Goal: Information Seeking & Learning: Learn about a topic

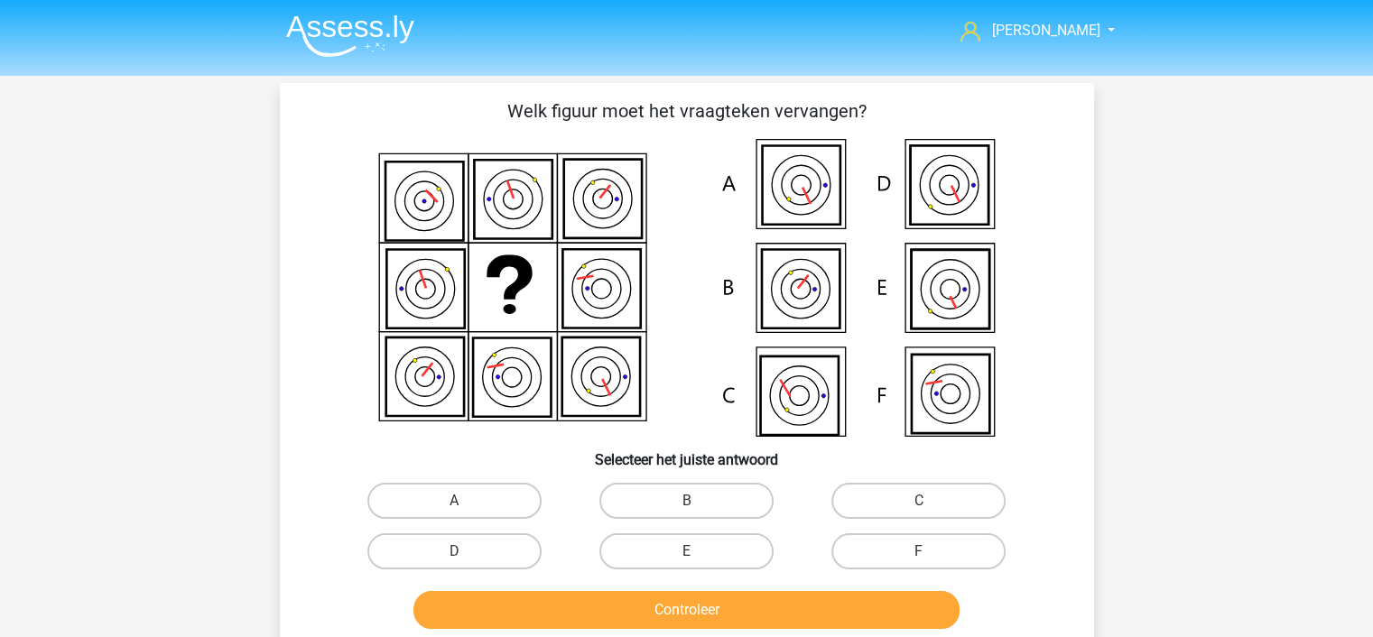
click at [366, 32] on img at bounding box center [350, 35] width 128 height 42
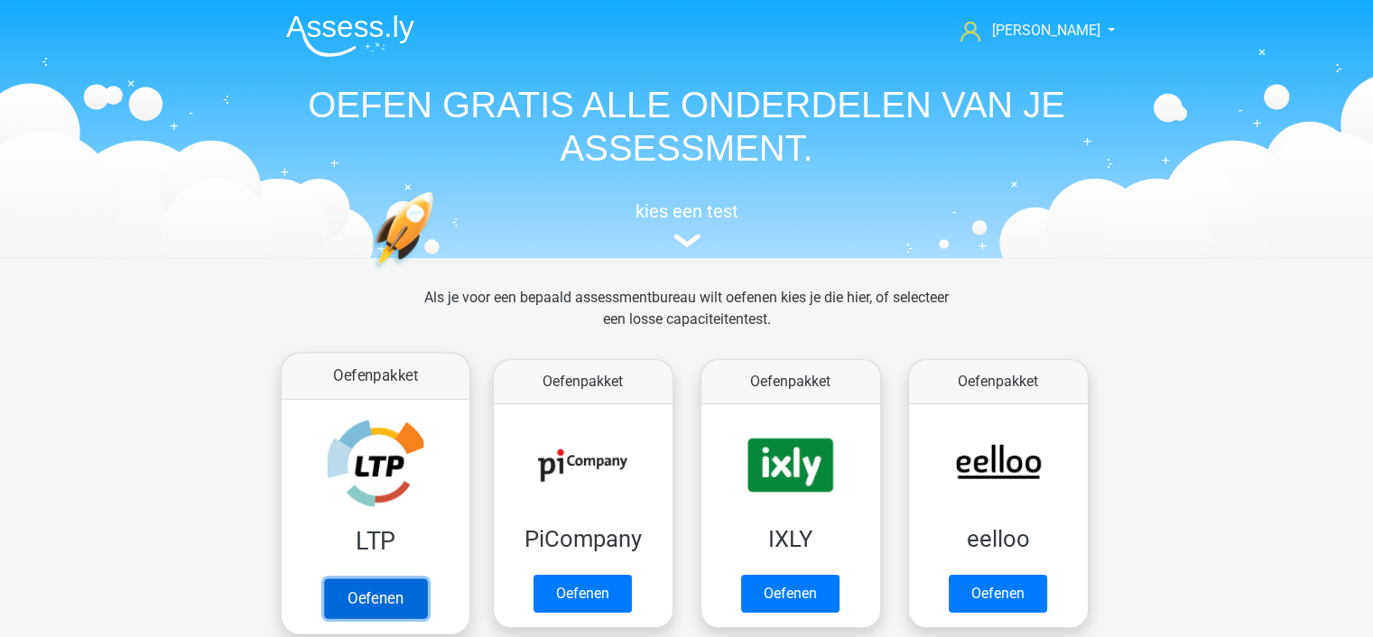
click at [389, 606] on link "Oefenen" at bounding box center [374, 599] width 103 height 40
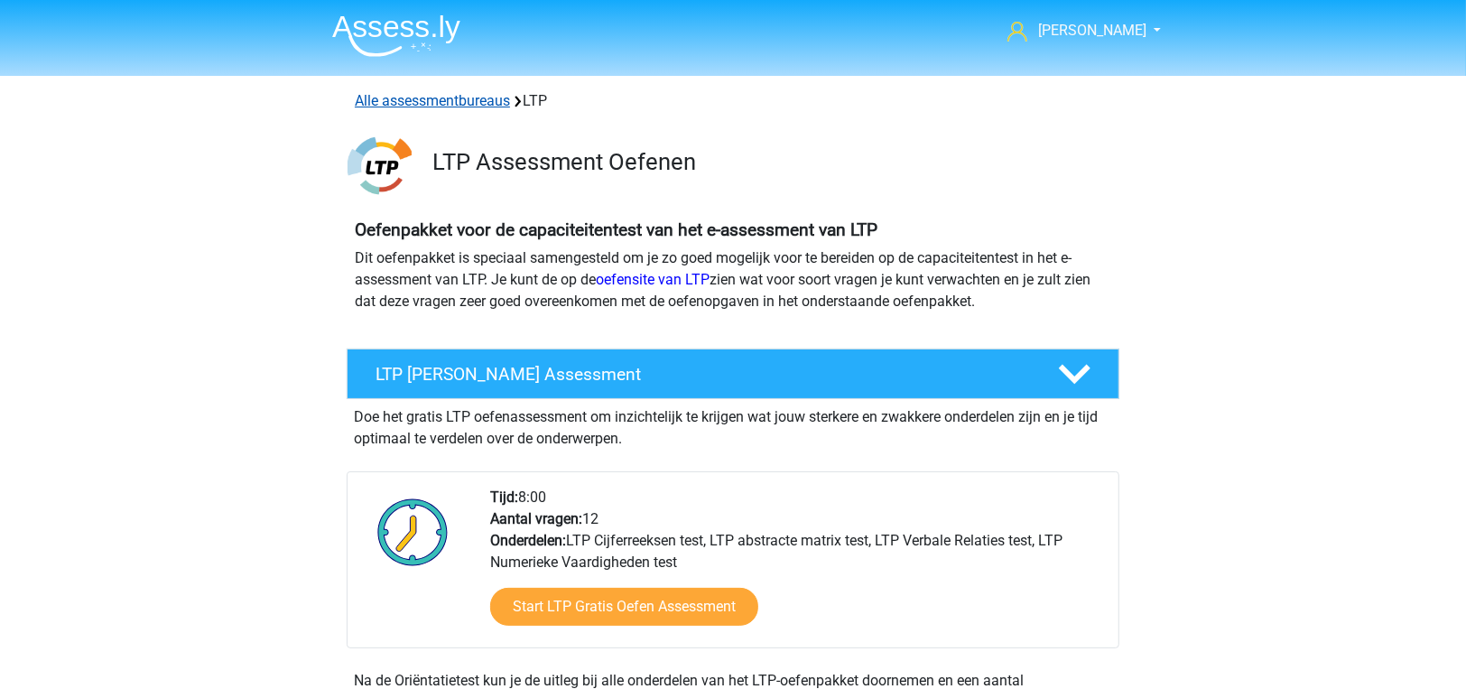
click at [473, 100] on link "Alle assessmentbureaus" at bounding box center [432, 100] width 155 height 17
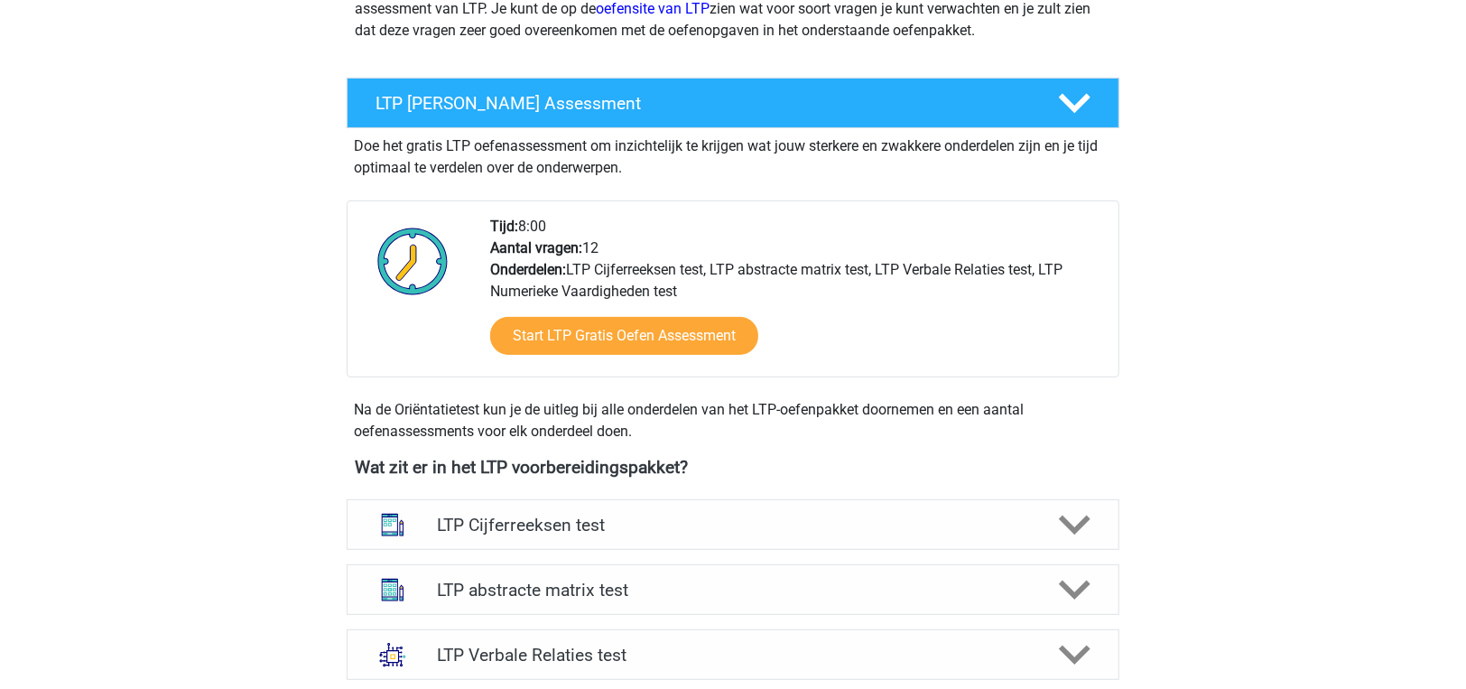
scroll to position [450, 0]
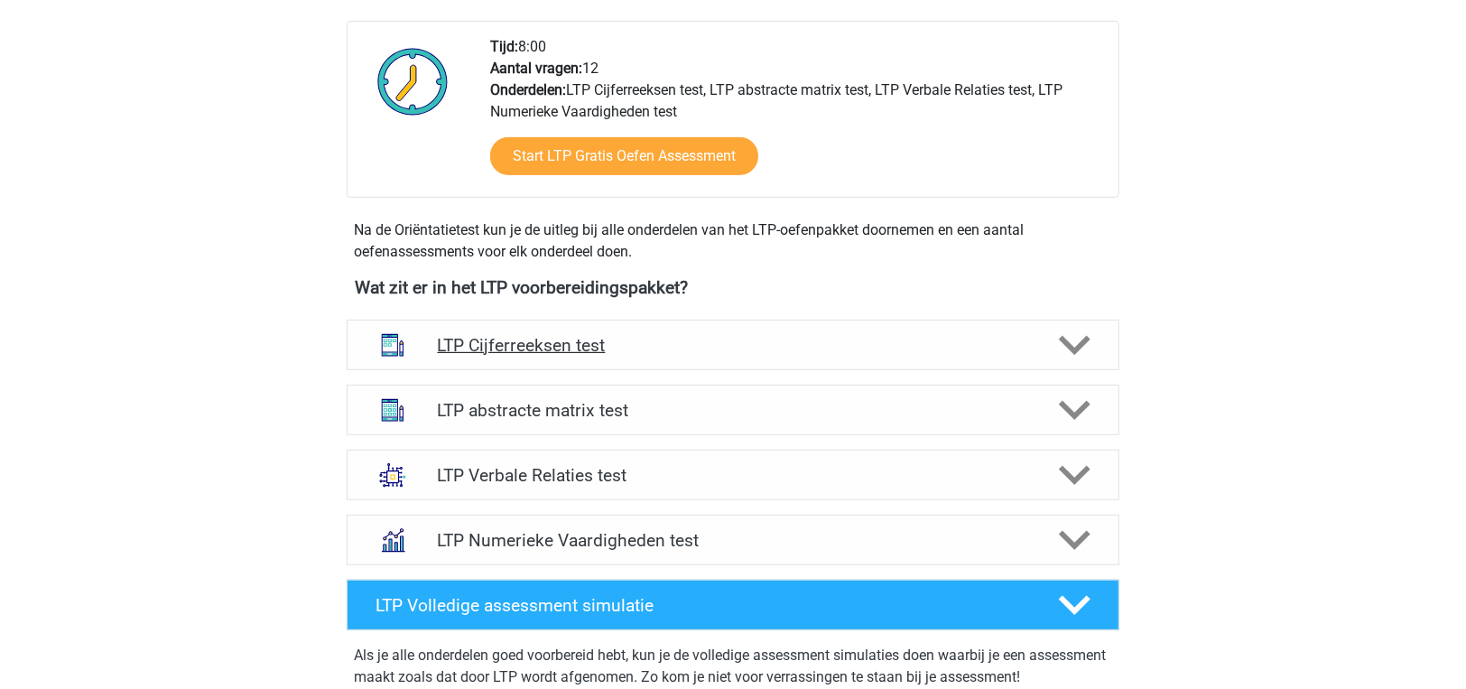
click at [529, 351] on h4 "LTP Cijferreeksen test" at bounding box center [732, 345] width 591 height 21
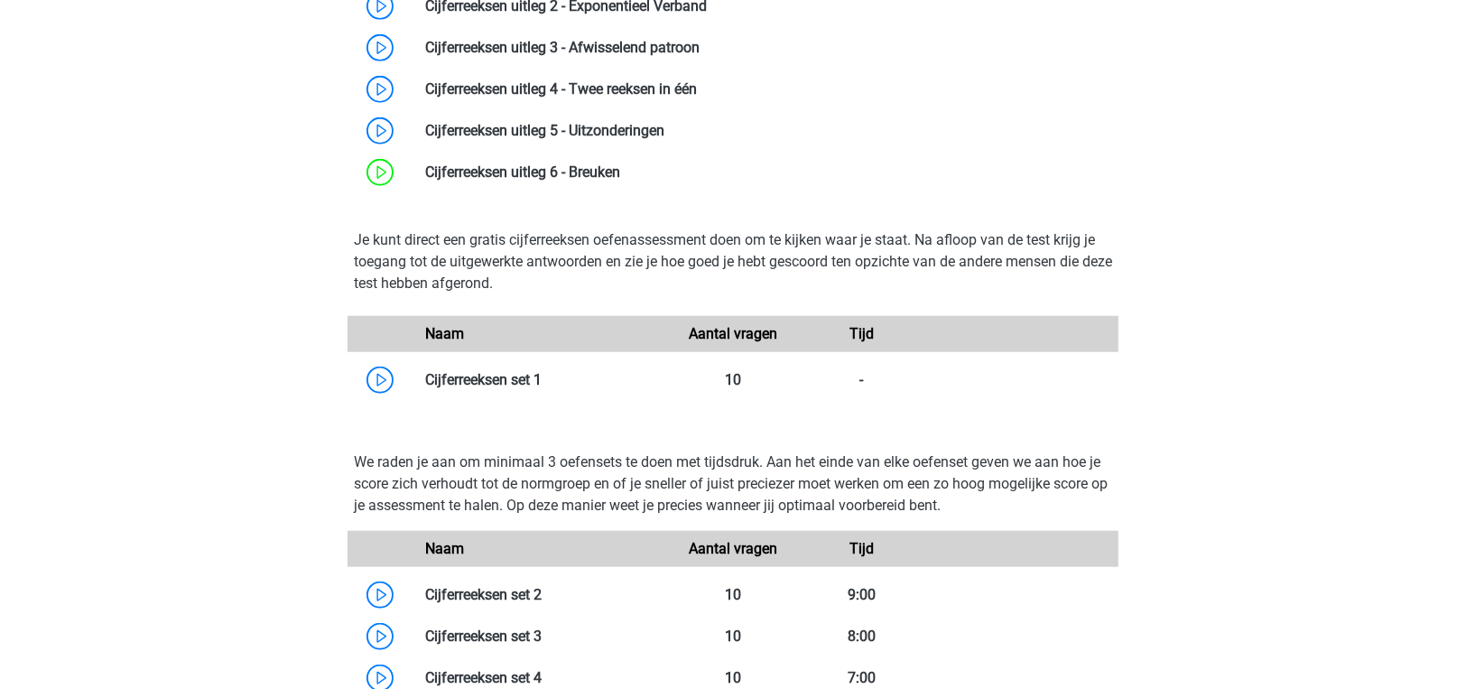
scroll to position [1172, 0]
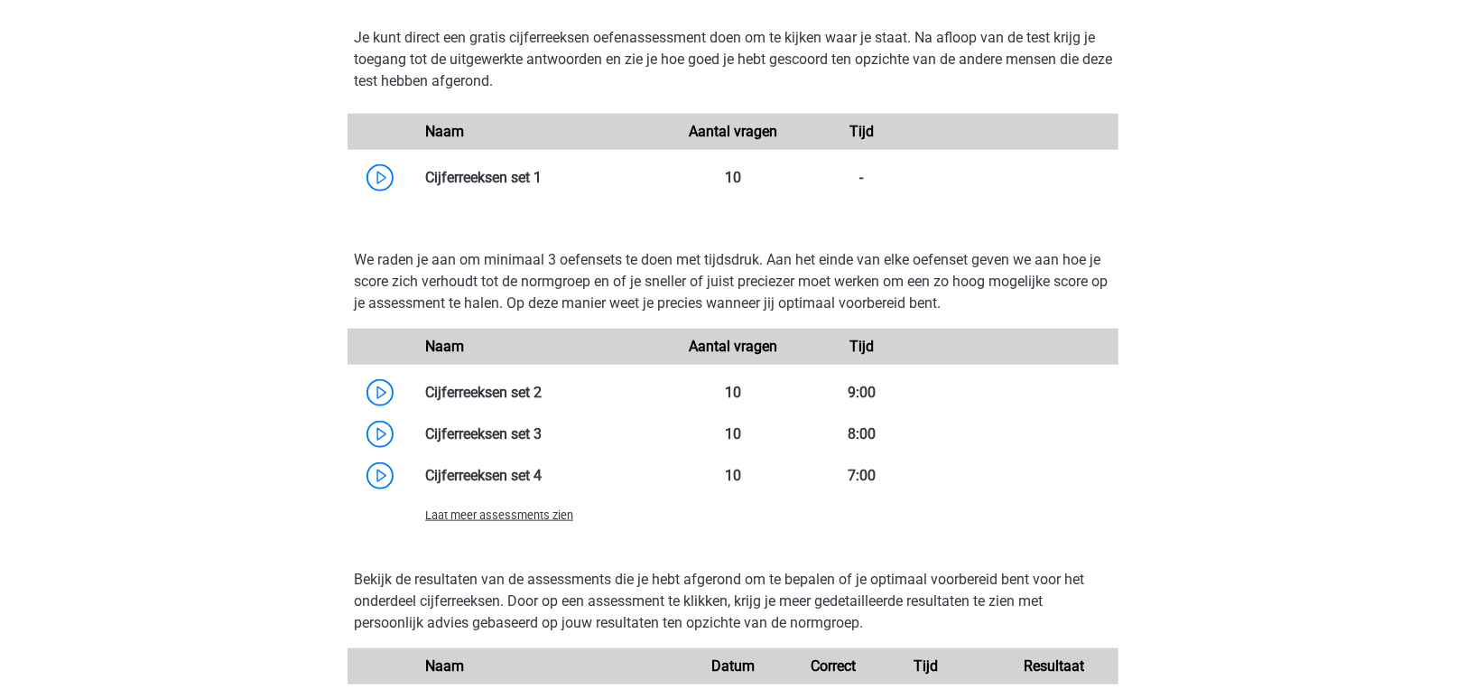
click at [440, 514] on span "Laat meer assessments zien" at bounding box center [499, 515] width 148 height 14
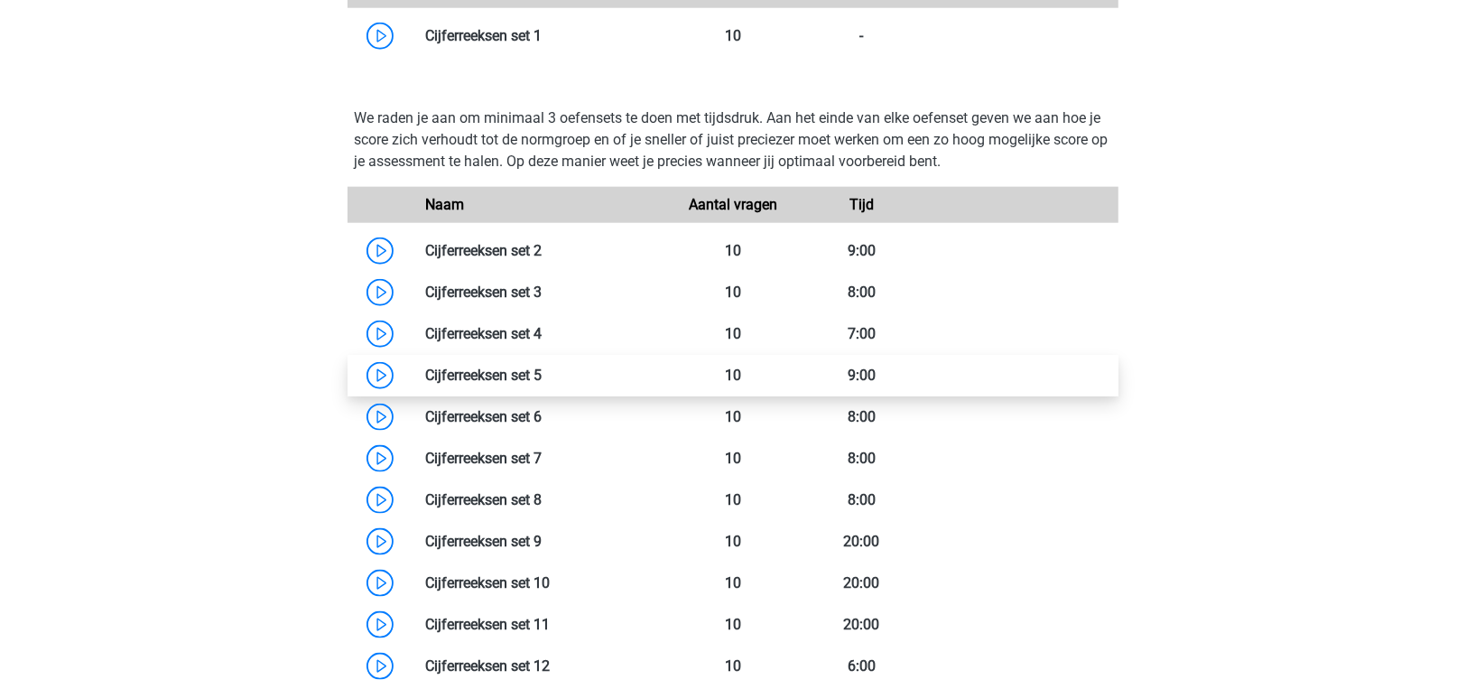
scroll to position [1533, 0]
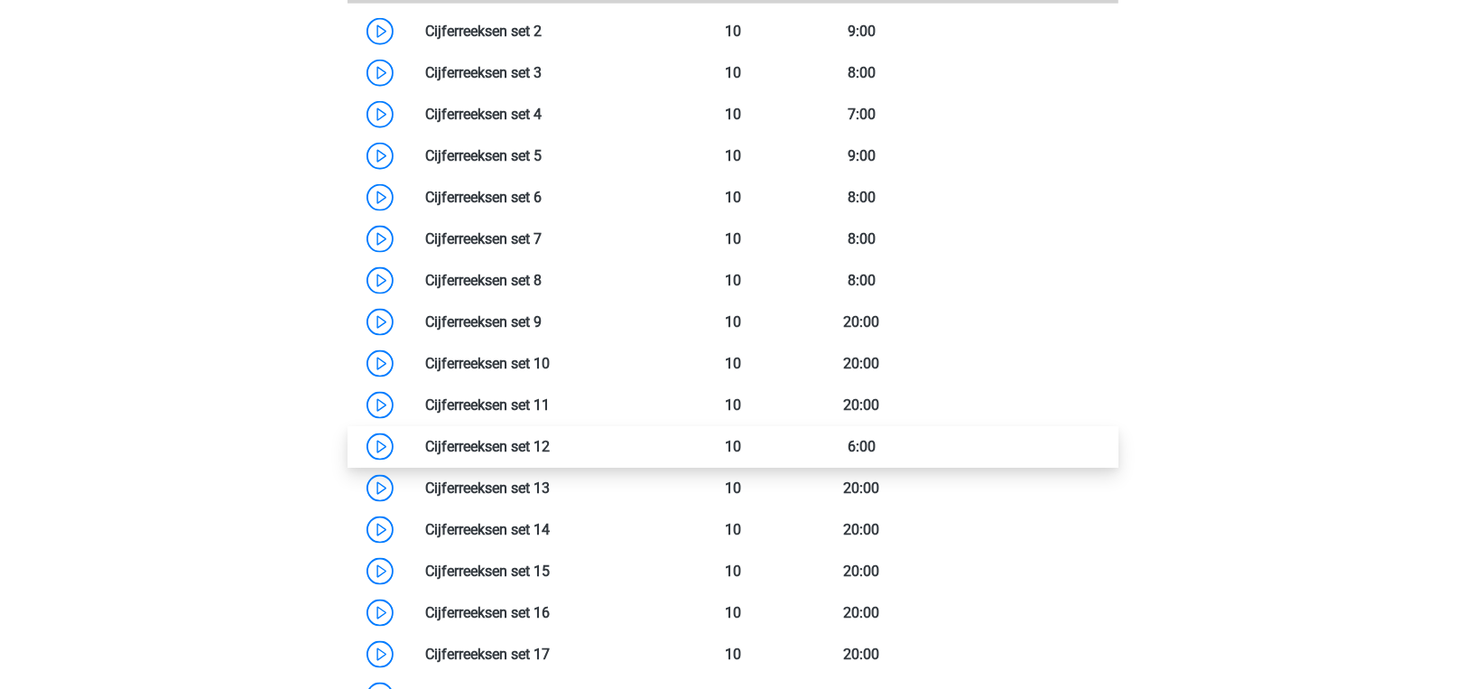
click at [550, 441] on link at bounding box center [550, 446] width 0 height 17
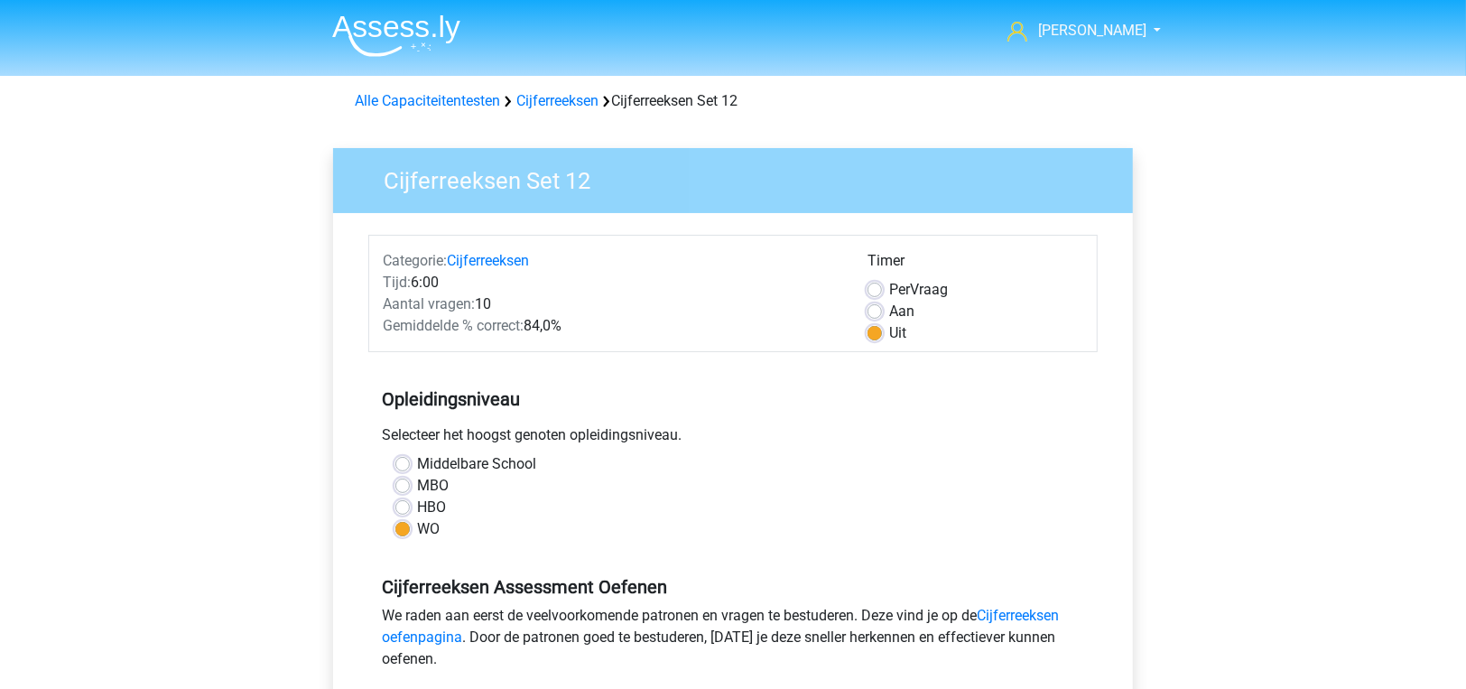
click at [888, 282] on div "Per Vraag" at bounding box center [975, 290] width 216 height 22
click at [889, 290] on label "Per Vraag" at bounding box center [918, 290] width 59 height 22
click at [879, 290] on input "Per Vraag" at bounding box center [874, 288] width 14 height 18
radio input "true"
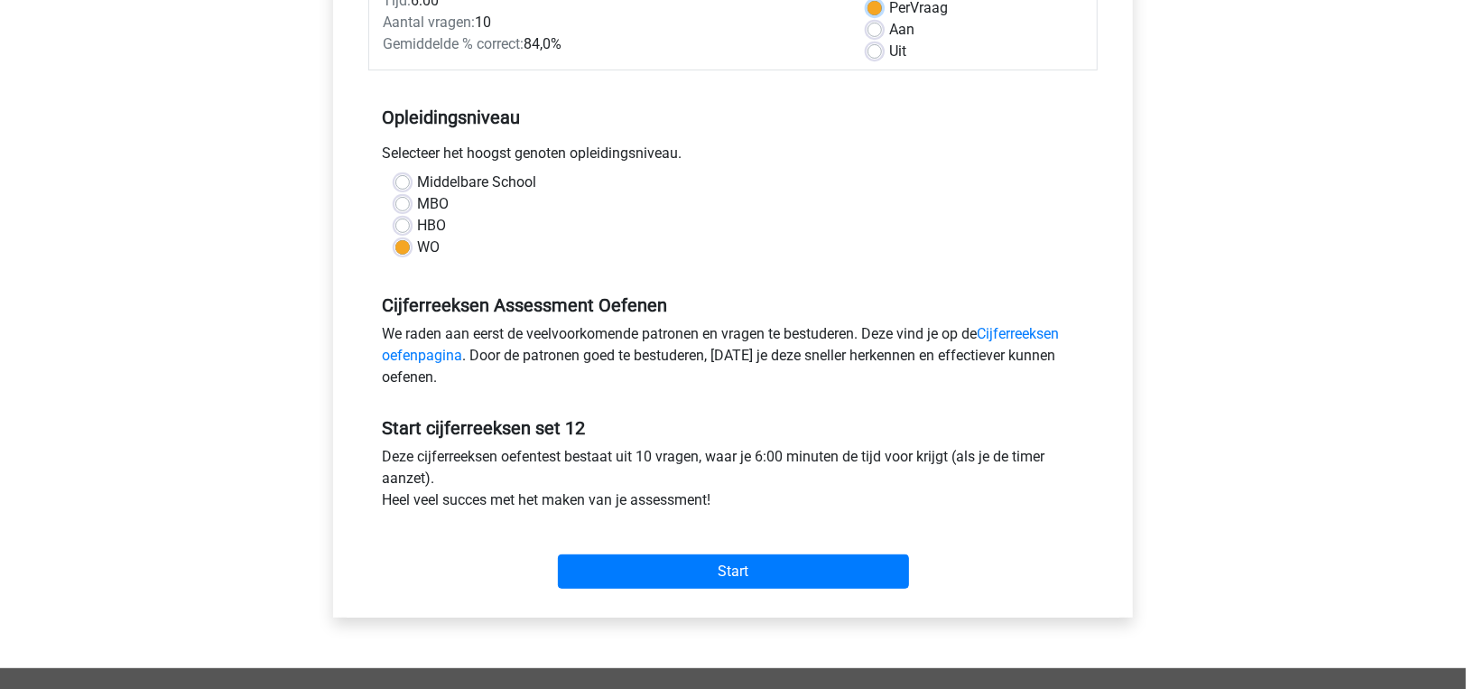
scroll to position [542, 0]
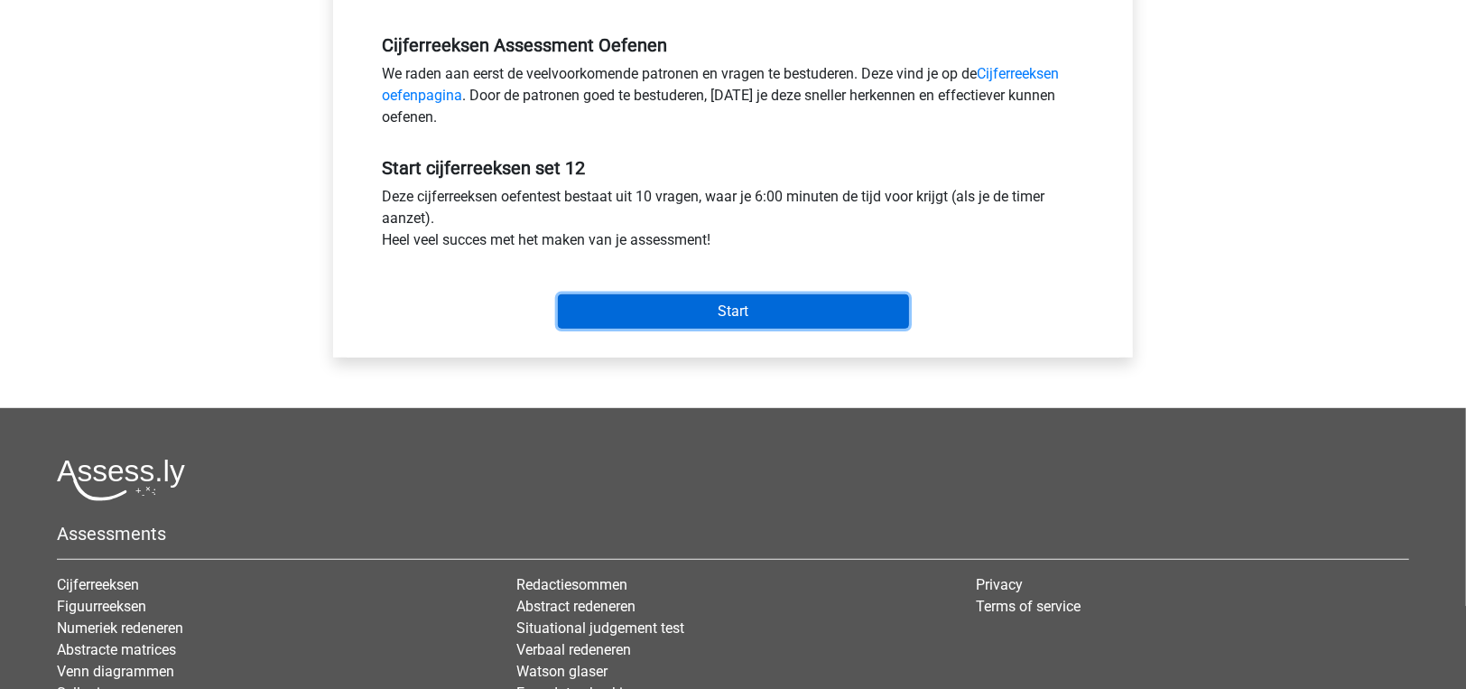
click at [774, 304] on input "Start" at bounding box center [733, 311] width 351 height 34
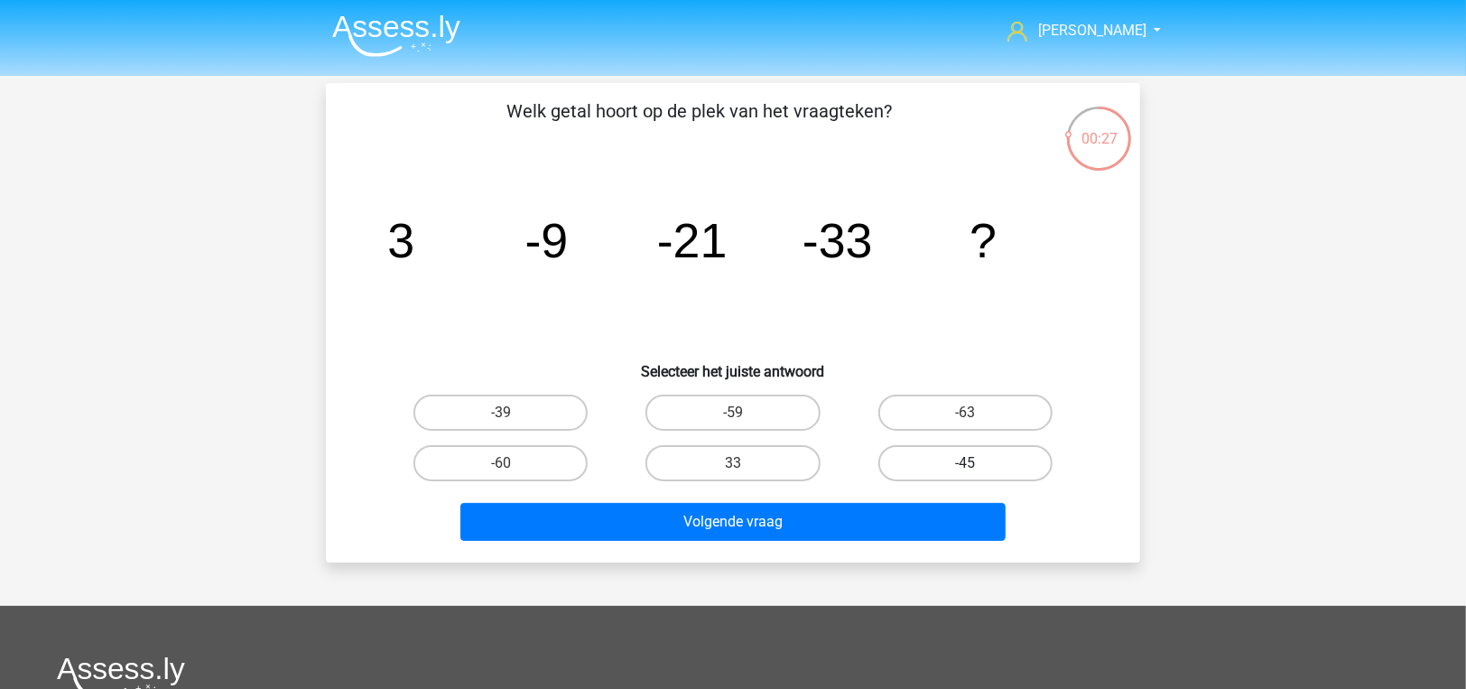
click at [940, 456] on label "-45" at bounding box center [965, 463] width 174 height 36
click at [965, 463] on input "-45" at bounding box center [971, 469] width 12 height 12
radio input "true"
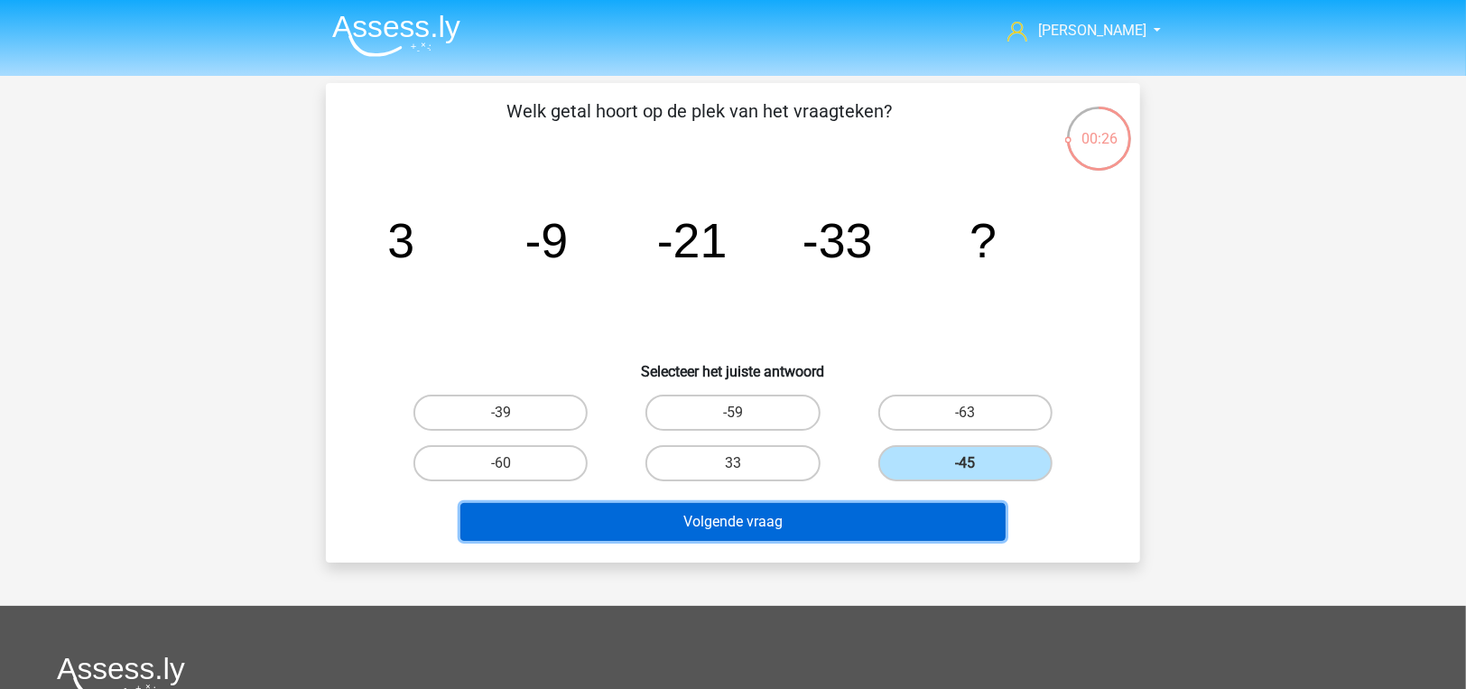
click at [913, 529] on button "Volgende vraag" at bounding box center [733, 522] width 546 height 38
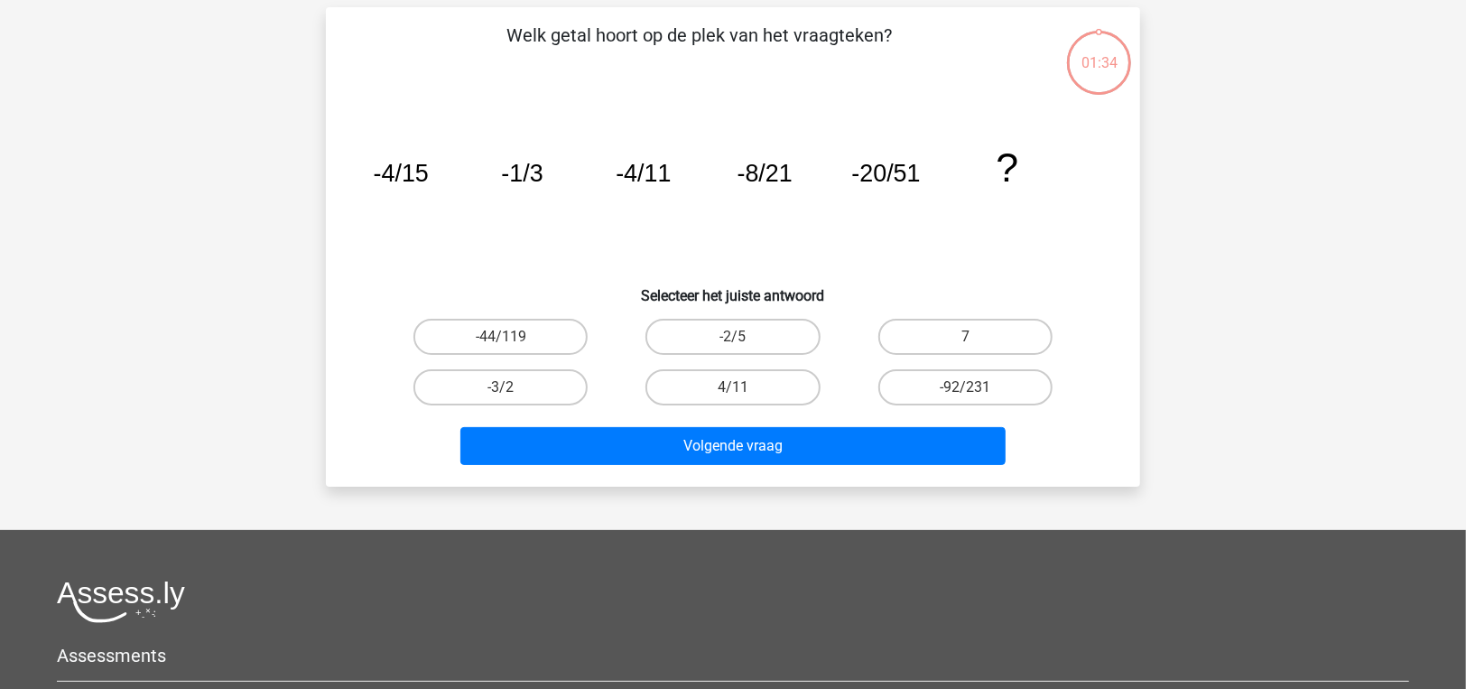
scroll to position [83, 0]
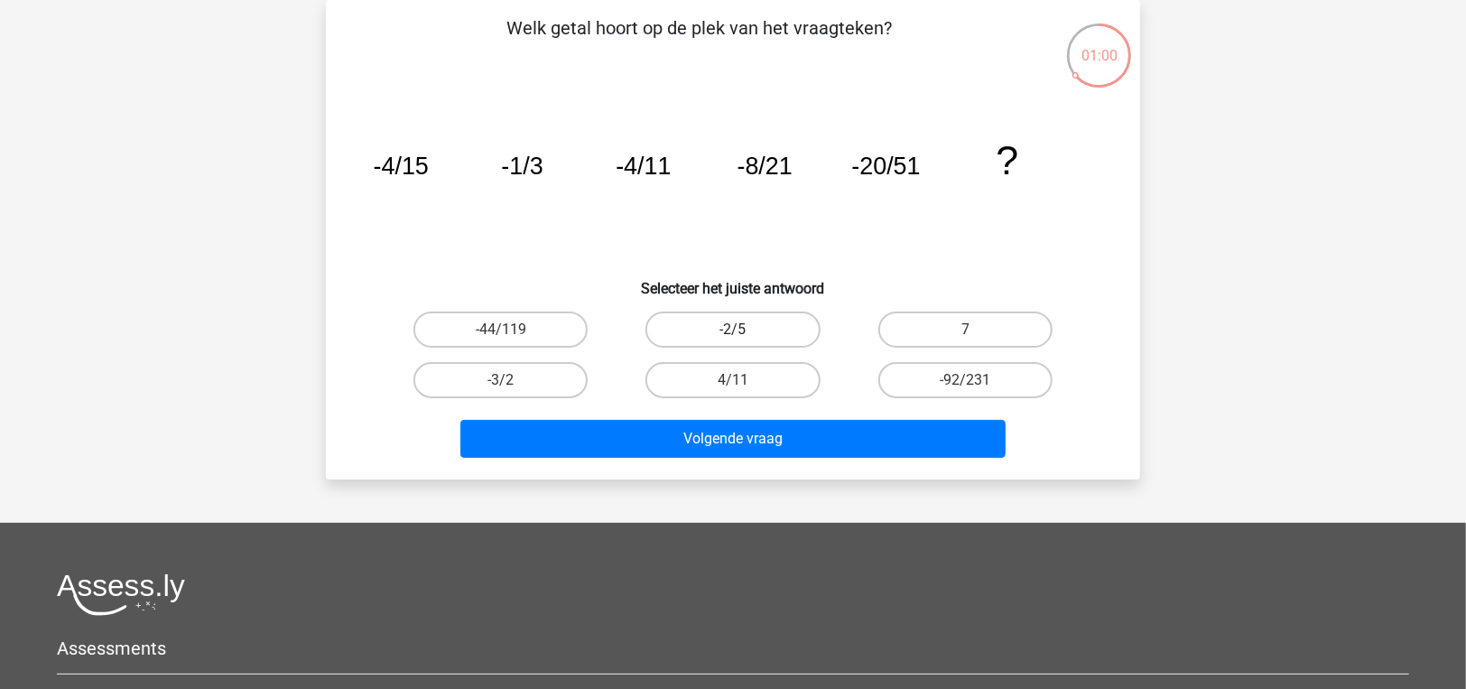
click at [750, 329] on label "-2/5" at bounding box center [732, 329] width 174 height 36
click at [745, 329] on input "-2/5" at bounding box center [739, 335] width 12 height 12
radio input "true"
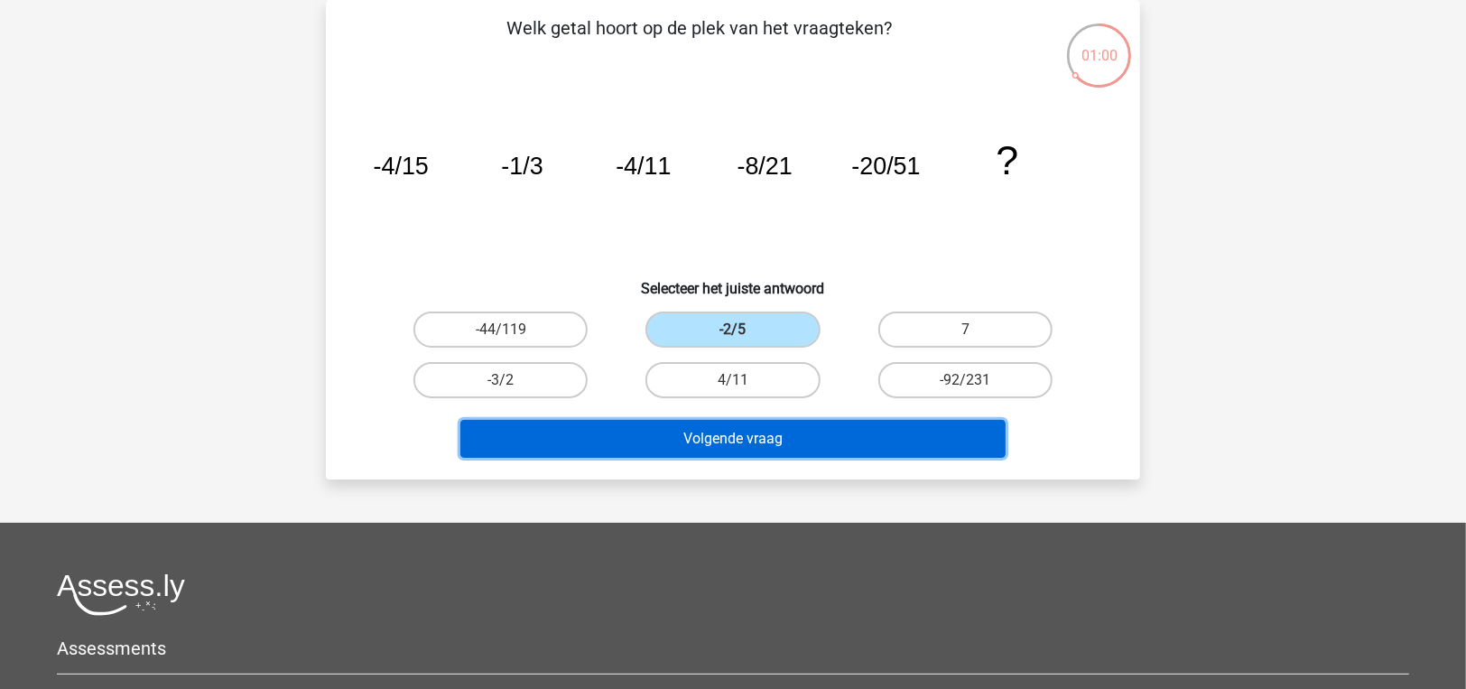
click at [775, 443] on button "Volgende vraag" at bounding box center [733, 439] width 546 height 38
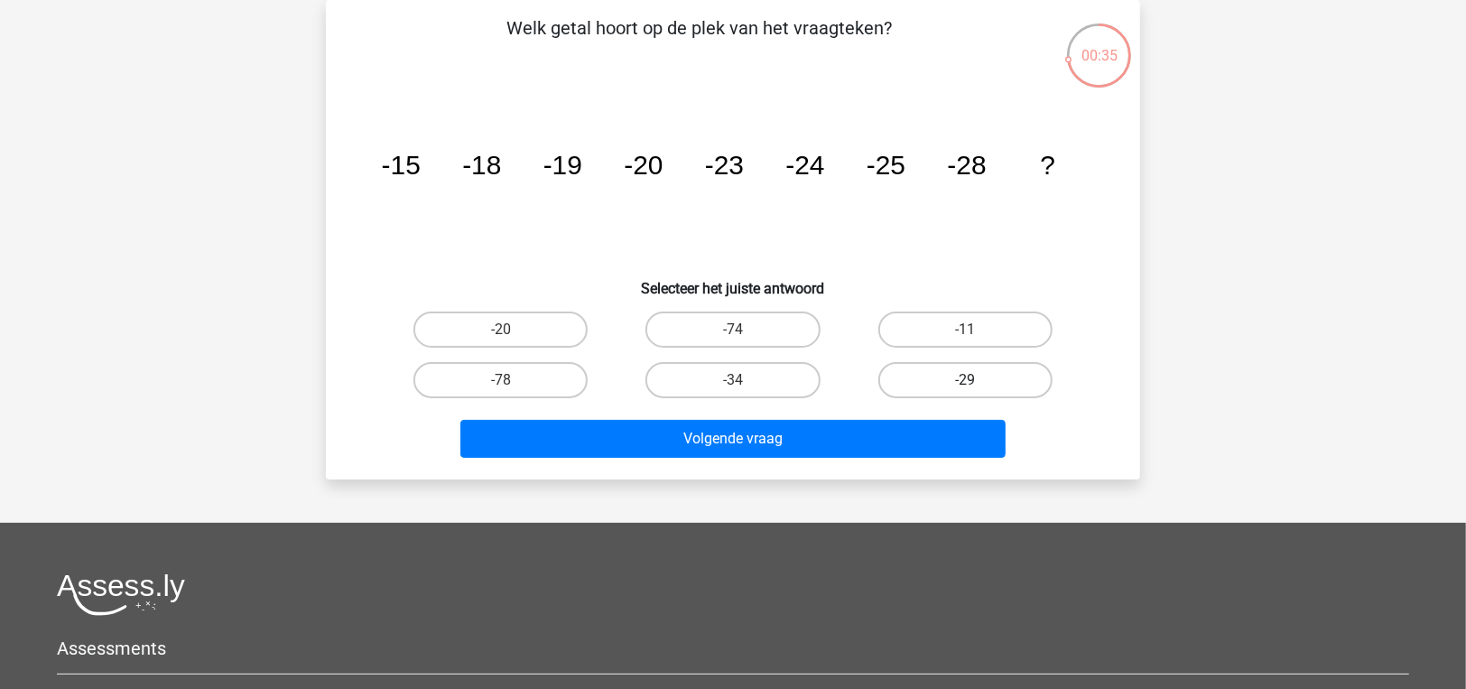
click at [940, 380] on label "-29" at bounding box center [965, 380] width 174 height 36
click at [965, 380] on input "-29" at bounding box center [971, 386] width 12 height 12
radio input "true"
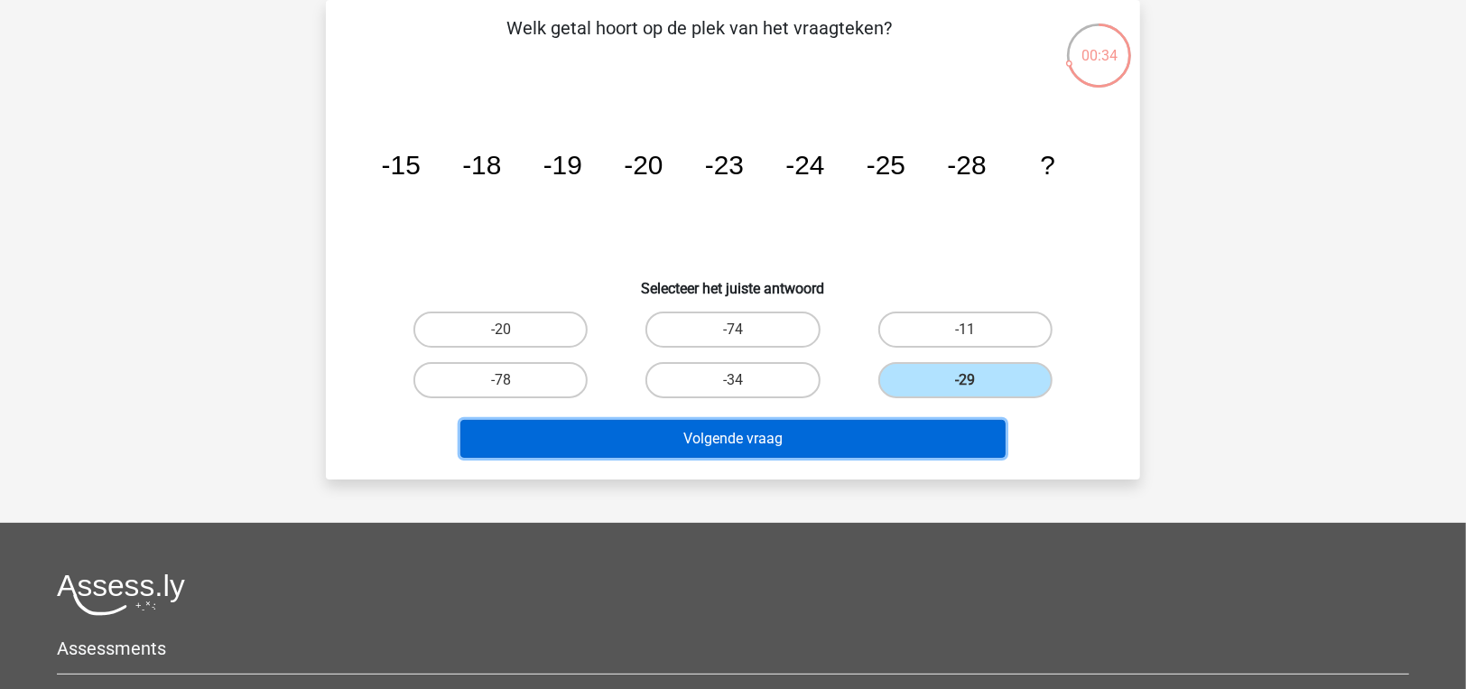
click at [925, 431] on button "Volgende vraag" at bounding box center [733, 439] width 546 height 38
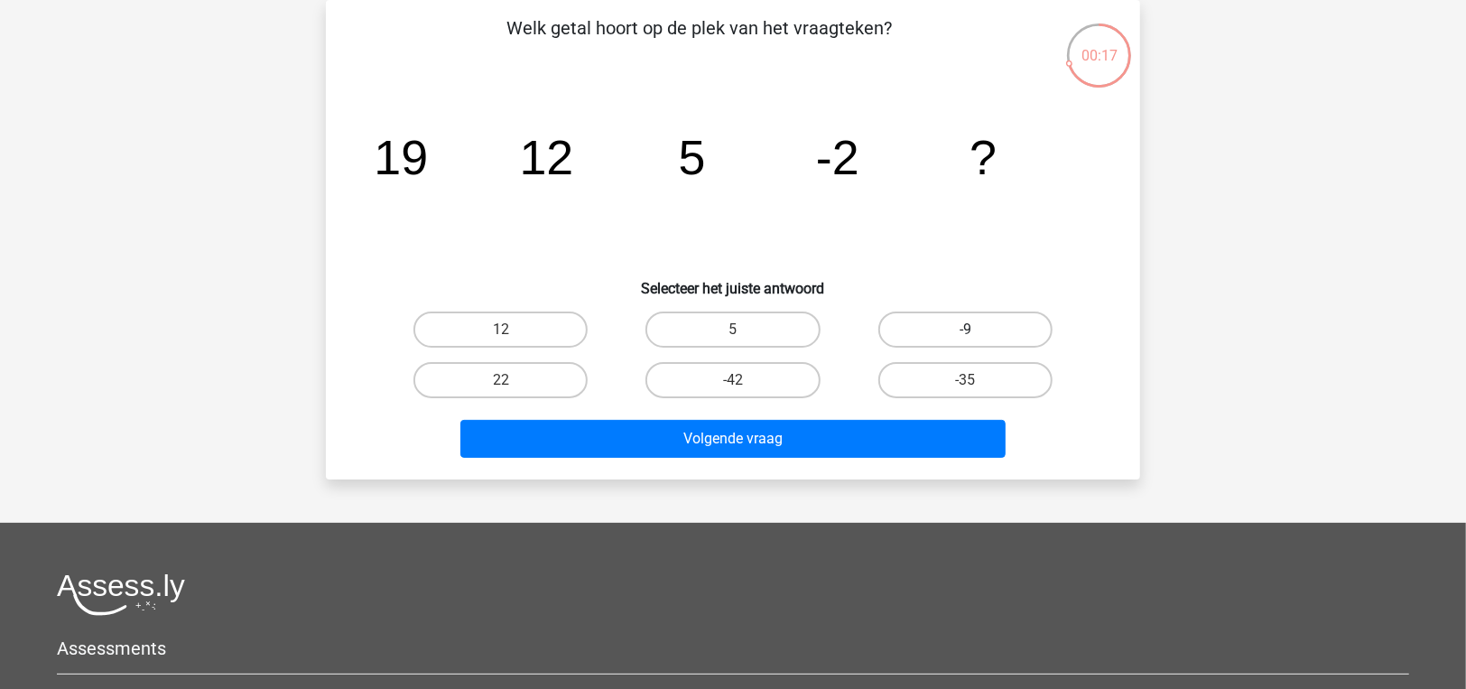
click at [943, 345] on label "-9" at bounding box center [965, 329] width 174 height 36
click at [965, 341] on input "-9" at bounding box center [971, 335] width 12 height 12
radio input "true"
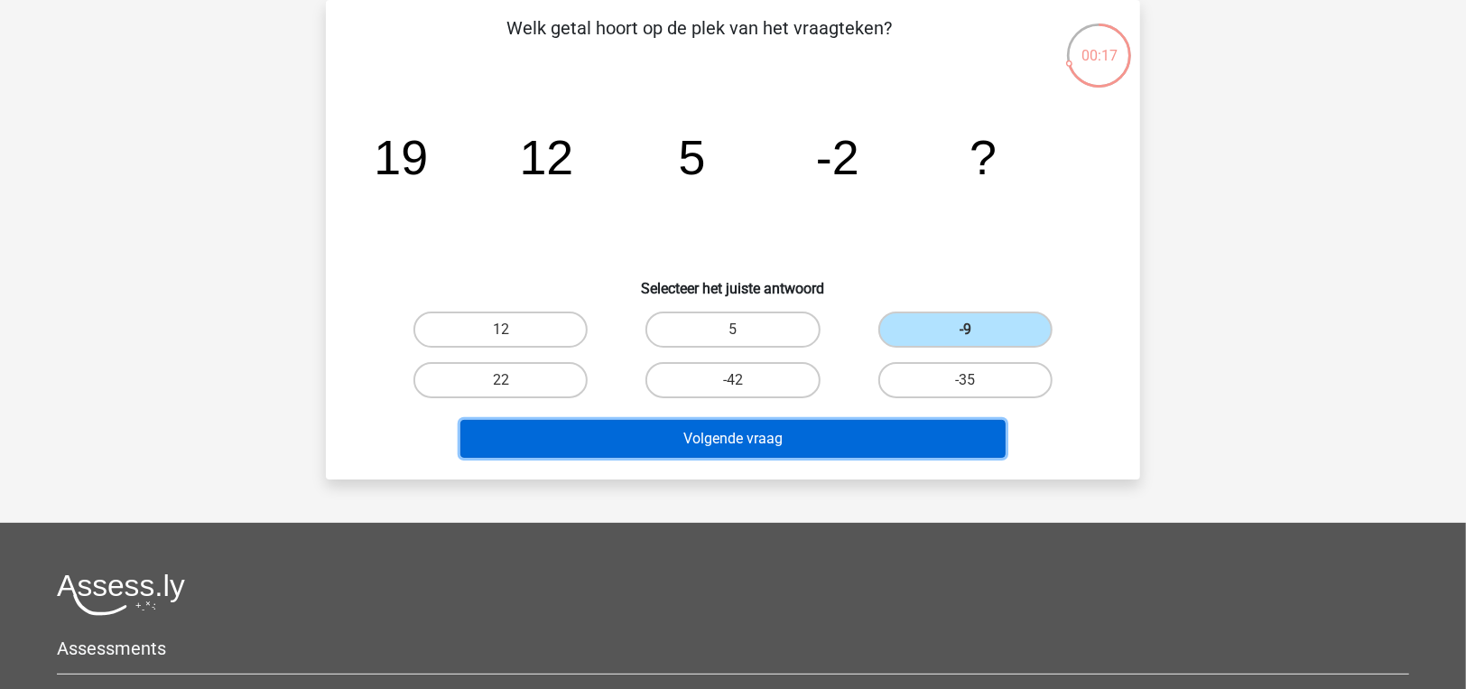
click at [922, 454] on button "Volgende vraag" at bounding box center [733, 439] width 546 height 38
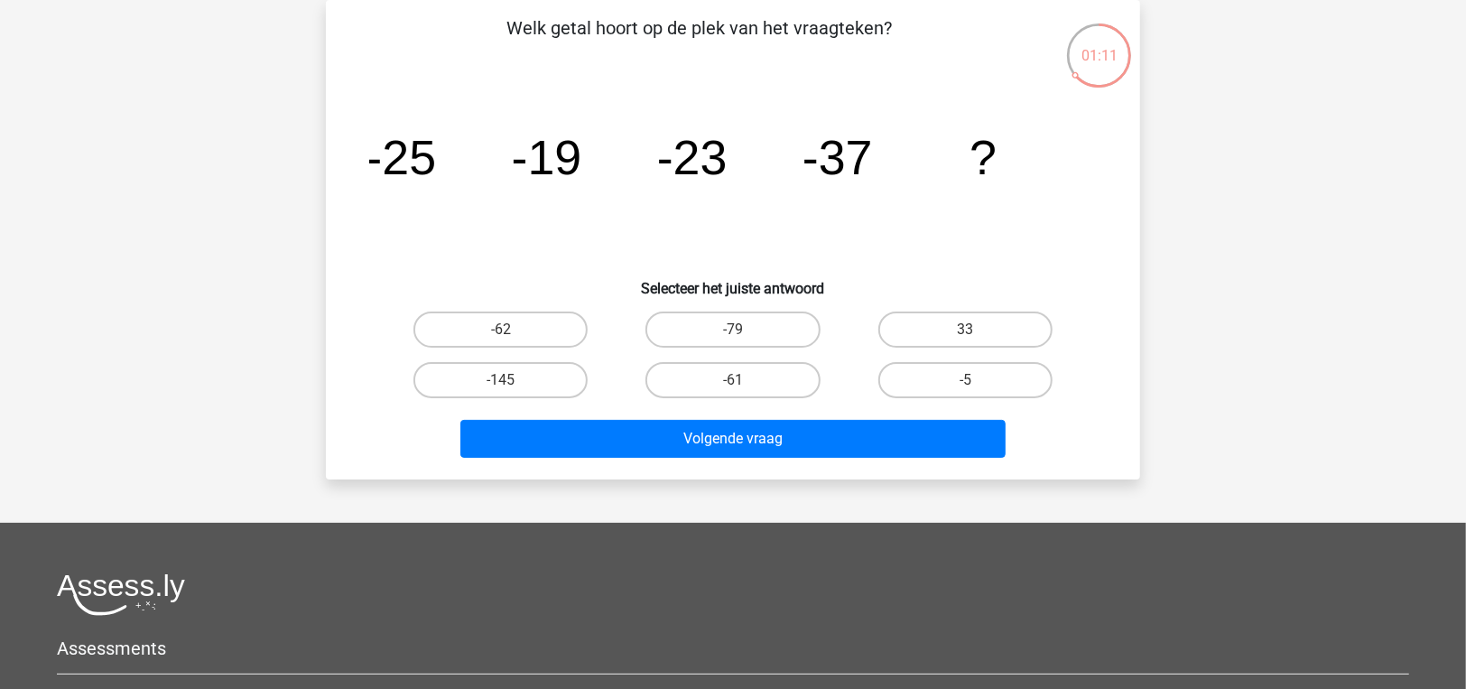
drag, startPoint x: 516, startPoint y: 329, endPoint x: 1002, endPoint y: 280, distance: 488.0
click at [1002, 280] on h6 "Selecteer het juiste antwoord" at bounding box center [733, 281] width 756 height 32
click at [531, 329] on label "-62" at bounding box center [500, 329] width 174 height 36
click at [513, 329] on input "-62" at bounding box center [507, 335] width 12 height 12
radio input "true"
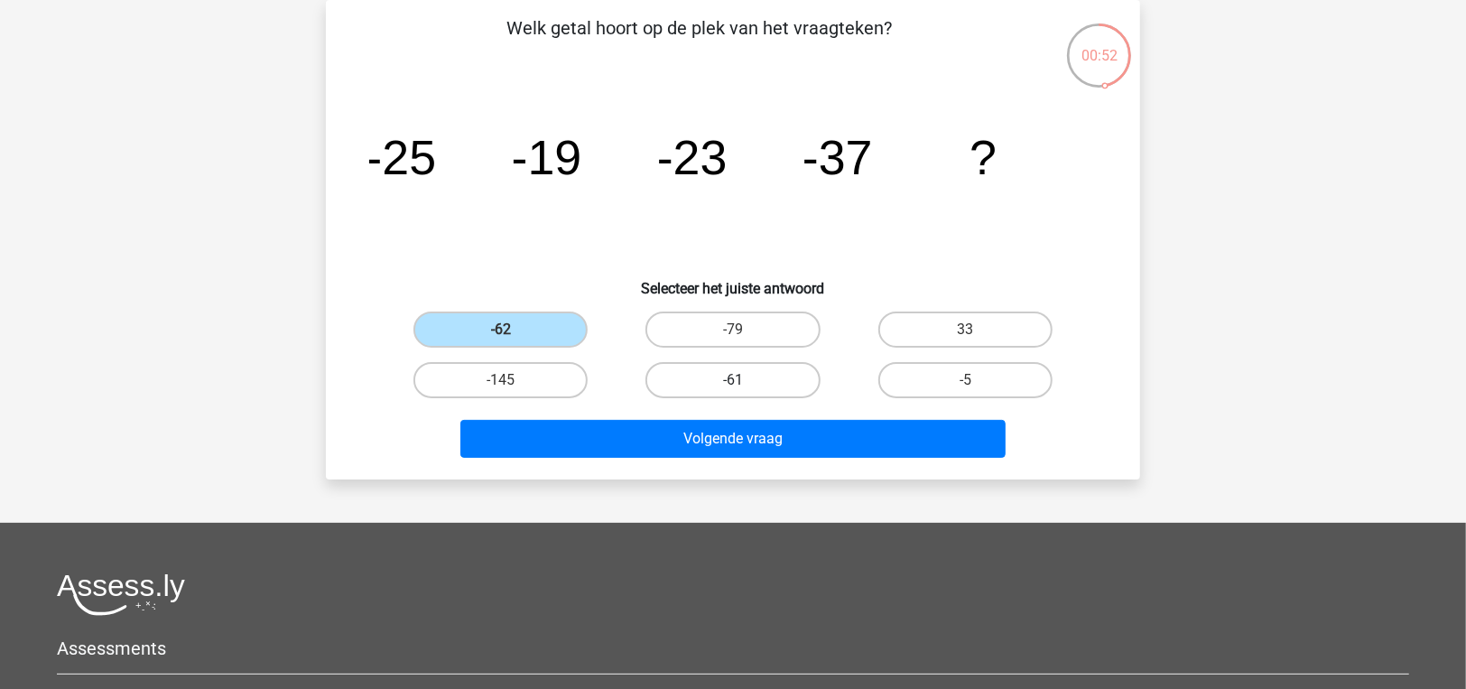
click at [768, 374] on label "-61" at bounding box center [732, 380] width 174 height 36
click at [745, 380] on input "-61" at bounding box center [739, 386] width 12 height 12
radio input "true"
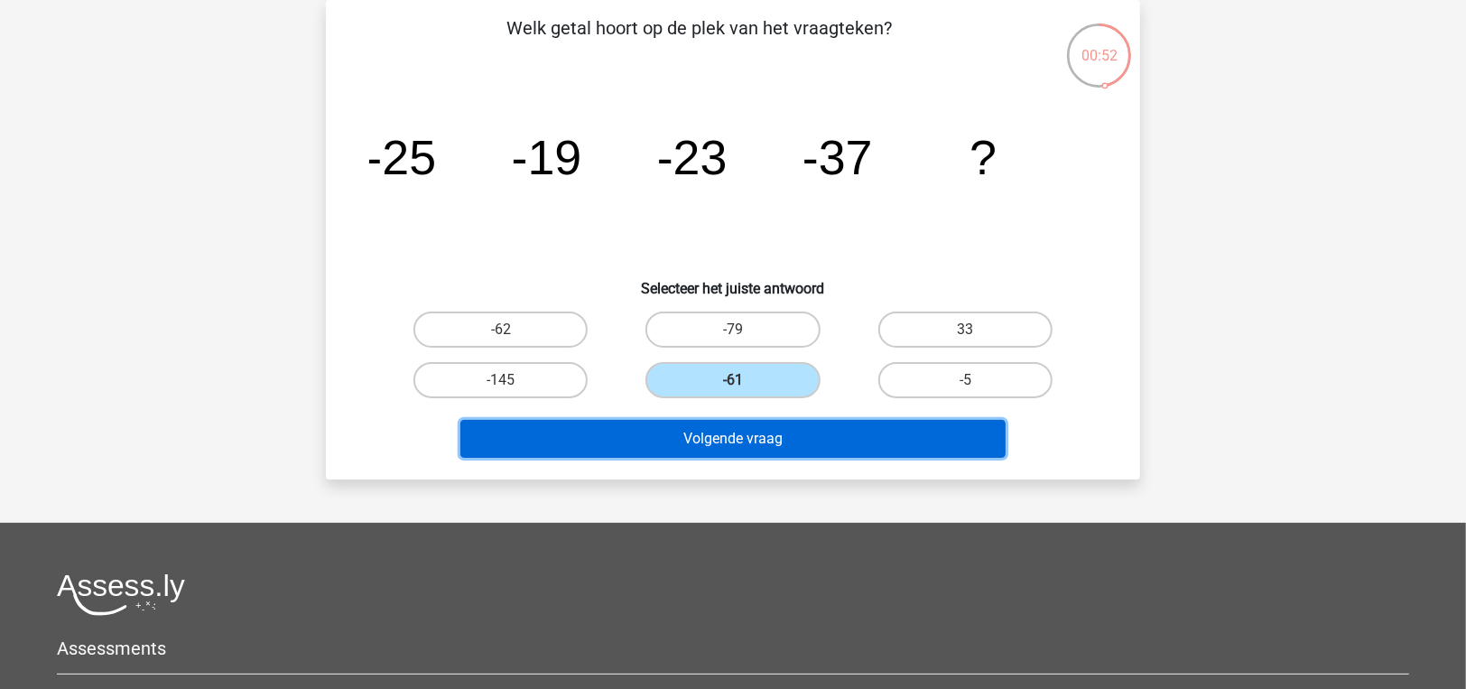
click at [778, 430] on button "Volgende vraag" at bounding box center [733, 439] width 546 height 38
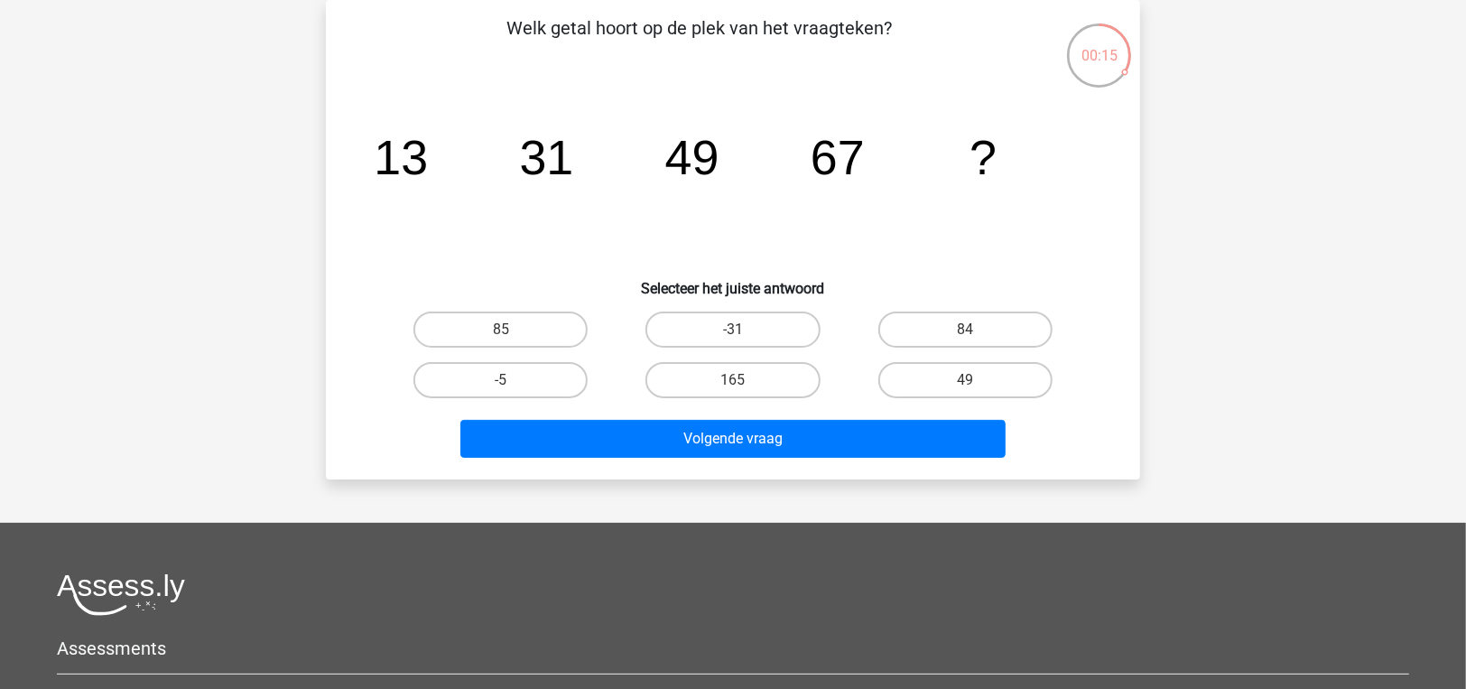
click at [502, 331] on input "85" at bounding box center [507, 335] width 12 height 12
radio input "true"
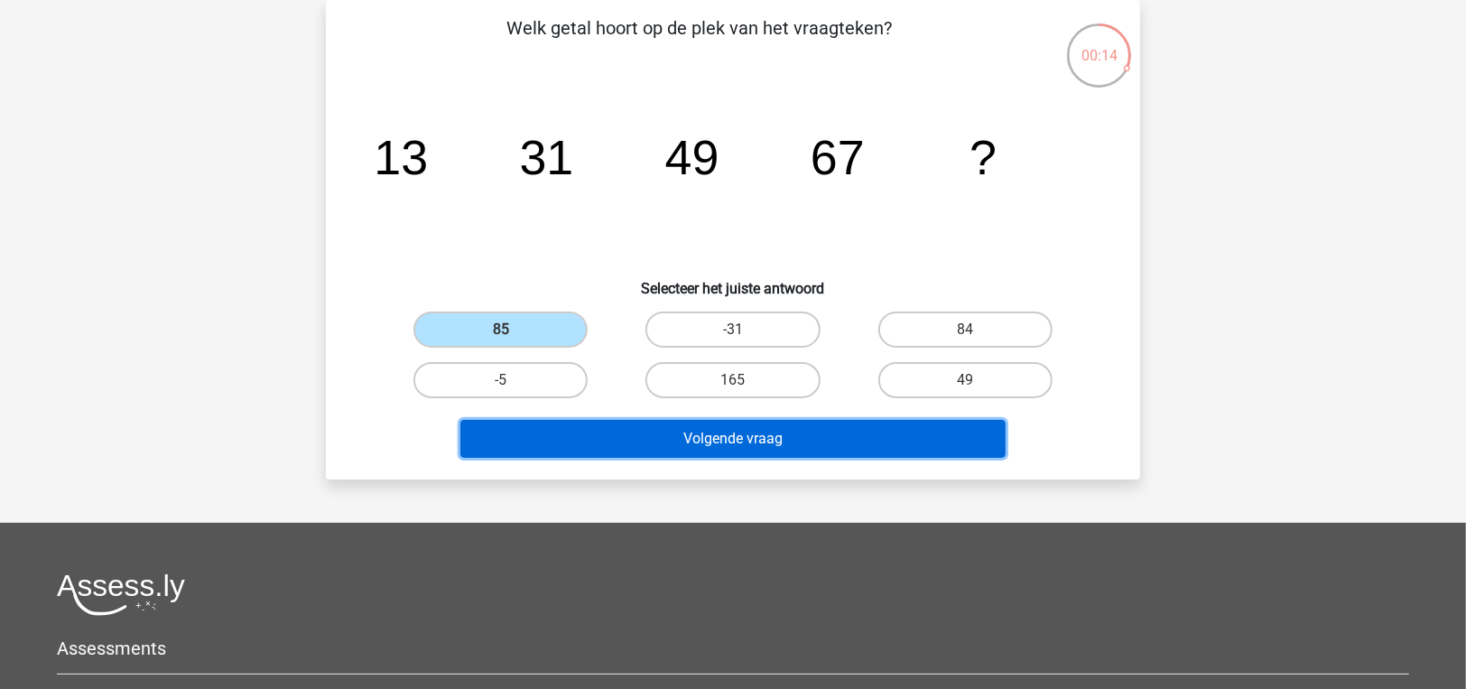
click at [628, 449] on button "Volgende vraag" at bounding box center [733, 439] width 546 height 38
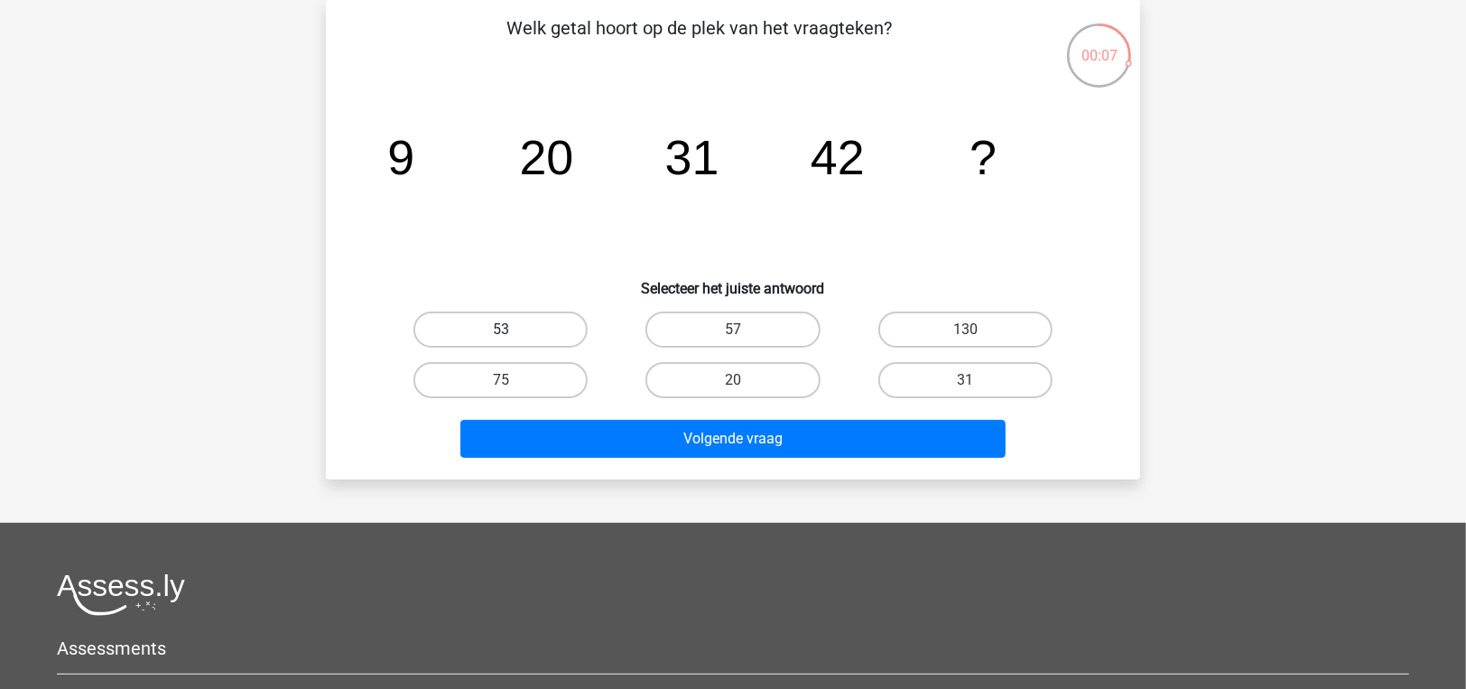
click at [473, 329] on label "53" at bounding box center [500, 329] width 174 height 36
click at [501, 329] on input "53" at bounding box center [507, 335] width 12 height 12
radio input "true"
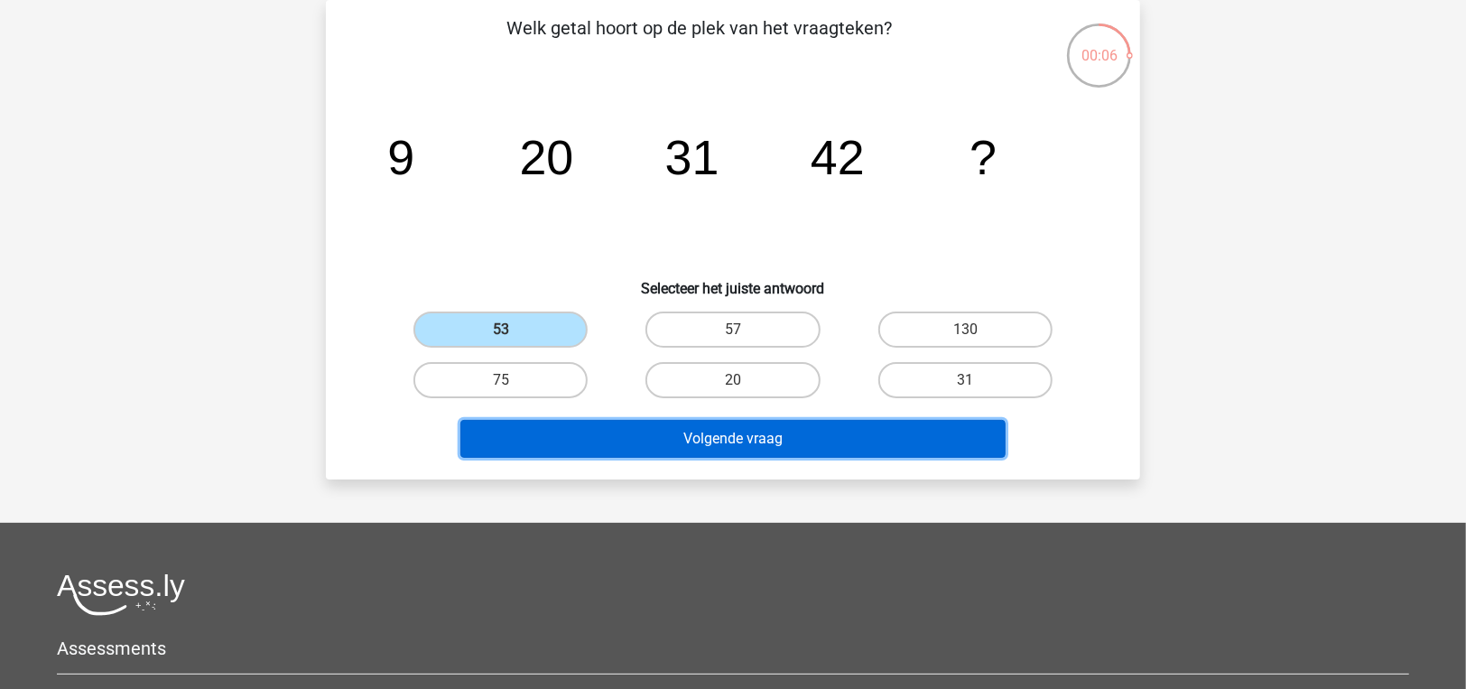
click at [665, 447] on button "Volgende vraag" at bounding box center [733, 439] width 546 height 38
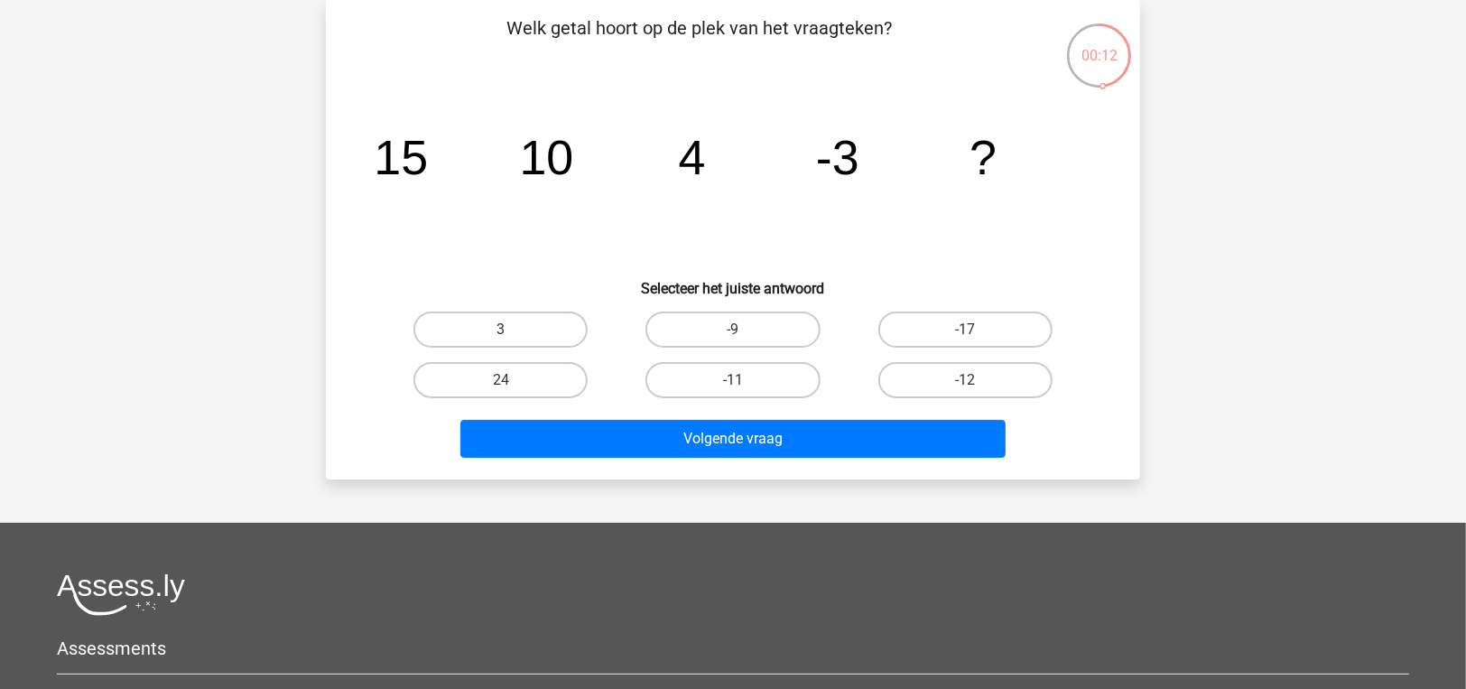
click at [735, 382] on input "-11" at bounding box center [739, 386] width 12 height 12
radio input "true"
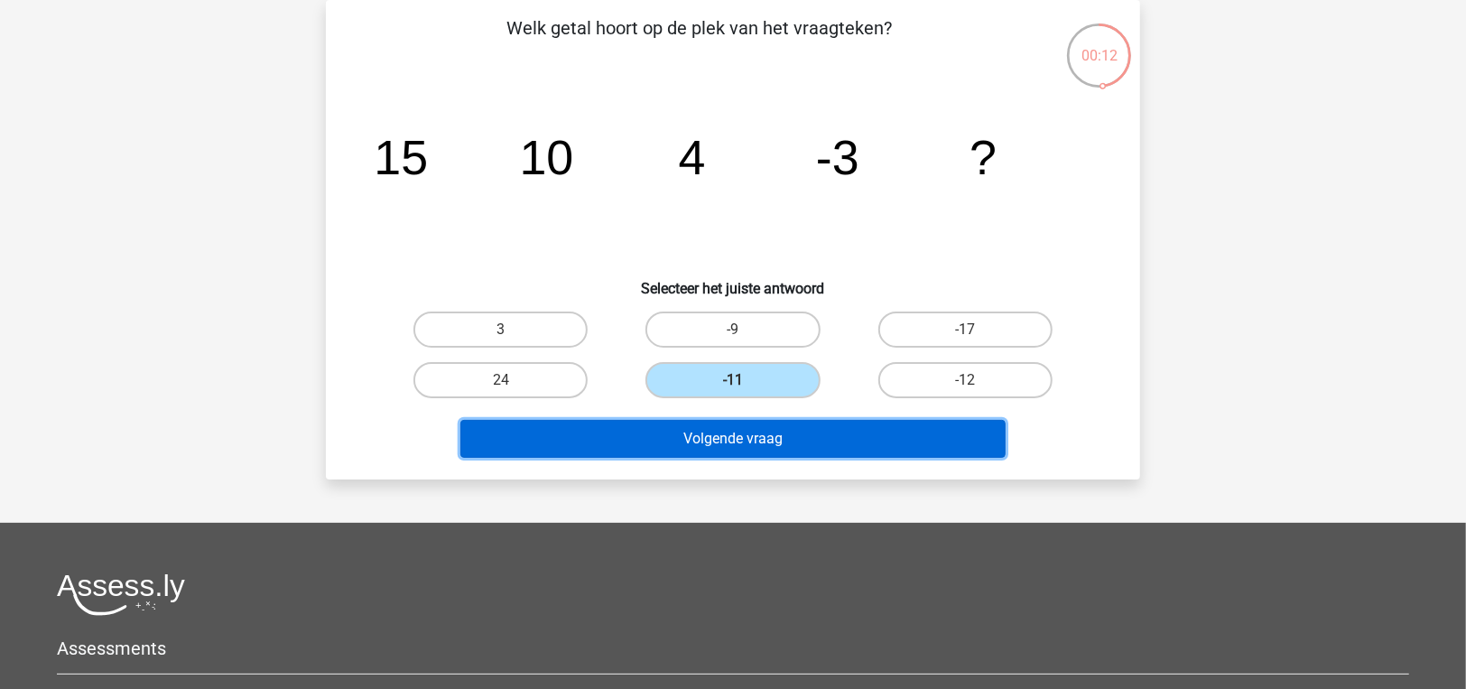
click at [762, 448] on button "Volgende vraag" at bounding box center [733, 439] width 546 height 38
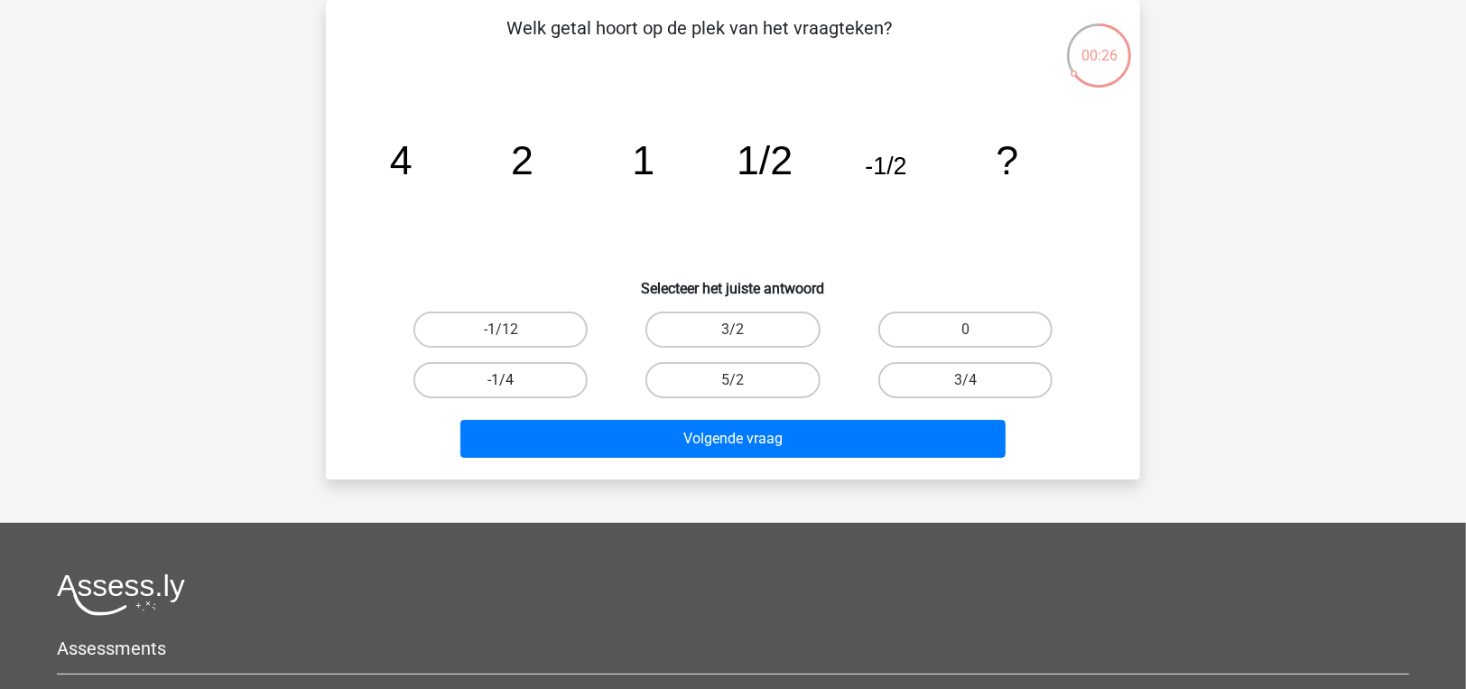
click at [479, 368] on label "-1/4" at bounding box center [500, 380] width 174 height 36
click at [501, 380] on input "-1/4" at bounding box center [507, 386] width 12 height 12
radio input "true"
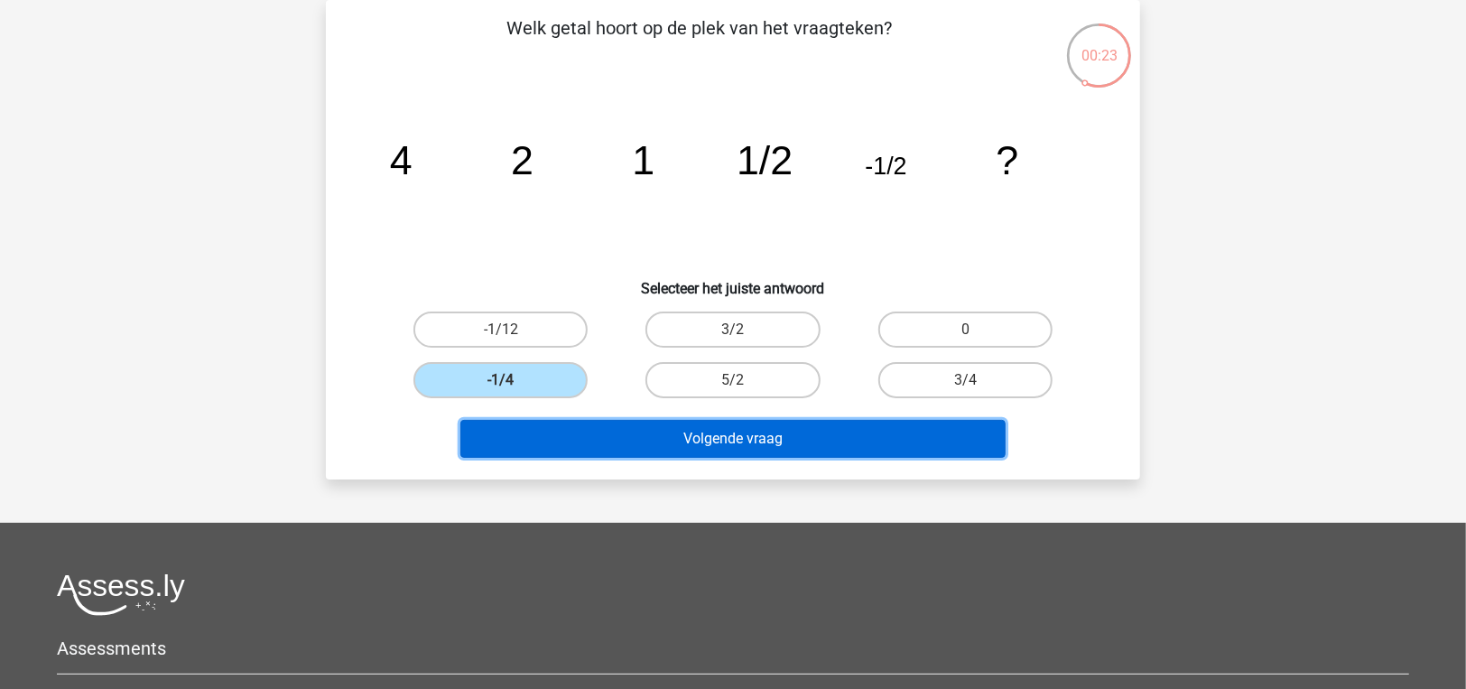
click at [535, 428] on button "Volgende vraag" at bounding box center [733, 439] width 546 height 38
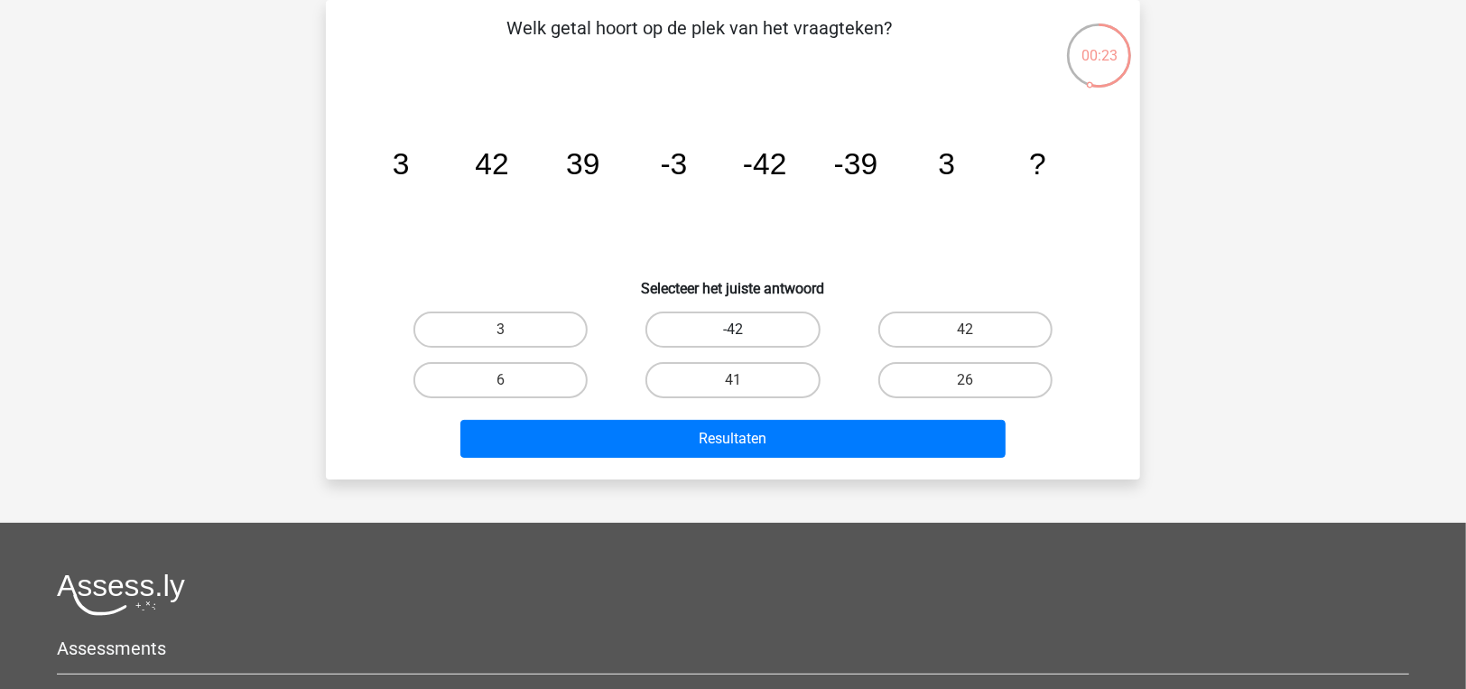
click at [752, 320] on label "-42" at bounding box center [732, 329] width 174 height 36
click at [745, 329] on input "-42" at bounding box center [739, 335] width 12 height 12
radio input "true"
click at [962, 323] on label "42" at bounding box center [965, 329] width 174 height 36
click at [965, 329] on input "42" at bounding box center [971, 335] width 12 height 12
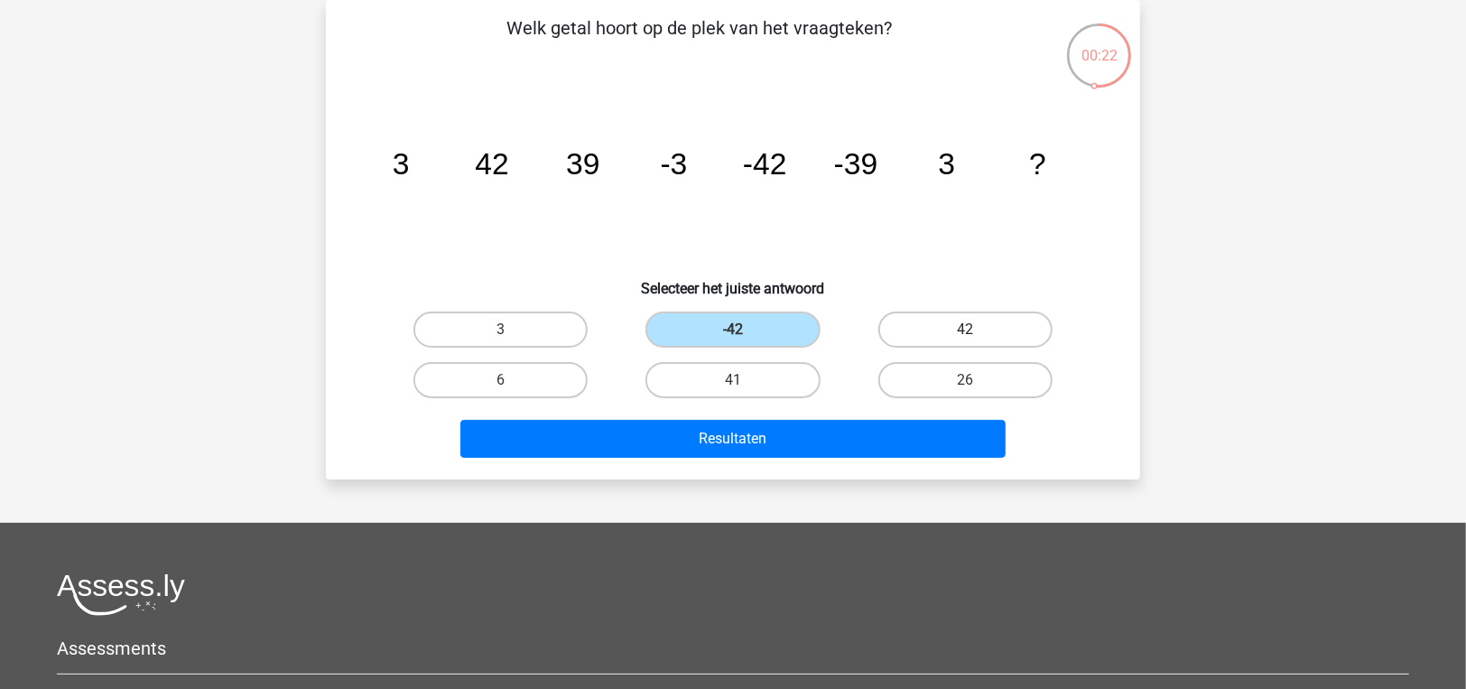
radio input "true"
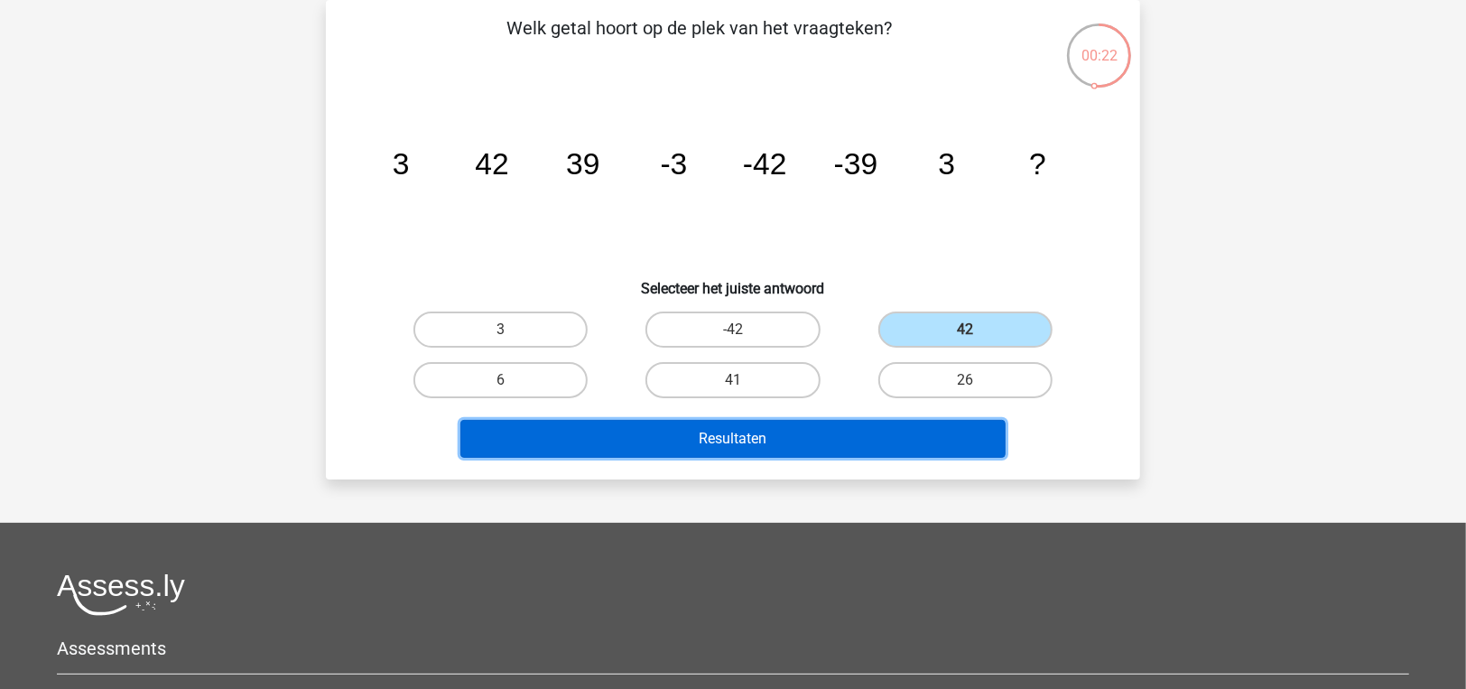
click at [912, 435] on button "Resultaten" at bounding box center [733, 439] width 546 height 38
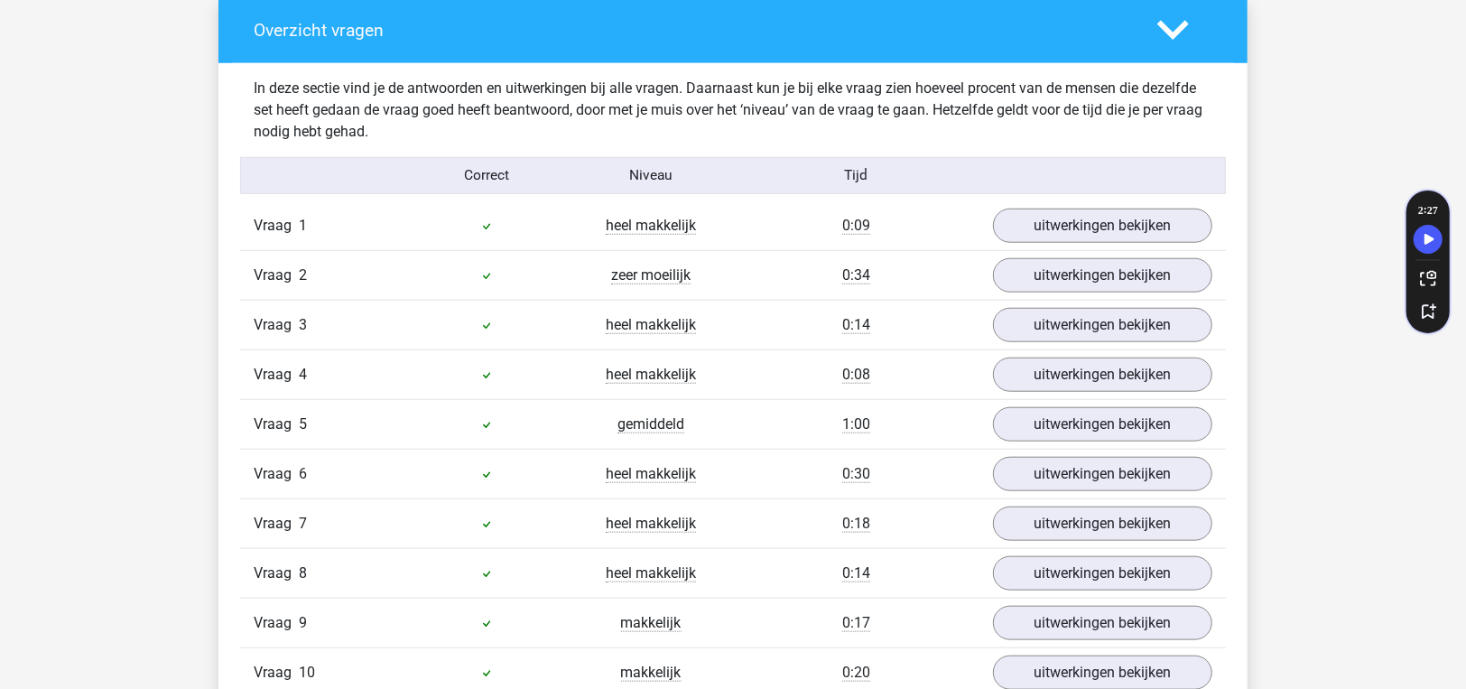
scroll to position [1083, 0]
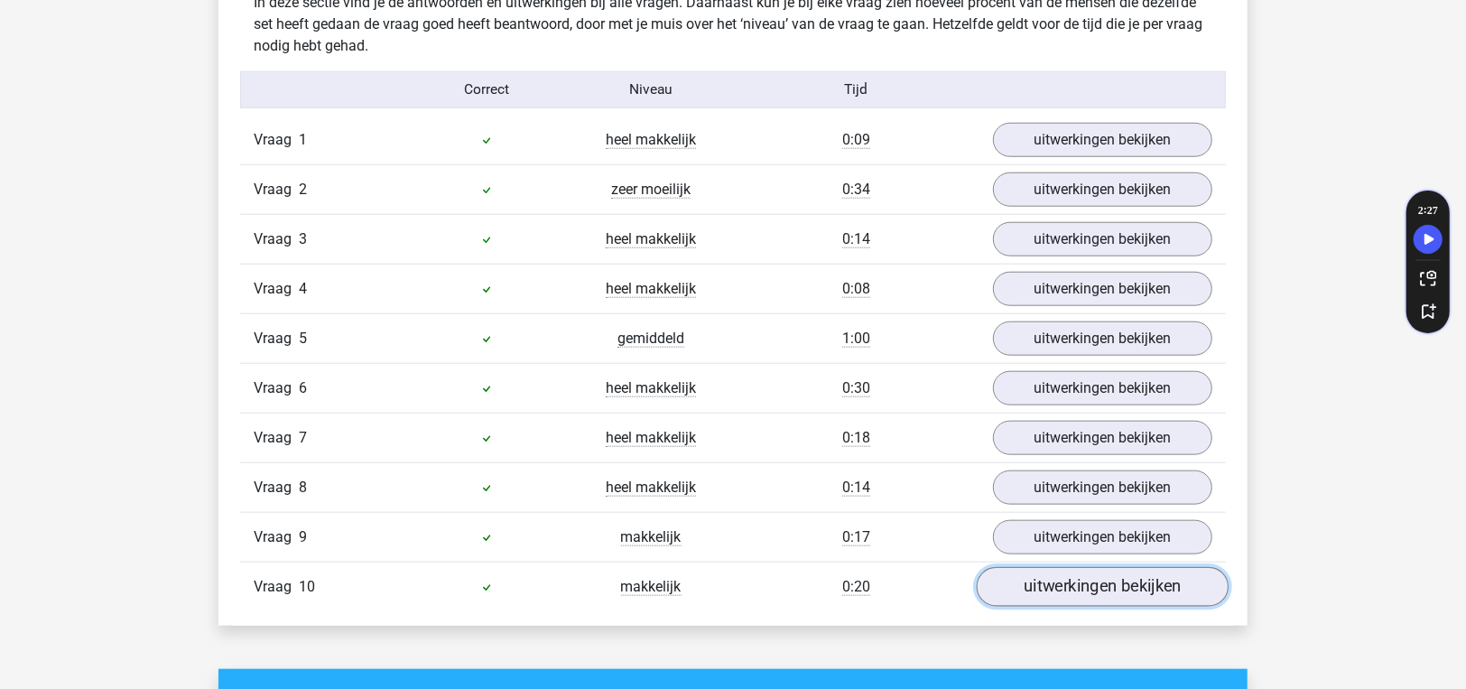
click at [1103, 572] on link "uitwerkingen bekijken" at bounding box center [1103, 587] width 252 height 40
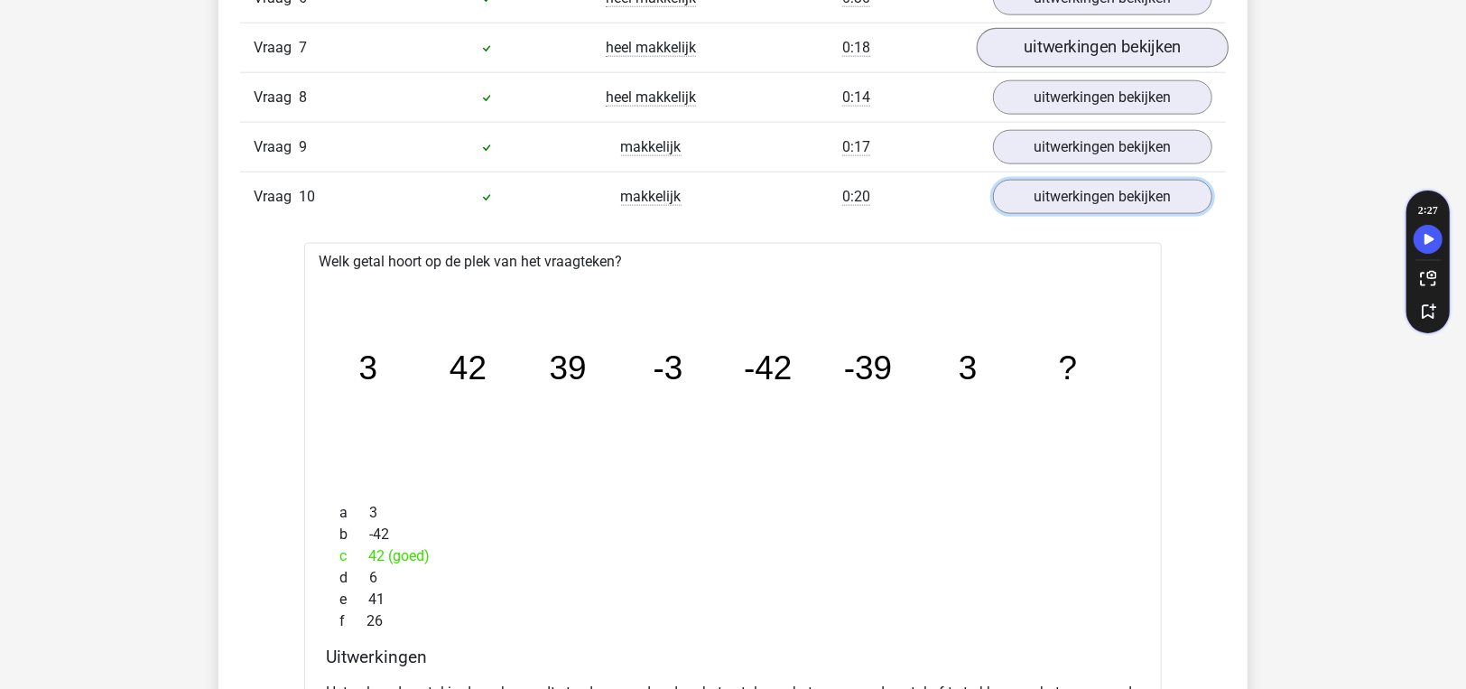
scroll to position [1354, 0]
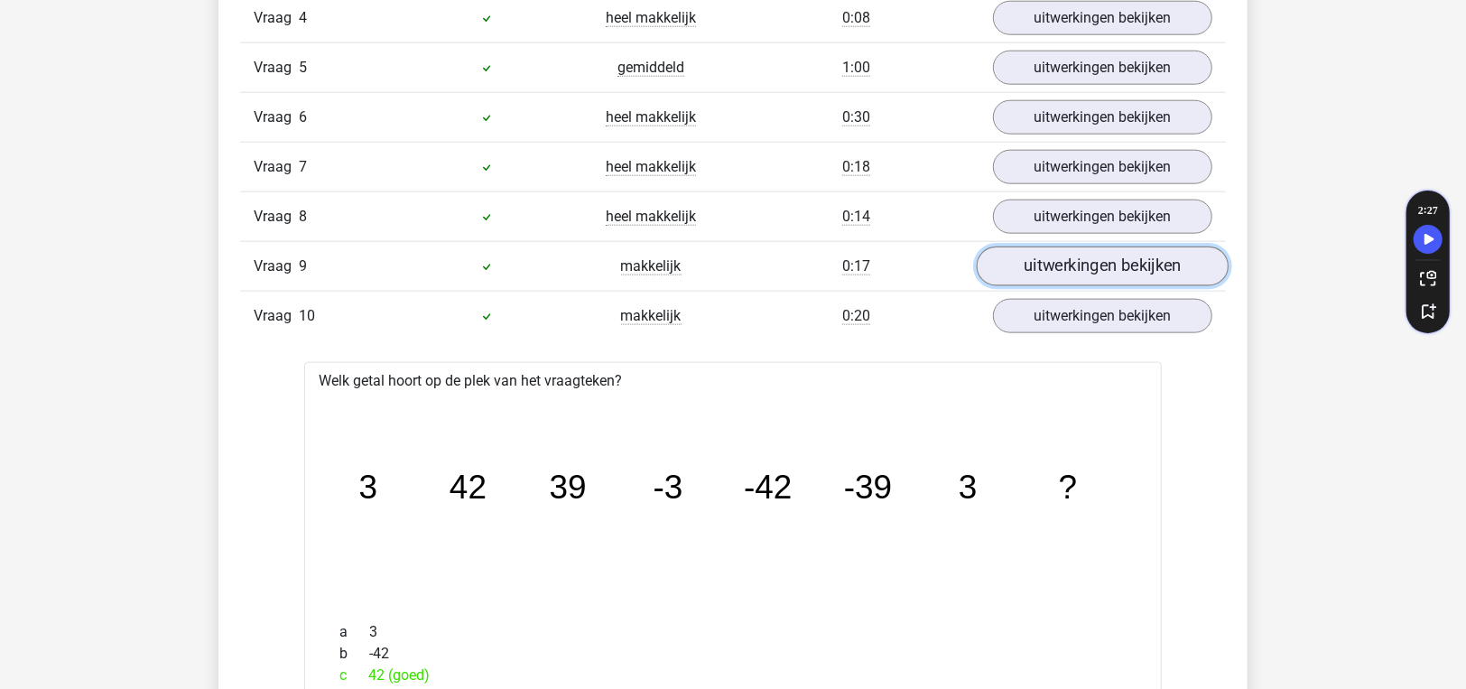
click at [1110, 256] on link "uitwerkingen bekijken" at bounding box center [1103, 266] width 252 height 40
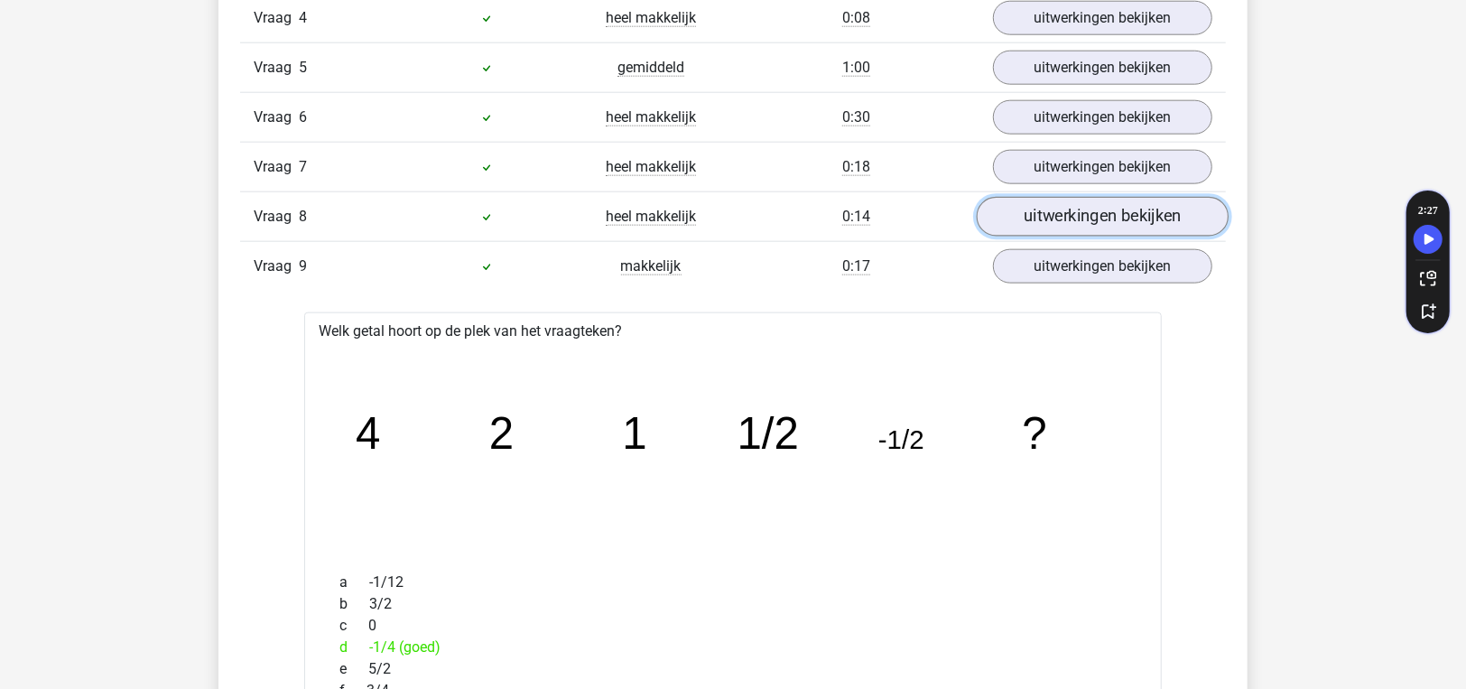
click at [1028, 218] on link "uitwerkingen bekijken" at bounding box center [1103, 217] width 252 height 40
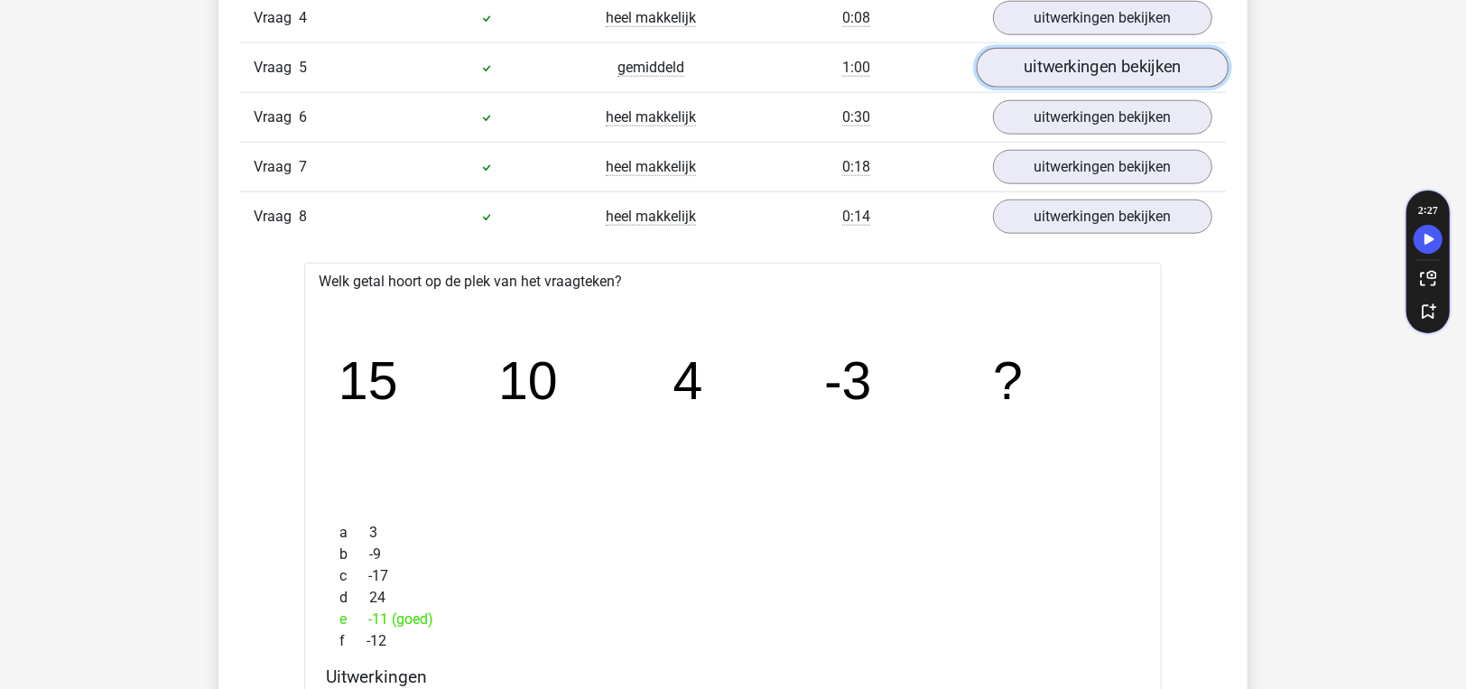
click at [1049, 78] on link "uitwerkingen bekijken" at bounding box center [1103, 68] width 252 height 40
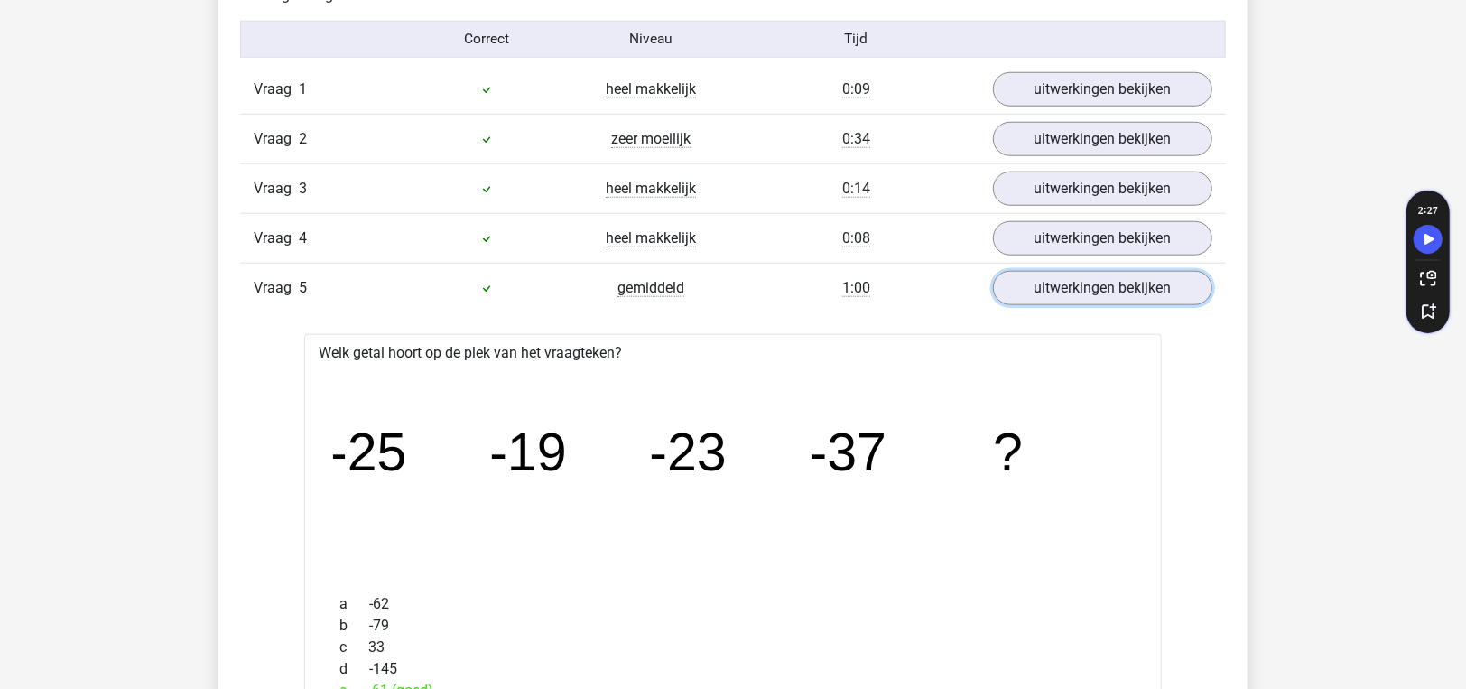
scroll to position [1083, 0]
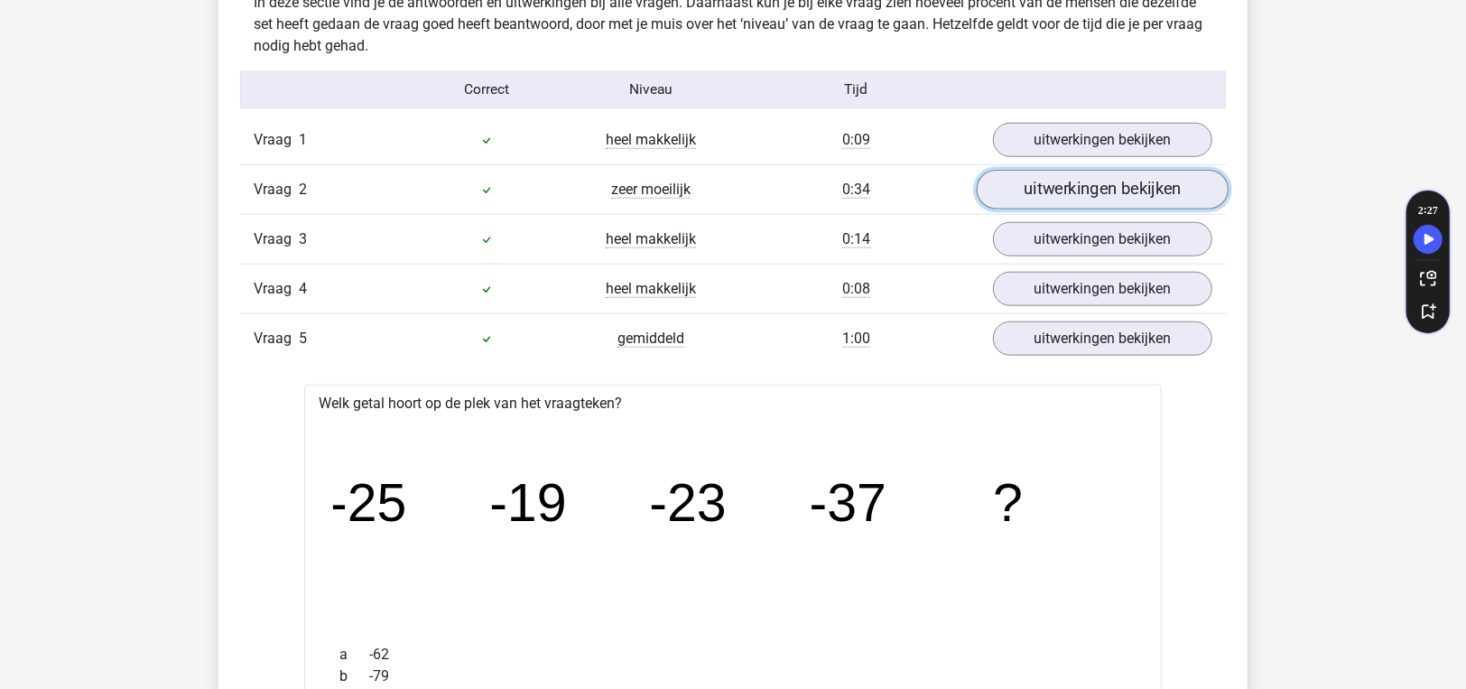
click at [1033, 172] on link "uitwerkingen bekijken" at bounding box center [1103, 190] width 252 height 40
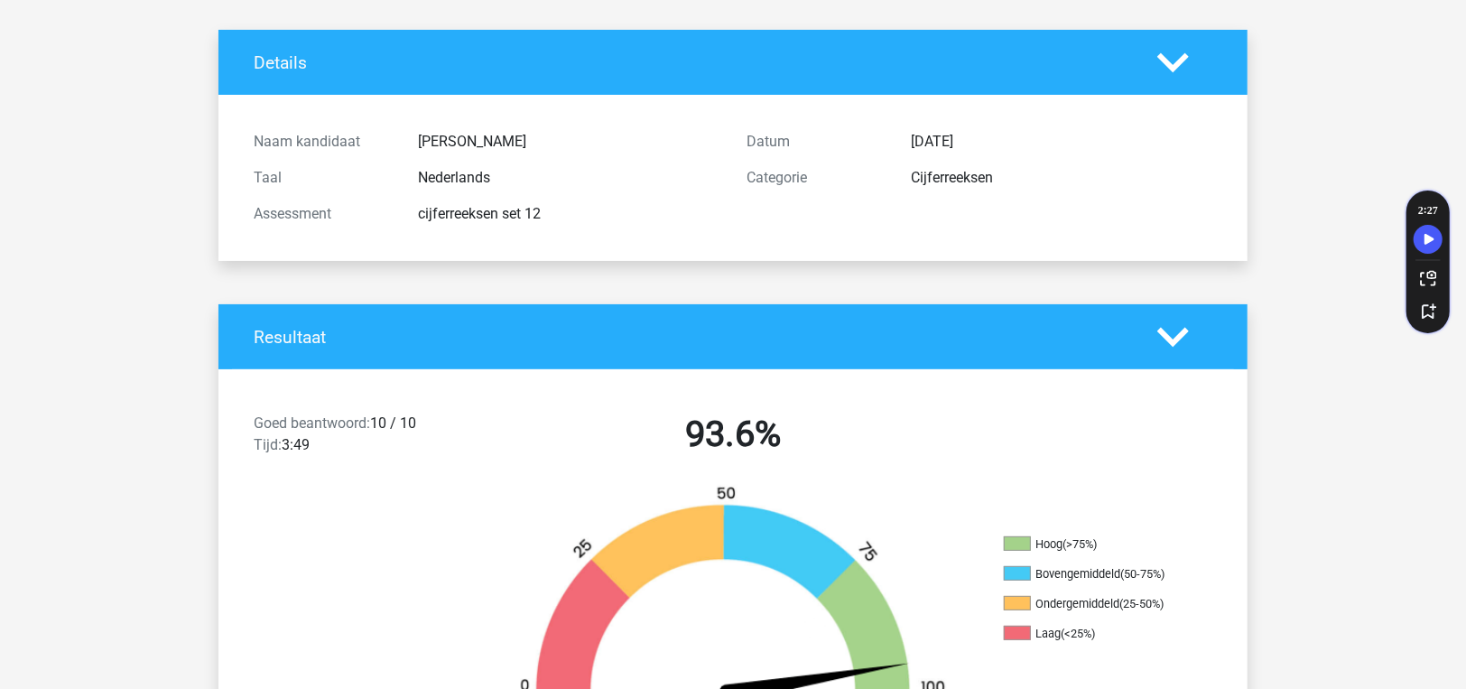
scroll to position [0, 0]
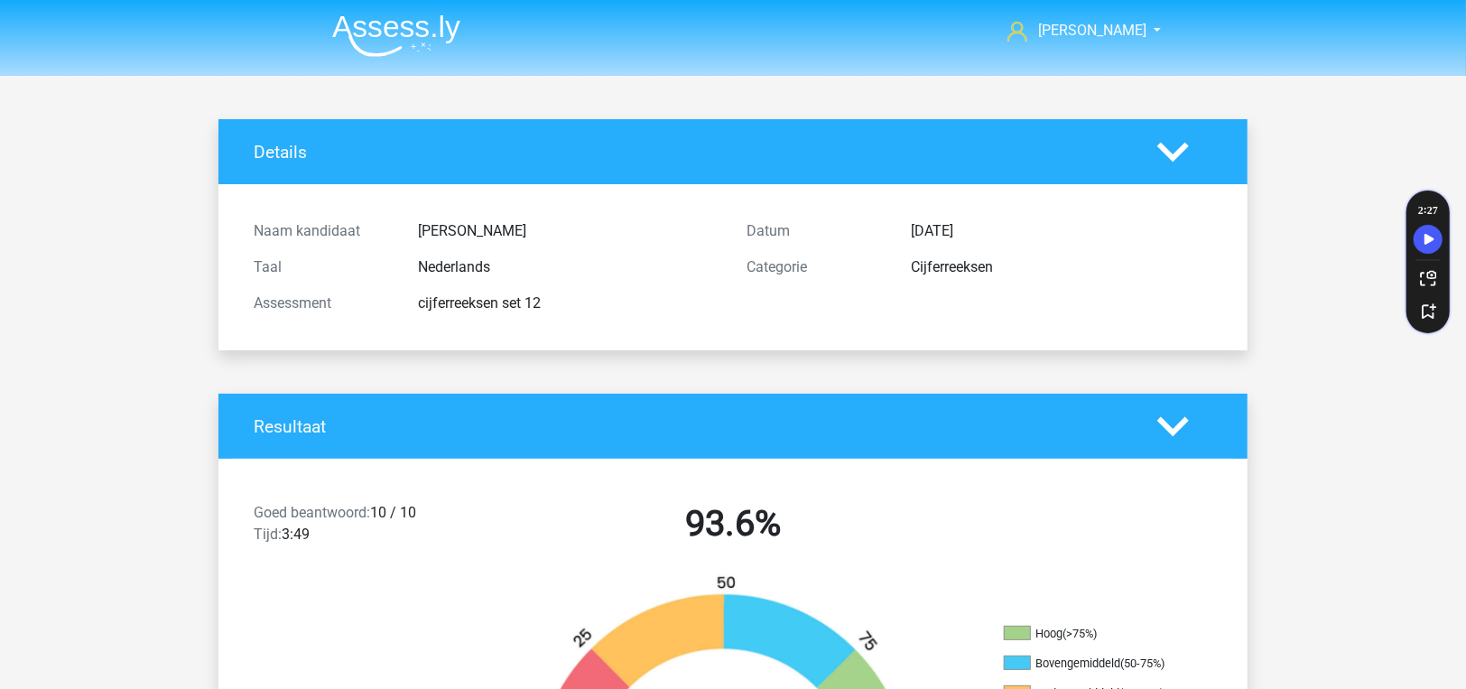
click at [412, 31] on img at bounding box center [396, 35] width 128 height 42
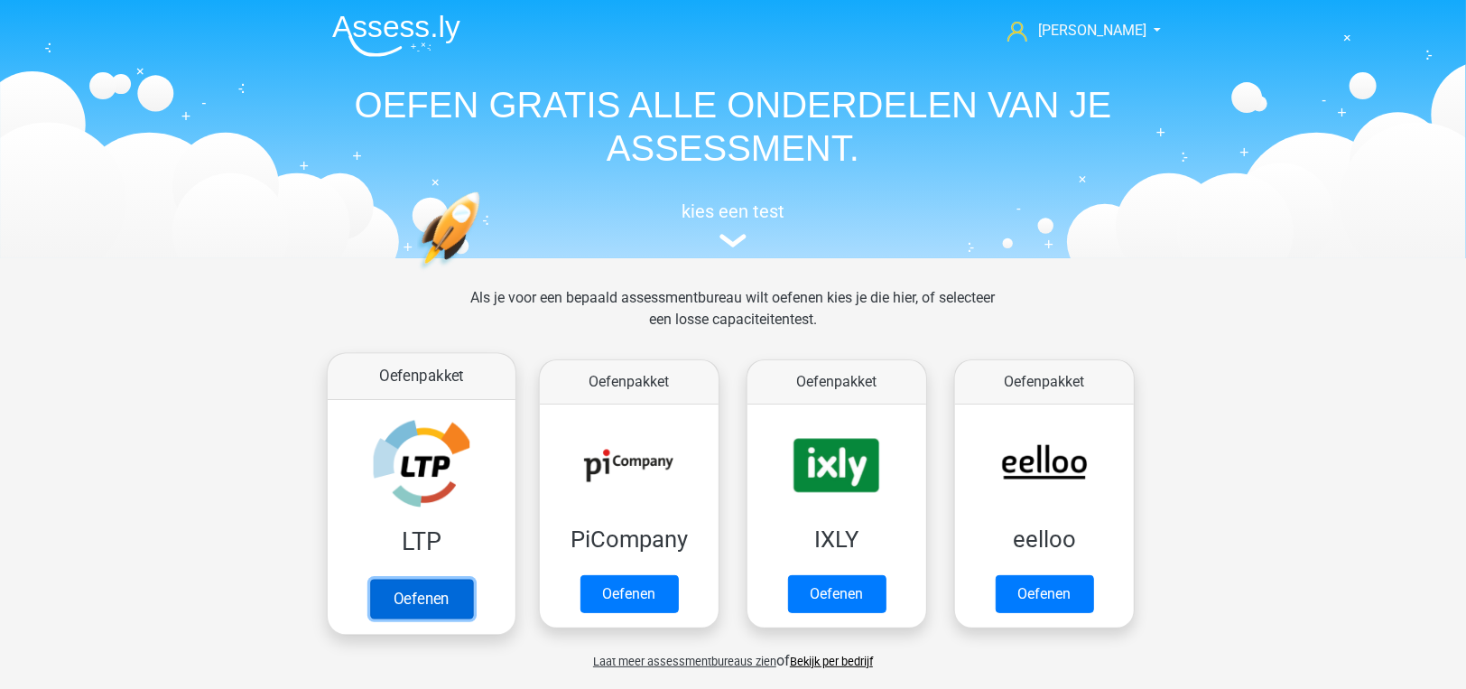
click at [473, 579] on link "Oefenen" at bounding box center [421, 599] width 103 height 40
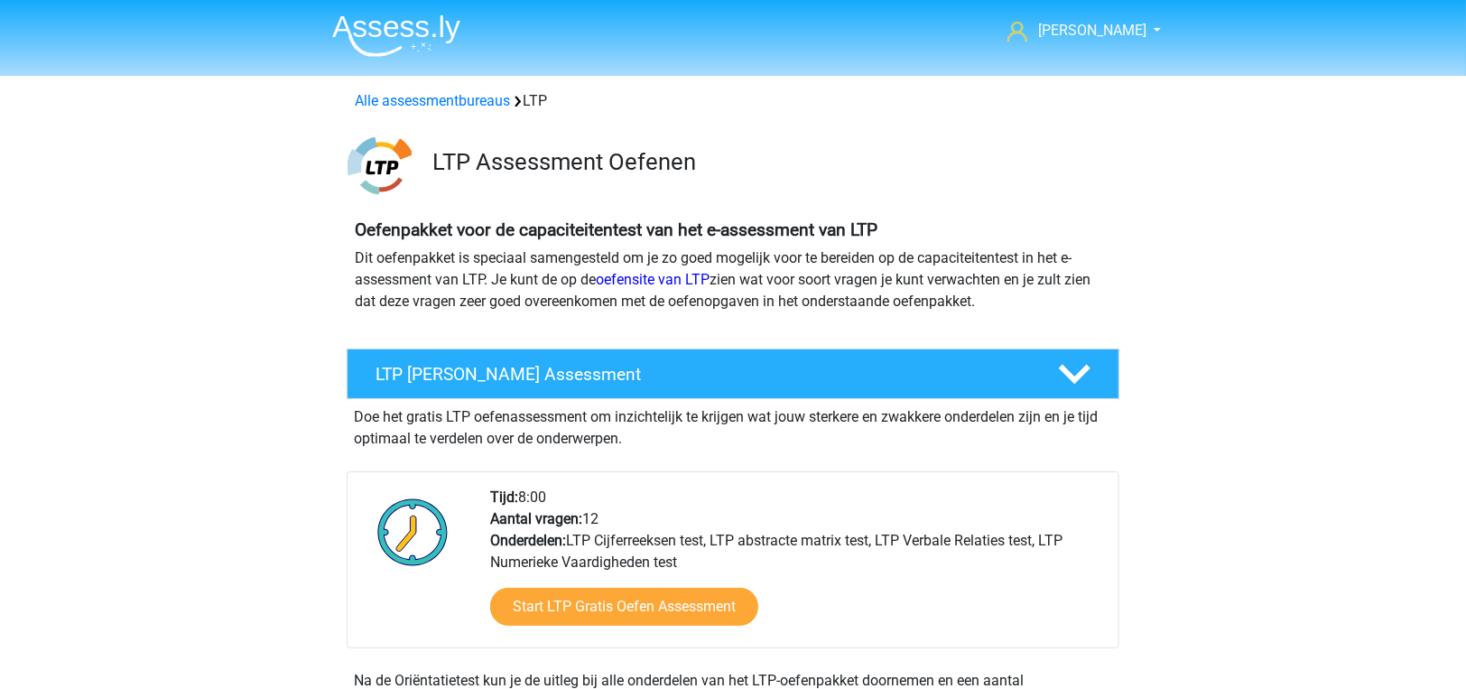
scroll to position [450, 0]
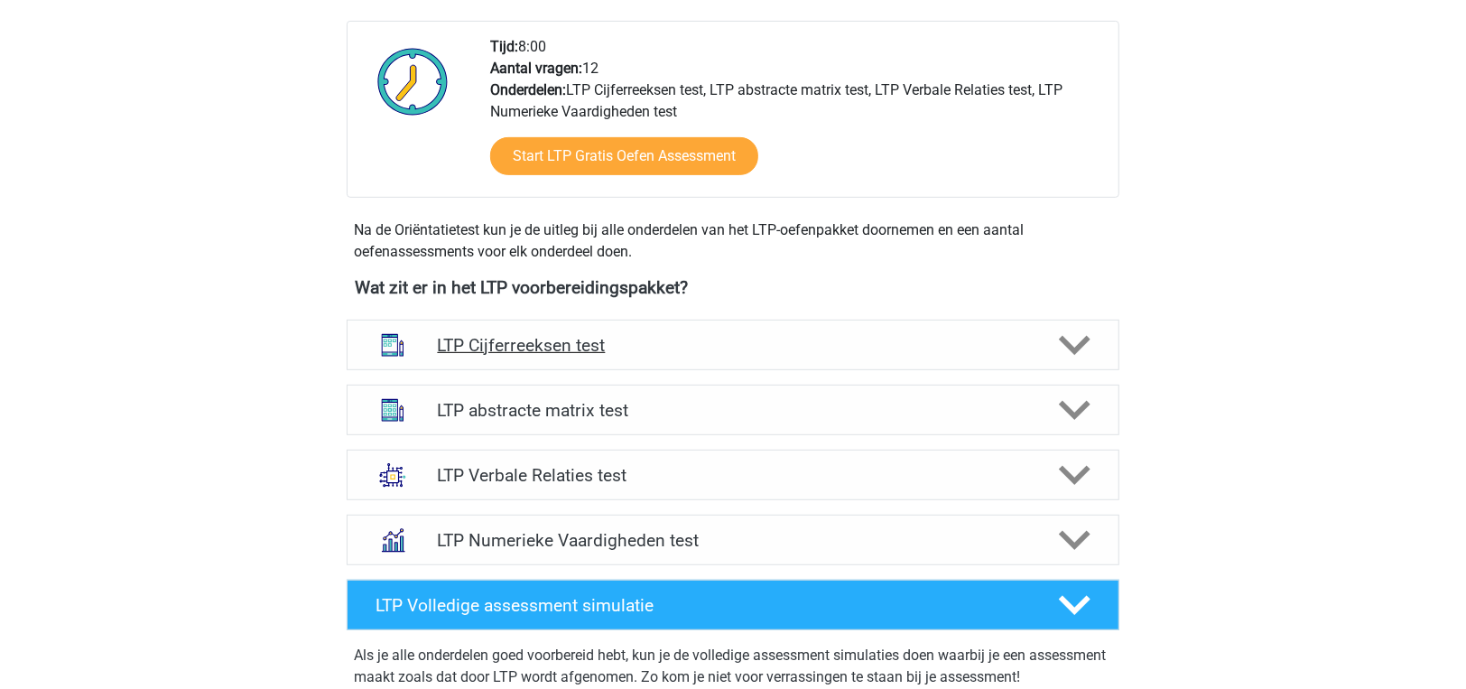
click at [561, 347] on h4 "LTP Cijferreeksen test" at bounding box center [732, 345] width 591 height 21
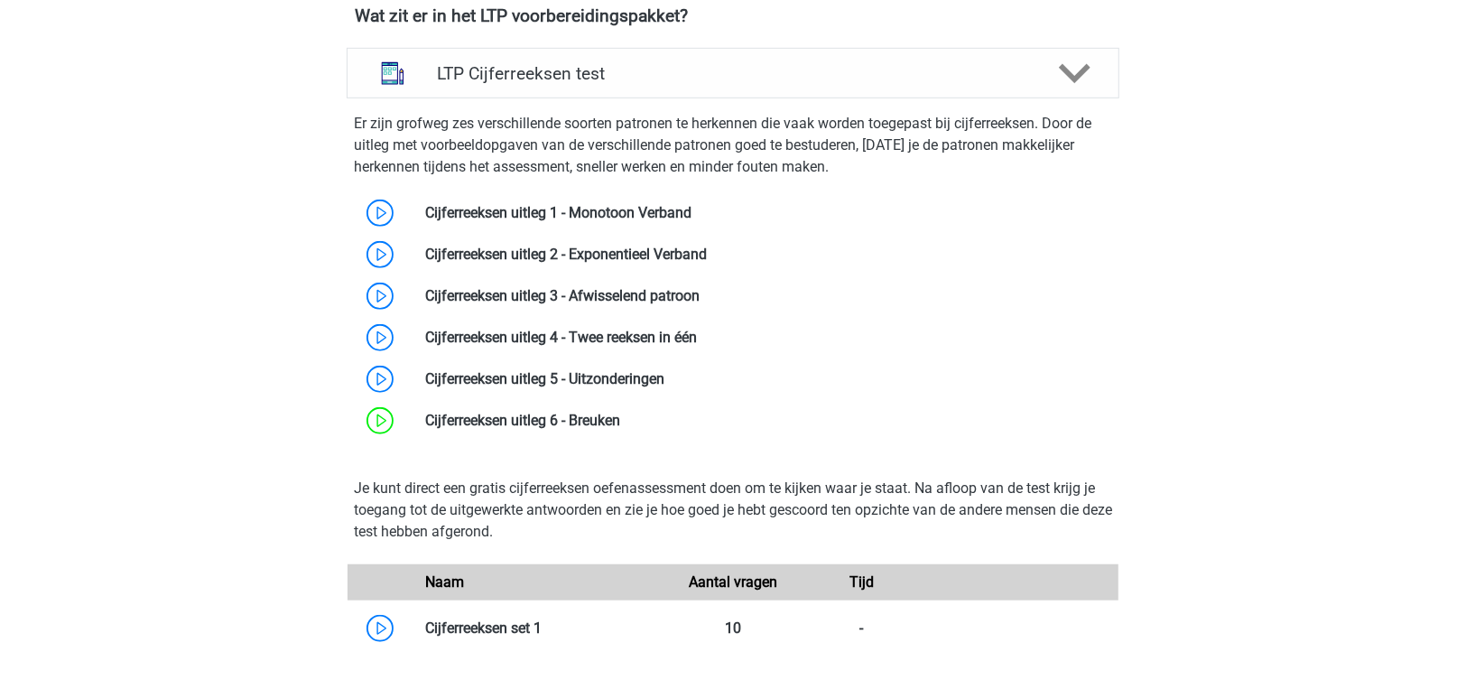
scroll to position [1172, 0]
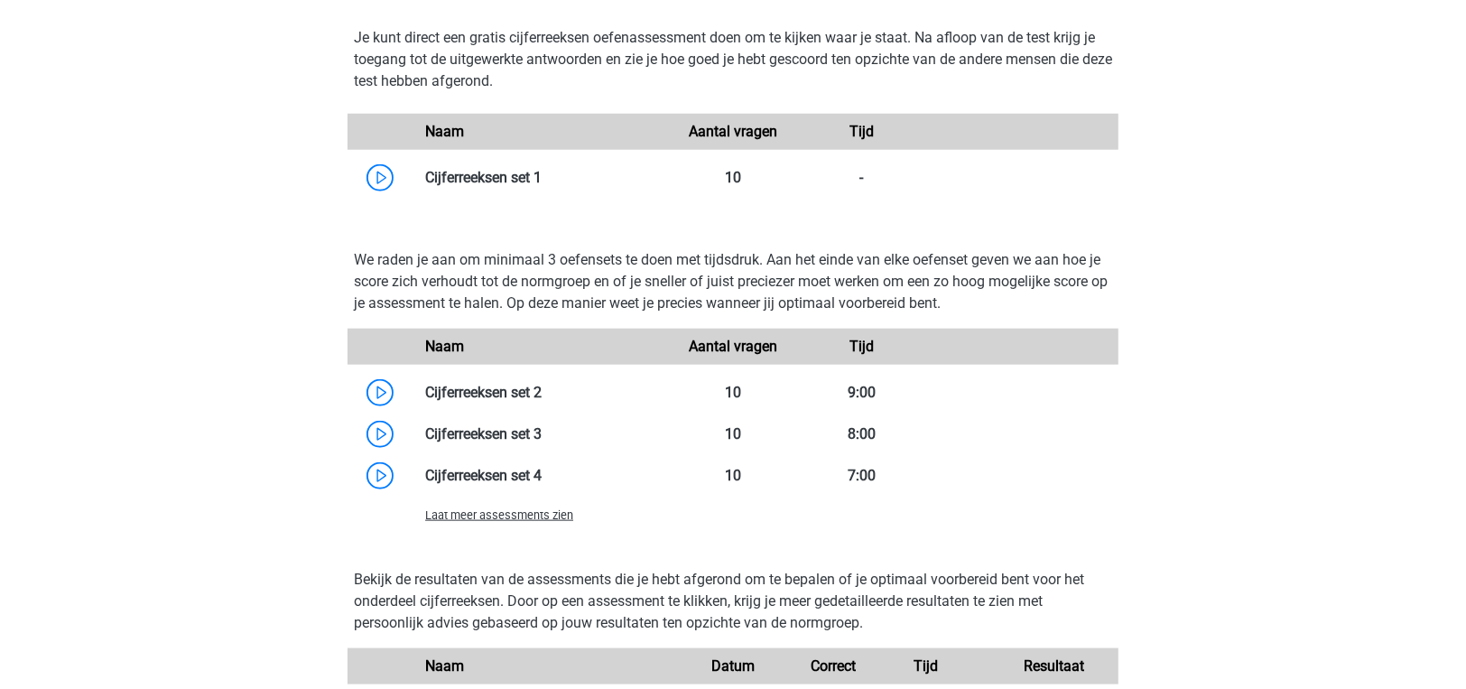
click at [457, 524] on div "Laat meer assessments zien" at bounding box center [732, 514] width 771 height 36
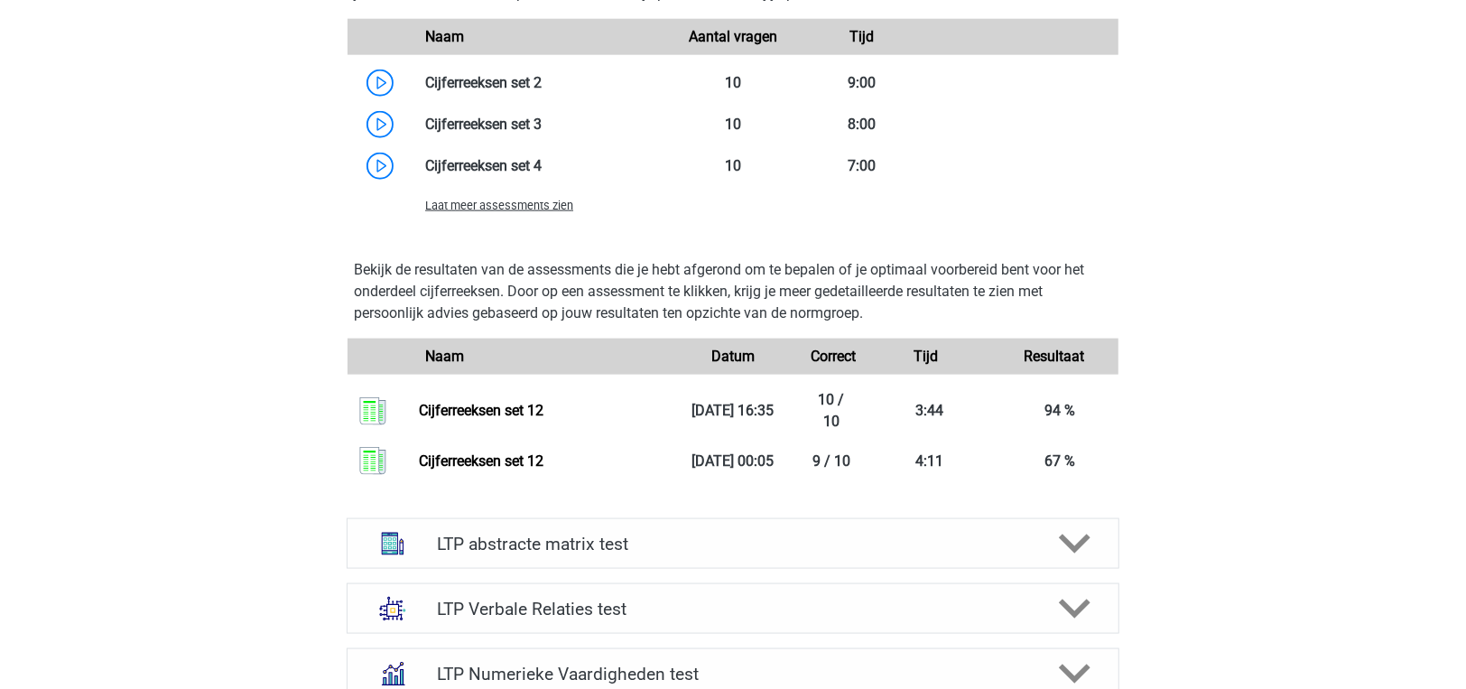
scroll to position [1625, 0]
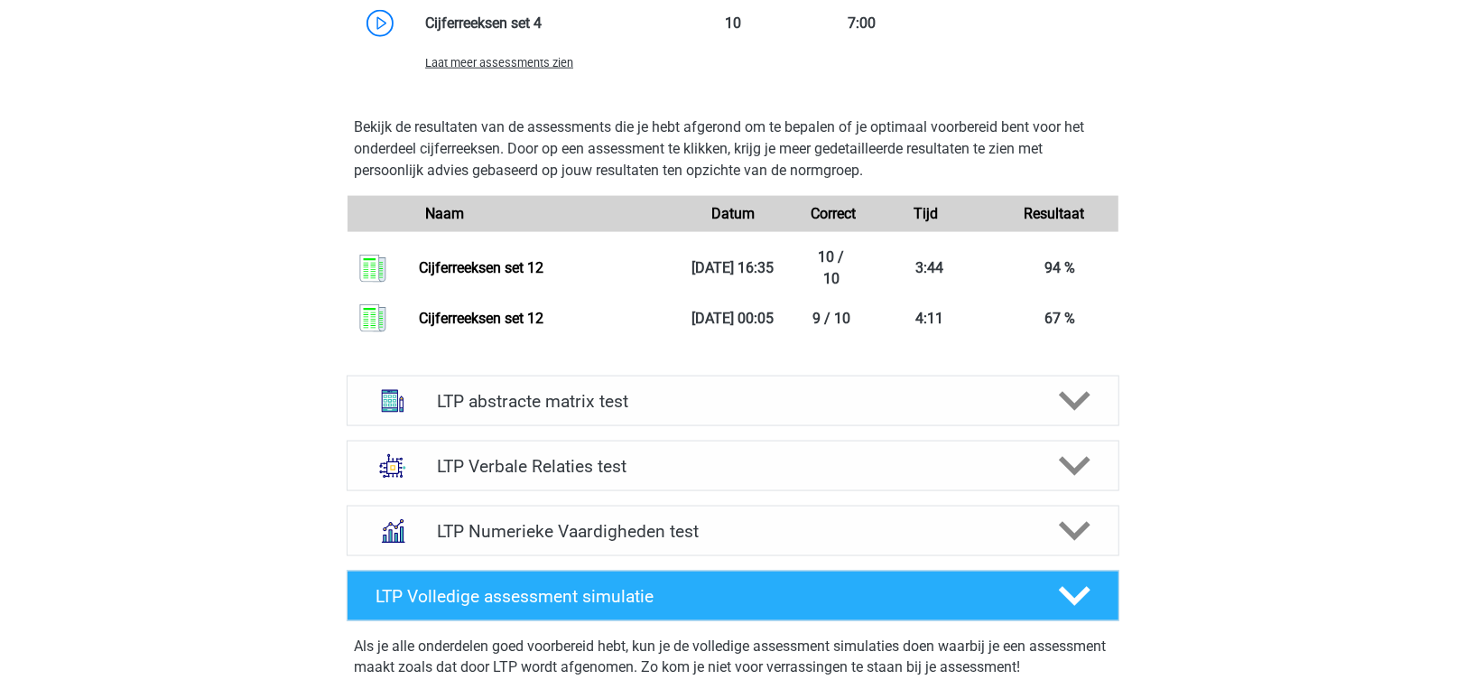
click at [512, 62] on span "Laat meer assessments zien" at bounding box center [499, 63] width 148 height 14
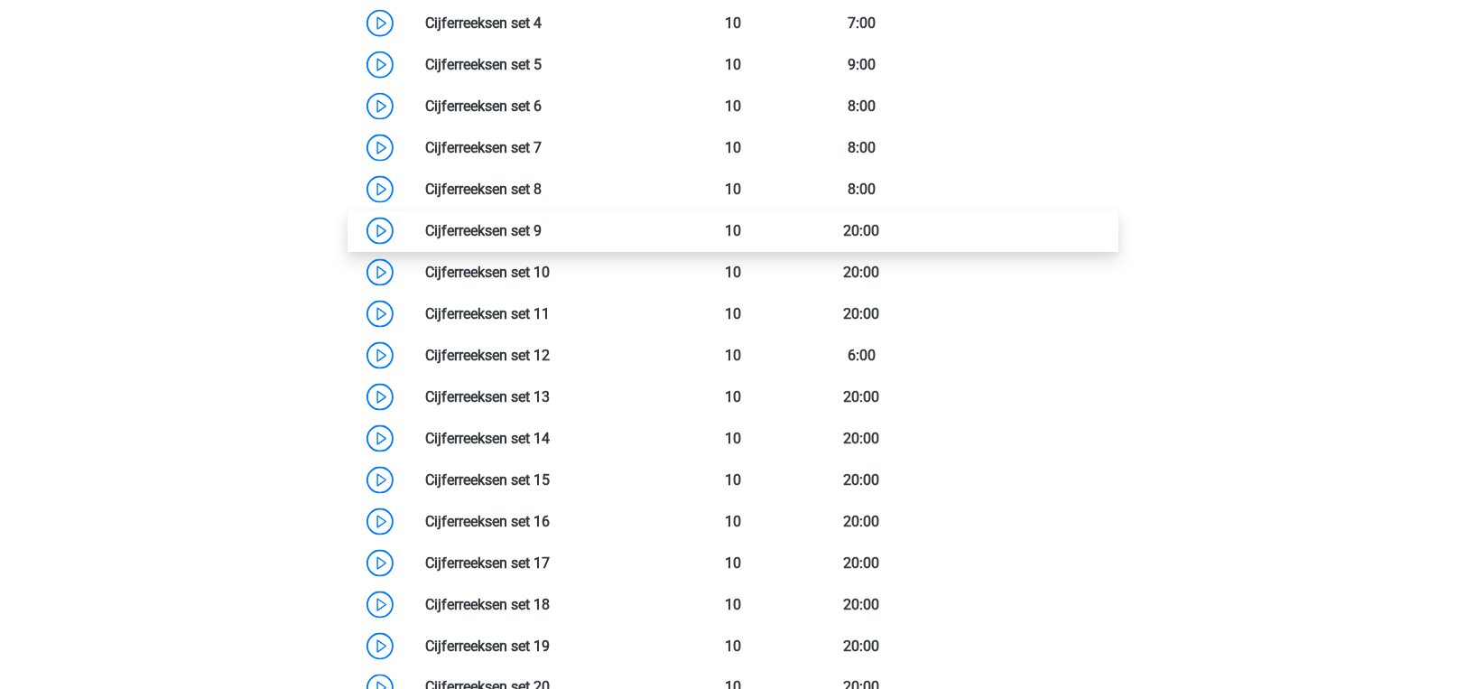
click at [542, 238] on link at bounding box center [542, 230] width 0 height 17
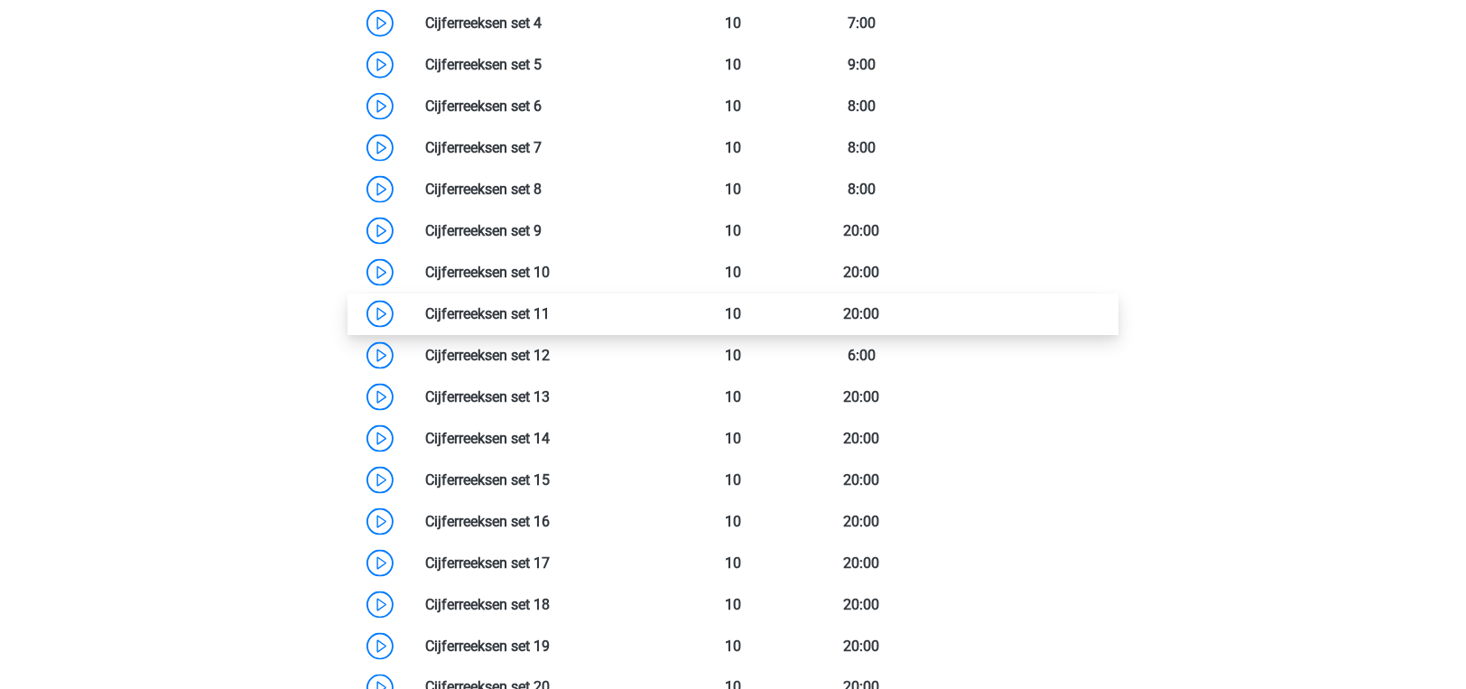
click at [550, 305] on link at bounding box center [550, 313] width 0 height 17
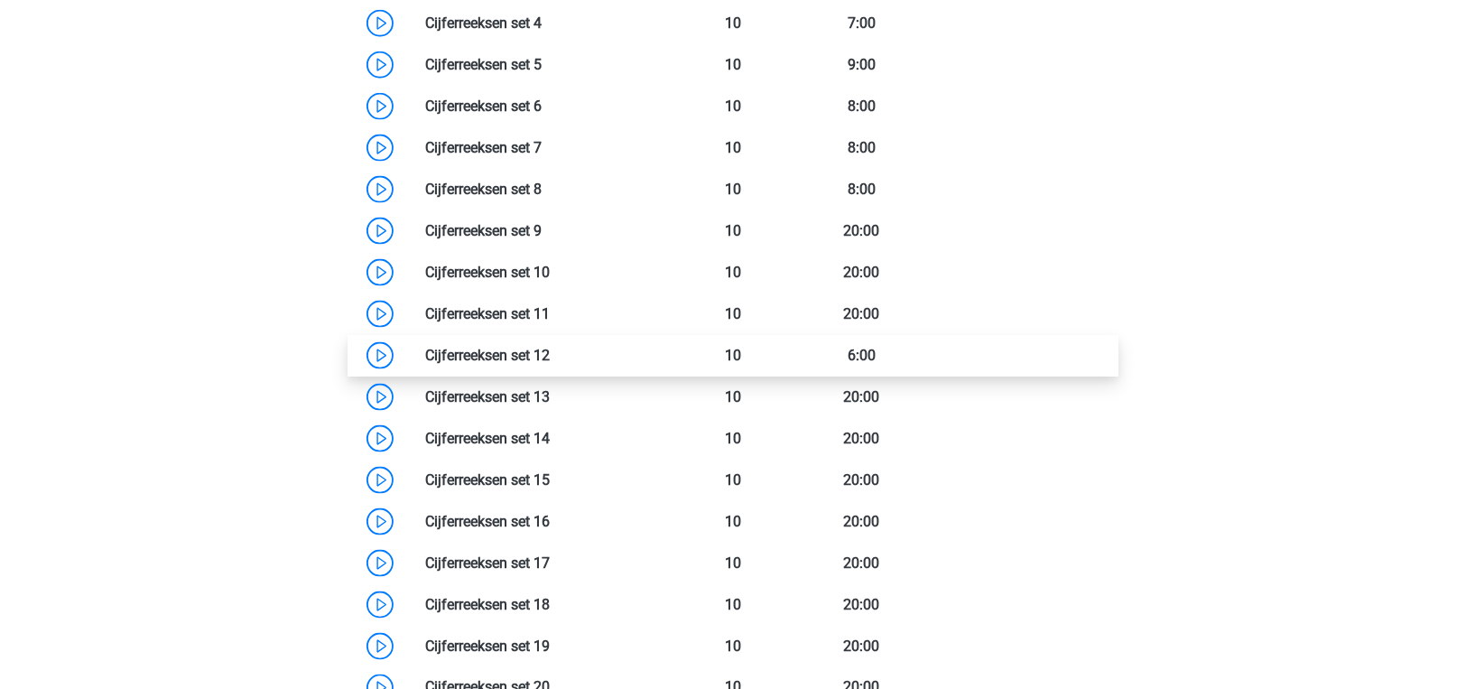
click at [550, 361] on link at bounding box center [550, 355] width 0 height 17
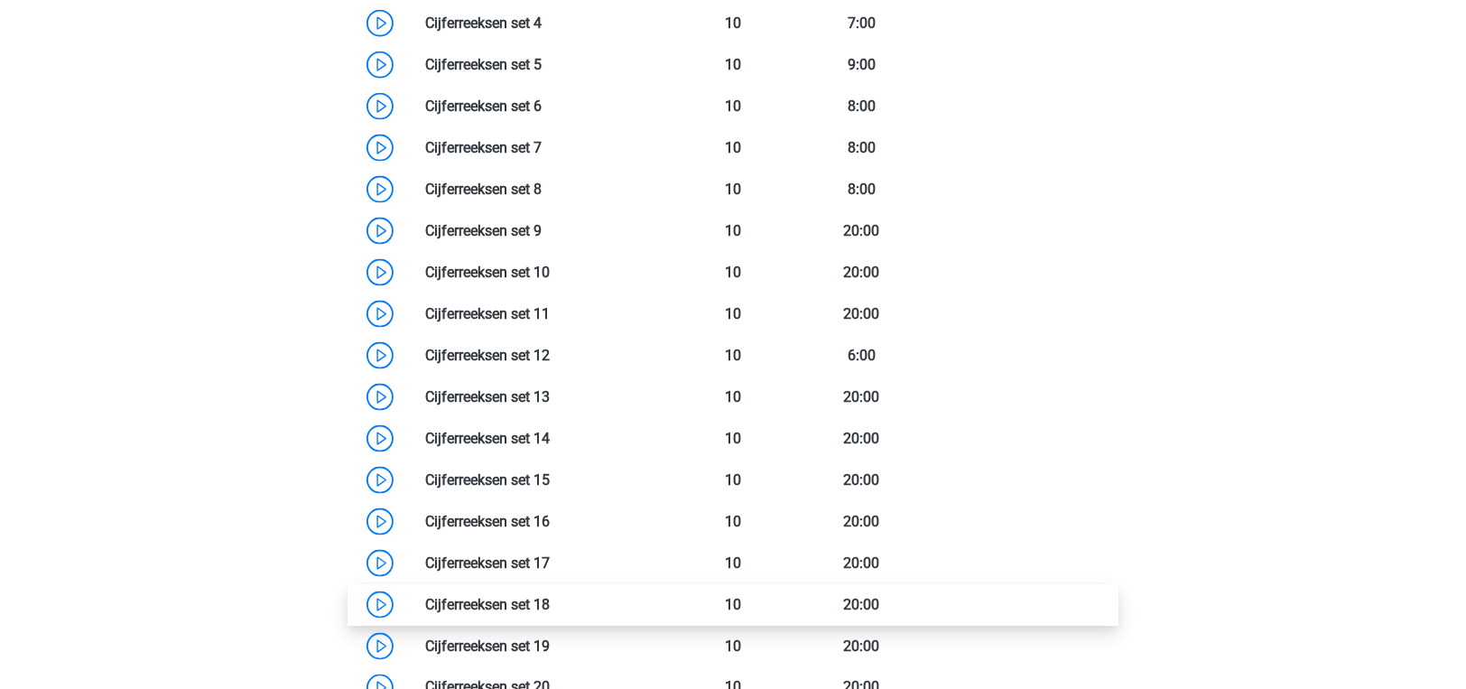
click at [550, 596] on link at bounding box center [550, 604] width 0 height 17
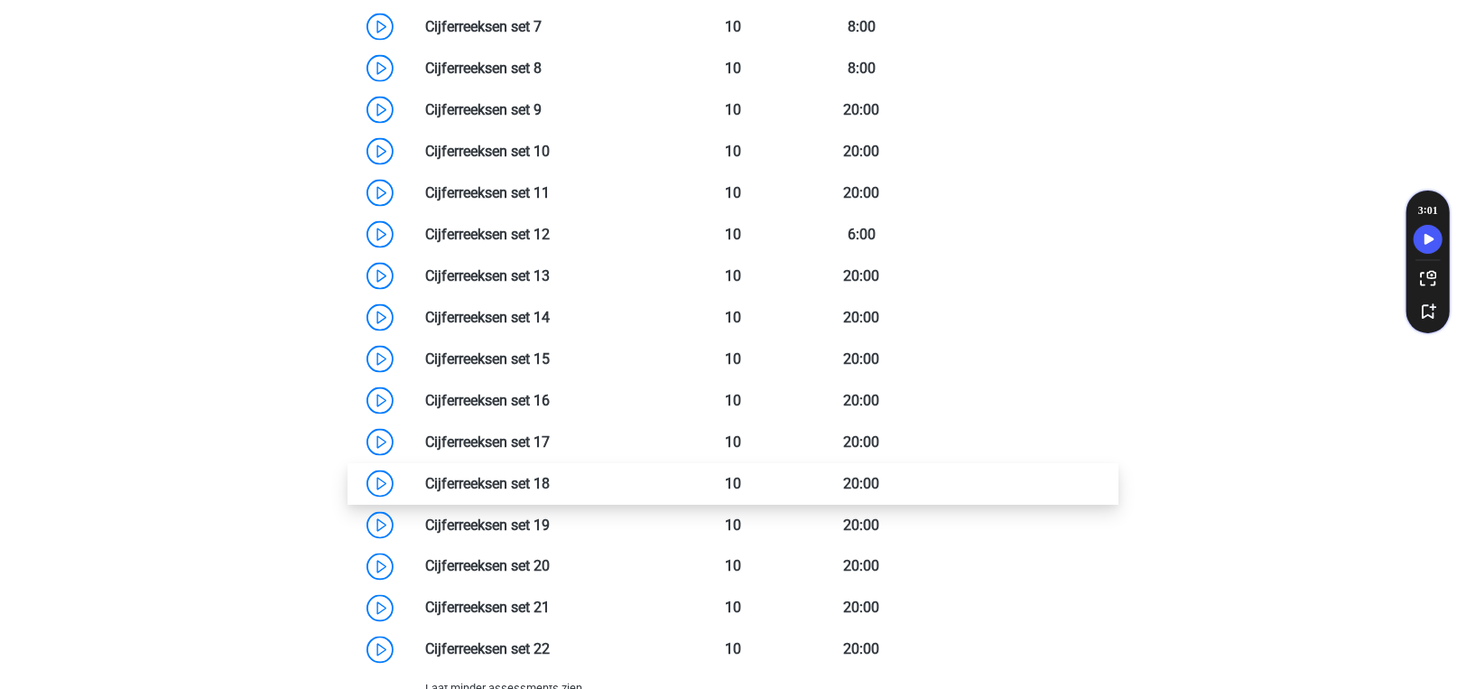
scroll to position [1894, 0]
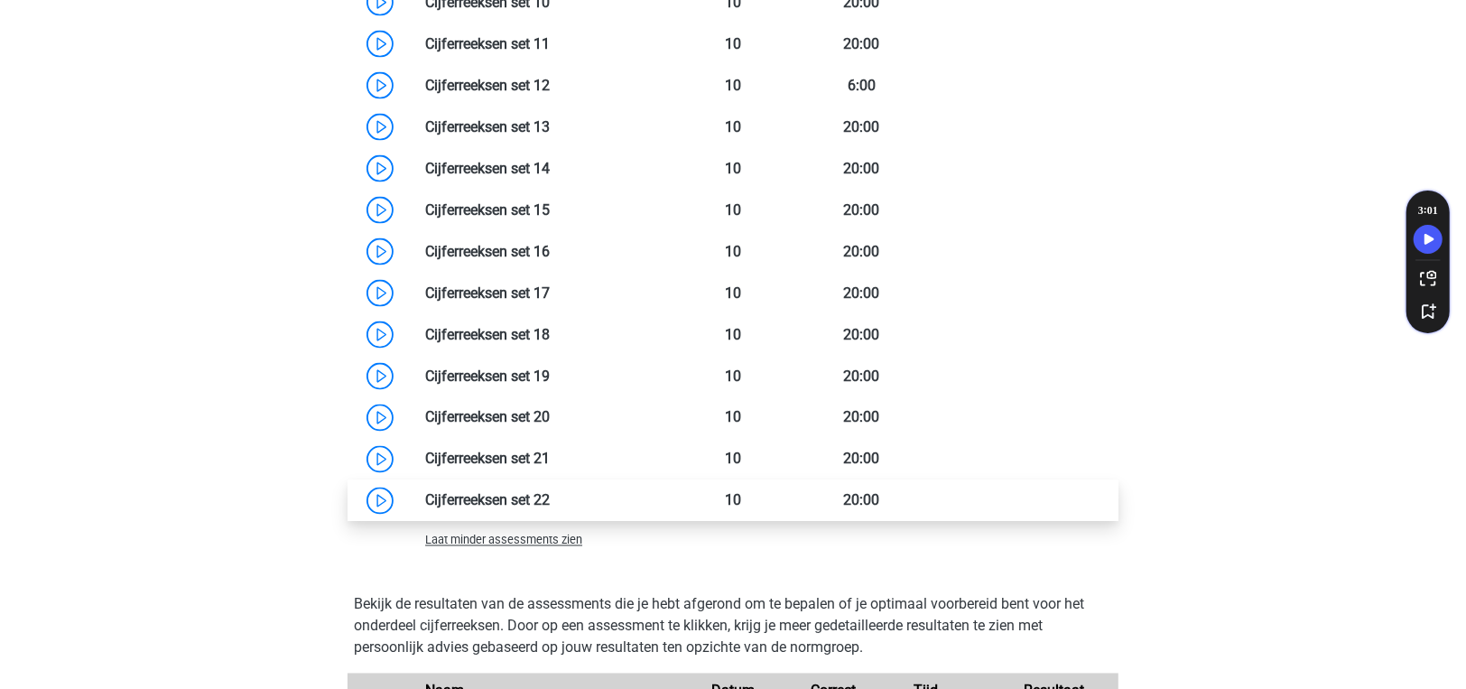
click at [550, 495] on link at bounding box center [550, 500] width 0 height 17
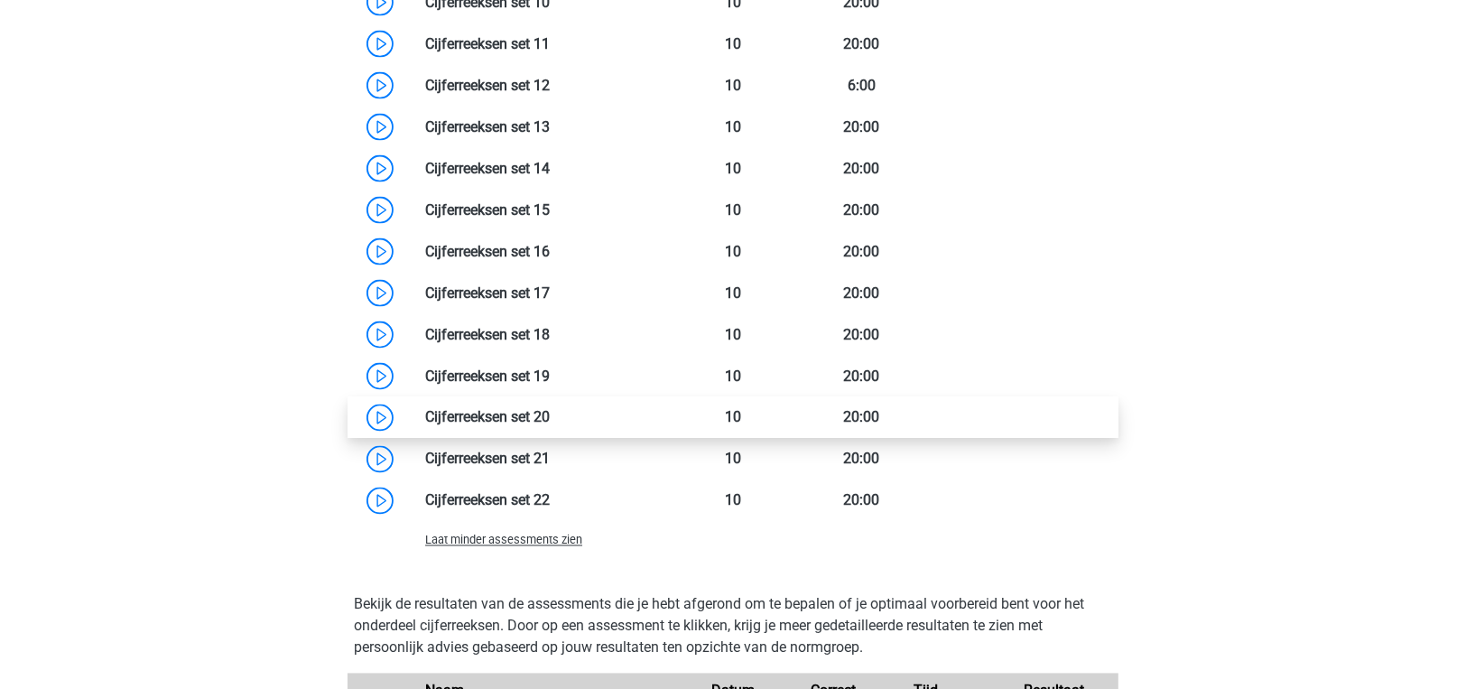
click at [550, 418] on link at bounding box center [550, 417] width 0 height 17
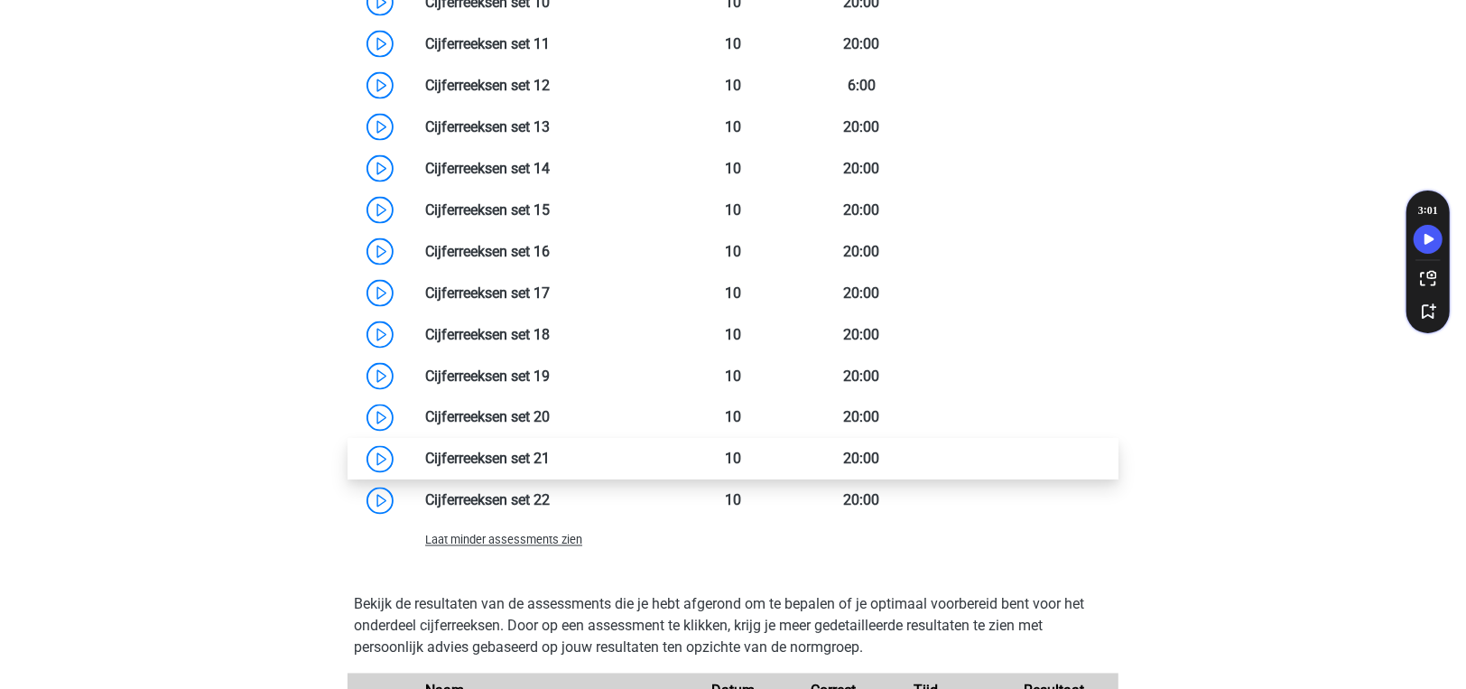
click at [550, 454] on link at bounding box center [550, 458] width 0 height 17
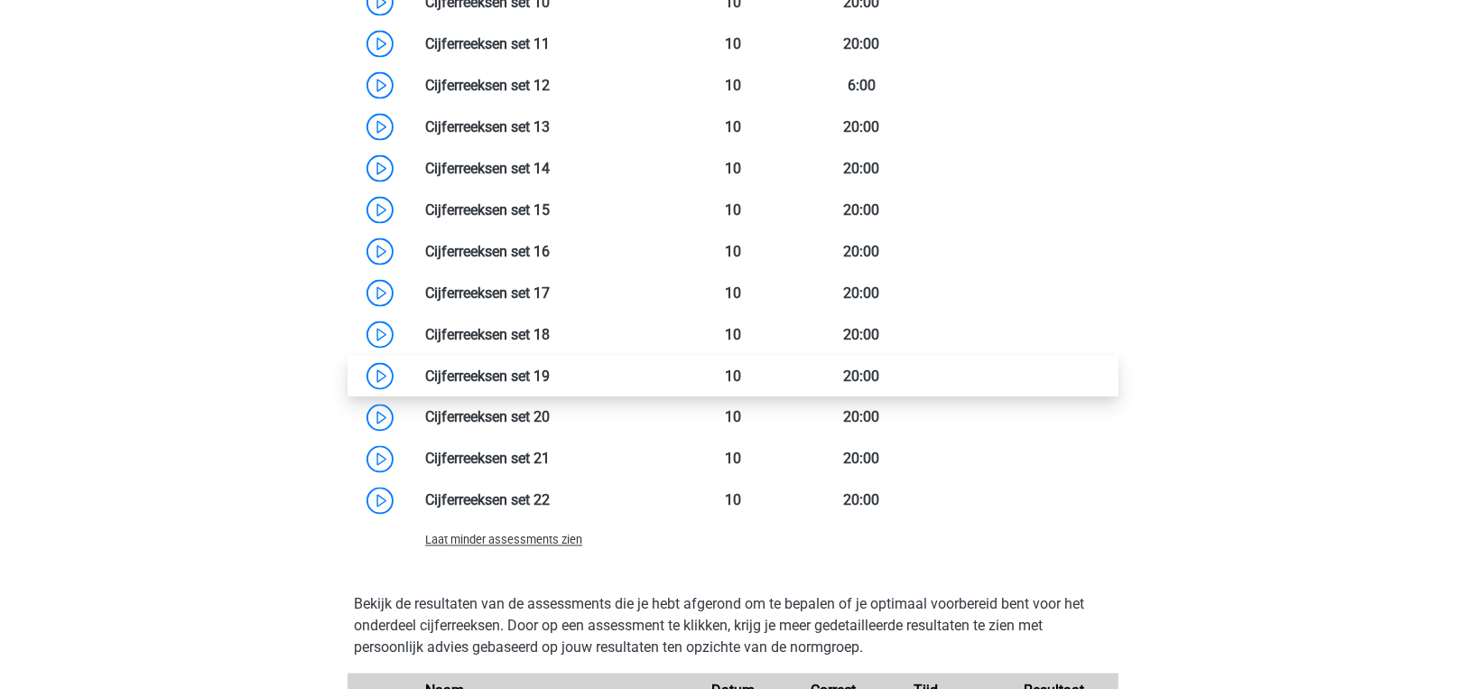
click at [550, 371] on link at bounding box center [550, 375] width 0 height 17
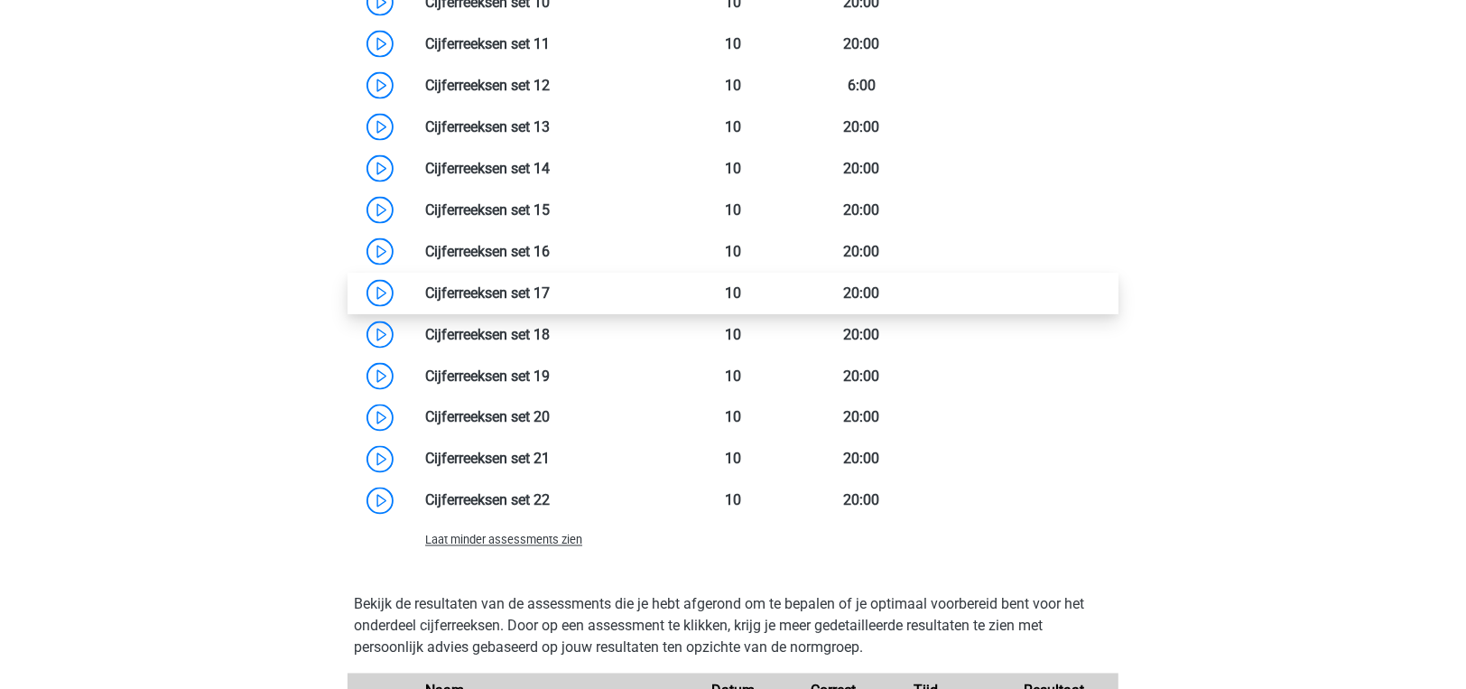
click at [550, 301] on link at bounding box center [550, 292] width 0 height 17
click at [550, 284] on link at bounding box center [550, 292] width 0 height 17
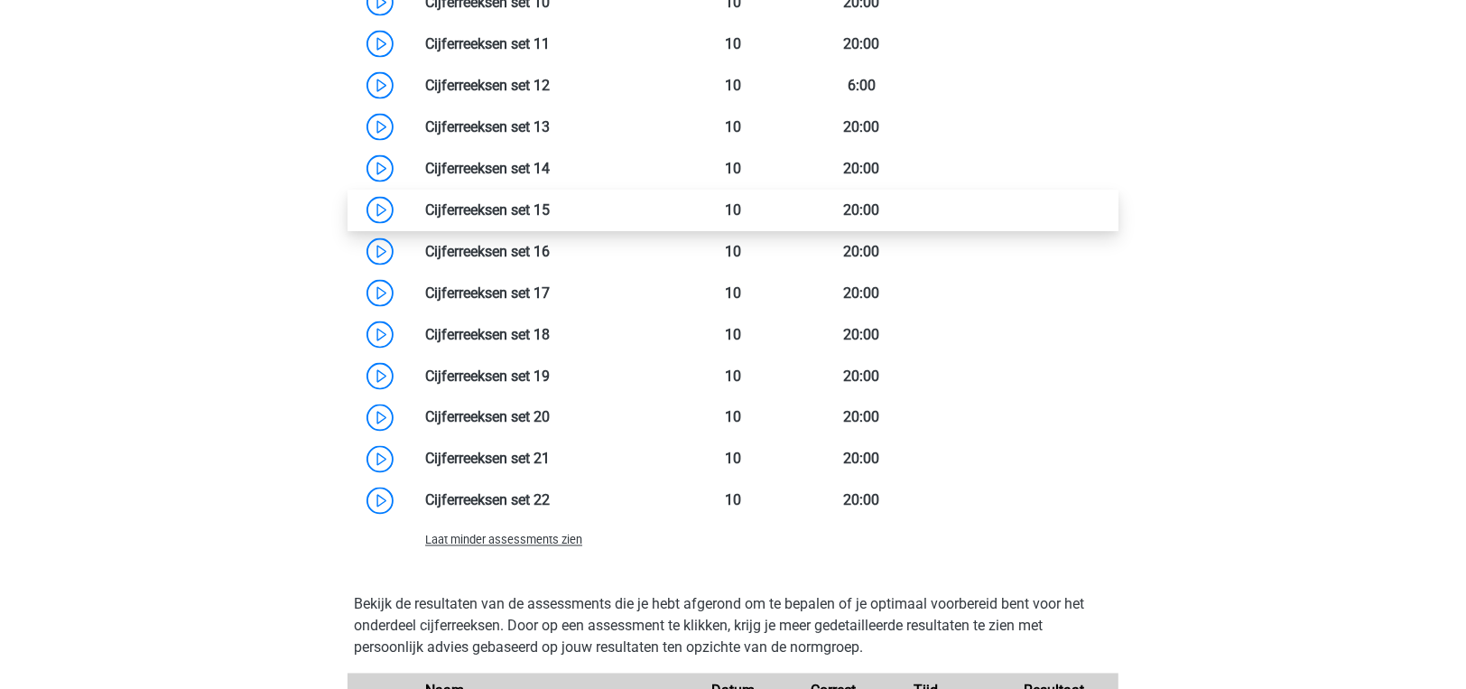
click at [550, 201] on link at bounding box center [550, 209] width 0 height 17
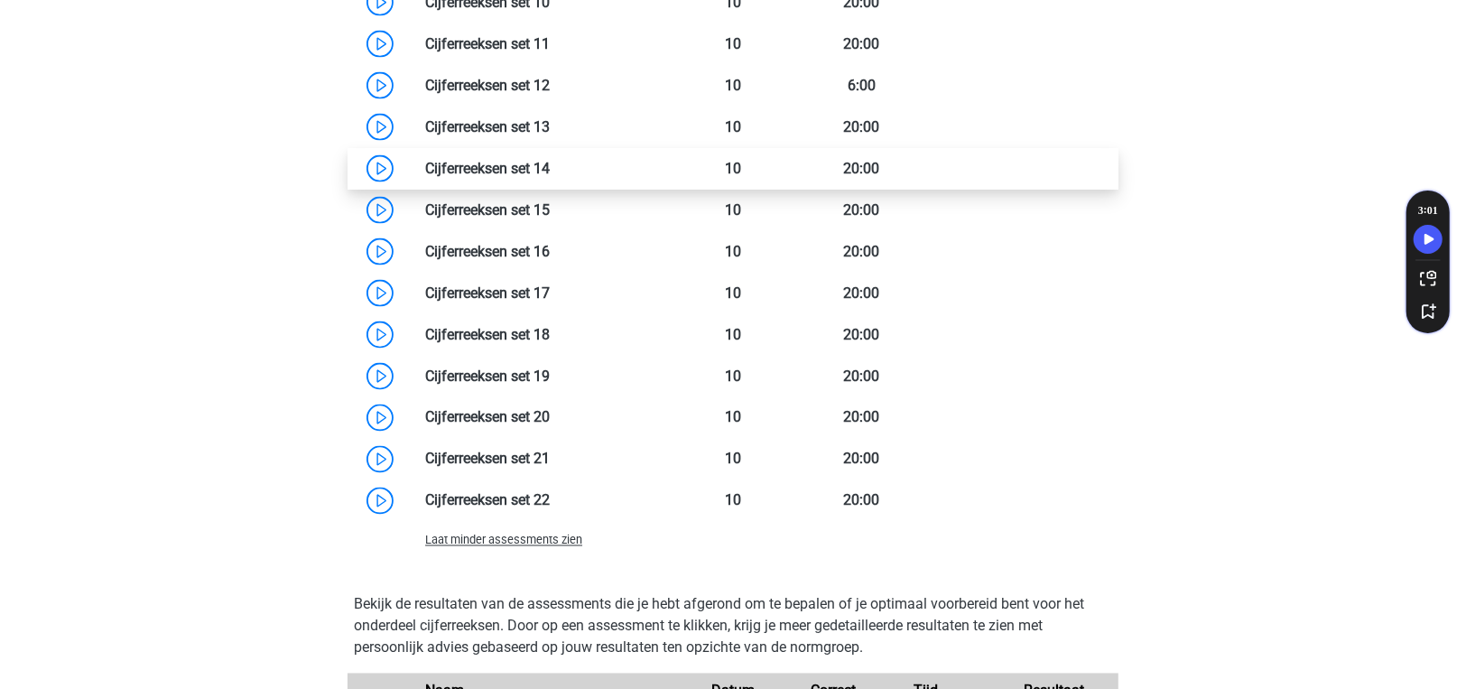
click at [550, 160] on link at bounding box center [550, 168] width 0 height 17
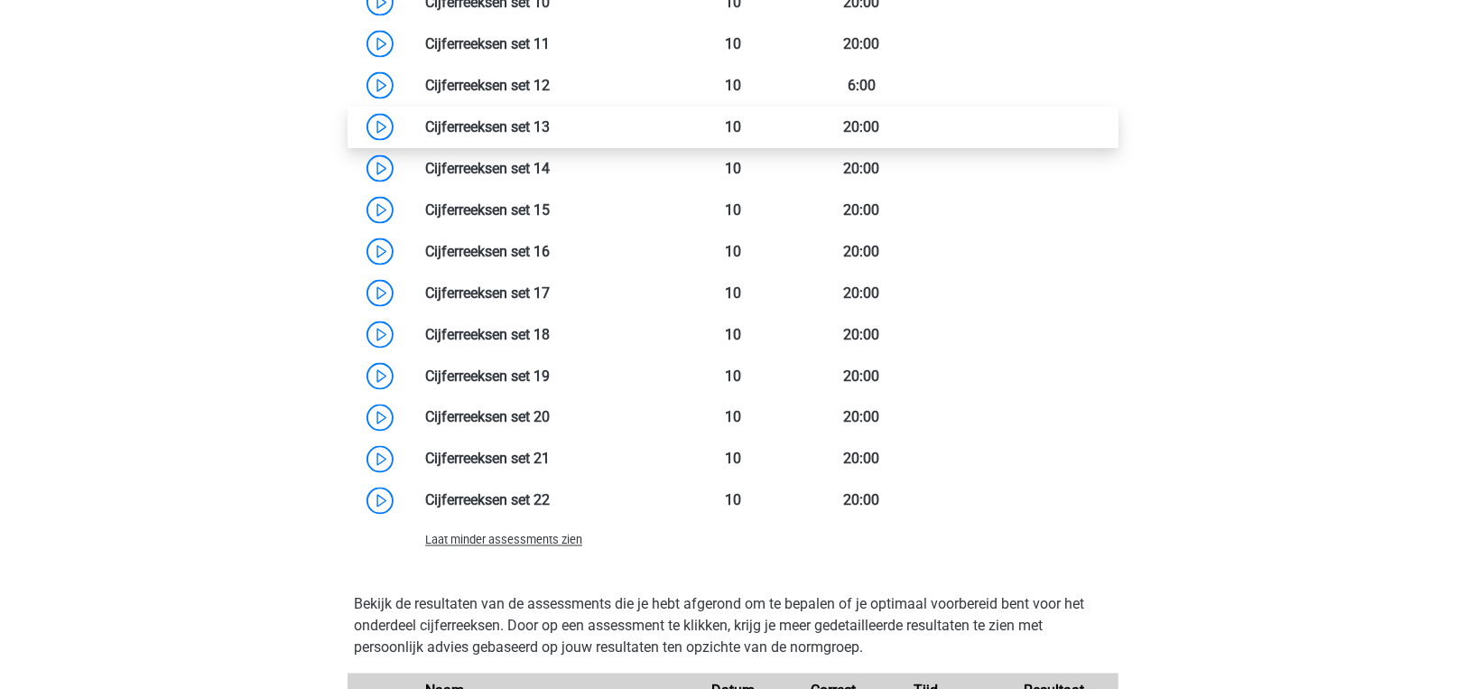
click at [550, 94] on link at bounding box center [550, 85] width 0 height 17
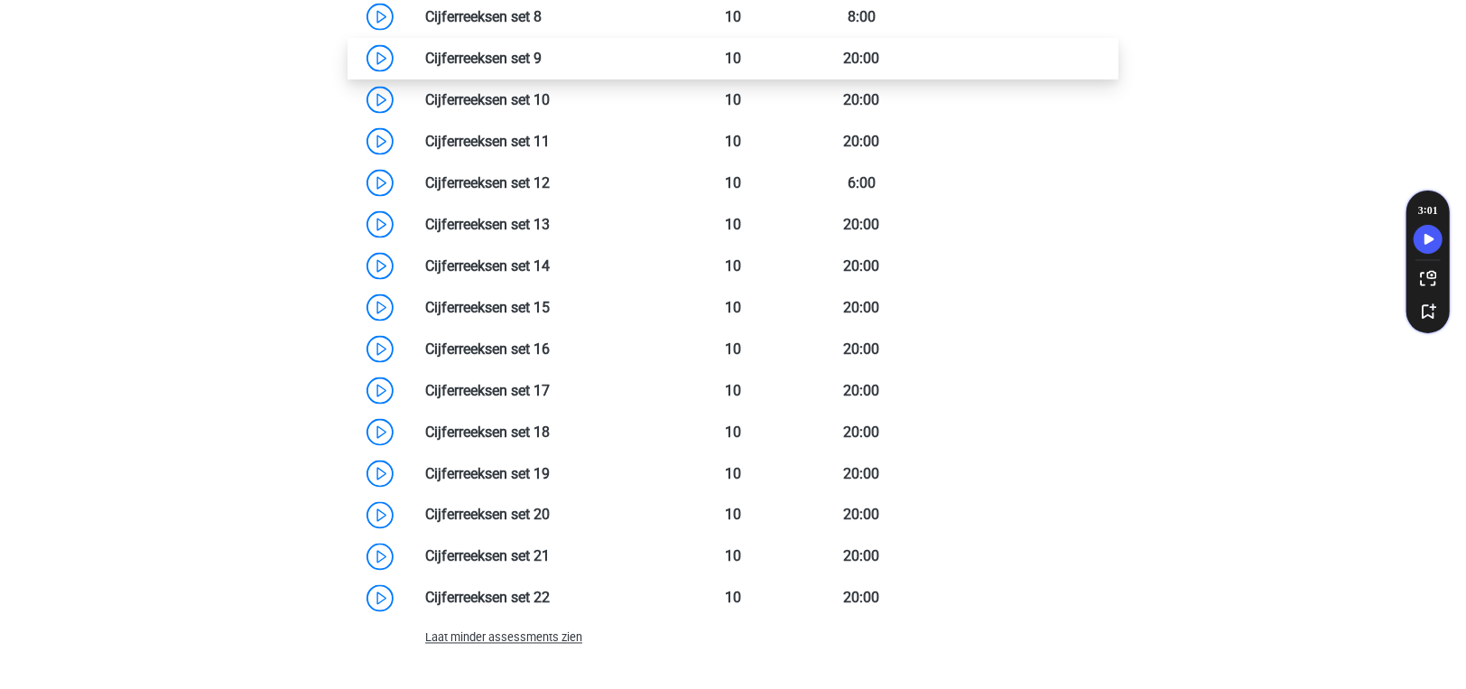
scroll to position [1715, 0]
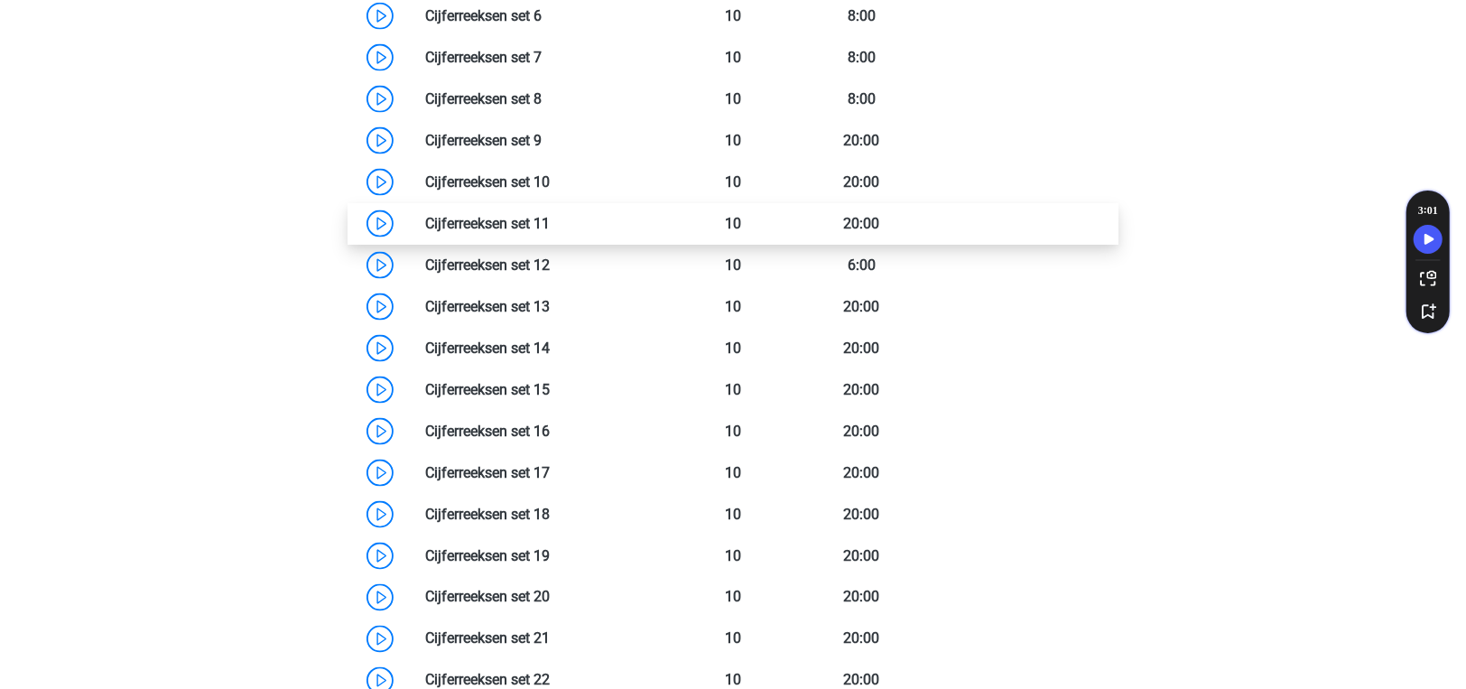
click at [550, 219] on link at bounding box center [550, 223] width 0 height 17
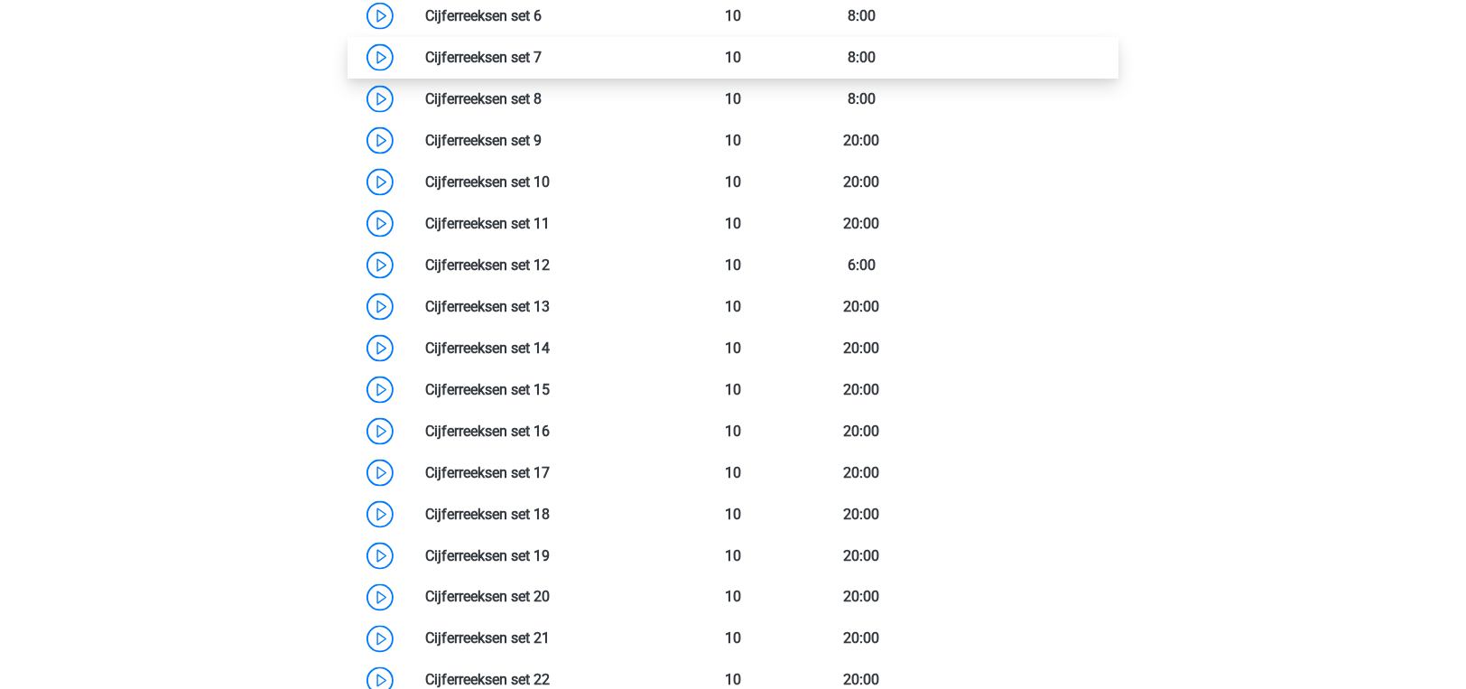
click at [542, 49] on link at bounding box center [542, 57] width 0 height 17
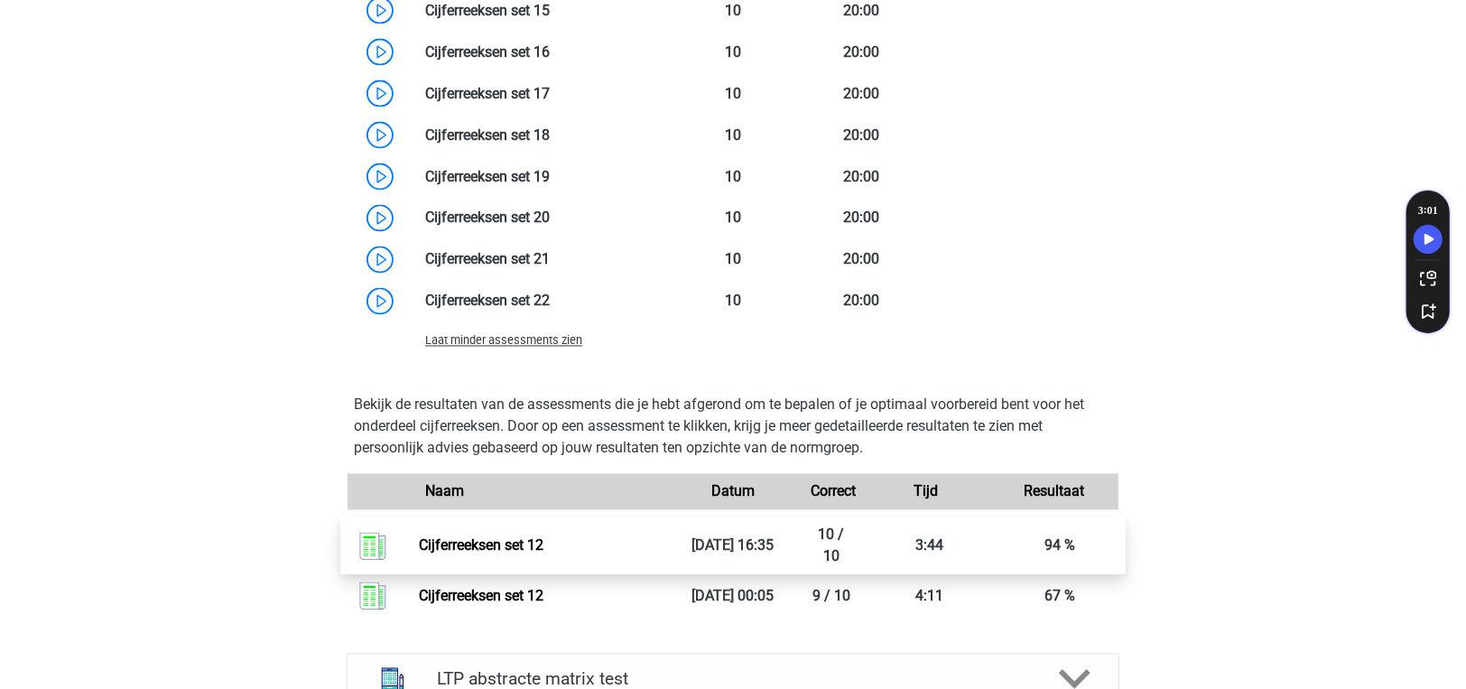
scroll to position [2166, 0]
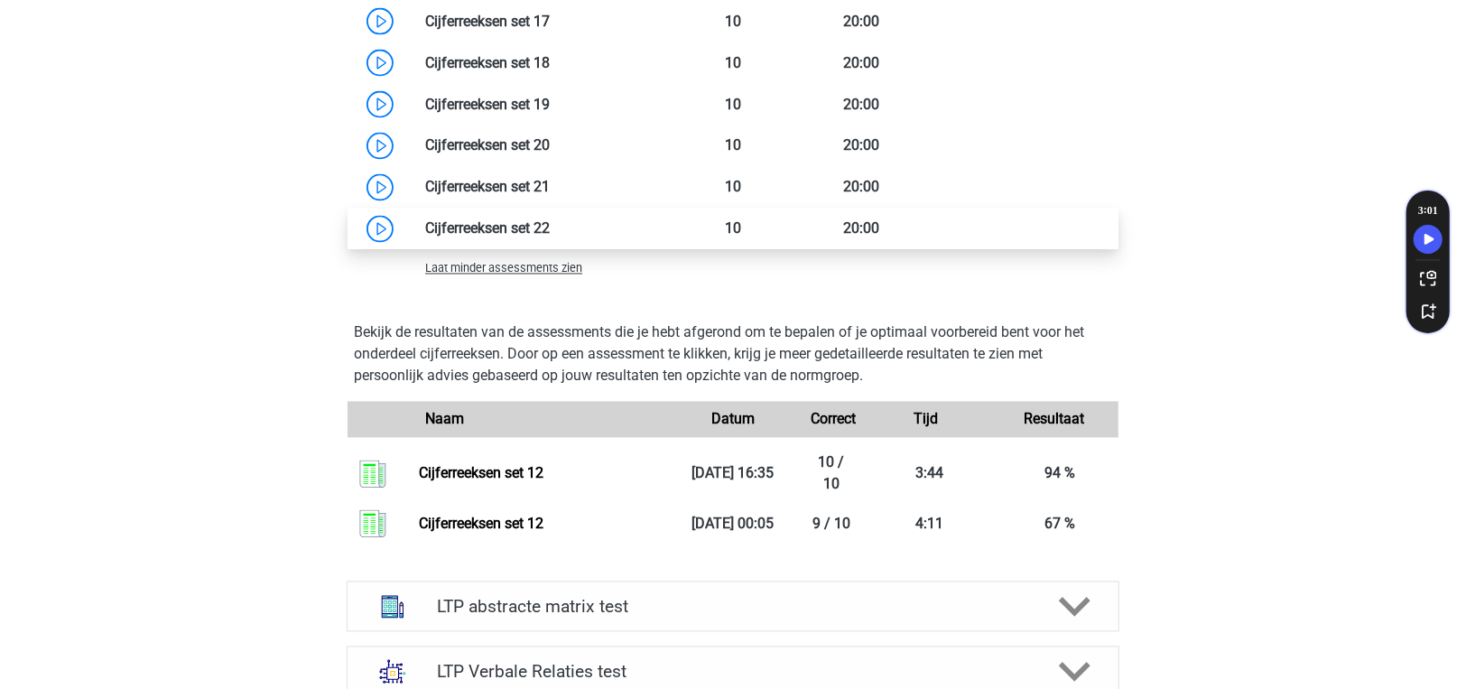
click at [550, 222] on link at bounding box center [550, 228] width 0 height 17
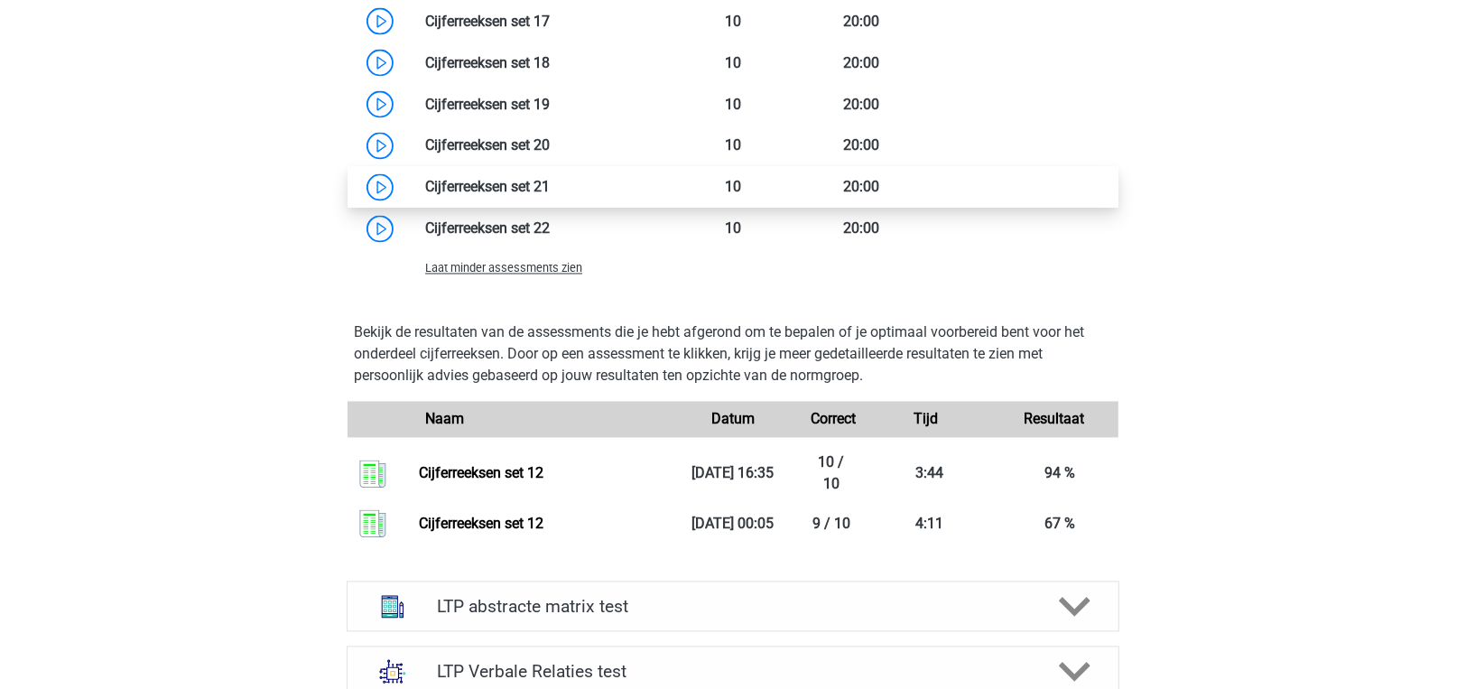
click at [550, 179] on link at bounding box center [550, 187] width 0 height 17
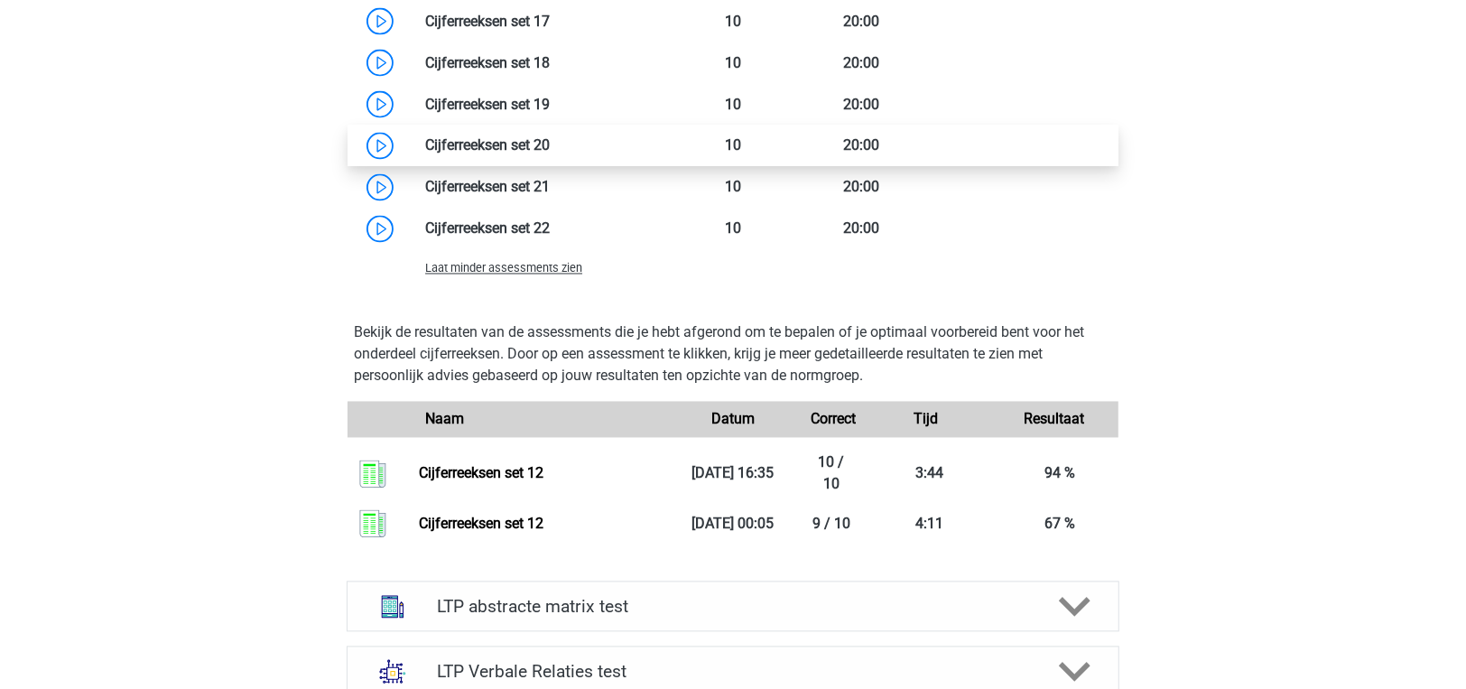
click at [550, 150] on link at bounding box center [550, 145] width 0 height 17
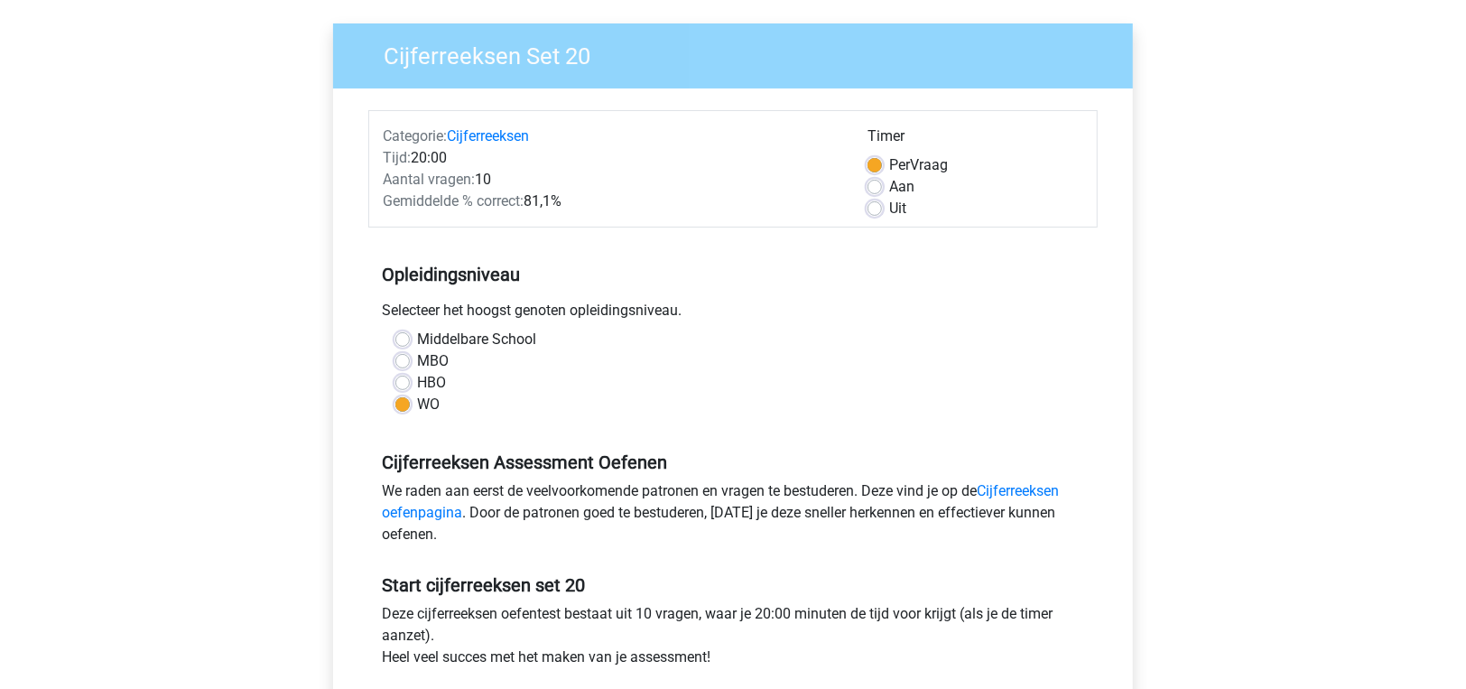
scroll to position [271, 0]
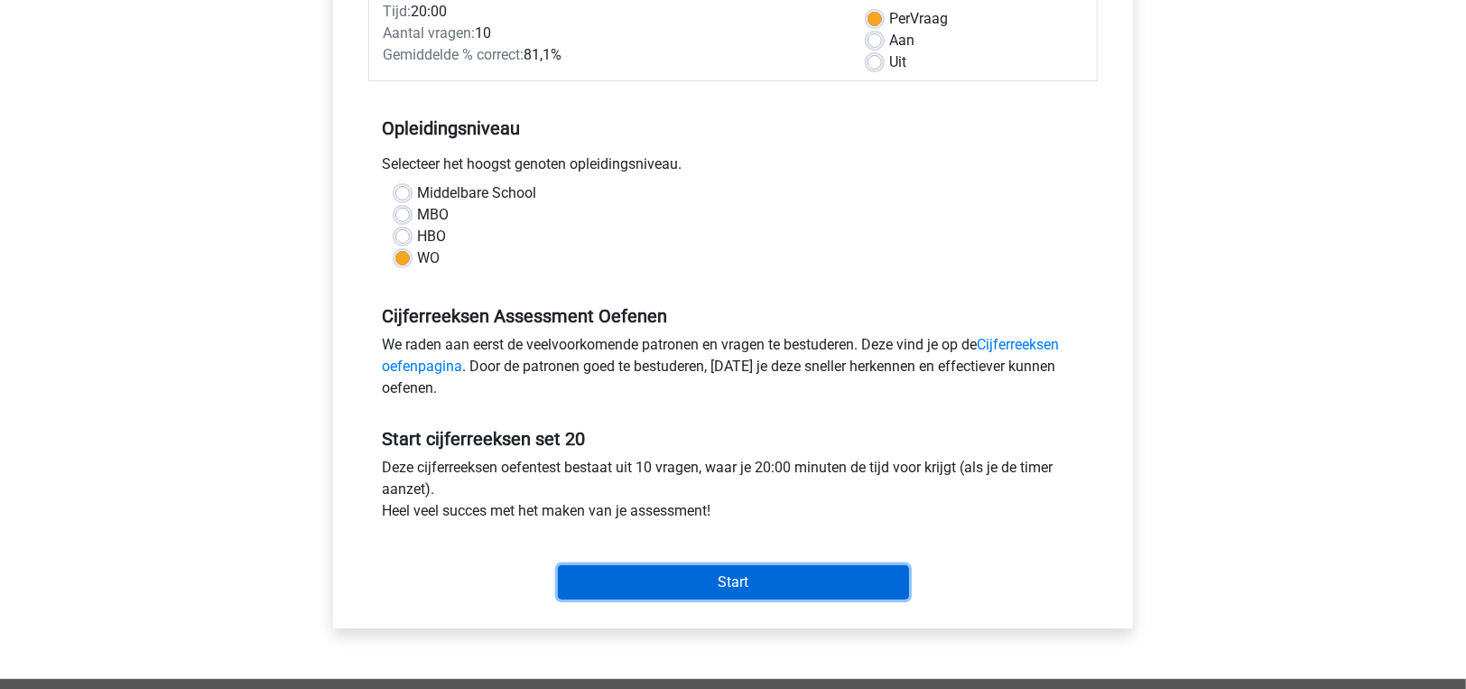
click at [648, 572] on input "Start" at bounding box center [733, 582] width 351 height 34
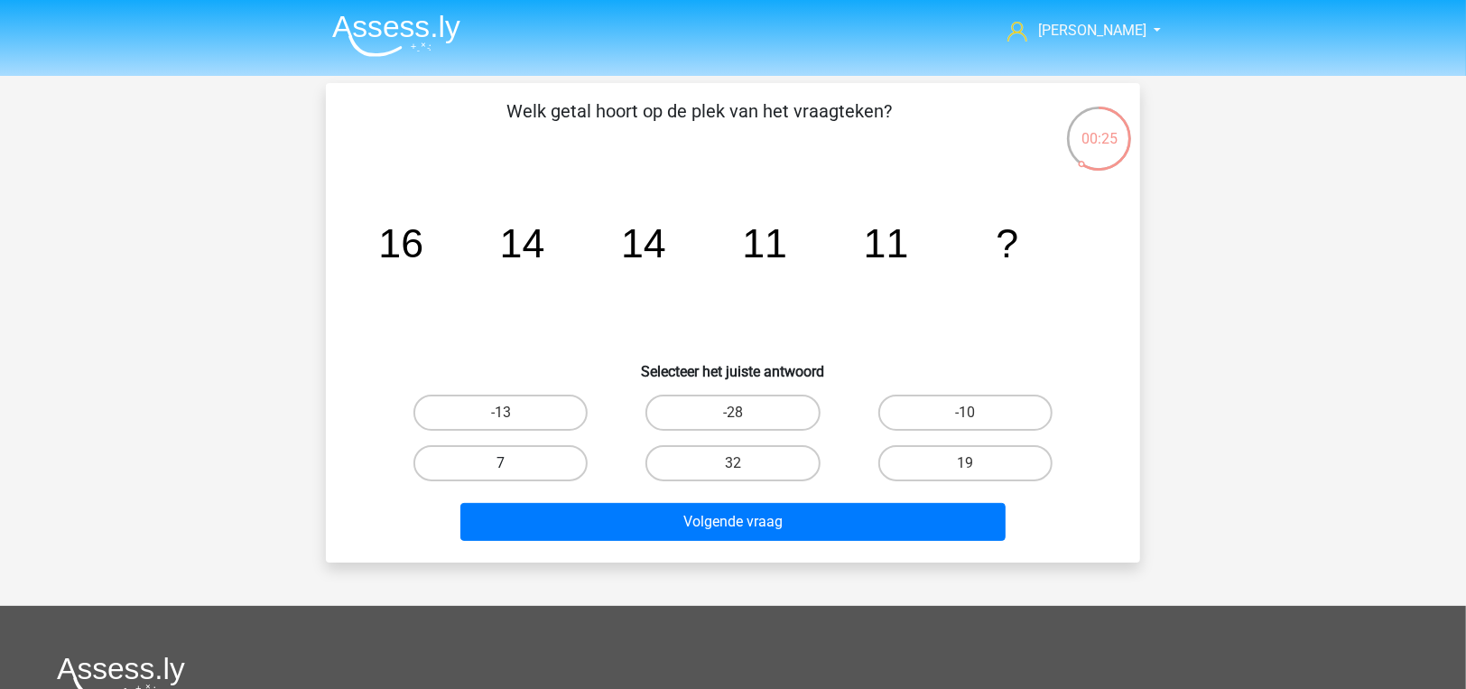
click at [492, 467] on label "7" at bounding box center [500, 463] width 174 height 36
click at [501, 467] on input "7" at bounding box center [507, 469] width 12 height 12
radio input "true"
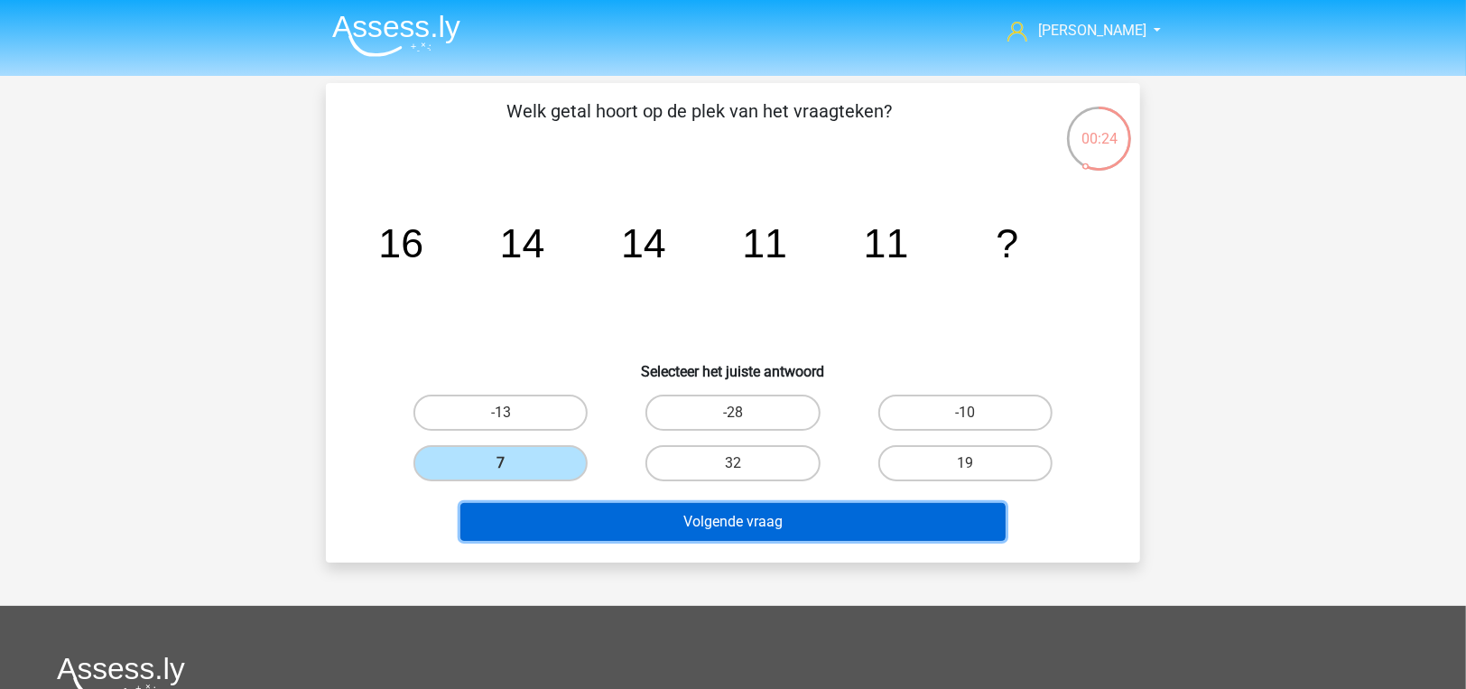
click at [551, 516] on button "Volgende vraag" at bounding box center [733, 522] width 546 height 38
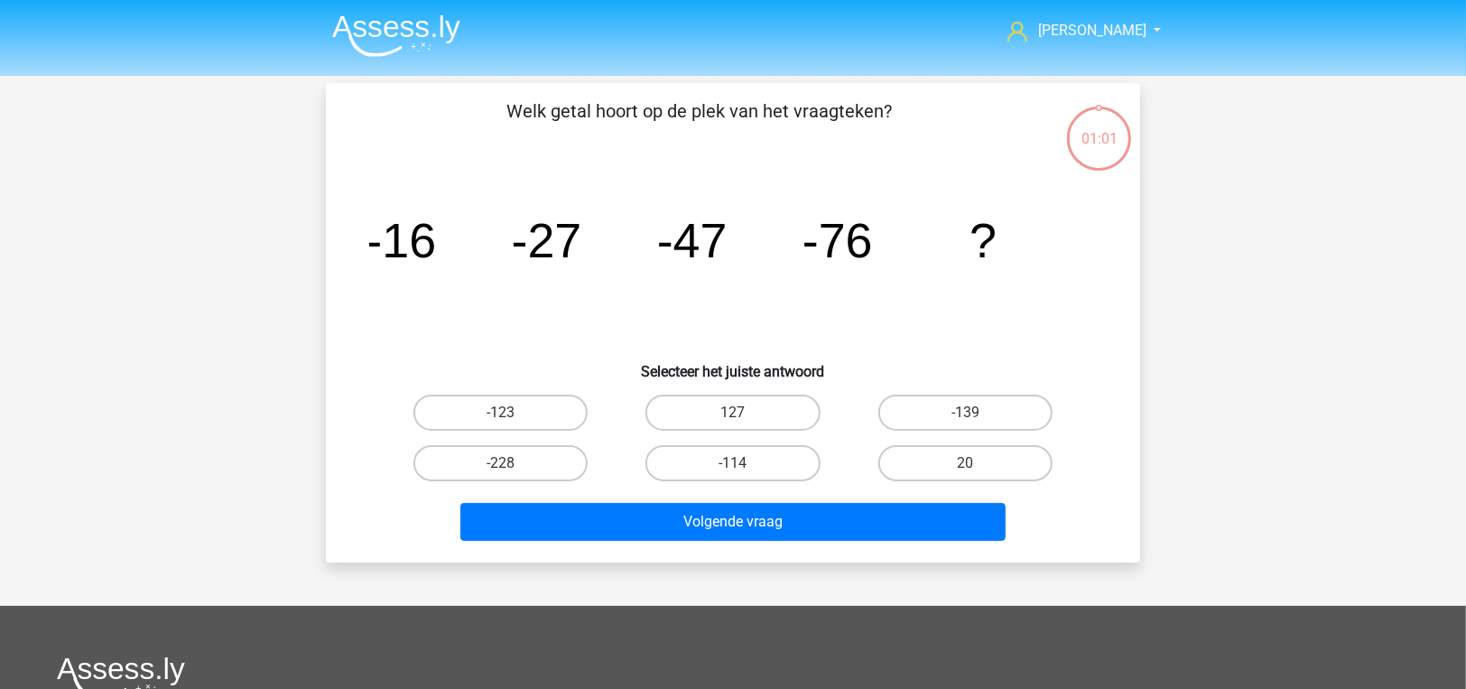
scroll to position [83, 0]
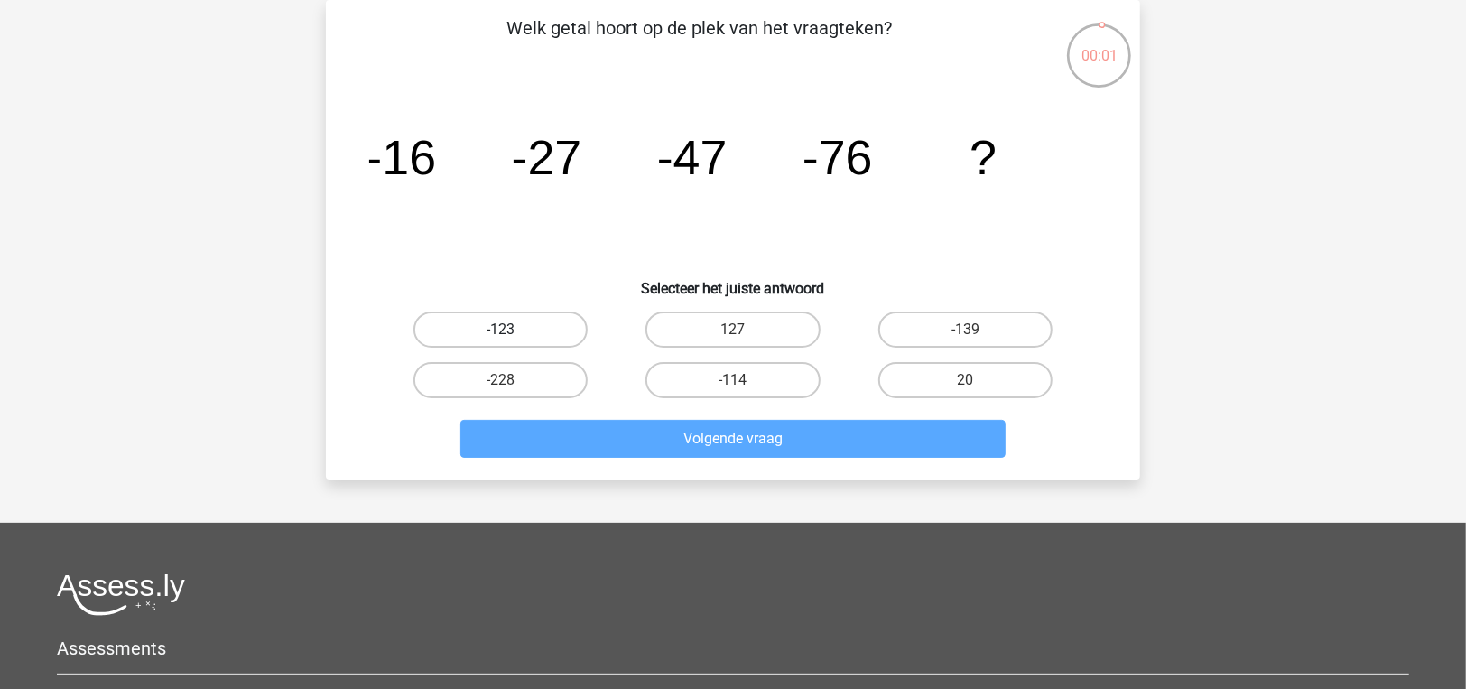
click at [542, 341] on label "-123" at bounding box center [500, 329] width 174 height 36
click at [513, 341] on input "-123" at bounding box center [507, 335] width 12 height 12
radio input "true"
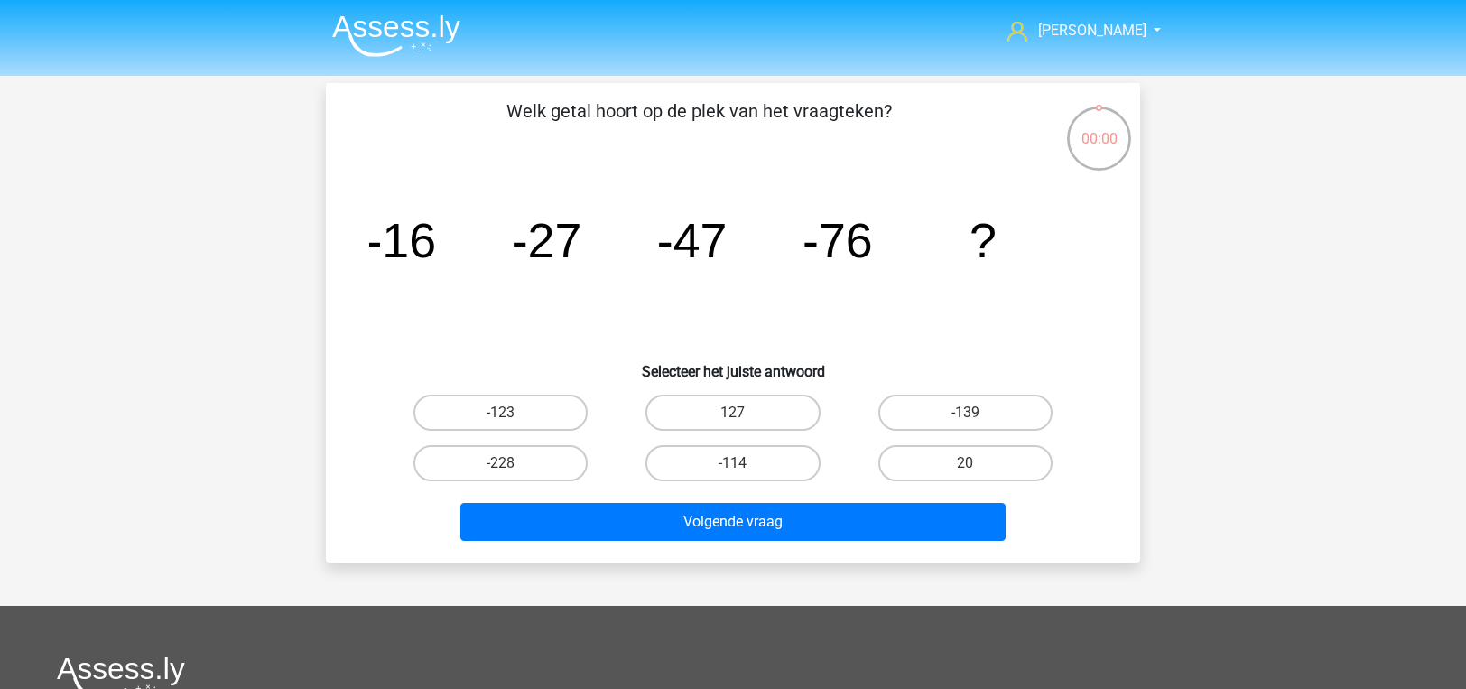
scroll to position [83, 0]
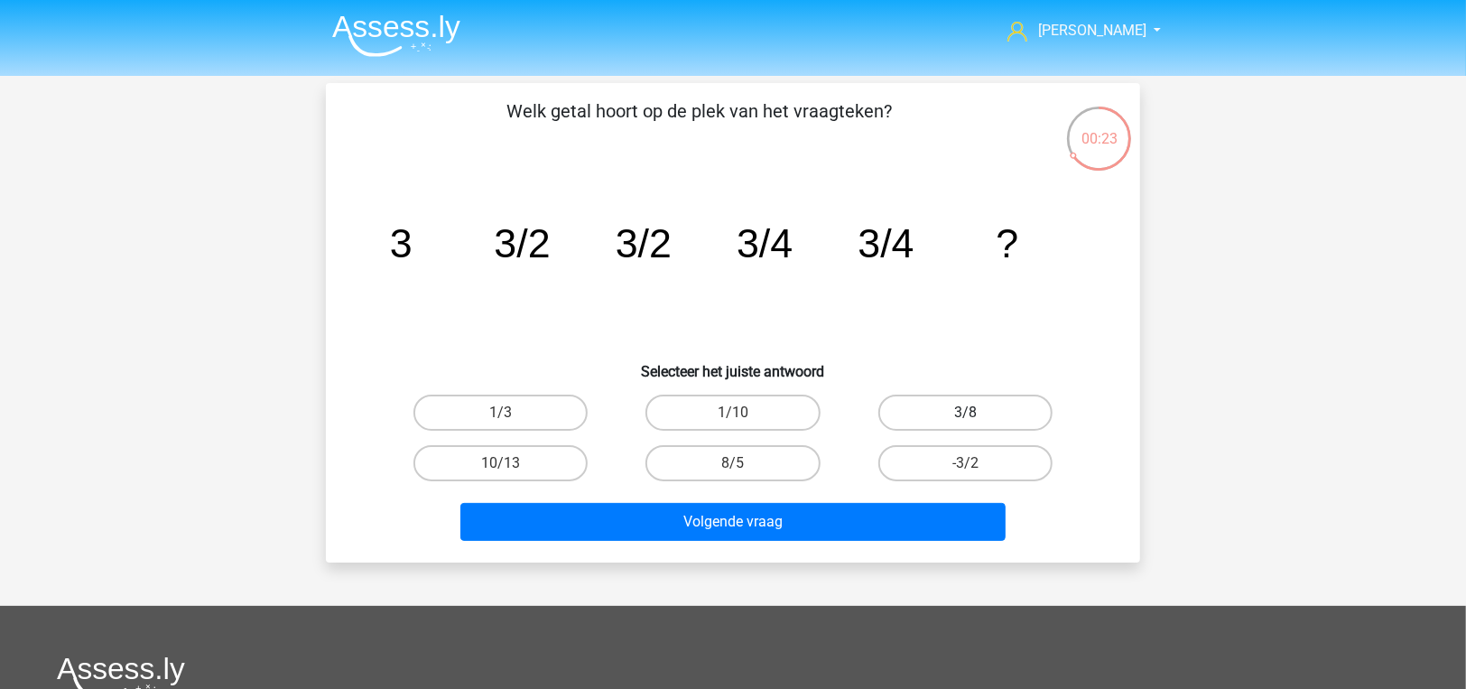
click at [940, 409] on label "3/8" at bounding box center [965, 412] width 174 height 36
click at [965, 412] on input "3/8" at bounding box center [971, 418] width 12 height 12
radio input "true"
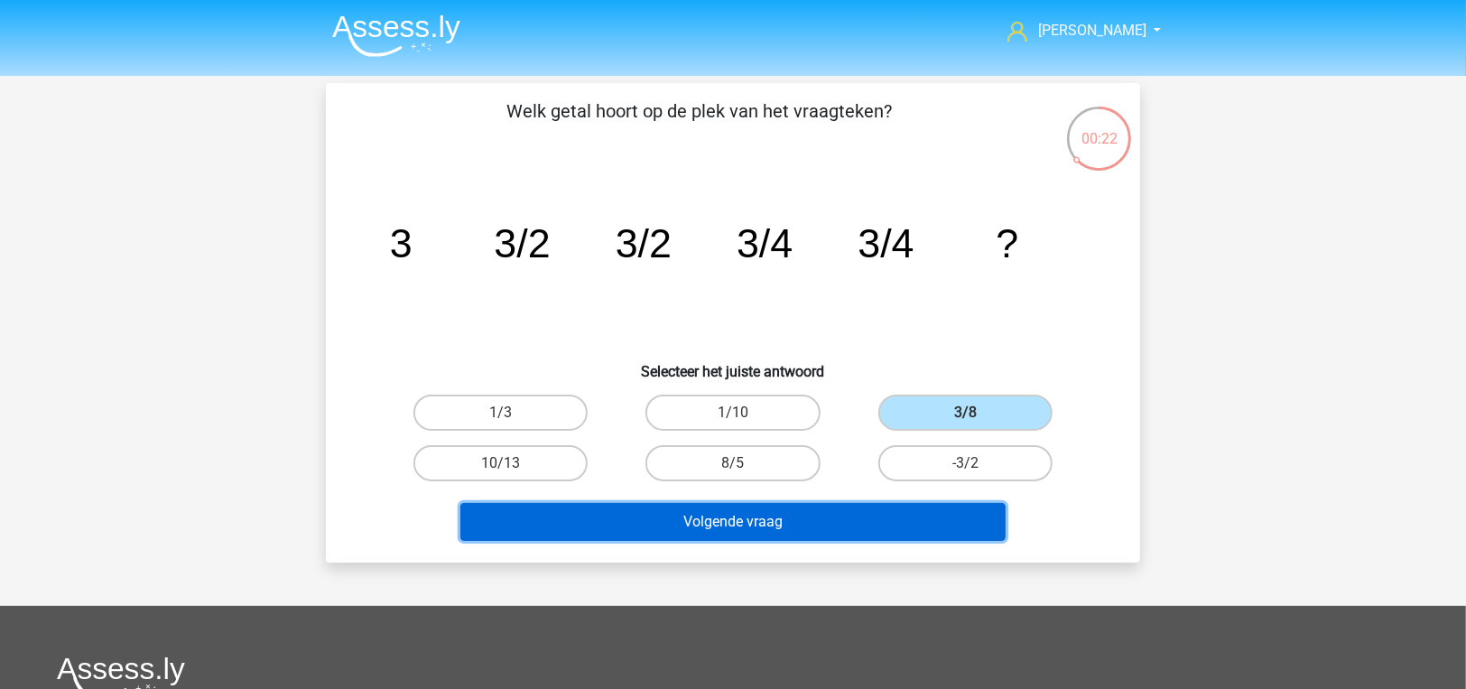
click at [931, 524] on button "Volgende vraag" at bounding box center [733, 522] width 546 height 38
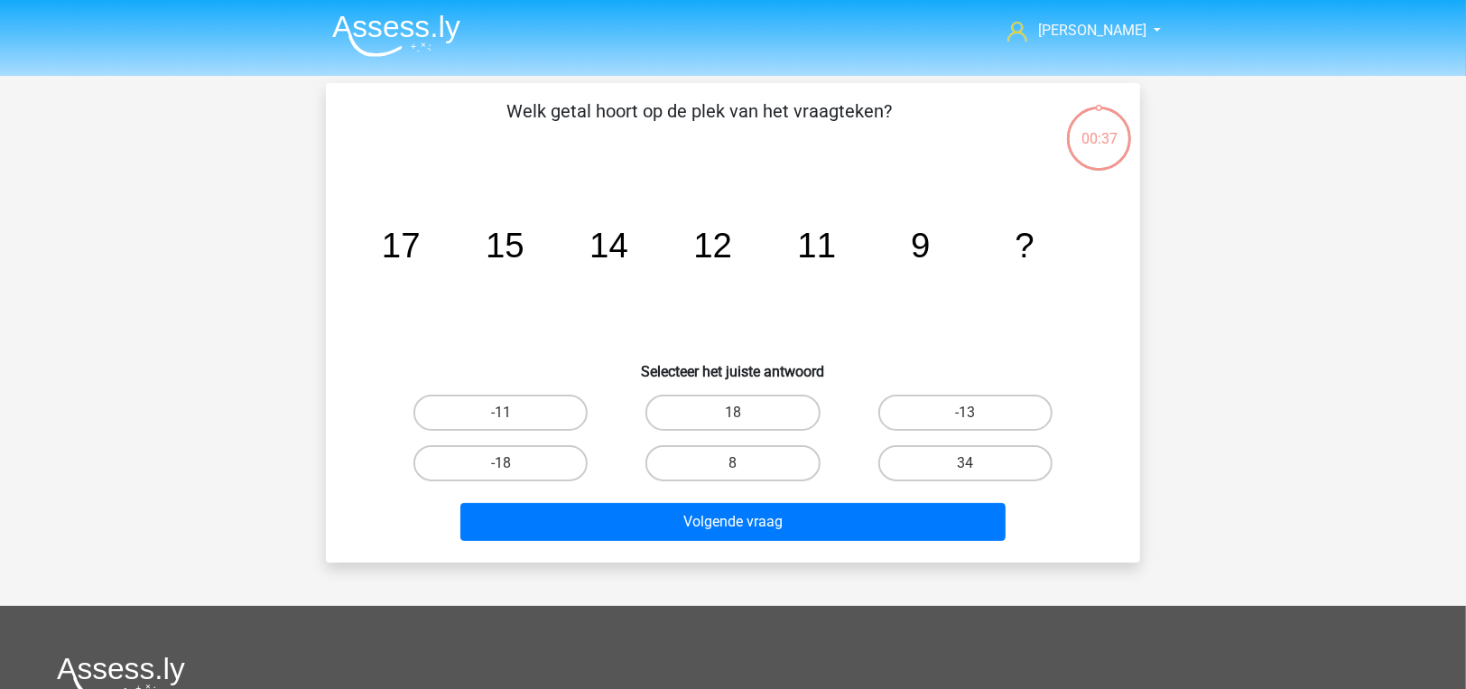
scroll to position [83, 0]
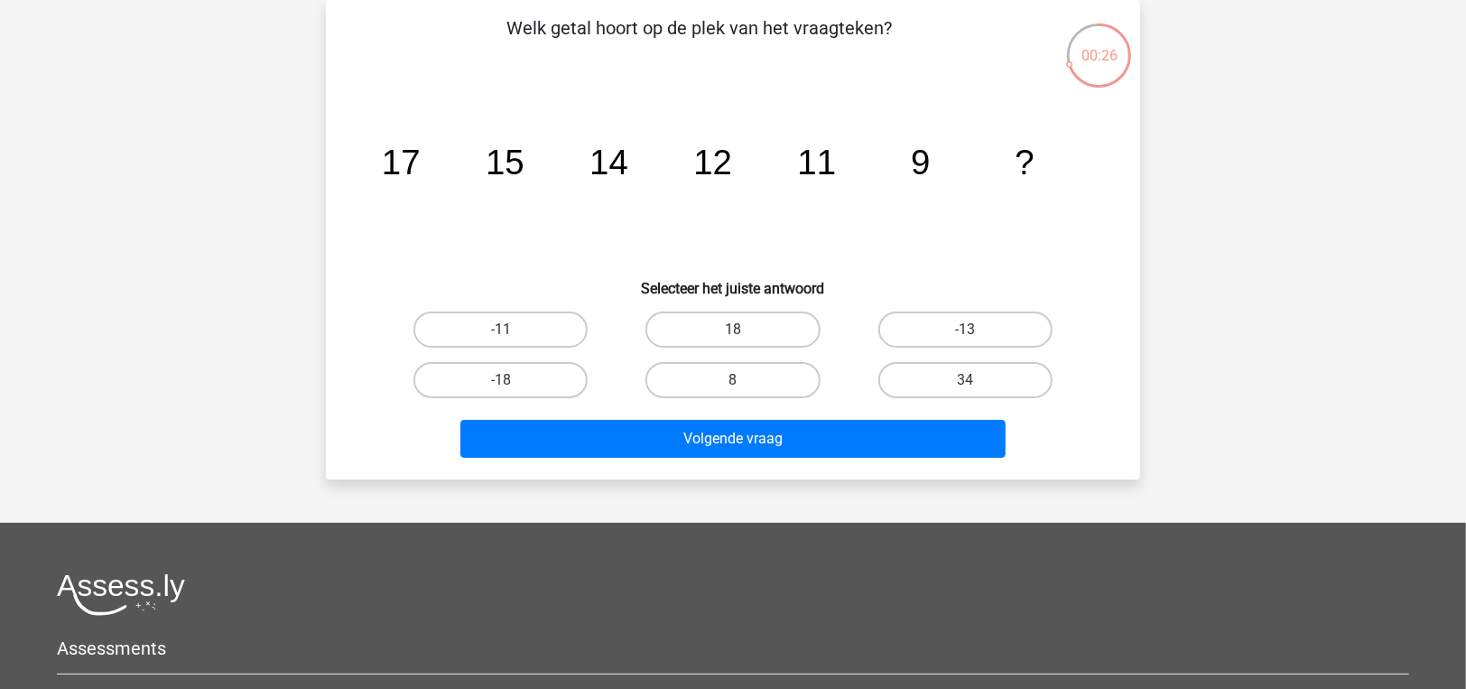
drag, startPoint x: 751, startPoint y: 383, endPoint x: 750, endPoint y: 411, distance: 28.0
click at [750, 382] on label "8" at bounding box center [732, 380] width 174 height 36
click at [745, 382] on input "8" at bounding box center [739, 386] width 12 height 12
radio input "true"
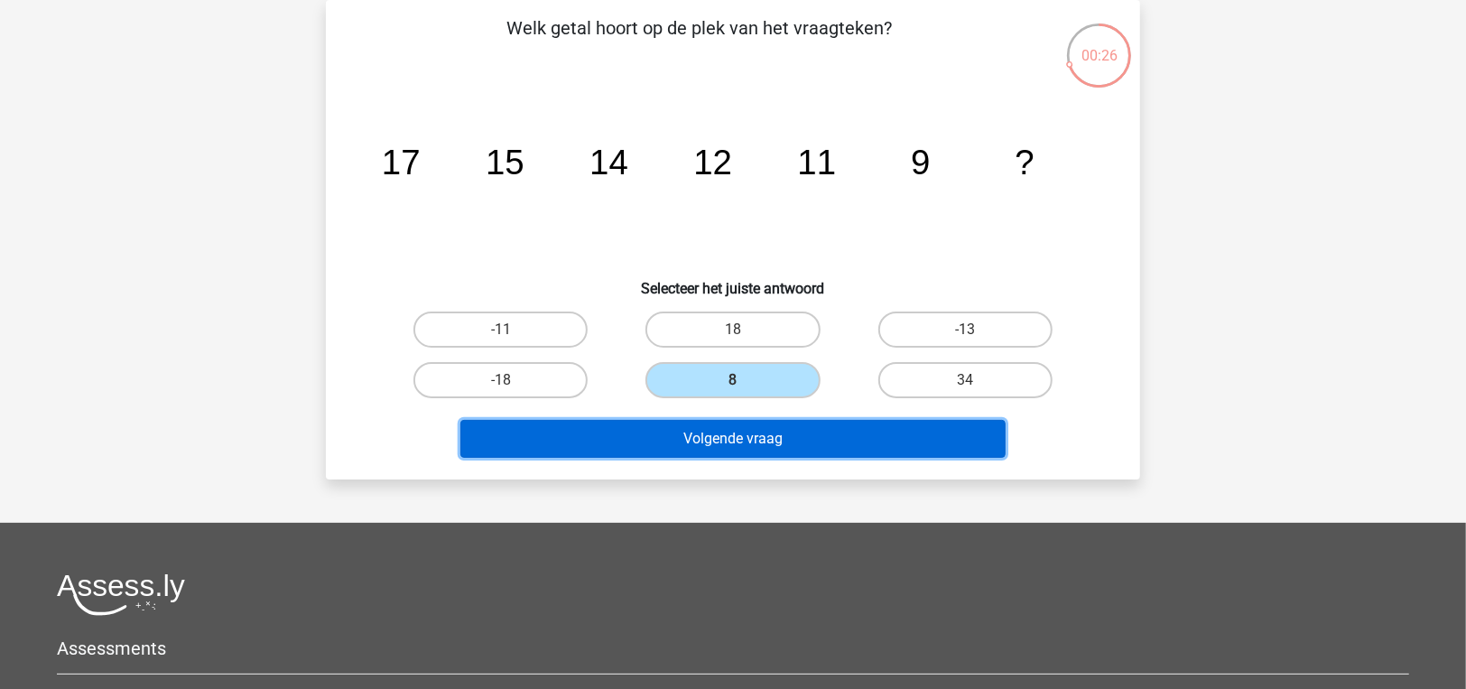
click at [752, 450] on button "Volgende vraag" at bounding box center [733, 439] width 546 height 38
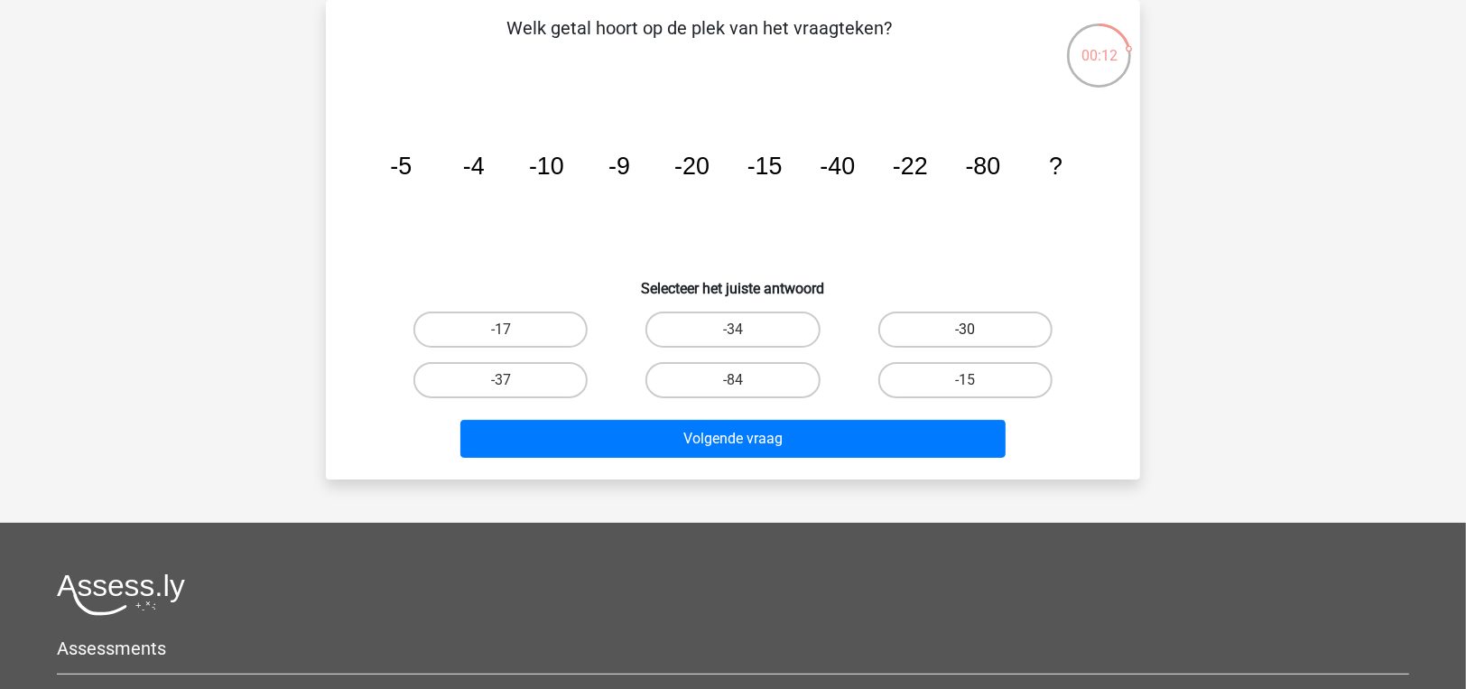
click at [952, 328] on label "-30" at bounding box center [965, 329] width 174 height 36
click at [965, 329] on input "-30" at bounding box center [971, 335] width 12 height 12
radio input "true"
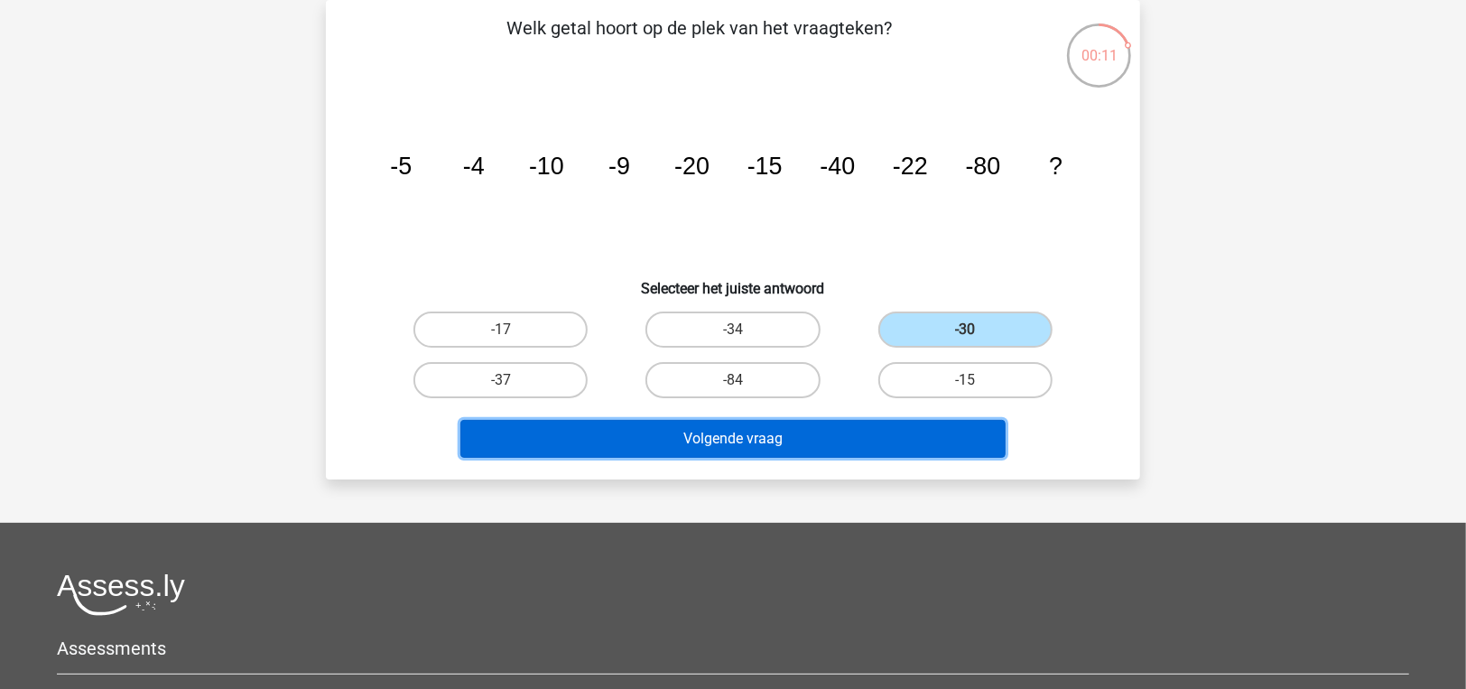
click at [928, 447] on button "Volgende vraag" at bounding box center [733, 439] width 546 height 38
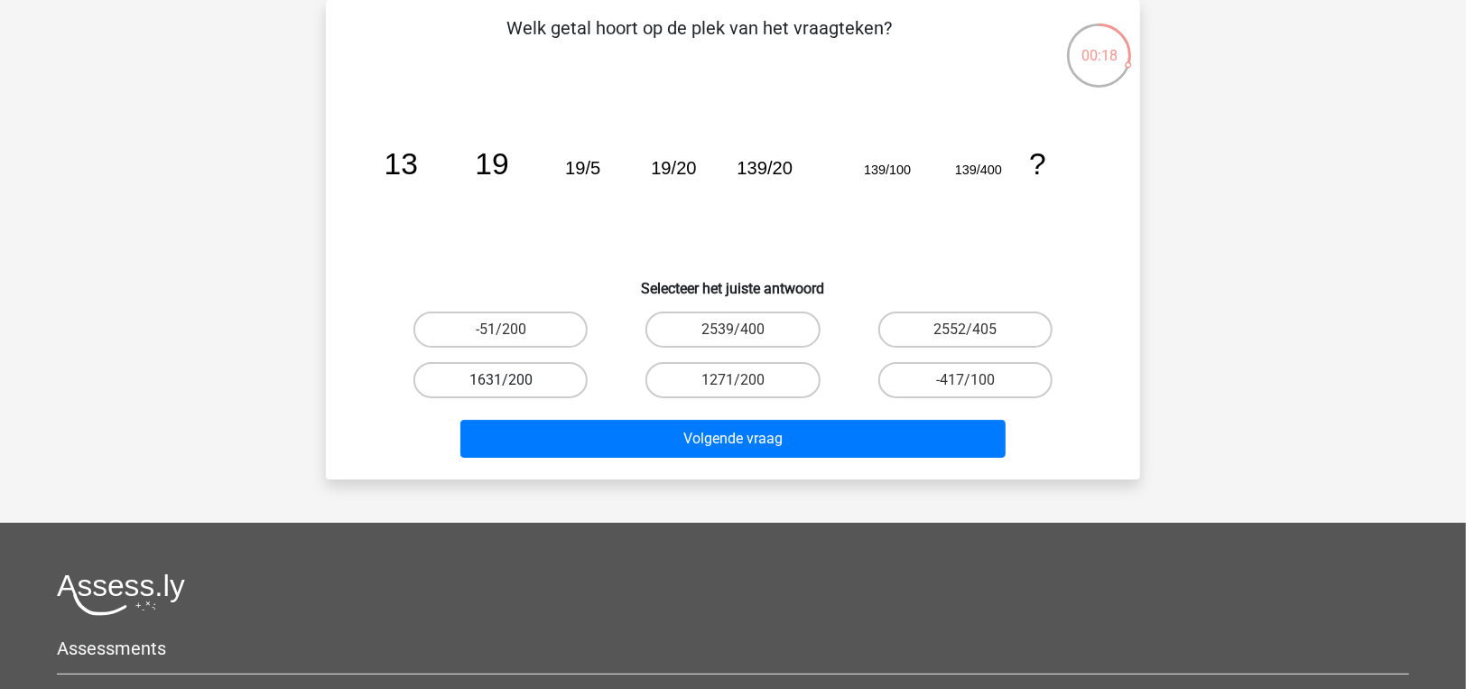
click at [536, 388] on label "1631/200" at bounding box center [500, 380] width 174 height 36
click at [513, 388] on input "1631/200" at bounding box center [507, 386] width 12 height 12
radio input "true"
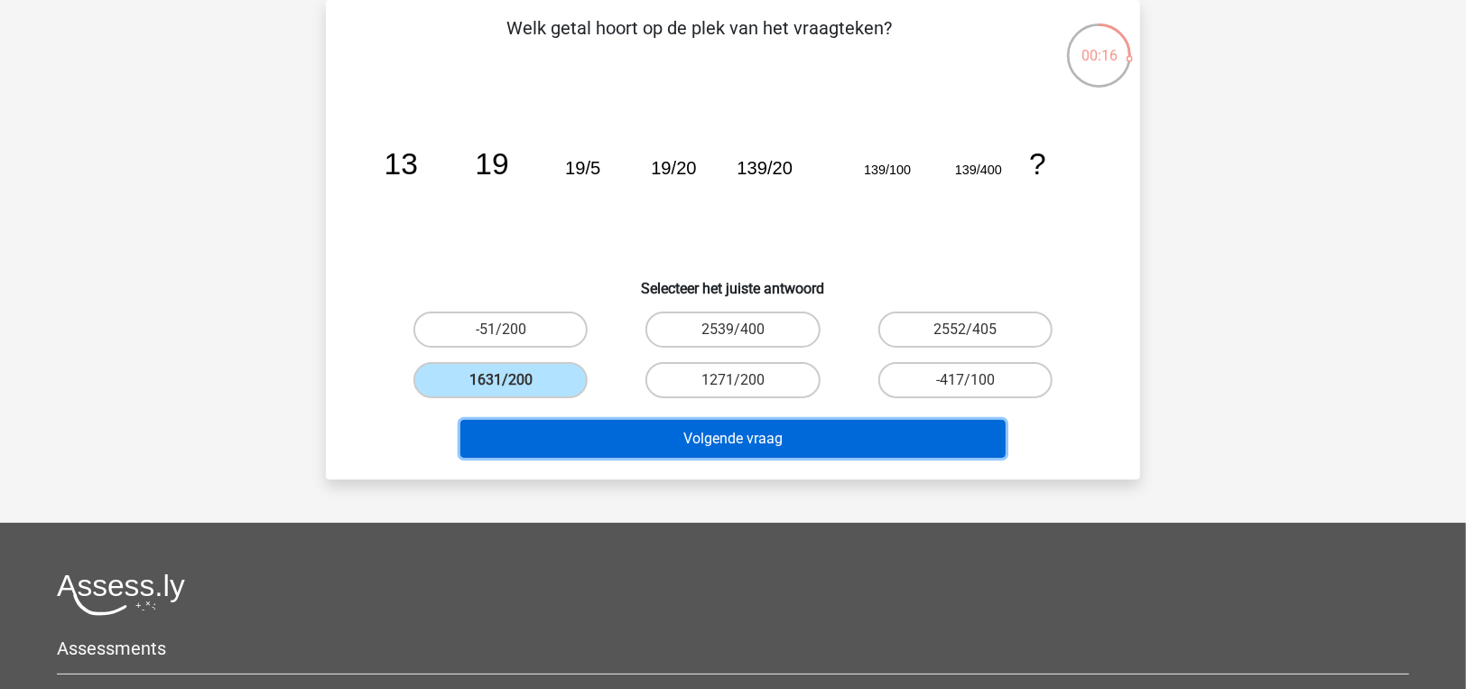
click at [585, 431] on button "Volgende vraag" at bounding box center [733, 439] width 546 height 38
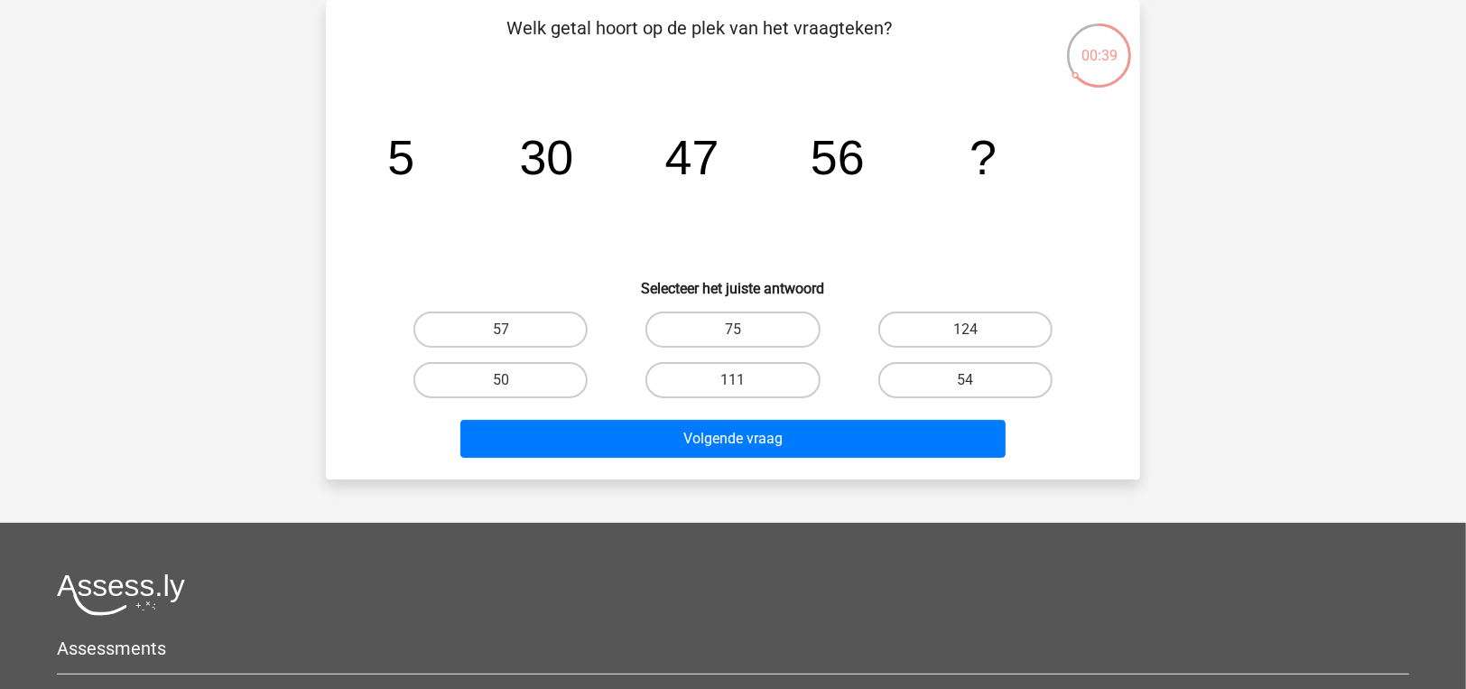
click at [535, 309] on div "57" at bounding box center [500, 329] width 232 height 51
click at [542, 320] on label "57" at bounding box center [500, 329] width 174 height 36
click at [513, 329] on input "57" at bounding box center [507, 335] width 12 height 12
radio input "true"
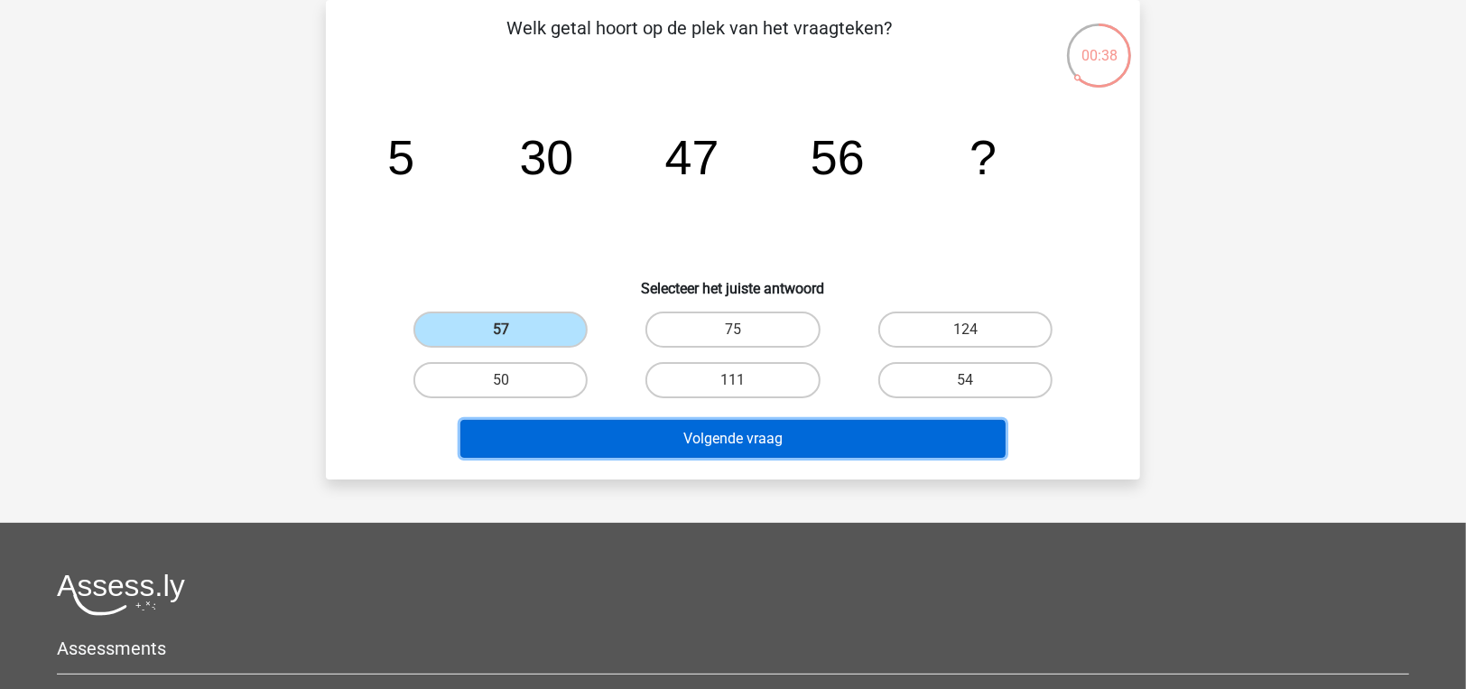
click at [621, 437] on button "Volgende vraag" at bounding box center [733, 439] width 546 height 38
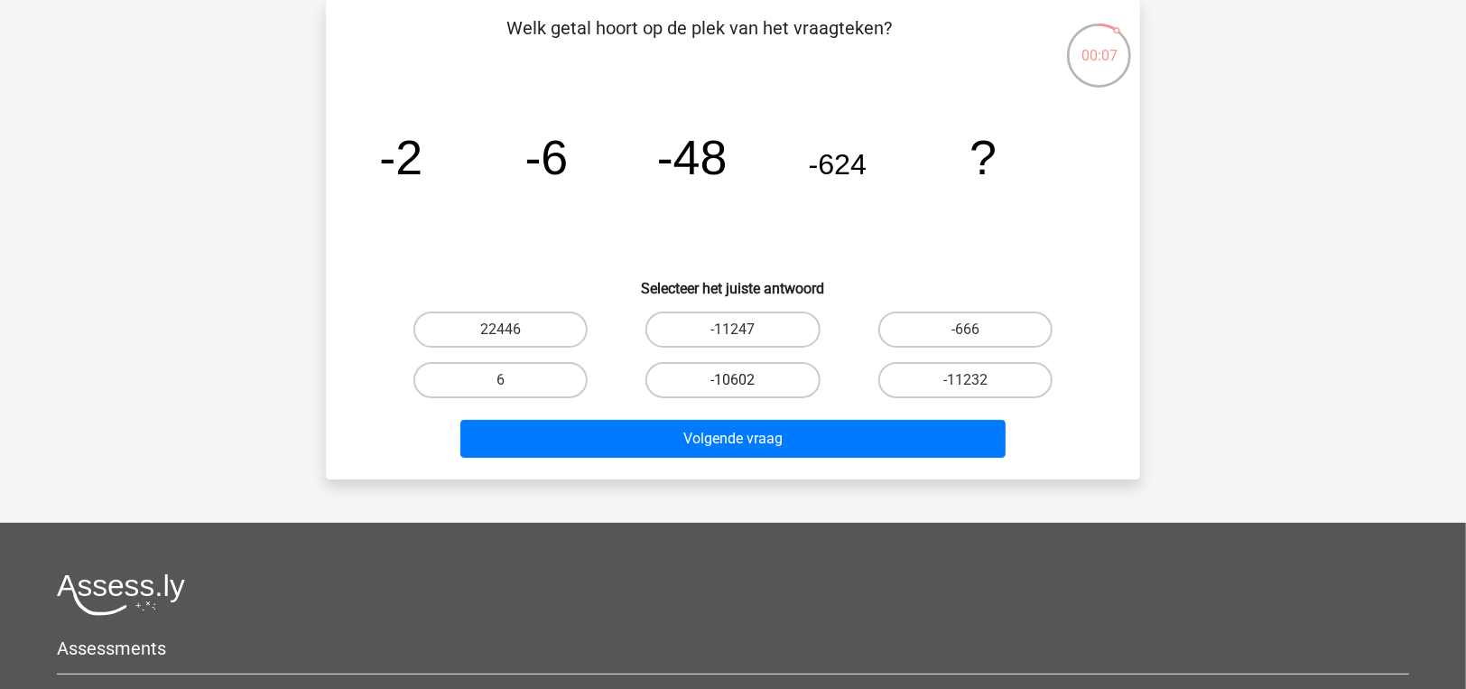
click at [698, 372] on label "-10602" at bounding box center [732, 380] width 174 height 36
click at [733, 380] on input "-10602" at bounding box center [739, 386] width 12 height 12
radio input "true"
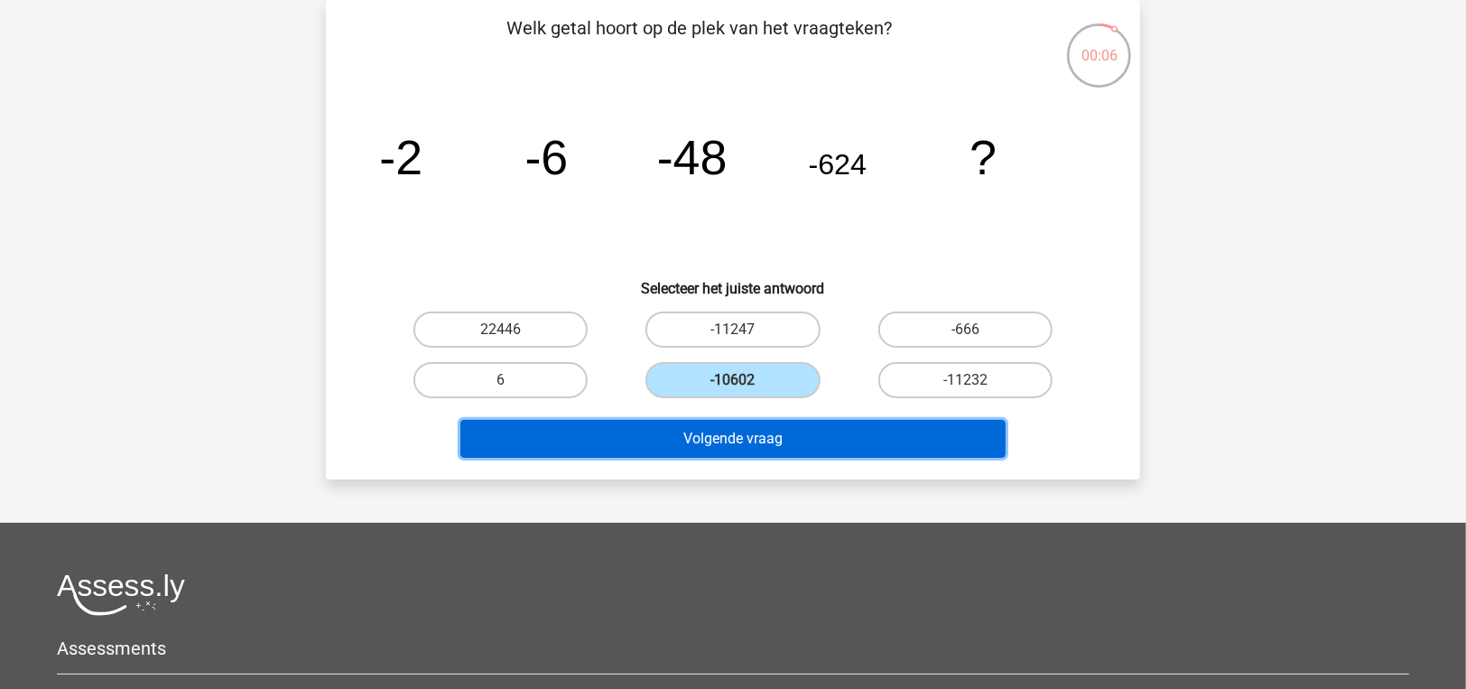
click at [703, 443] on button "Volgende vraag" at bounding box center [733, 439] width 546 height 38
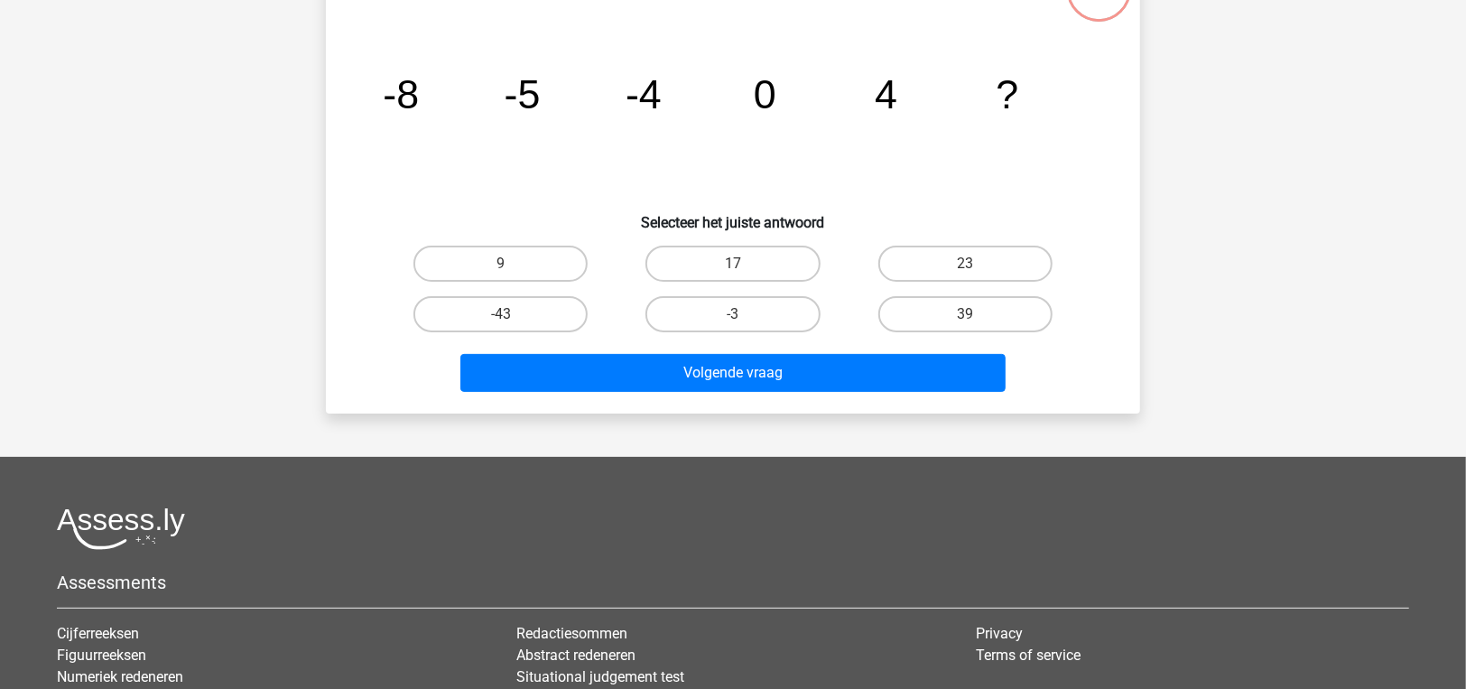
scroll to position [0, 0]
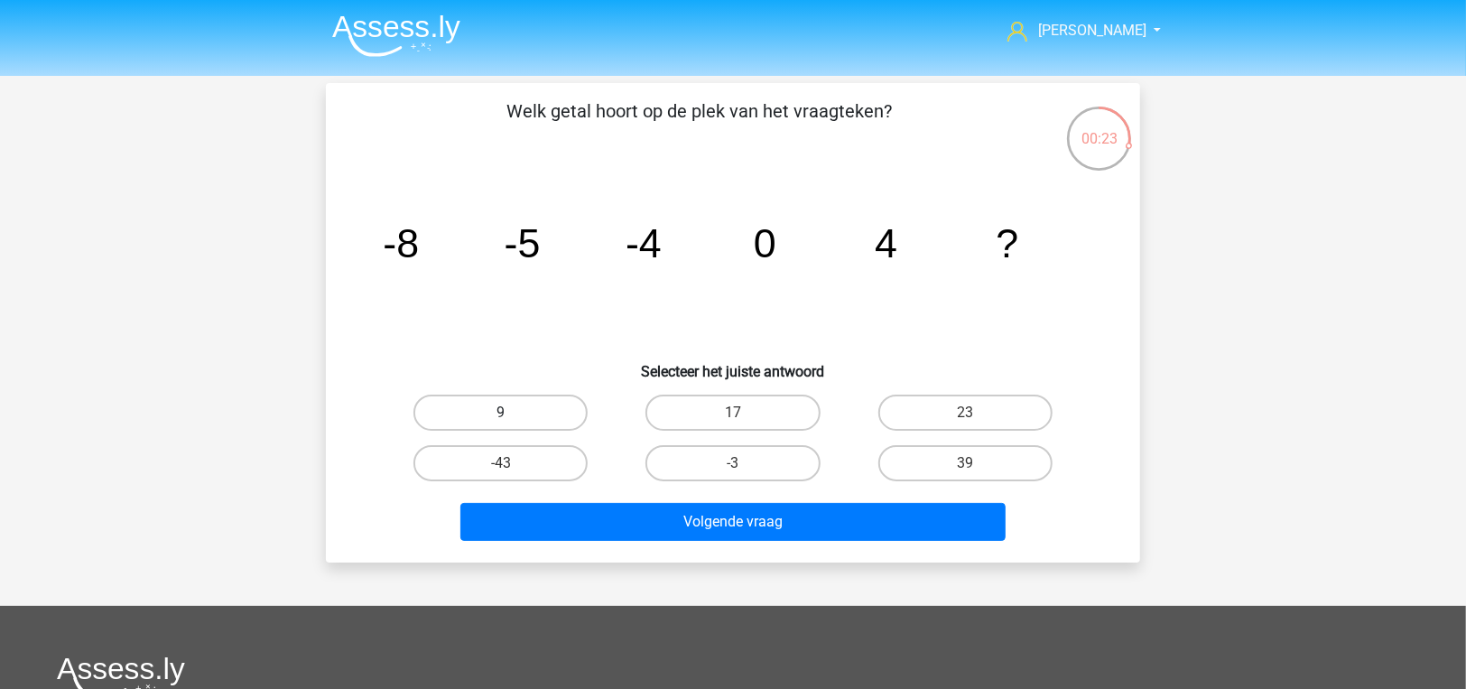
click at [563, 414] on label "9" at bounding box center [500, 412] width 174 height 36
click at [513, 414] on input "9" at bounding box center [507, 418] width 12 height 12
radio input "true"
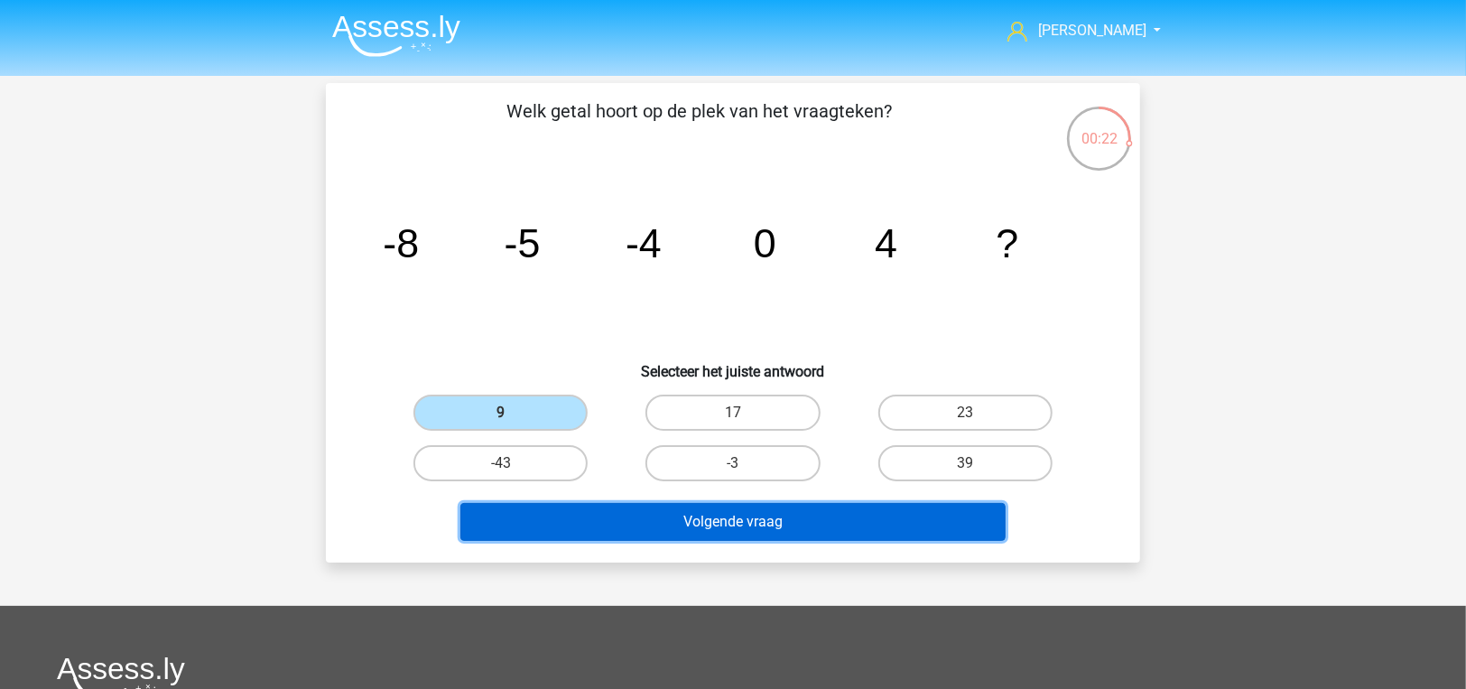
click at [696, 531] on button "Volgende vraag" at bounding box center [733, 522] width 546 height 38
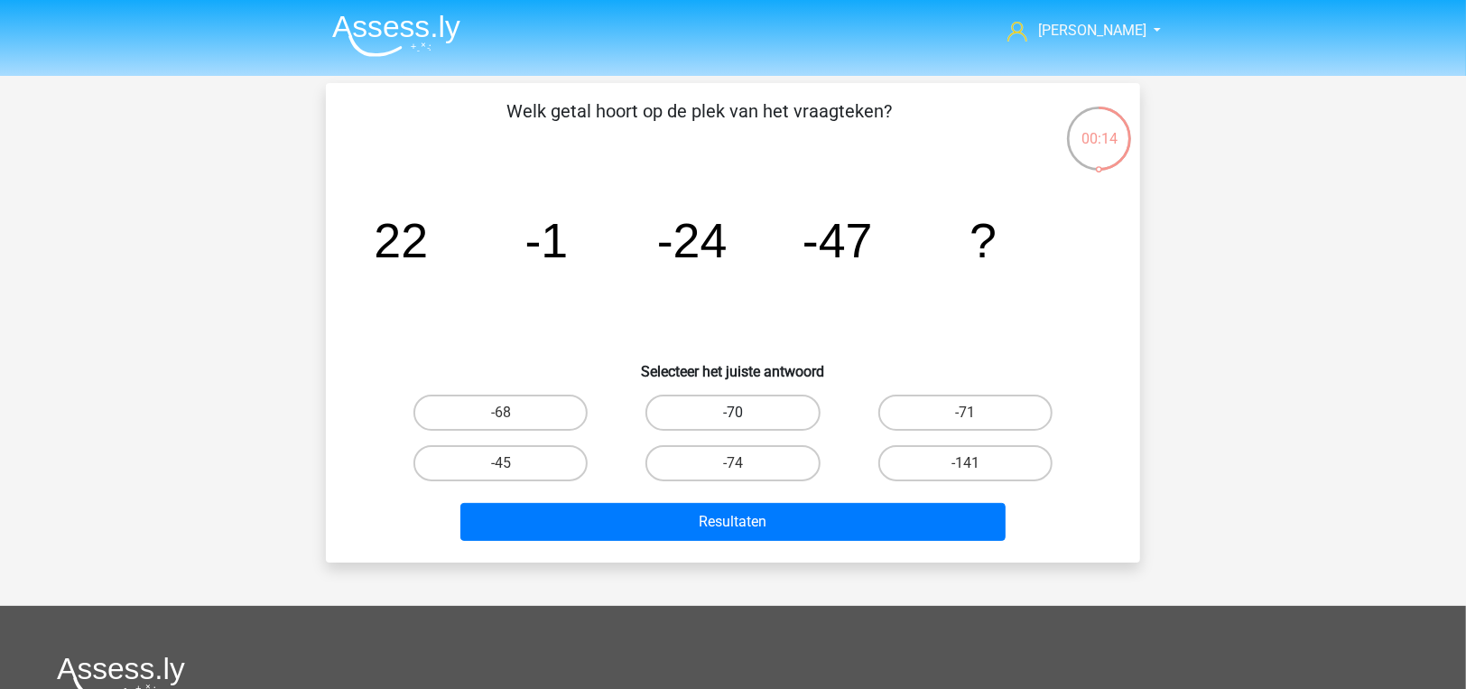
click at [710, 411] on label "-70" at bounding box center [732, 412] width 174 height 36
click at [733, 412] on input "-70" at bounding box center [739, 418] width 12 height 12
radio input "true"
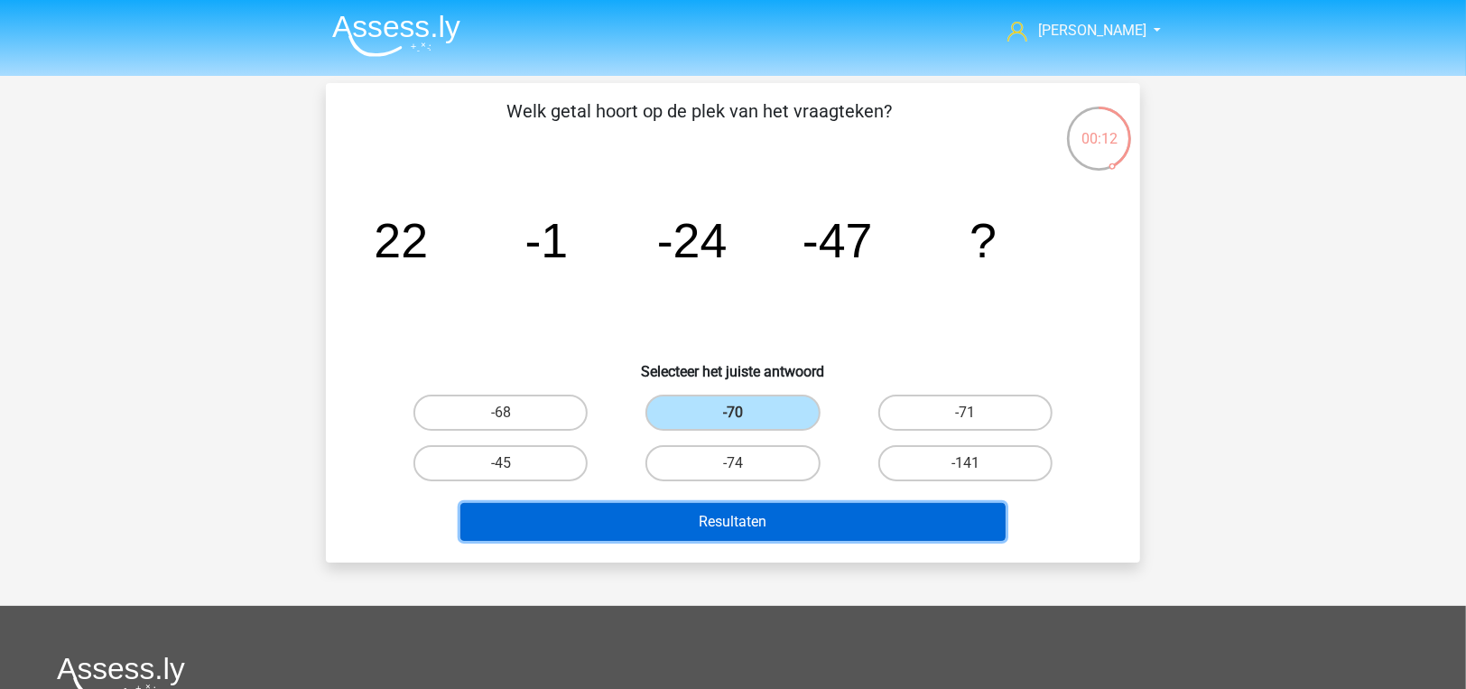
click at [749, 525] on button "Resultaten" at bounding box center [733, 522] width 546 height 38
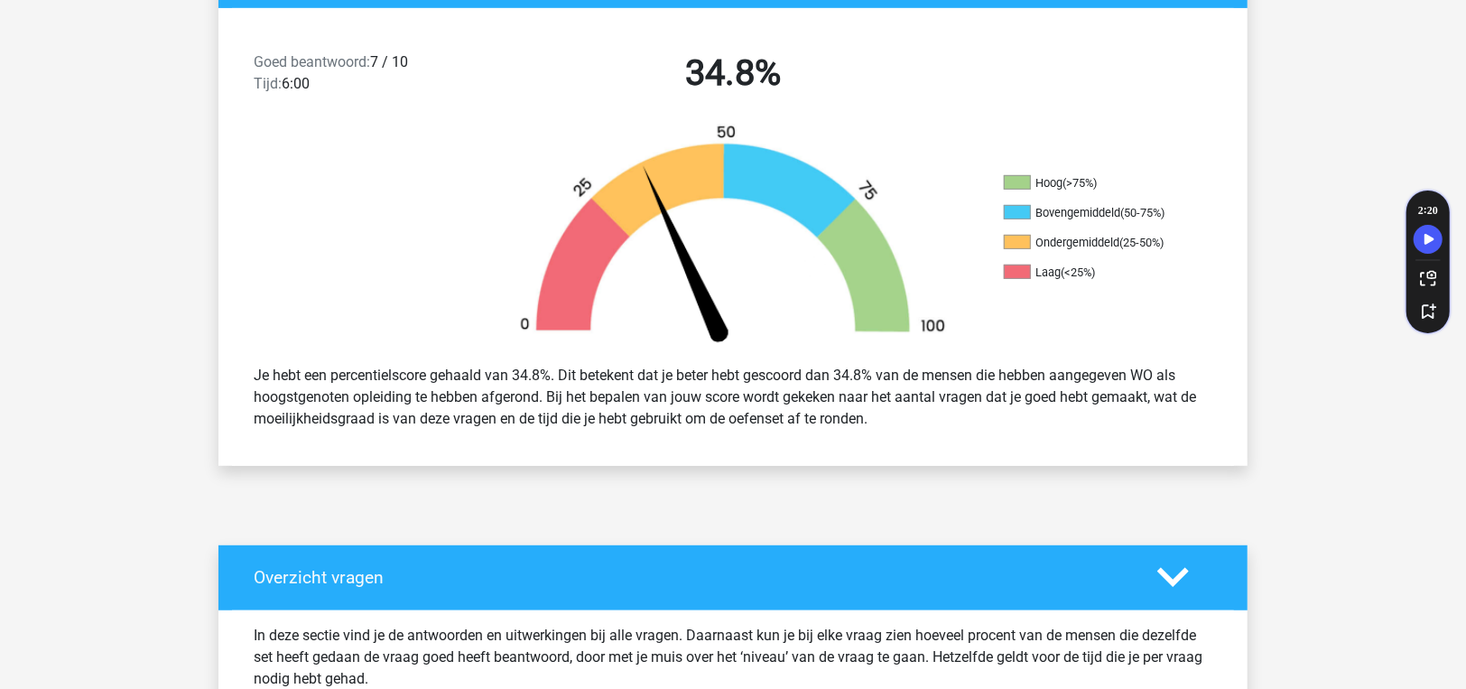
scroll to position [993, 0]
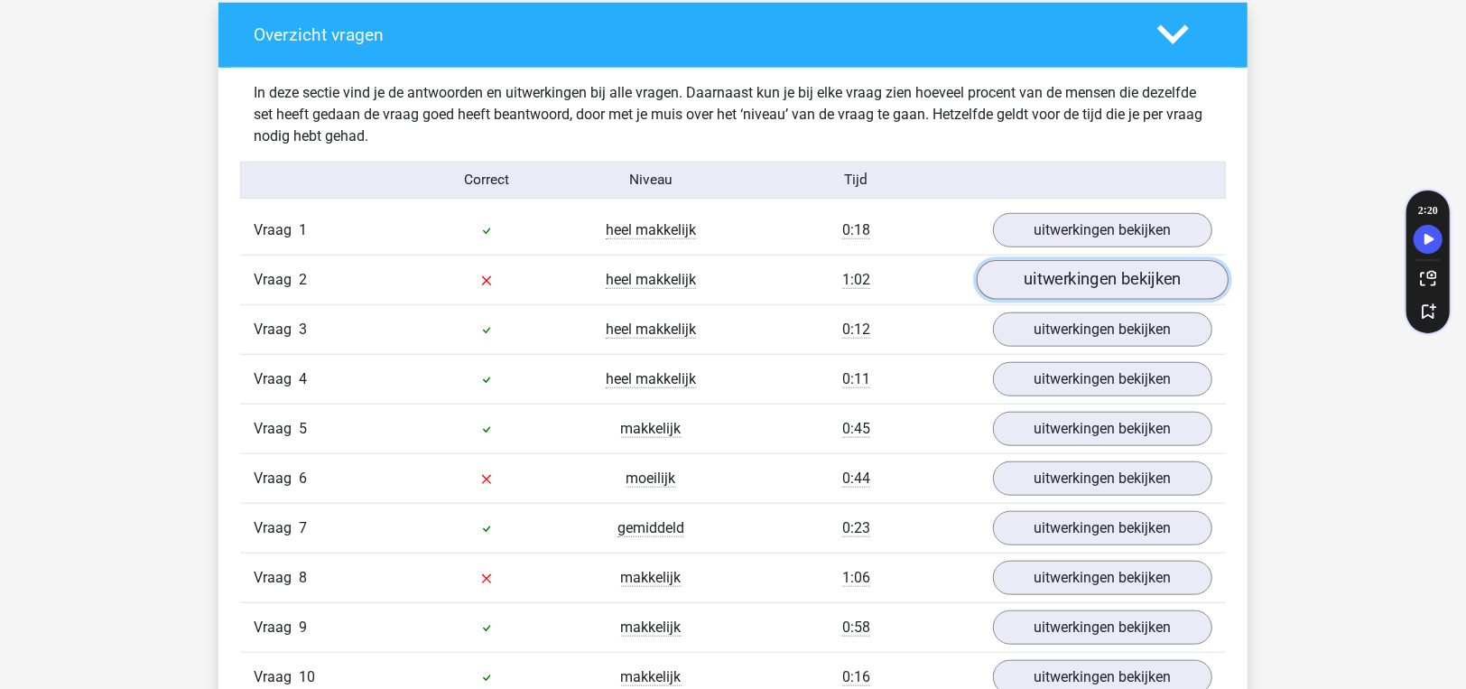
click at [1050, 287] on link "uitwerkingen bekijken" at bounding box center [1103, 280] width 252 height 40
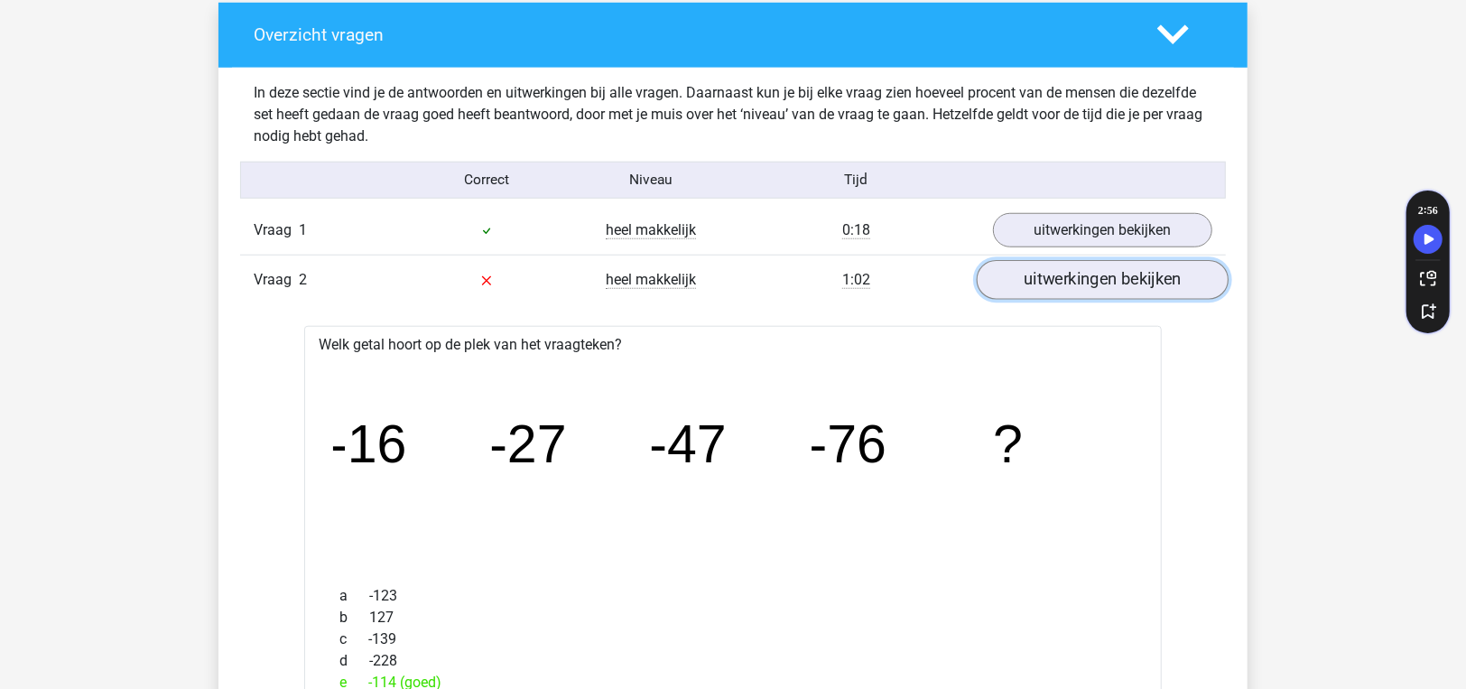
click at [1025, 288] on link "uitwerkingen bekijken" at bounding box center [1103, 280] width 252 height 40
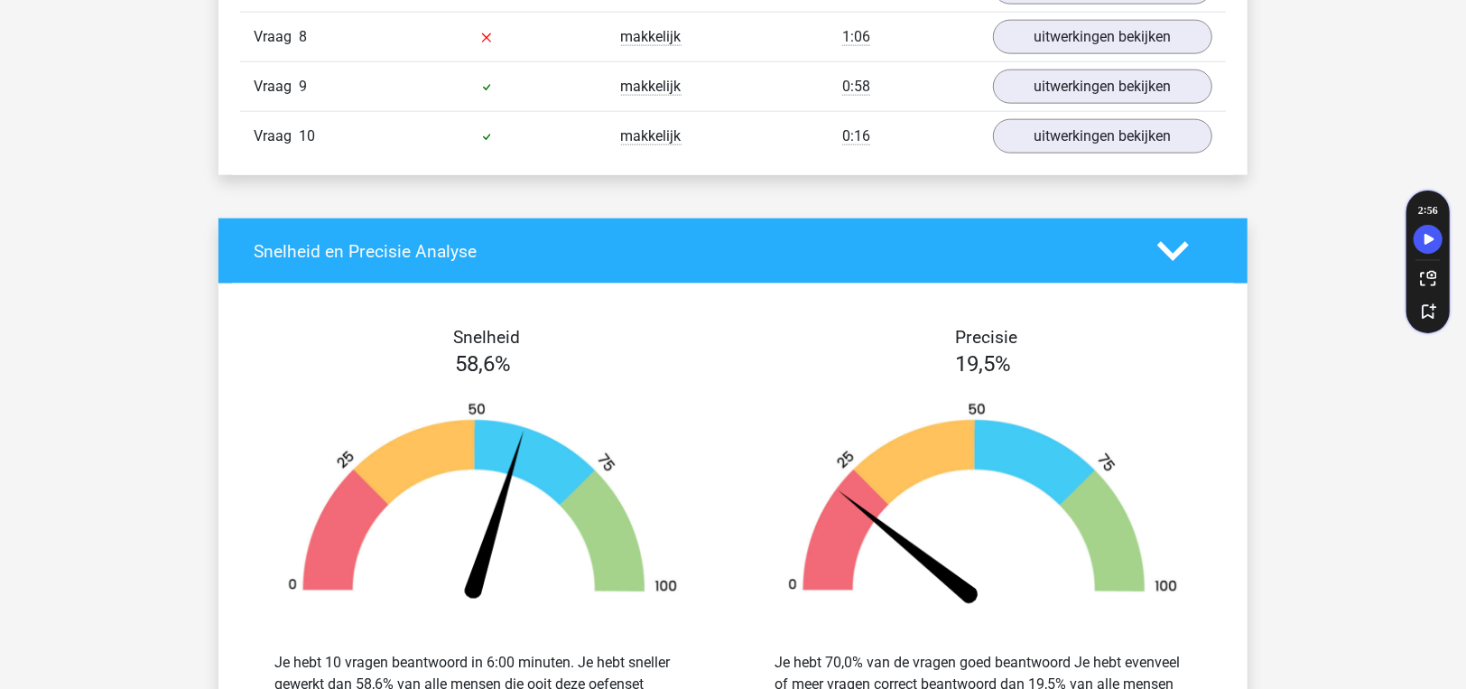
scroll to position [1444, 0]
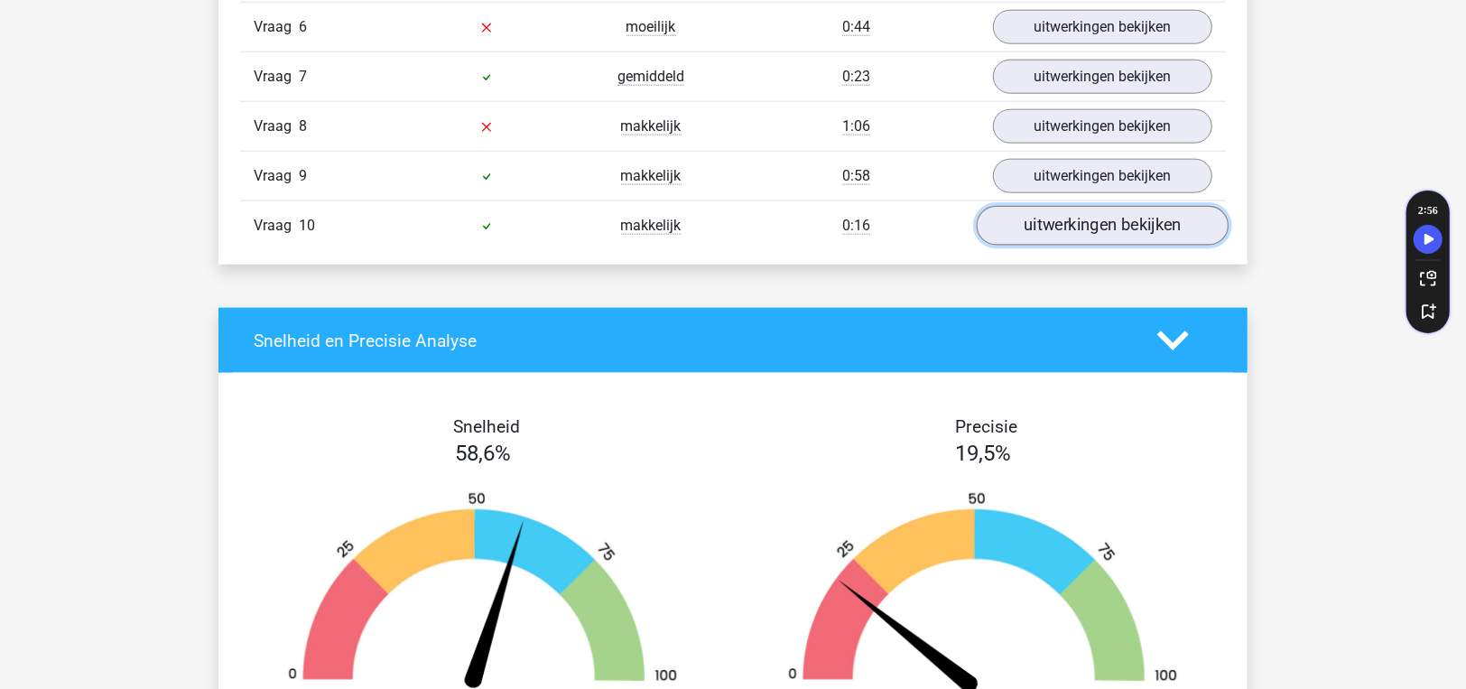
click at [1020, 221] on link "uitwerkingen bekijken" at bounding box center [1103, 226] width 252 height 40
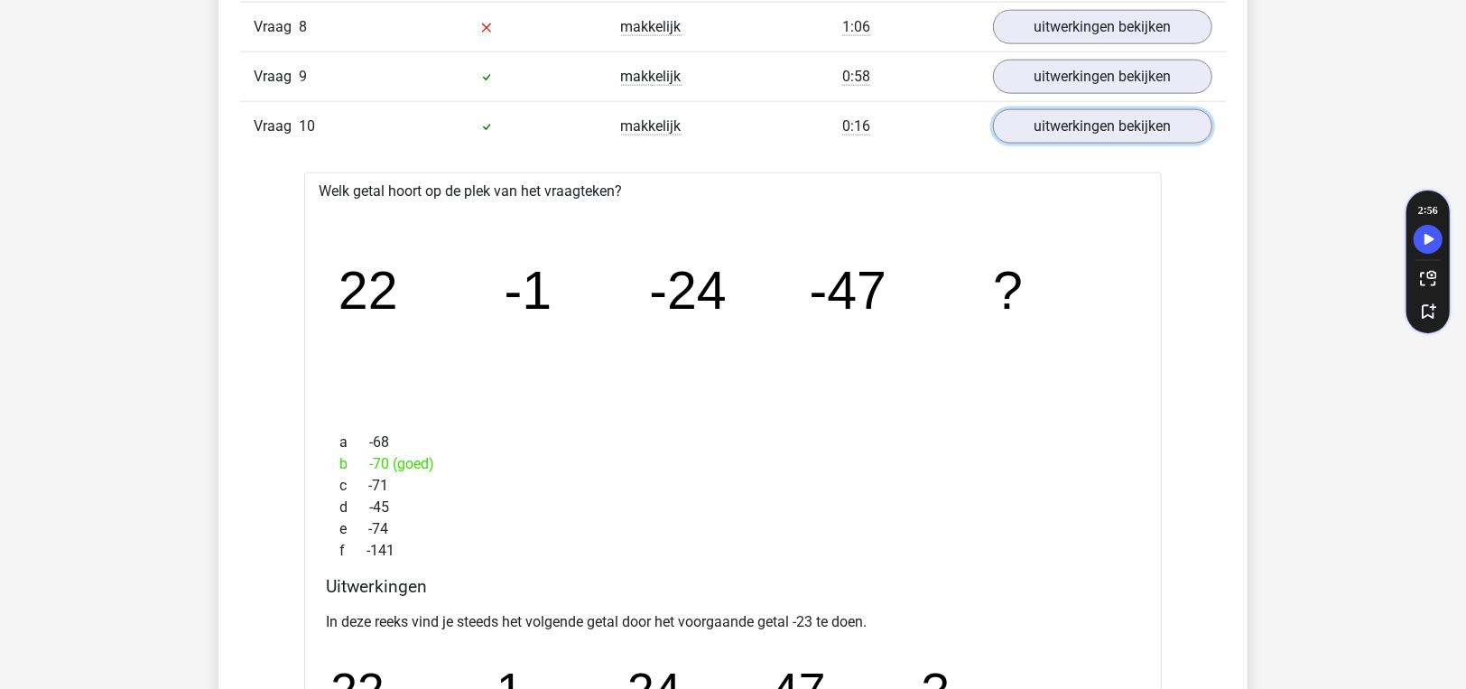
scroll to position [1533, 0]
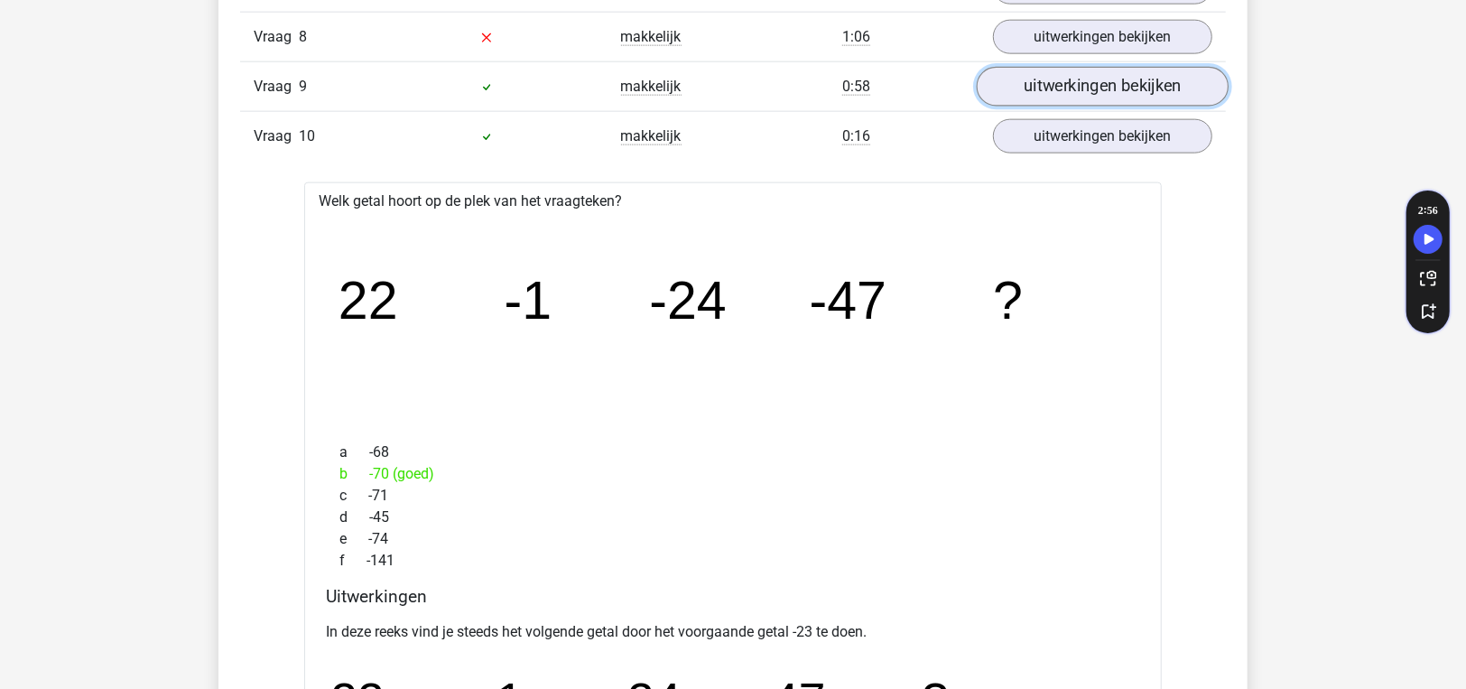
click at [1066, 88] on link "uitwerkingen bekijken" at bounding box center [1103, 87] width 252 height 40
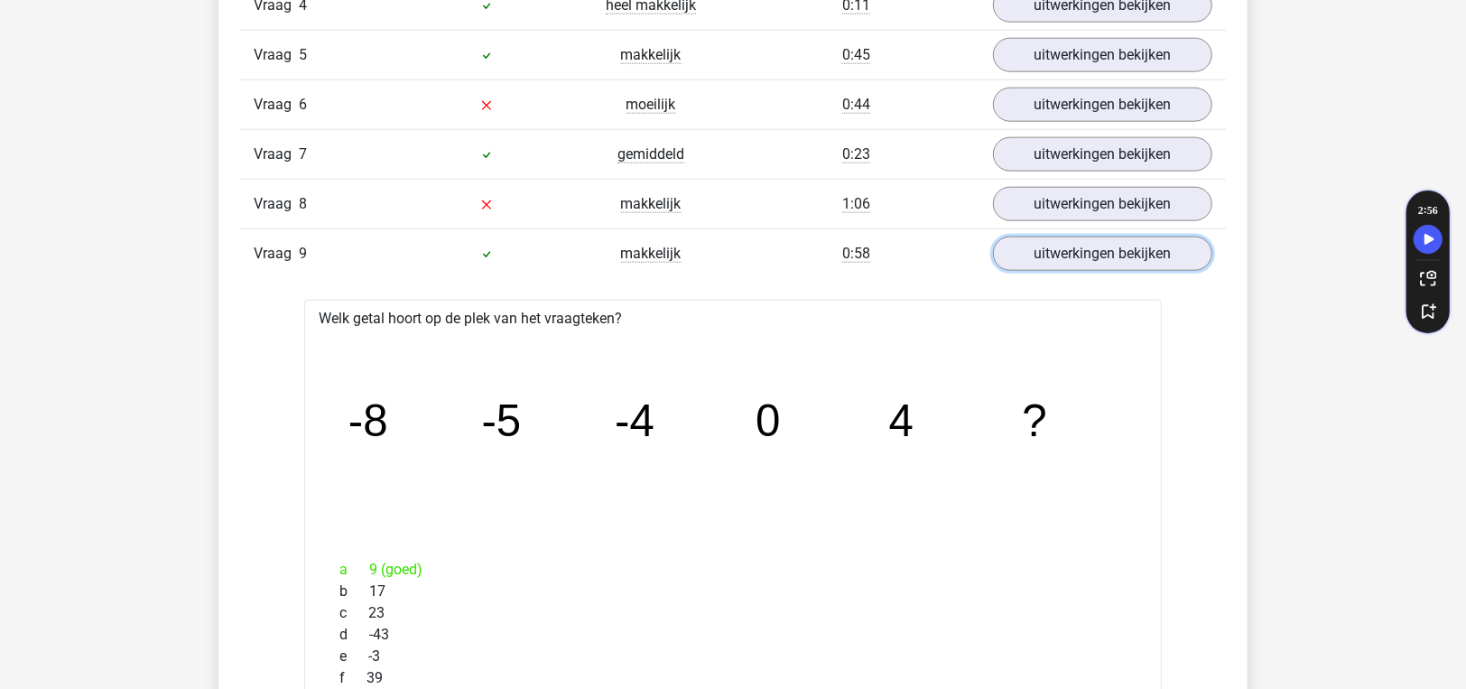
scroll to position [1264, 0]
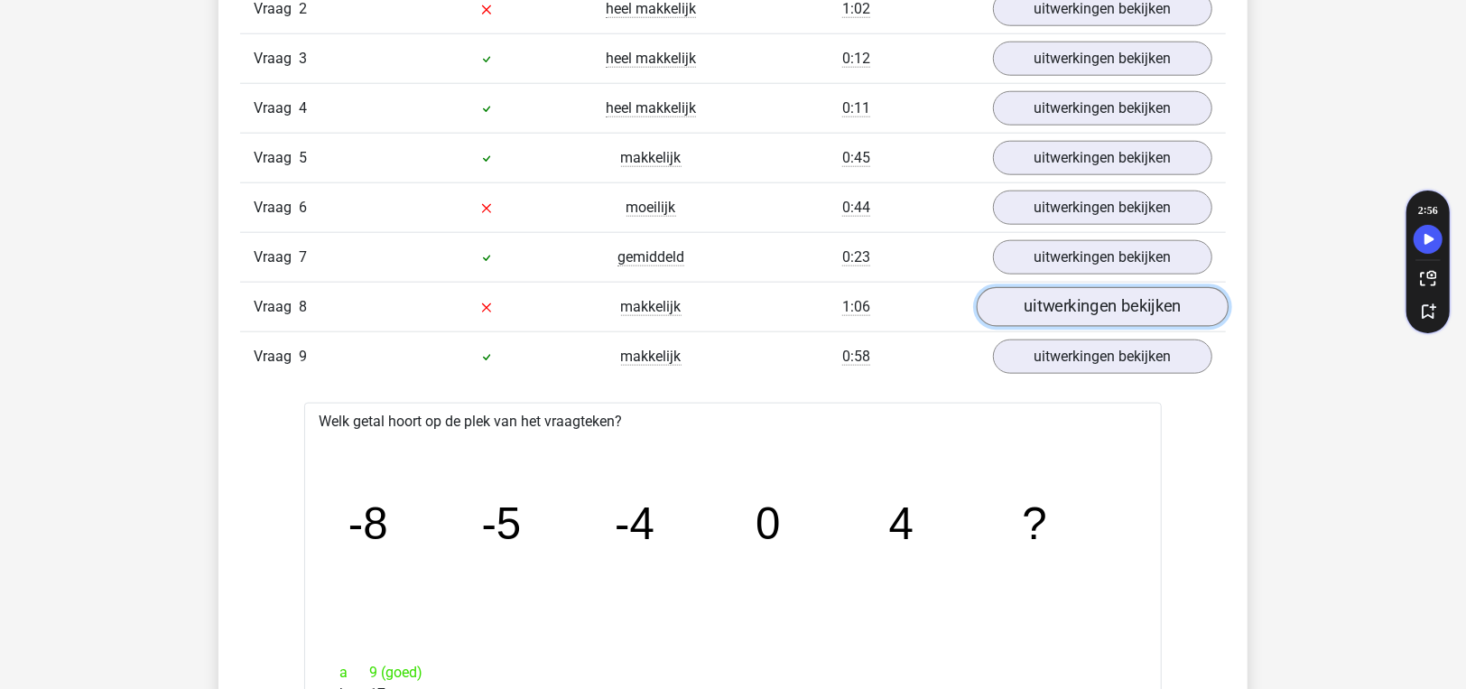
click at [1036, 298] on link "uitwerkingen bekijken" at bounding box center [1103, 307] width 252 height 40
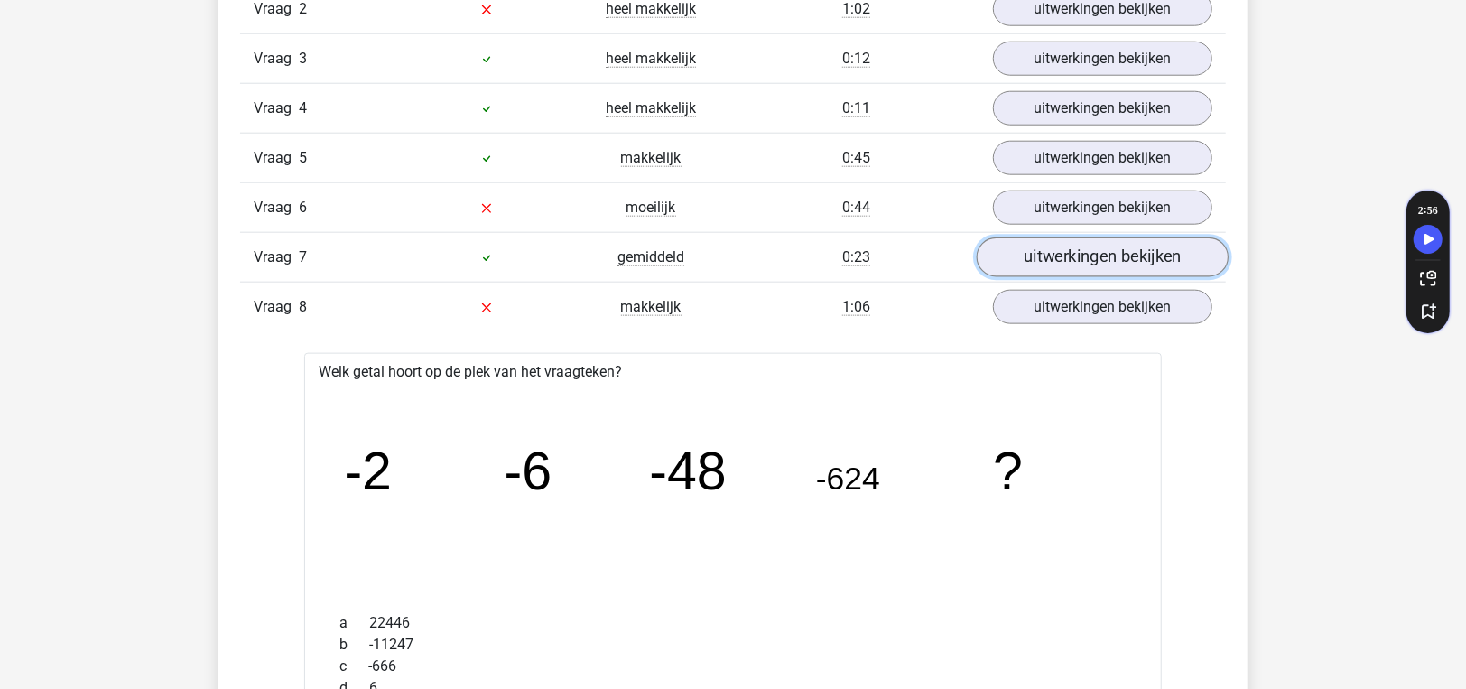
click at [1059, 250] on link "uitwerkingen bekijken" at bounding box center [1103, 257] width 252 height 40
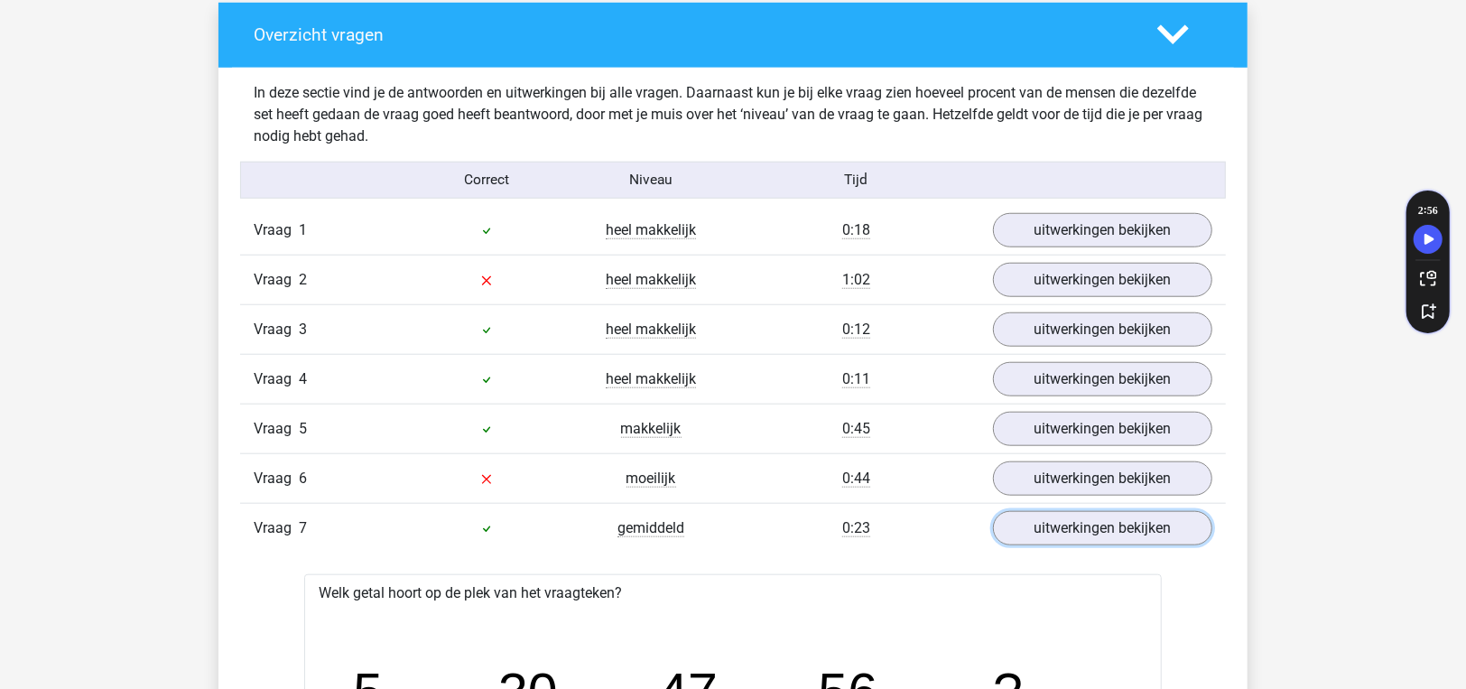
scroll to position [993, 0]
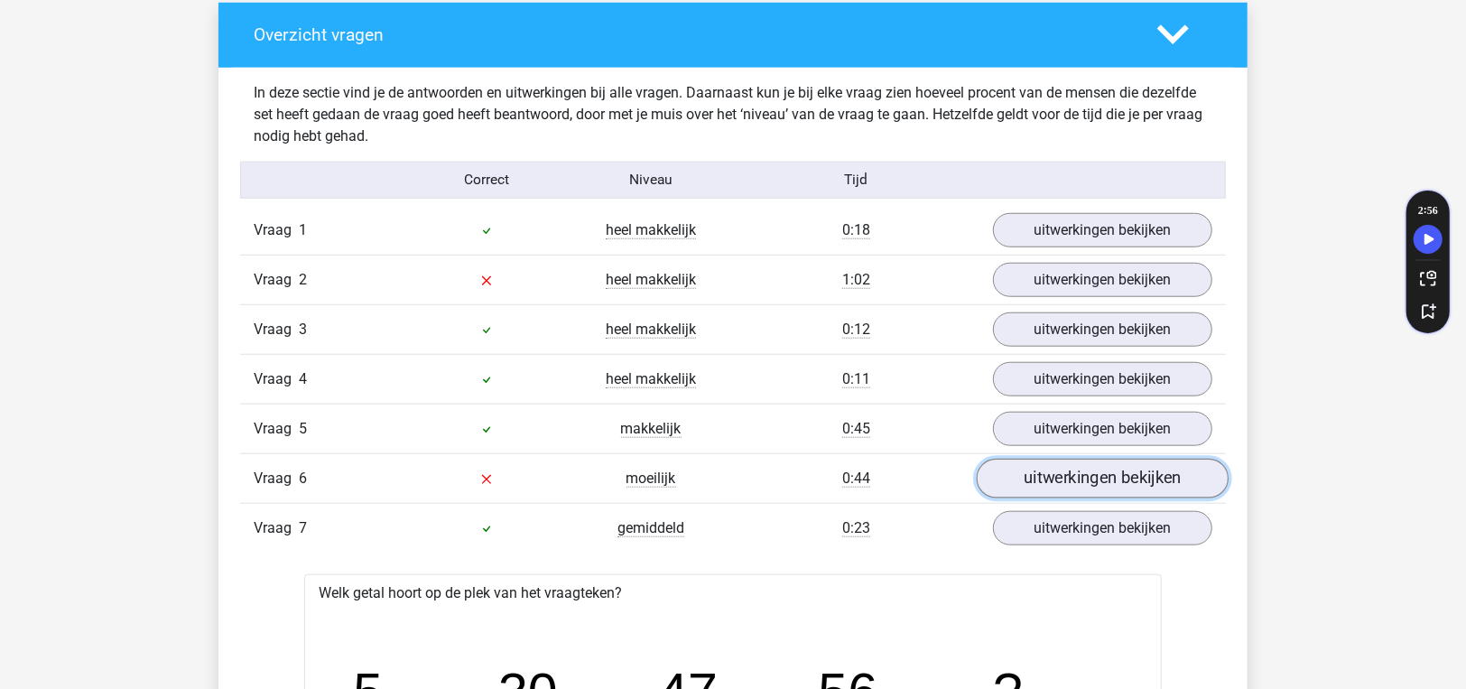
click at [1058, 483] on link "uitwerkingen bekijken" at bounding box center [1103, 478] width 252 height 40
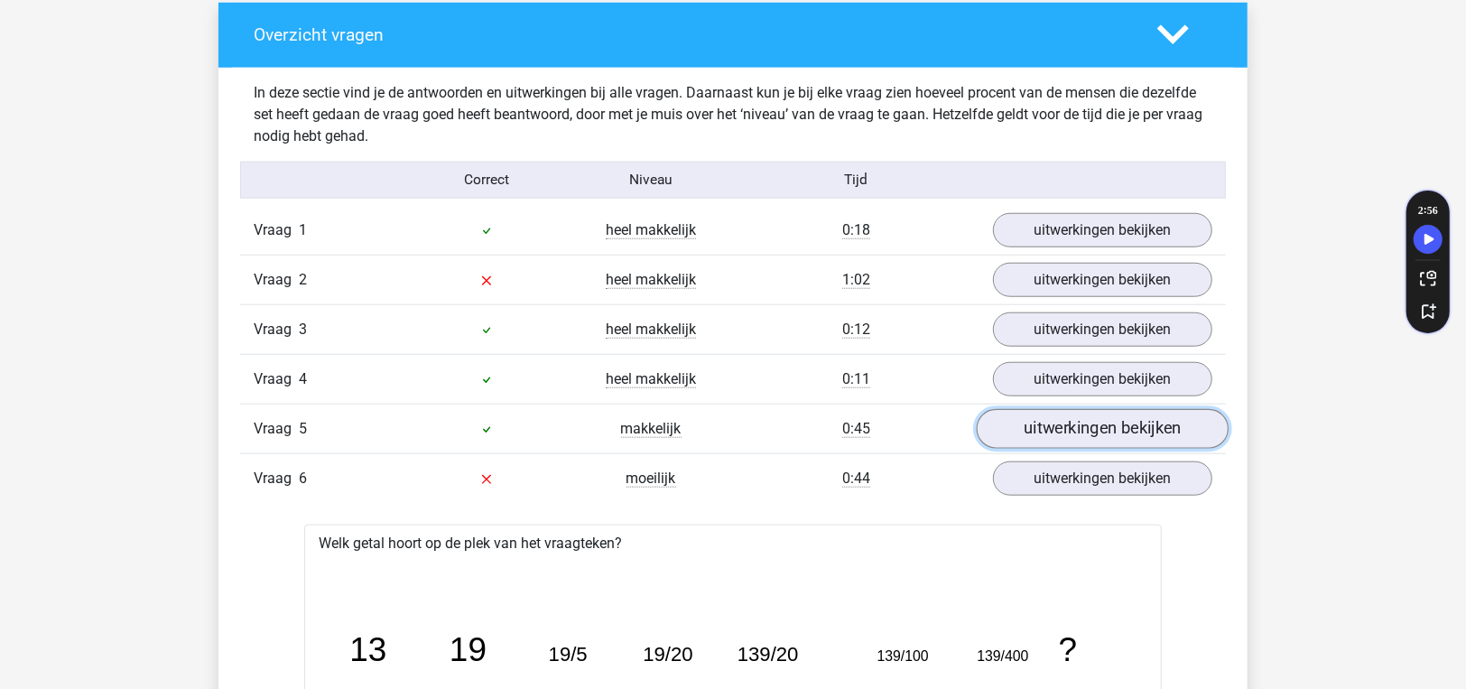
click at [1036, 428] on link "uitwerkingen bekijken" at bounding box center [1103, 429] width 252 height 40
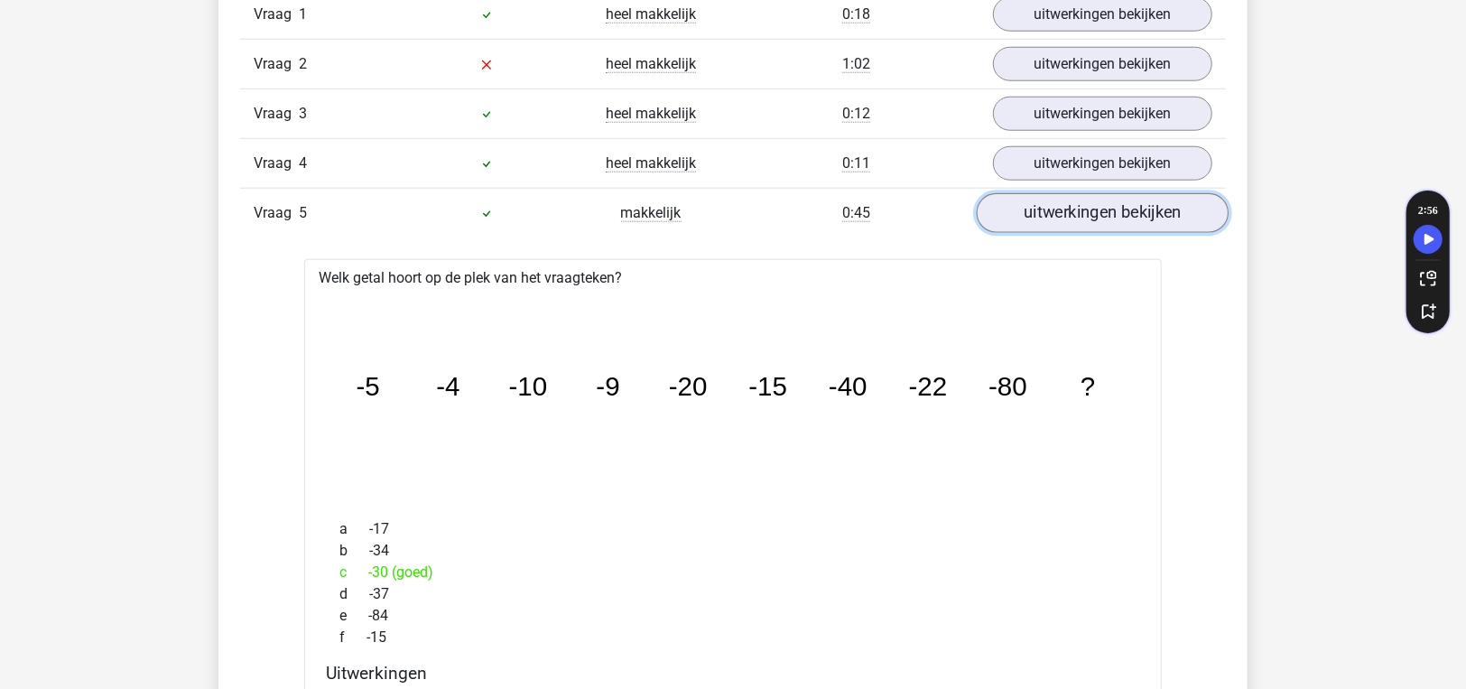
scroll to position [1172, 0]
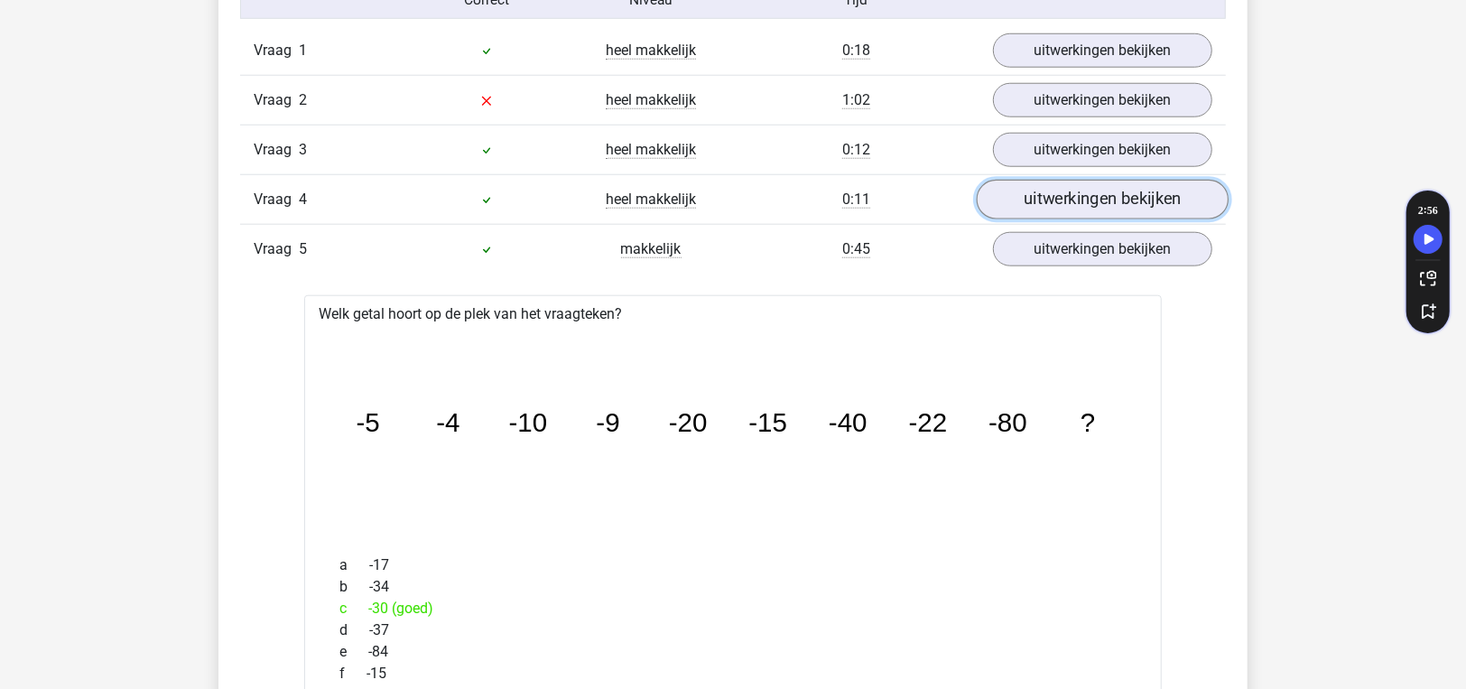
click at [1040, 203] on link "uitwerkingen bekijken" at bounding box center [1103, 200] width 252 height 40
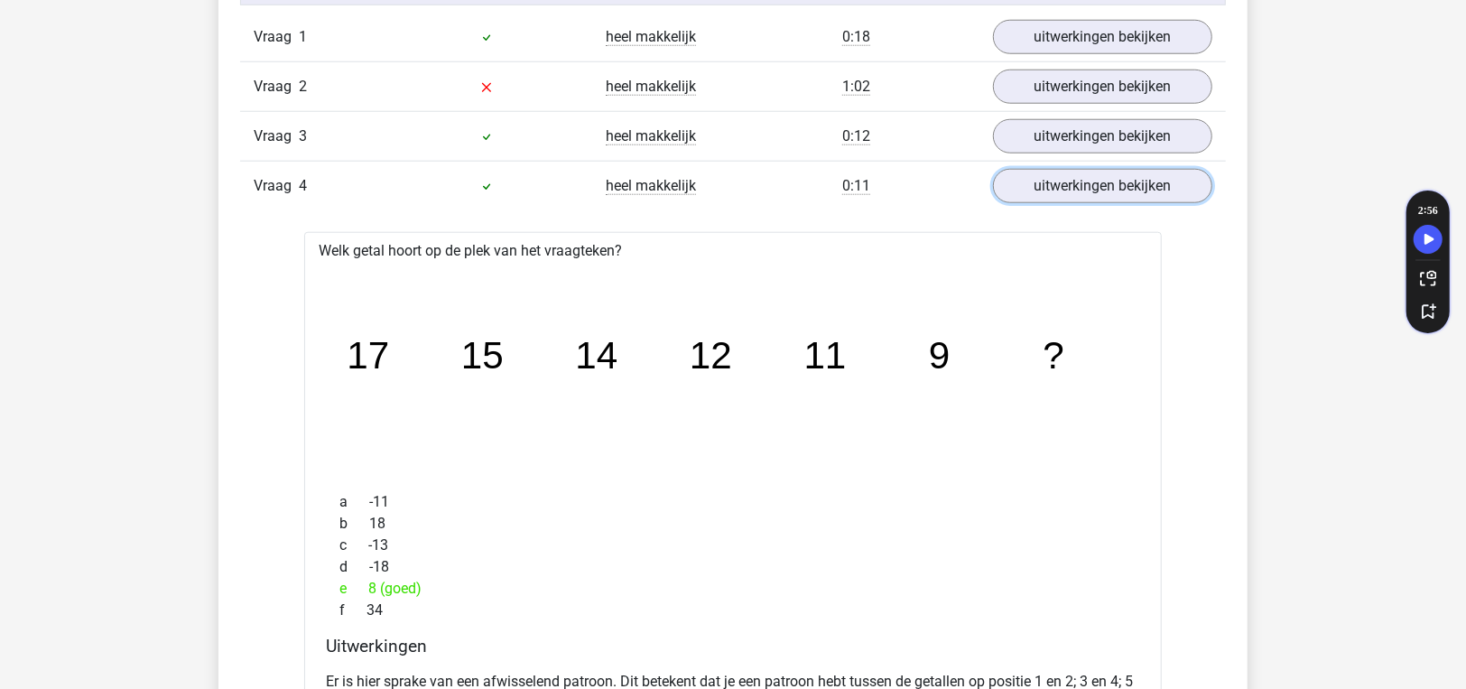
scroll to position [1083, 0]
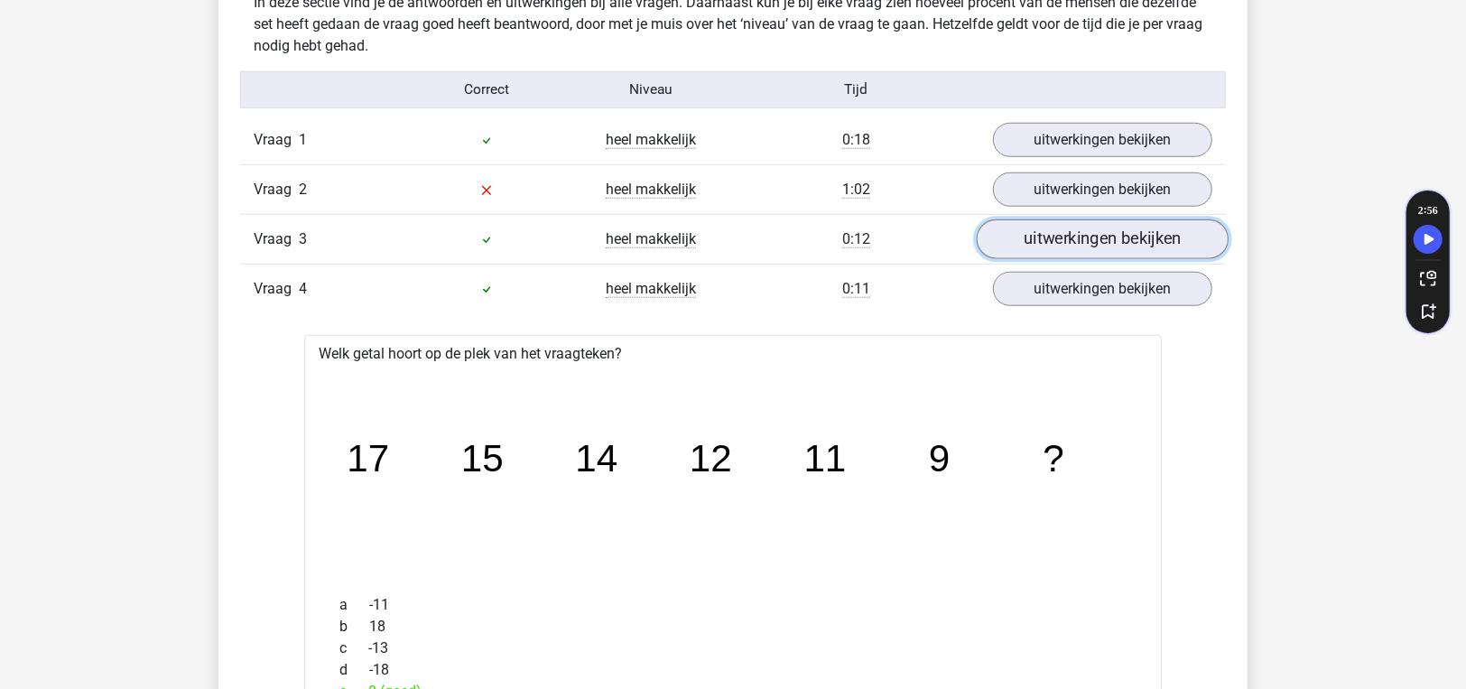
click at [1029, 227] on link "uitwerkingen bekijken" at bounding box center [1103, 239] width 252 height 40
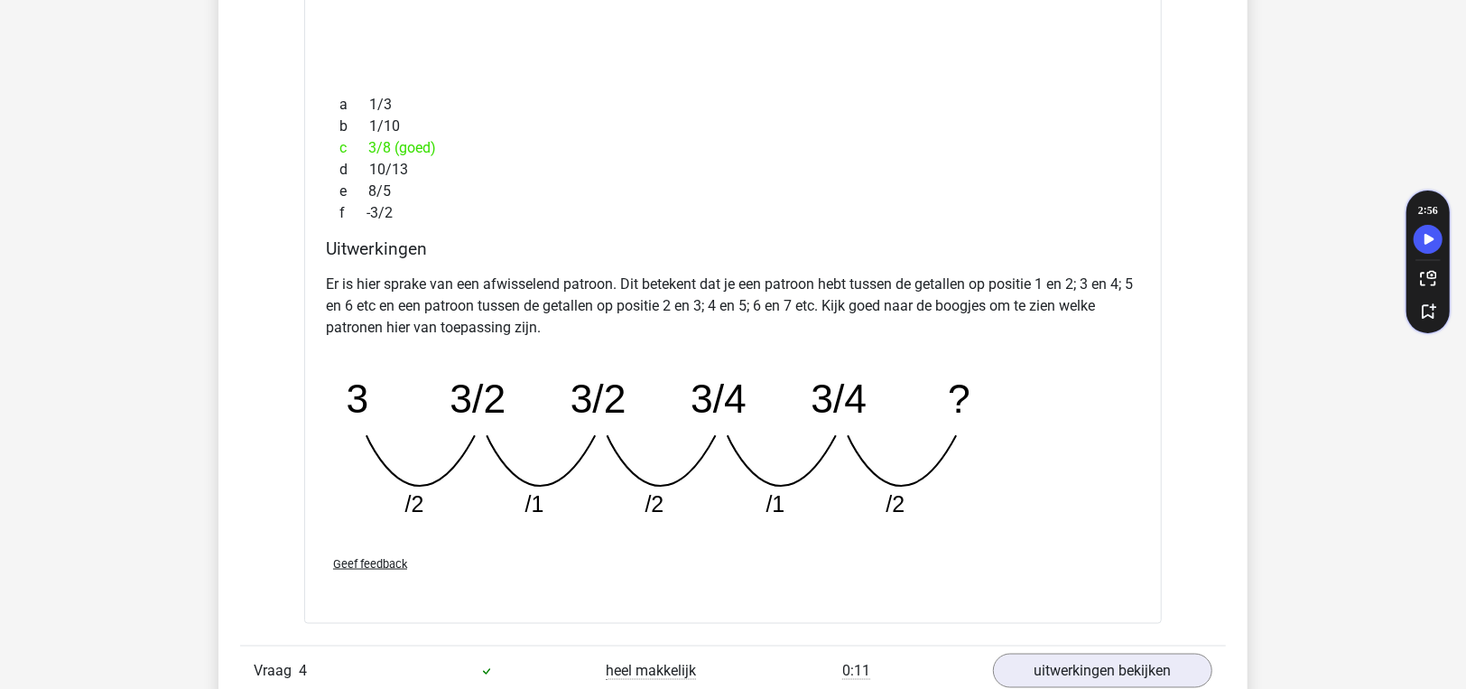
scroll to position [993, 0]
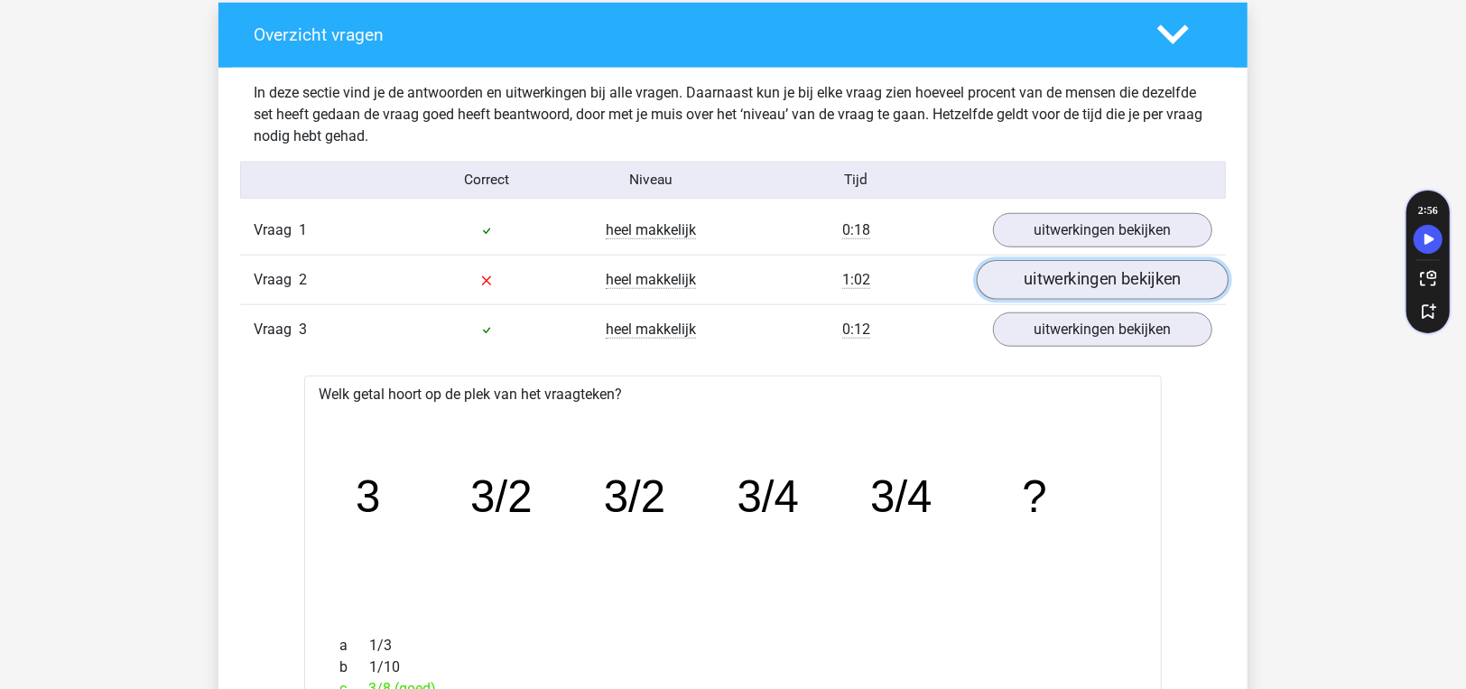
click at [1034, 271] on link "uitwerkingen bekijken" at bounding box center [1103, 280] width 252 height 40
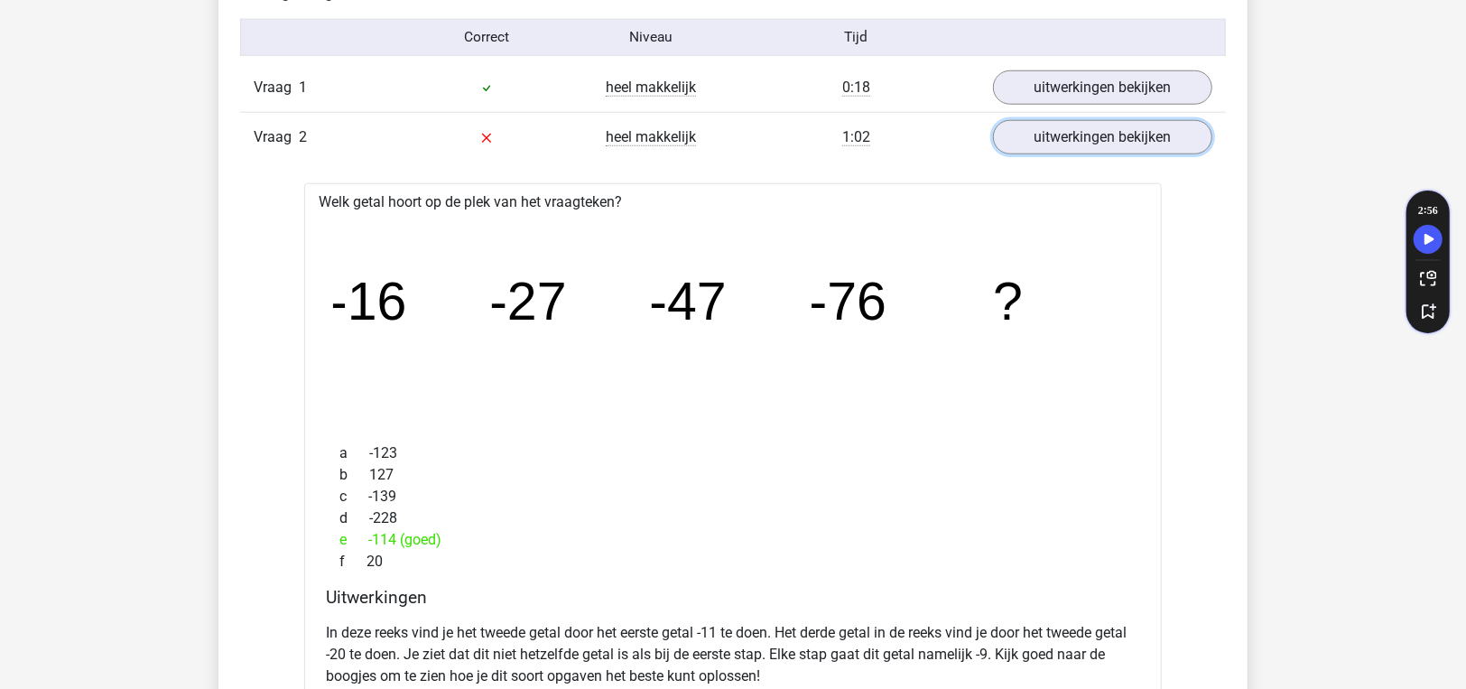
scroll to position [903, 0]
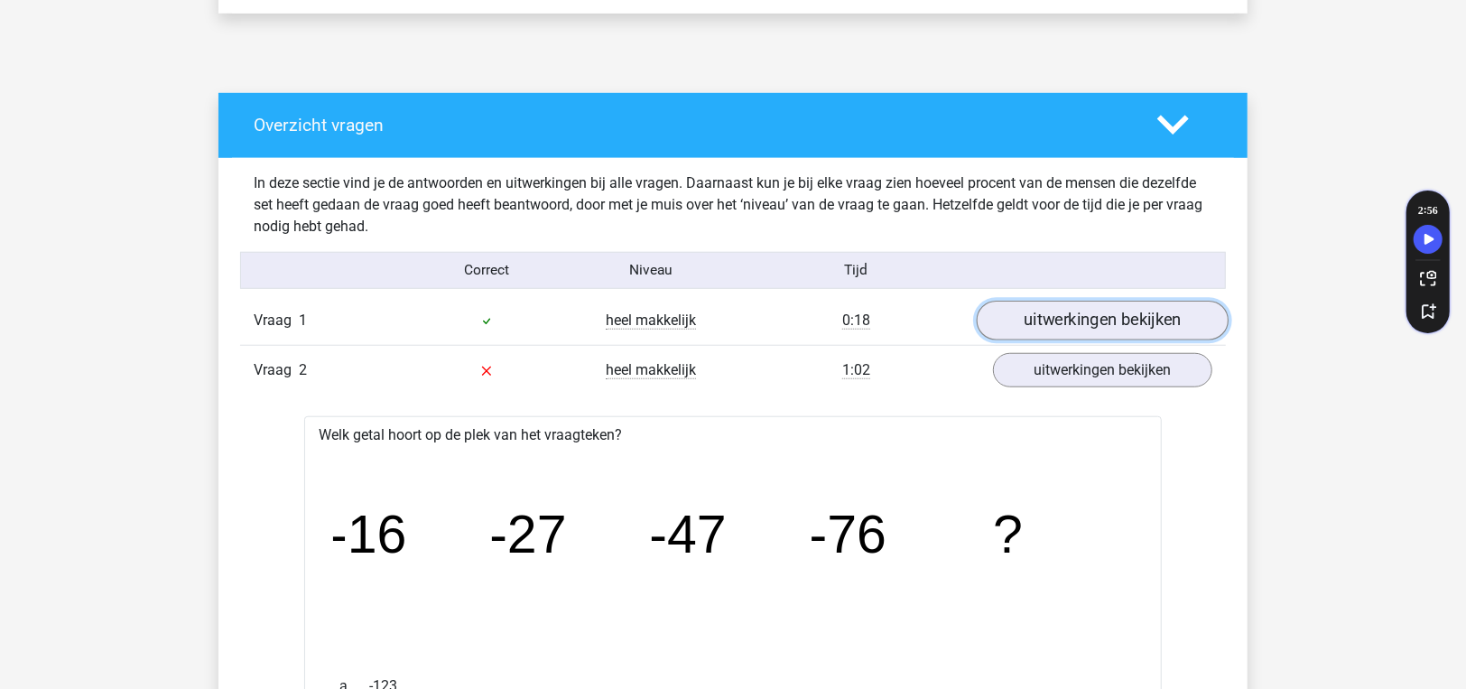
click at [1041, 313] on link "uitwerkingen bekijken" at bounding box center [1103, 321] width 252 height 40
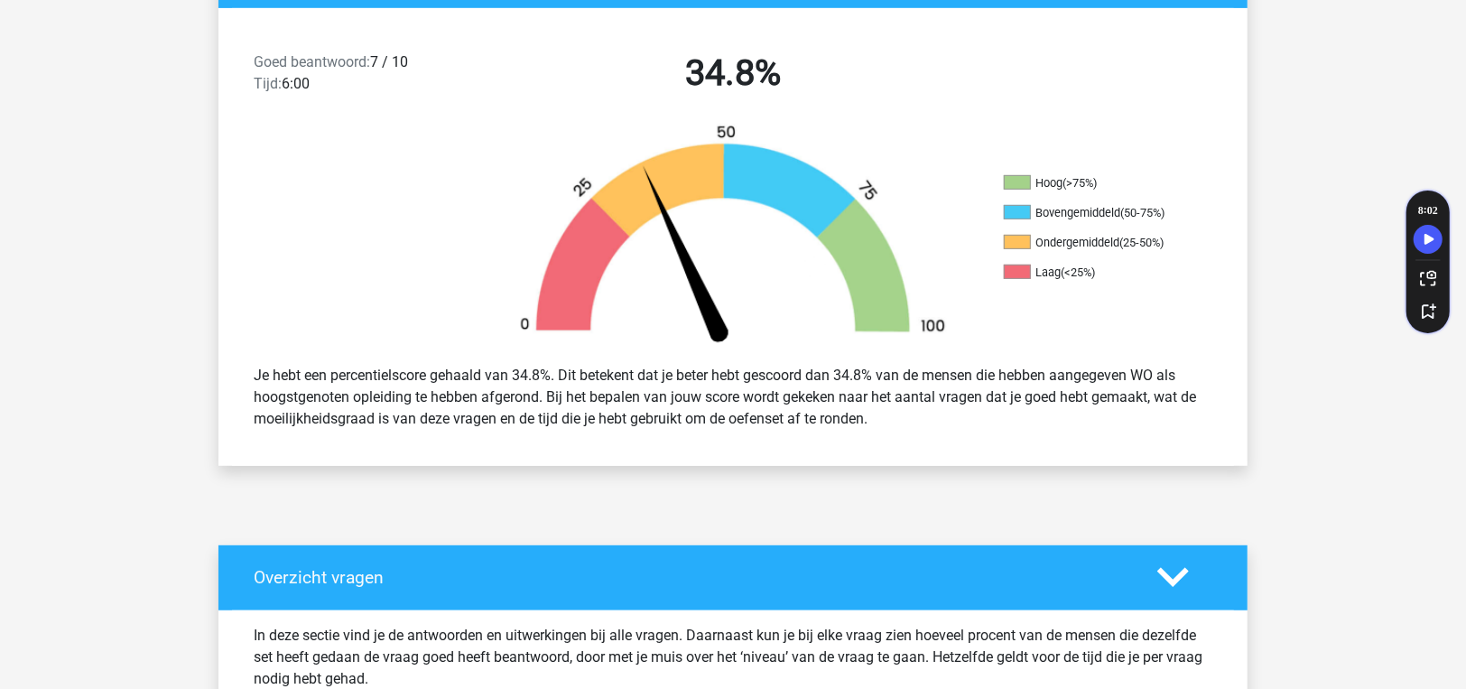
scroll to position [0, 0]
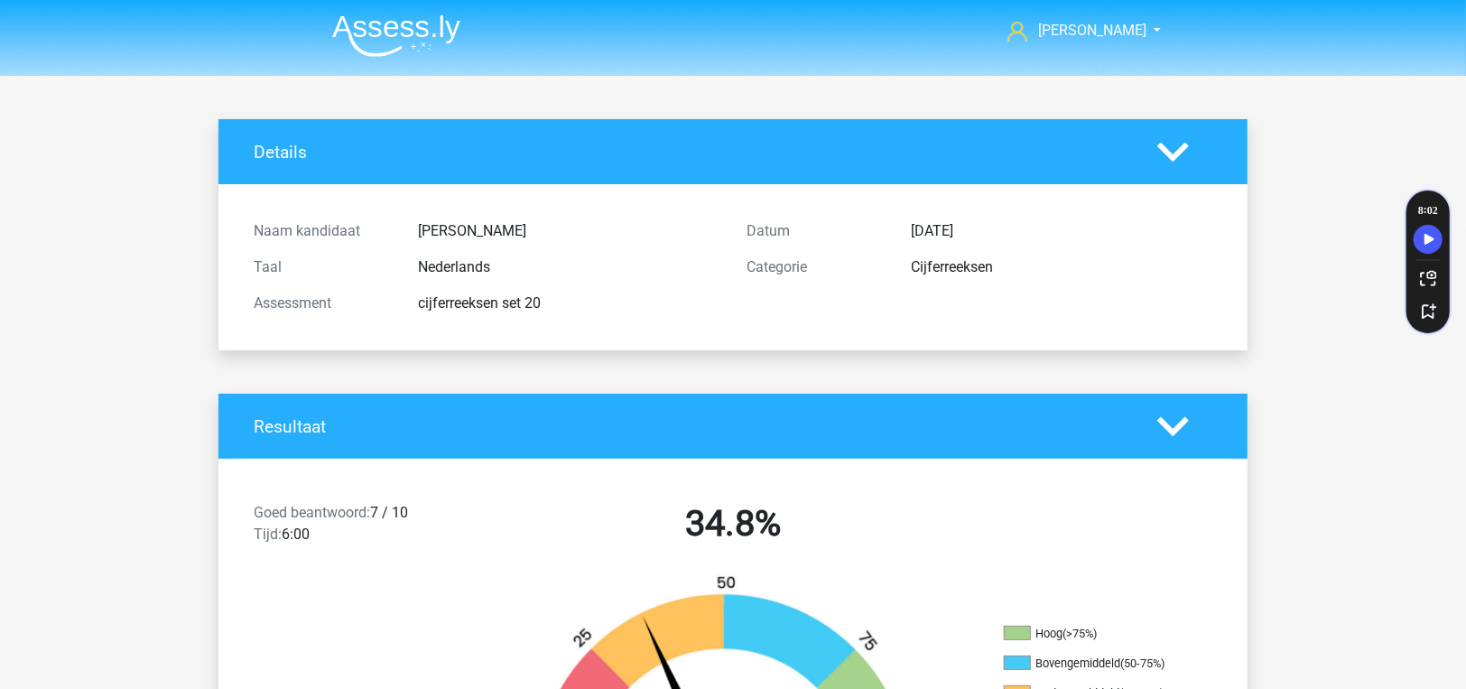
click at [391, 7] on li at bounding box center [389, 32] width 143 height 50
click at [404, 28] on img at bounding box center [396, 35] width 128 height 42
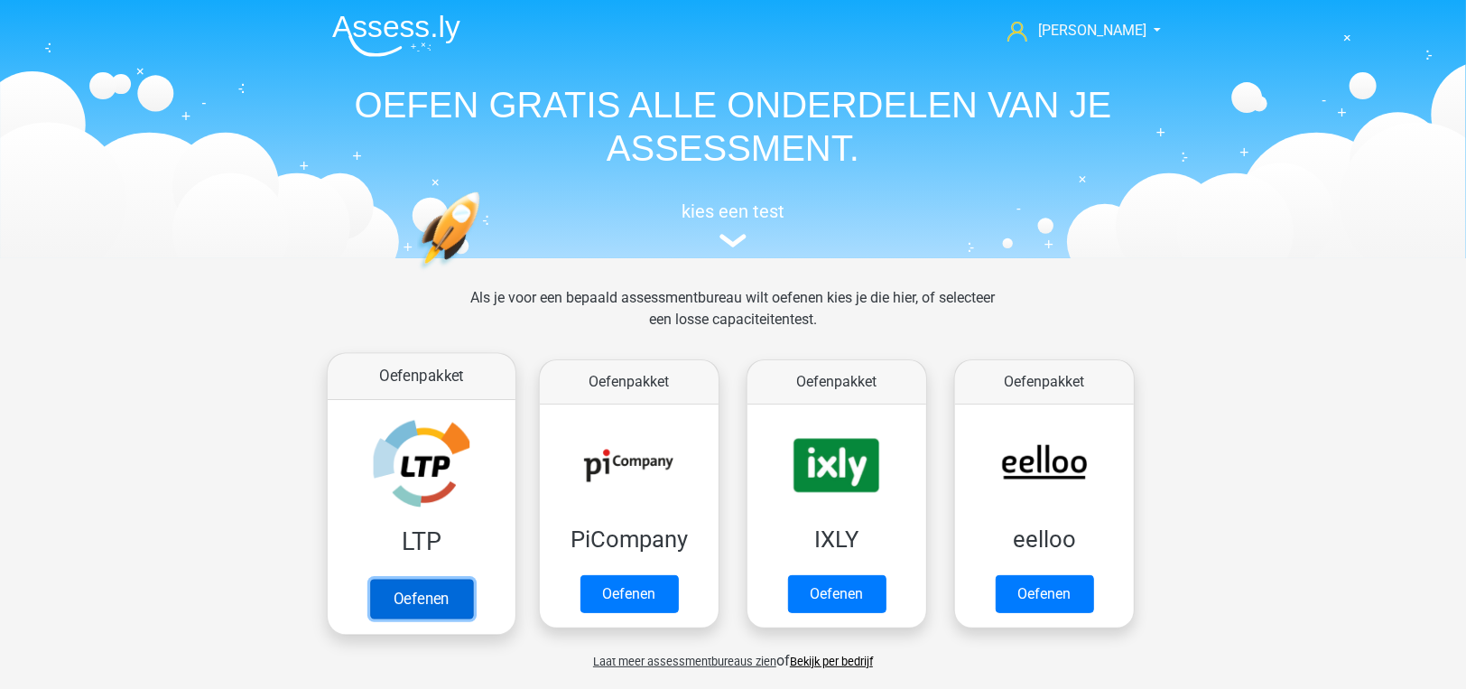
click at [473, 579] on link "Oefenen" at bounding box center [421, 599] width 103 height 40
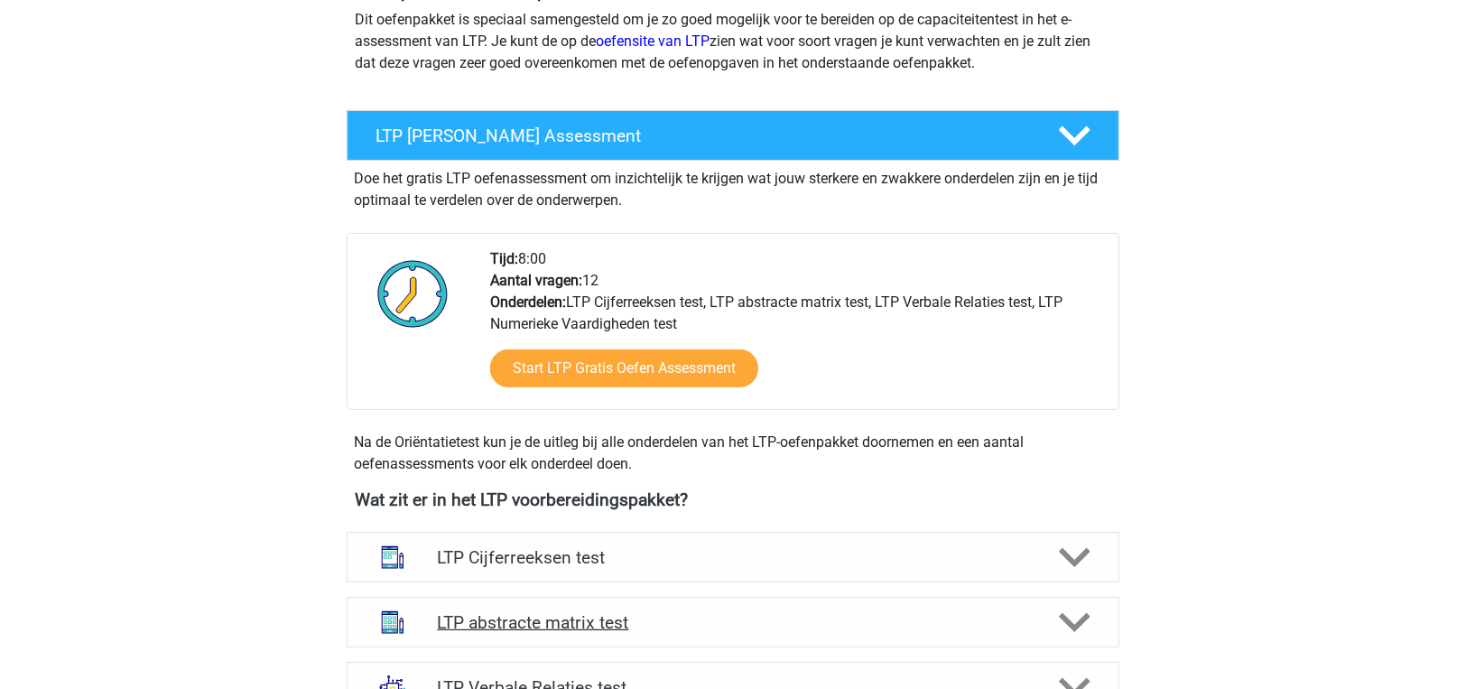
scroll to position [450, 0]
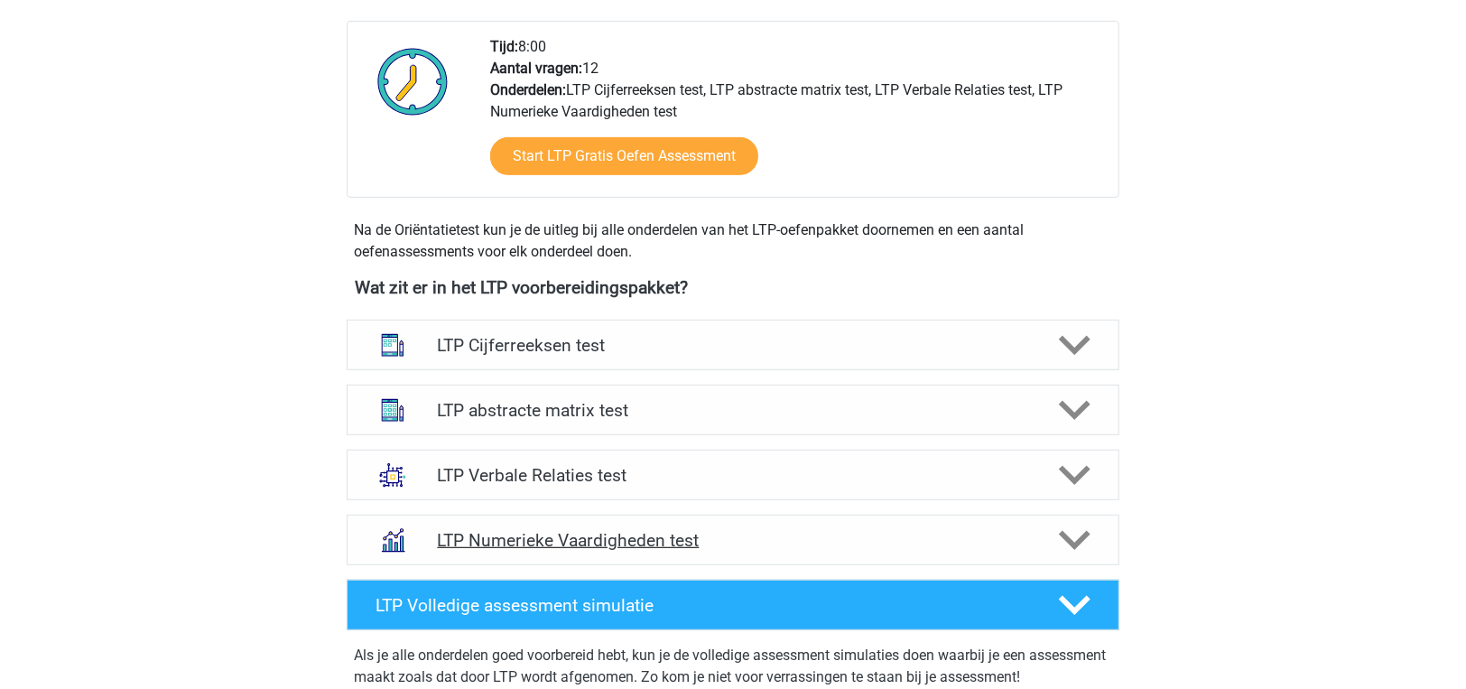
click at [540, 537] on h4 "LTP Numerieke Vaardigheden test" at bounding box center [732, 540] width 591 height 21
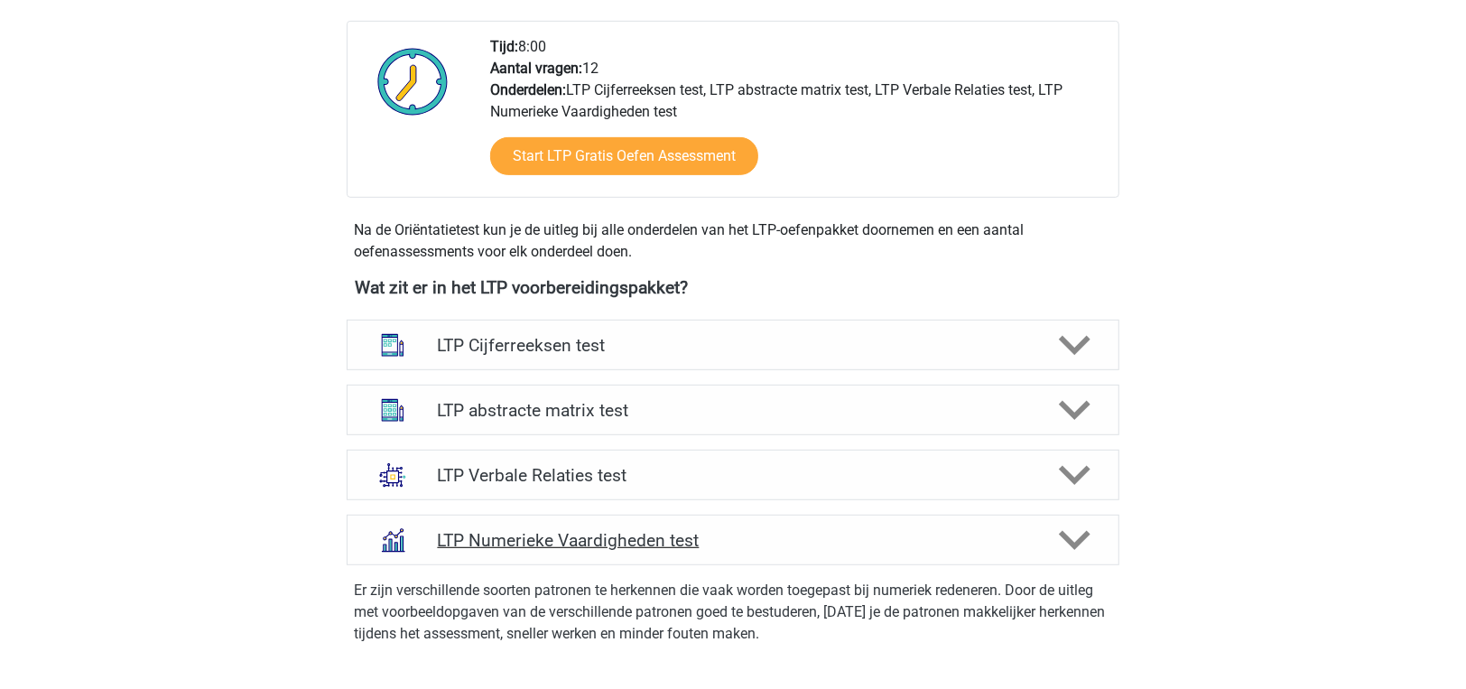
scroll to position [903, 0]
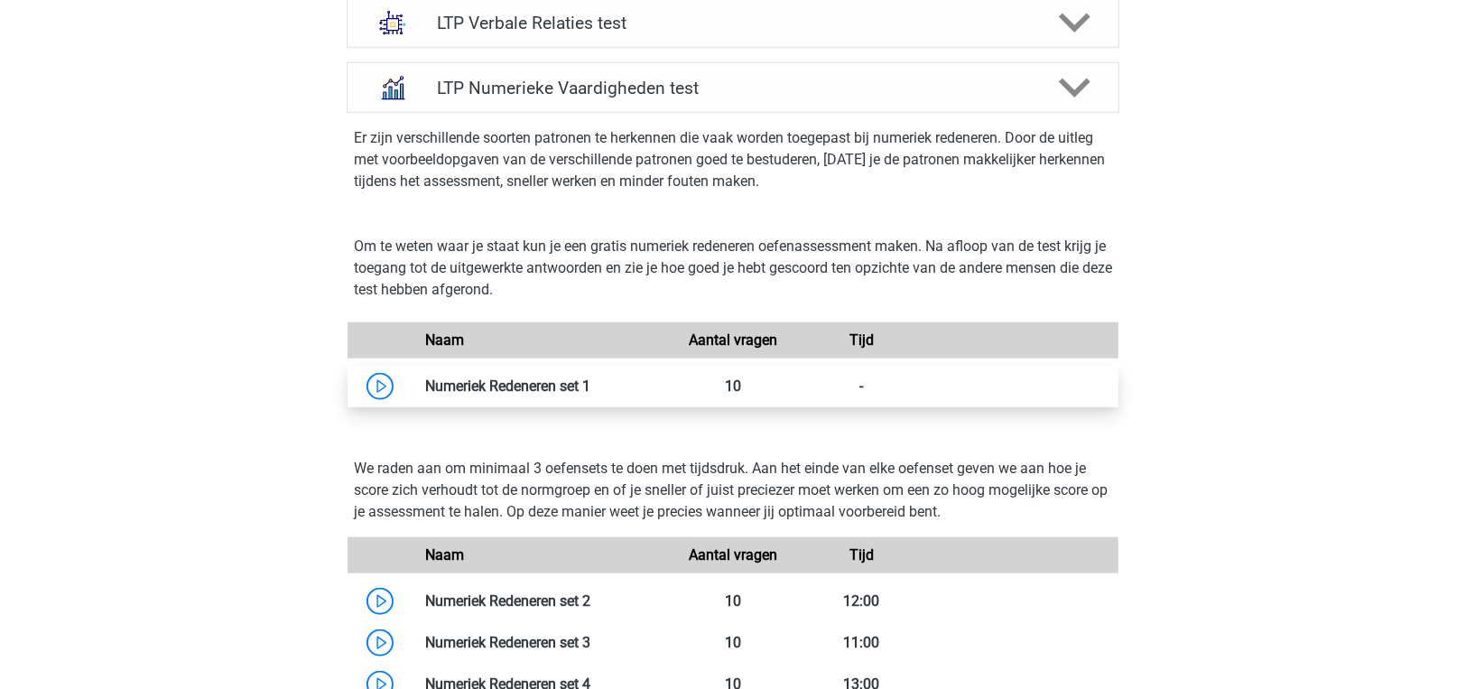
click at [590, 393] on link at bounding box center [590, 385] width 0 height 17
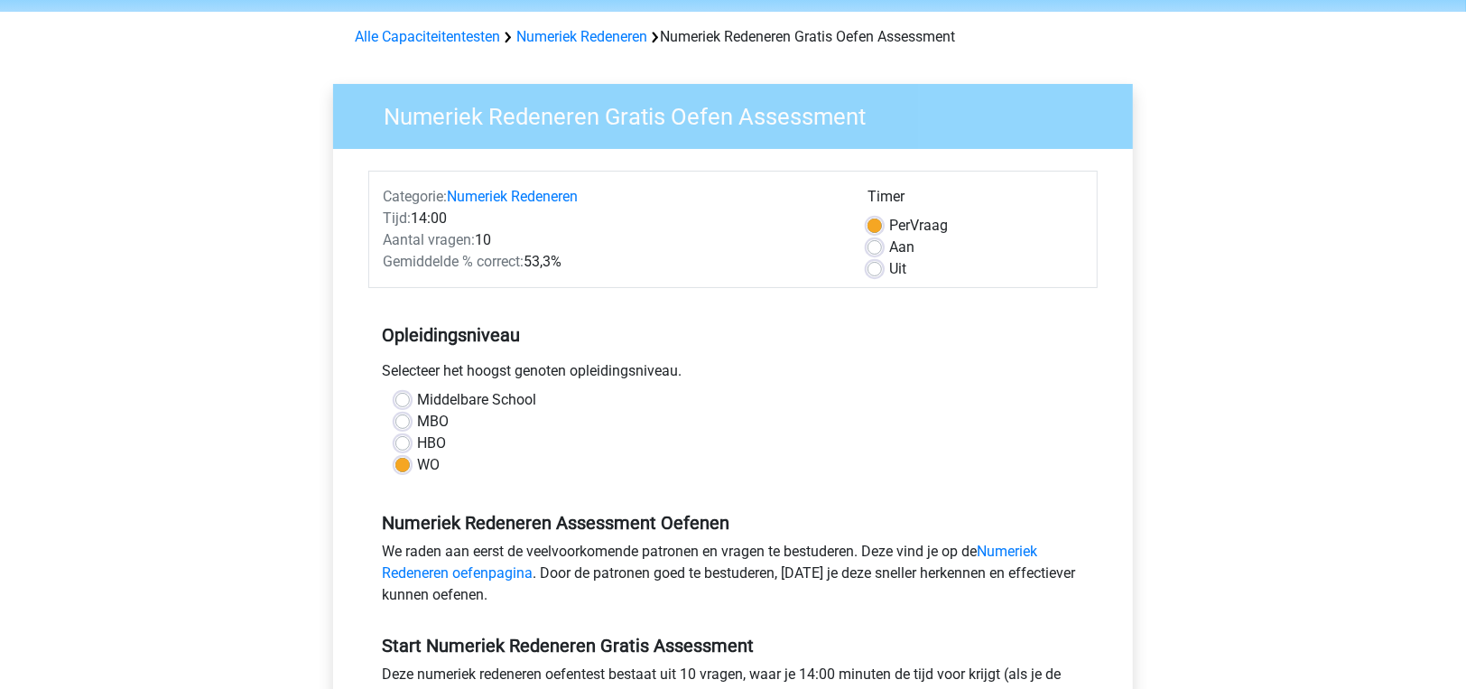
scroll to position [89, 0]
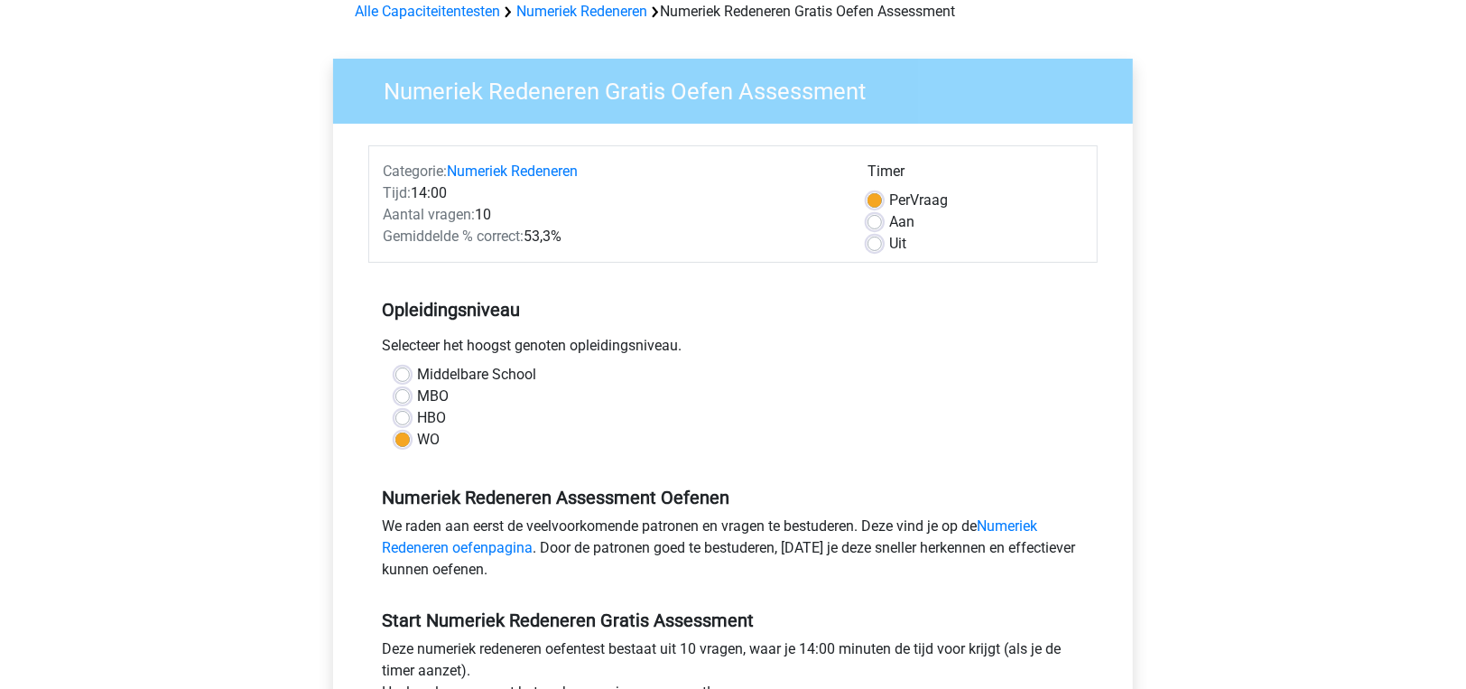
click at [884, 245] on div "Uit" at bounding box center [975, 244] width 216 height 22
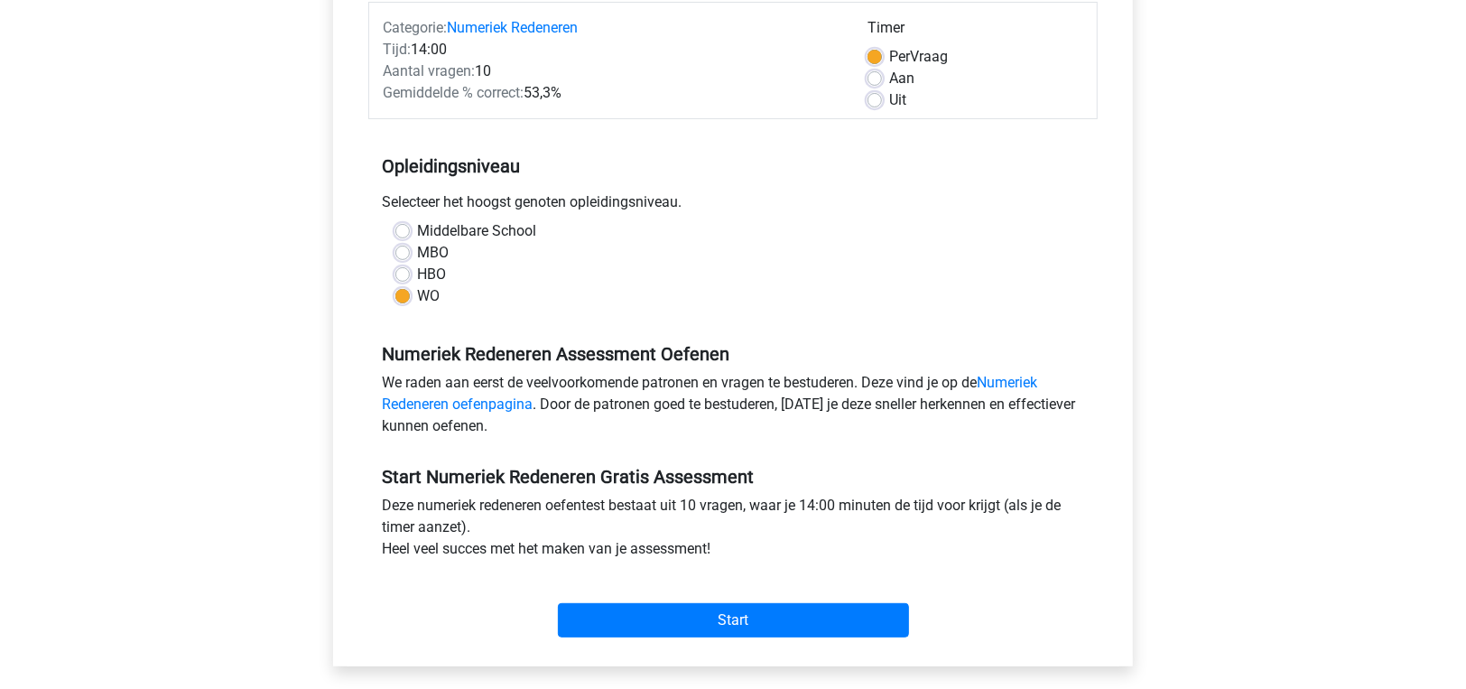
scroll to position [450, 0]
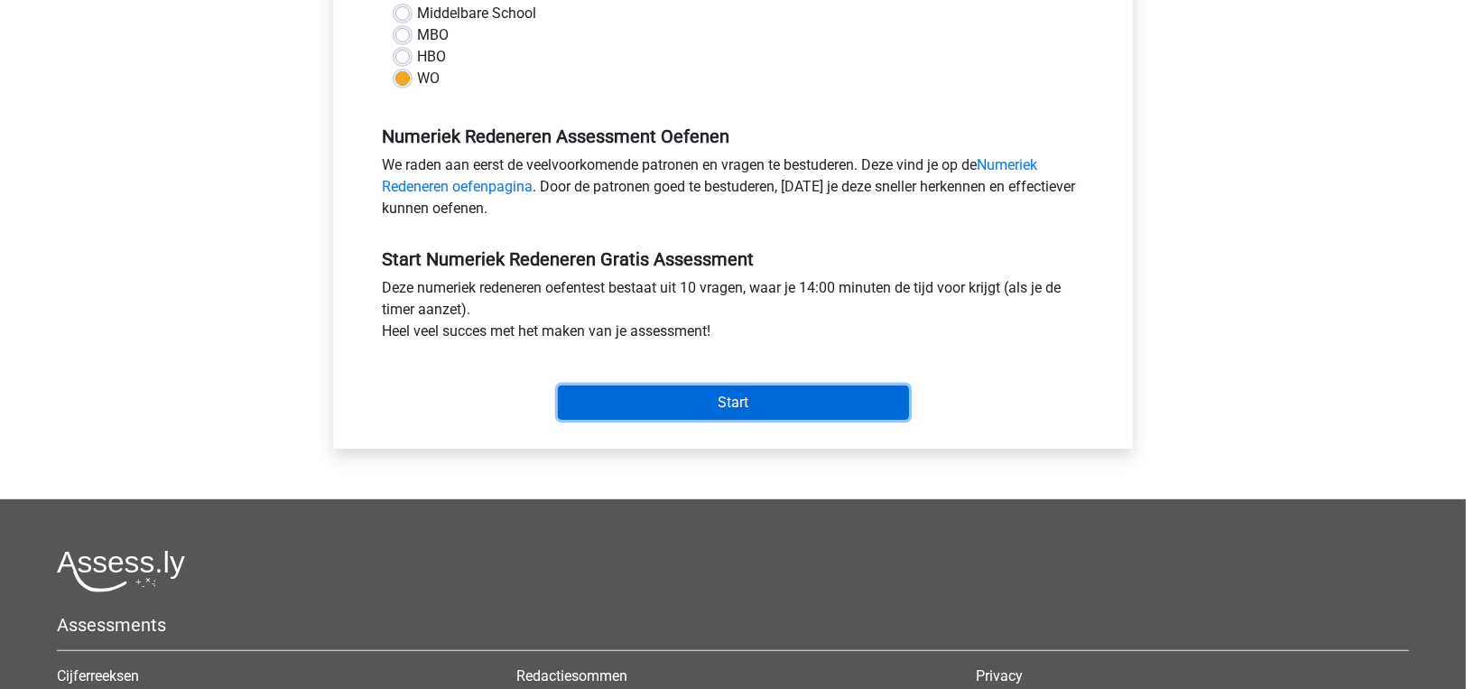
click at [736, 417] on input "Start" at bounding box center [733, 402] width 351 height 34
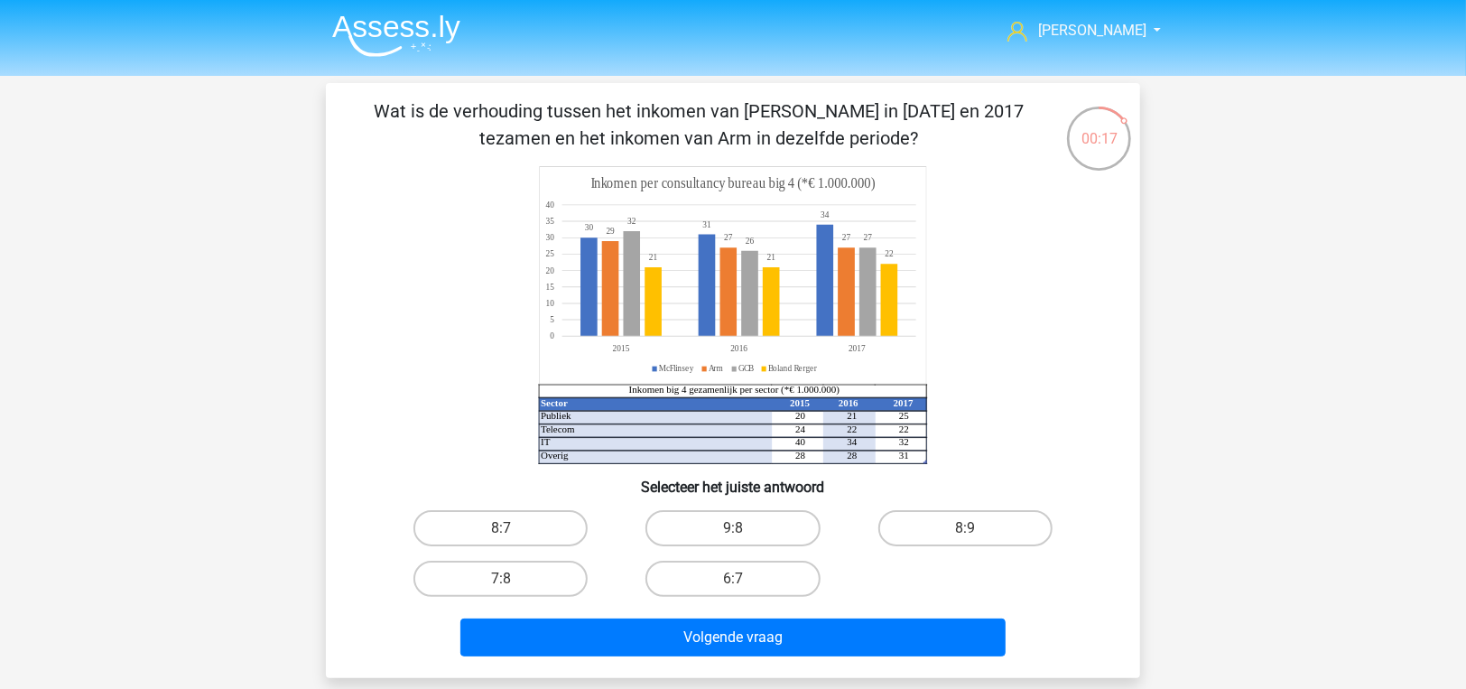
click at [764, 497] on div "Wat is de verhouding tussen het inkomen van [PERSON_NAME] in [DATE] en 2017 tez…" at bounding box center [733, 380] width 800 height 566
click at [768, 524] on label "9:8" at bounding box center [732, 528] width 174 height 36
click at [745, 528] on input "9:8" at bounding box center [739, 534] width 12 height 12
radio input "true"
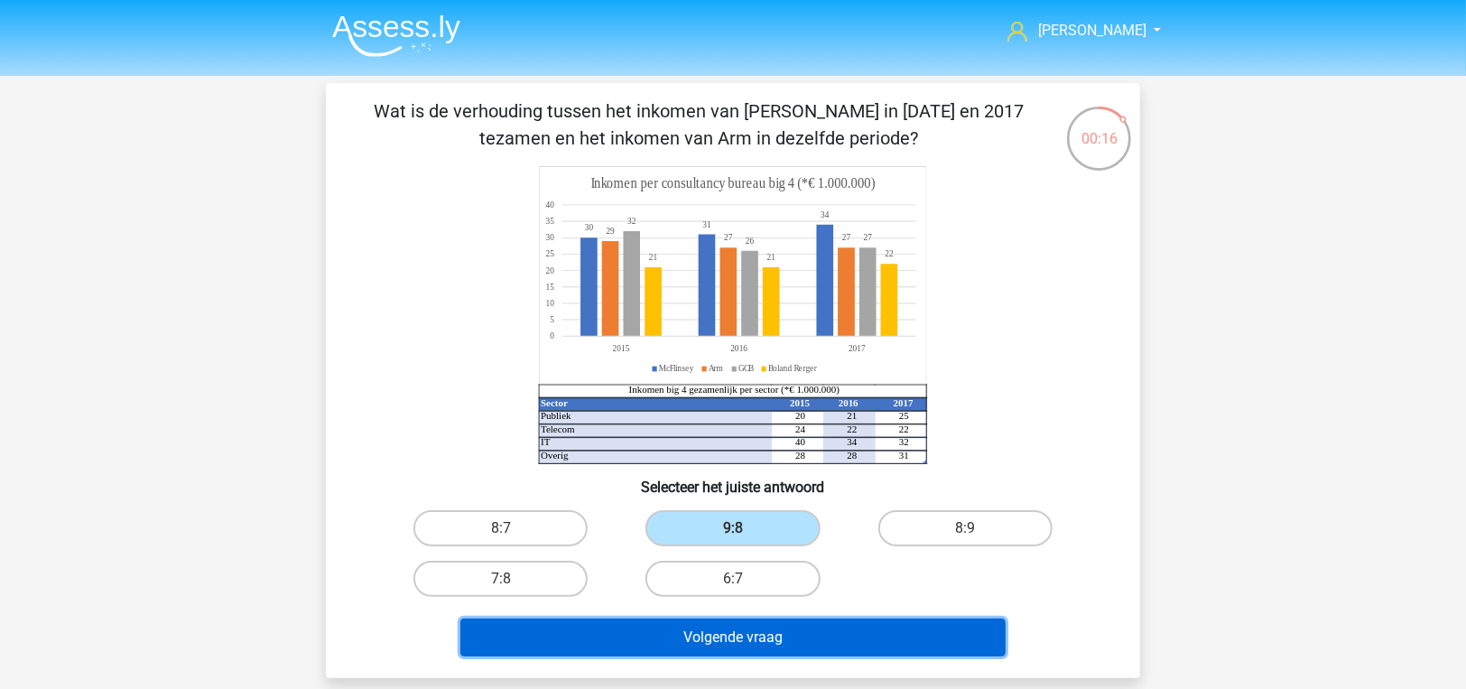
click at [787, 637] on button "Volgende vraag" at bounding box center [733, 637] width 546 height 38
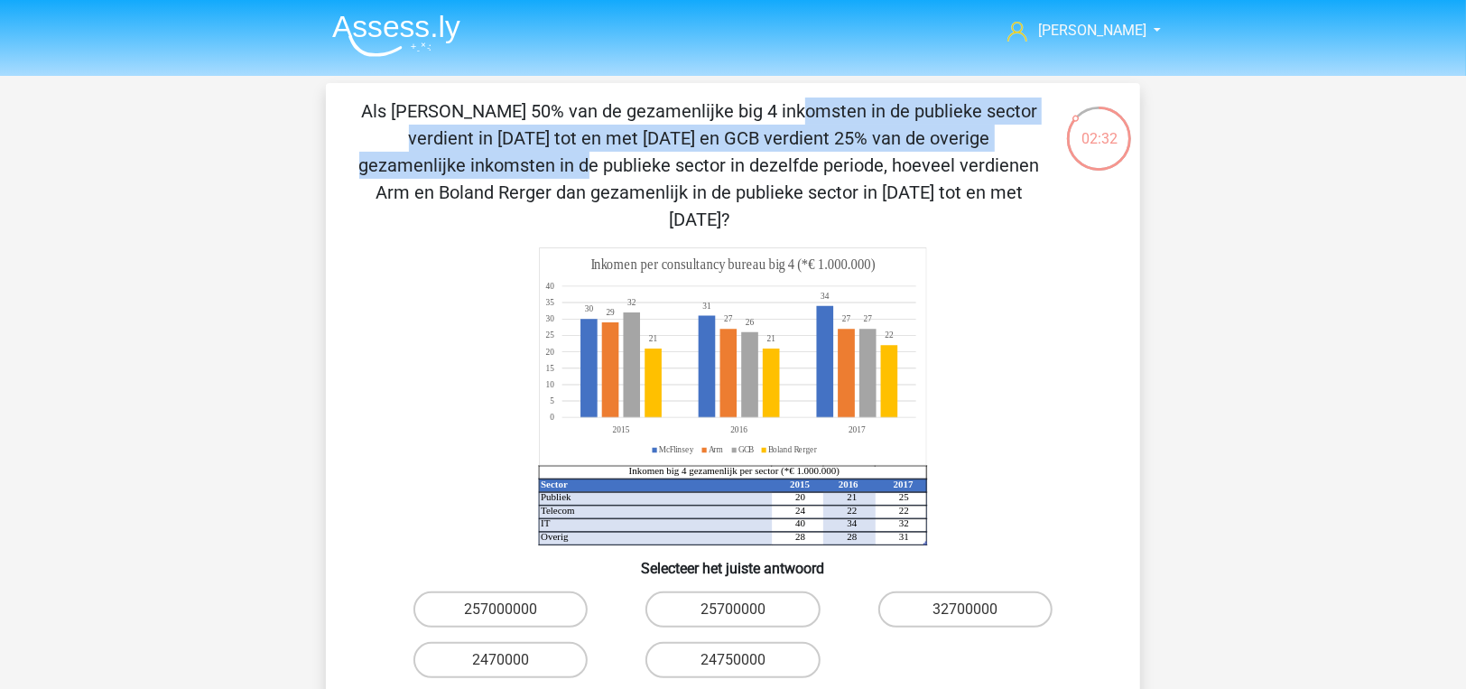
drag, startPoint x: 404, startPoint y: 108, endPoint x: 755, endPoint y: 134, distance: 352.1
click at [755, 134] on p "Als [PERSON_NAME] 50% van de gezamenlijke big 4 inkomsten in de publieke sector…" at bounding box center [699, 164] width 689 height 135
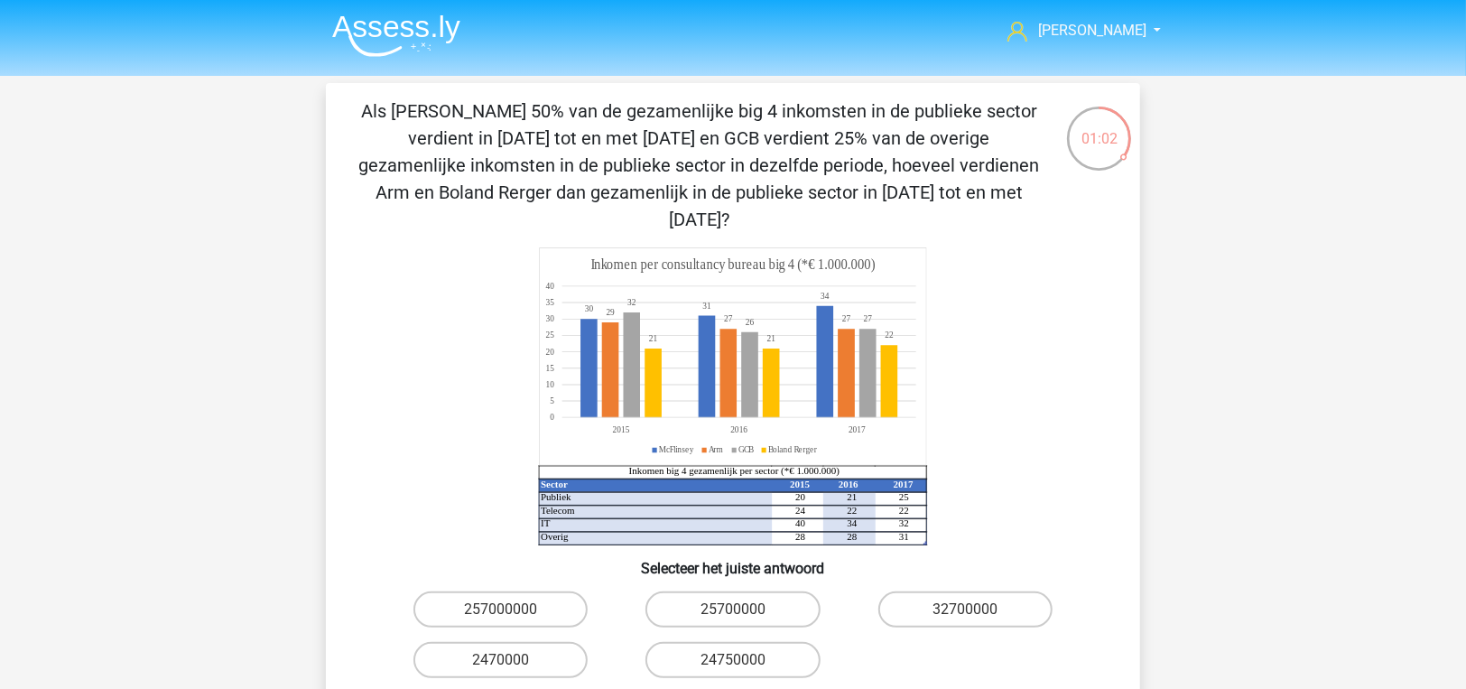
drag, startPoint x: 719, startPoint y: 162, endPoint x: 413, endPoint y: 218, distance: 310.9
click at [413, 213] on div "Als McFlinsey 50% van de gezamenlijke big 4 inkomsten in de publieke sector ver…" at bounding box center [733, 420] width 800 height 647
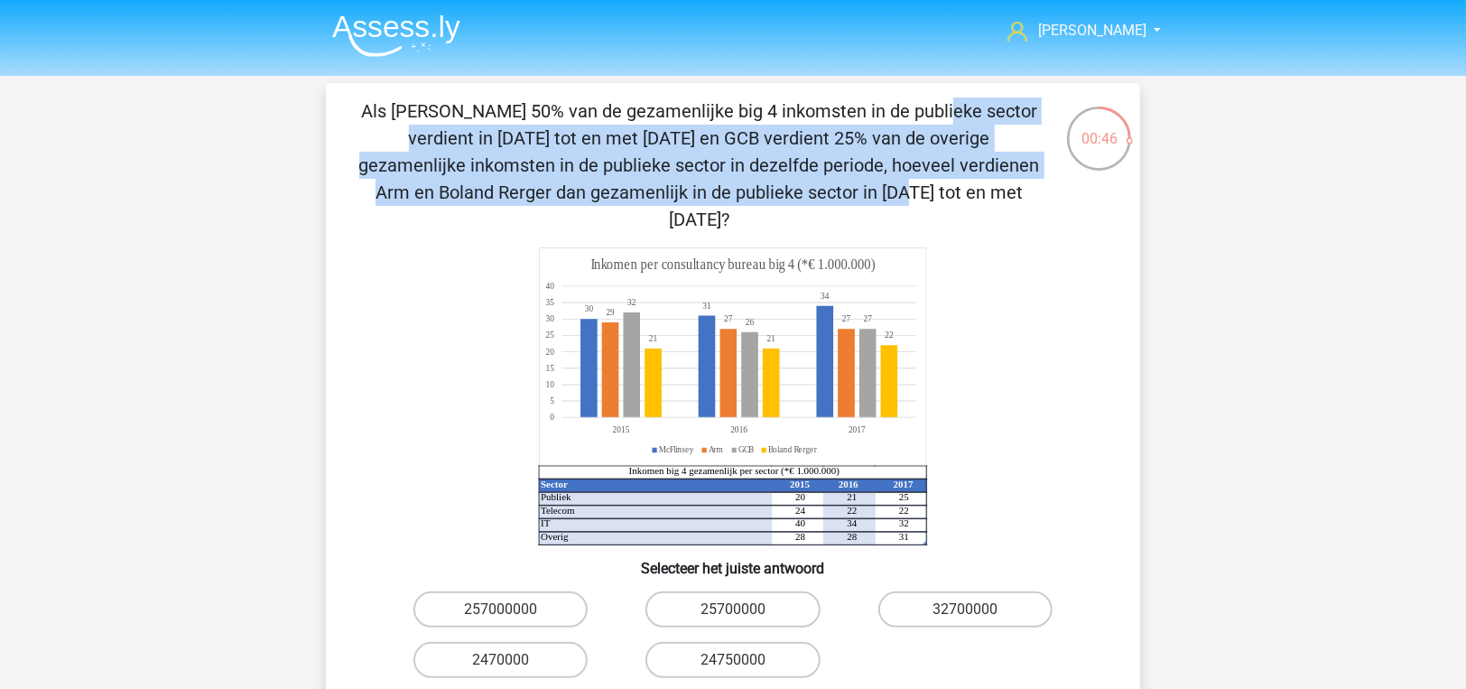
drag, startPoint x: 551, startPoint y: 114, endPoint x: 480, endPoint y: 199, distance: 111.5
click at [480, 199] on p "Als McFlinsey 50% van de gezamenlijke big 4 inkomsten in de publieke sector ver…" at bounding box center [699, 164] width 689 height 135
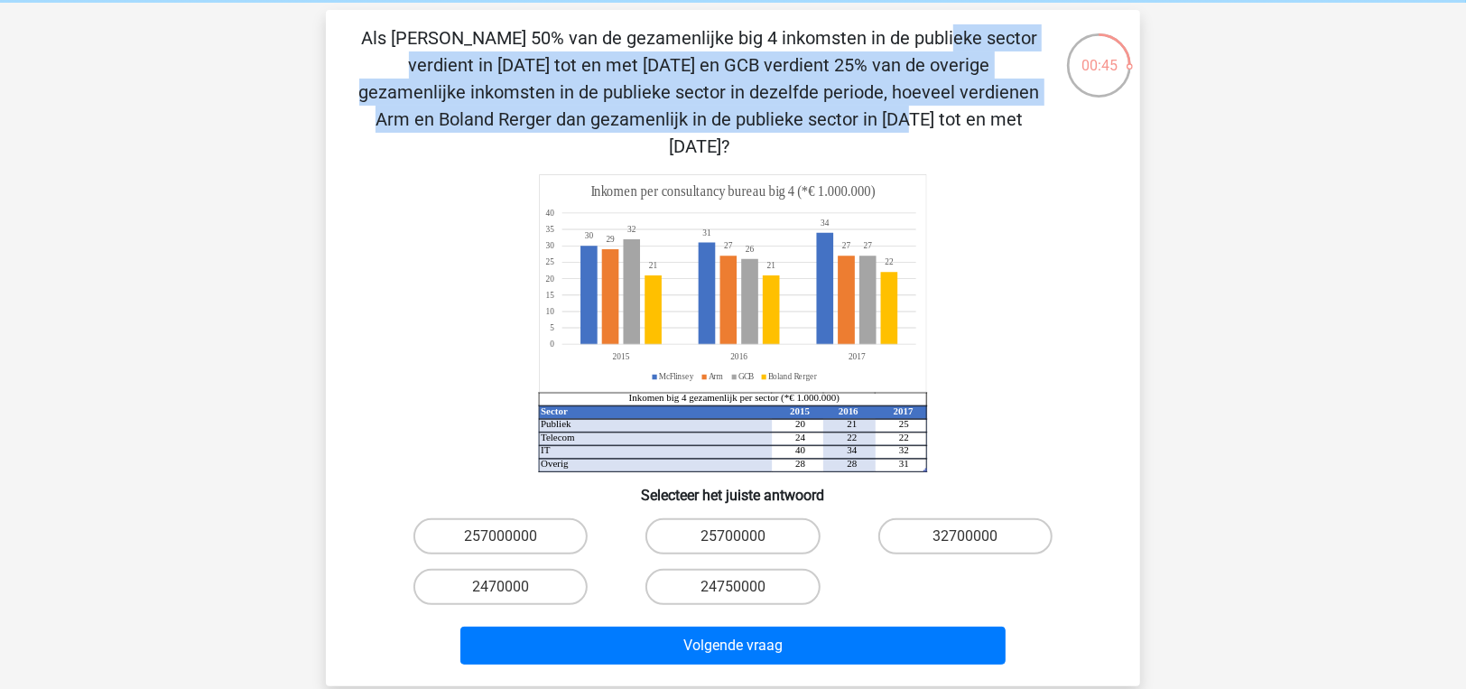
scroll to position [89, 0]
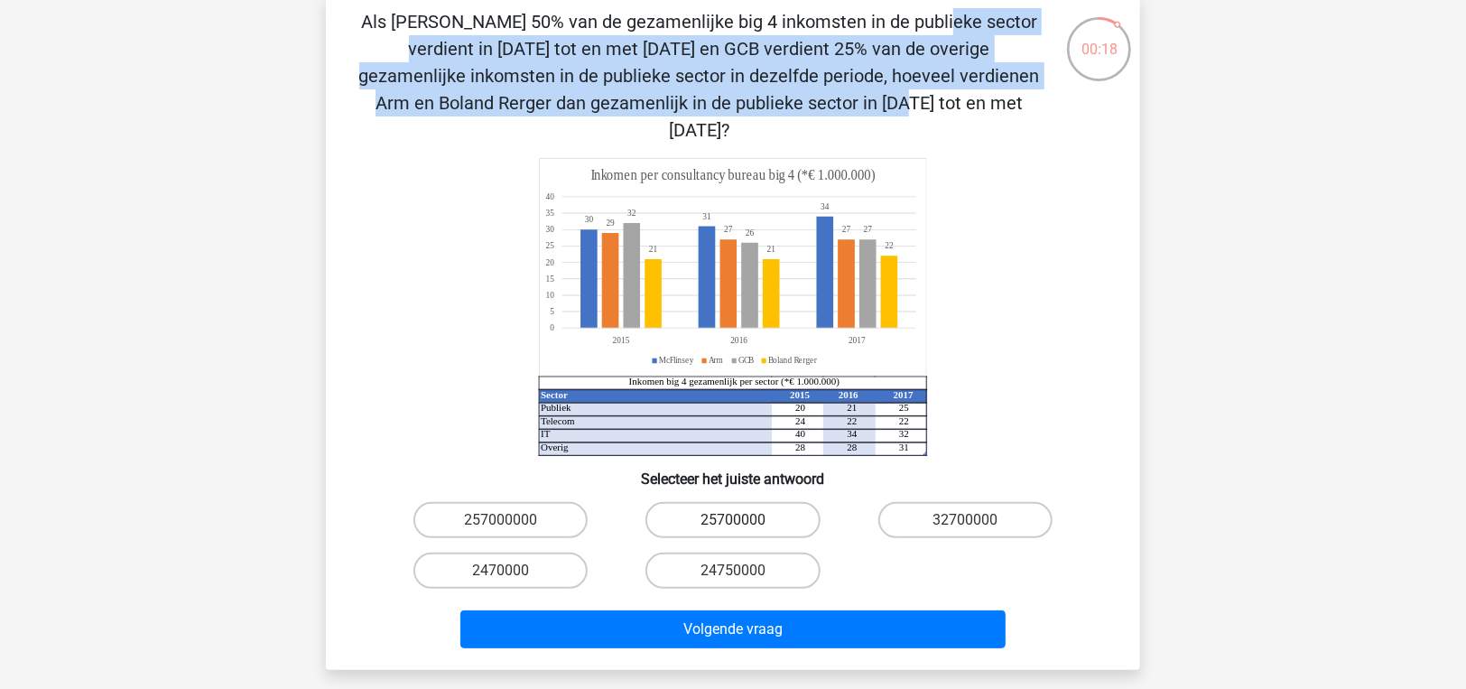
click at [661, 502] on label "25700000" at bounding box center [732, 520] width 174 height 36
click at [733, 520] on input "25700000" at bounding box center [739, 526] width 12 height 12
radio input "true"
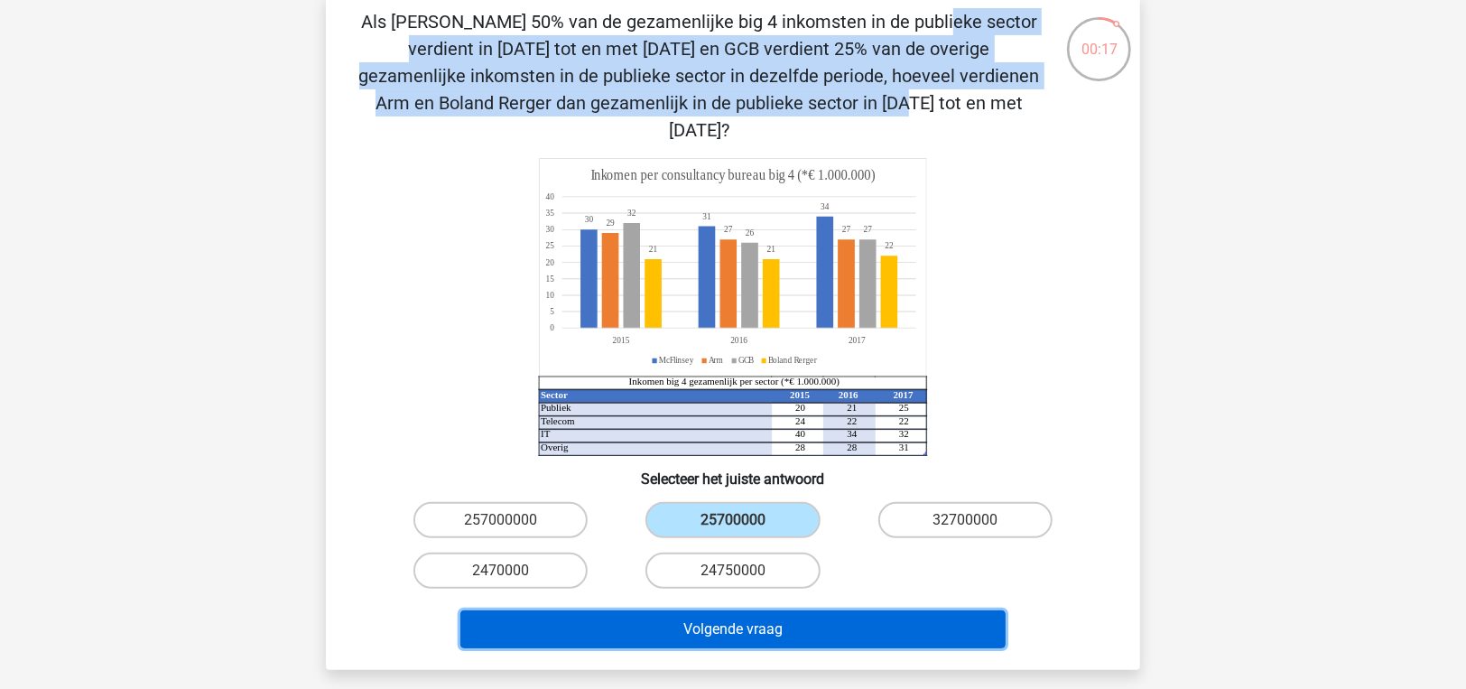
click at [671, 610] on button "Volgende vraag" at bounding box center [733, 629] width 546 height 38
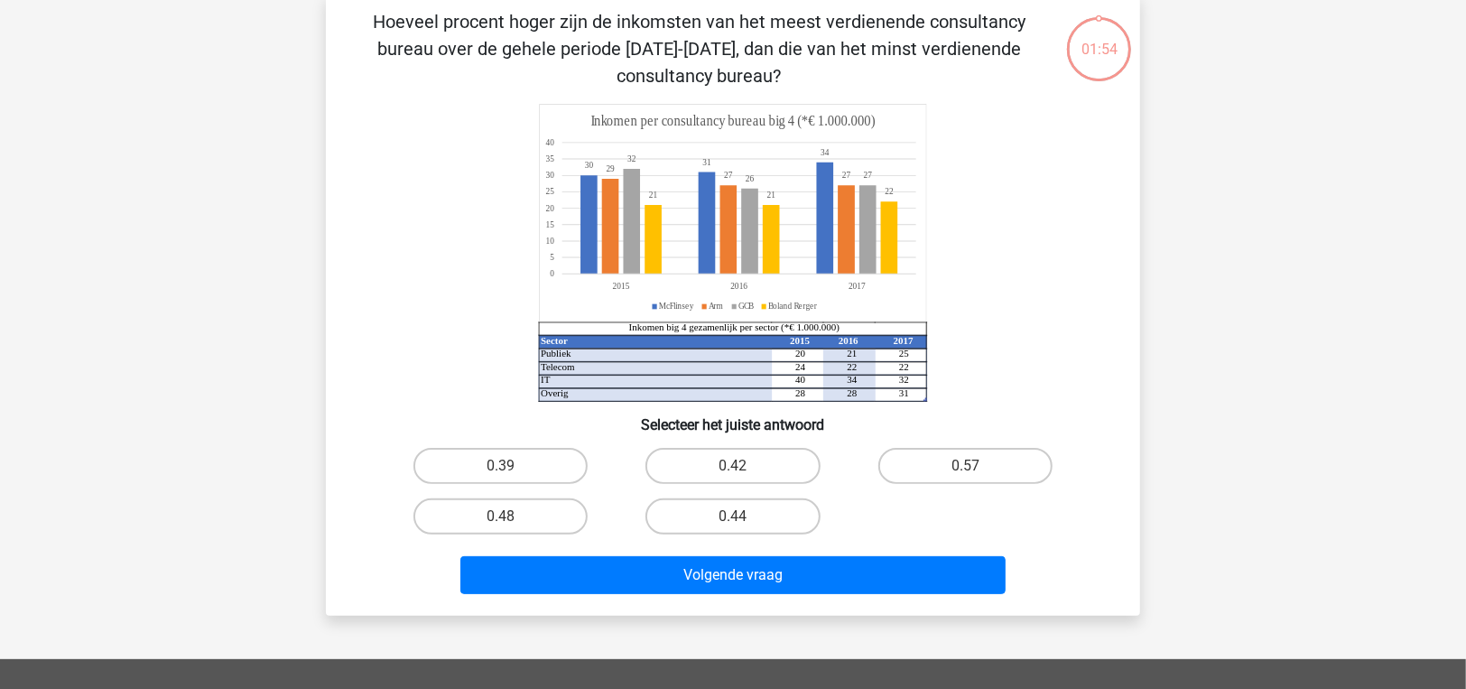
scroll to position [83, 0]
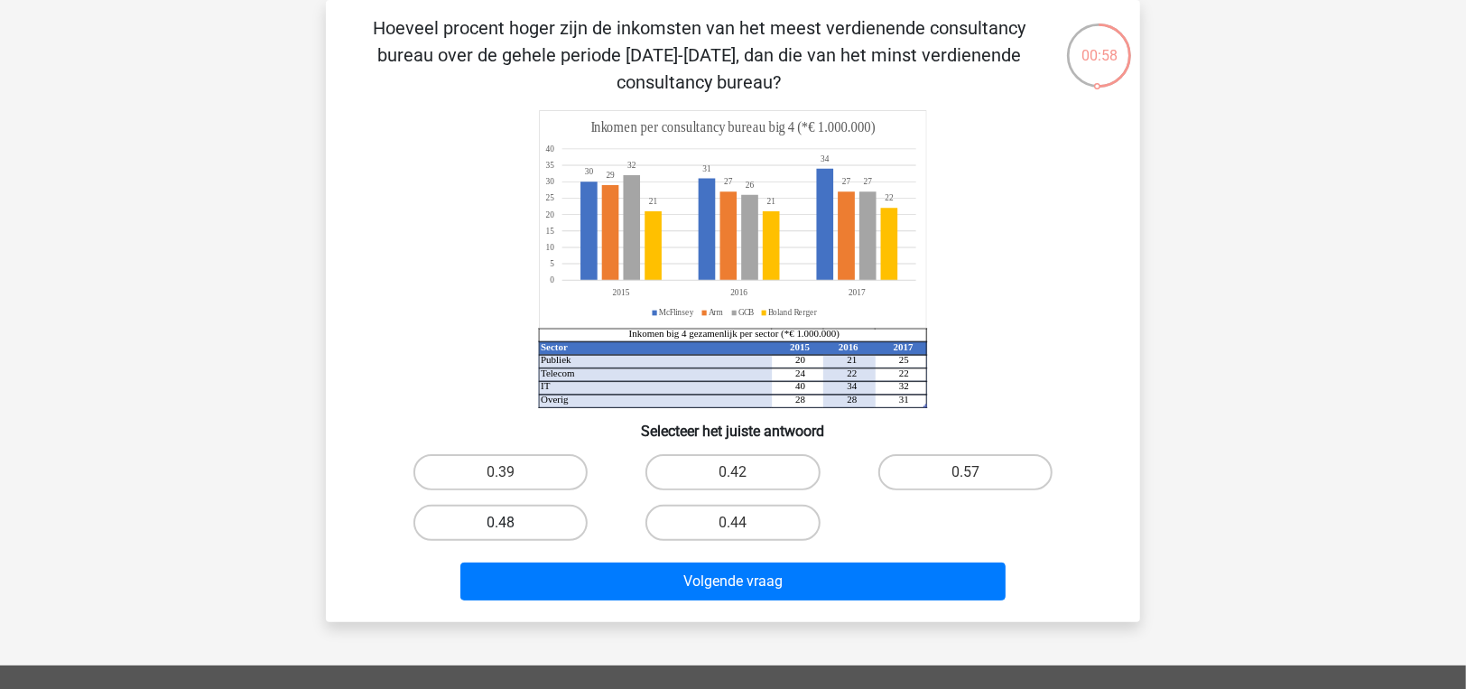
click at [450, 517] on label "0.48" at bounding box center [500, 523] width 174 height 36
click at [501, 523] on input "0.48" at bounding box center [507, 529] width 12 height 12
radio input "true"
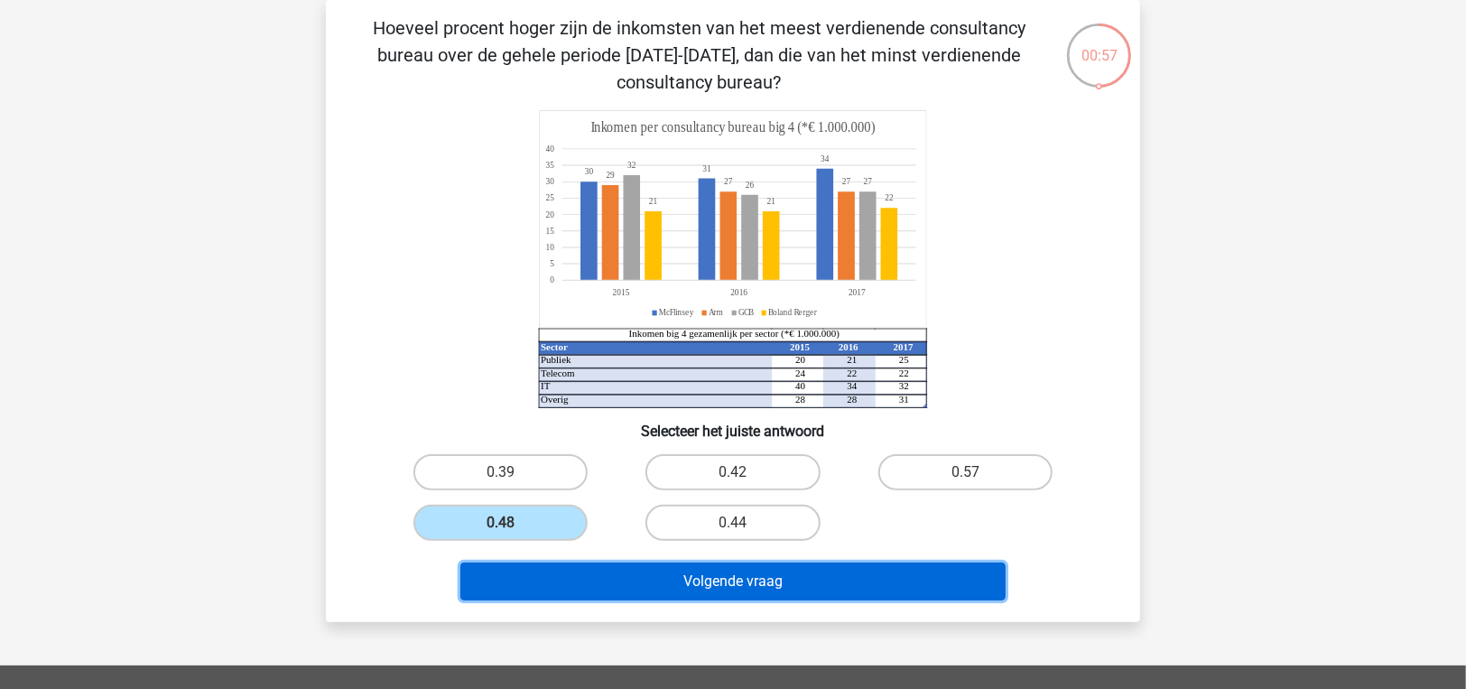
click at [634, 570] on button "Volgende vraag" at bounding box center [733, 581] width 546 height 38
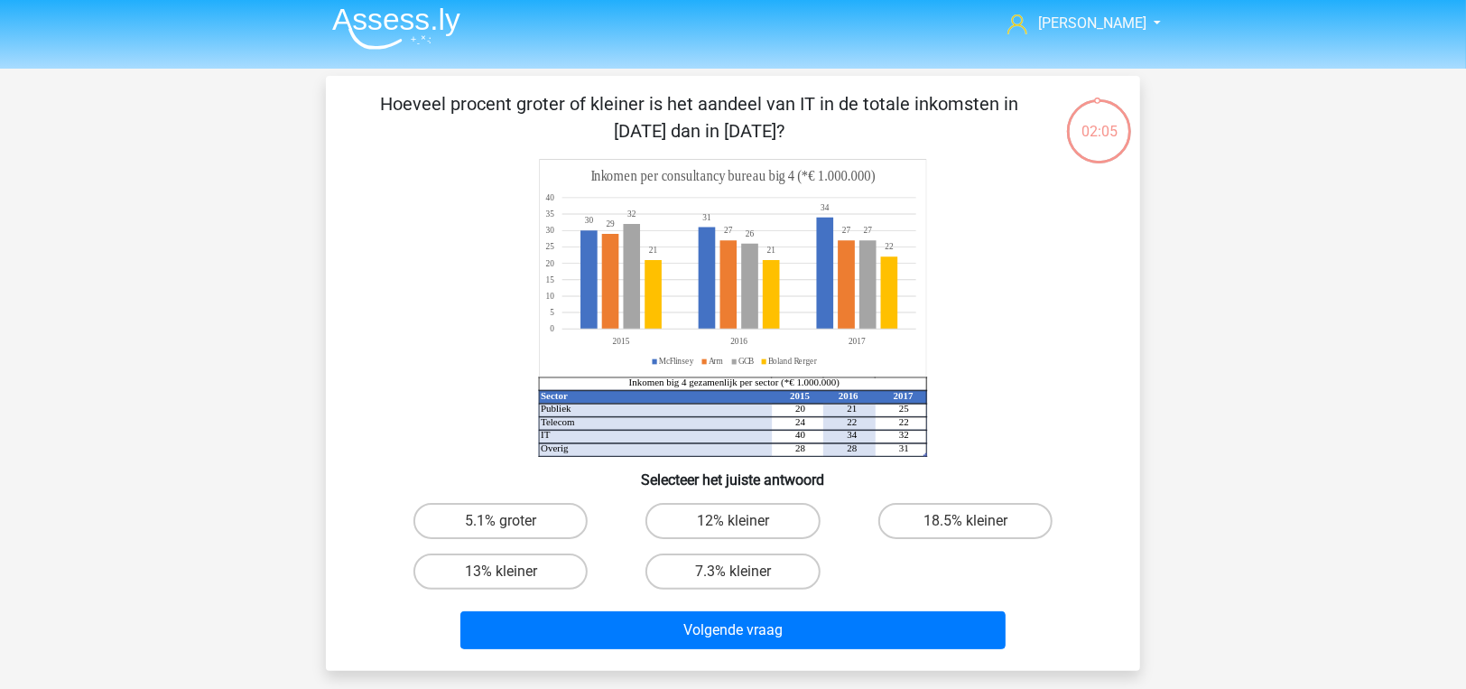
scroll to position [0, 0]
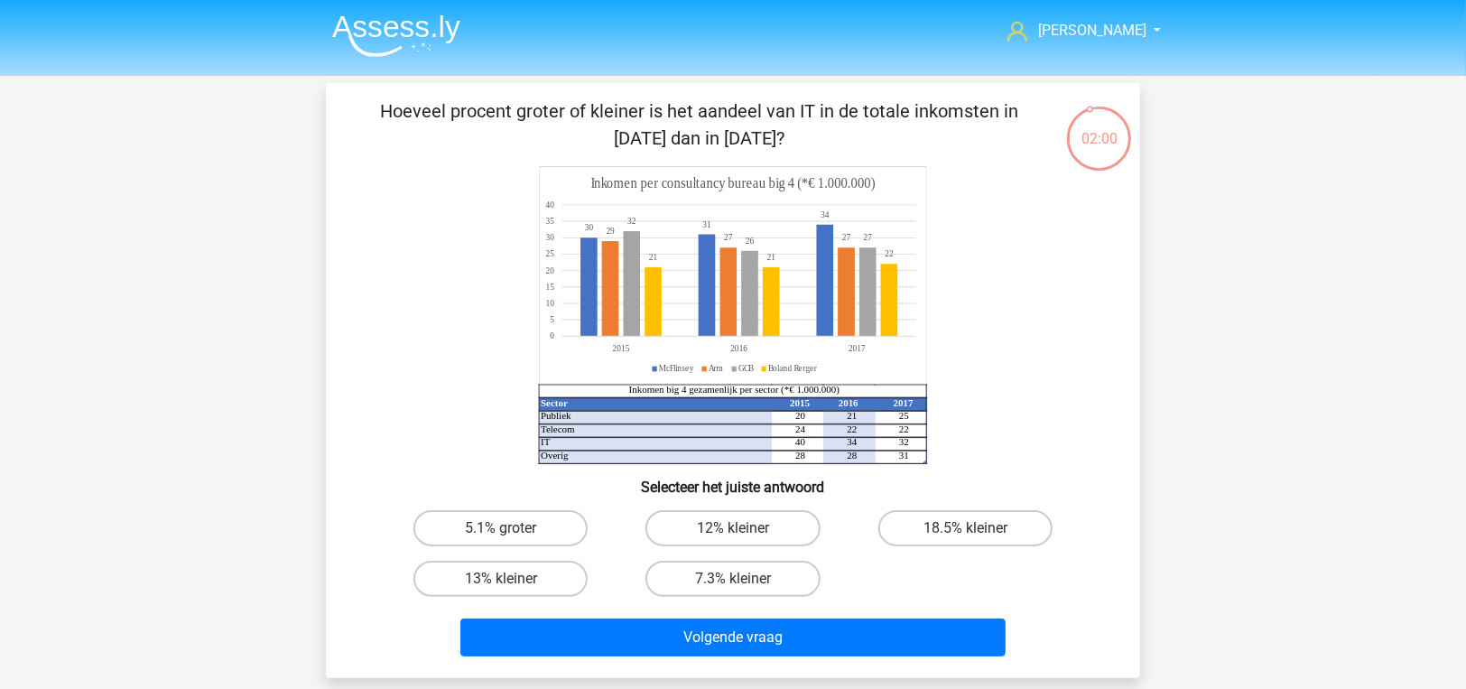
drag, startPoint x: 640, startPoint y: 122, endPoint x: 605, endPoint y: 126, distance: 35.5
click at [605, 126] on p "Hoeveel procent groter of kleiner is het aandeel van IT in de totale inkomsten …" at bounding box center [699, 124] width 689 height 54
drag, startPoint x: 287, startPoint y: 415, endPoint x: 944, endPoint y: 327, distance: 663.0
click at [944, 327] on icon "Sector 2015 2016 2017 Publiek 20 21 25 Telecom 24 22 22 IT 40 34 32 Overig 28 2…" at bounding box center [732, 315] width 727 height 298
drag, startPoint x: 991, startPoint y: 536, endPoint x: 919, endPoint y: 564, distance: 77.4
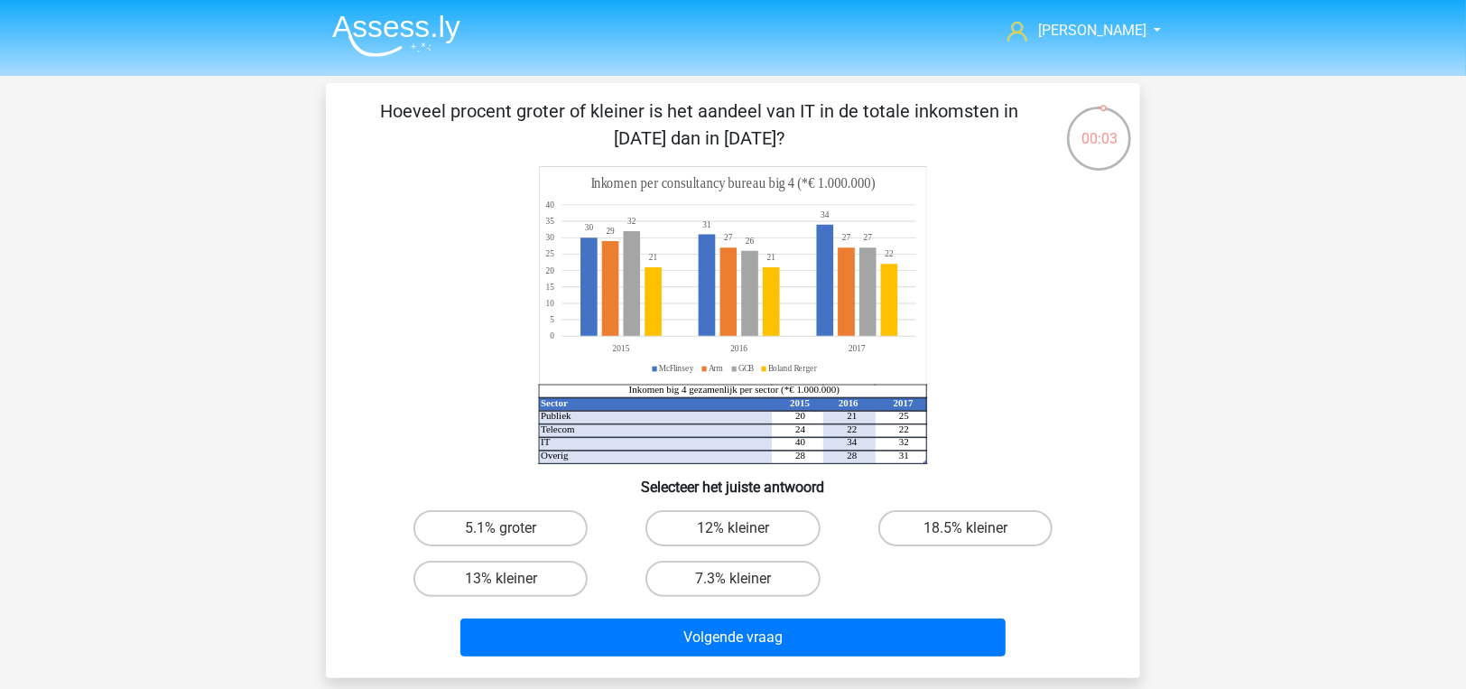
click at [991, 536] on label "18.5% kleiner" at bounding box center [965, 528] width 174 height 36
click at [977, 536] on input "18.5% kleiner" at bounding box center [971, 534] width 12 height 12
radio input "true"
click at [832, 671] on div "Hoeveel procent groter of kleiner is het aandeel van IT in de totale inkomsten …" at bounding box center [733, 380] width 814 height 595
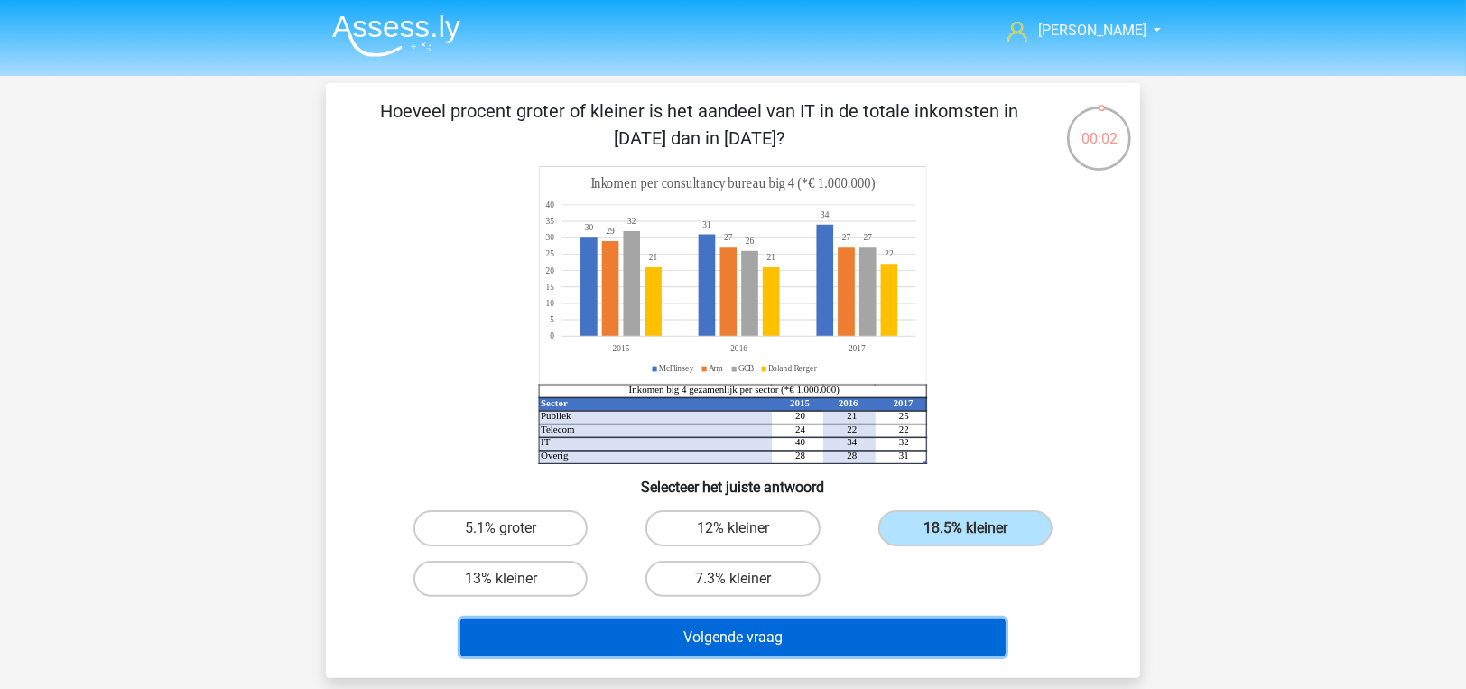
click at [801, 643] on button "Volgende vraag" at bounding box center [733, 637] width 546 height 38
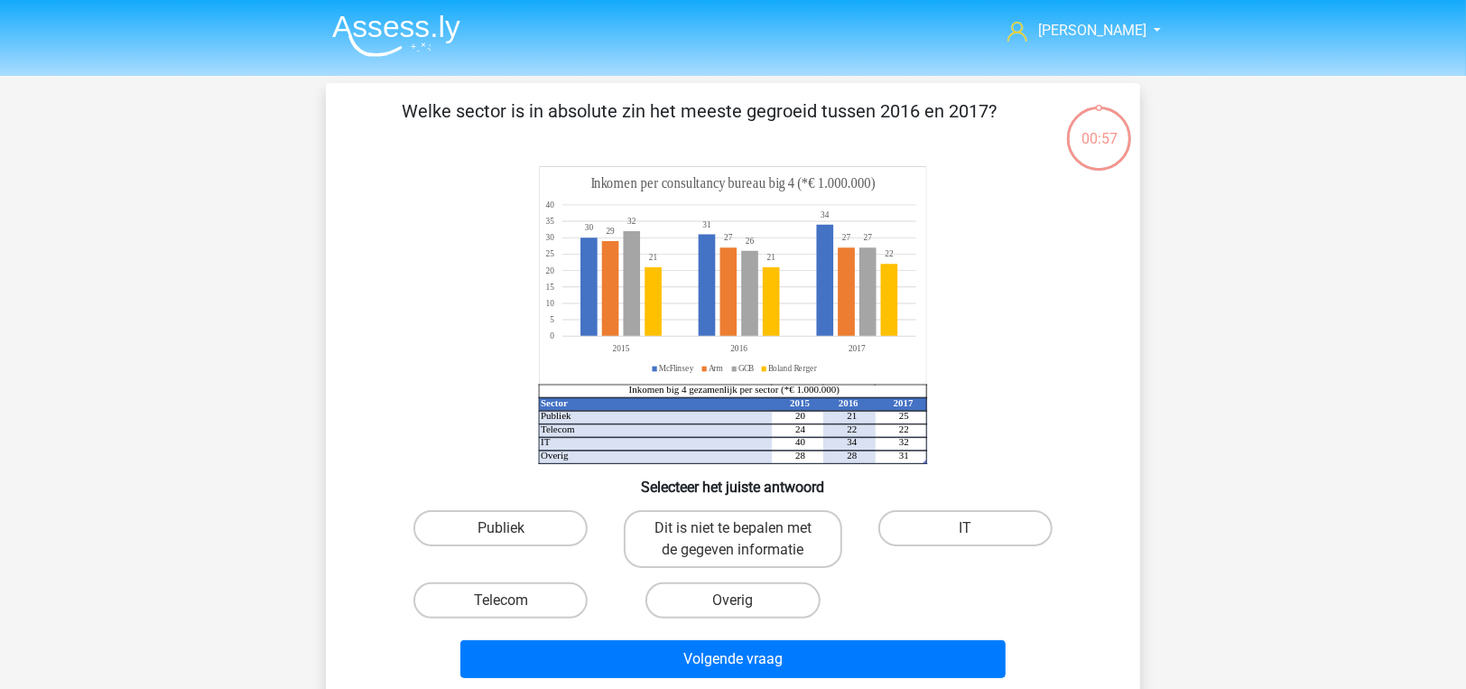
scroll to position [83, 0]
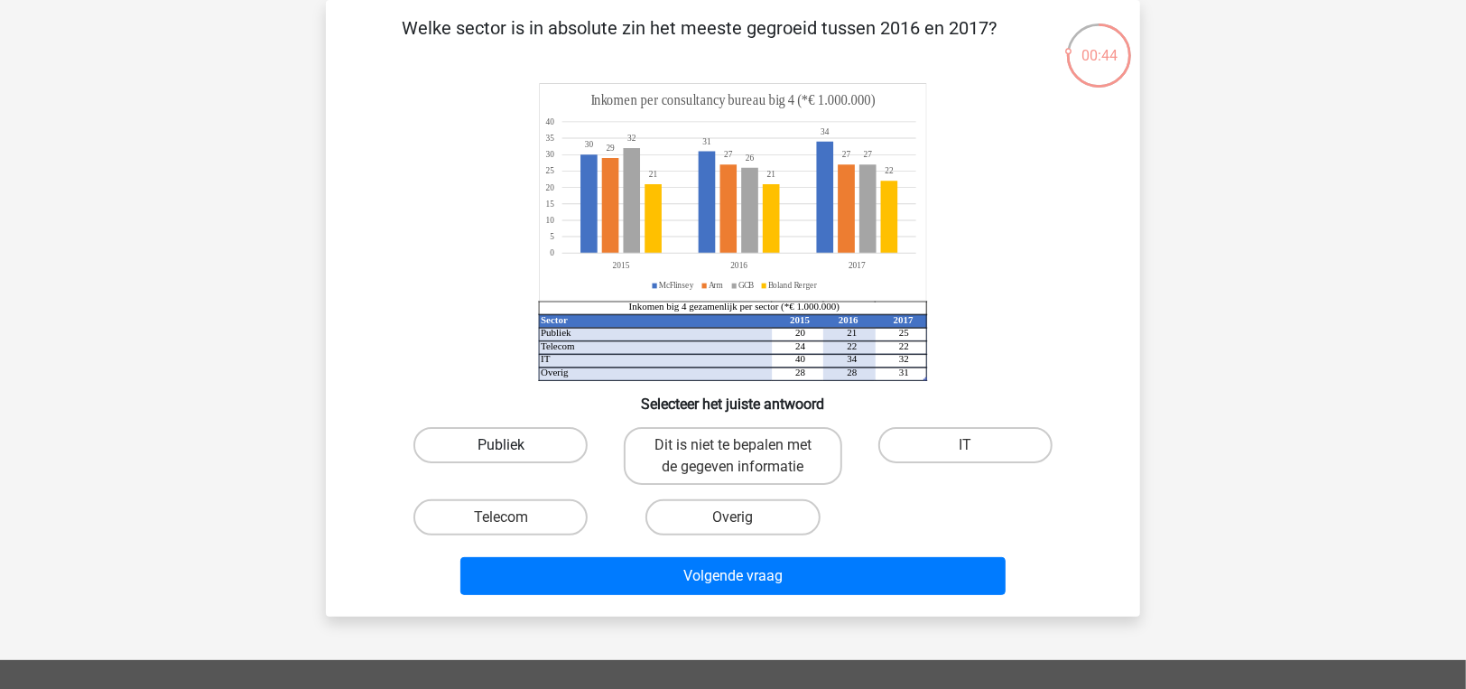
click at [434, 456] on label "Publiek" at bounding box center [500, 445] width 174 height 36
click at [501, 456] on input "Publiek" at bounding box center [507, 451] width 12 height 12
radio input "true"
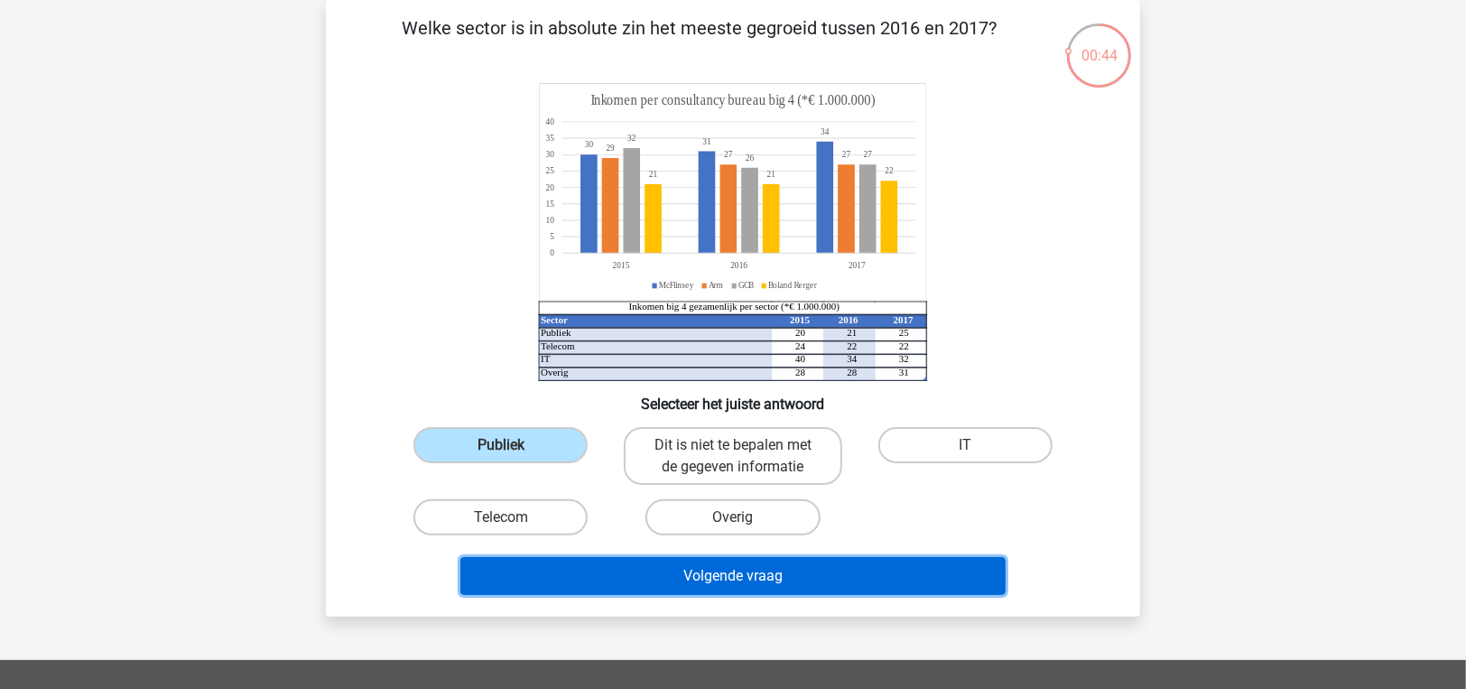
click at [535, 568] on button "Volgende vraag" at bounding box center [733, 576] width 546 height 38
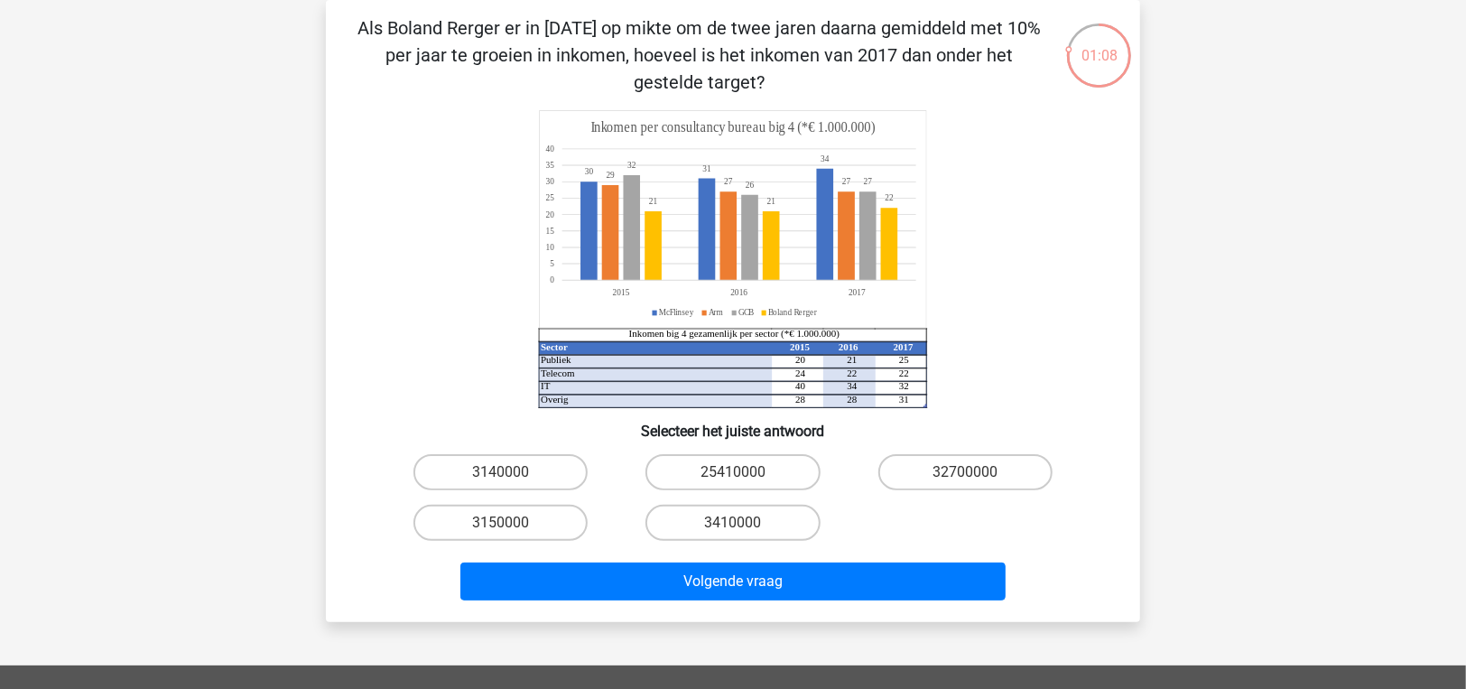
drag, startPoint x: 597, startPoint y: 35, endPoint x: 909, endPoint y: 75, distance: 314.8
click at [909, 75] on p "Als Boland Rerger er in 2015 op mikte om de twee jaren daarna gemiddeld met 10%…" at bounding box center [699, 54] width 689 height 81
click at [663, 512] on label "3410000" at bounding box center [732, 523] width 174 height 36
click at [733, 523] on input "3410000" at bounding box center [739, 529] width 12 height 12
radio input "true"
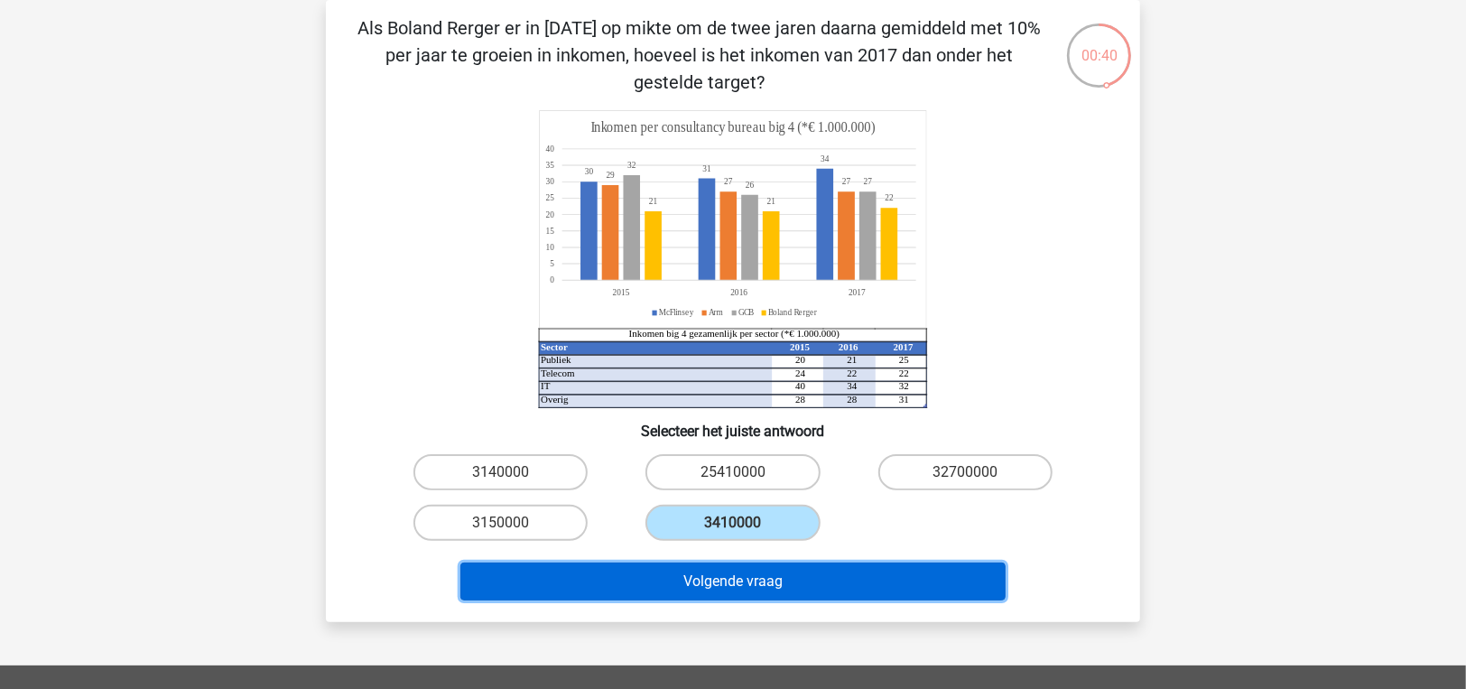
click at [667, 594] on button "Volgende vraag" at bounding box center [733, 581] width 546 height 38
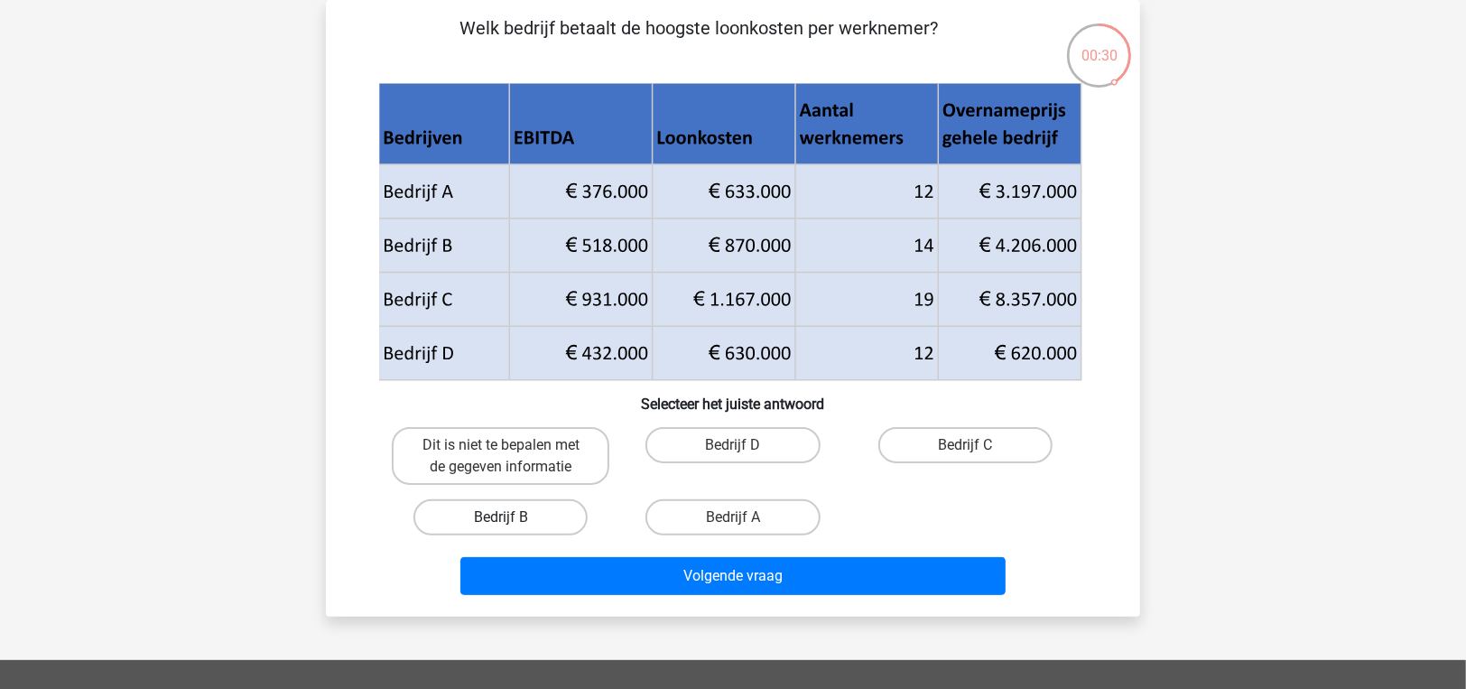
click at [505, 515] on label "Bedrijf B" at bounding box center [500, 517] width 174 height 36
click at [505, 517] on input "Bedrijf B" at bounding box center [507, 523] width 12 height 12
radio input "true"
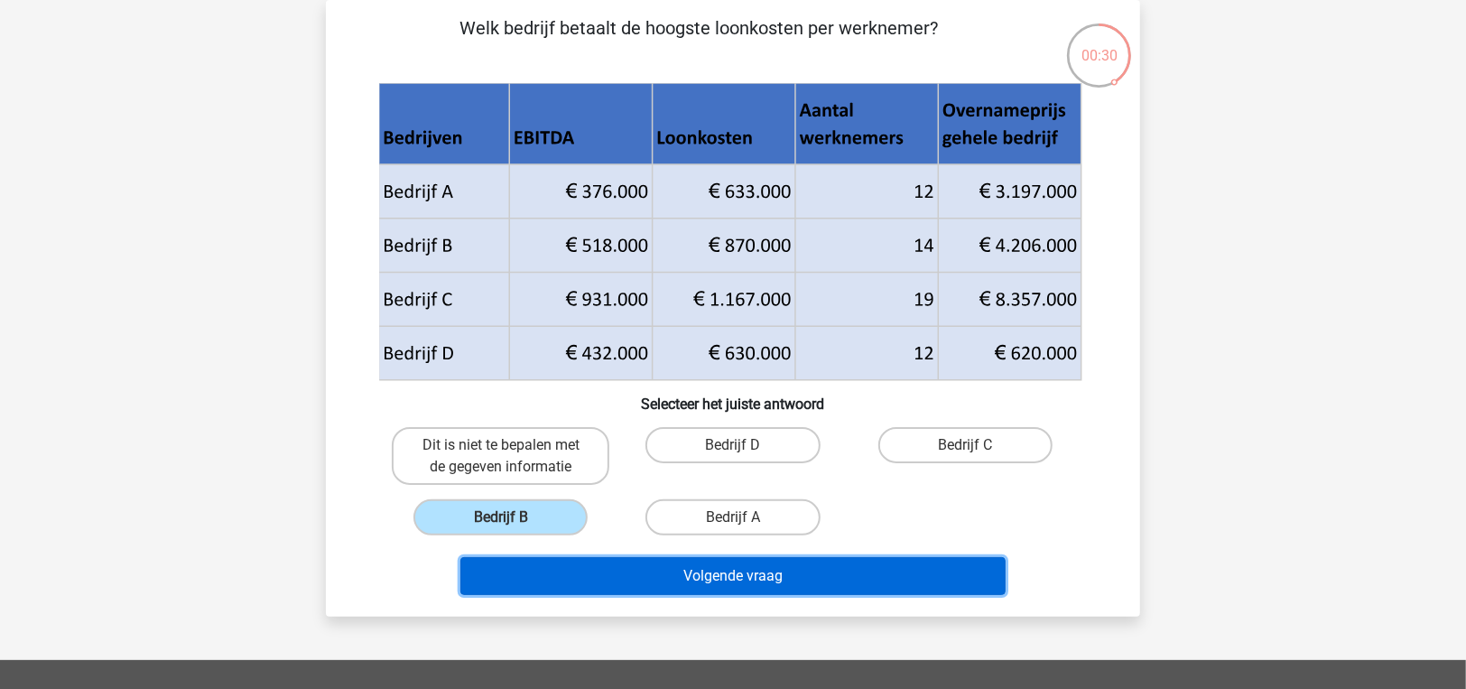
click at [608, 559] on button "Volgende vraag" at bounding box center [733, 576] width 546 height 38
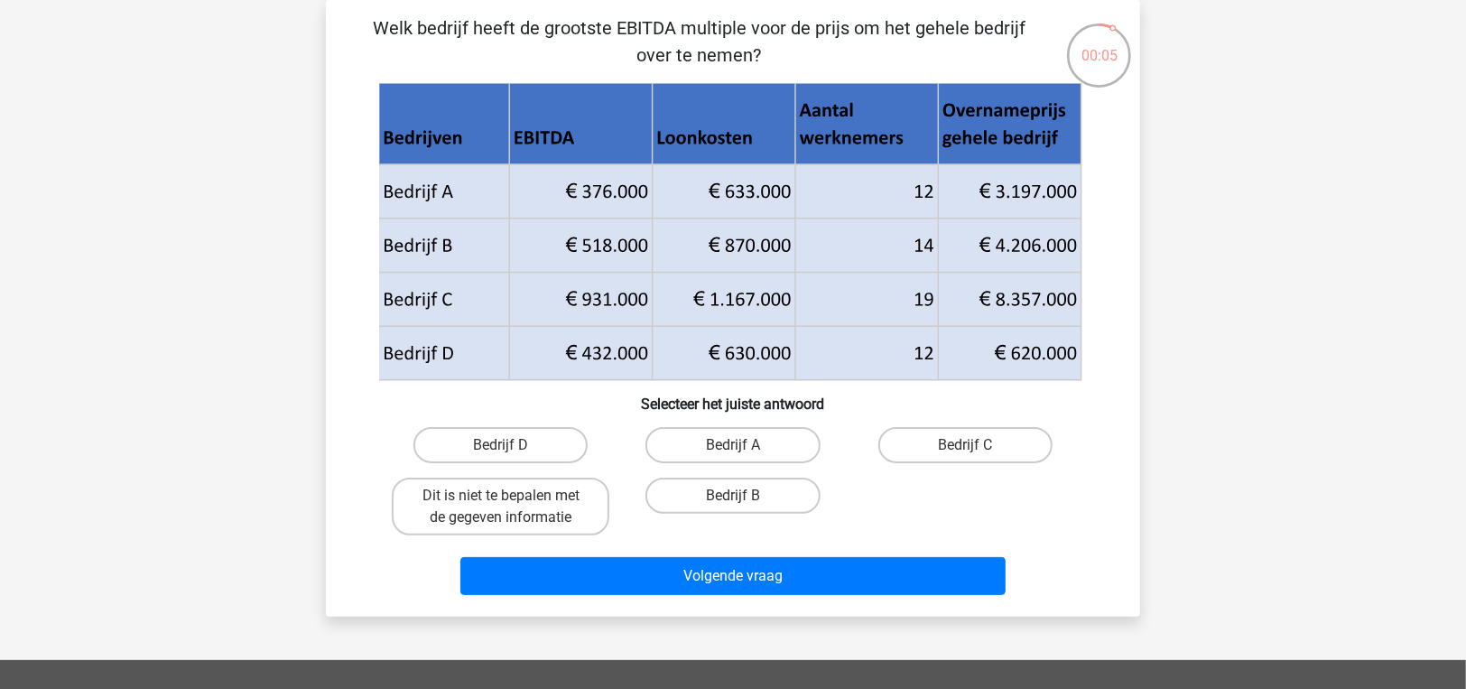
click at [739, 454] on input "Bedrijf A" at bounding box center [739, 451] width 12 height 12
radio input "true"
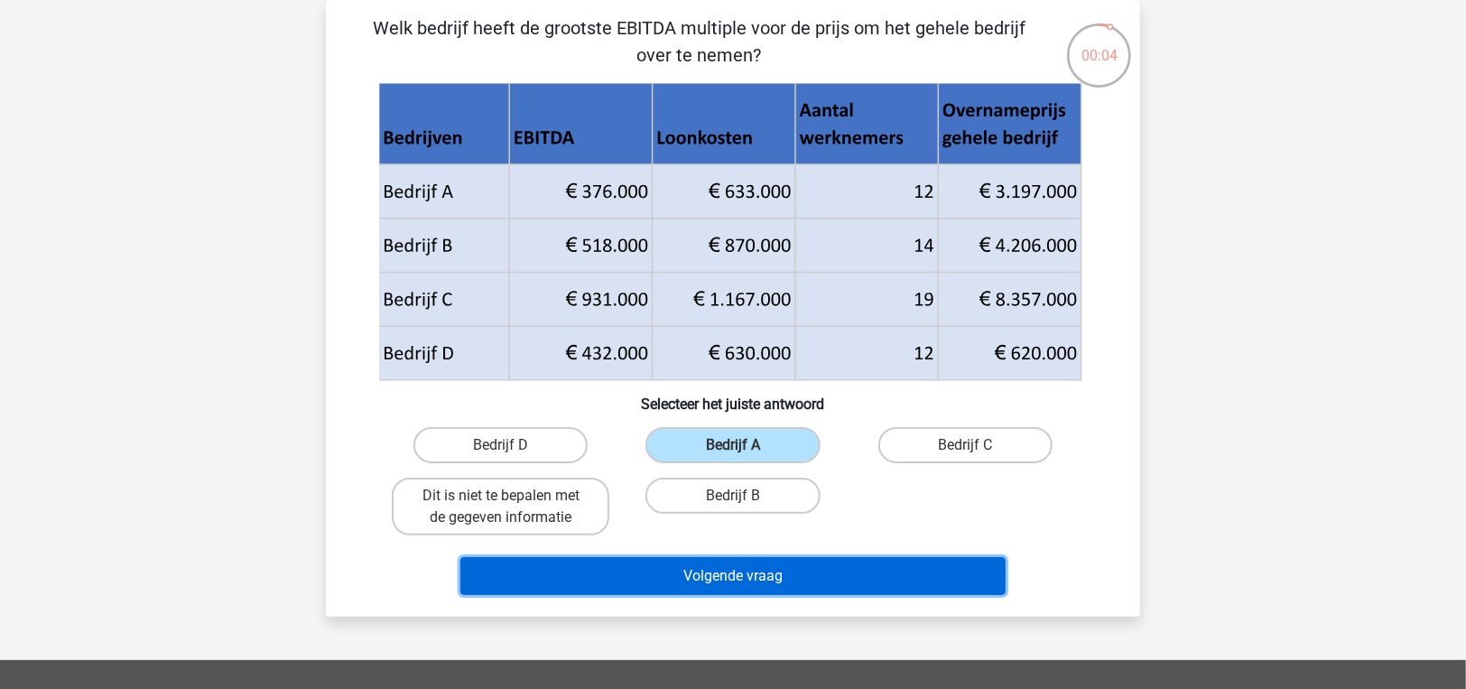
click at [755, 575] on button "Volgende vraag" at bounding box center [733, 576] width 546 height 38
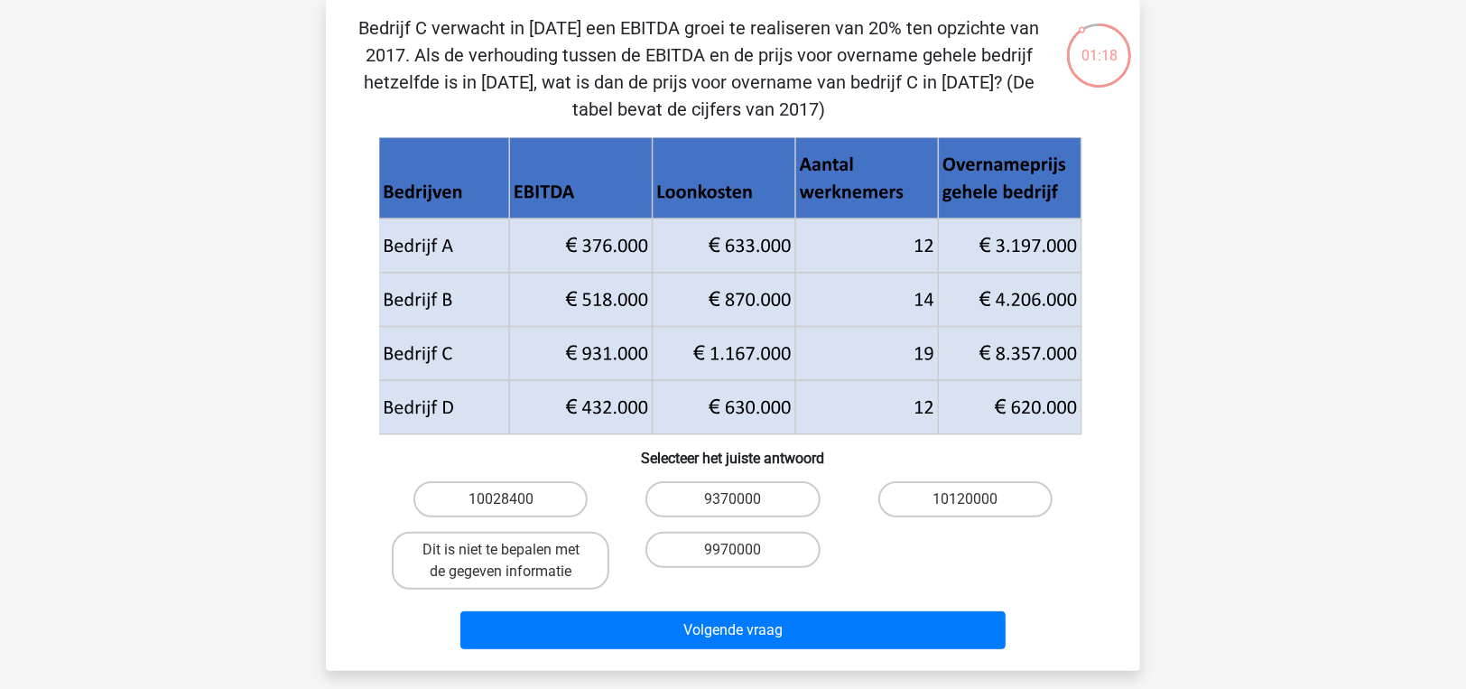
drag, startPoint x: 486, startPoint y: 30, endPoint x: 465, endPoint y: 32, distance: 20.8
click at [465, 32] on p "Bedrijf C verwacht in 2018 een EBITDA groei te realiseren van 20% ten opzichte …" at bounding box center [699, 68] width 689 height 108
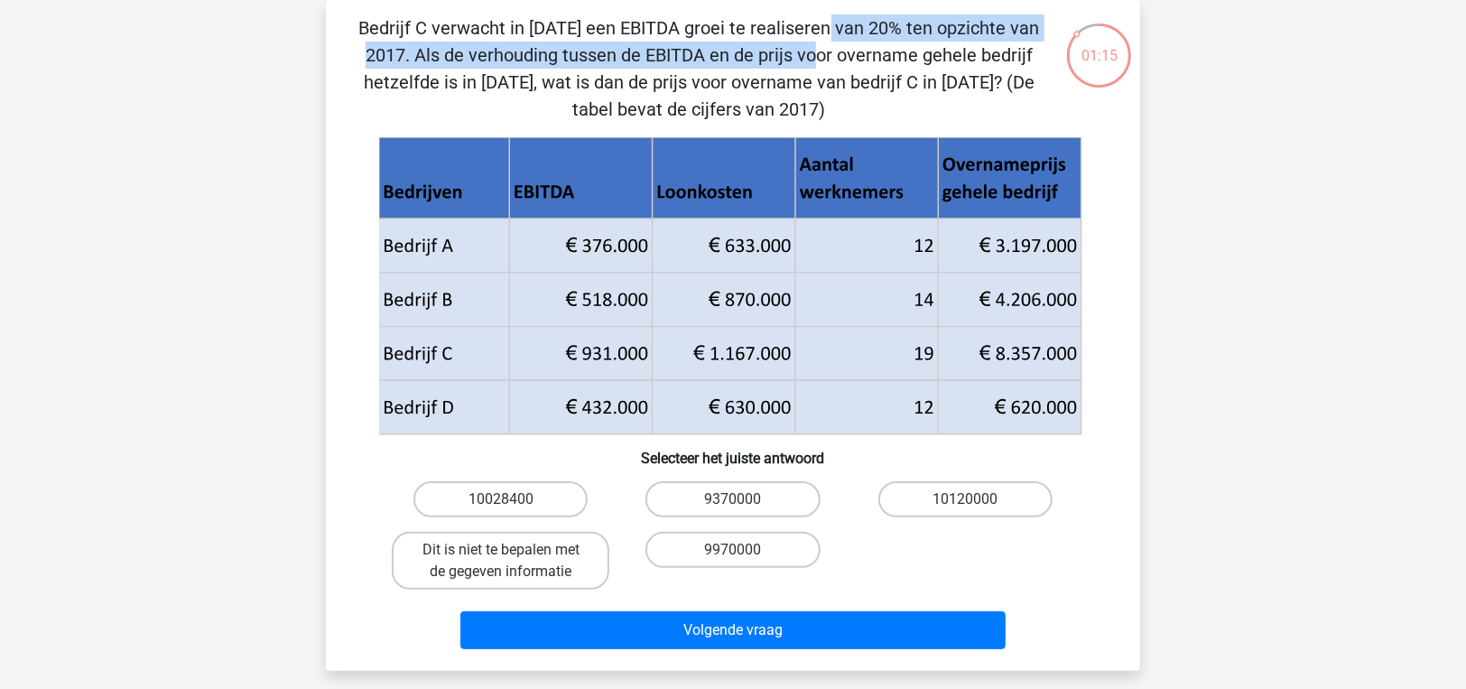
drag, startPoint x: 465, startPoint y: 32, endPoint x: 458, endPoint y: 47, distance: 16.6
click at [458, 47] on p "Bedrijf C verwacht in 2018 een EBITDA groei te realiseren van 20% ten opzichte …" at bounding box center [699, 68] width 689 height 108
click at [502, 509] on input "10028400" at bounding box center [507, 505] width 12 height 12
radio input "true"
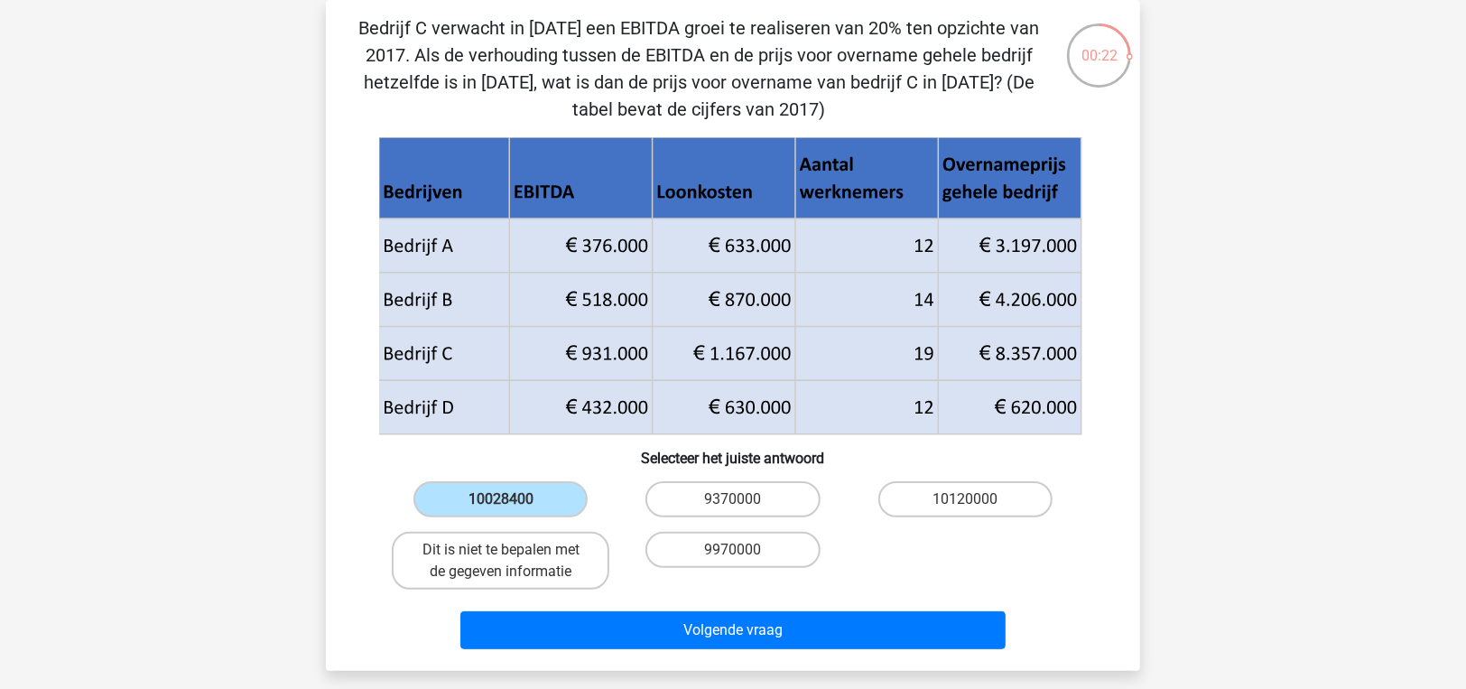
click at [661, 677] on div "maria koekoek fajellemeet+assessly@gmail.com Nederlands English" at bounding box center [733, 553] width 1466 height 1273
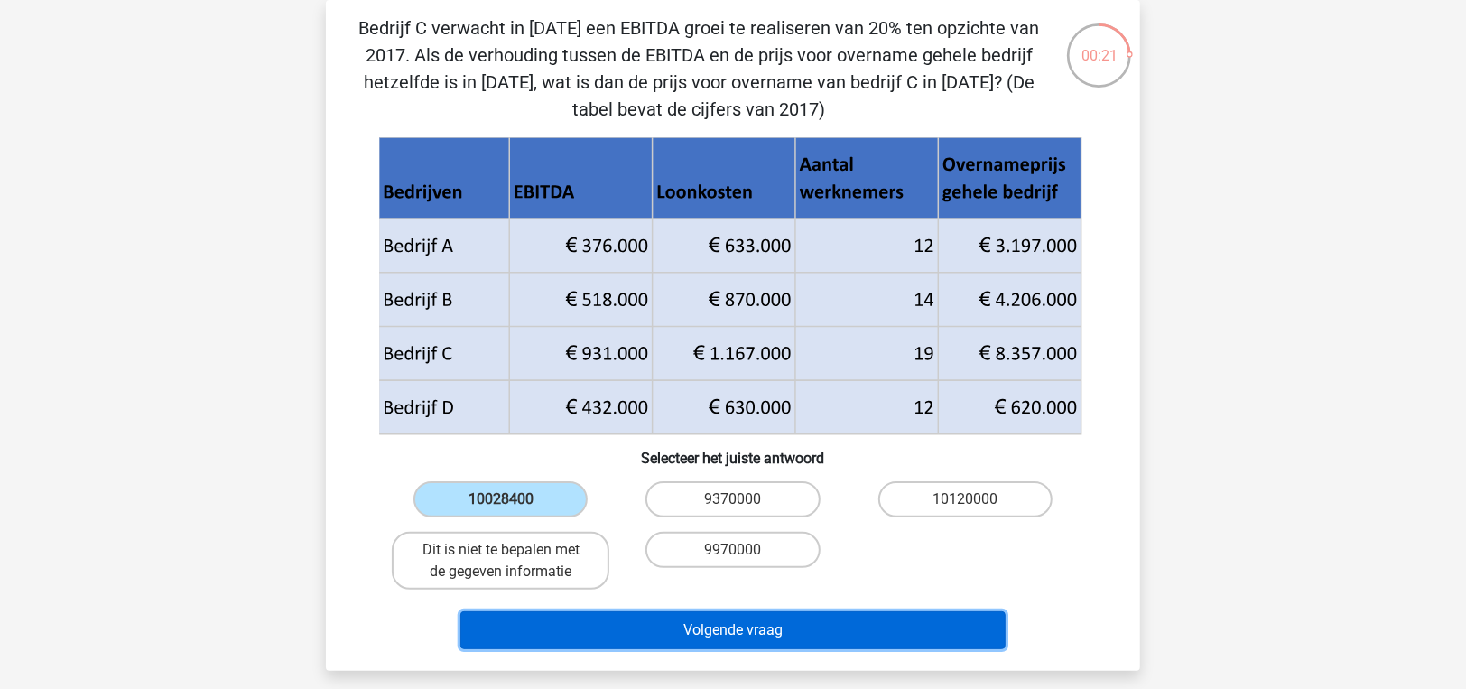
click at [671, 640] on button "Volgende vraag" at bounding box center [733, 630] width 546 height 38
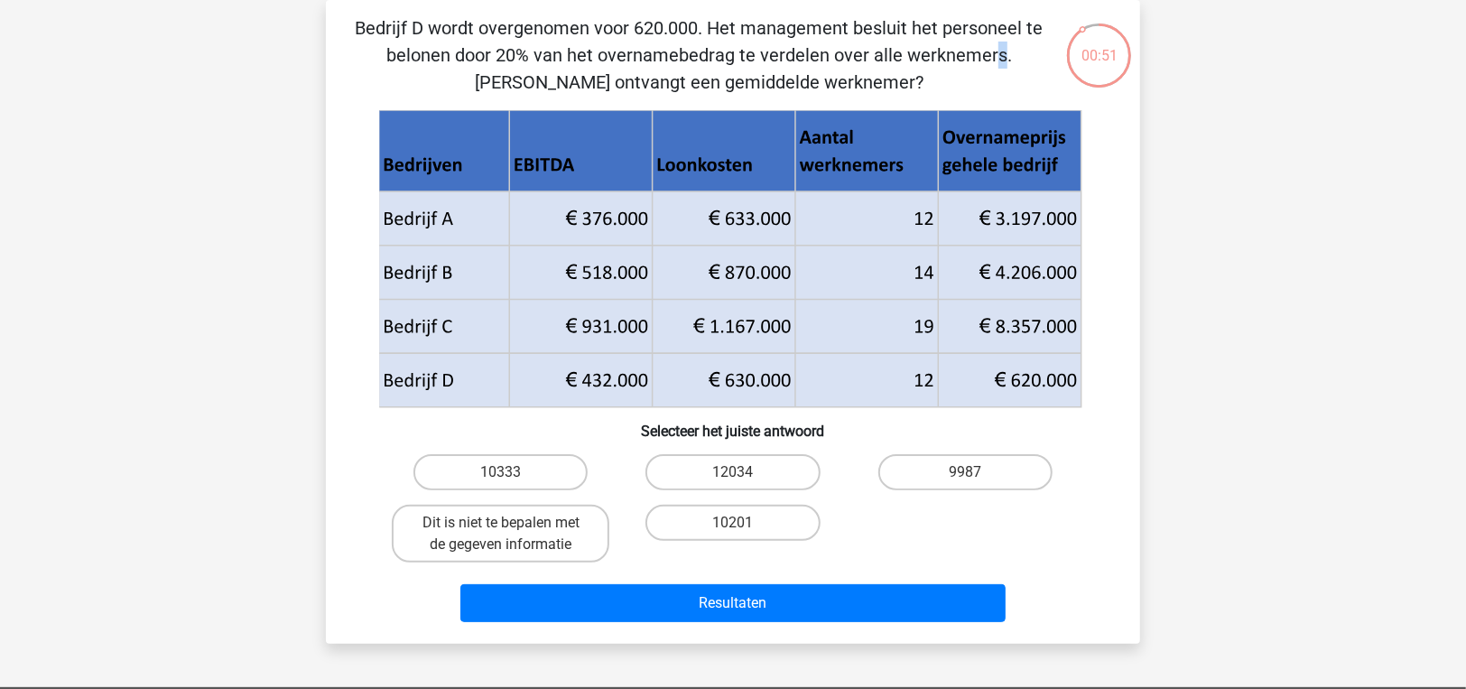
drag, startPoint x: 651, startPoint y: 44, endPoint x: 572, endPoint y: 62, distance: 80.6
click at [572, 62] on p "Bedrijf D wordt overgenomen voor 620.000. Het management besluit het personeel …" at bounding box center [699, 54] width 689 height 81
click at [550, 466] on label "10333" at bounding box center [500, 472] width 174 height 36
click at [513, 472] on input "10333" at bounding box center [507, 478] width 12 height 12
radio input "true"
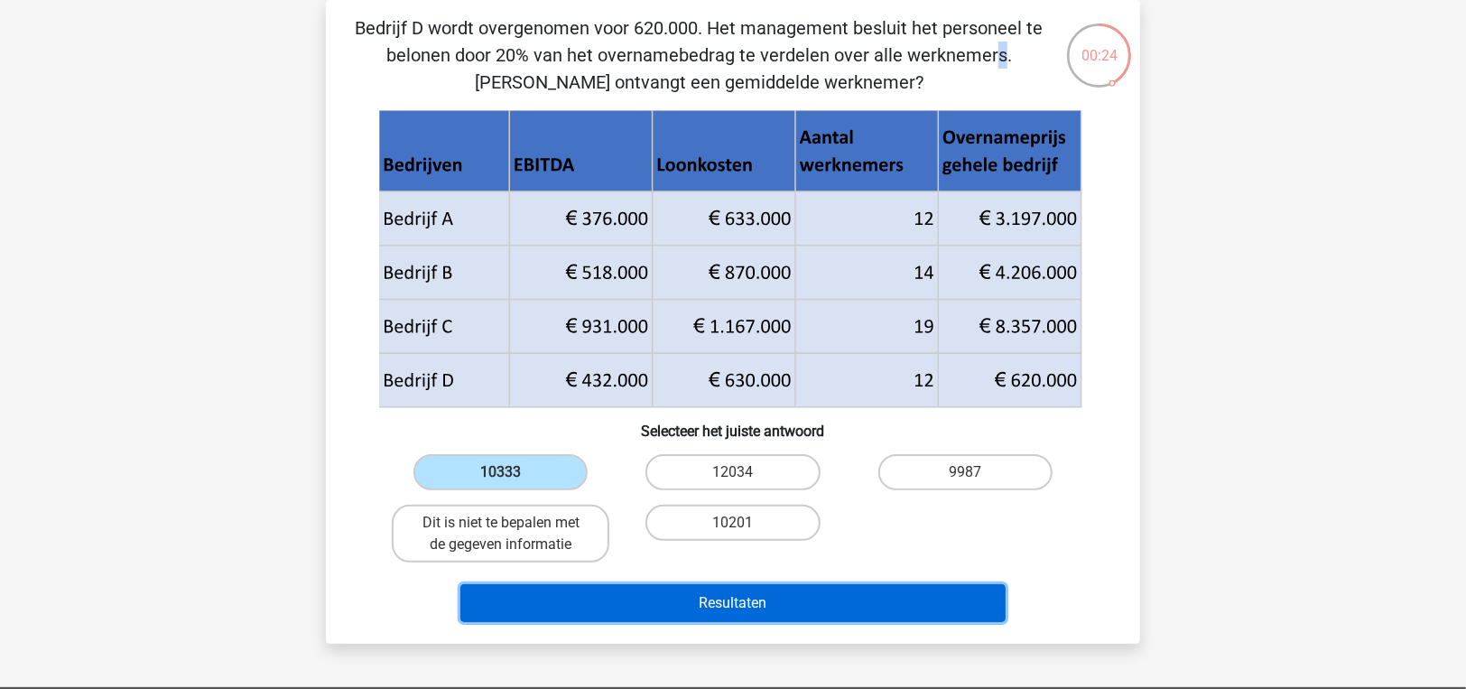
click at [646, 588] on button "Resultaten" at bounding box center [733, 603] width 546 height 38
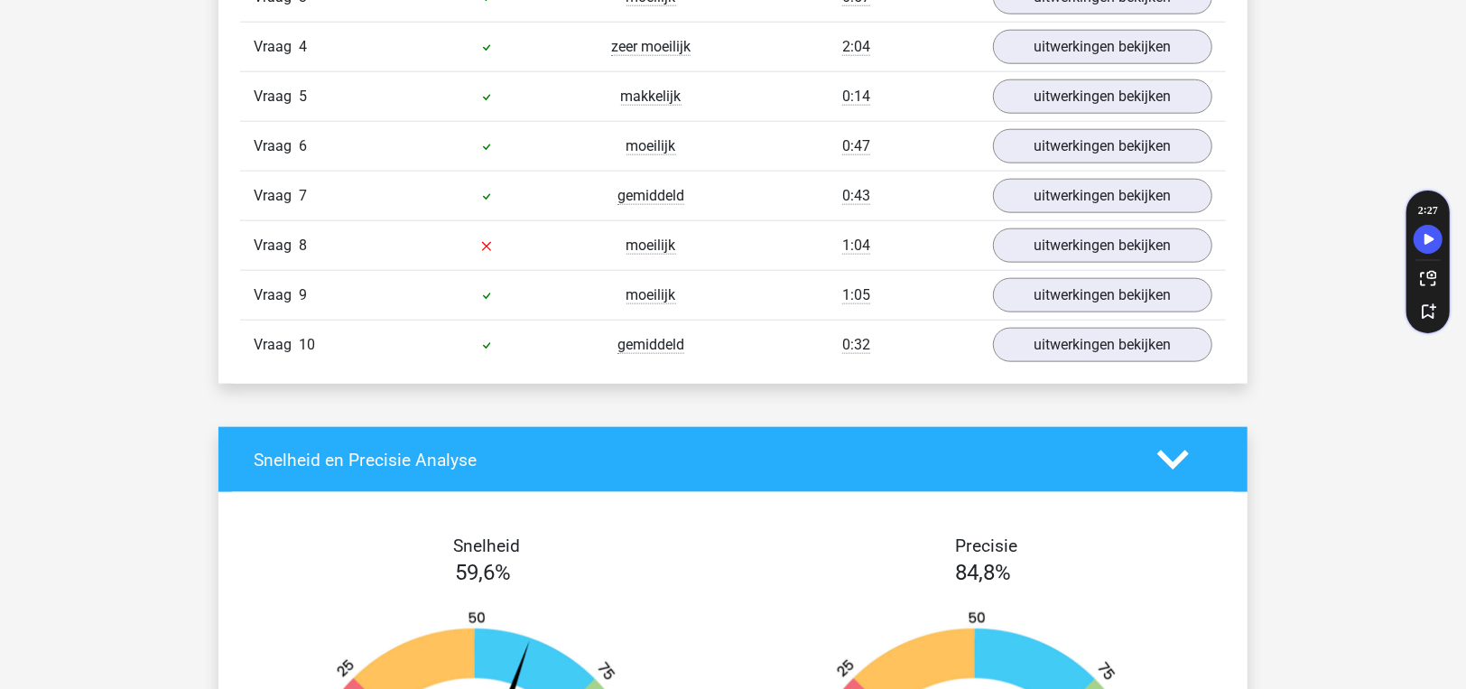
scroll to position [1264, 0]
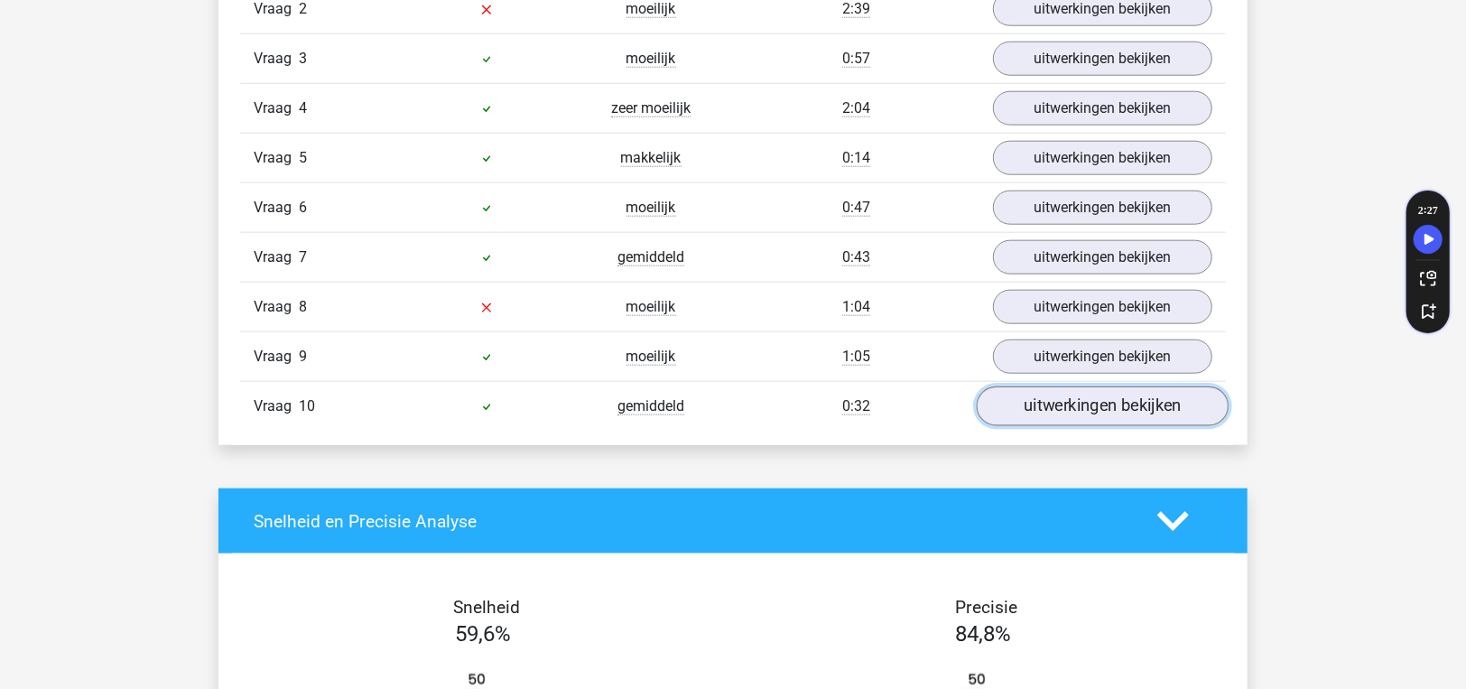
click at [1038, 396] on link "uitwerkingen bekijken" at bounding box center [1103, 406] width 252 height 40
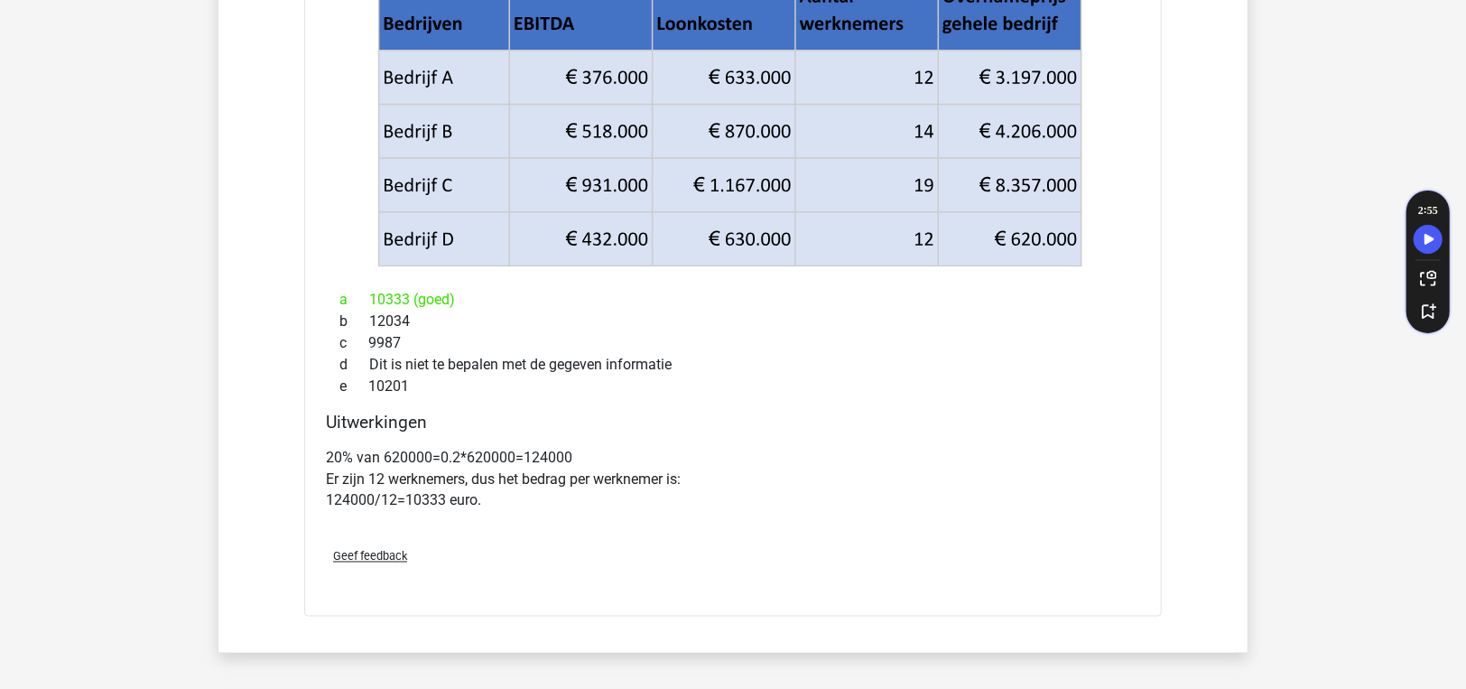
scroll to position [1444, 0]
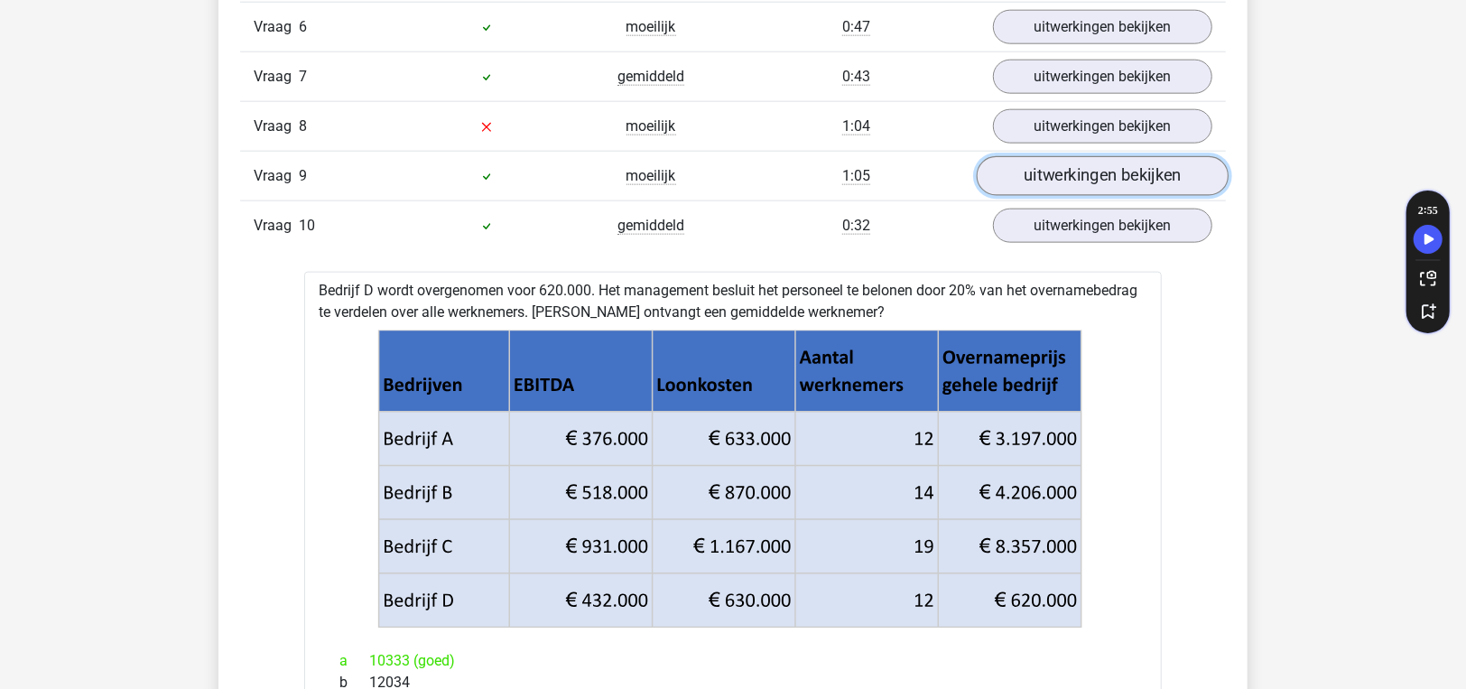
click at [1081, 167] on link "uitwerkingen bekijken" at bounding box center [1103, 176] width 252 height 40
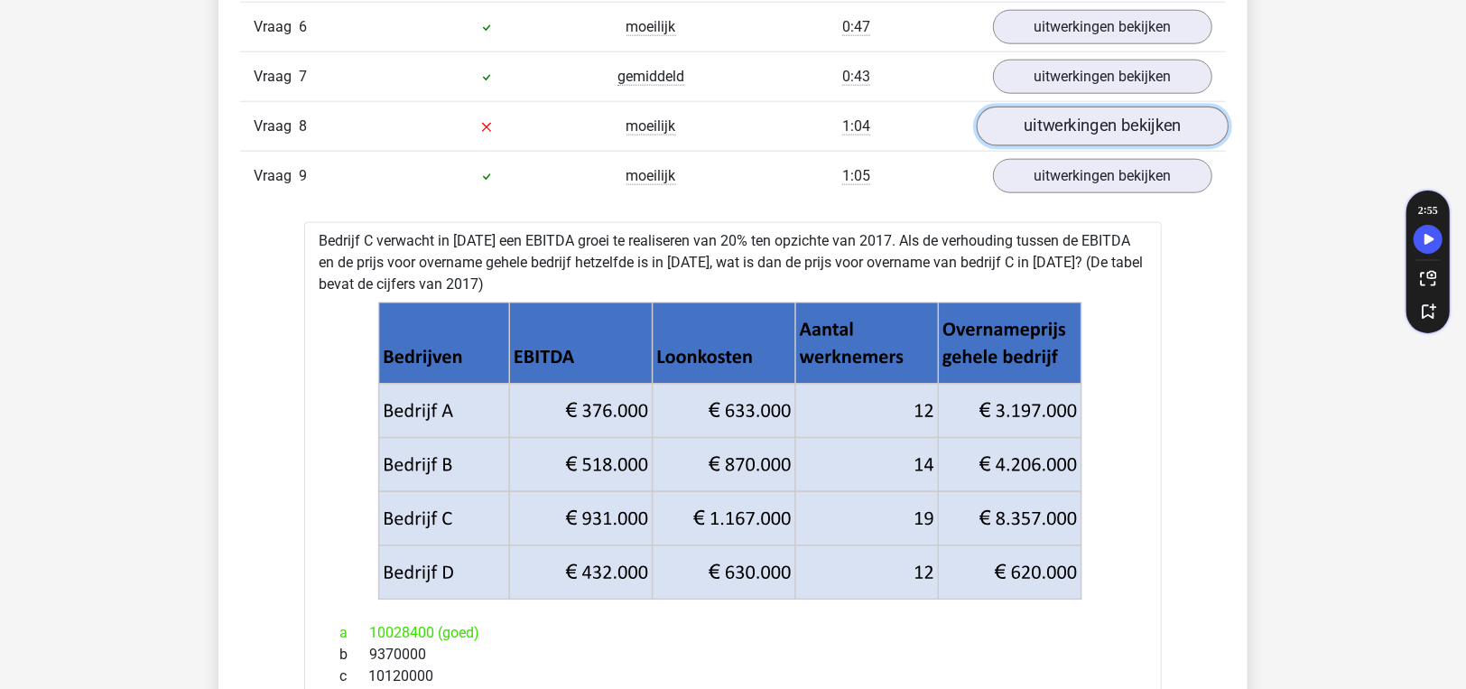
click at [1095, 115] on link "uitwerkingen bekijken" at bounding box center [1103, 127] width 252 height 40
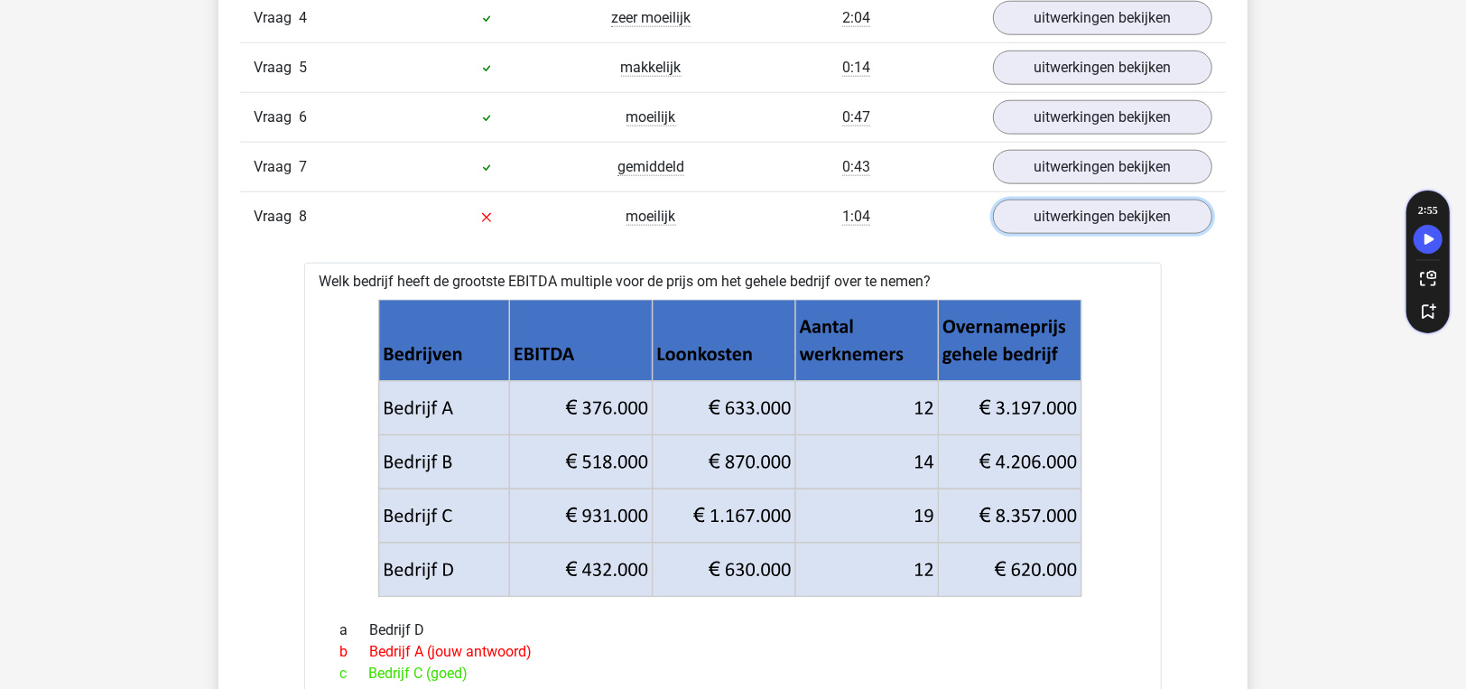
scroll to position [1264, 0]
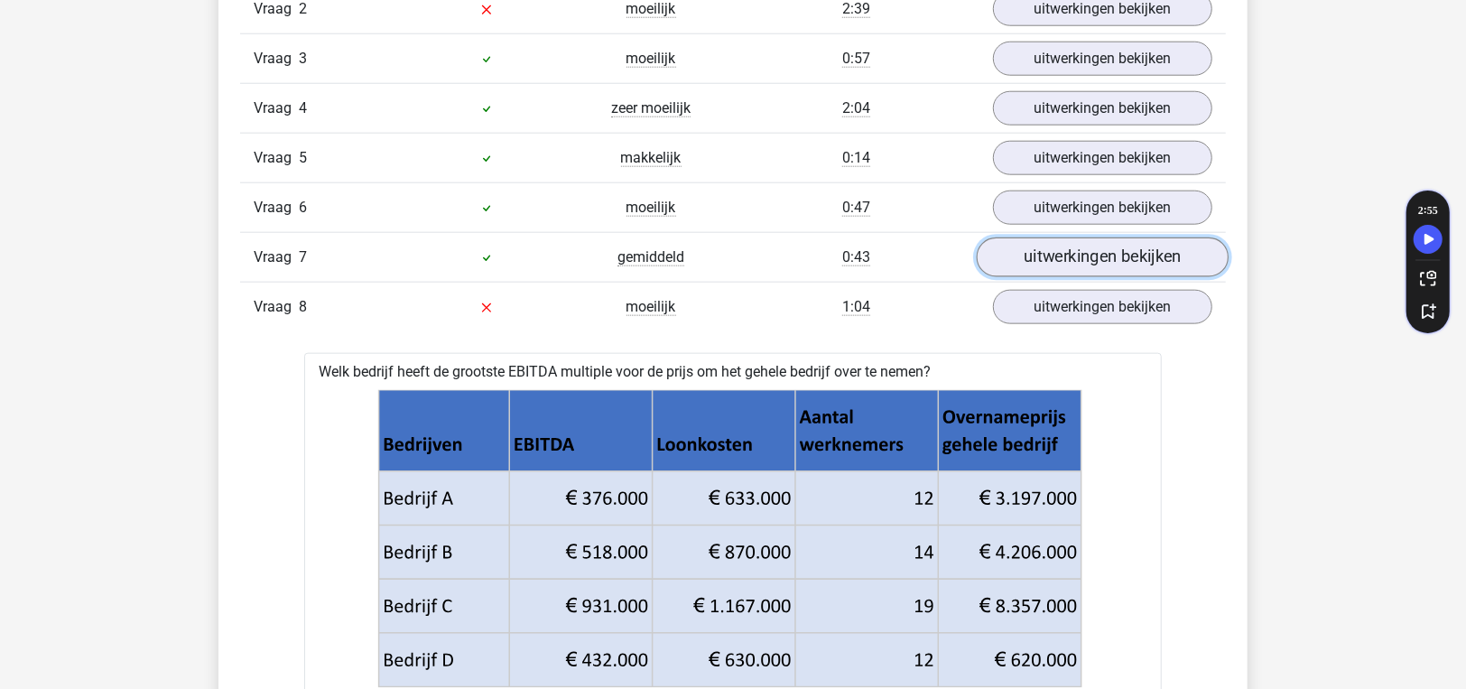
click at [1047, 244] on link "uitwerkingen bekijken" at bounding box center [1103, 257] width 252 height 40
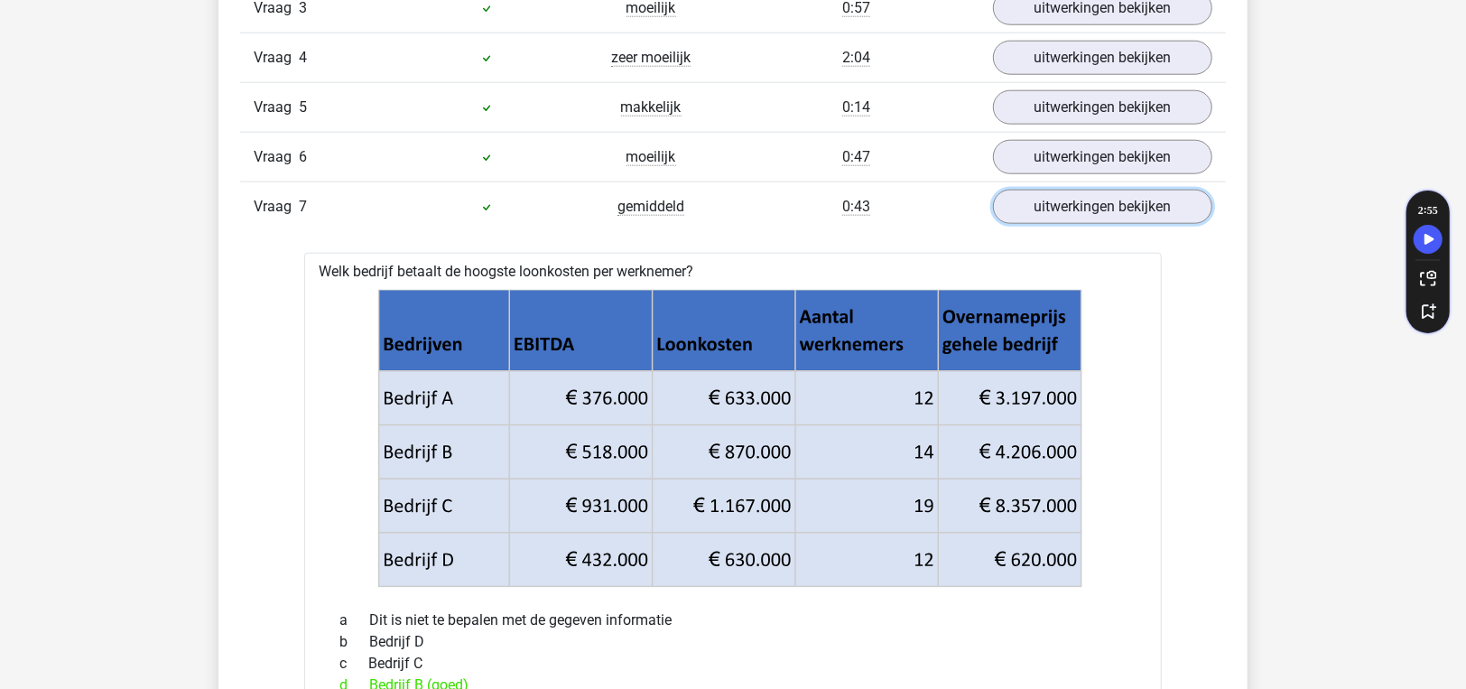
scroll to position [1172, 0]
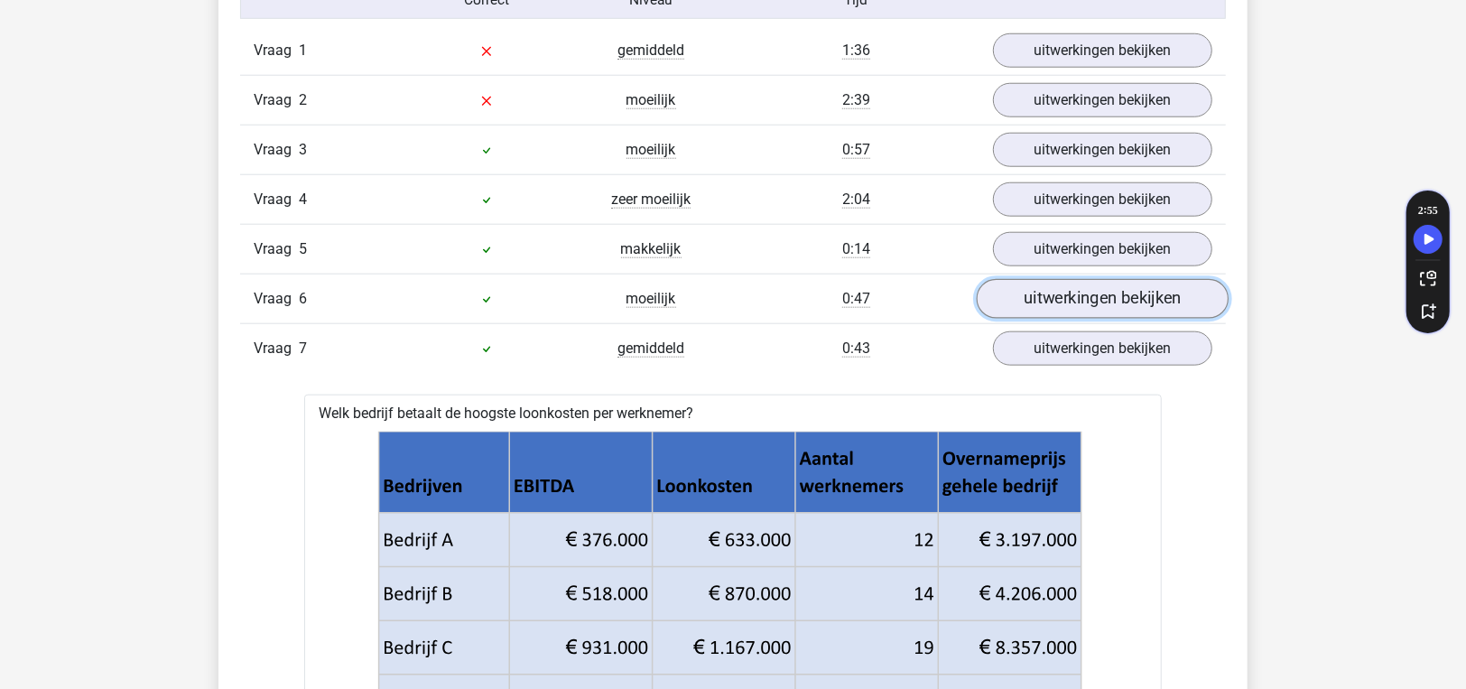
click at [1080, 302] on link "uitwerkingen bekijken" at bounding box center [1103, 299] width 252 height 40
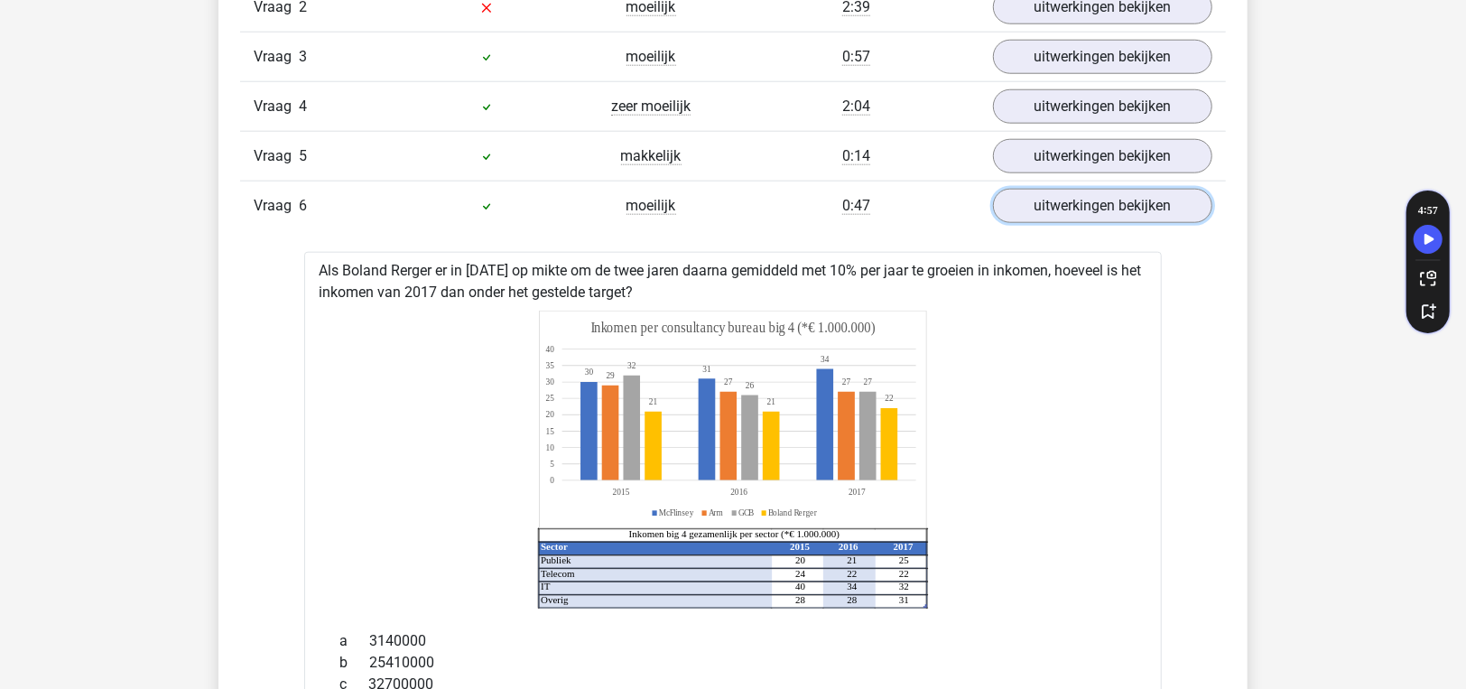
scroll to position [1264, 0]
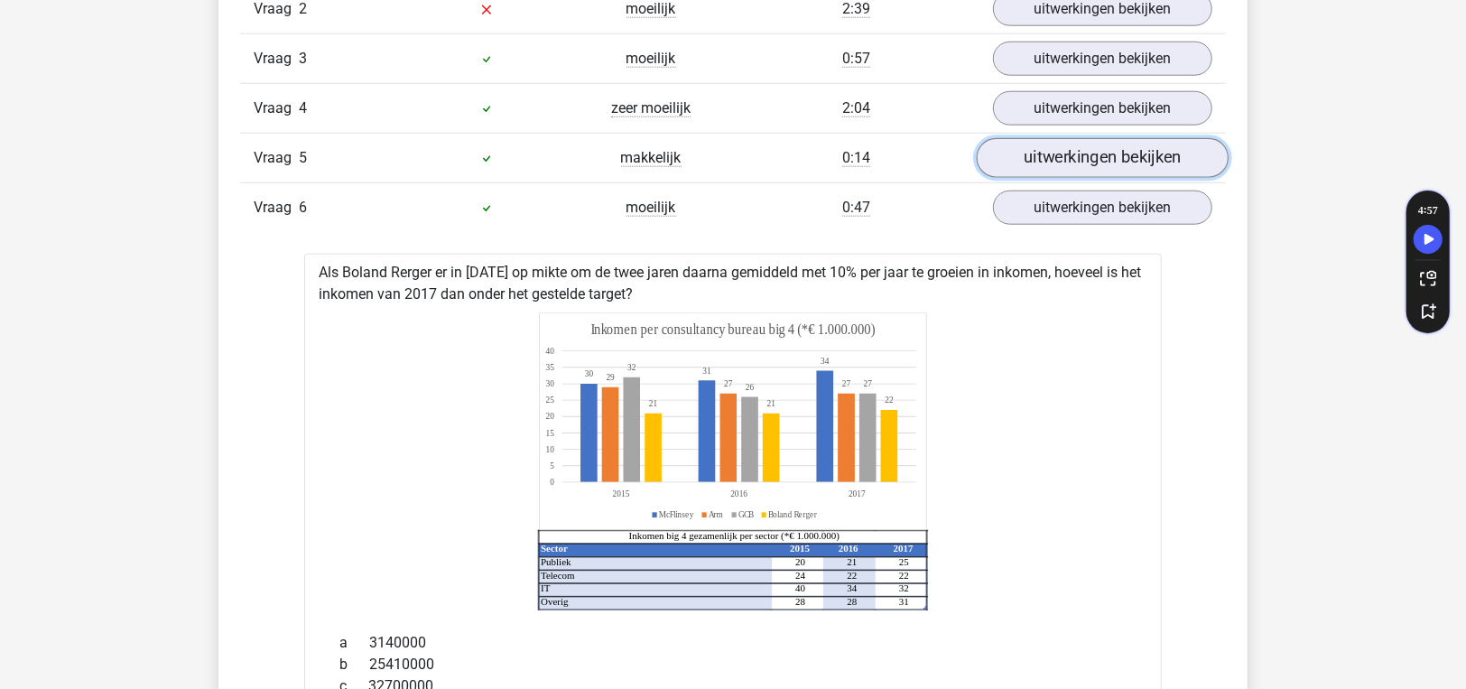
click at [1067, 153] on link "uitwerkingen bekijken" at bounding box center [1103, 158] width 252 height 40
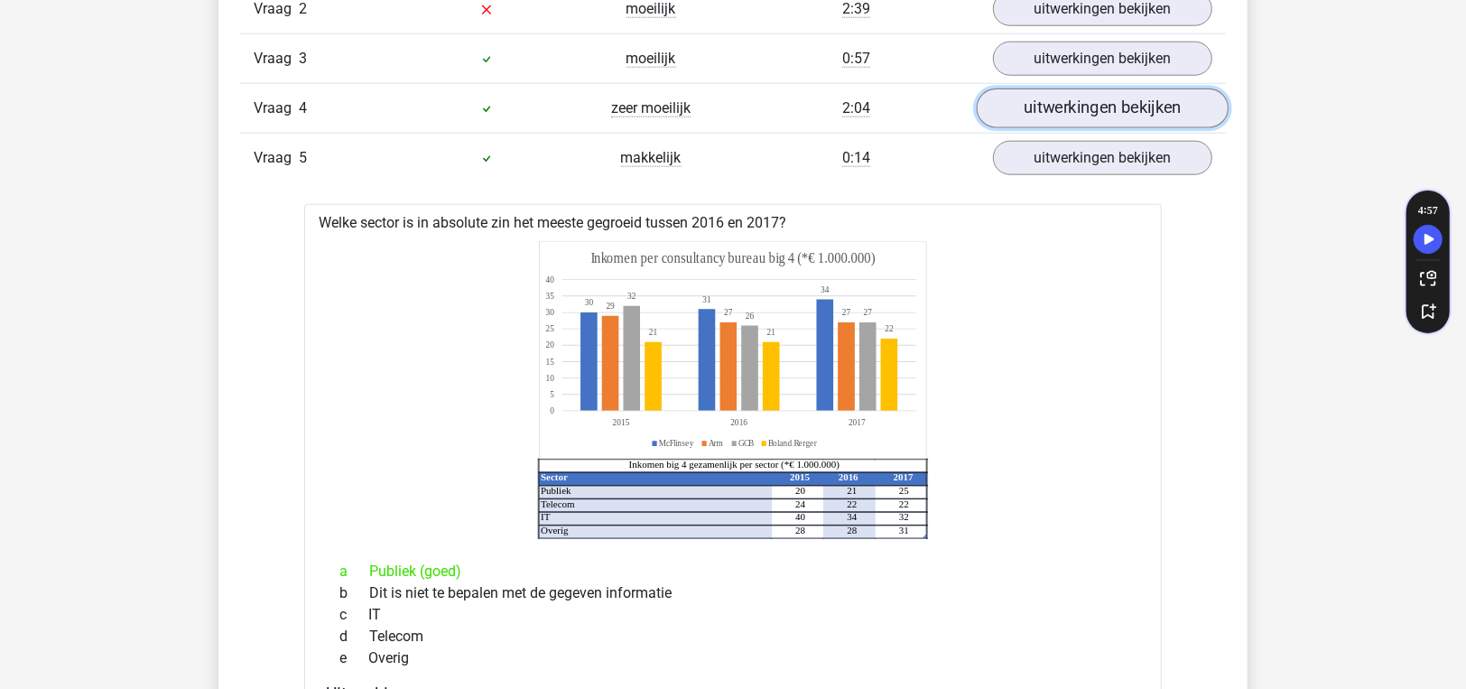
click at [1092, 115] on link "uitwerkingen bekijken" at bounding box center [1103, 108] width 252 height 40
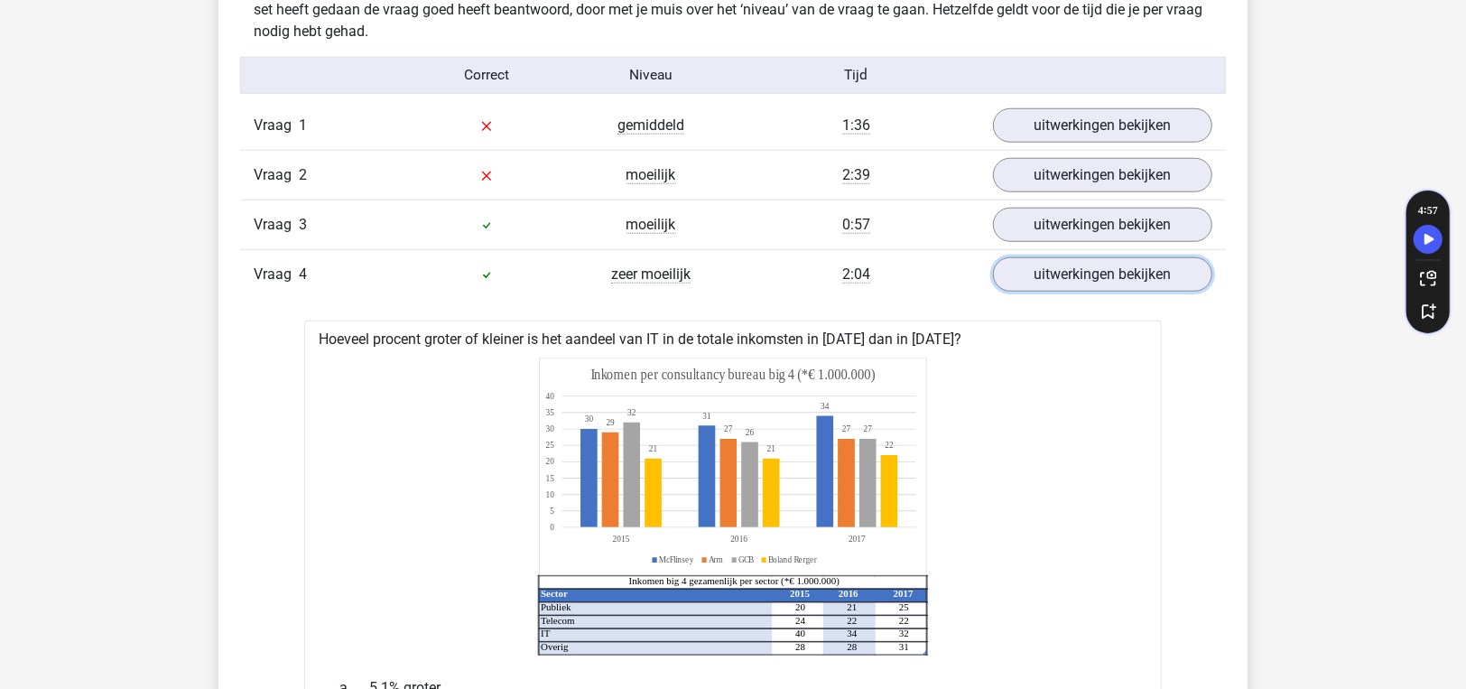
scroll to position [1083, 0]
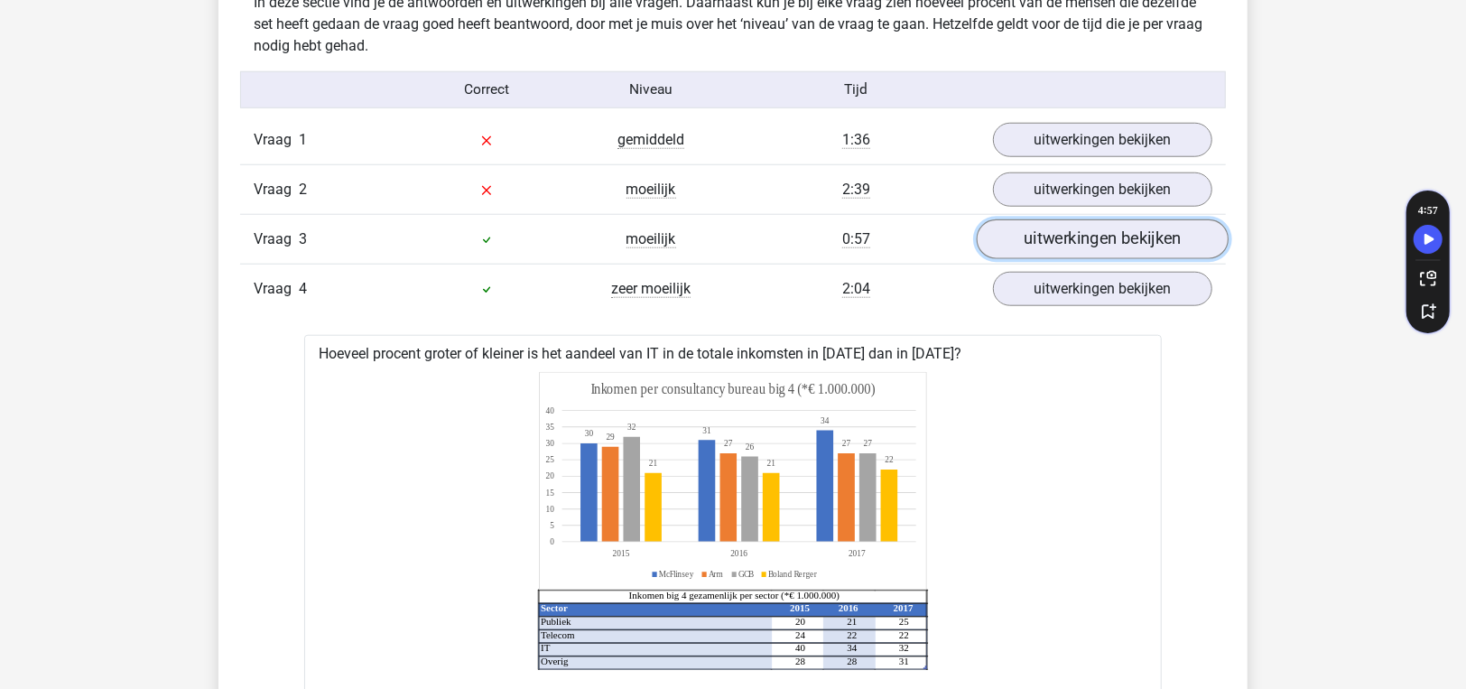
click at [1066, 242] on link "uitwerkingen bekijken" at bounding box center [1103, 239] width 252 height 40
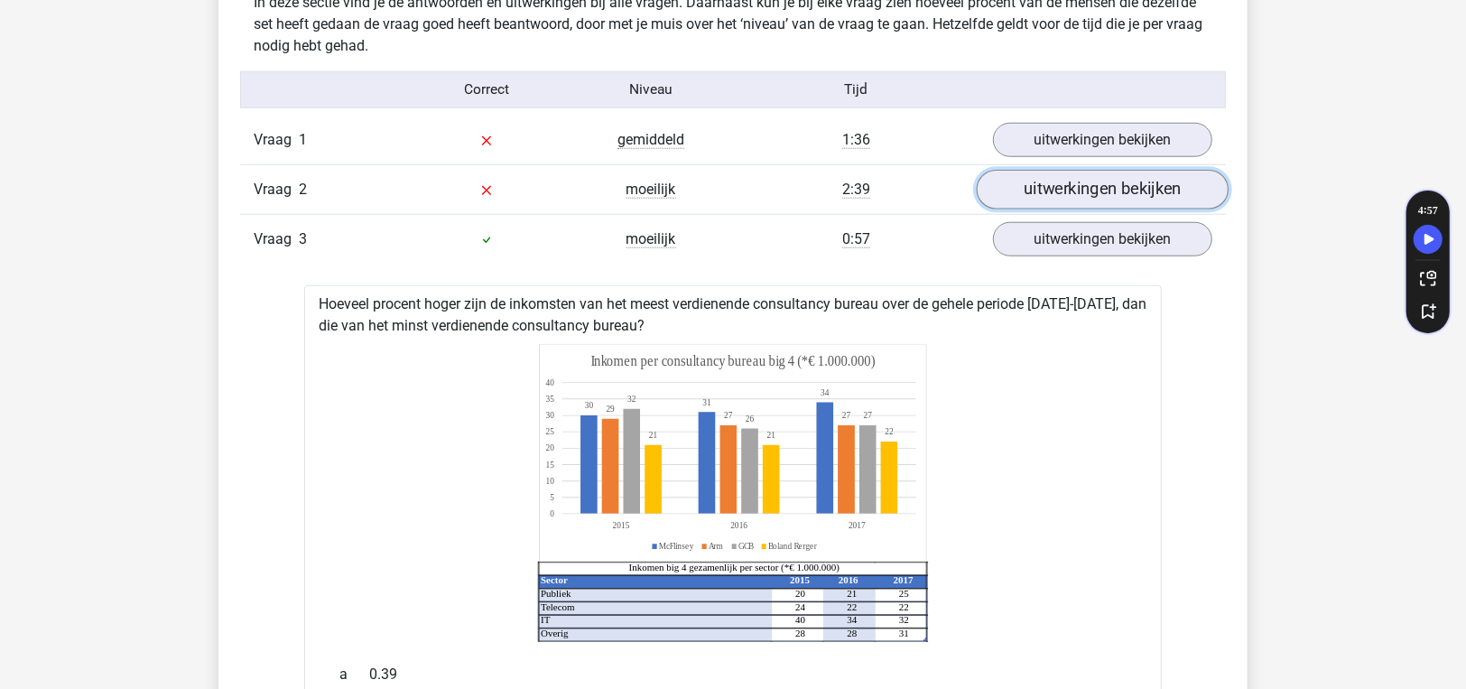
click at [1105, 188] on link "uitwerkingen bekijken" at bounding box center [1103, 190] width 252 height 40
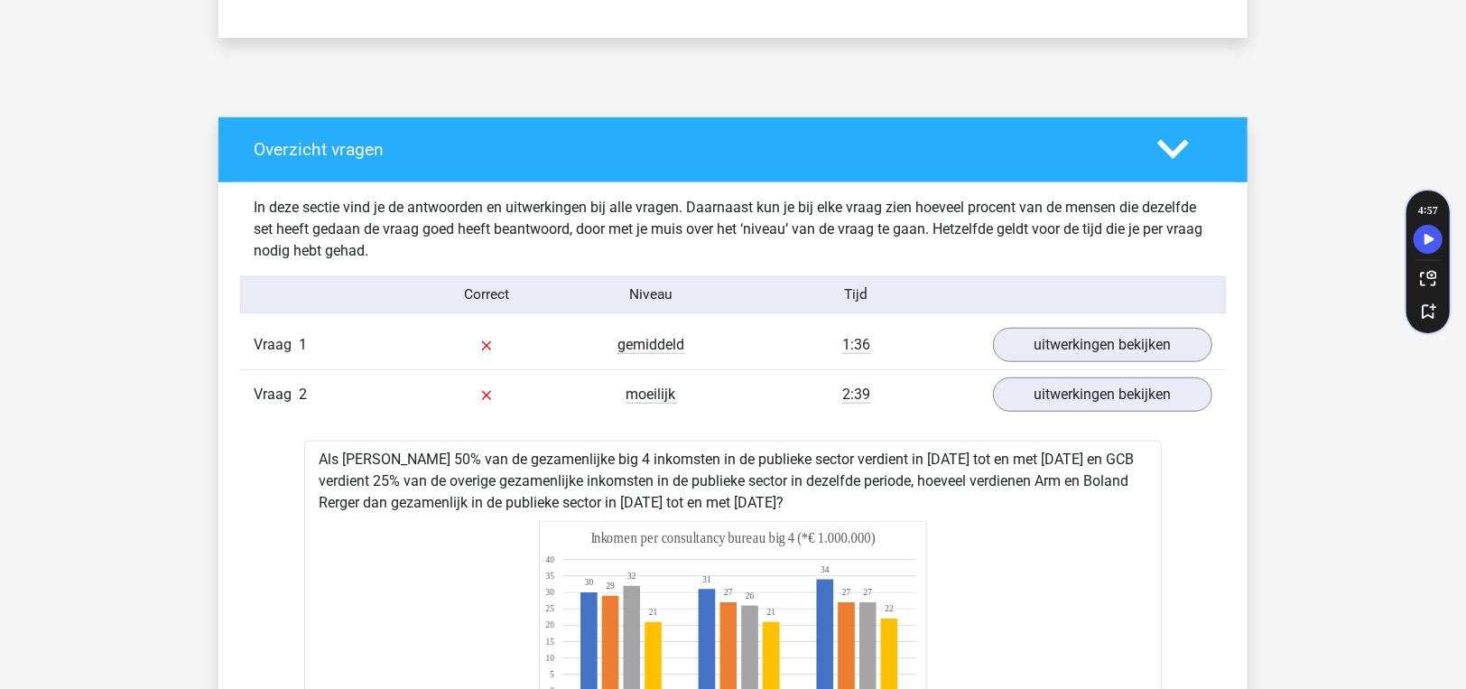
scroll to position [993, 0]
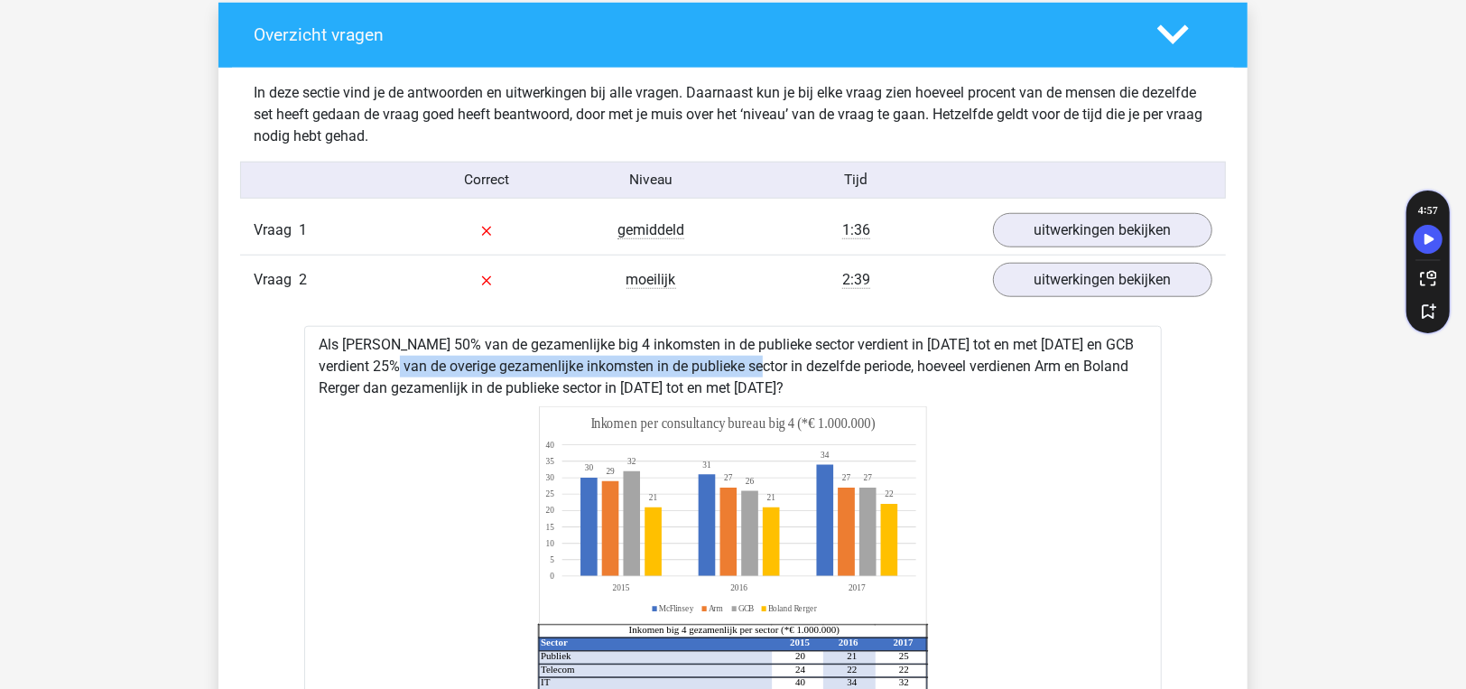
drag, startPoint x: 337, startPoint y: 365, endPoint x: 705, endPoint y: 366, distance: 368.2
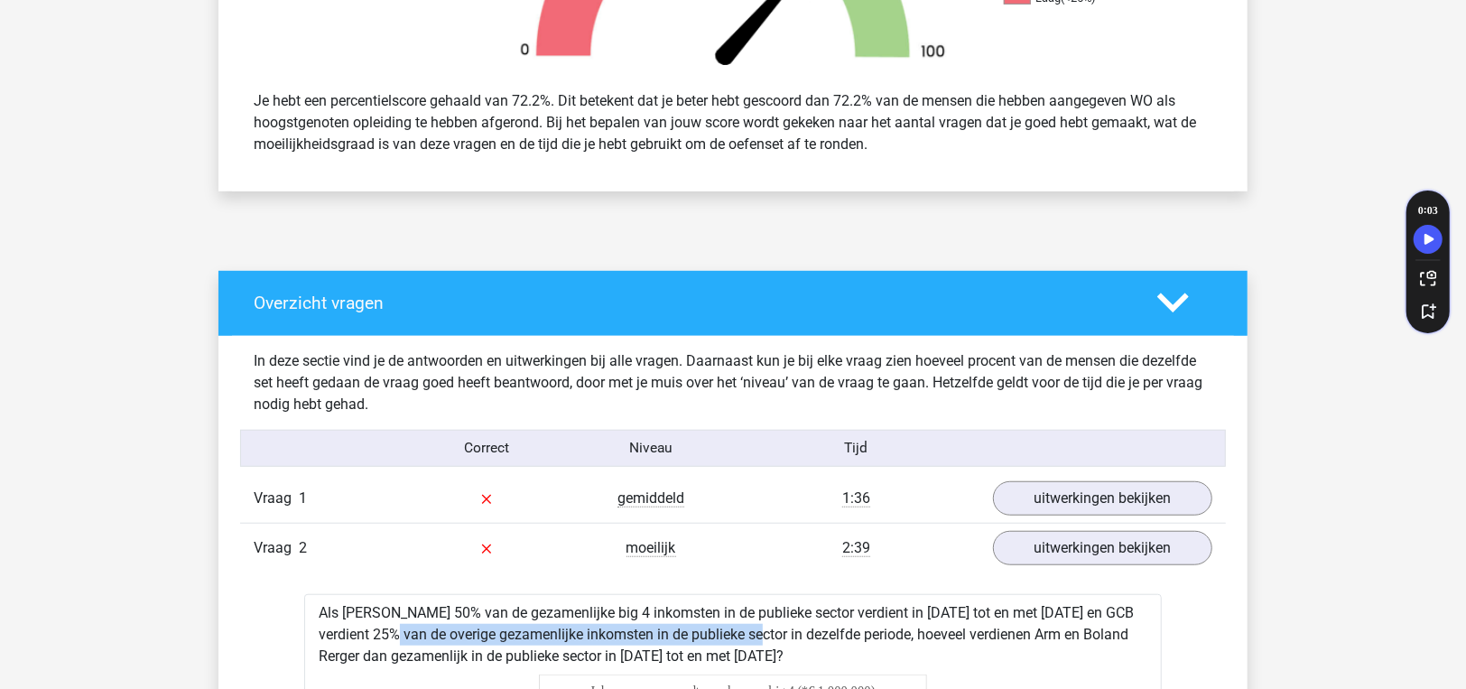
scroll to position [722, 0]
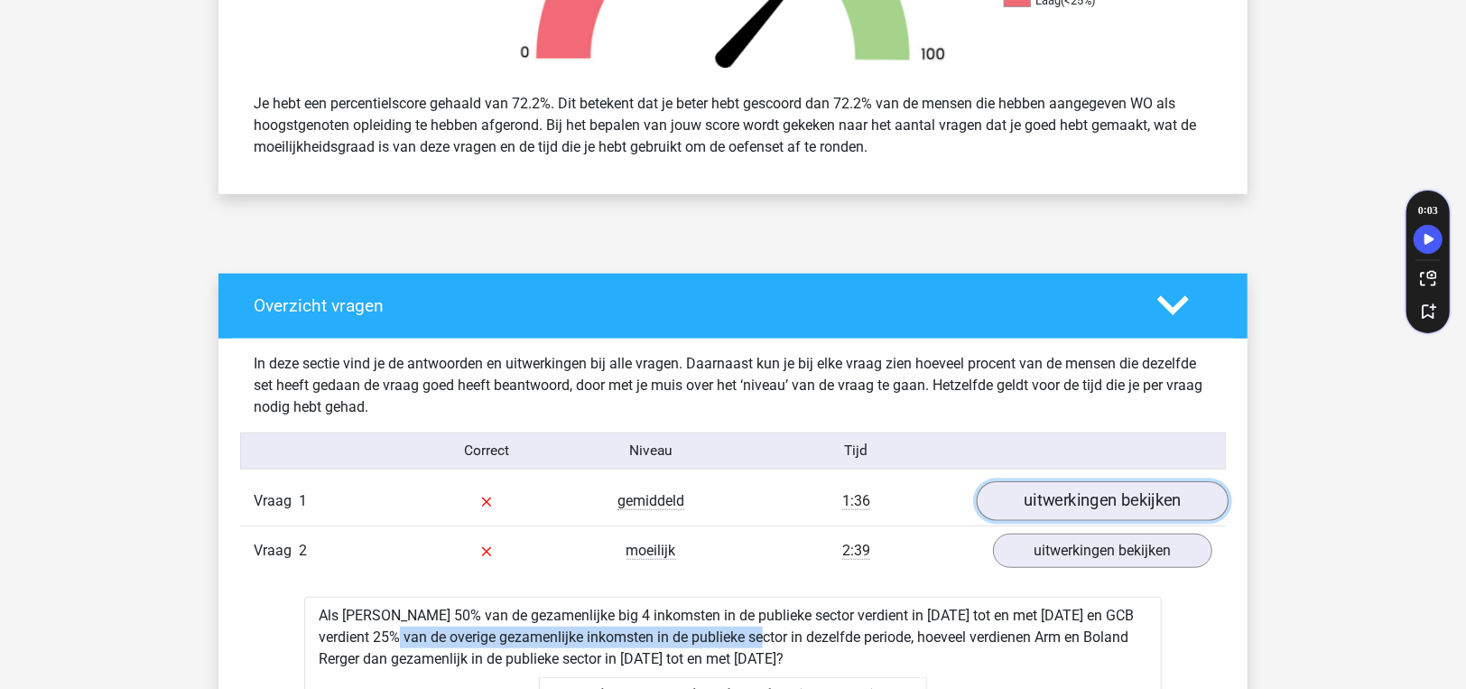
click at [1104, 505] on link "uitwerkingen bekijken" at bounding box center [1103, 501] width 252 height 40
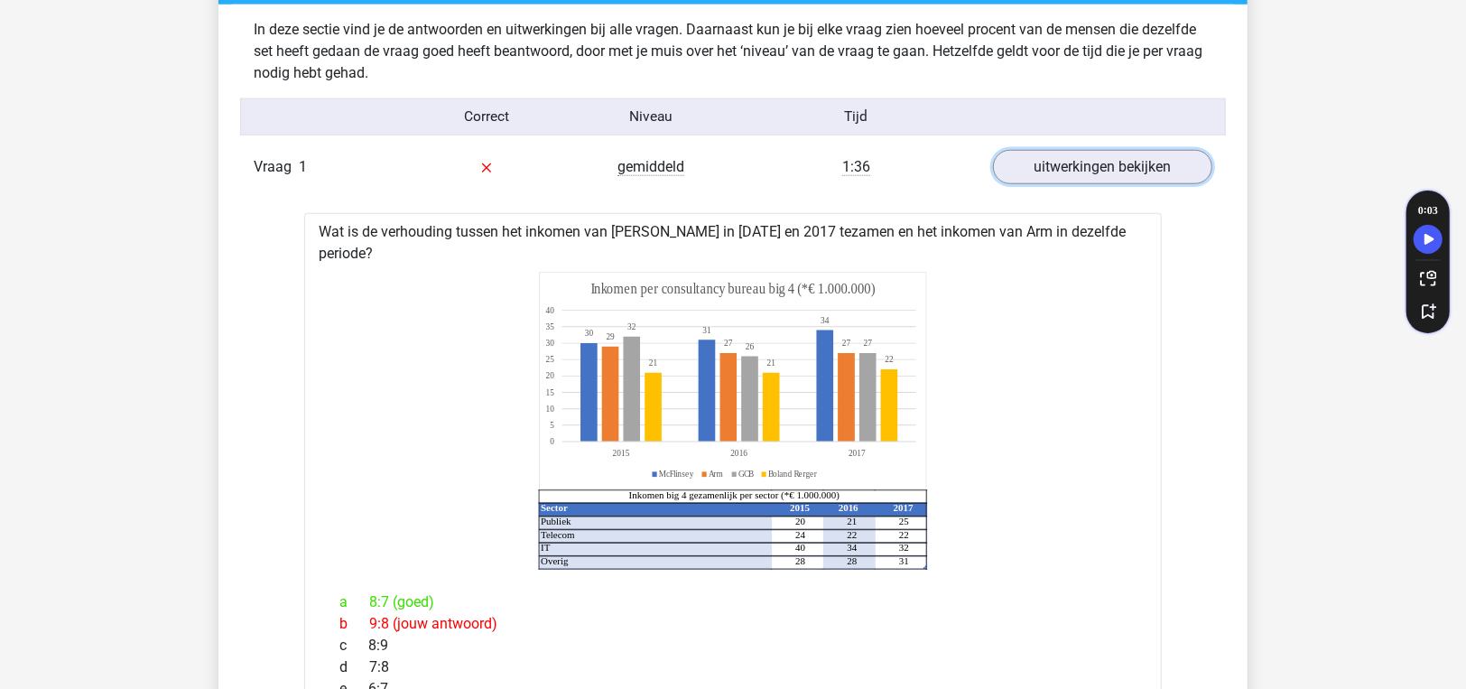
scroll to position [1264, 0]
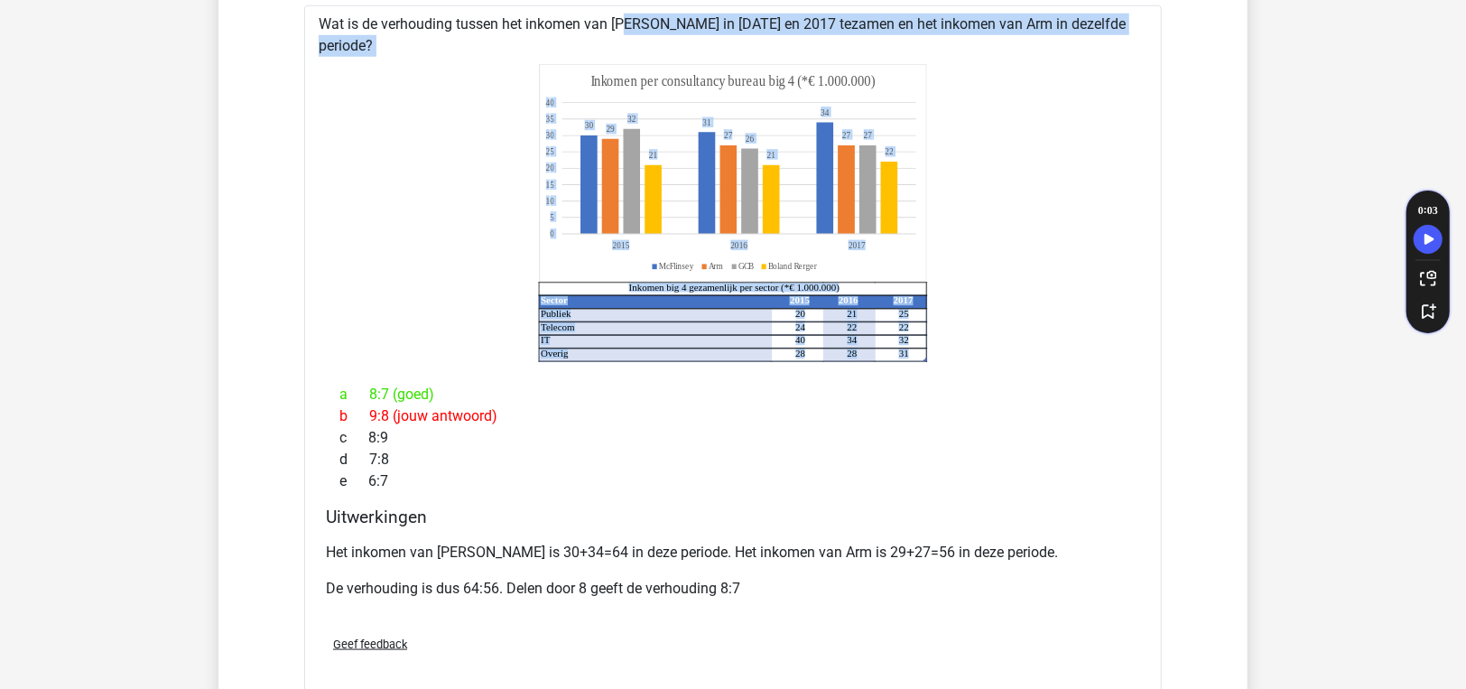
drag, startPoint x: 560, startPoint y: 27, endPoint x: 560, endPoint y: 38, distance: 10.8
click at [560, 38] on div "Wat is de verhouding tussen het inkomen van McFlinsey in 2015 en 2017 tezamen e…" at bounding box center [732, 354] width 857 height 699
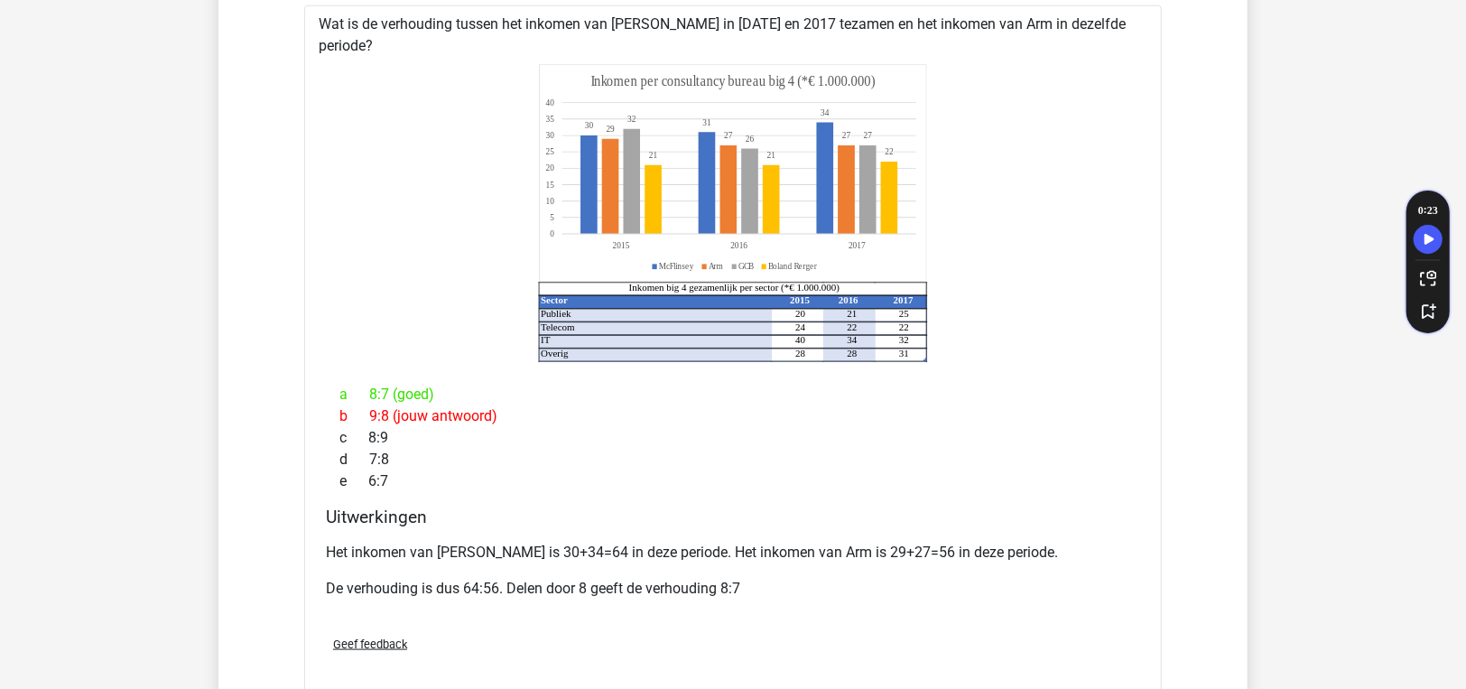
click at [527, 31] on div "Wat is de verhouding tussen het inkomen van McFlinsey in 2015 en 2017 tezamen e…" at bounding box center [732, 354] width 857 height 699
drag, startPoint x: 521, startPoint y: 24, endPoint x: 592, endPoint y: 19, distance: 71.5
click at [592, 19] on div "Wat is de verhouding tussen het inkomen van McFlinsey in 2015 en 2017 tezamen e…" at bounding box center [732, 354] width 857 height 699
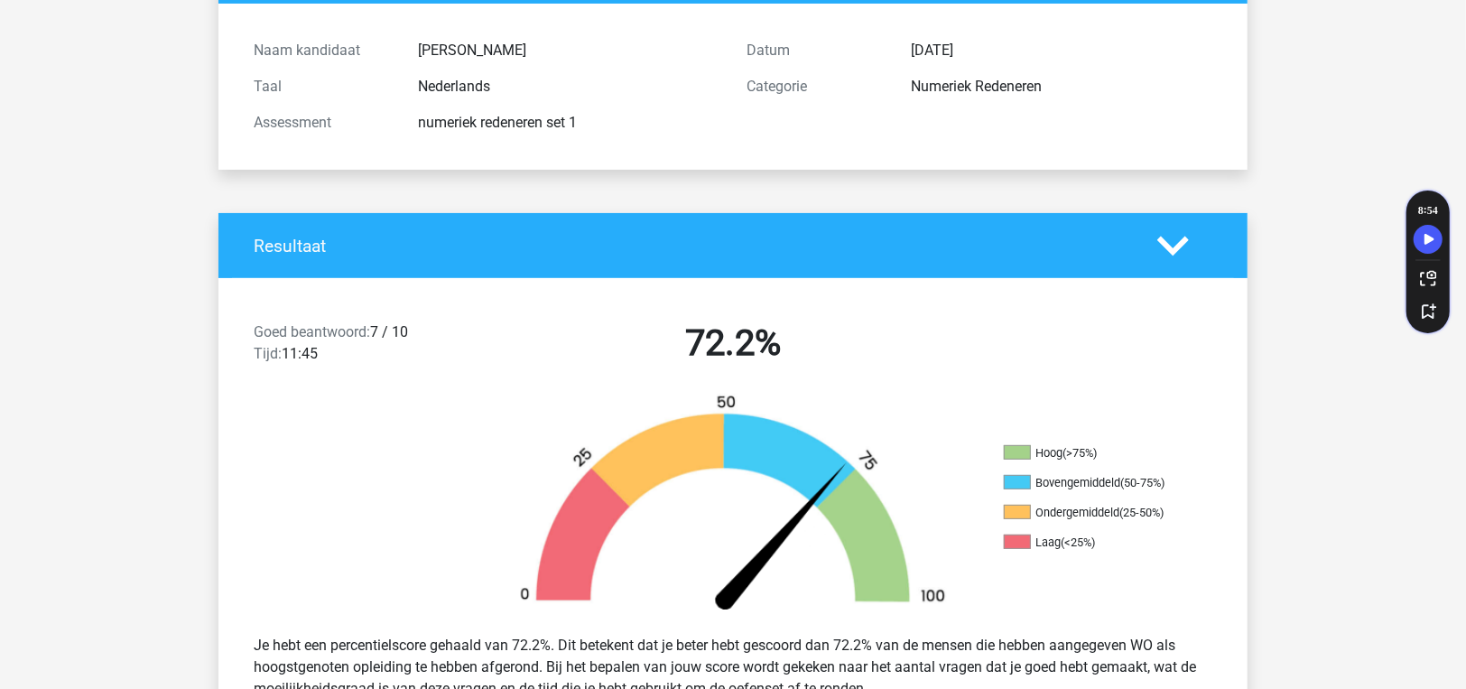
scroll to position [0, 0]
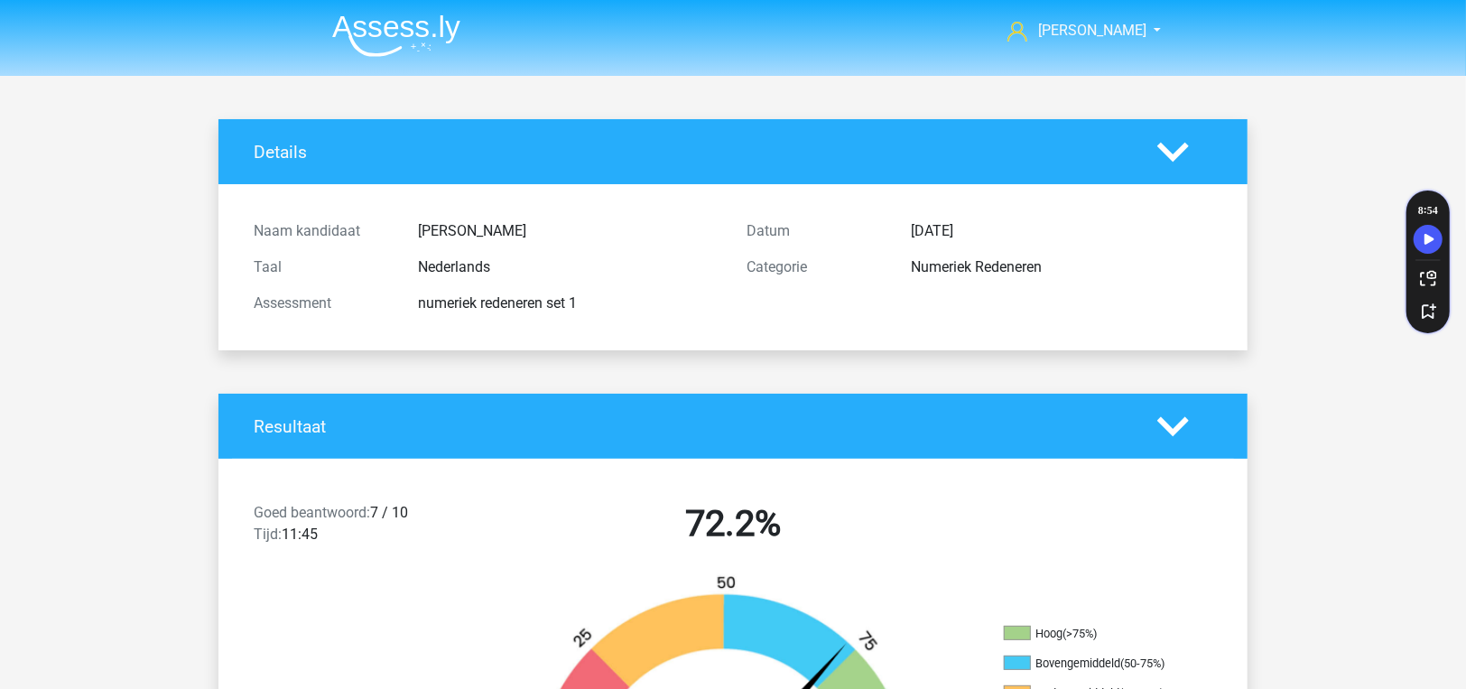
click at [431, 44] on img at bounding box center [396, 35] width 128 height 42
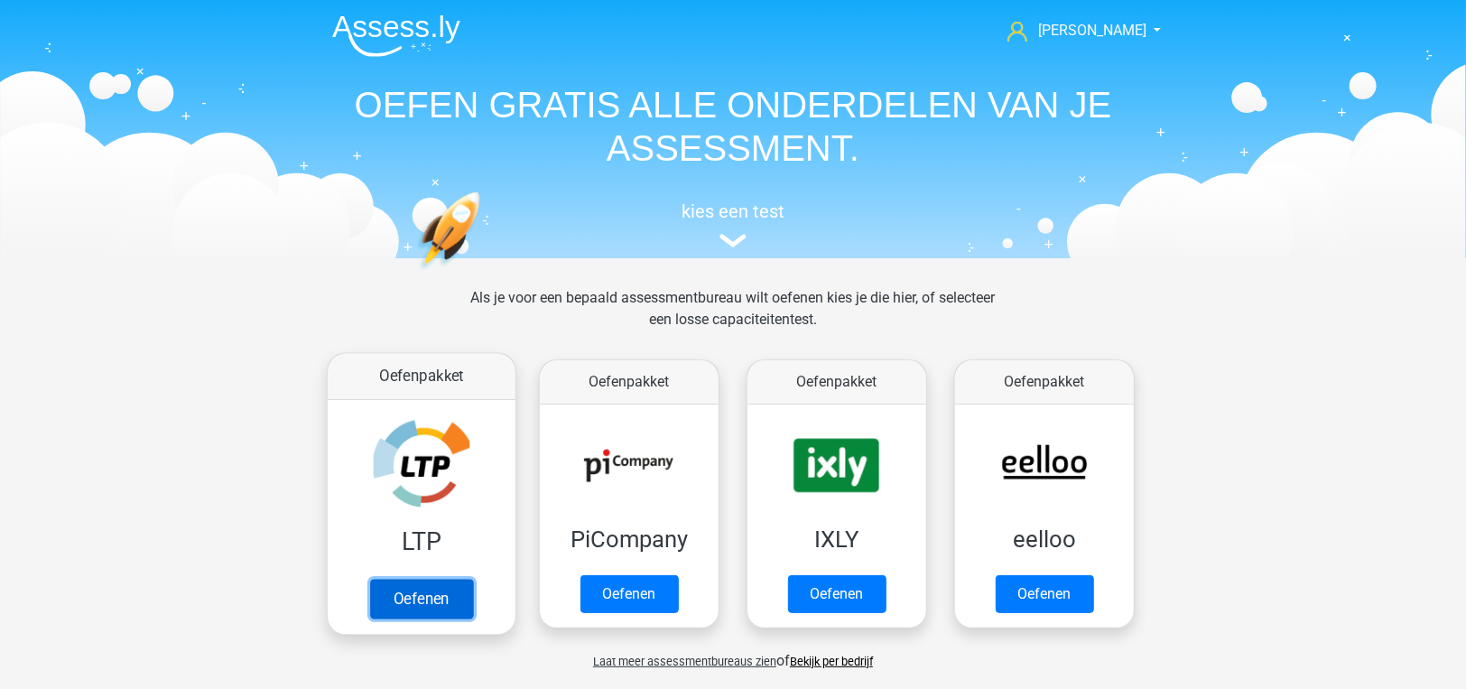
click at [391, 579] on link "Oefenen" at bounding box center [421, 599] width 103 height 40
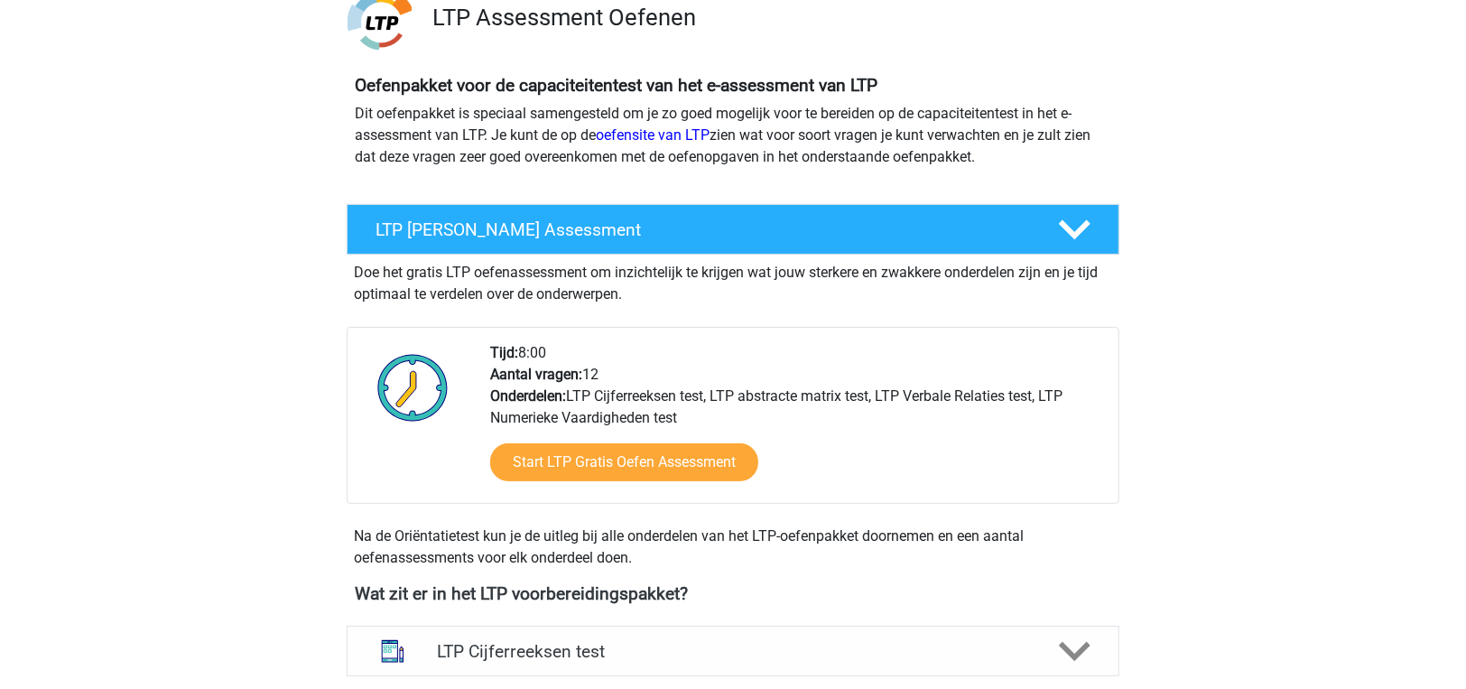
scroll to position [450, 0]
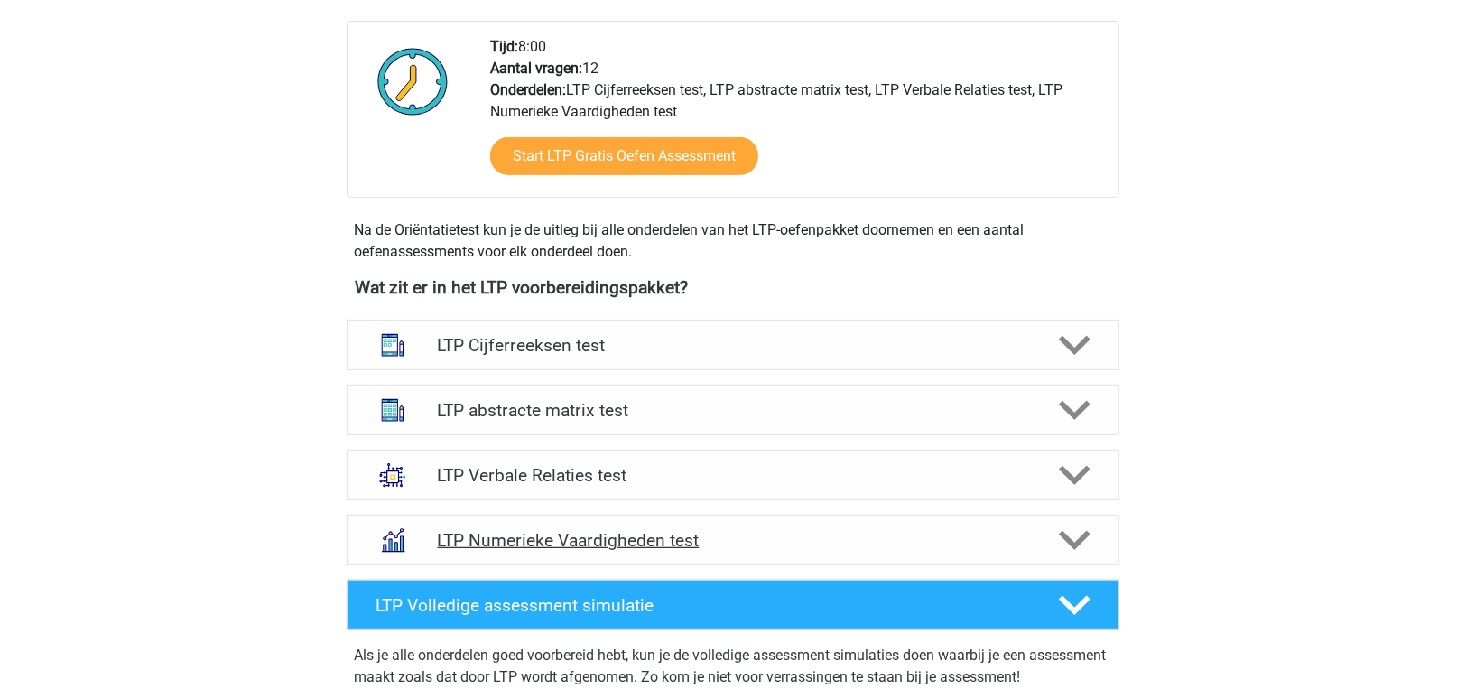
click at [404, 518] on img at bounding box center [392, 539] width 47 height 47
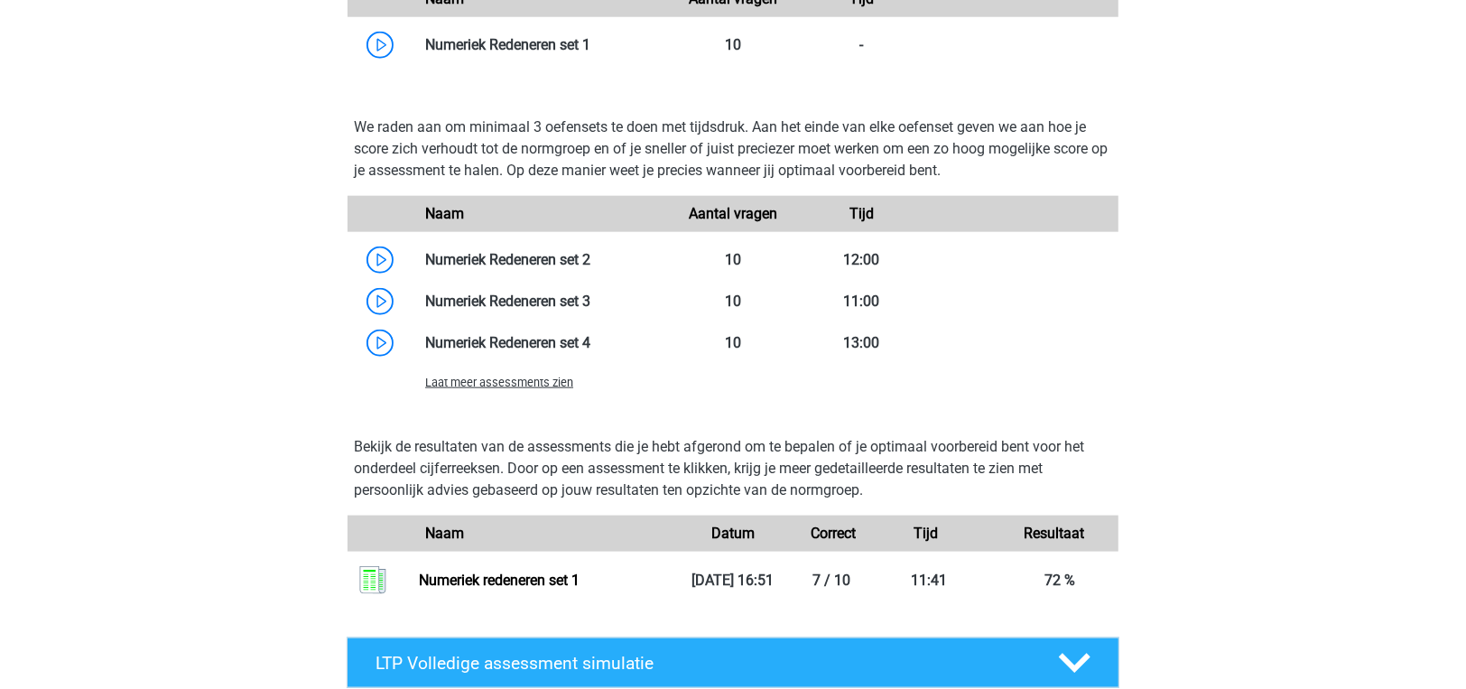
scroll to position [1354, 0]
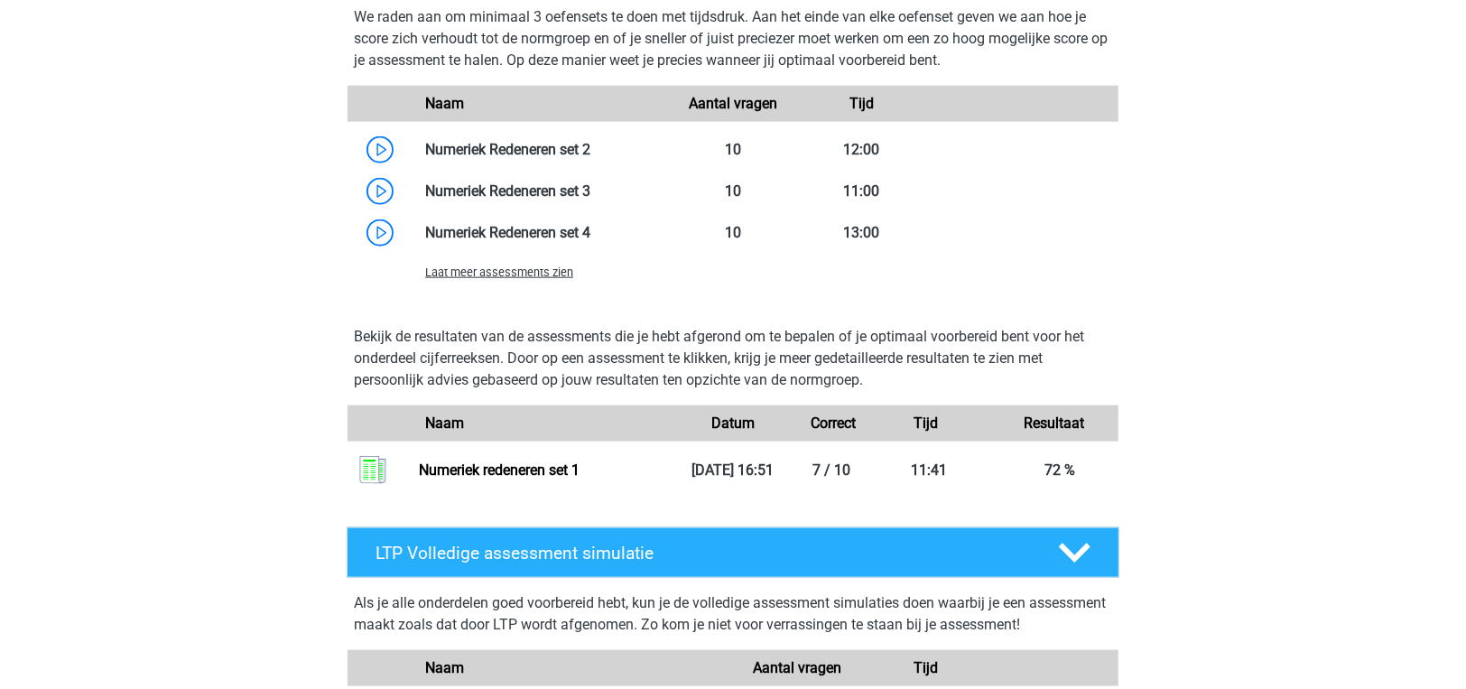
click at [535, 271] on span "Laat meer assessments zien" at bounding box center [499, 272] width 148 height 14
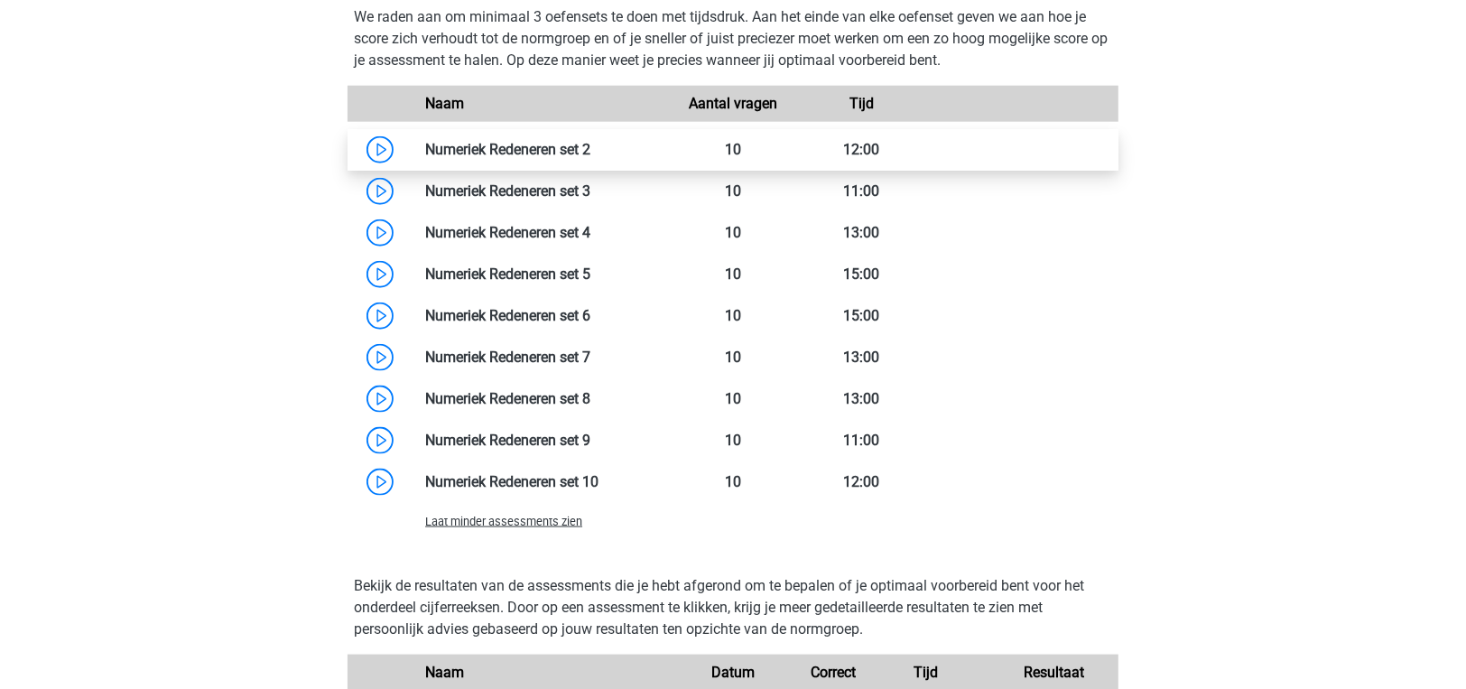
click at [590, 143] on link at bounding box center [590, 149] width 0 height 17
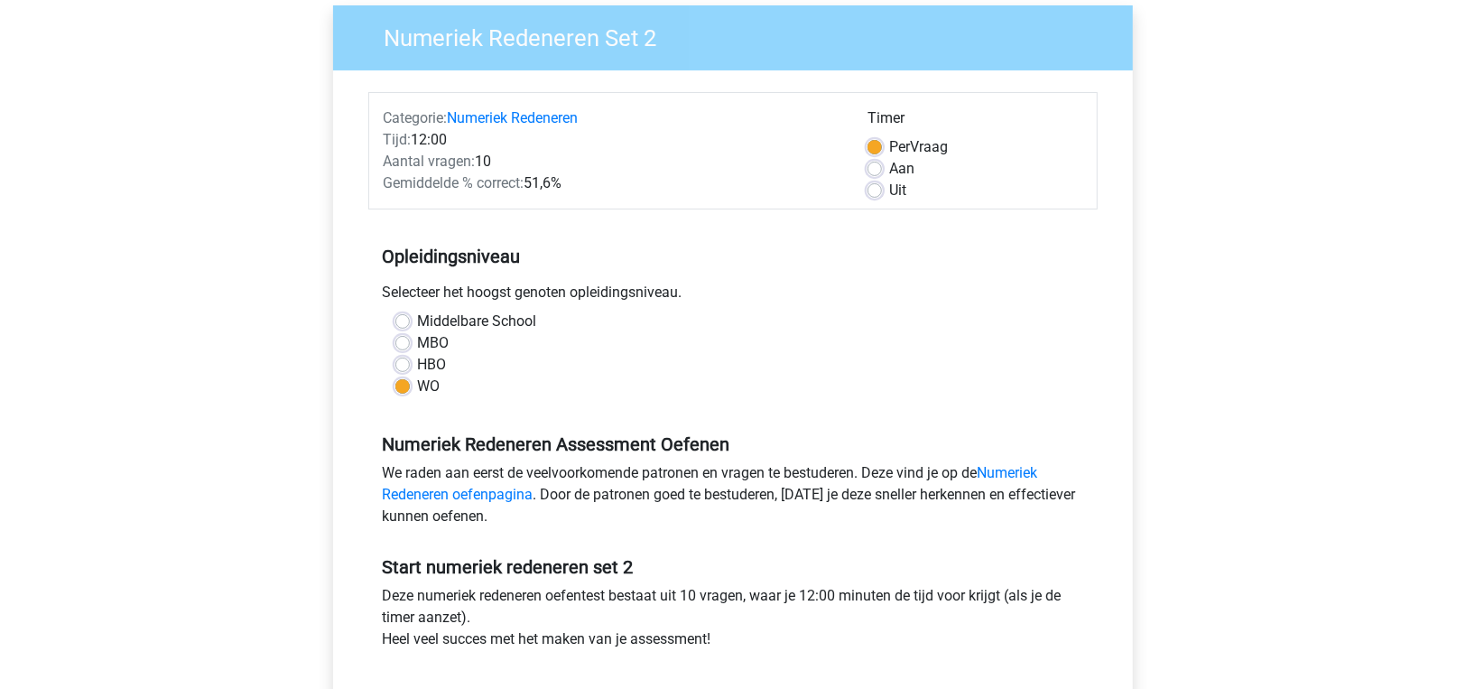
scroll to position [450, 0]
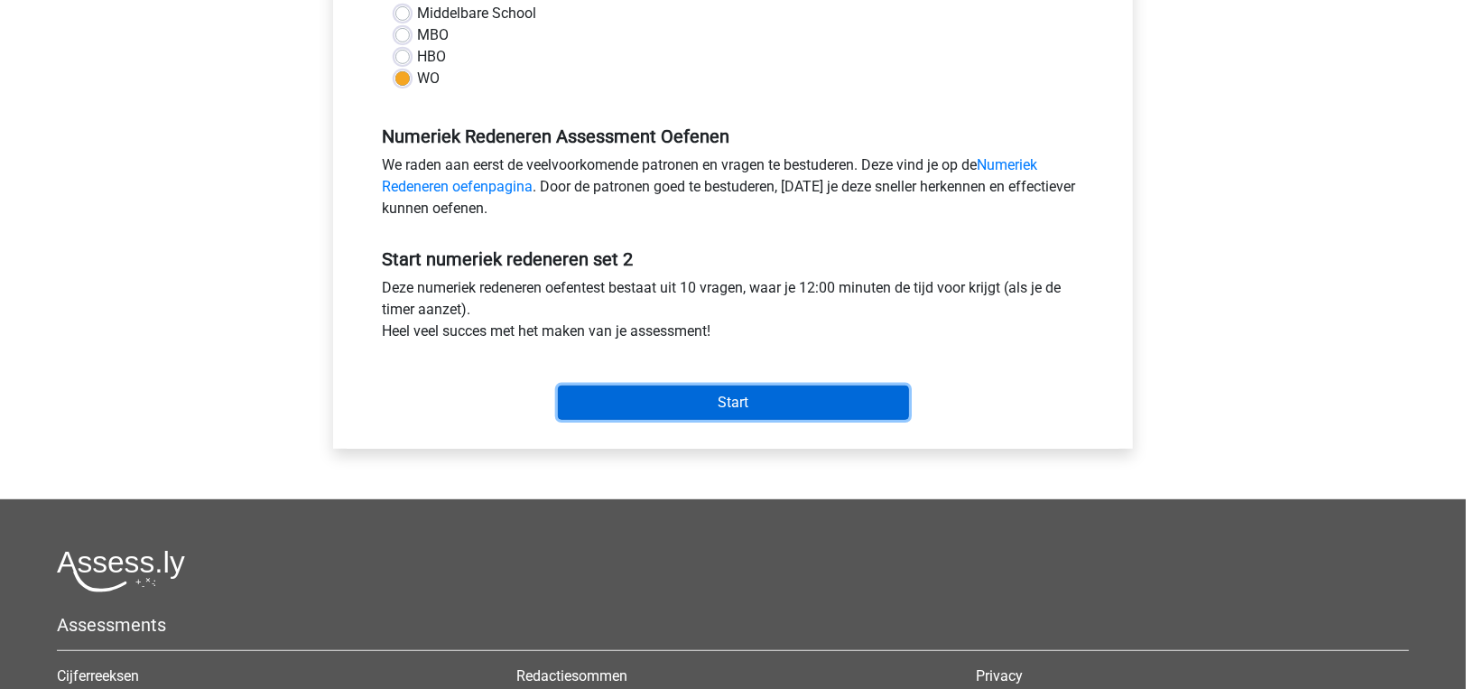
click at [590, 403] on input "Start" at bounding box center [733, 402] width 351 height 34
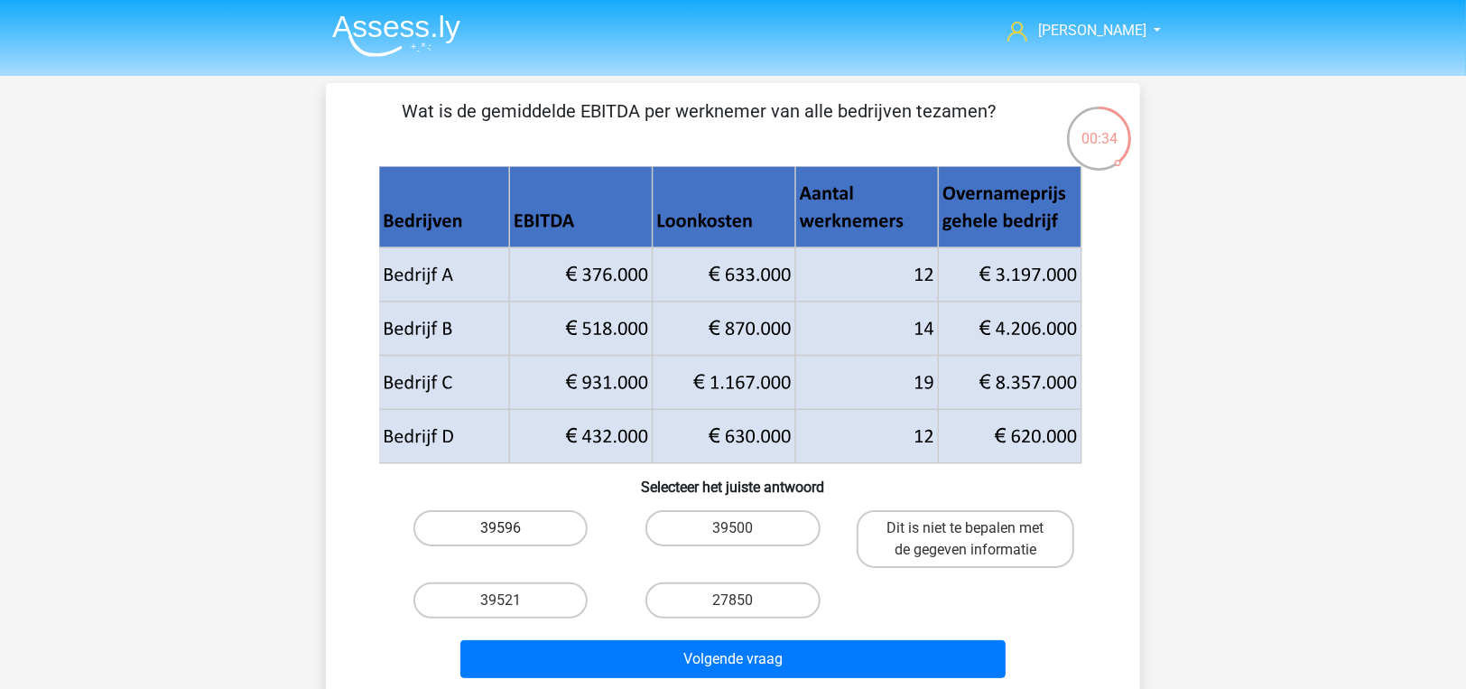
click at [474, 523] on label "39596" at bounding box center [500, 528] width 174 height 36
click at [501, 528] on input "39596" at bounding box center [507, 534] width 12 height 12
radio input "true"
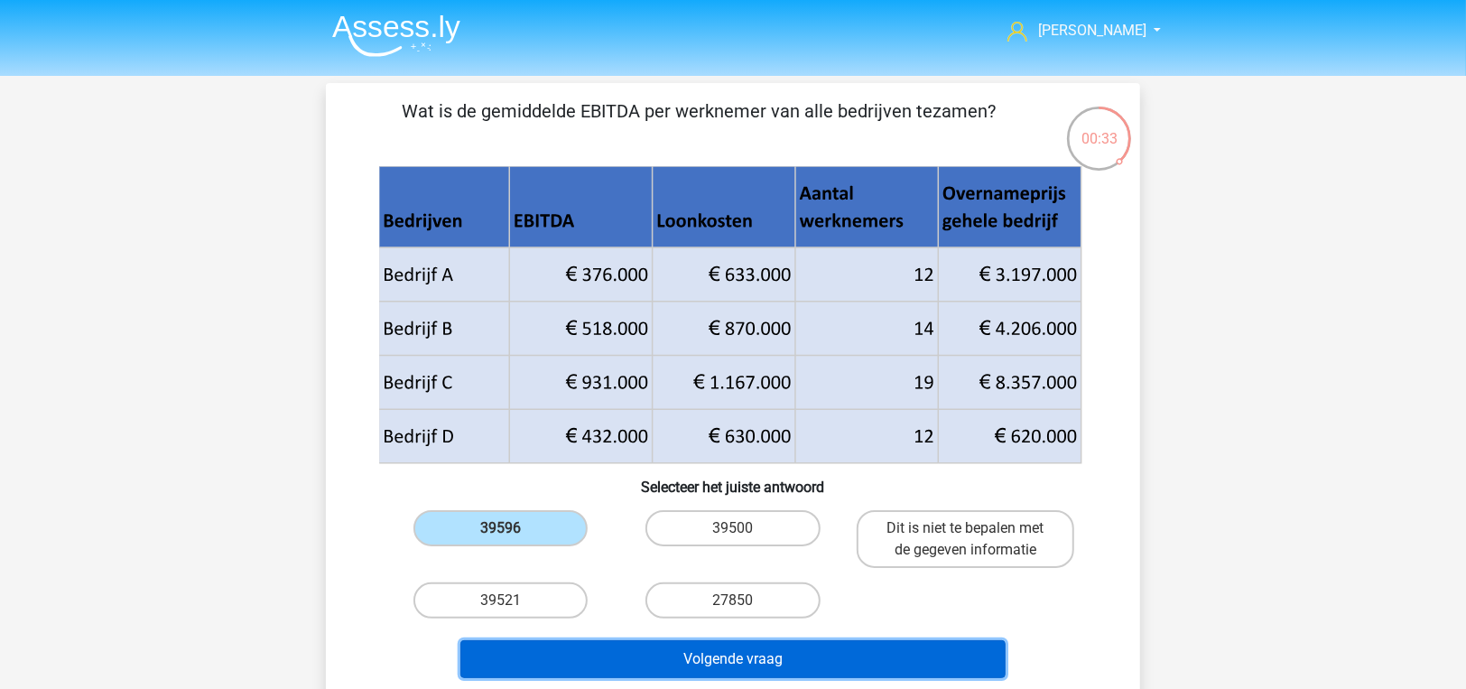
click at [601, 659] on button "Volgende vraag" at bounding box center [733, 659] width 546 height 38
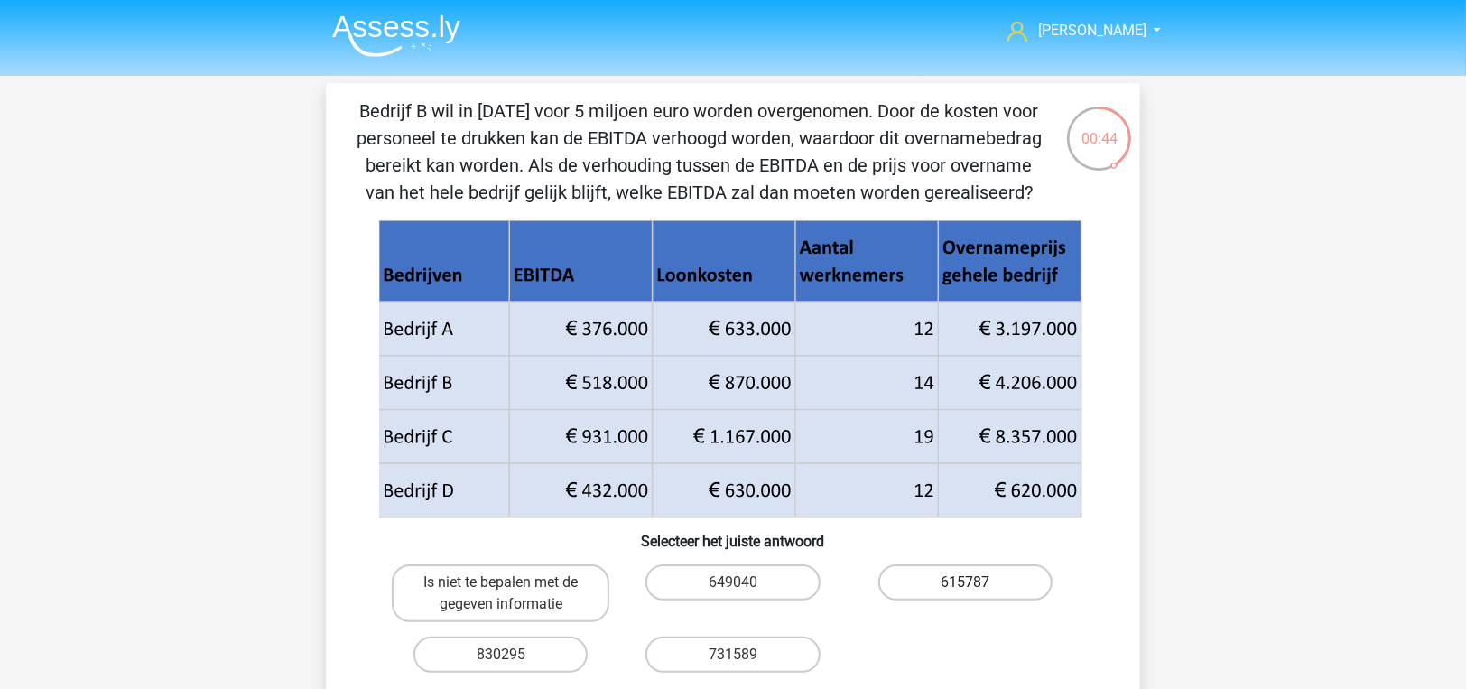
click at [900, 585] on label "615787" at bounding box center [965, 582] width 174 height 36
click at [965, 585] on input "615787" at bounding box center [971, 588] width 12 height 12
radio input "true"
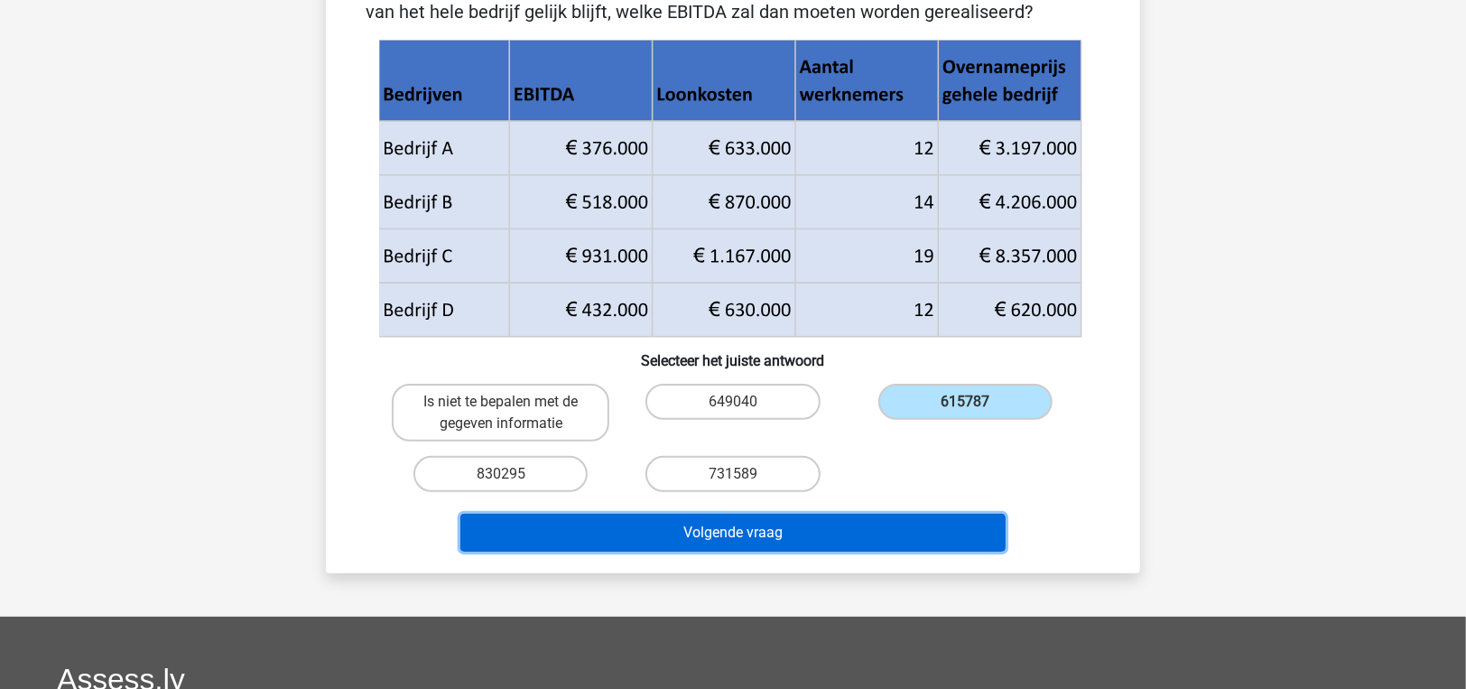
click at [877, 532] on button "Volgende vraag" at bounding box center [733, 533] width 546 height 38
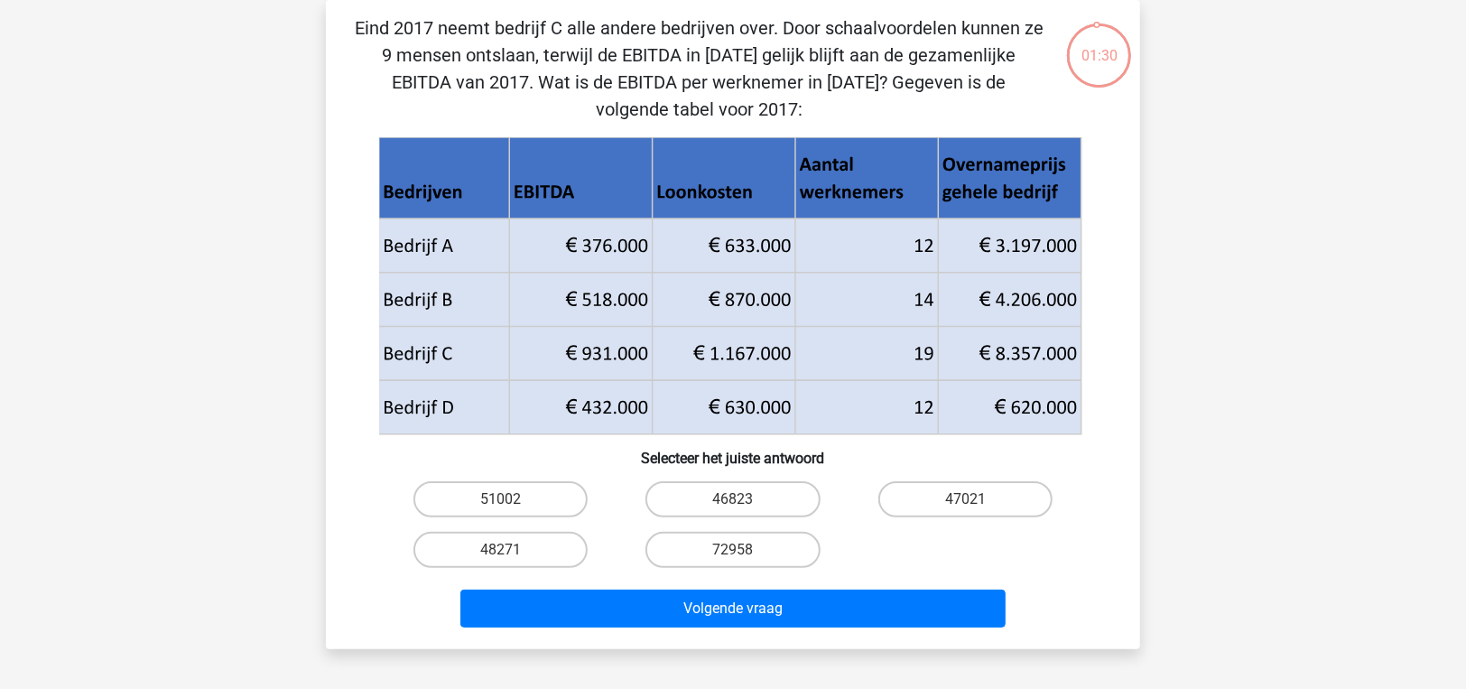
scroll to position [0, 0]
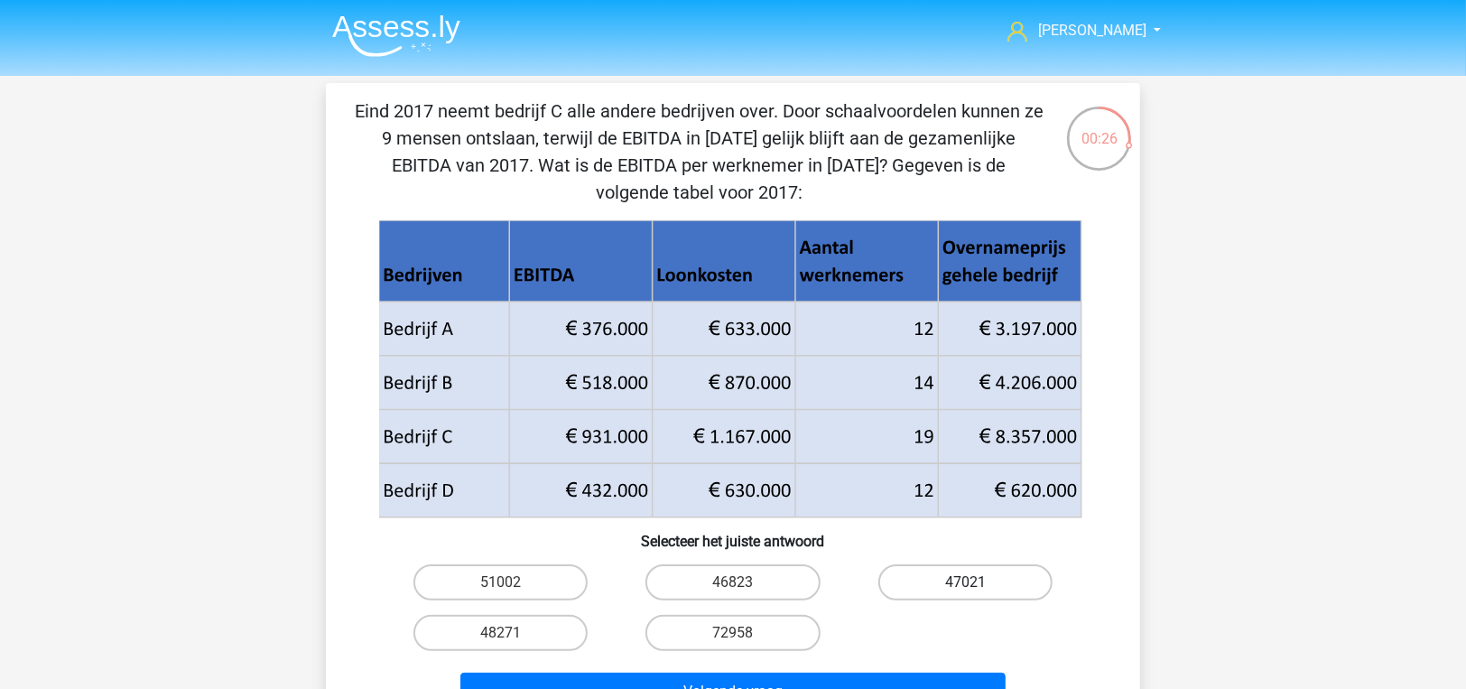
click at [984, 575] on label "47021" at bounding box center [965, 582] width 174 height 36
click at [977, 582] on input "47021" at bounding box center [971, 588] width 12 height 12
radio input "true"
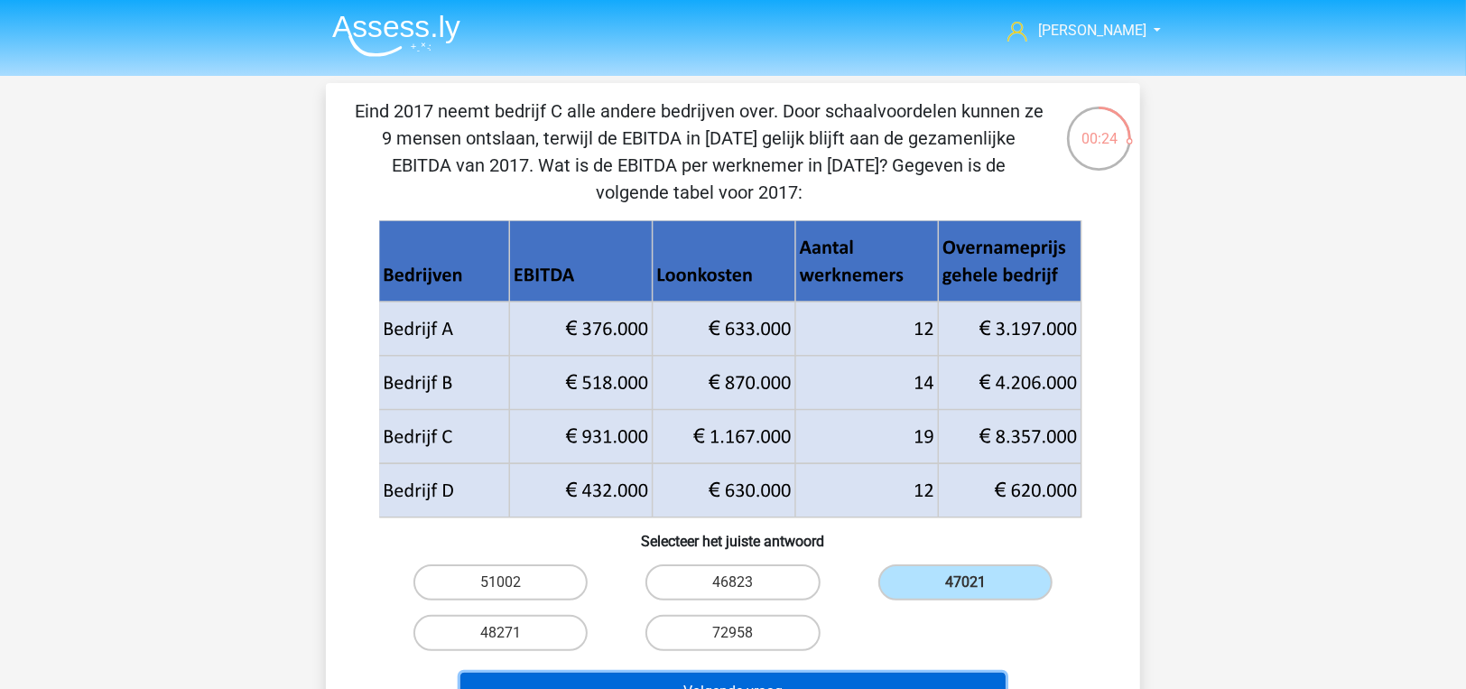
click at [949, 673] on button "Volgende vraag" at bounding box center [733, 691] width 546 height 38
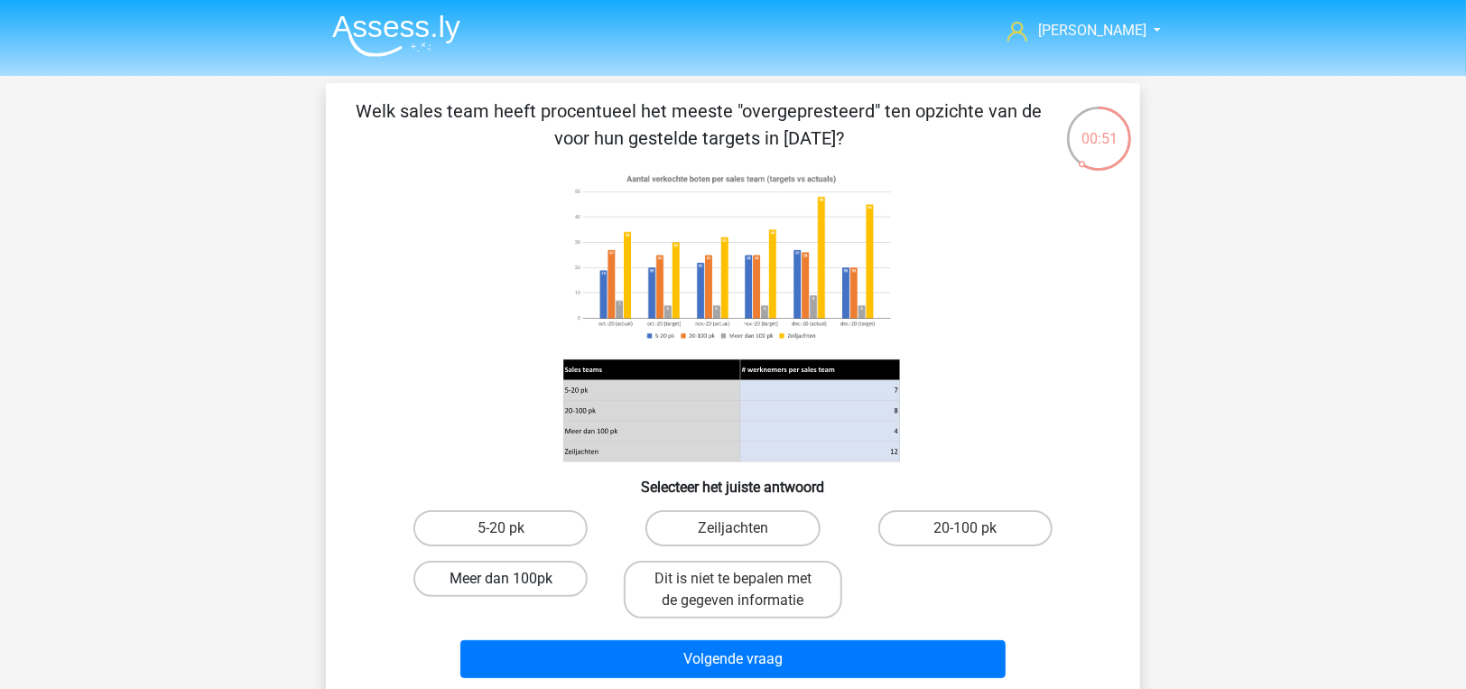
click at [467, 569] on label "Meer dan 100pk" at bounding box center [500, 578] width 174 height 36
click at [501, 579] on input "Meer dan 100pk" at bounding box center [507, 585] width 12 height 12
radio input "true"
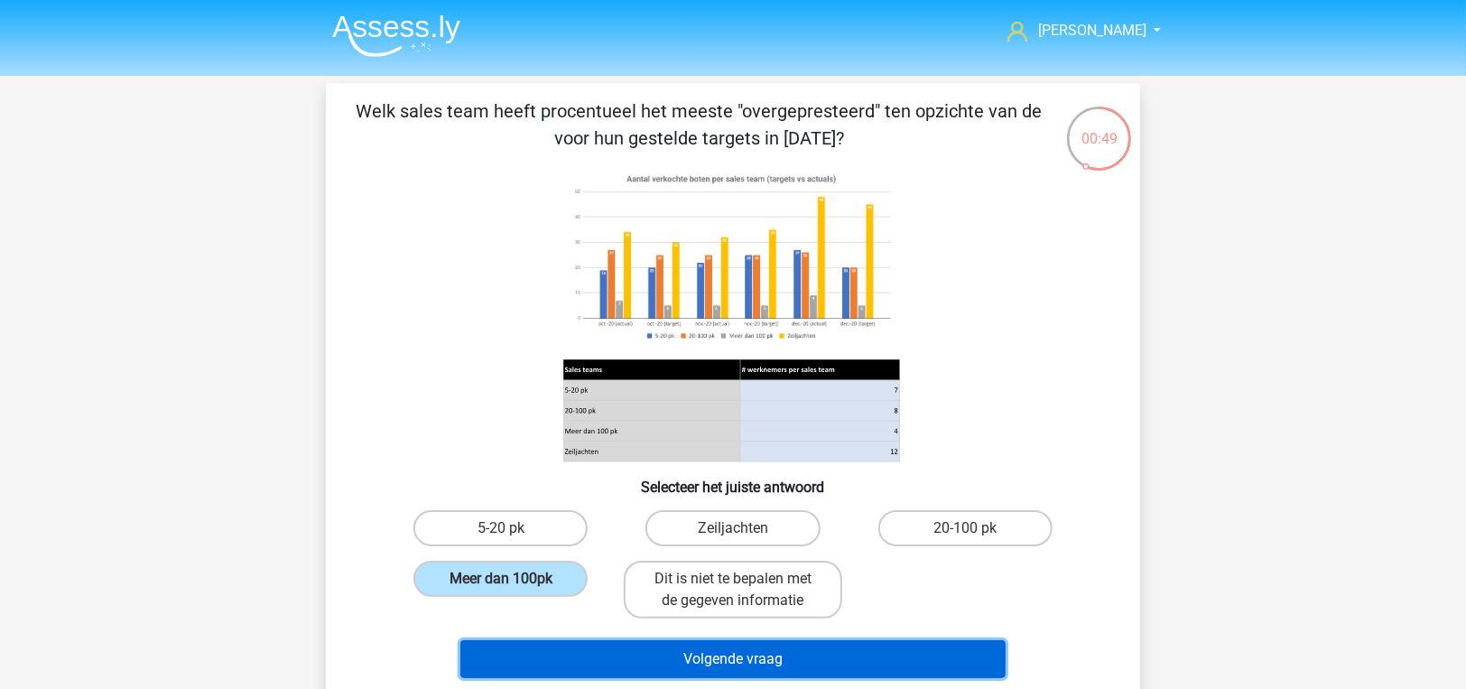
click at [638, 653] on button "Volgende vraag" at bounding box center [733, 659] width 546 height 38
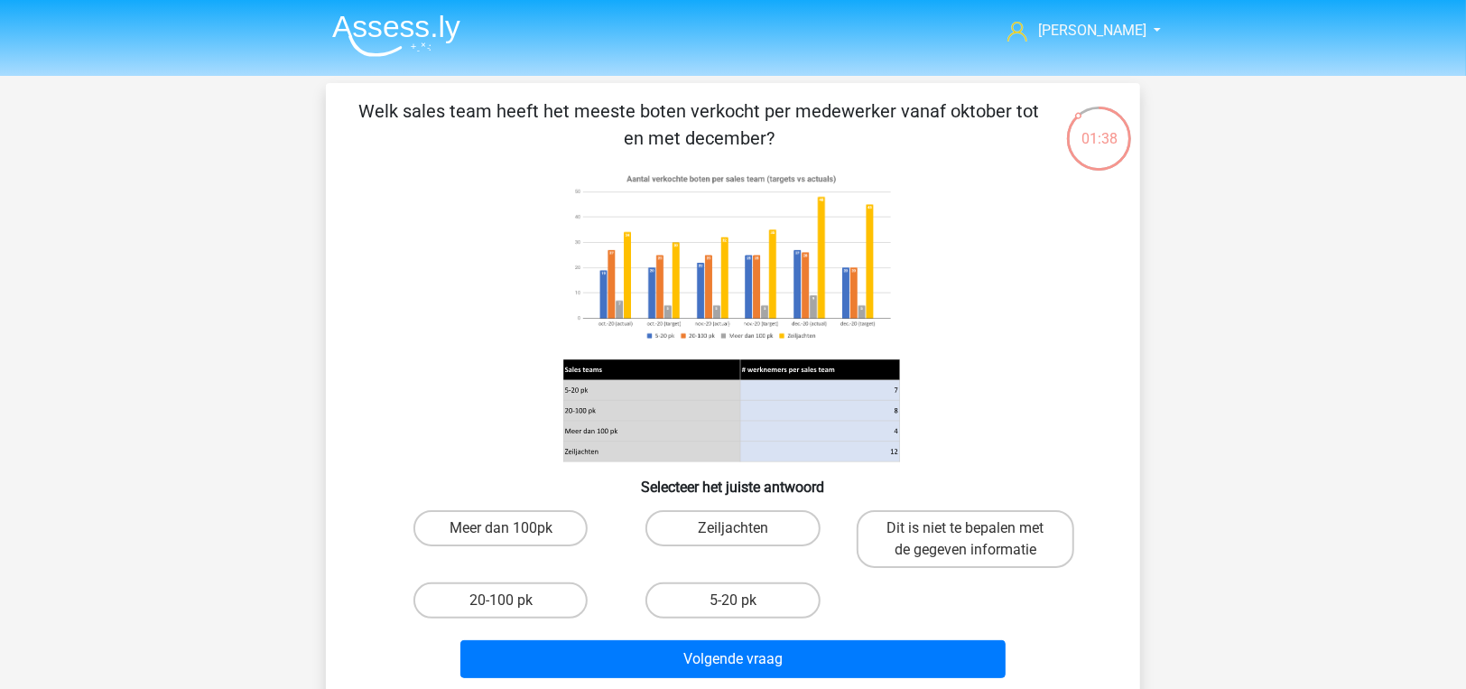
drag, startPoint x: 667, startPoint y: 115, endPoint x: 774, endPoint y: 148, distance: 112.5
click at [774, 148] on p "Welk sales team heeft het meeste boten verkocht per medewerker vanaf oktober to…" at bounding box center [699, 124] width 689 height 54
drag, startPoint x: 722, startPoint y: 599, endPoint x: 723, endPoint y: 622, distance: 22.6
click at [722, 599] on label "5-20 pk" at bounding box center [732, 600] width 174 height 36
click at [733, 600] on input "5-20 pk" at bounding box center [739, 606] width 12 height 12
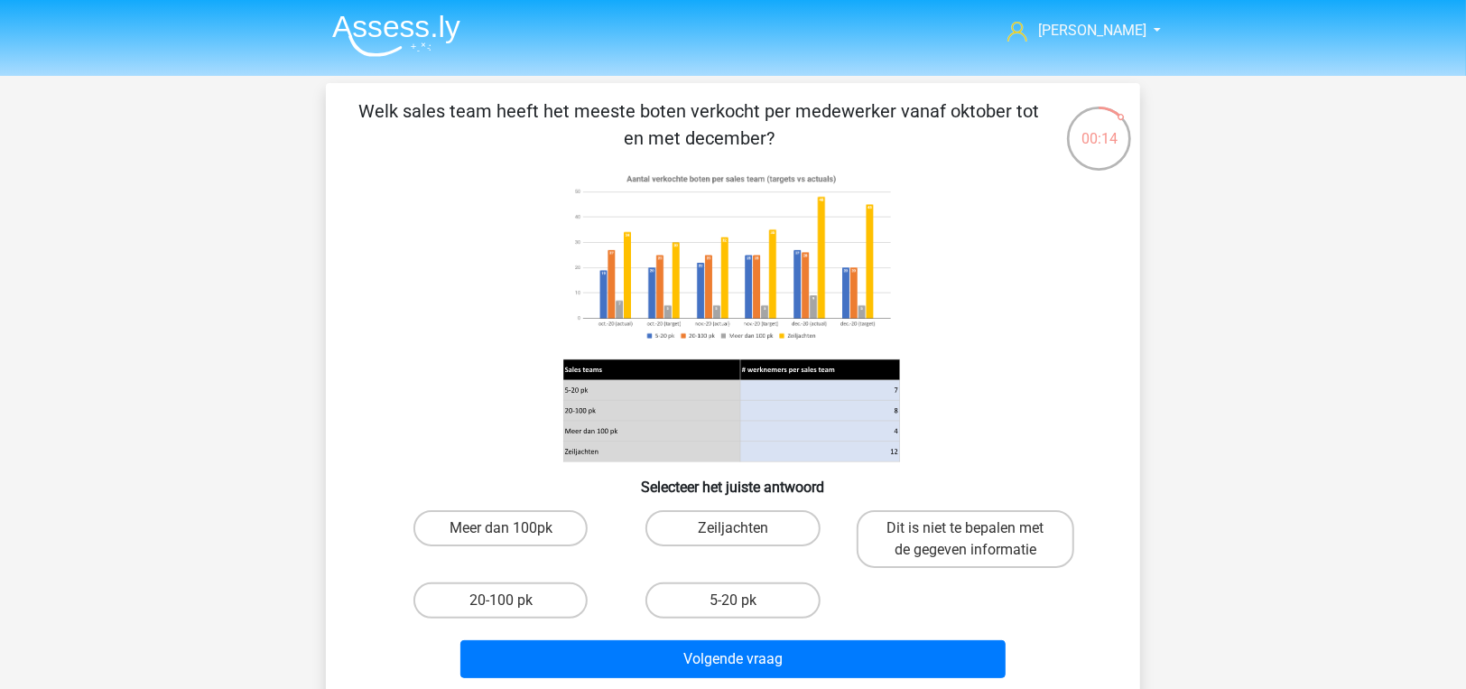
radio input "true"
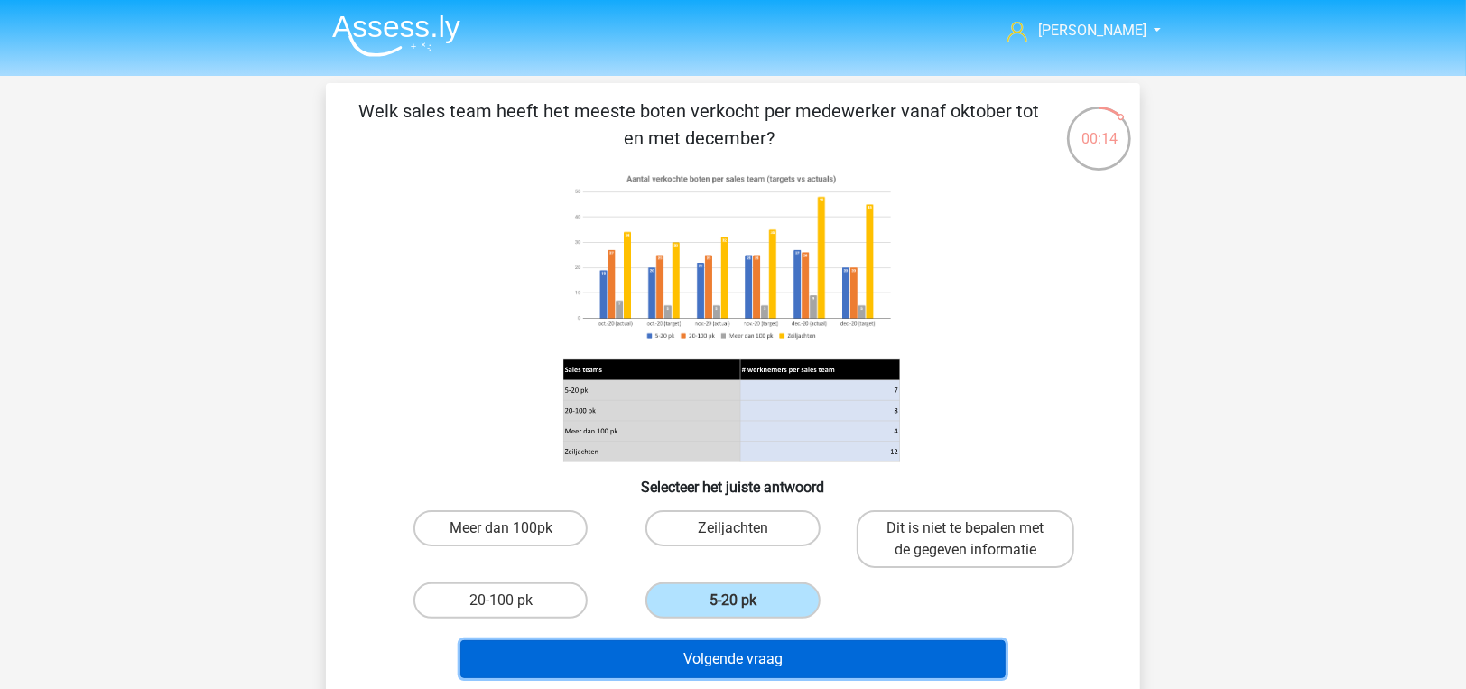
click at [717, 657] on button "Volgende vraag" at bounding box center [733, 659] width 546 height 38
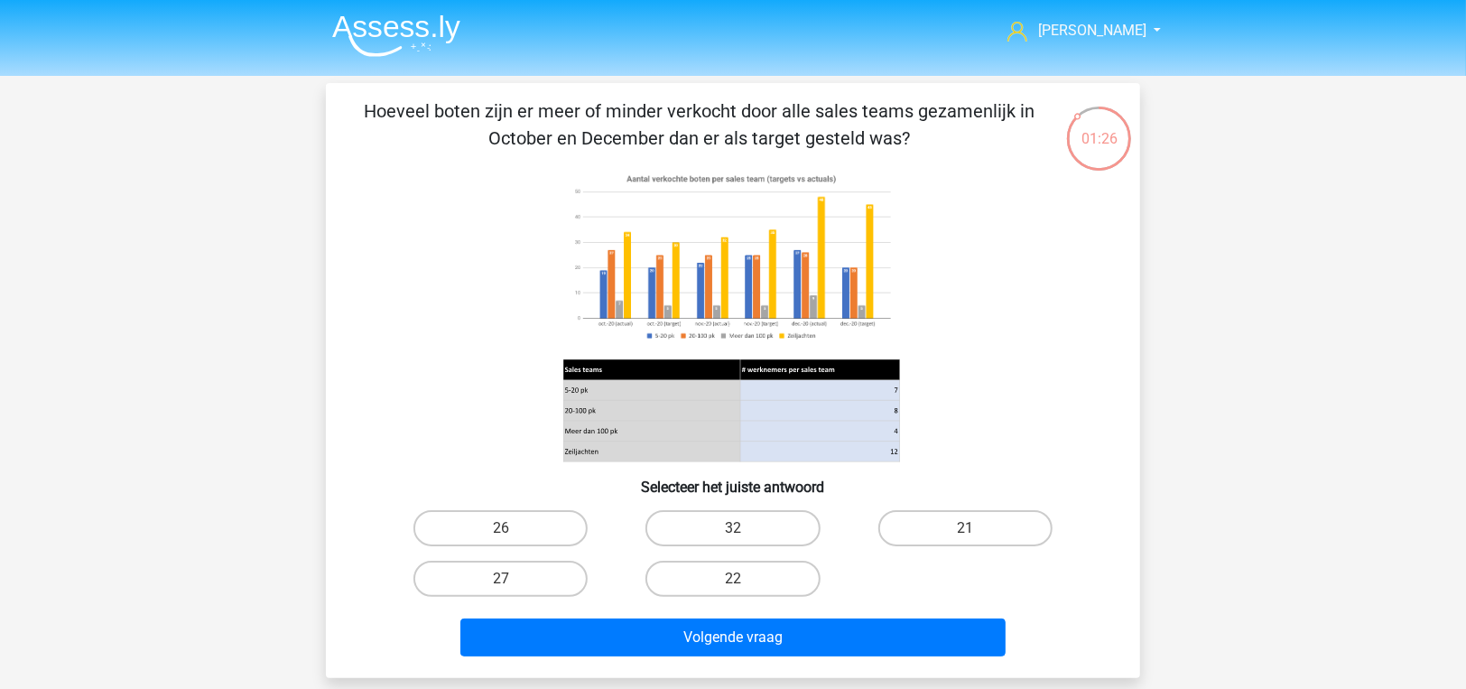
drag, startPoint x: 746, startPoint y: 110, endPoint x: 744, endPoint y: 133, distance: 22.6
click at [744, 133] on p "Hoeveel boten zijn er meer of minder verkocht door alle sales teams gezamenlijk…" at bounding box center [699, 124] width 689 height 54
click at [495, 537] on label "26" at bounding box center [500, 528] width 174 height 36
click at [501, 537] on input "26" at bounding box center [507, 534] width 12 height 12
radio input "true"
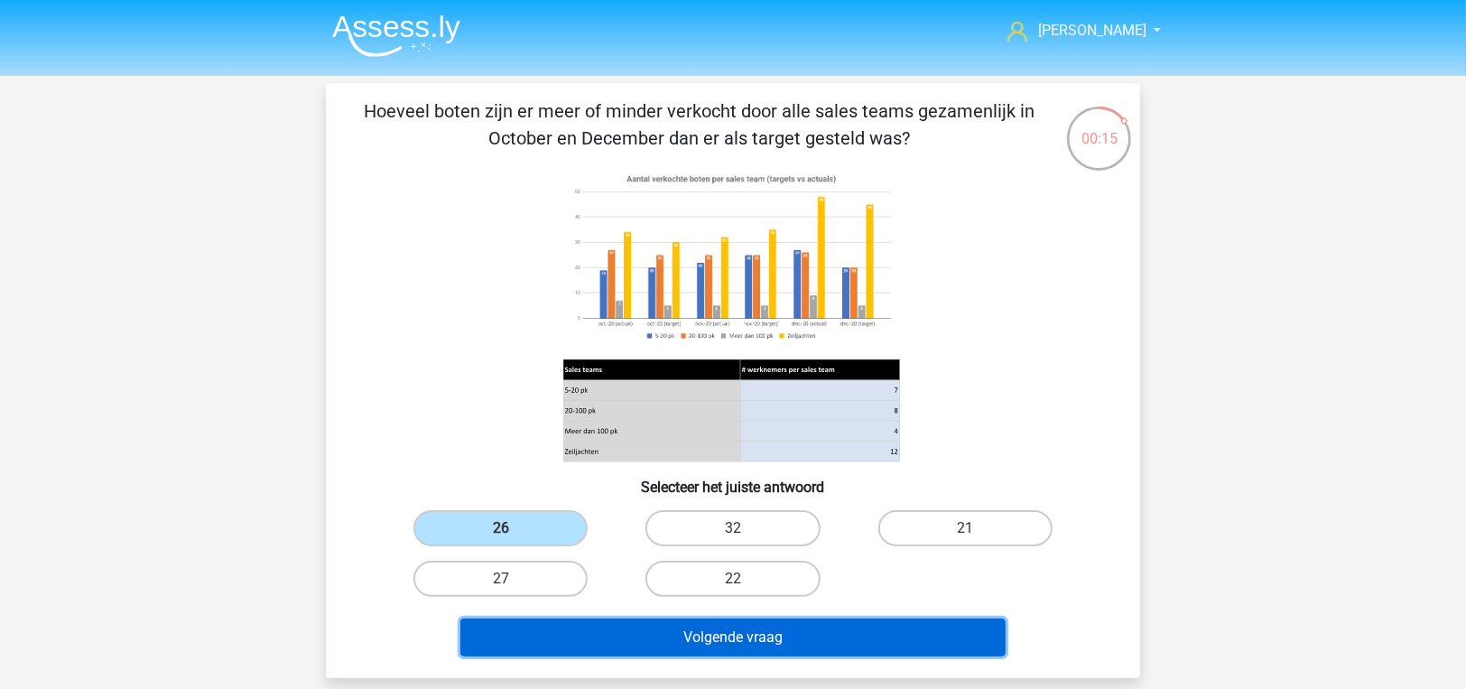
click at [537, 642] on button "Volgende vraag" at bounding box center [733, 637] width 546 height 38
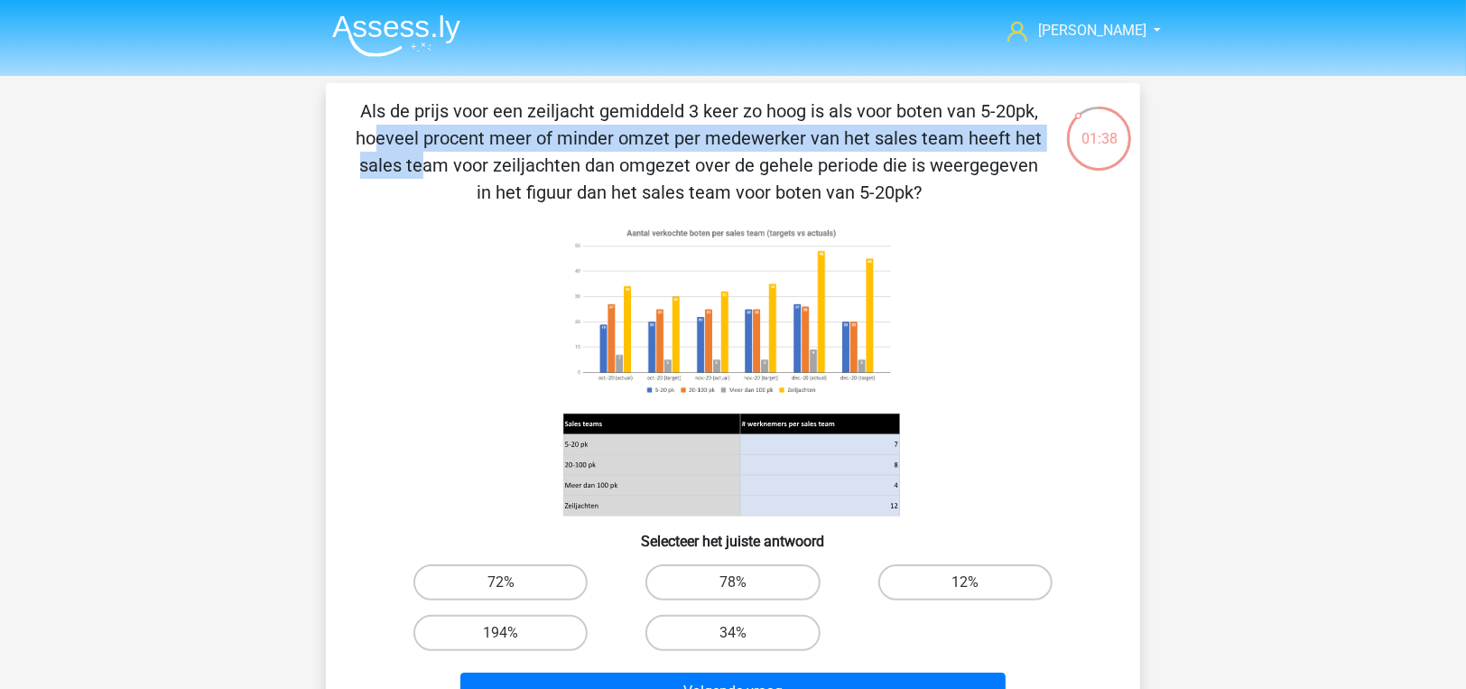
drag, startPoint x: 698, startPoint y: 108, endPoint x: 734, endPoint y: 147, distance: 53.0
click at [734, 147] on p "Als de prijs voor een zeiljacht gemiddeld 3 keer zo hoog is als voor boten van …" at bounding box center [699, 151] width 689 height 108
click at [746, 584] on label "78%" at bounding box center [732, 582] width 174 height 36
click at [745, 584] on input "78%" at bounding box center [739, 588] width 12 height 12
radio input "true"
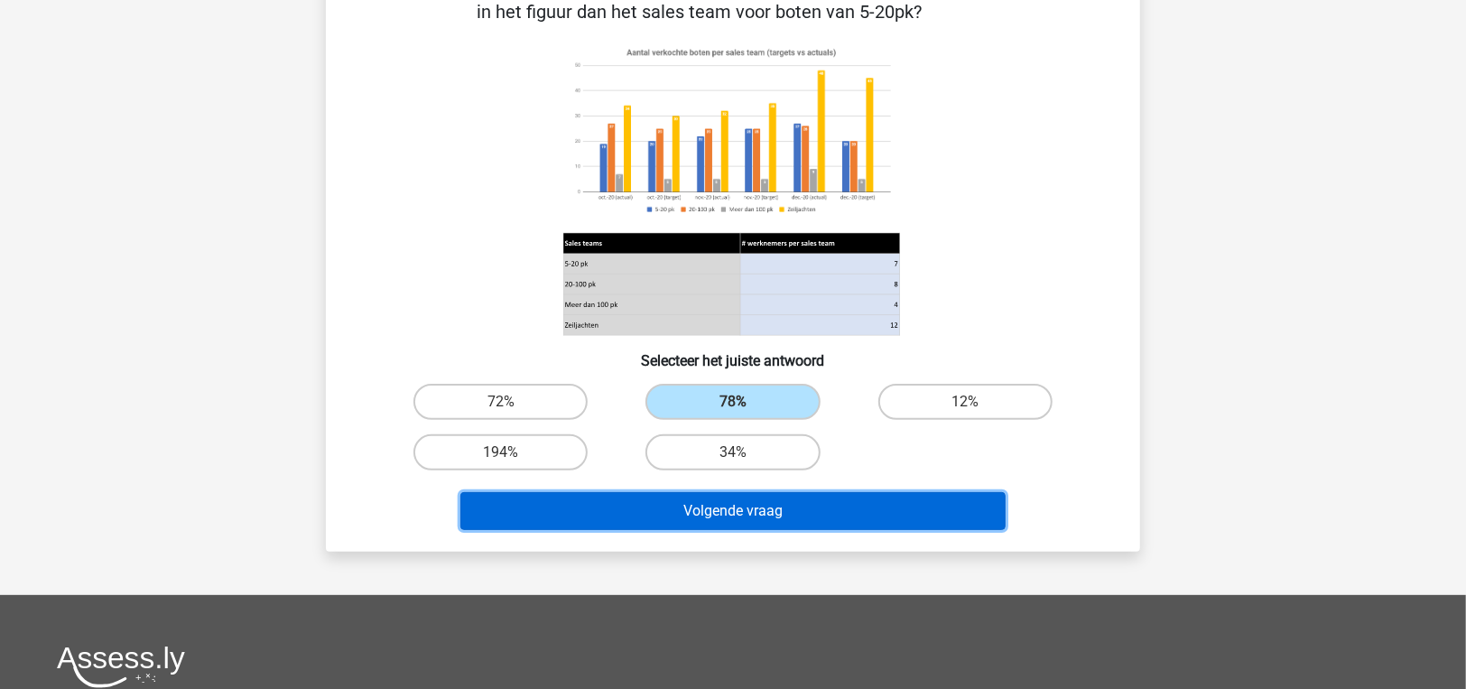
click at [732, 511] on button "Volgende vraag" at bounding box center [733, 511] width 546 height 38
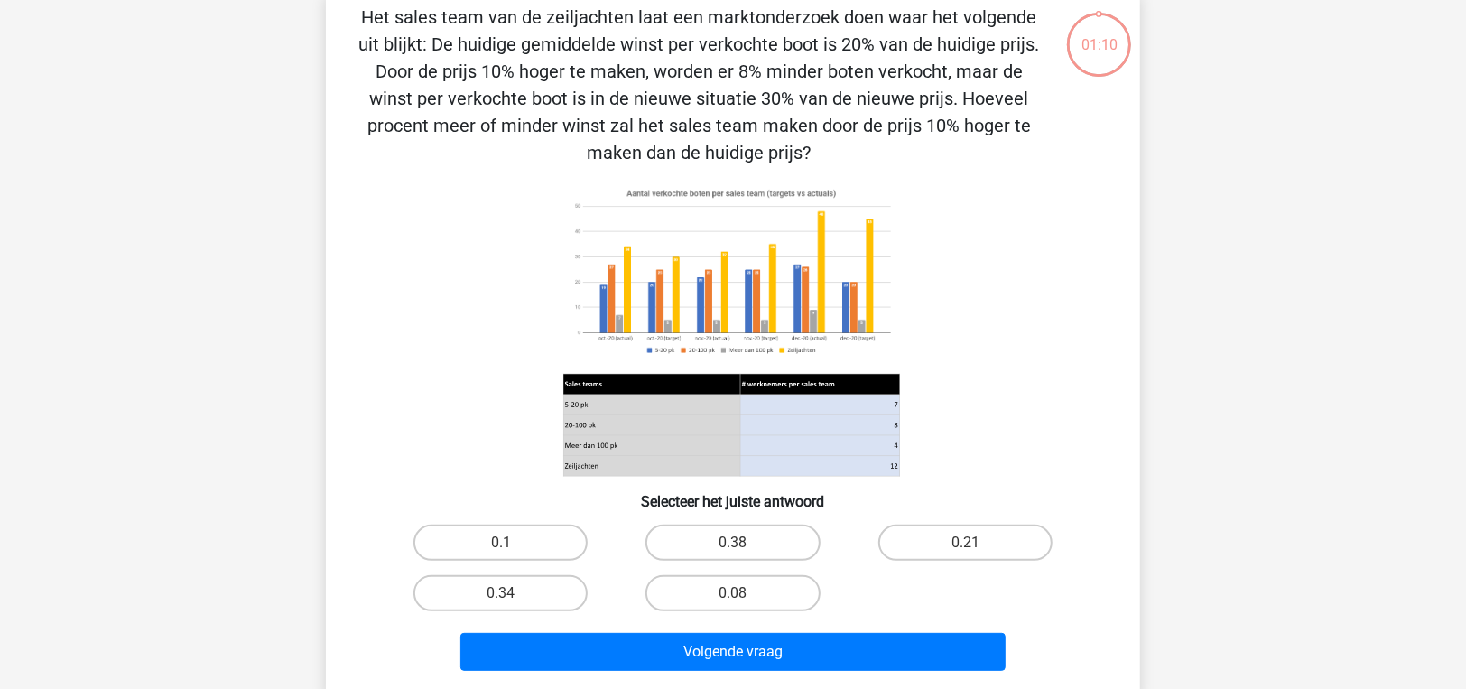
scroll to position [83, 0]
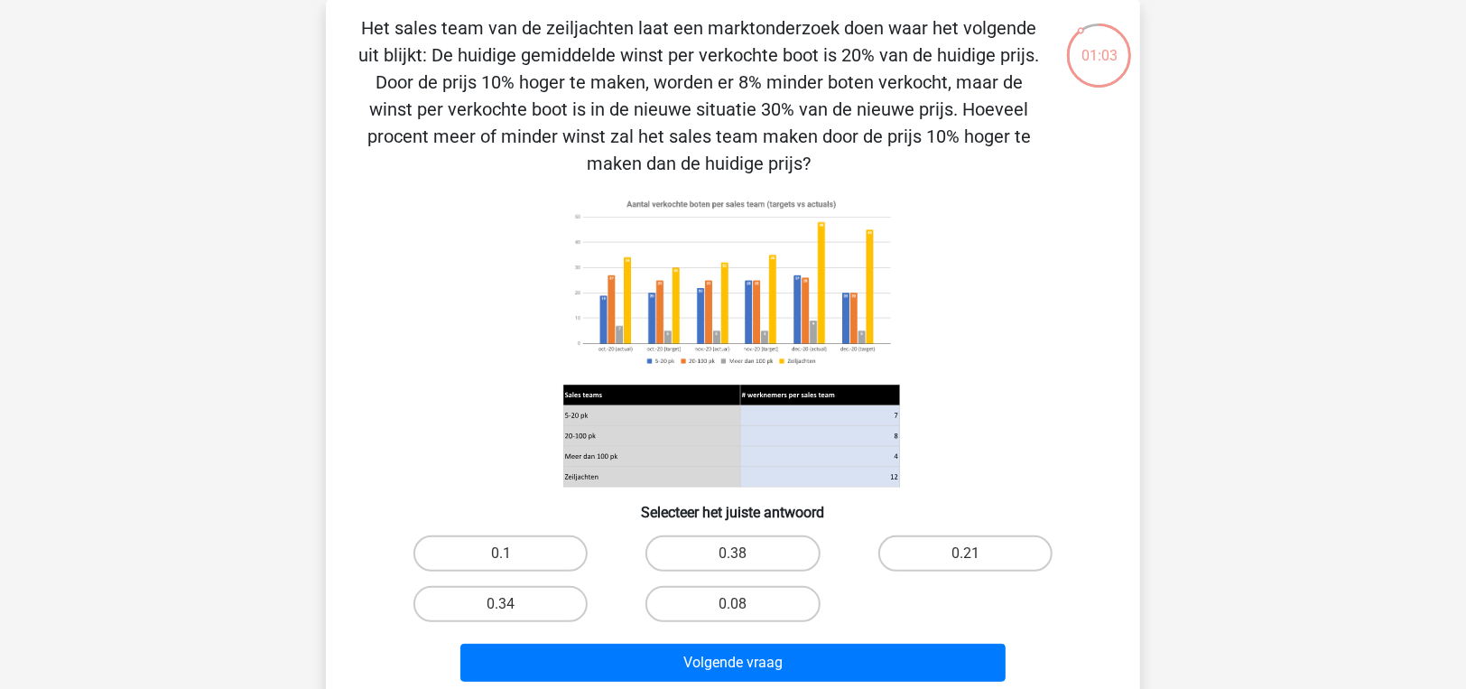
drag, startPoint x: 757, startPoint y: 67, endPoint x: 686, endPoint y: 81, distance: 72.7
click at [686, 81] on p "Het sales team van de zeiljachten laat een marktonderzoek doen waar het volgend…" at bounding box center [699, 95] width 689 height 162
drag, startPoint x: 686, startPoint y: 81, endPoint x: 679, endPoint y: 90, distance: 11.6
click at [673, 90] on p "Het sales team van de zeiljachten laat een marktonderzoek doen waar het volgend…" at bounding box center [699, 95] width 689 height 162
click at [973, 560] on input "0.21" at bounding box center [971, 559] width 12 height 12
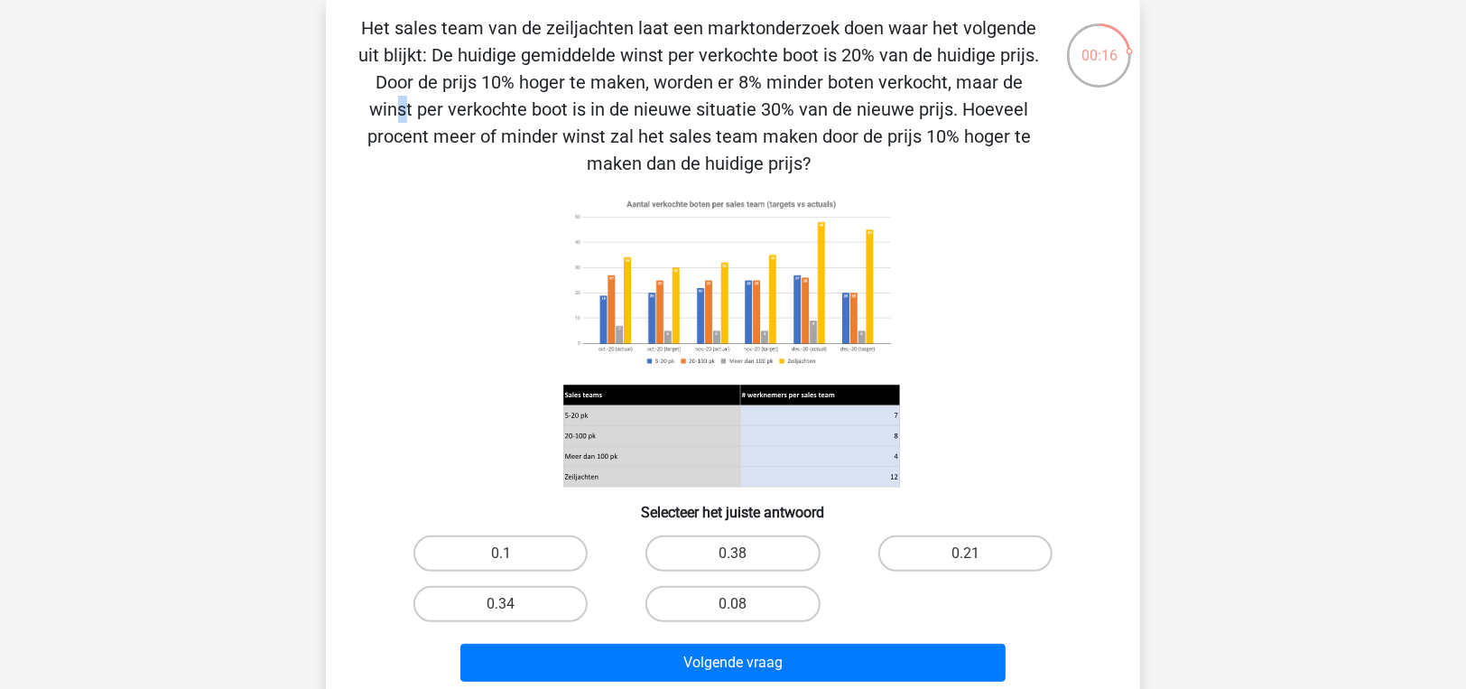
radio input "true"
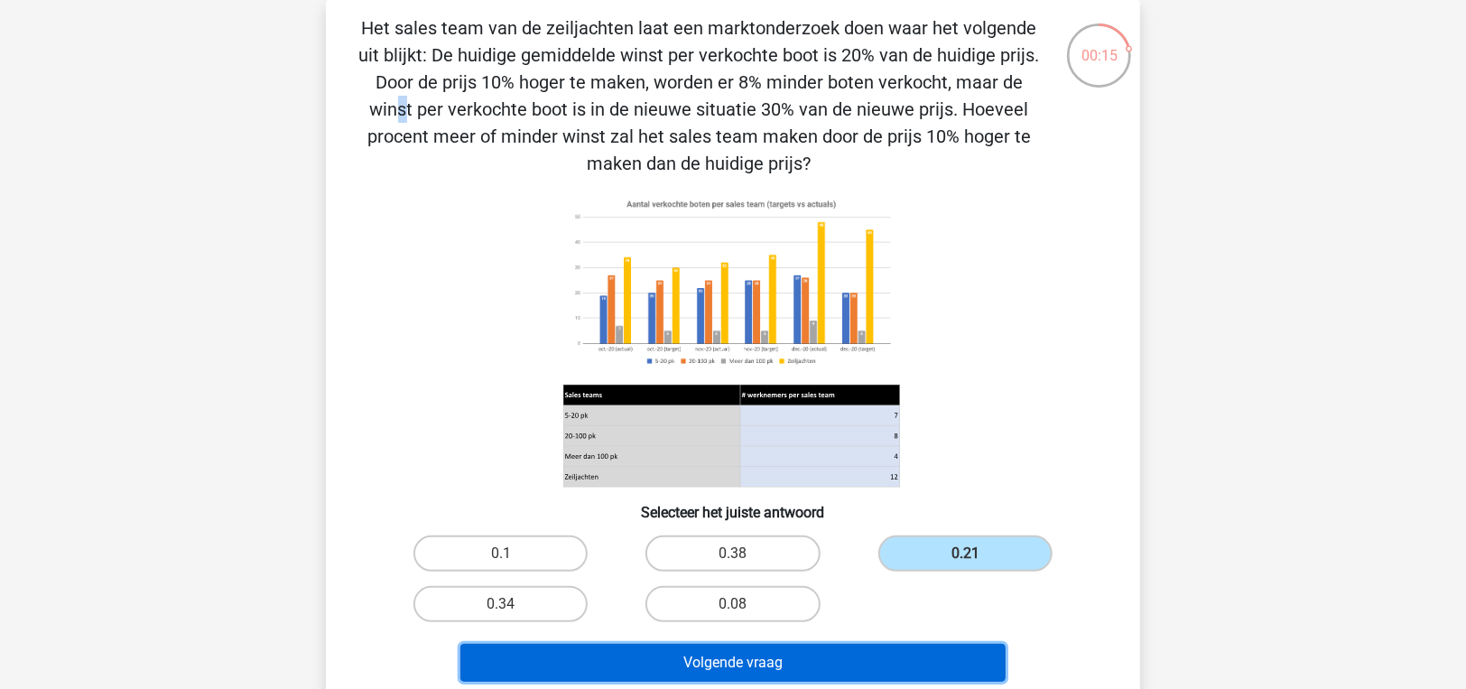
click at [906, 662] on button "Volgende vraag" at bounding box center [733, 663] width 546 height 38
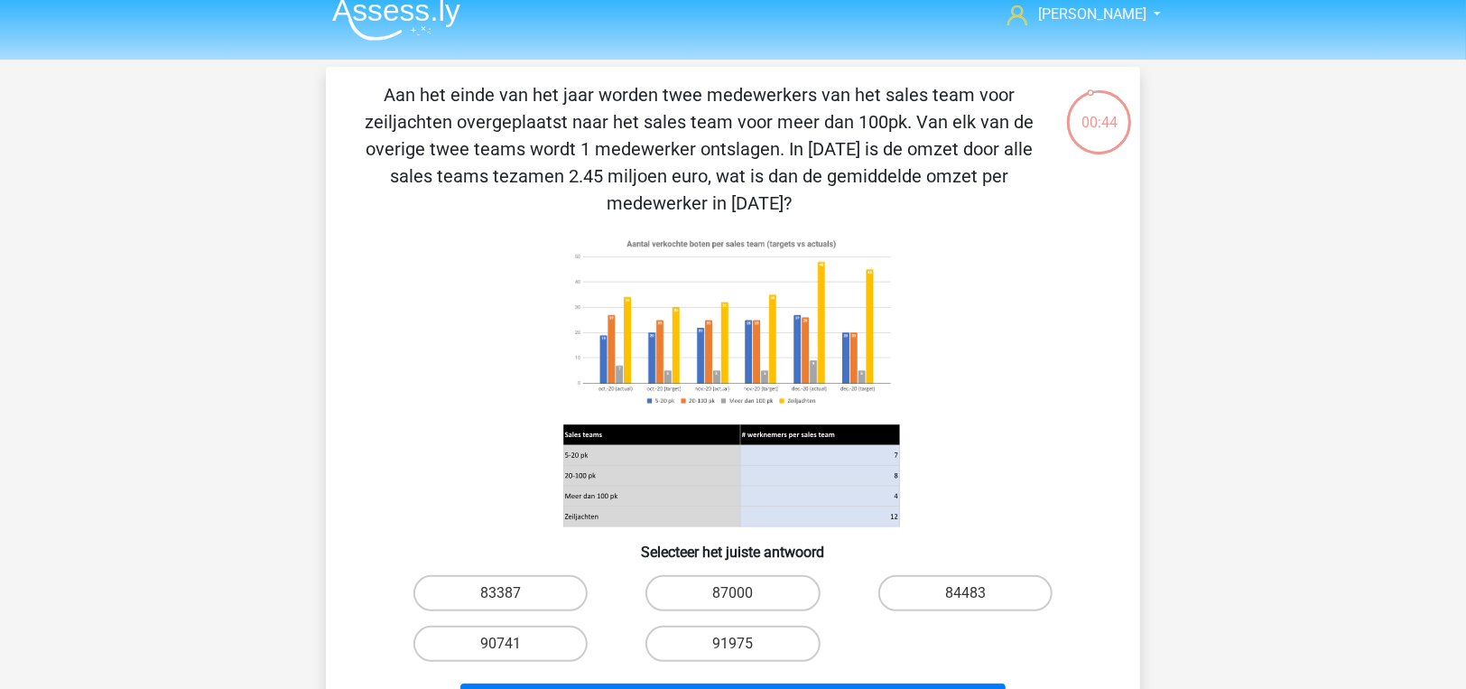
scroll to position [0, 0]
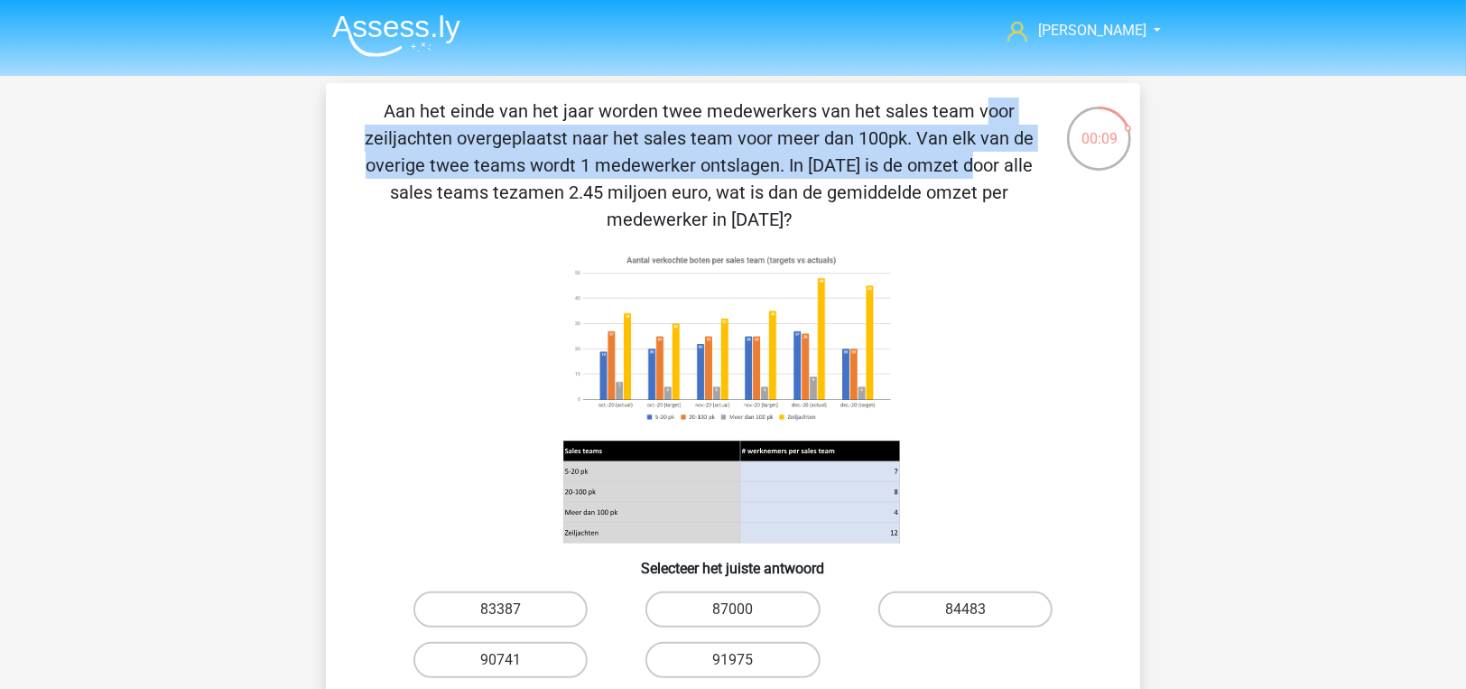
drag, startPoint x: 588, startPoint y: 116, endPoint x: 579, endPoint y: 157, distance: 41.8
click at [579, 157] on p "Aan het einde van het jaar worden twee medewerkers van het sales team voor zeil…" at bounding box center [699, 164] width 689 height 135
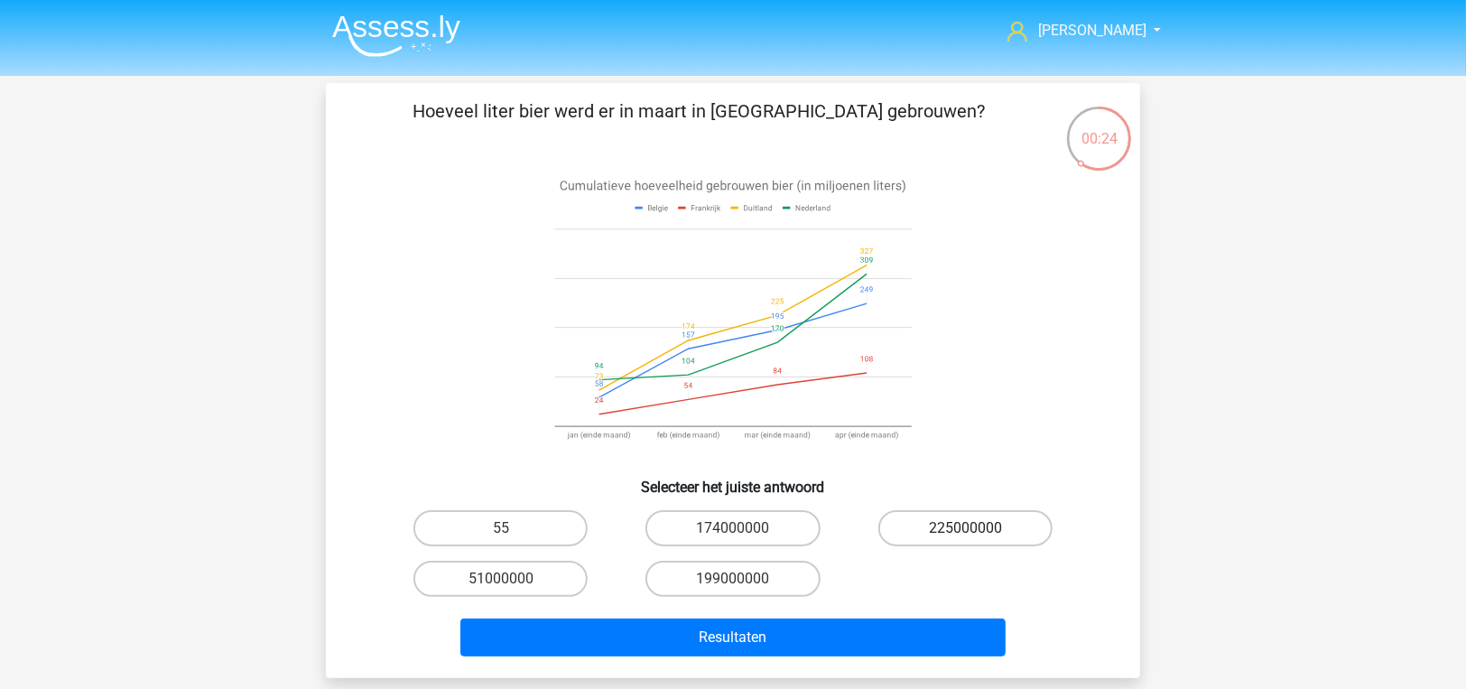
click at [931, 523] on label "225000000" at bounding box center [965, 528] width 174 height 36
click at [965, 528] on input "225000000" at bounding box center [971, 534] width 12 height 12
radio input "true"
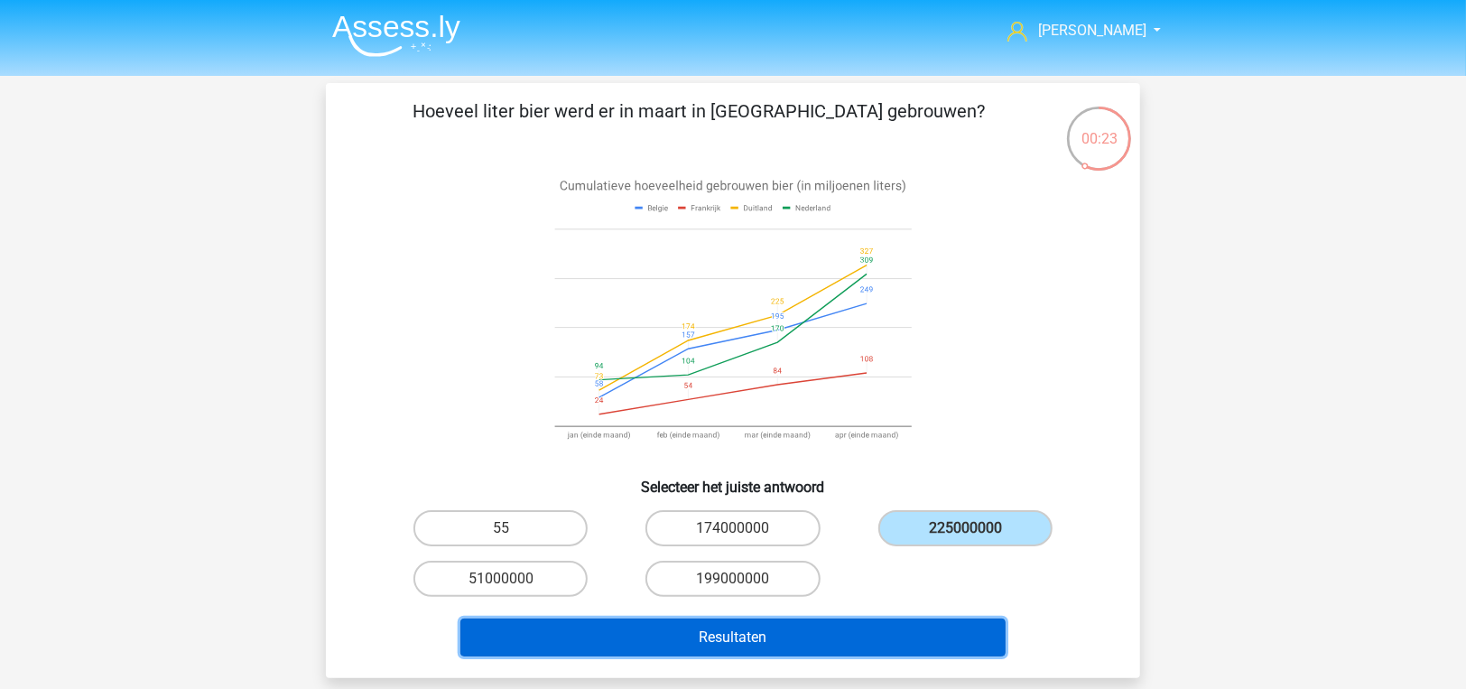
click at [853, 644] on button "Resultaten" at bounding box center [733, 637] width 546 height 38
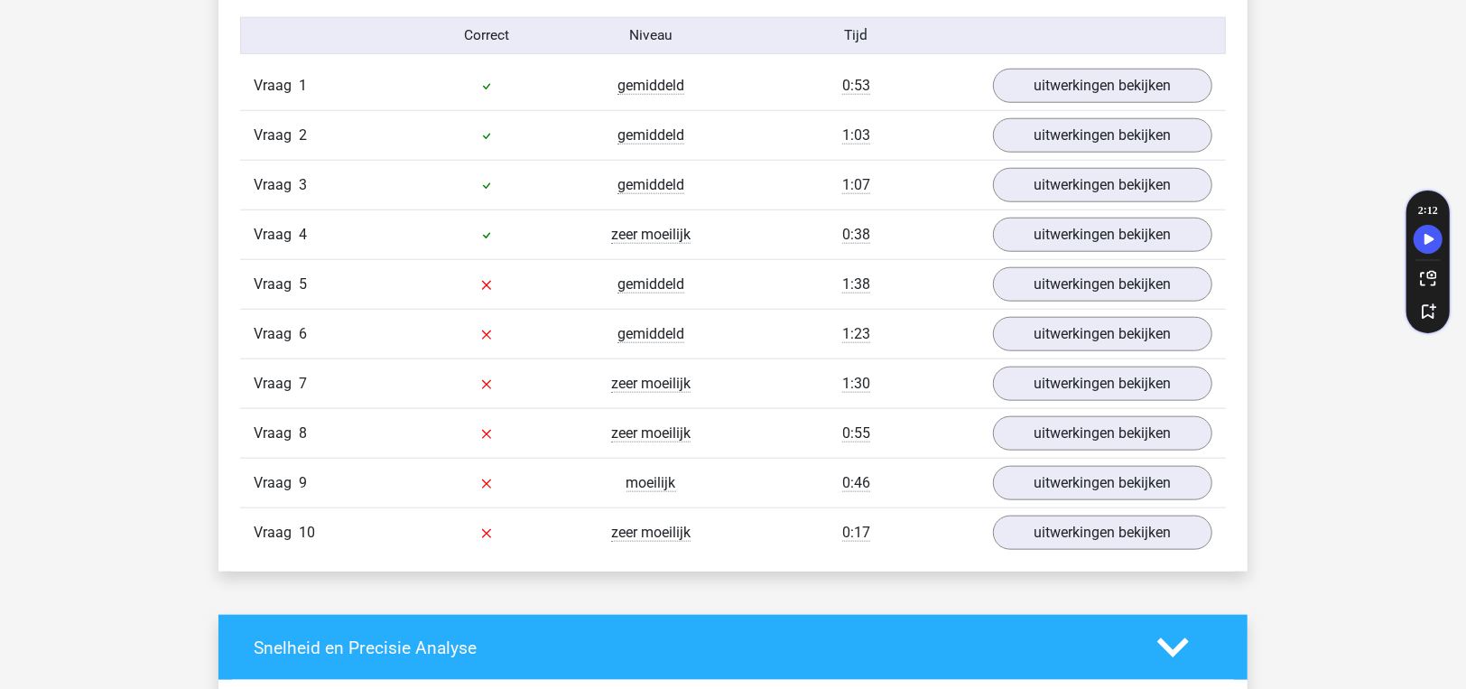
scroll to position [1172, 0]
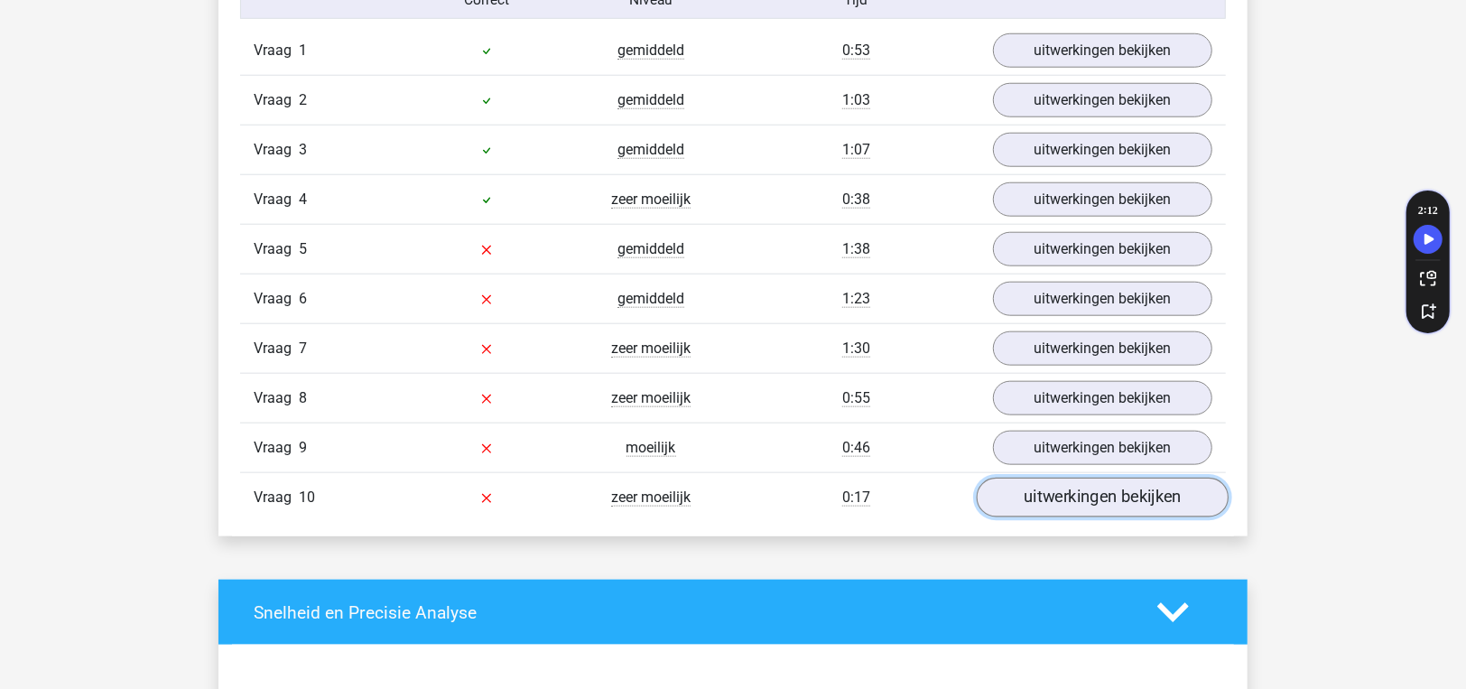
click at [1027, 479] on link "uitwerkingen bekijken" at bounding box center [1103, 497] width 252 height 40
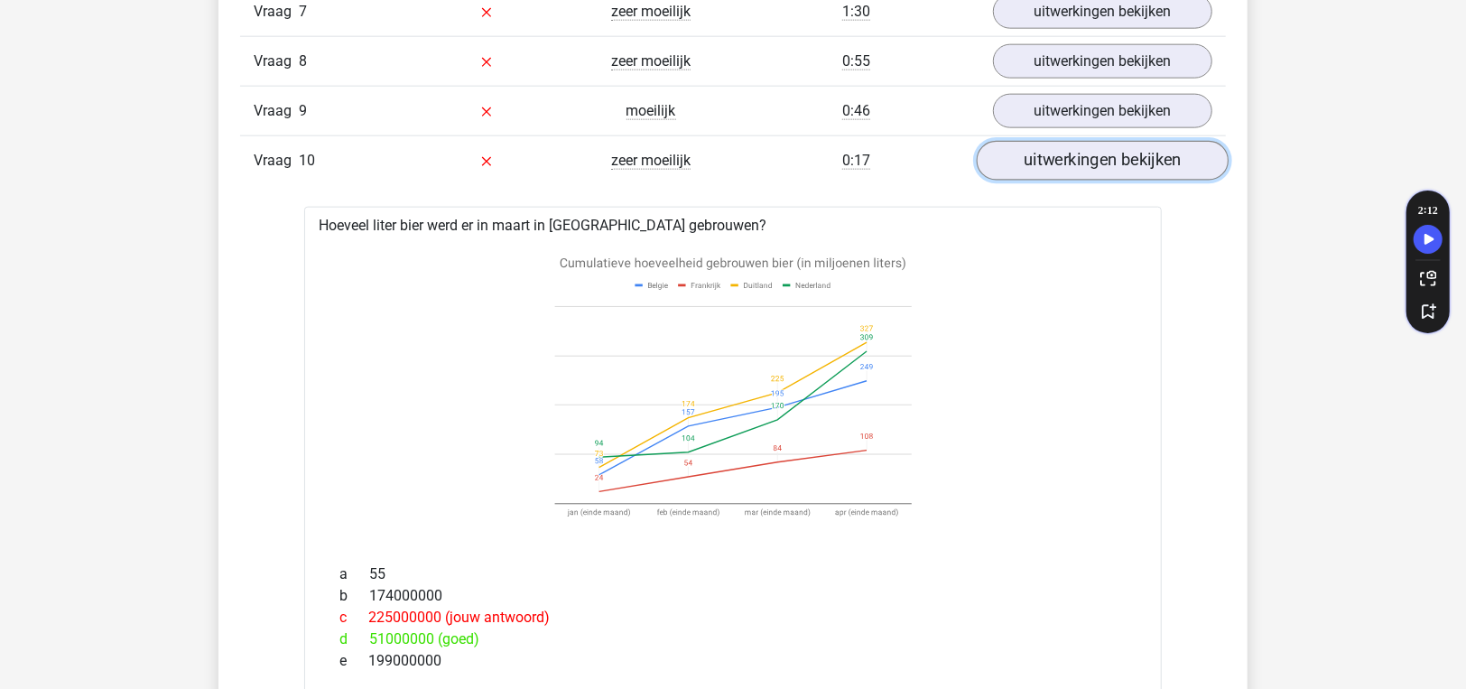
scroll to position [1533, 0]
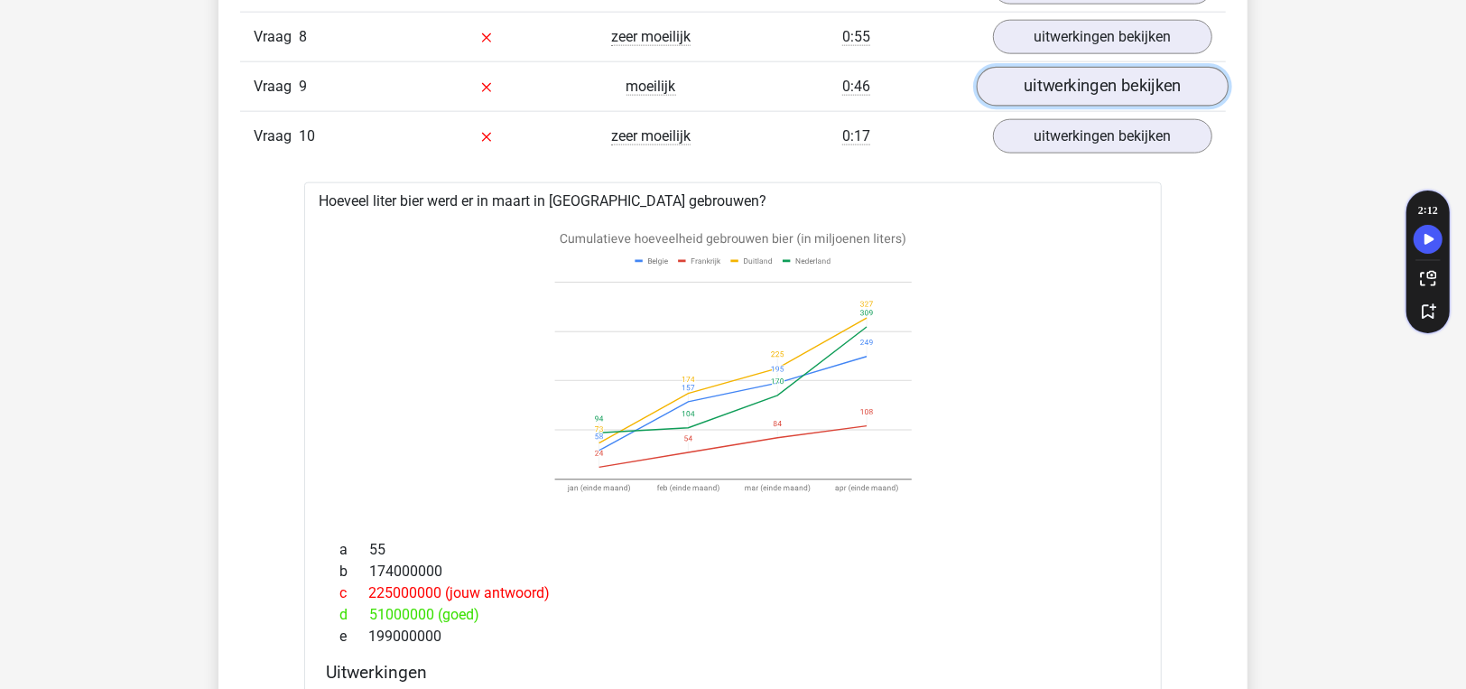
click at [1085, 74] on link "uitwerkingen bekijken" at bounding box center [1103, 87] width 252 height 40
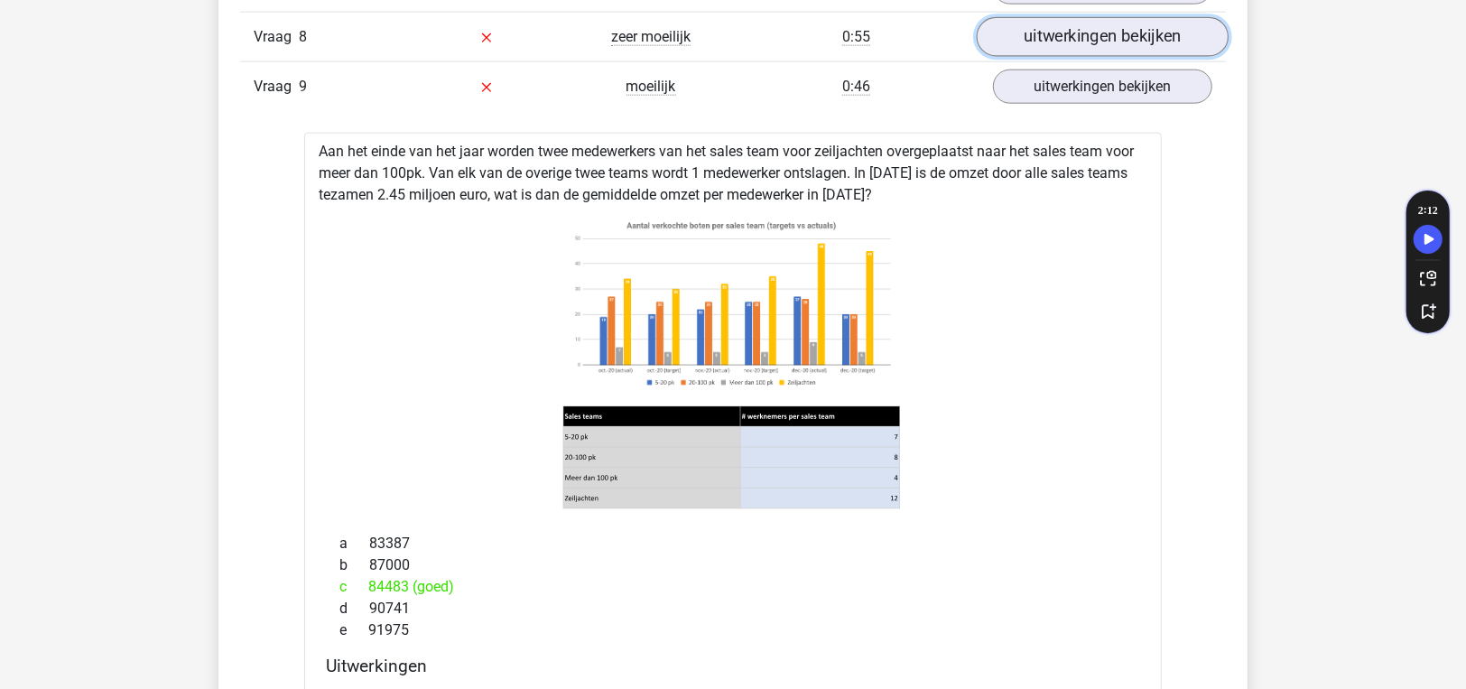
click at [1049, 32] on link "uitwerkingen bekijken" at bounding box center [1103, 37] width 252 height 40
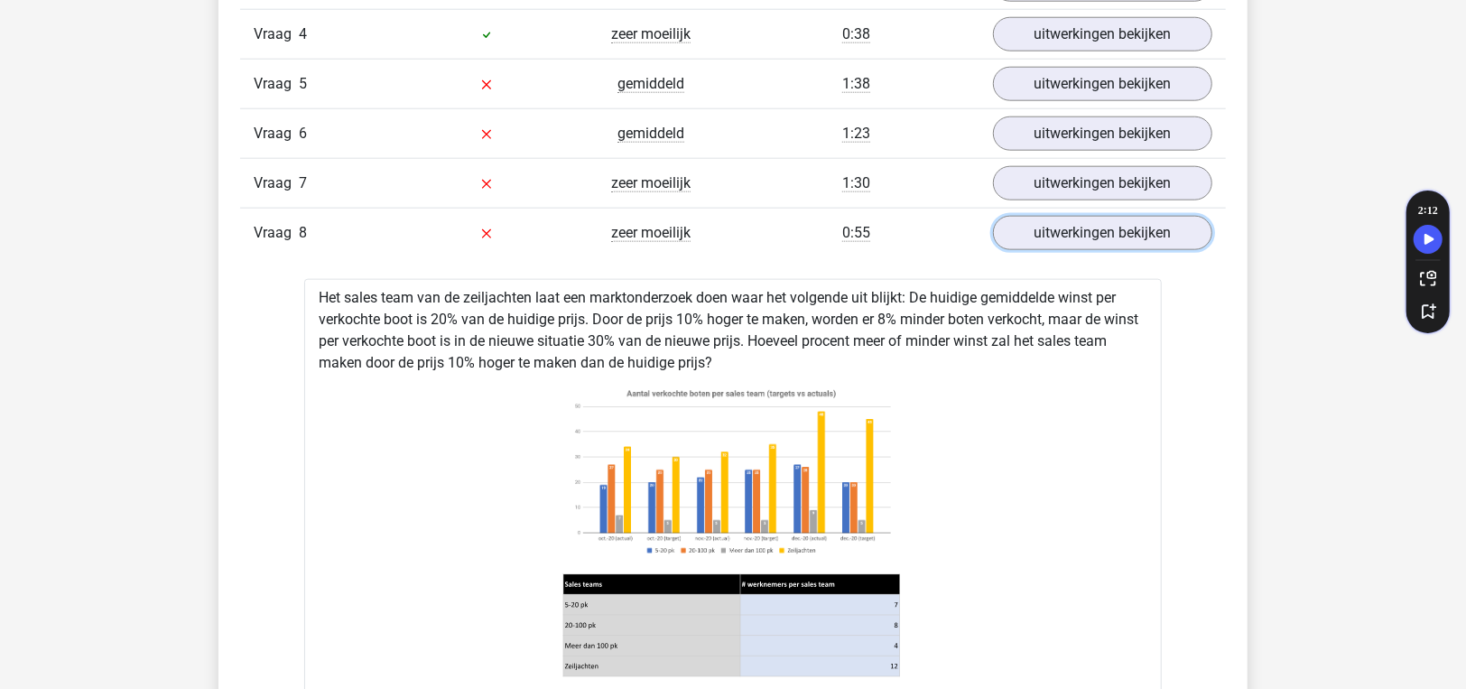
scroll to position [1264, 0]
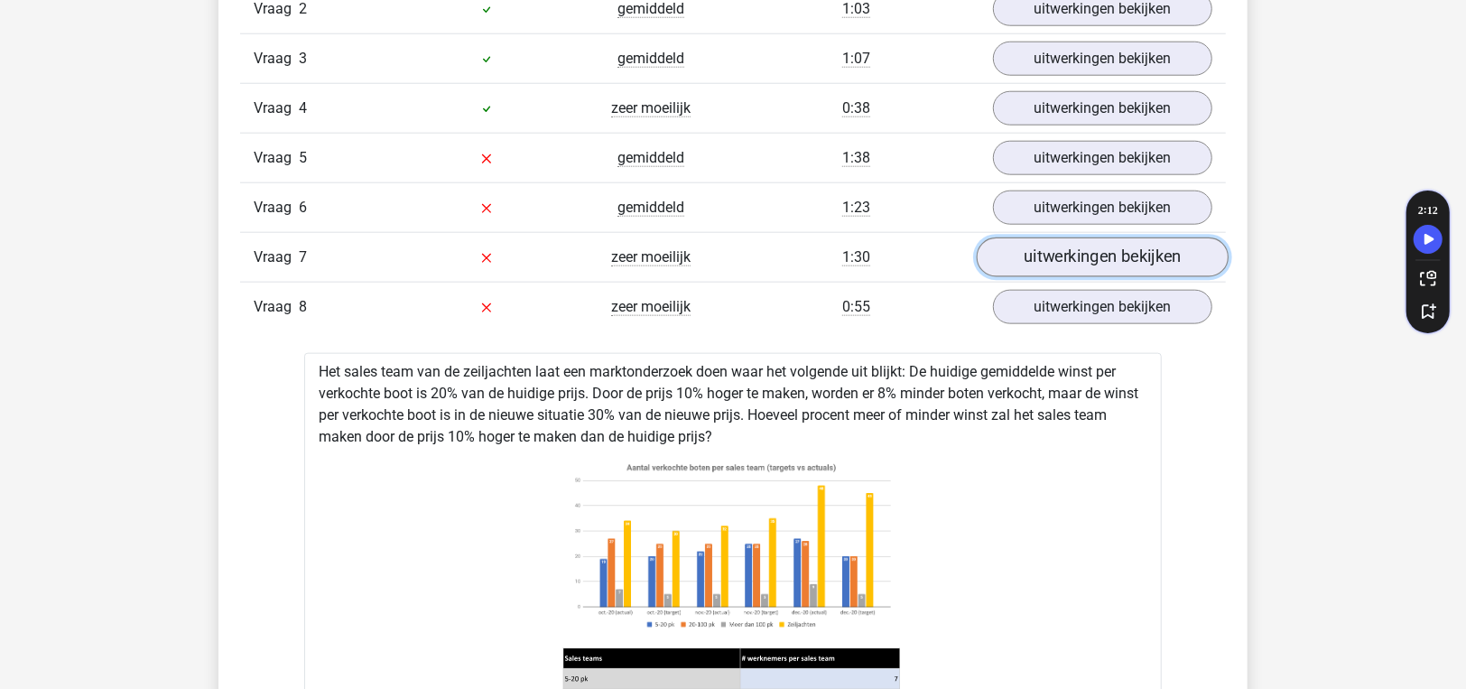
click at [1042, 255] on link "uitwerkingen bekijken" at bounding box center [1103, 257] width 252 height 40
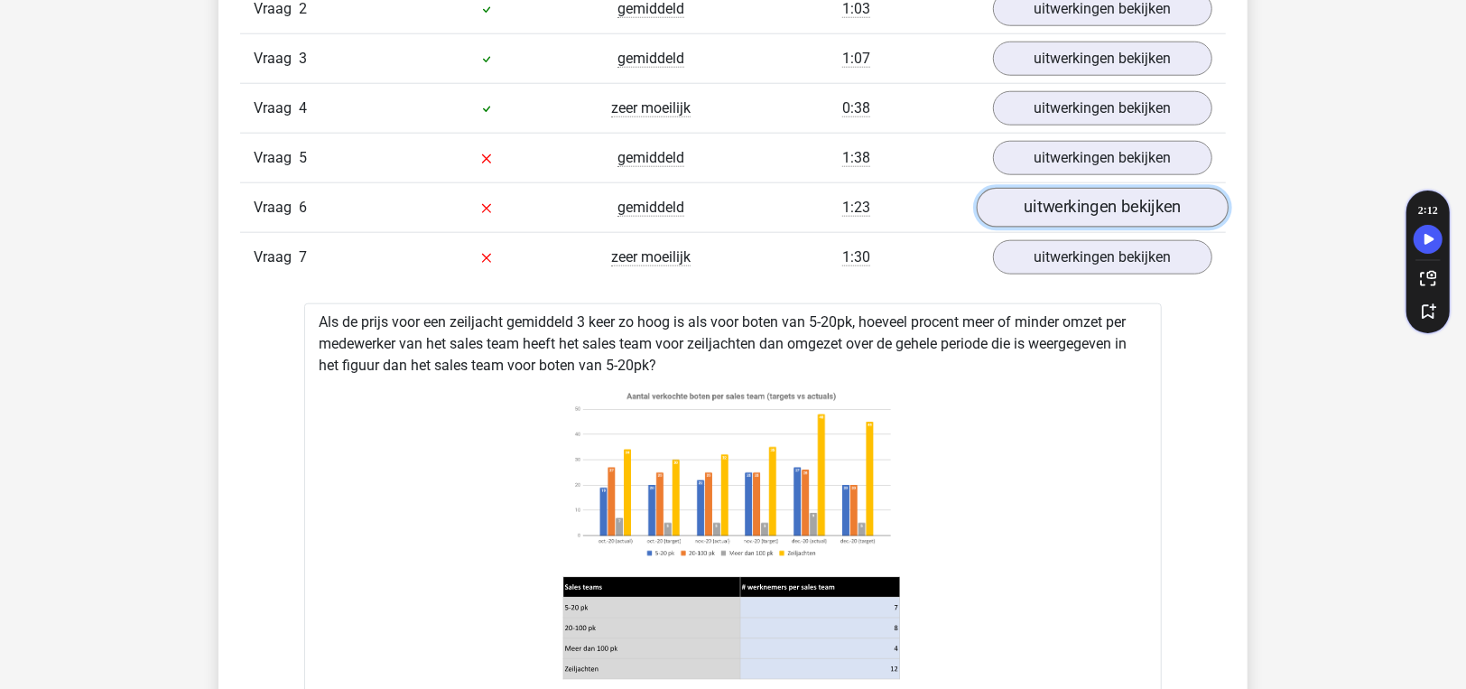
click at [1033, 217] on link "uitwerkingen bekijken" at bounding box center [1103, 208] width 252 height 40
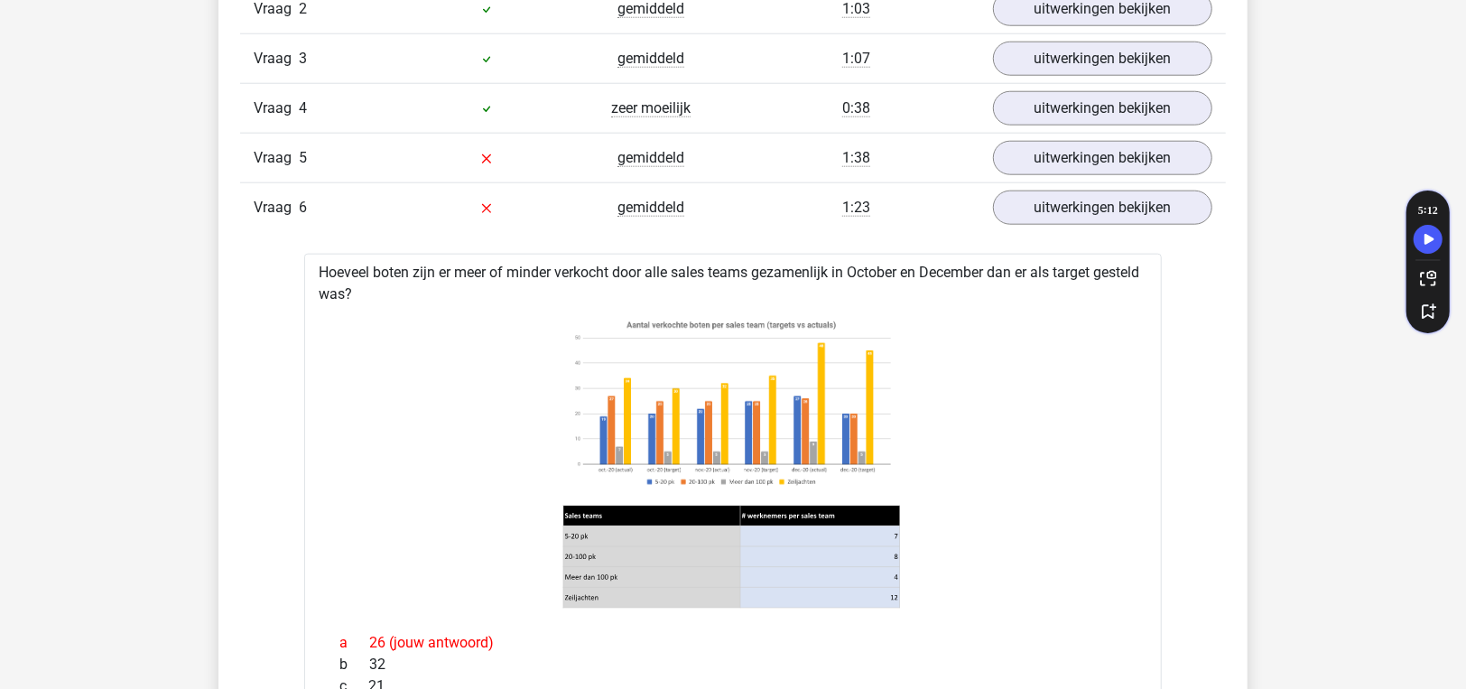
scroll to position [722, 0]
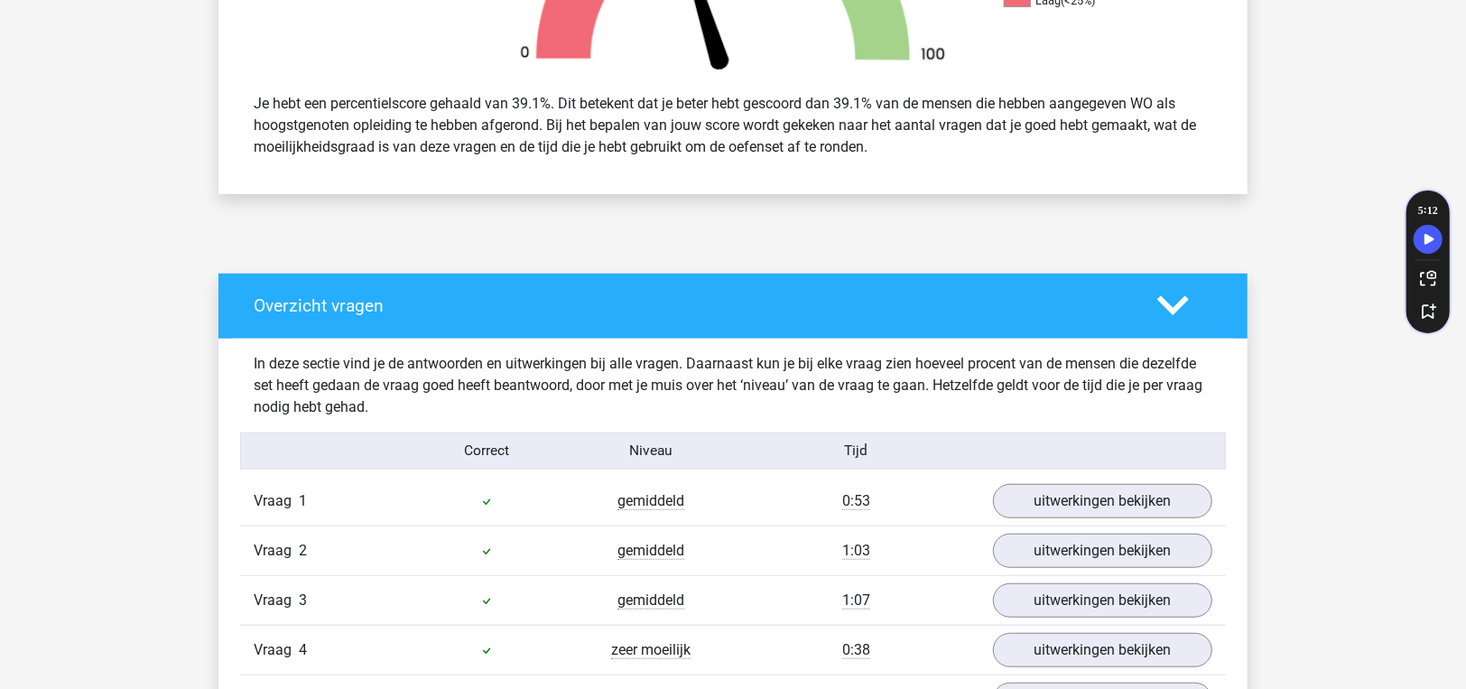
drag, startPoint x: 580, startPoint y: 138, endPoint x: 384, endPoint y: 125, distance: 197.2
click at [384, 125] on div "Je hebt een percentielscore gehaald van 39.1%. Dit betekent dat je beter hebt g…" at bounding box center [733, 125] width 986 height 79
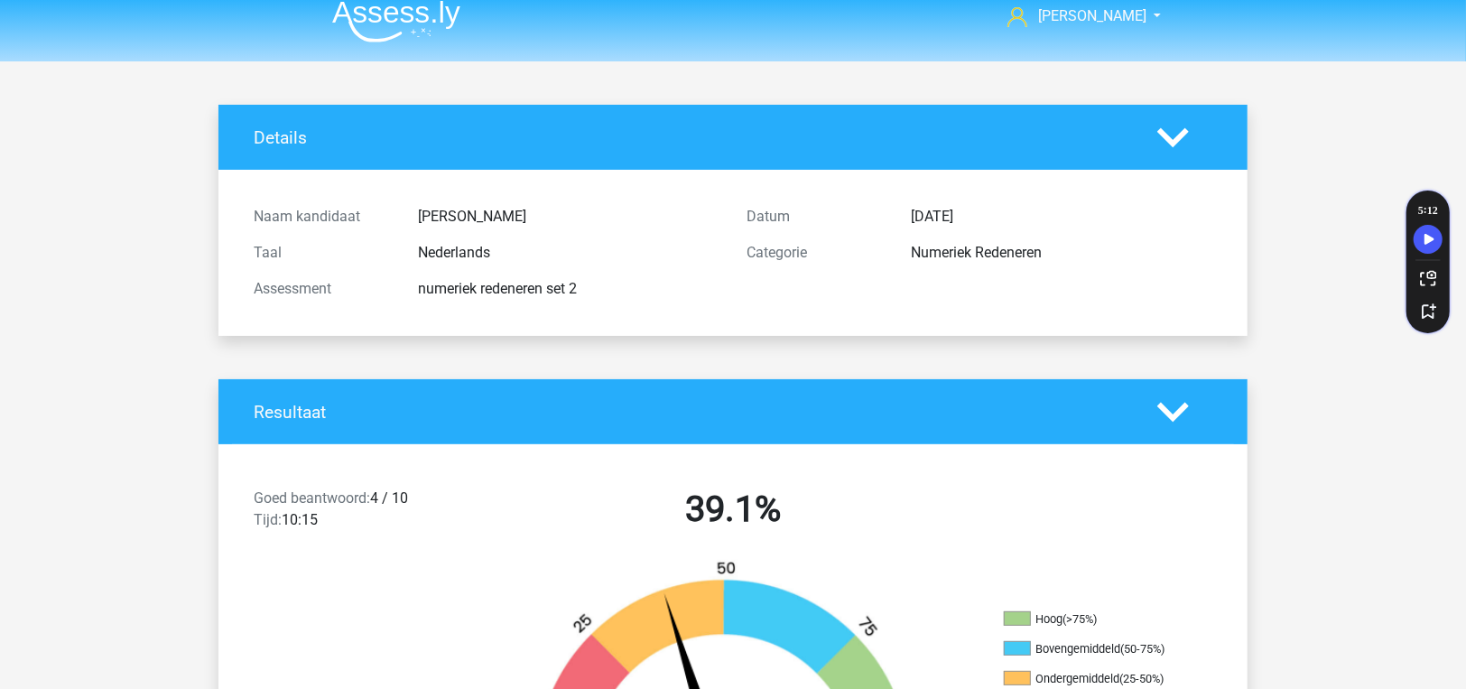
scroll to position [0, 0]
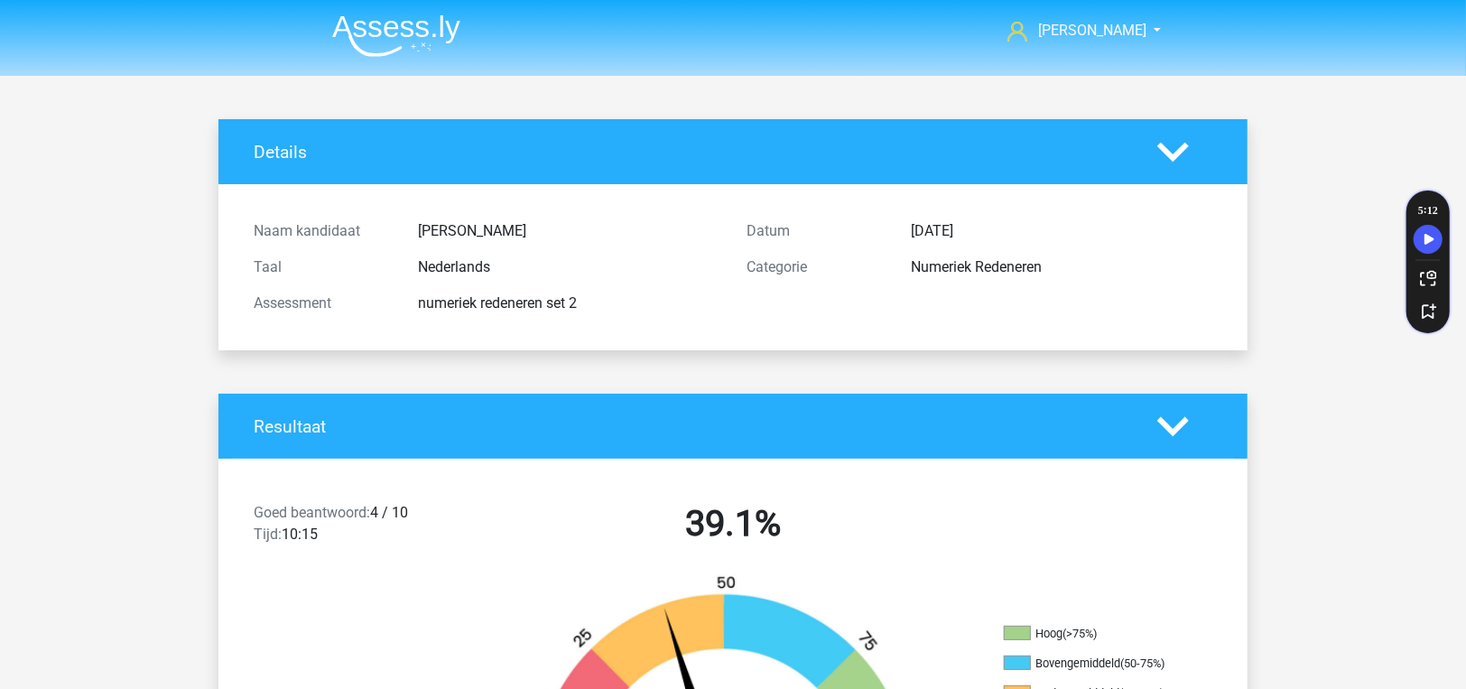
click at [402, 11] on li at bounding box center [389, 32] width 143 height 50
click at [407, 32] on img at bounding box center [396, 35] width 128 height 42
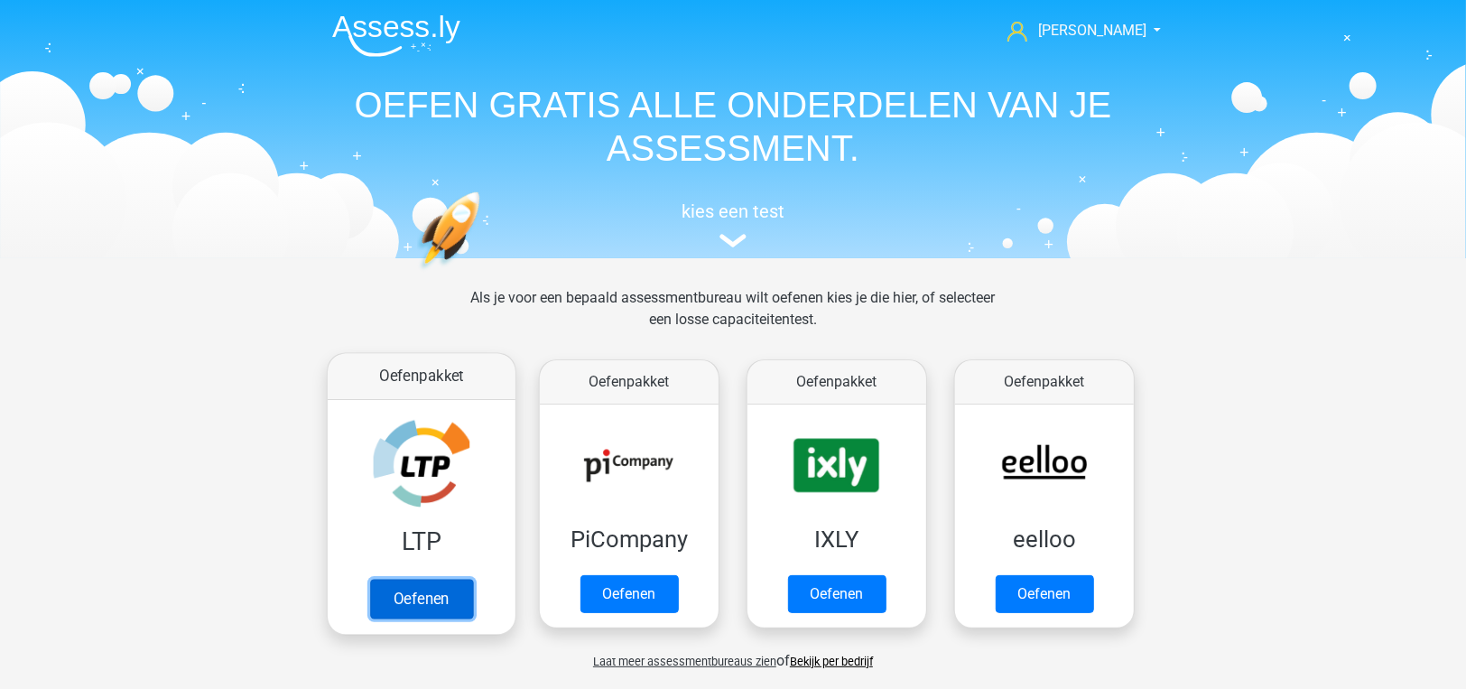
click at [419, 579] on link "Oefenen" at bounding box center [421, 599] width 103 height 40
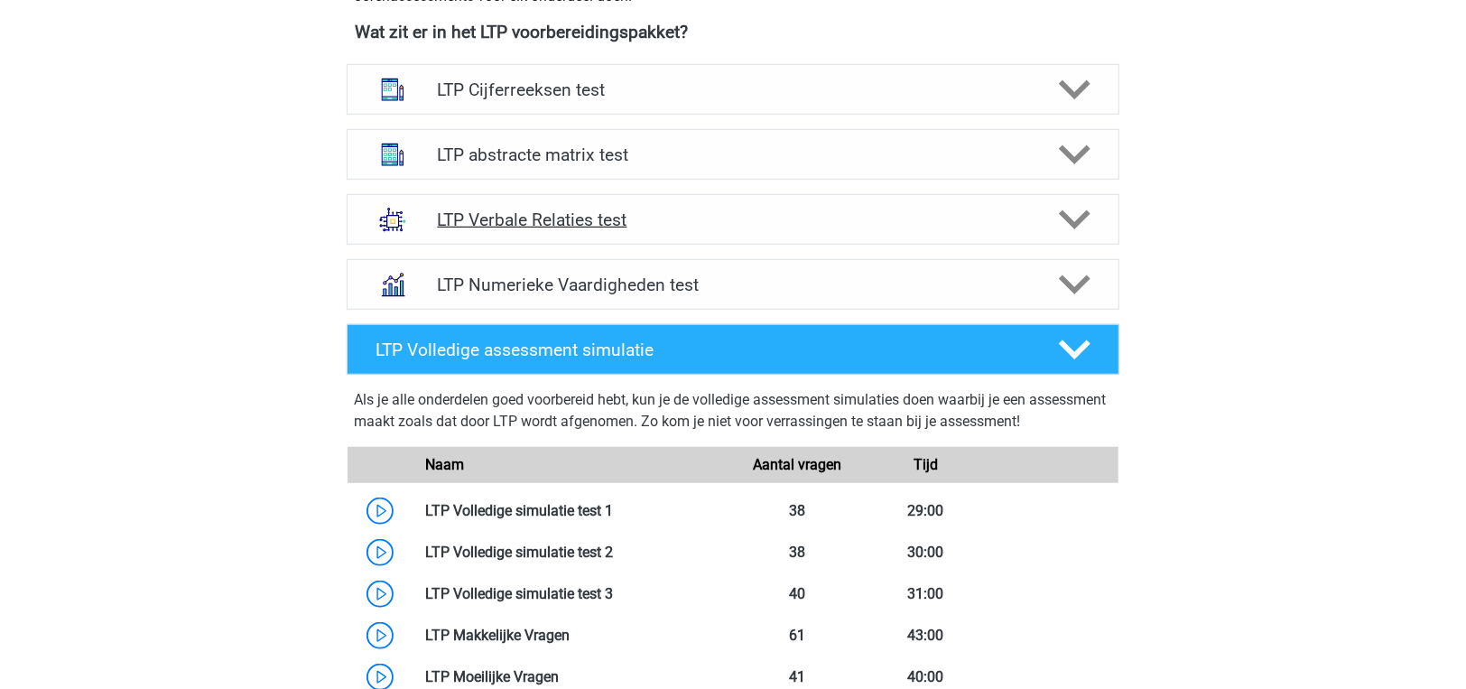
scroll to position [903, 0]
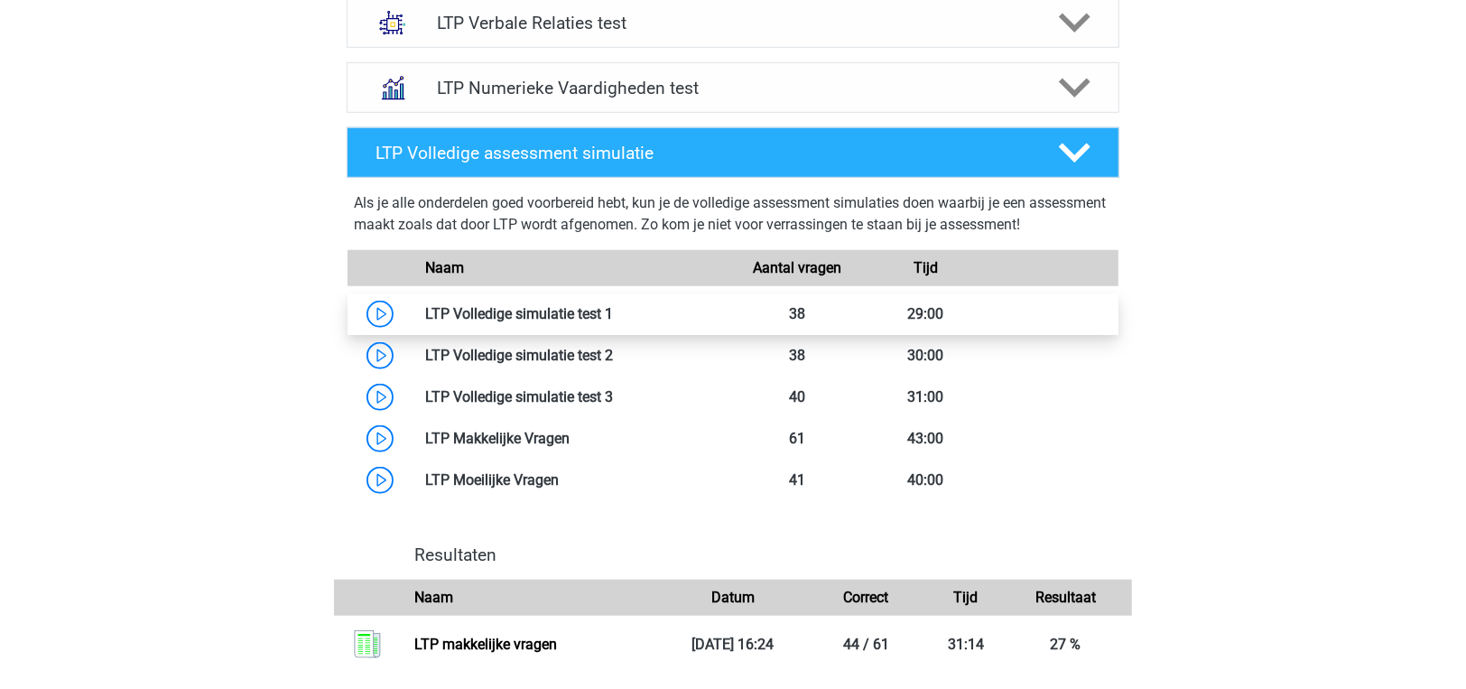
click at [613, 313] on link at bounding box center [613, 313] width 0 height 17
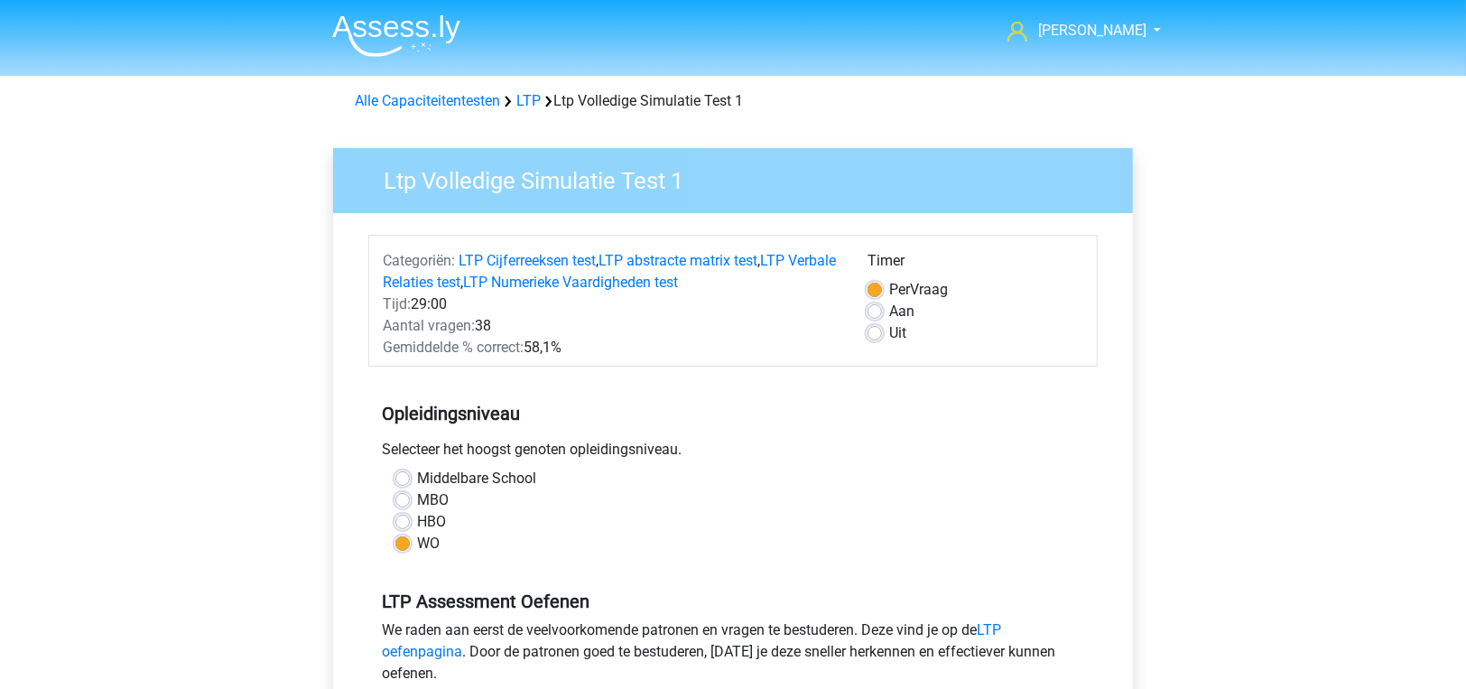
click at [891, 308] on label "Aan" at bounding box center [901, 312] width 25 height 22
click at [882, 308] on input "Aan" at bounding box center [874, 310] width 14 height 18
radio input "true"
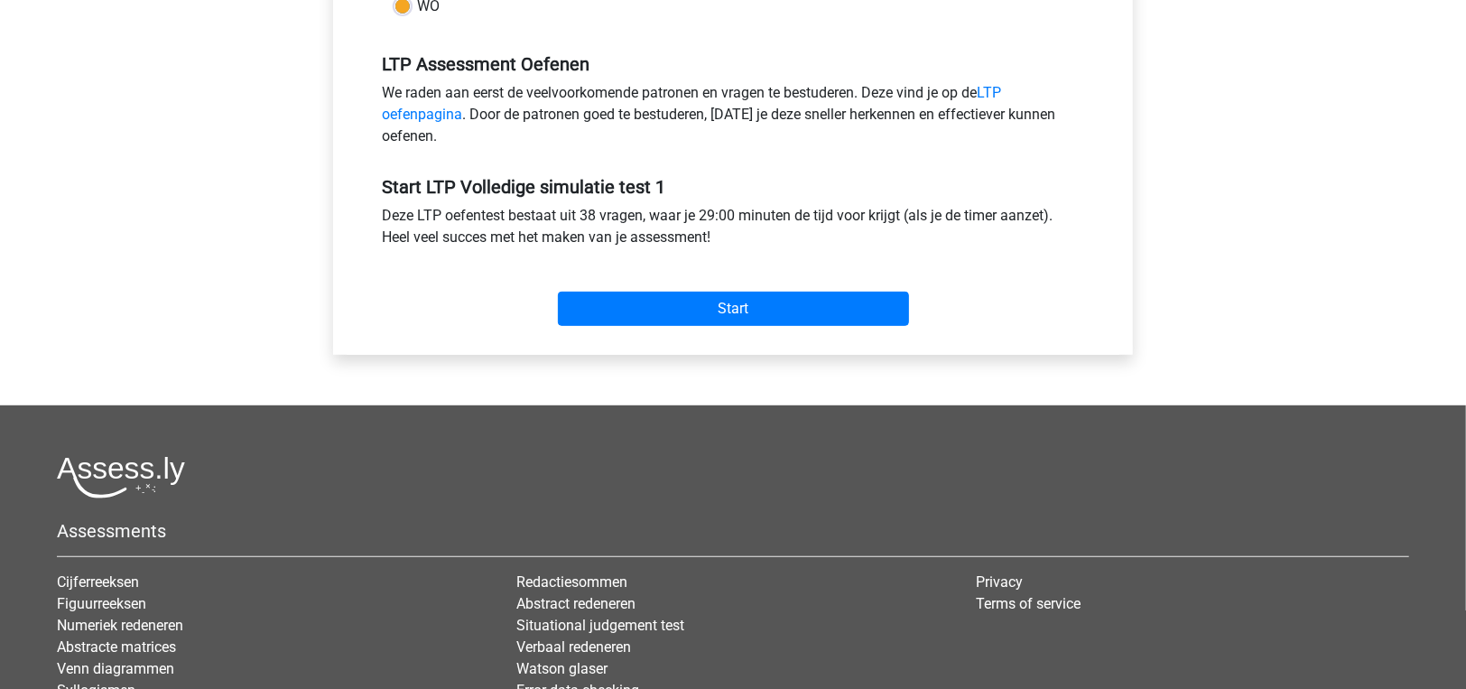
scroll to position [542, 0]
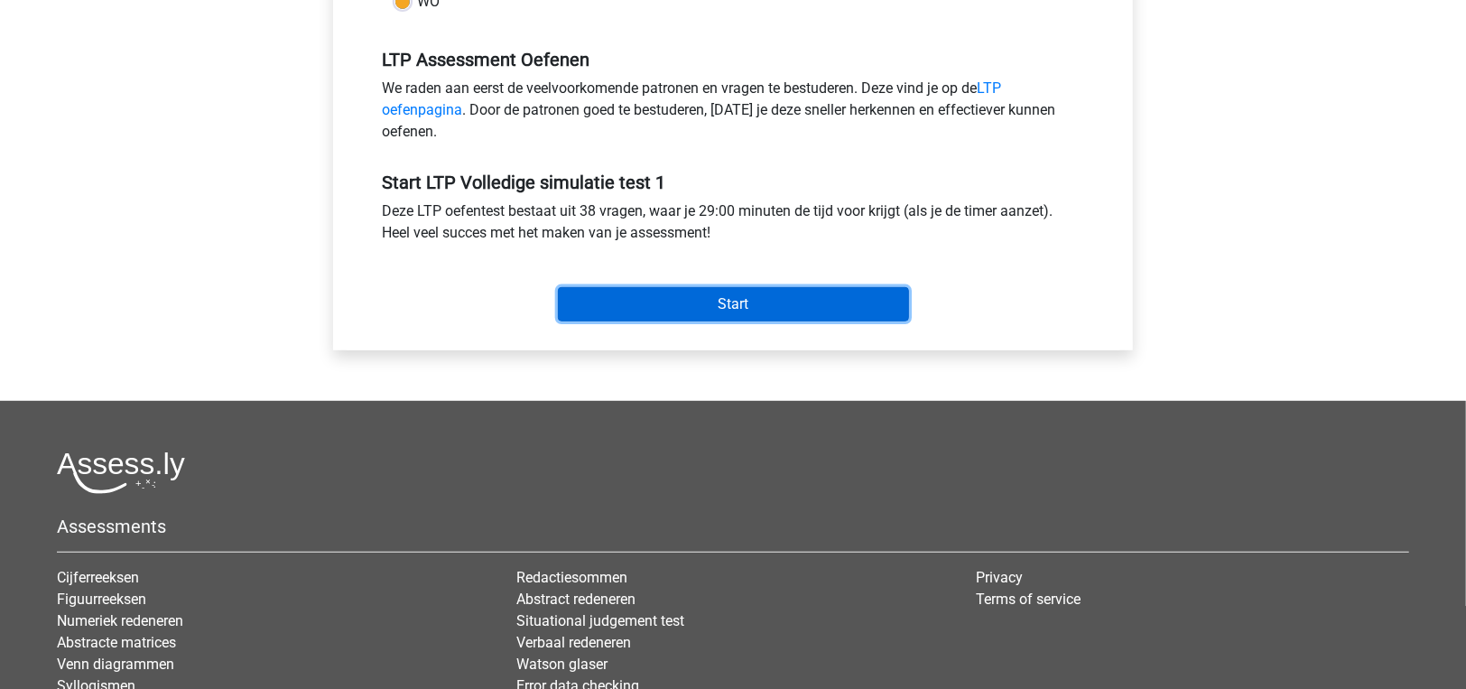
click at [657, 317] on input "Start" at bounding box center [733, 304] width 351 height 34
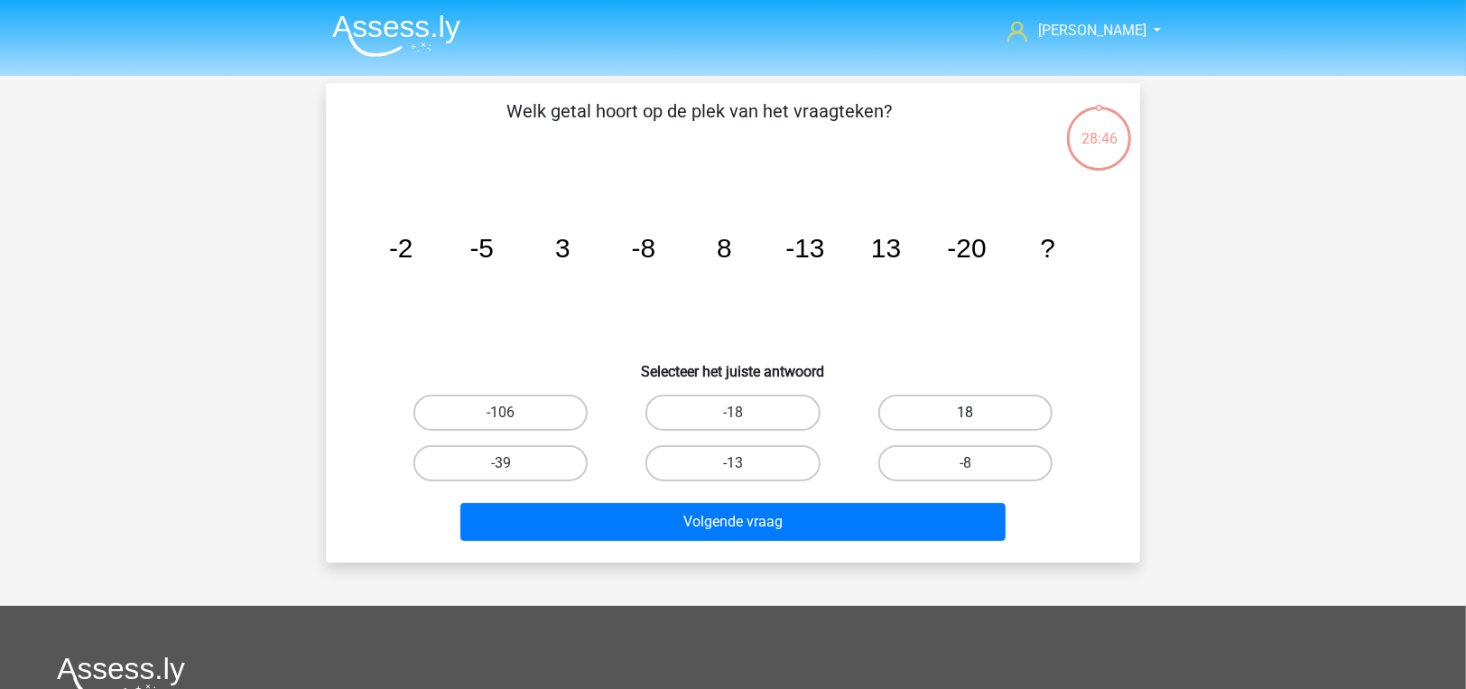
click at [1001, 421] on label "18" at bounding box center [965, 412] width 174 height 36
click at [977, 421] on input "18" at bounding box center [971, 418] width 12 height 12
radio input "true"
click at [959, 501] on div "Volgende vraag" at bounding box center [733, 518] width 756 height 60
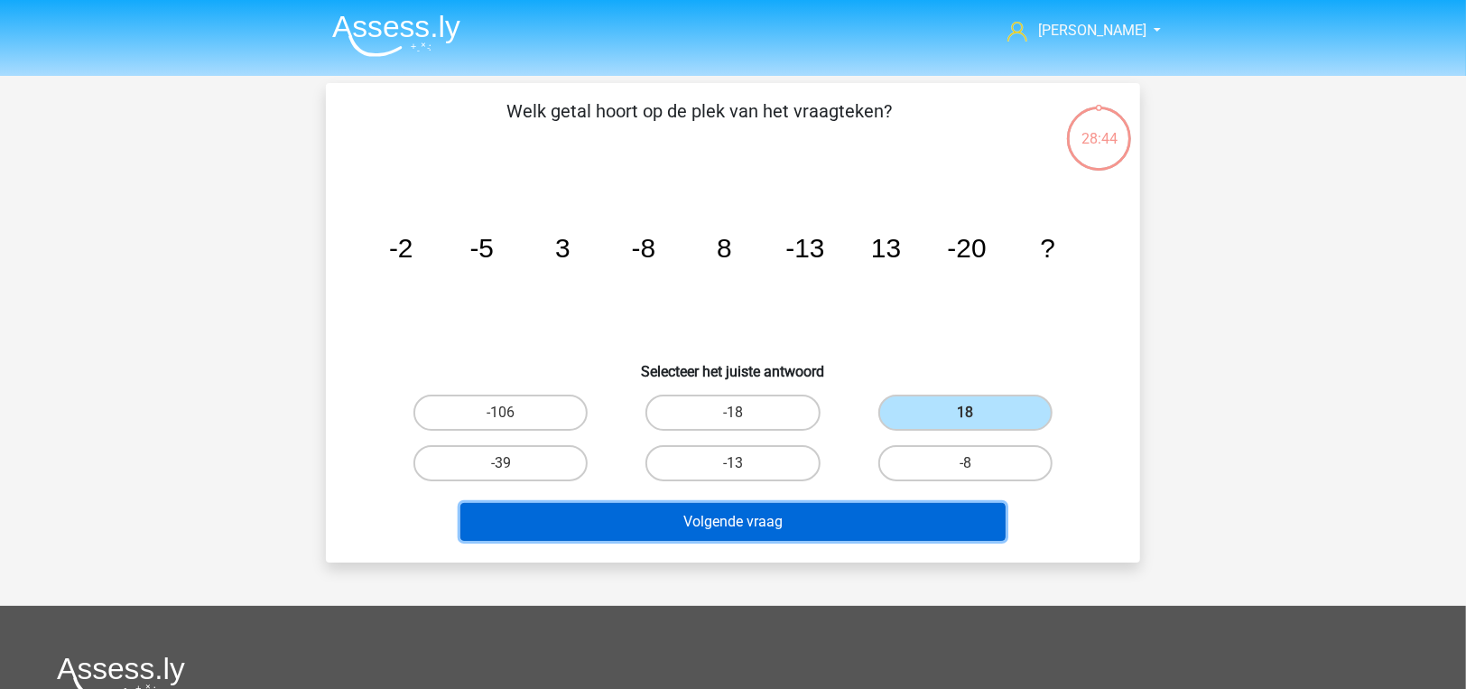
click at [956, 515] on button "Volgende vraag" at bounding box center [733, 522] width 546 height 38
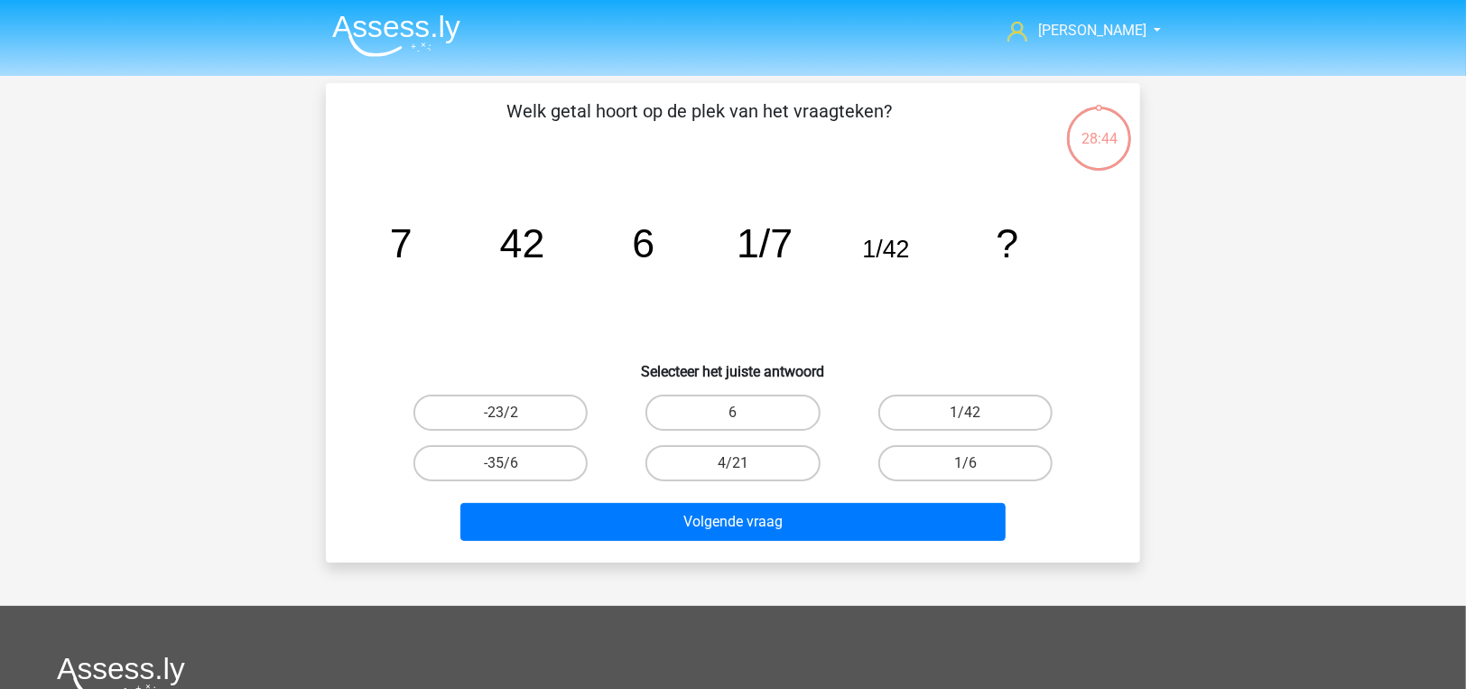
scroll to position [83, 0]
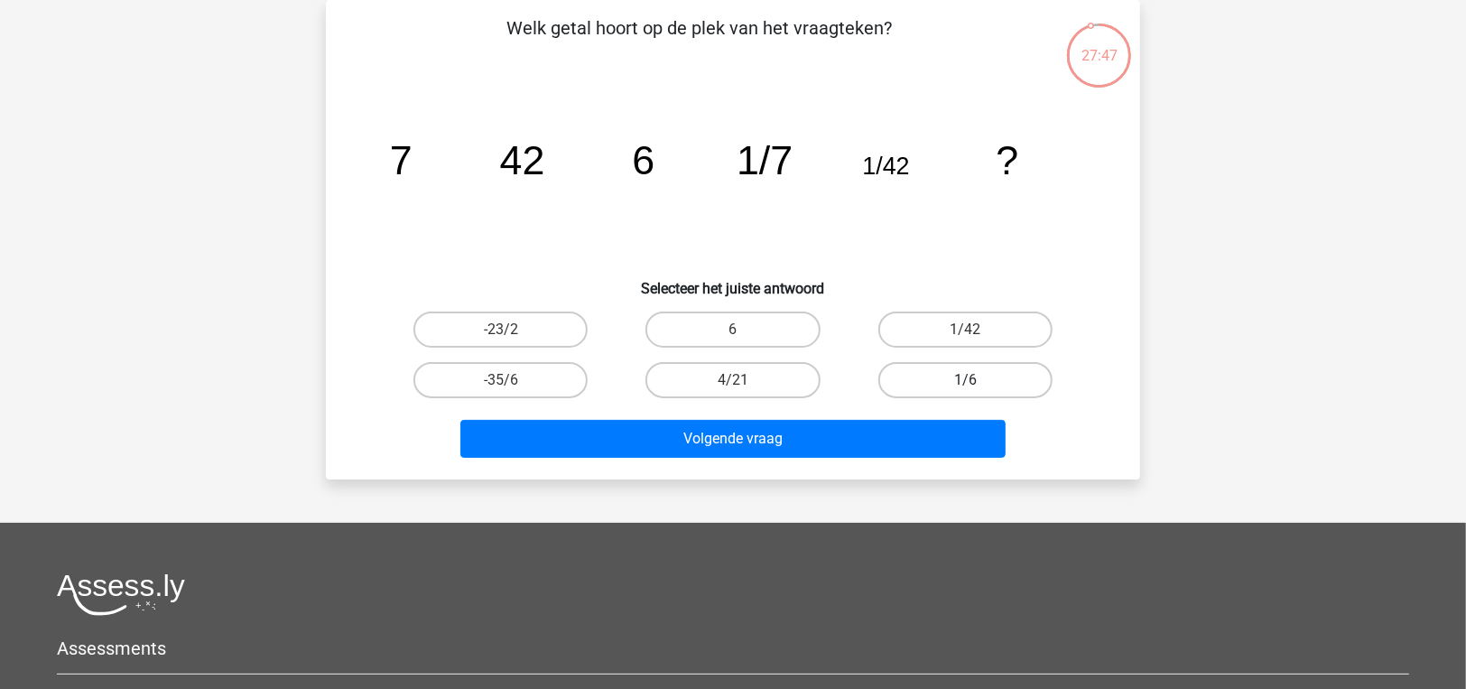
click at [938, 374] on label "1/6" at bounding box center [965, 380] width 174 height 36
click at [965, 380] on input "1/6" at bounding box center [971, 386] width 12 height 12
radio input "true"
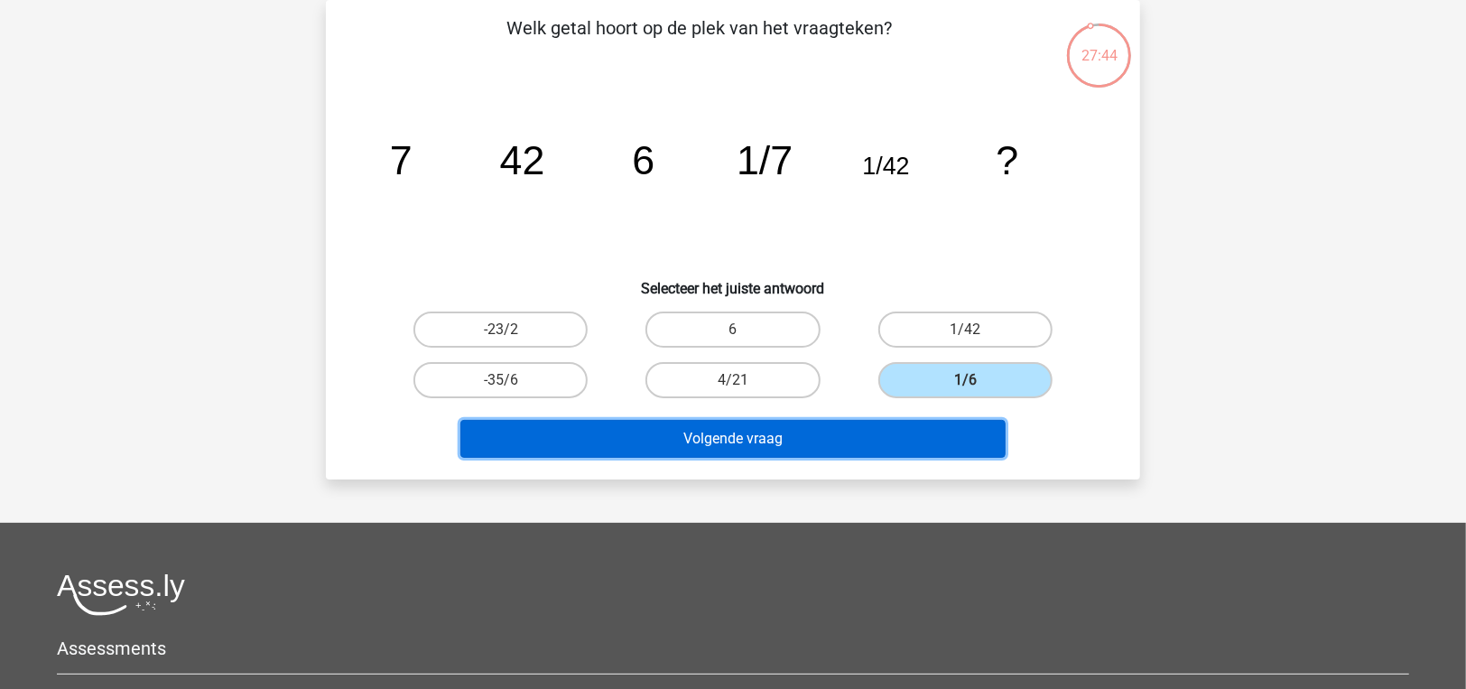
click at [905, 432] on button "Volgende vraag" at bounding box center [733, 439] width 546 height 38
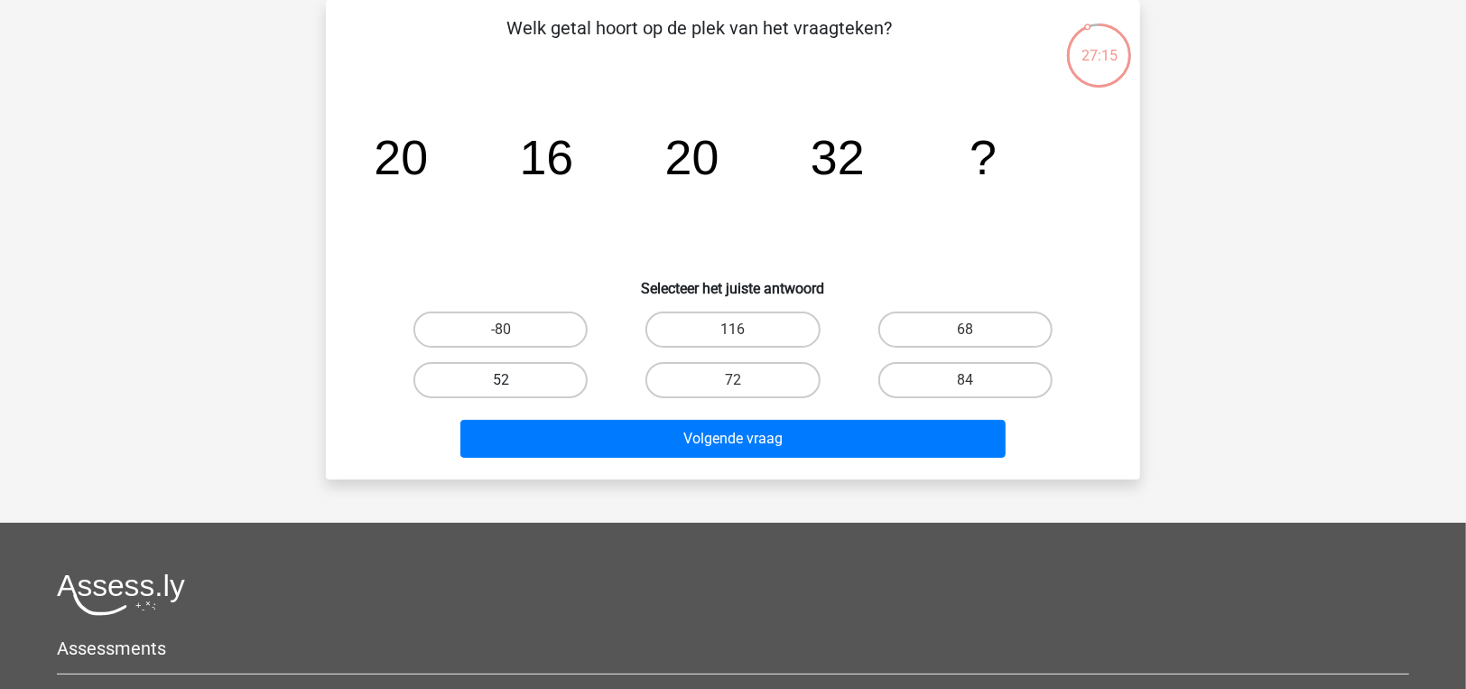
click at [472, 377] on label "52" at bounding box center [500, 380] width 174 height 36
click at [501, 380] on input "52" at bounding box center [507, 386] width 12 height 12
radio input "true"
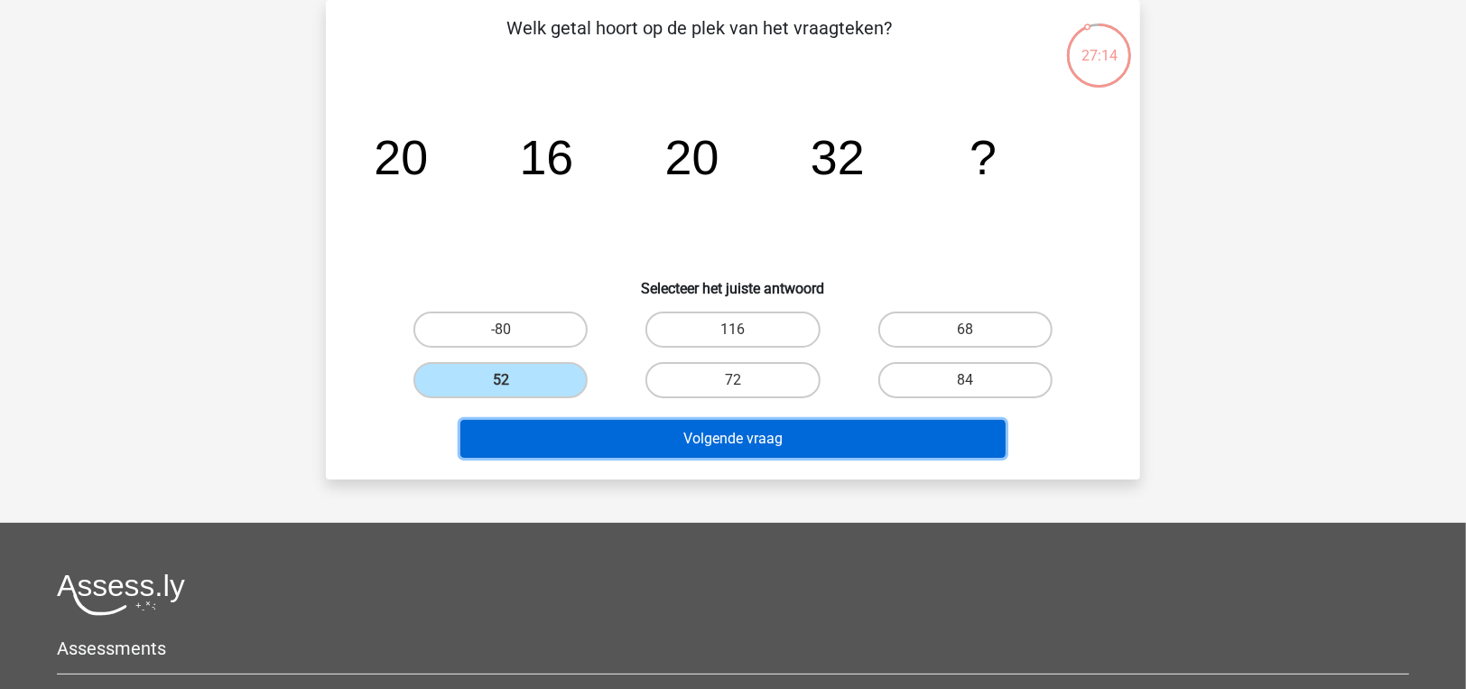
click at [516, 426] on button "Volgende vraag" at bounding box center [733, 439] width 546 height 38
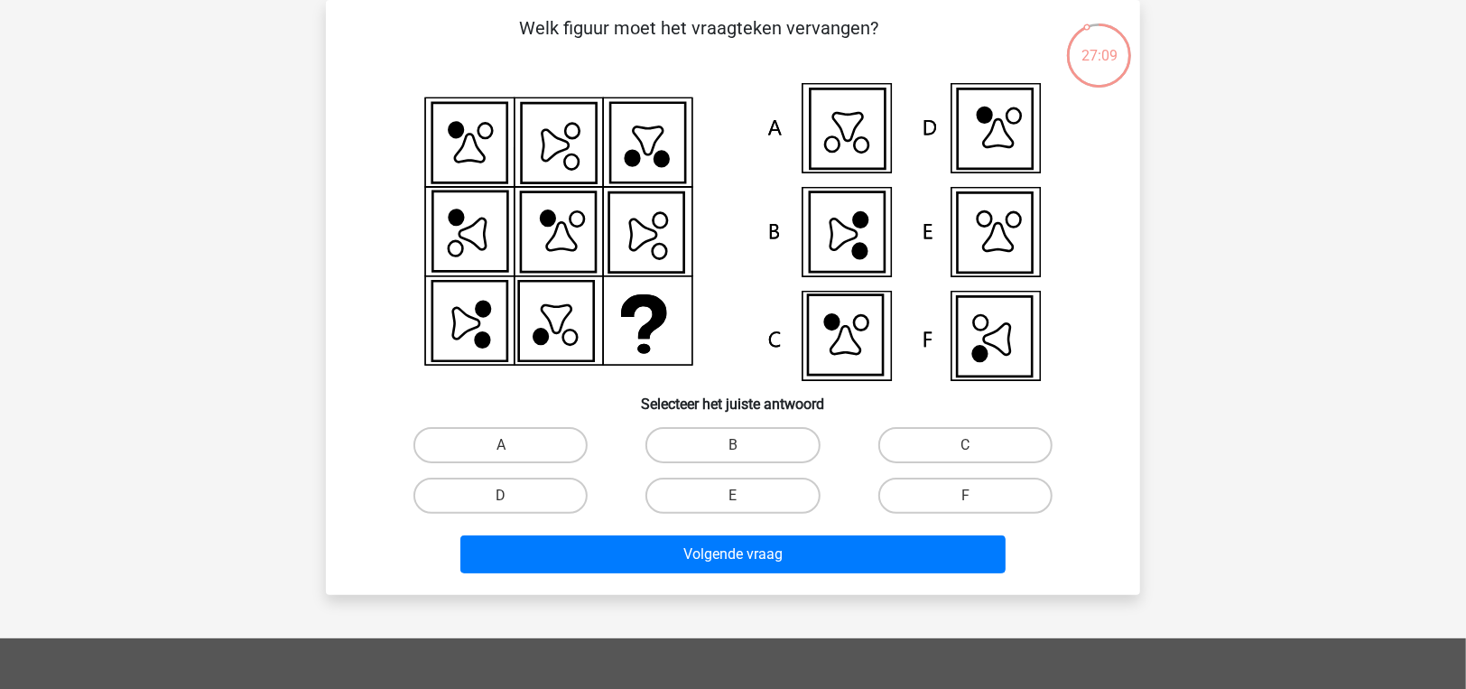
drag, startPoint x: 450, startPoint y: 190, endPoint x: 405, endPoint y: 207, distance: 48.0
click at [405, 207] on icon at bounding box center [732, 232] width 727 height 298
click at [897, 484] on label "F" at bounding box center [965, 495] width 174 height 36
click at [965, 495] on input "F" at bounding box center [971, 501] width 12 height 12
radio input "true"
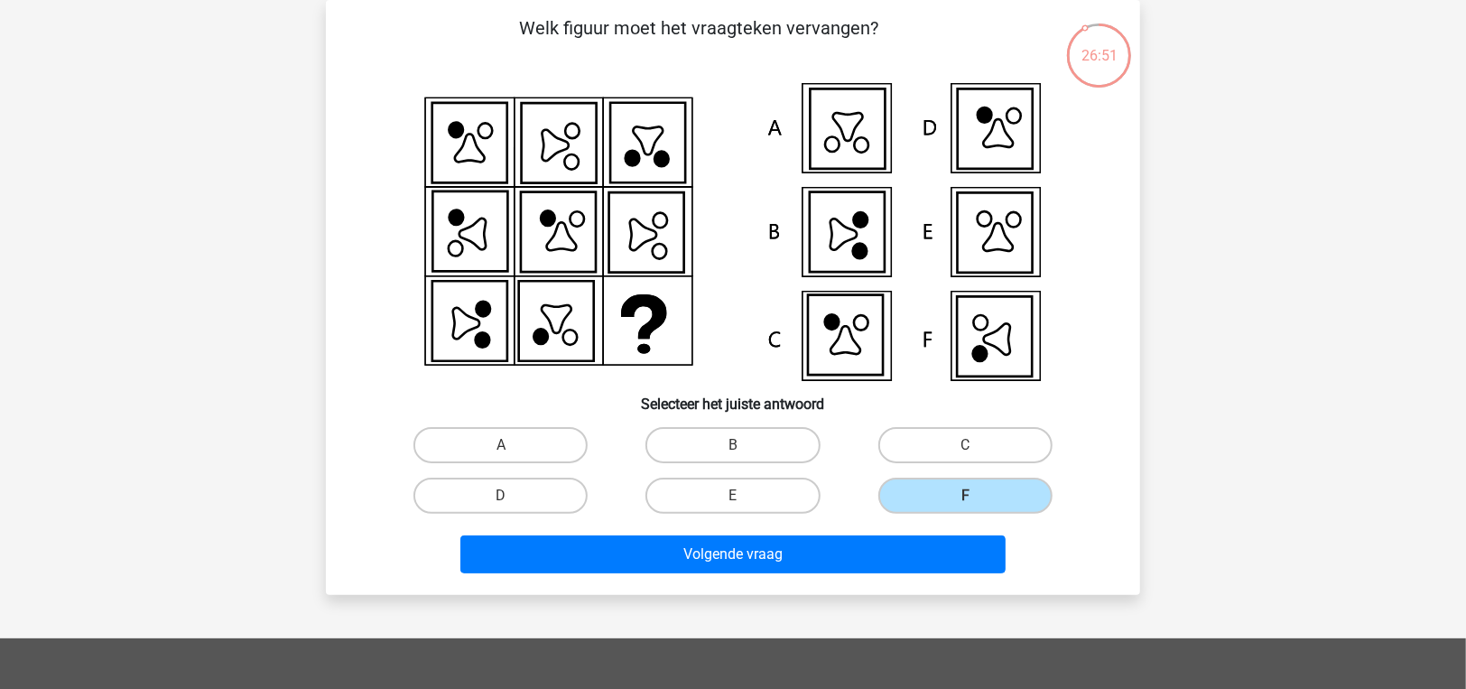
click at [870, 523] on div "Volgende vraag" at bounding box center [733, 551] width 756 height 60
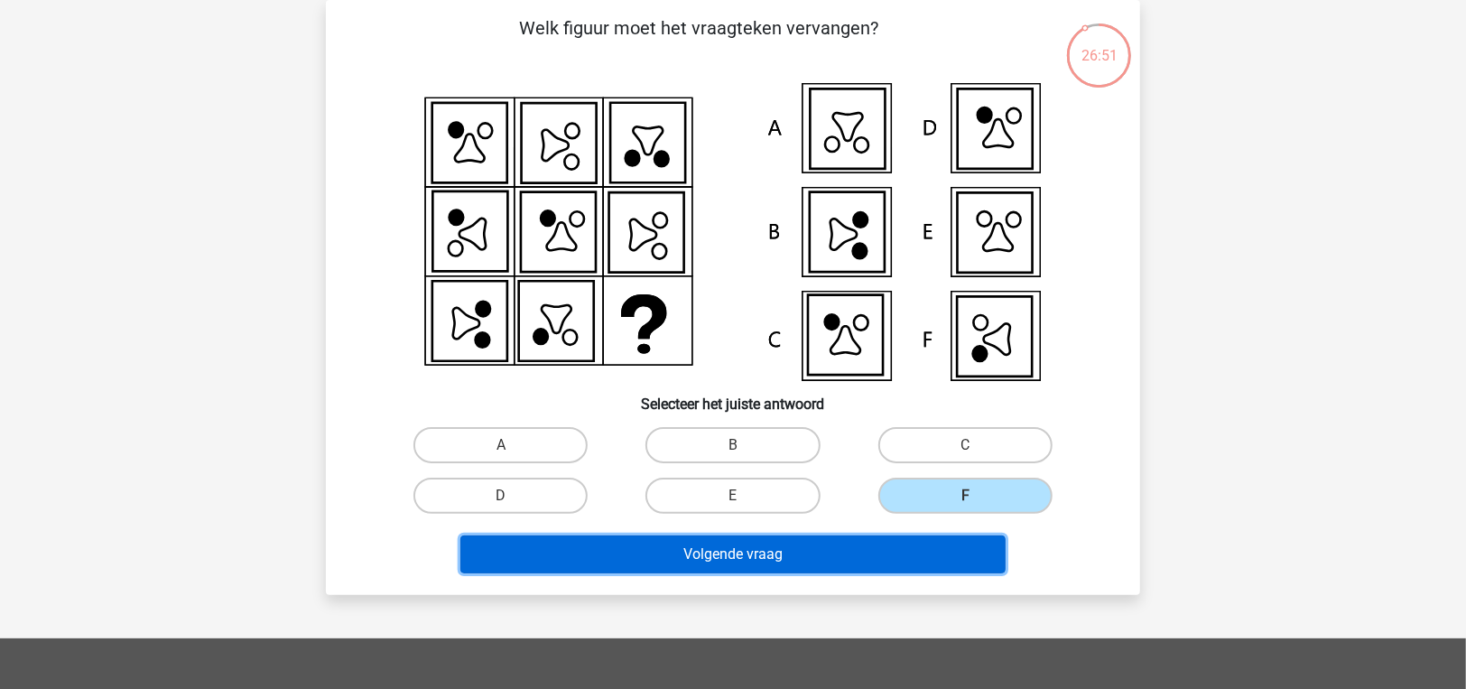
click at [869, 545] on button "Volgende vraag" at bounding box center [733, 554] width 546 height 38
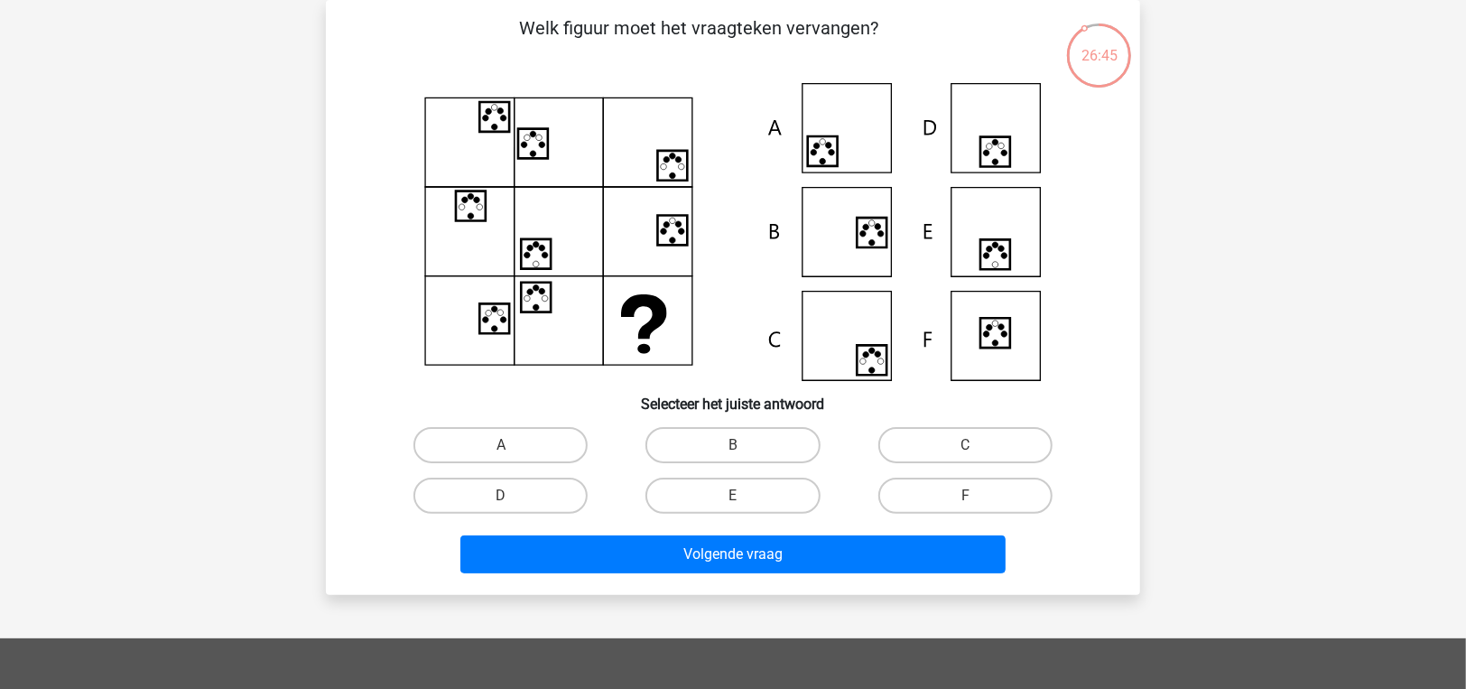
drag, startPoint x: 507, startPoint y: 112, endPoint x: 448, endPoint y: 139, distance: 65.4
click at [448, 139] on icon at bounding box center [732, 232] width 727 height 298
click at [713, 497] on label "E" at bounding box center [732, 495] width 174 height 36
click at [733, 497] on input "E" at bounding box center [739, 501] width 12 height 12
radio input "true"
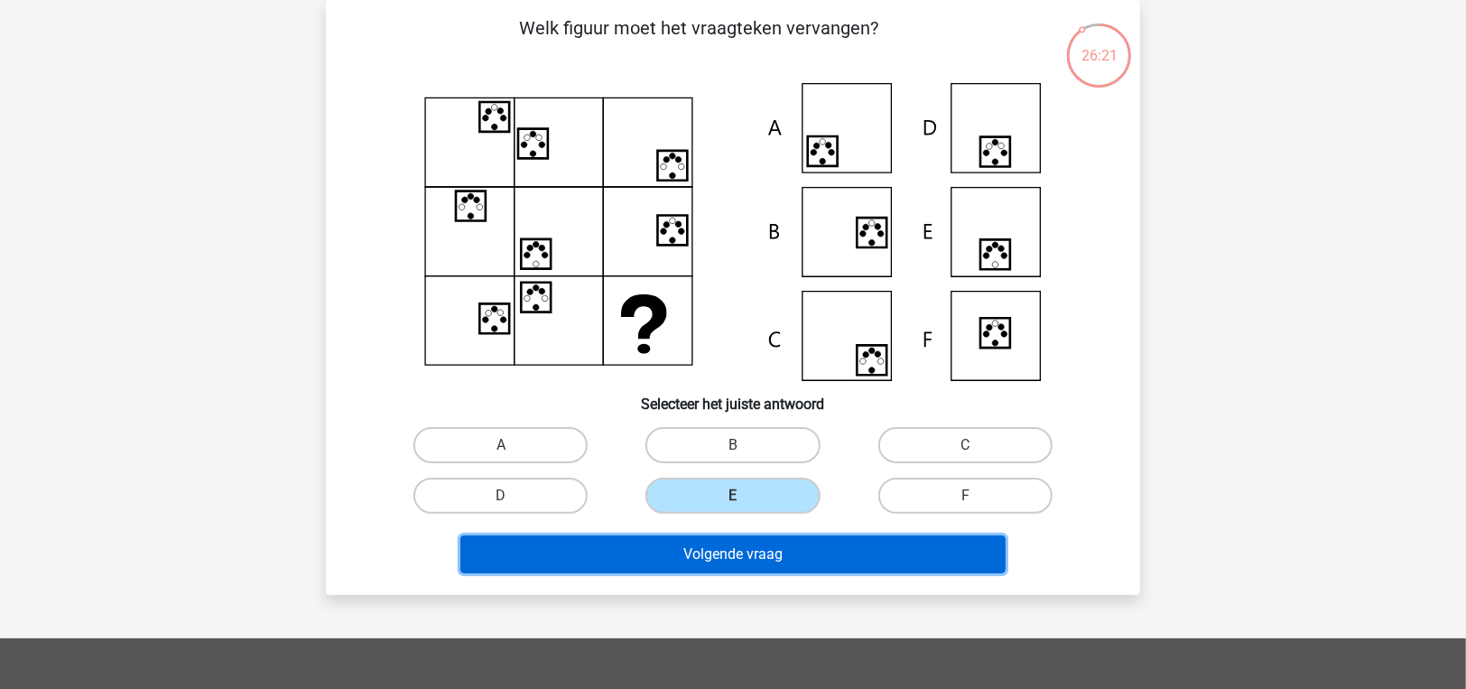
click at [723, 537] on button "Volgende vraag" at bounding box center [733, 554] width 546 height 38
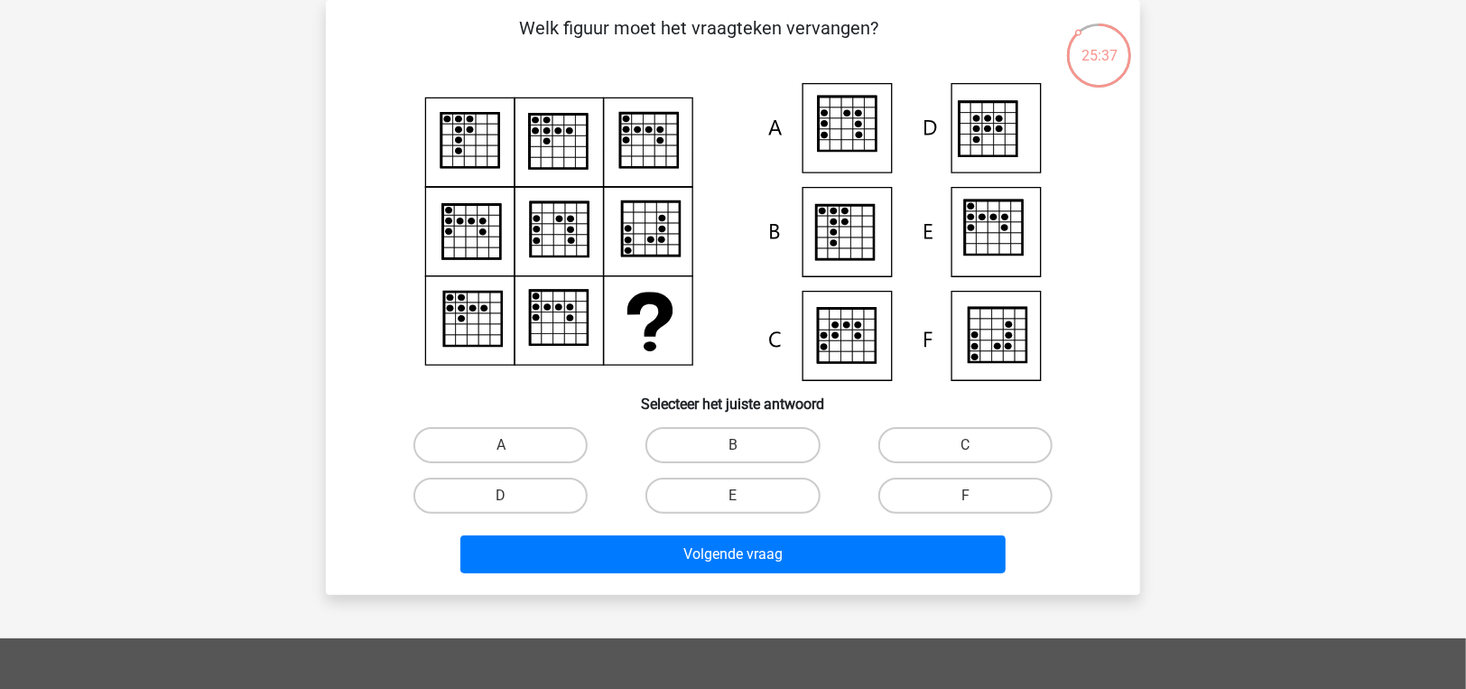
click at [531, 255] on g at bounding box center [558, 231] width 267 height 267
click at [489, 441] on label "A" at bounding box center [500, 445] width 174 height 36
click at [501, 445] on input "A" at bounding box center [507, 451] width 12 height 12
radio input "true"
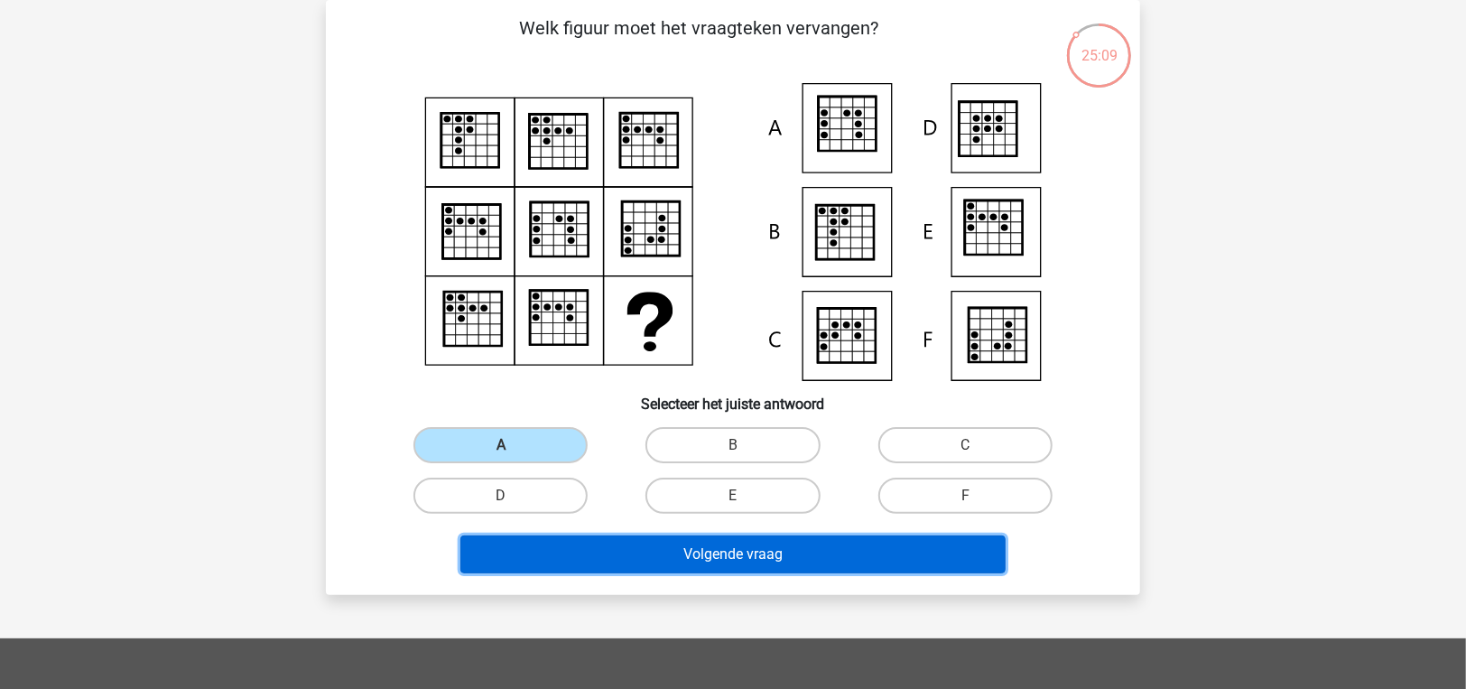
click at [718, 558] on button "Volgende vraag" at bounding box center [733, 554] width 546 height 38
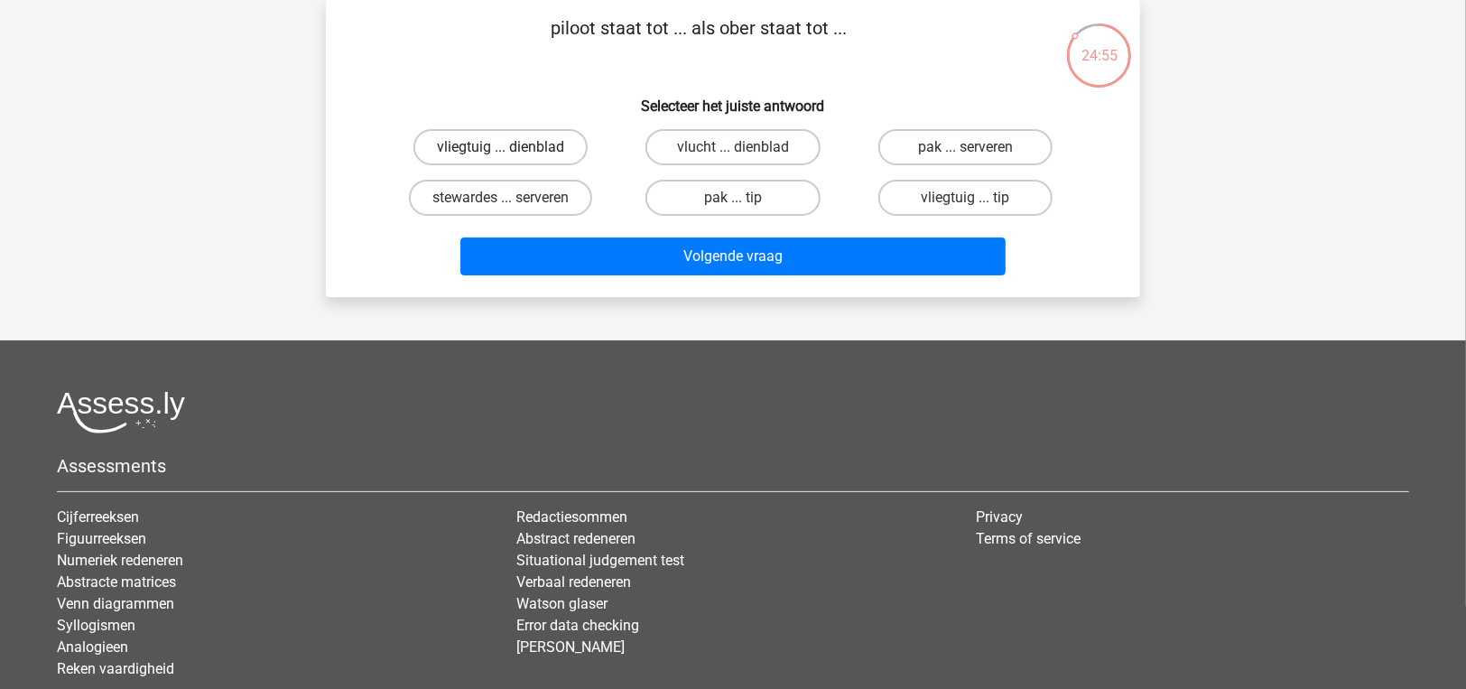
click at [538, 143] on label "vliegtuig ... dienblad" at bounding box center [500, 147] width 174 height 36
click at [513, 147] on input "vliegtuig ... dienblad" at bounding box center [507, 153] width 12 height 12
radio input "true"
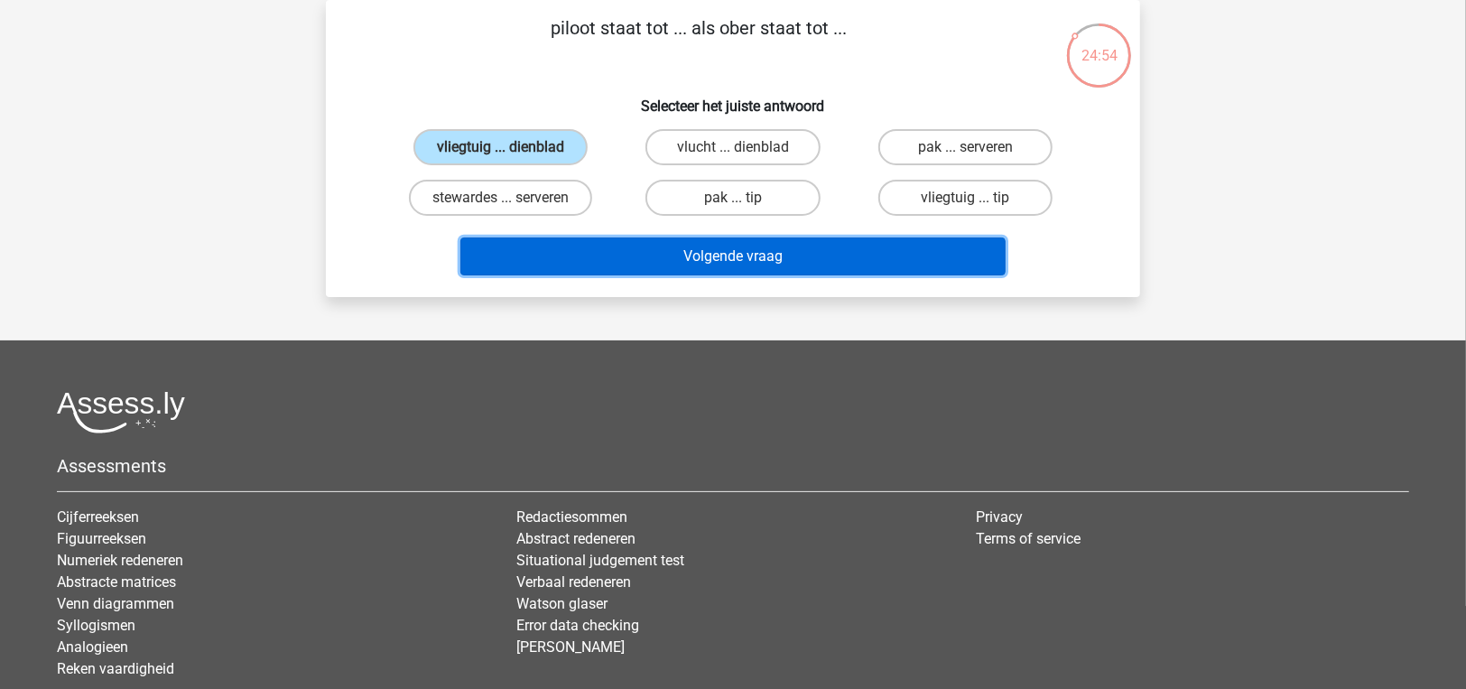
click at [551, 249] on button "Volgende vraag" at bounding box center [733, 256] width 546 height 38
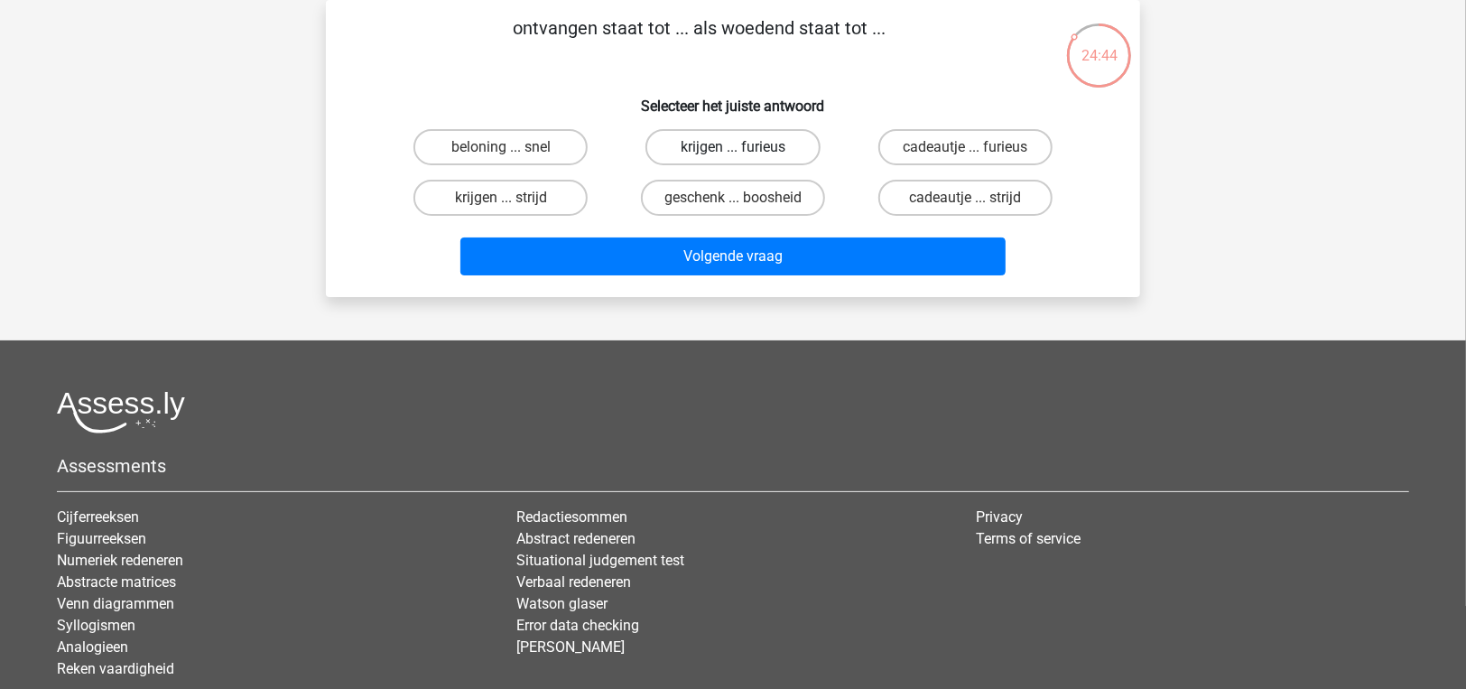
click at [766, 135] on label "krijgen ... furieus" at bounding box center [732, 147] width 174 height 36
click at [745, 147] on input "krijgen ... furieus" at bounding box center [739, 153] width 12 height 12
radio input "true"
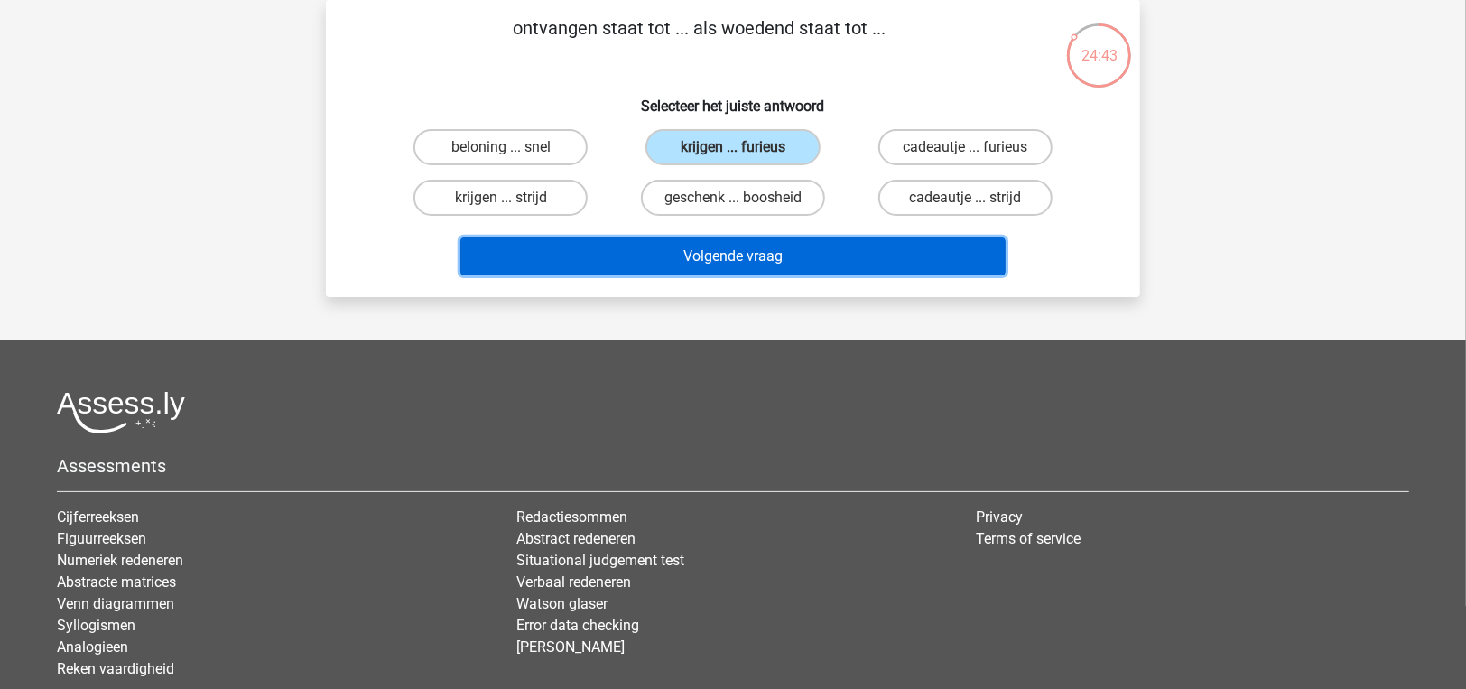
click at [766, 248] on button "Volgende vraag" at bounding box center [733, 256] width 546 height 38
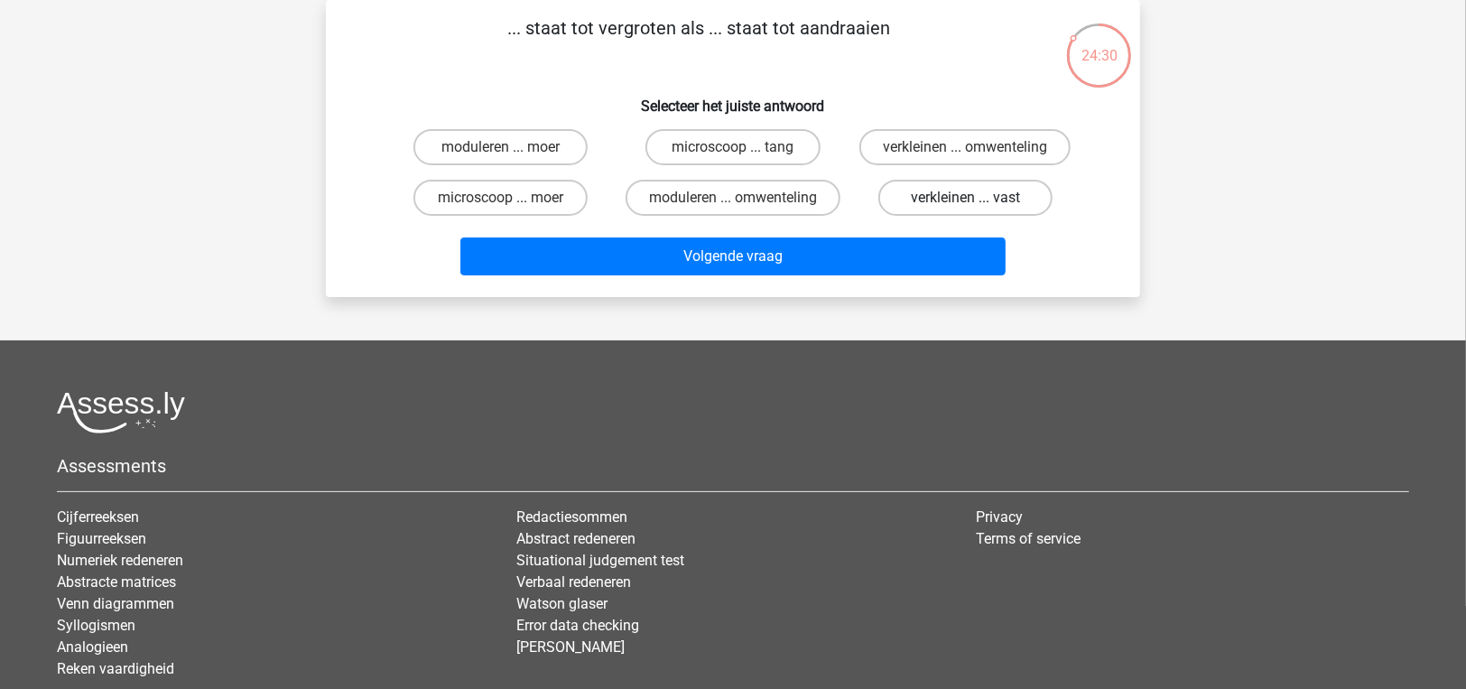
click at [951, 199] on label "verkleinen ... vast" at bounding box center [965, 198] width 174 height 36
click at [965, 199] on input "verkleinen ... vast" at bounding box center [971, 204] width 12 height 12
radio input "true"
click at [563, 153] on label "moduleren ... moer" at bounding box center [500, 147] width 174 height 36
click at [513, 153] on input "moduleren ... moer" at bounding box center [507, 153] width 12 height 12
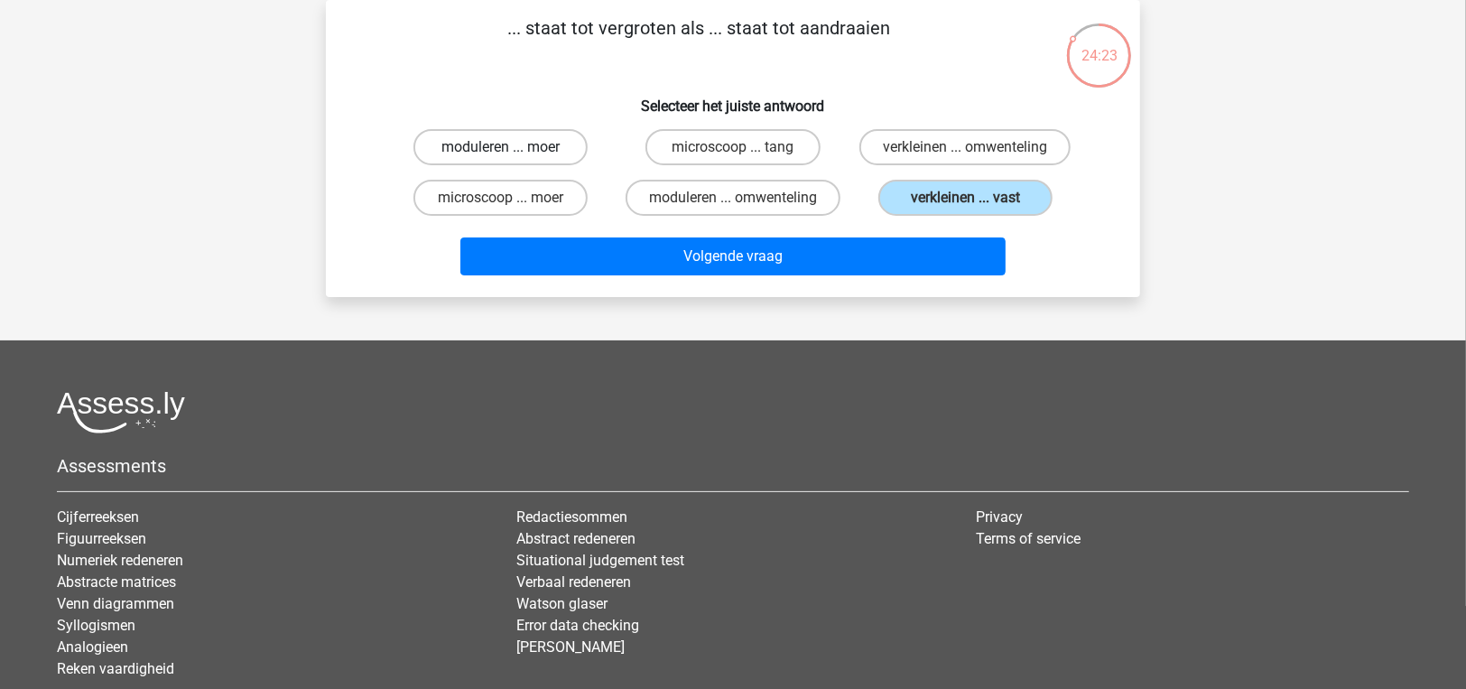
radio input "true"
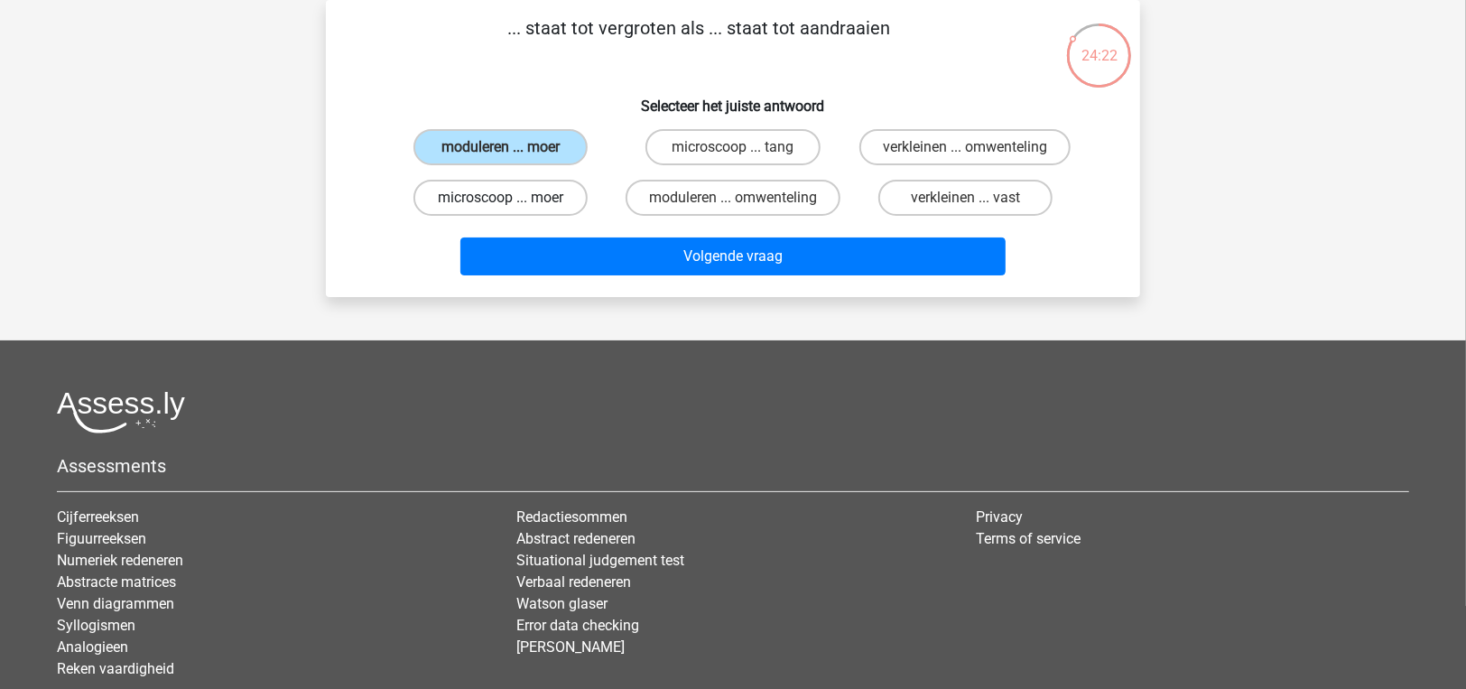
click at [540, 202] on label "microscoop ... moer" at bounding box center [500, 198] width 174 height 36
click at [513, 202] on input "microscoop ... moer" at bounding box center [507, 204] width 12 height 12
radio input "true"
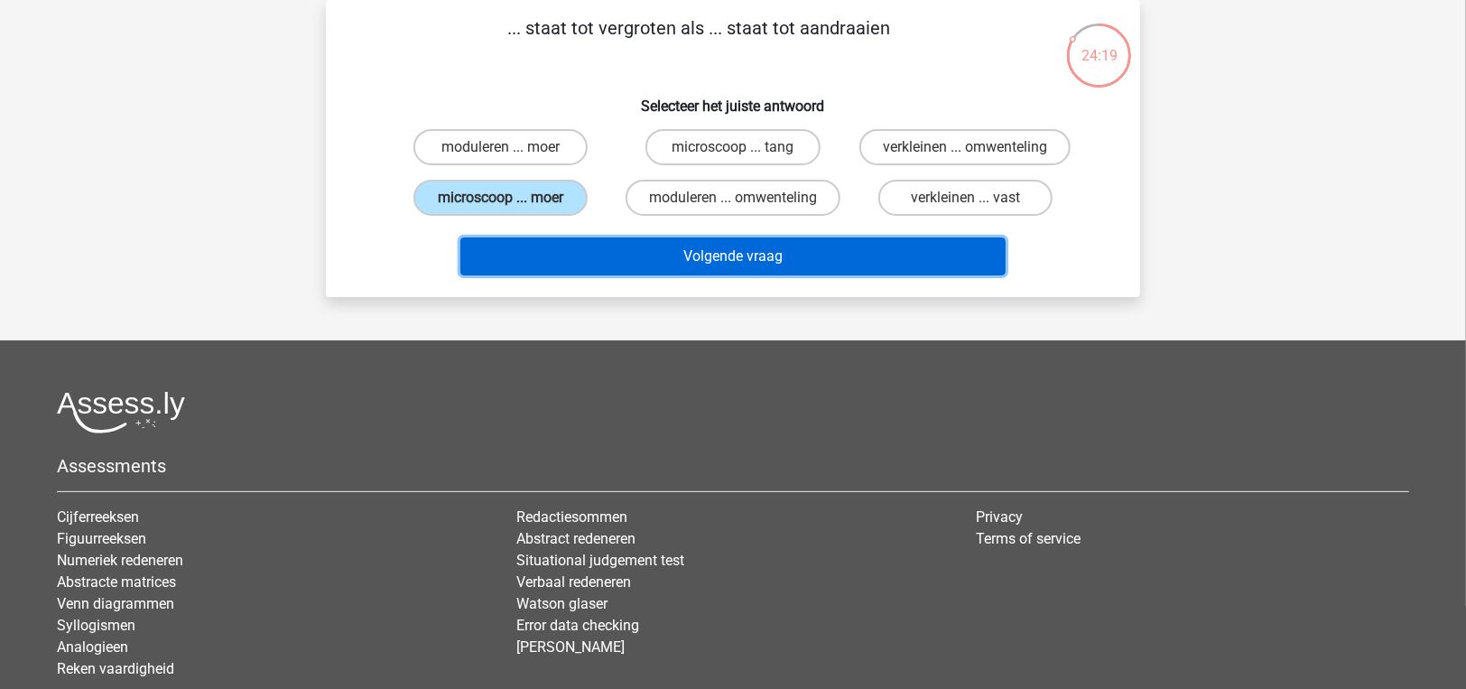
click at [564, 256] on button "Volgende vraag" at bounding box center [733, 256] width 546 height 38
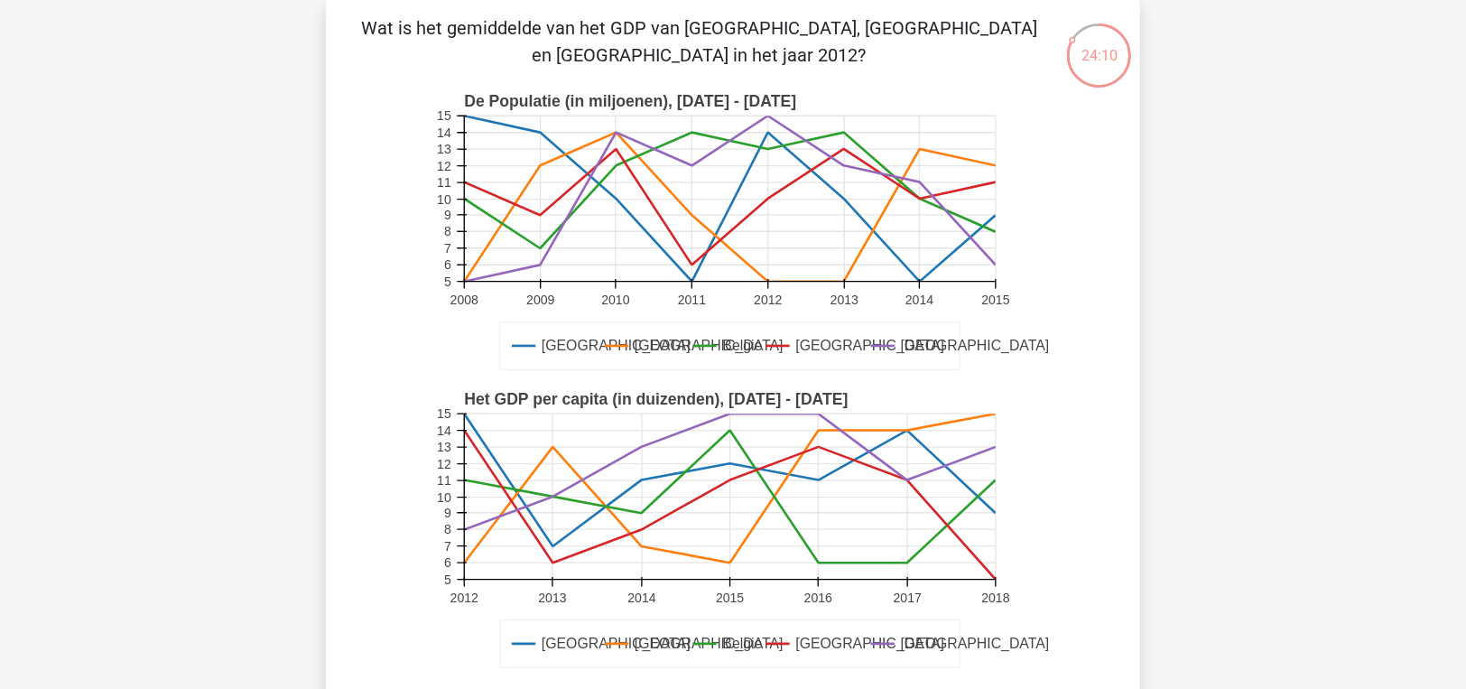
drag, startPoint x: 635, startPoint y: 23, endPoint x: 834, endPoint y: 63, distance: 202.5
click at [834, 63] on p "Wat is het gemiddelde van het GDP van [GEOGRAPHIC_DATA], [GEOGRAPHIC_DATA] en […" at bounding box center [699, 41] width 689 height 54
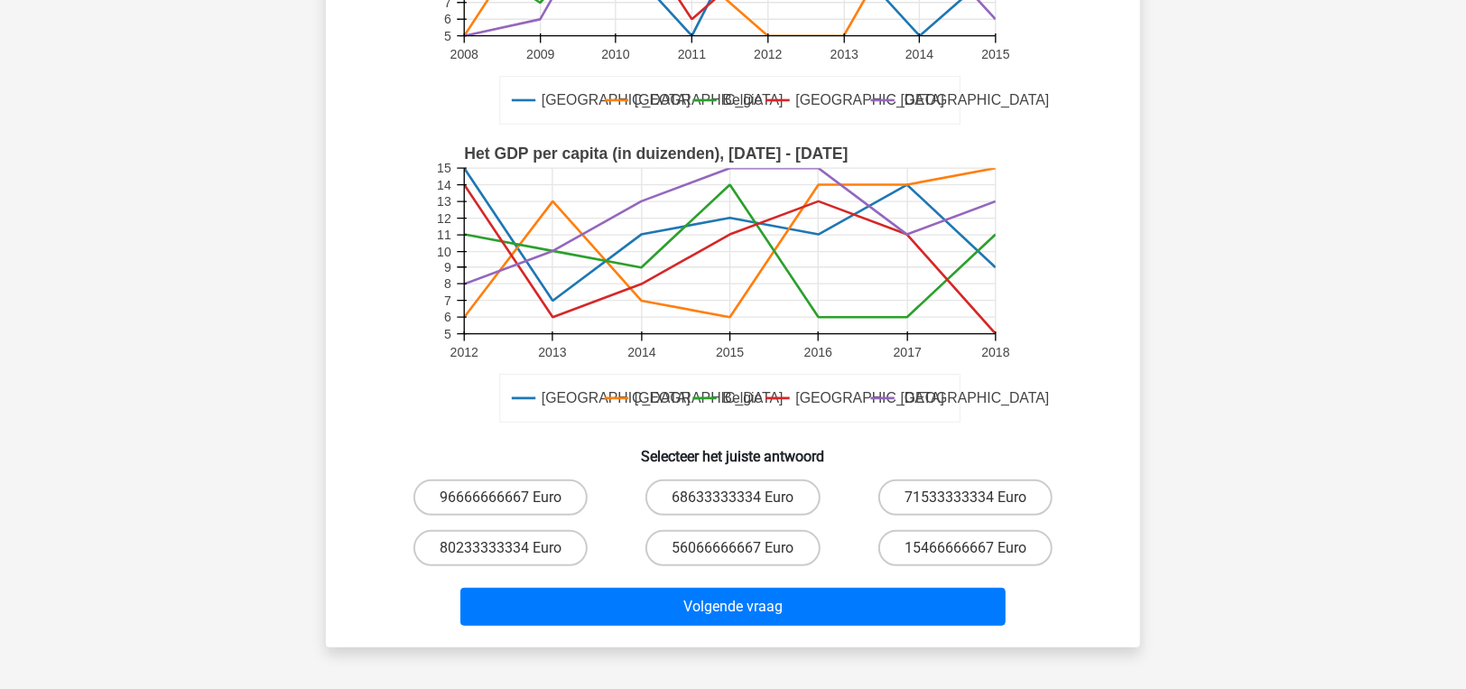
scroll to position [450, 0]
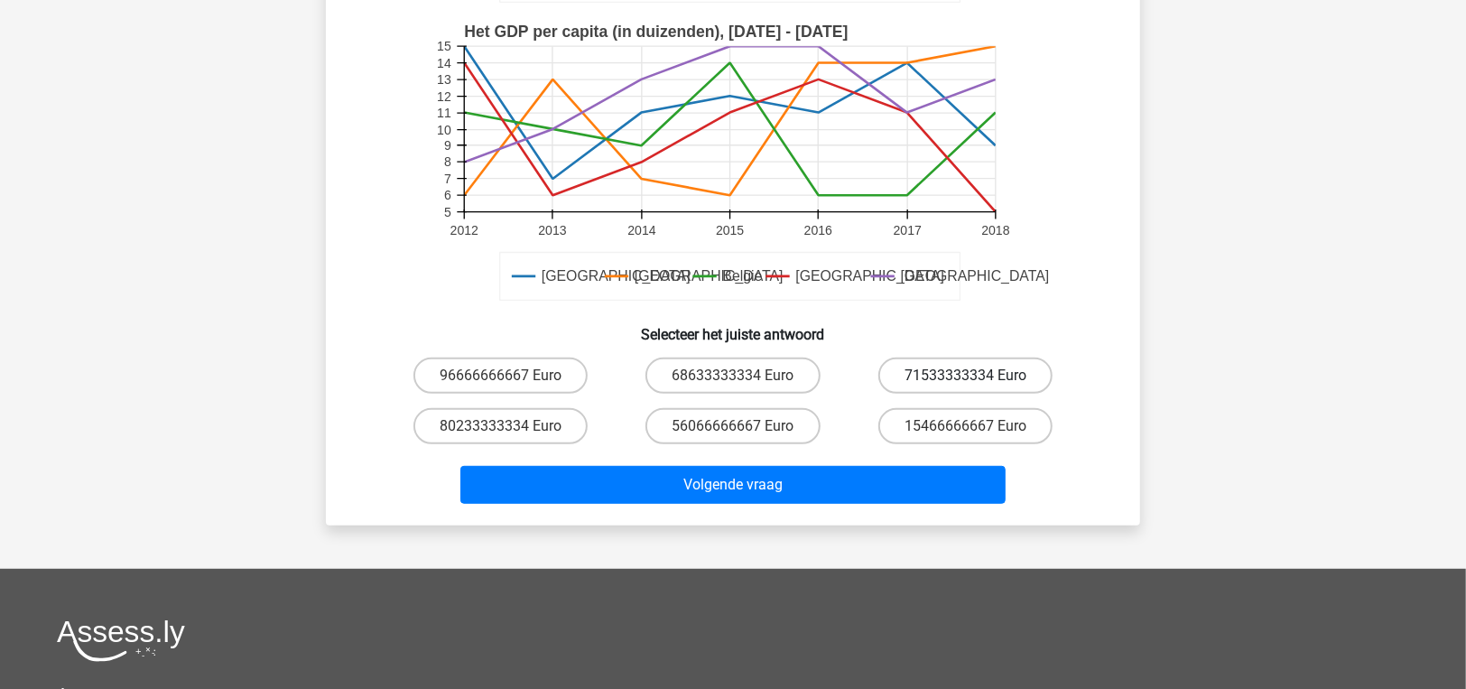
click at [980, 359] on label "71533333334 Euro" at bounding box center [965, 375] width 174 height 36
click at [977, 375] on input "71533333334 Euro" at bounding box center [971, 381] width 12 height 12
radio input "true"
click at [776, 508] on div "Volgende vraag" at bounding box center [732, 488] width 697 height 45
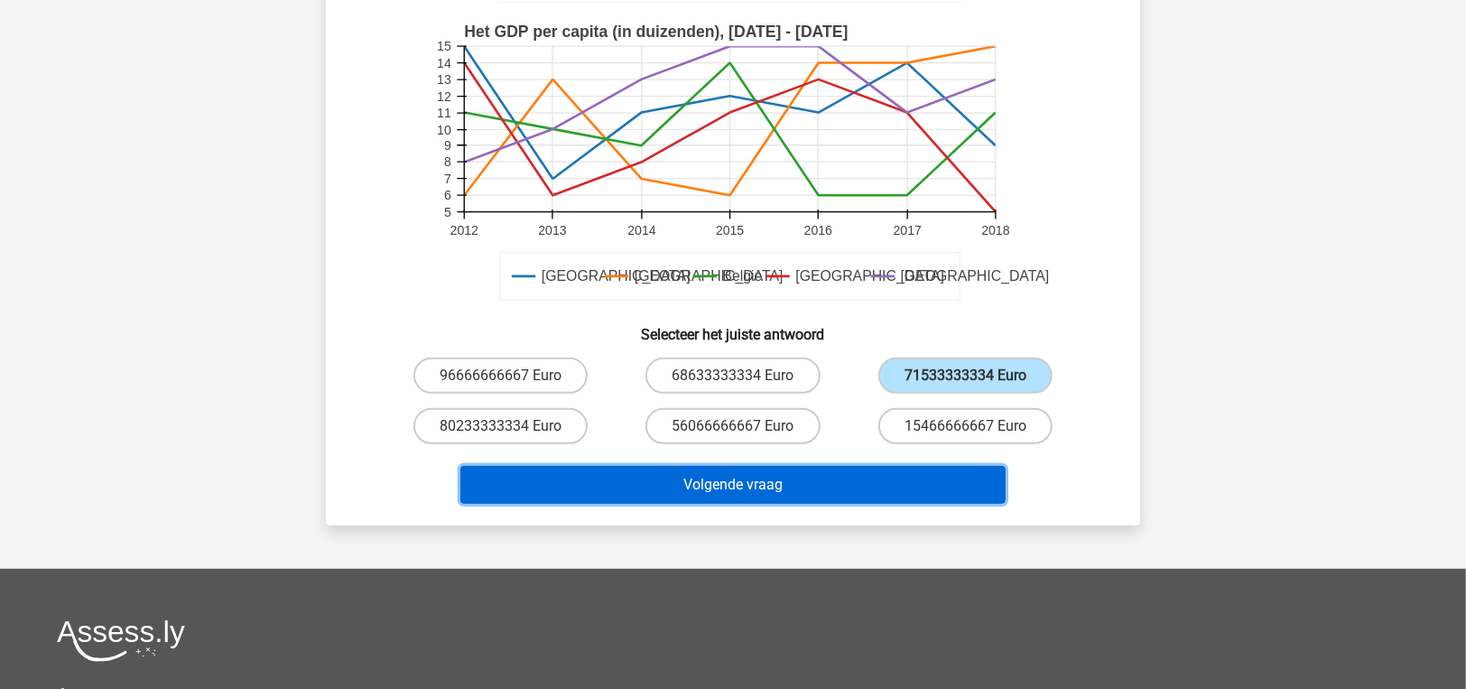
click at [770, 483] on button "Volgende vraag" at bounding box center [733, 485] width 546 height 38
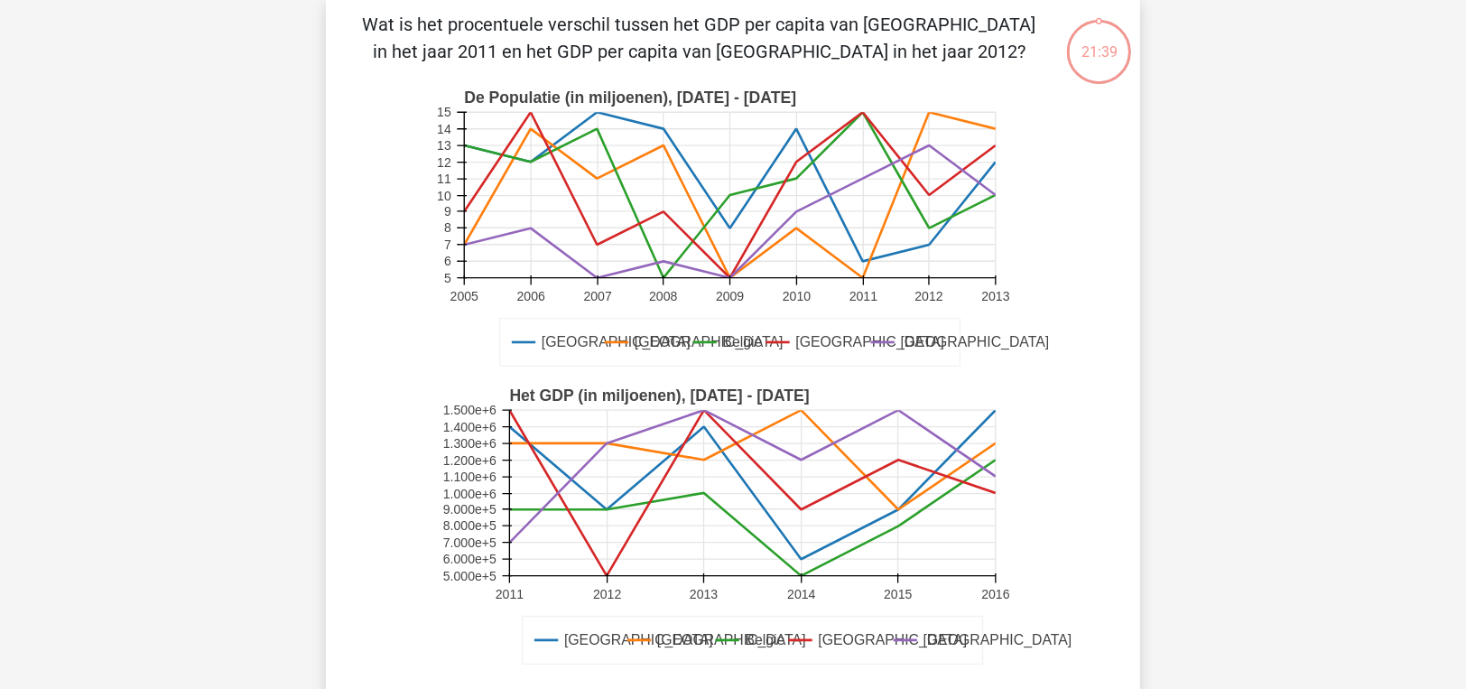
scroll to position [83, 0]
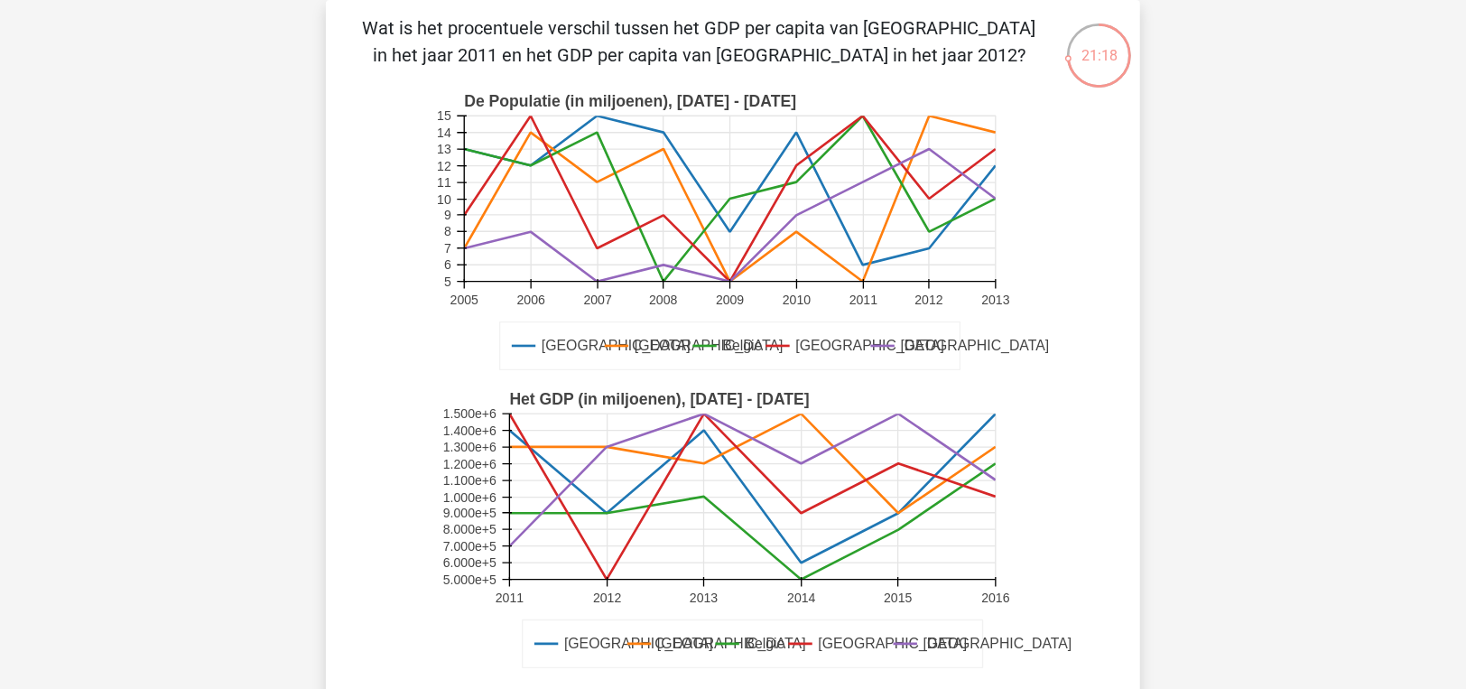
drag, startPoint x: 708, startPoint y: 28, endPoint x: 693, endPoint y: 27, distance: 15.4
drag, startPoint x: 693, startPoint y: 27, endPoint x: 378, endPoint y: 369, distance: 465.0
click at [378, 369] on icon "Duitsland Frankrijk Belgie Luxemburg Londen De Populatie (in miljoenen), 2005 -…" at bounding box center [732, 232] width 727 height 298
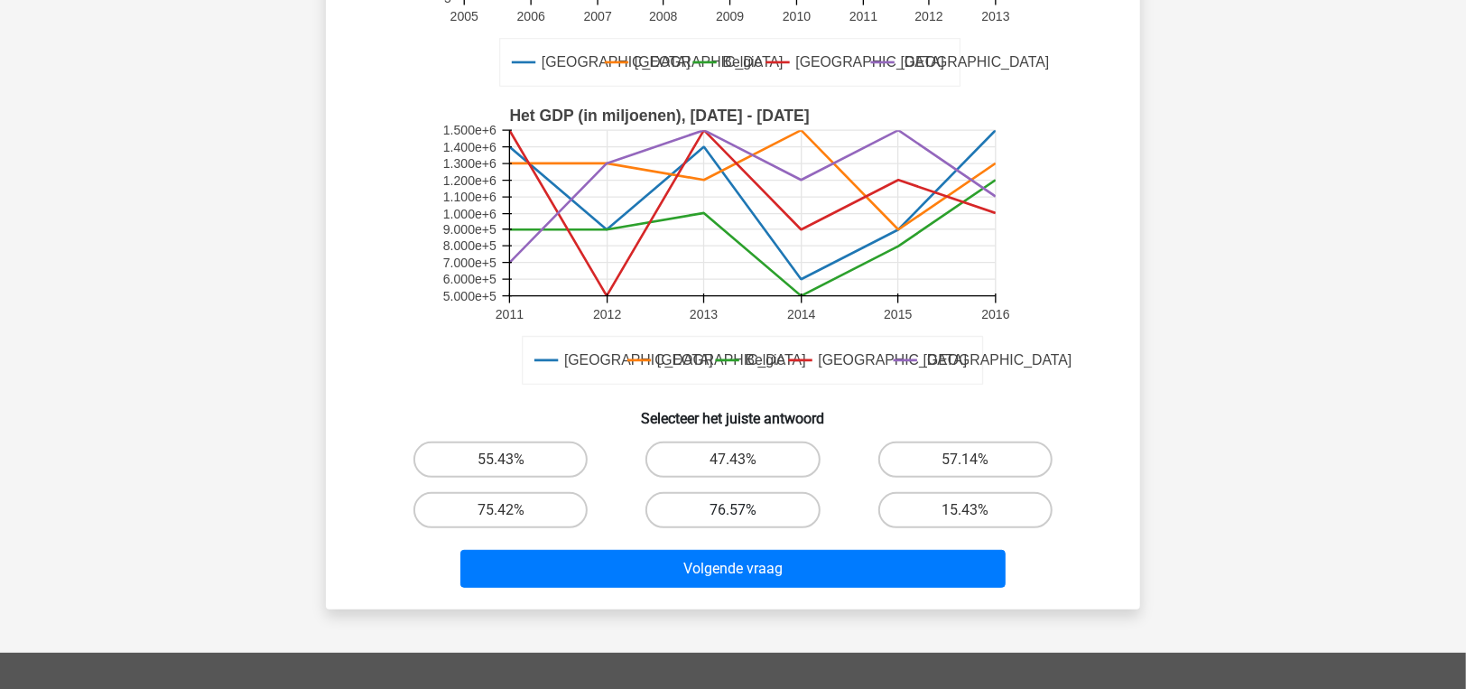
scroll to position [444, 0]
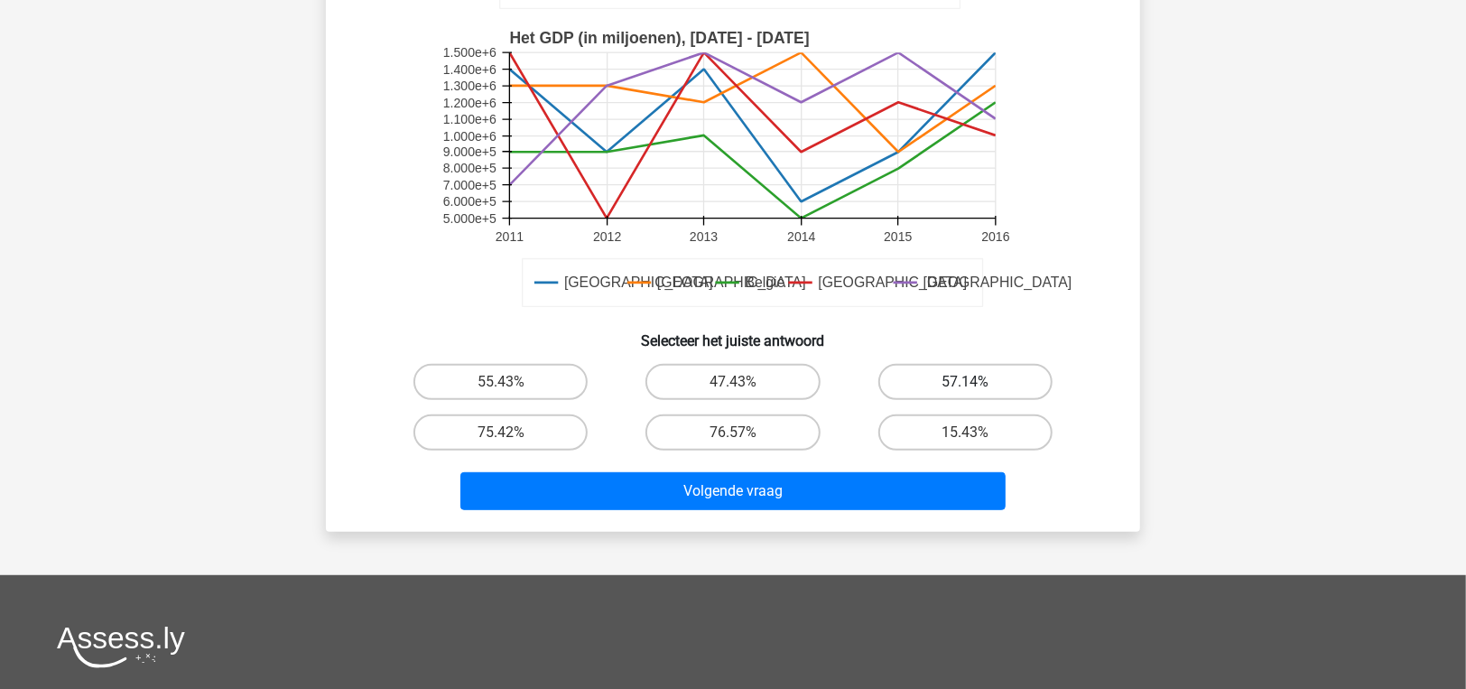
click at [997, 372] on label "57.14%" at bounding box center [965, 382] width 174 height 36
click at [977, 382] on input "57.14%" at bounding box center [971, 388] width 12 height 12
radio input "true"
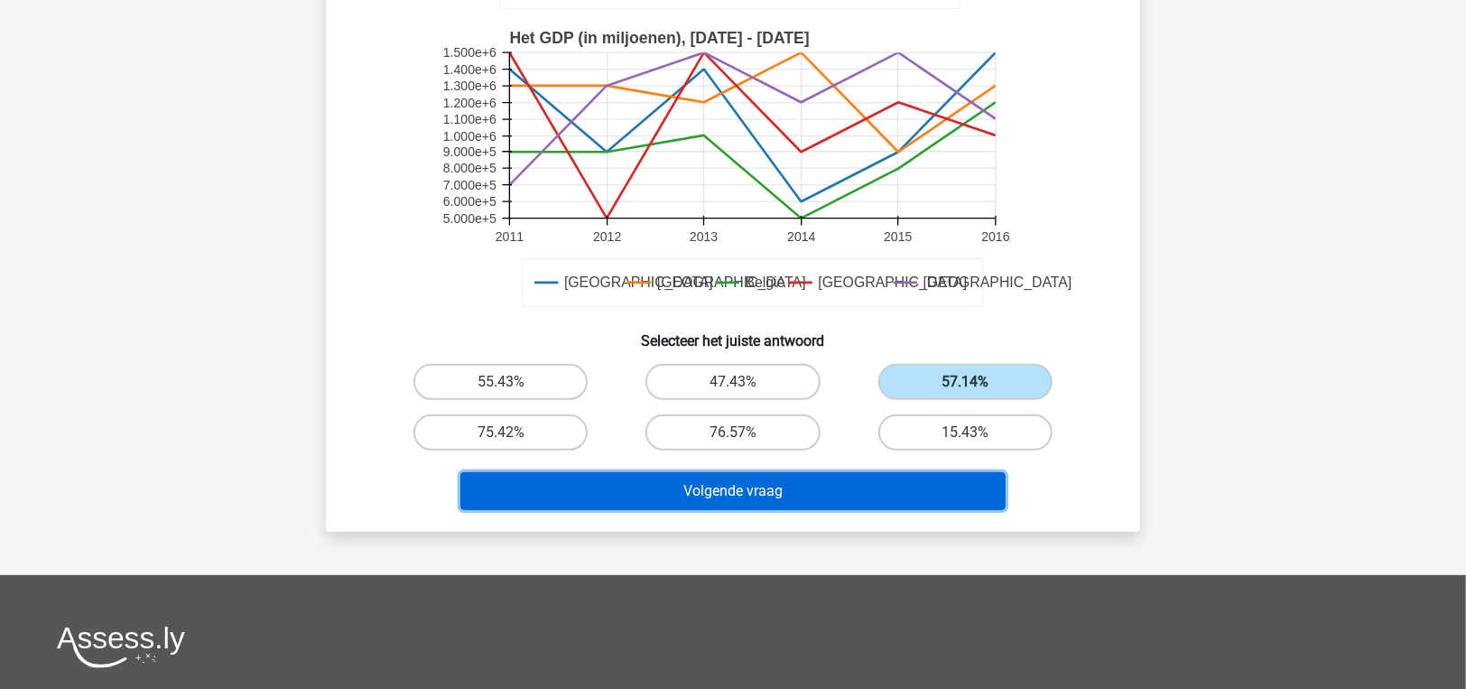
click at [750, 481] on button "Volgende vraag" at bounding box center [733, 491] width 546 height 38
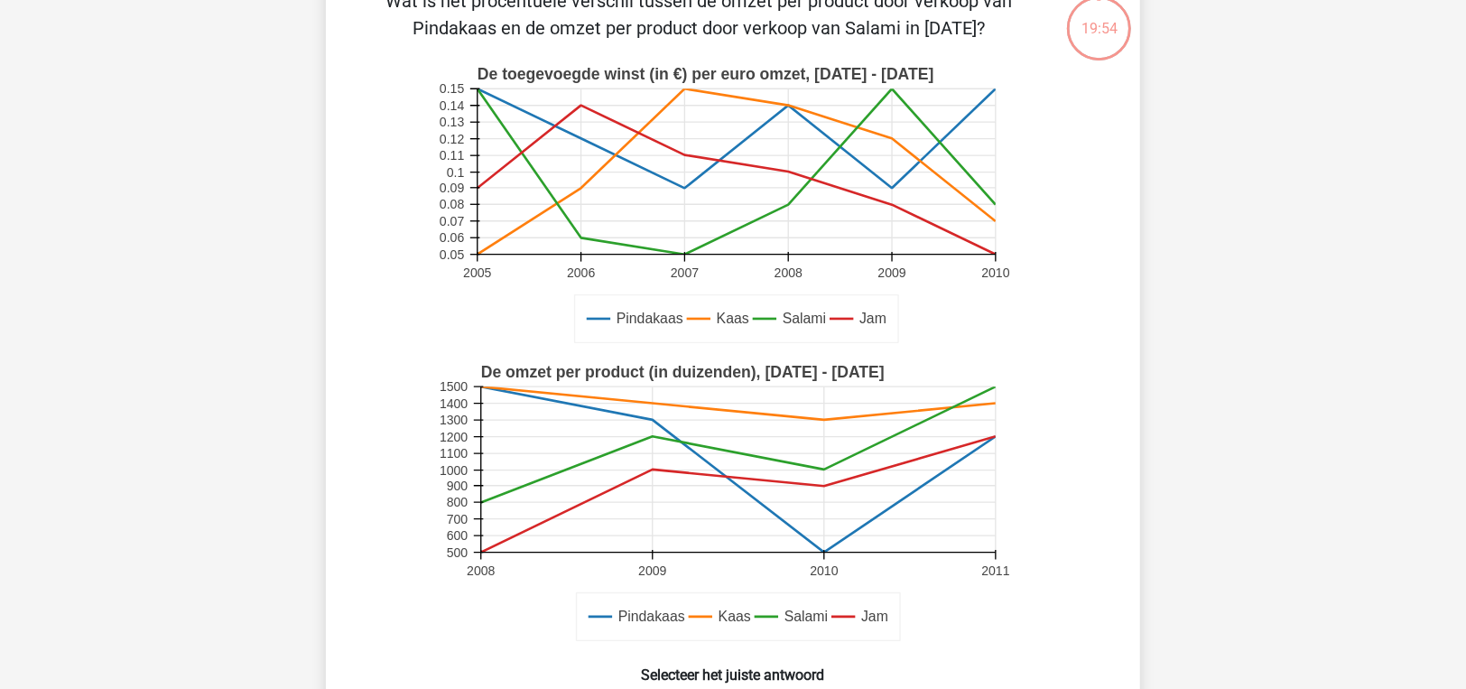
scroll to position [83, 0]
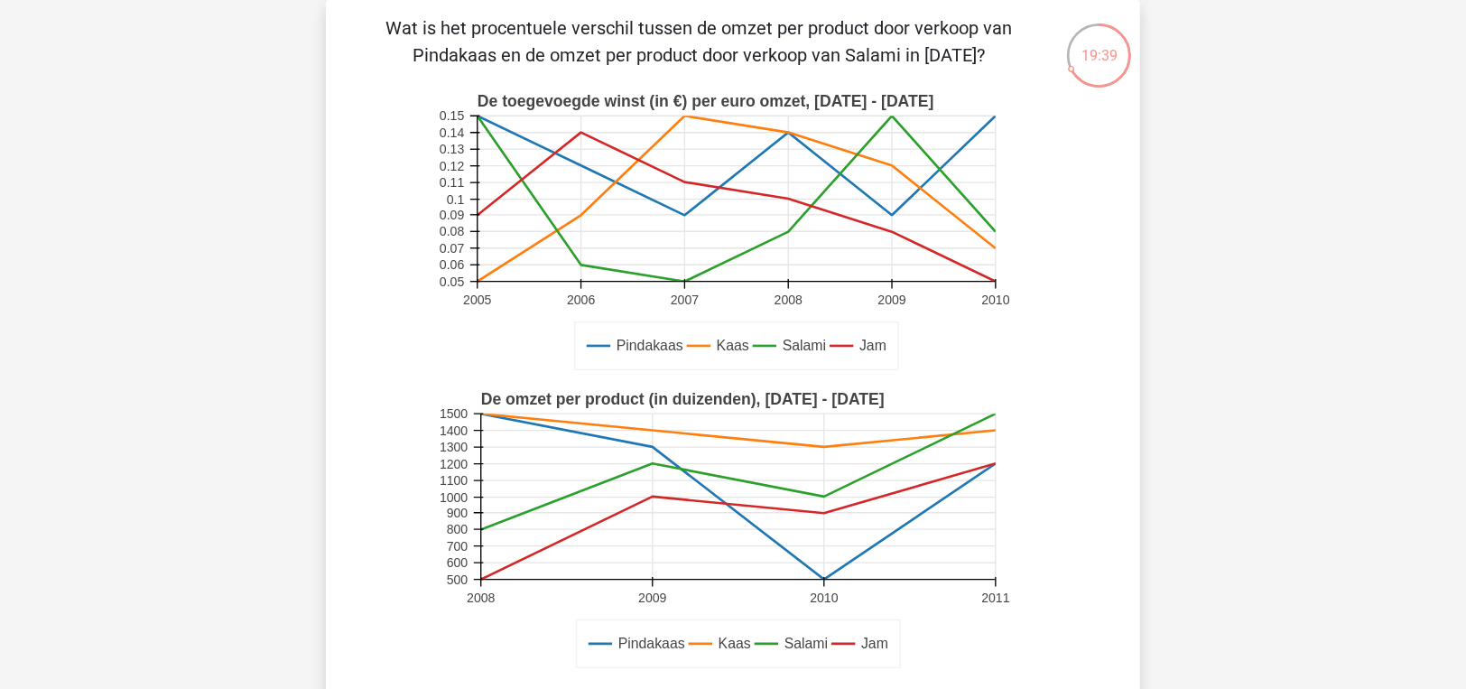
drag, startPoint x: 566, startPoint y: 36, endPoint x: 453, endPoint y: 89, distance: 124.8
click at [454, 88] on rect at bounding box center [734, 233] width 596 height 298
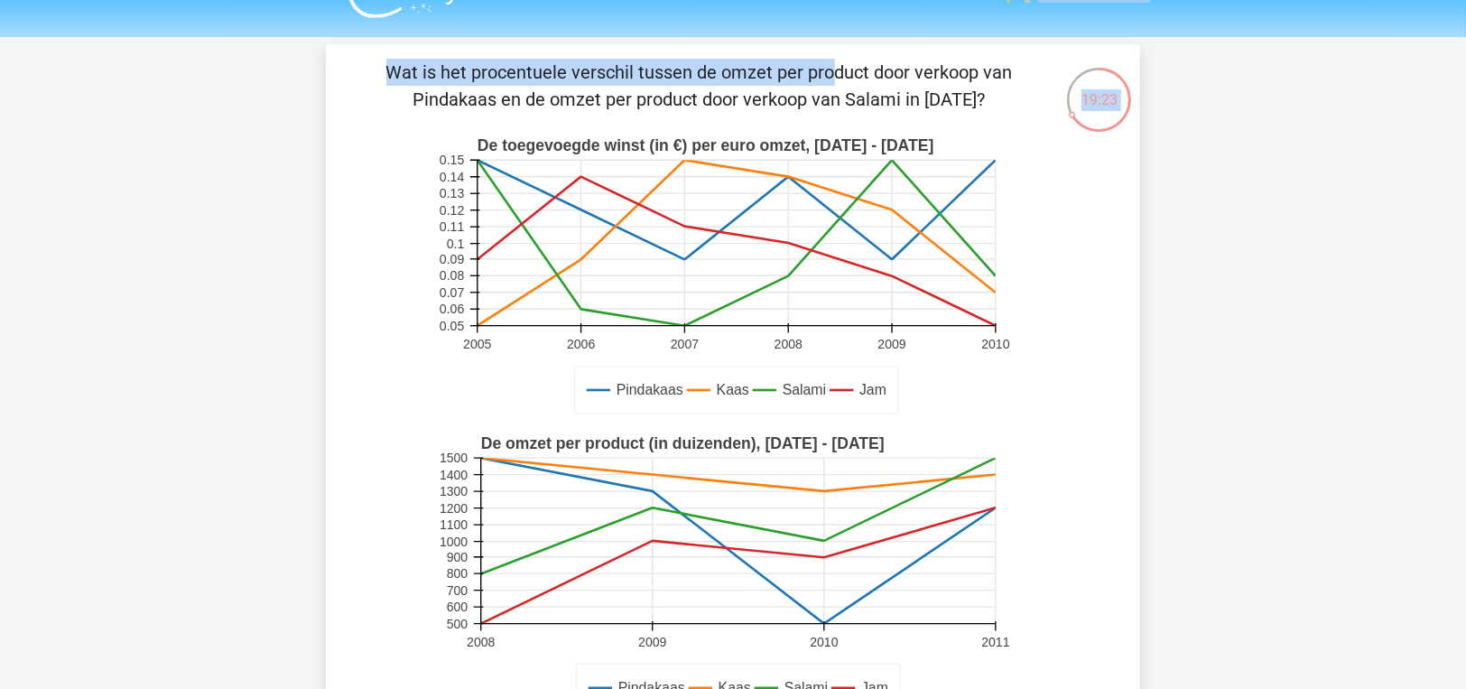
scroll to position [34, 0]
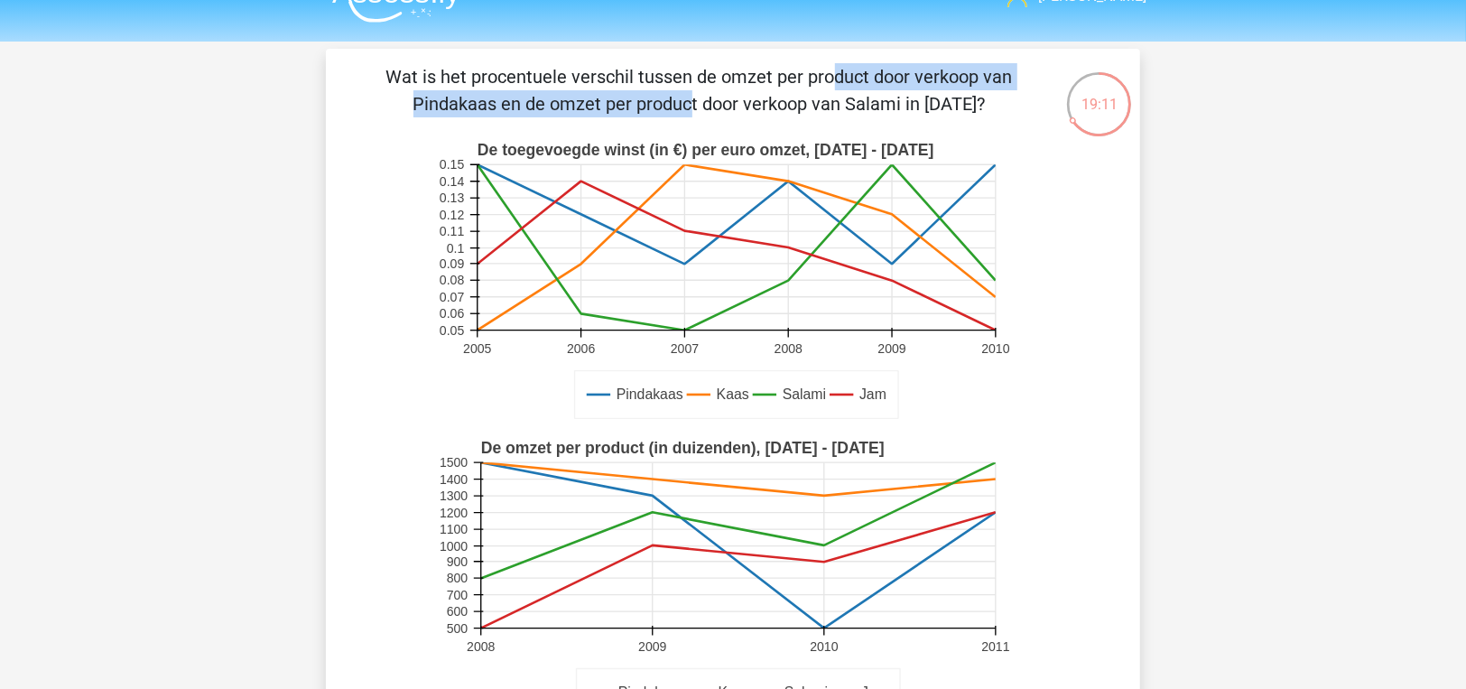
drag, startPoint x: 460, startPoint y: 22, endPoint x: 899, endPoint y: 70, distance: 441.3
click at [899, 70] on p "Wat is het procentuele verschil tussen de omzet per product door verkoop van Pi…" at bounding box center [699, 90] width 689 height 54
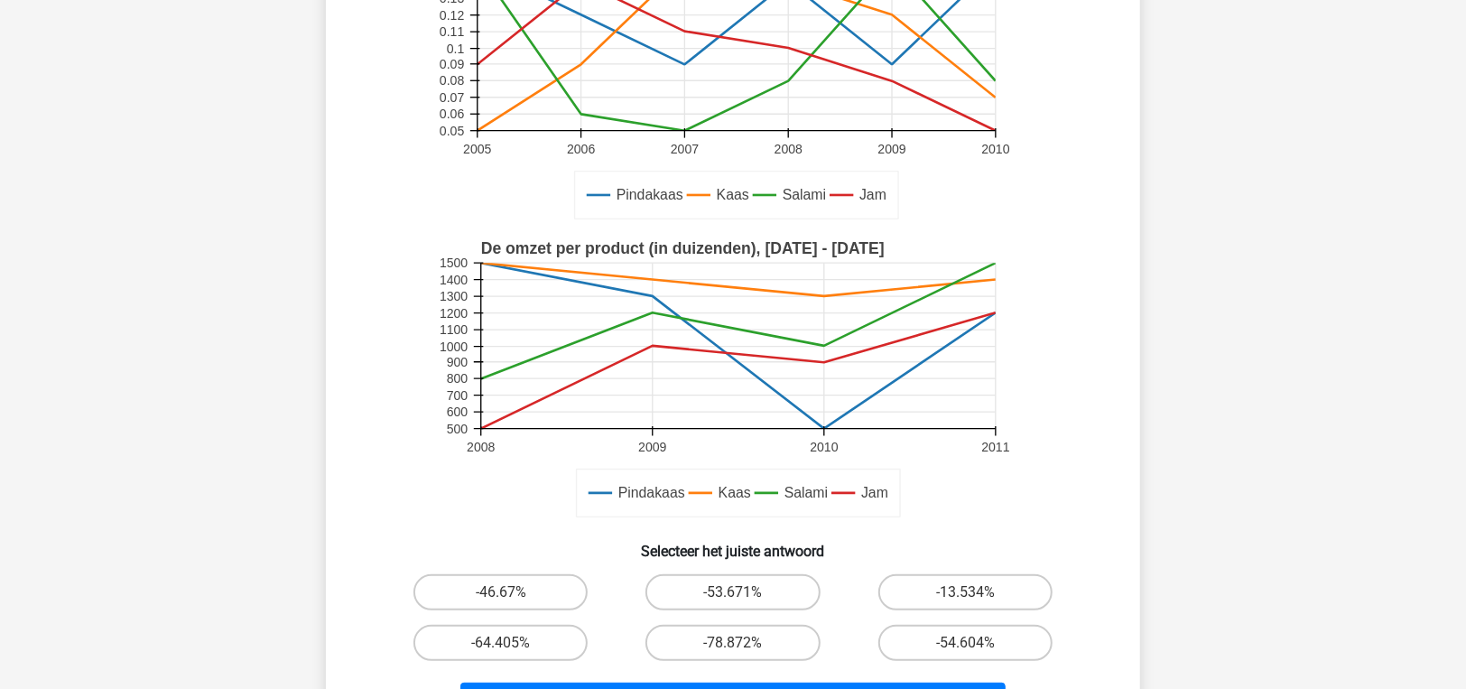
scroll to position [361, 0]
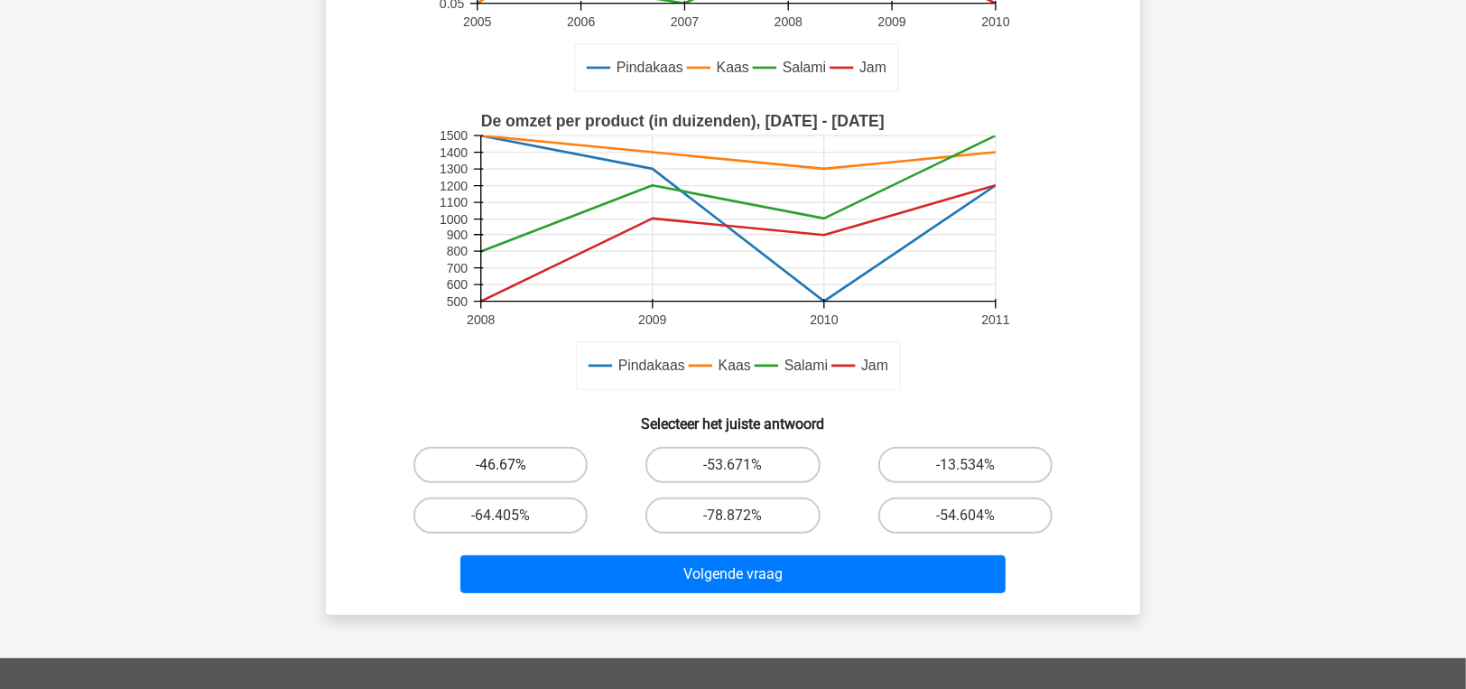
click at [497, 455] on label "-46.67%" at bounding box center [500, 465] width 174 height 36
click at [501, 465] on input "-46.67%" at bounding box center [507, 471] width 12 height 12
radio input "true"
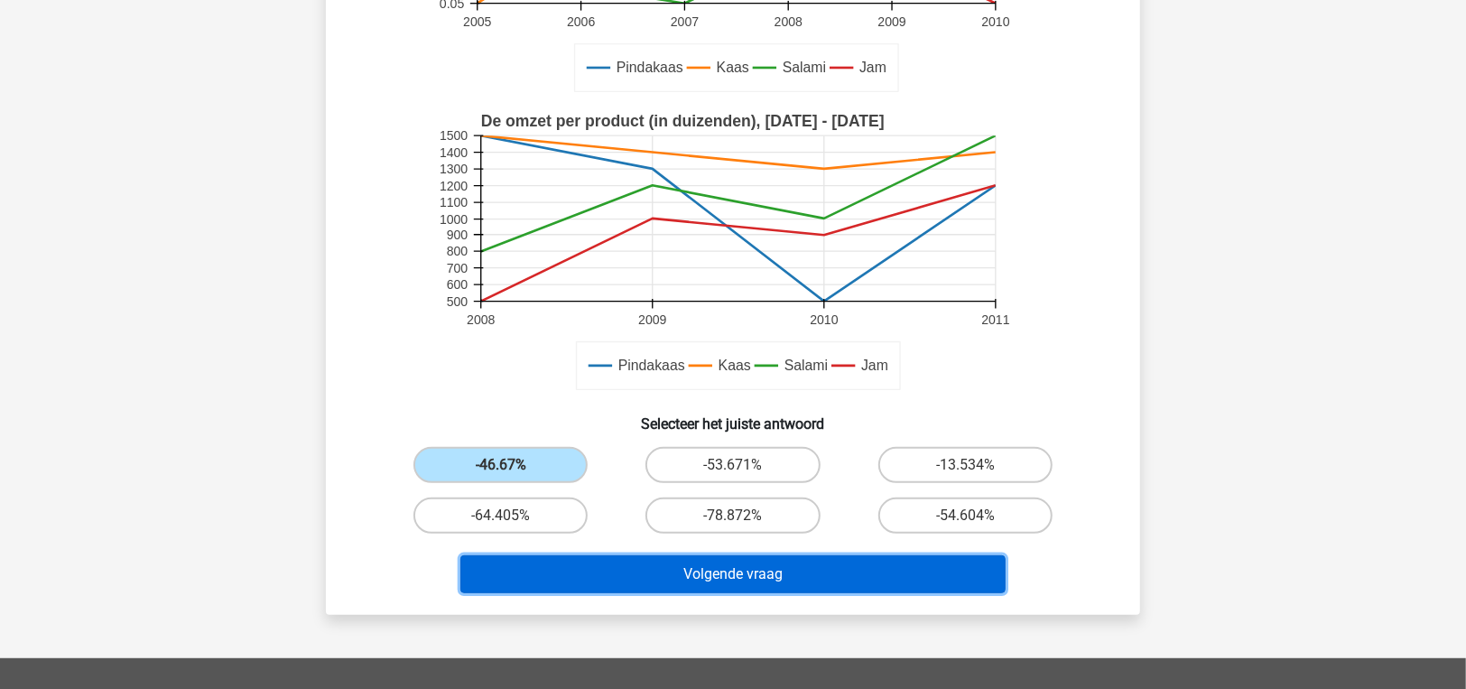
click at [574, 560] on button "Volgende vraag" at bounding box center [733, 574] width 546 height 38
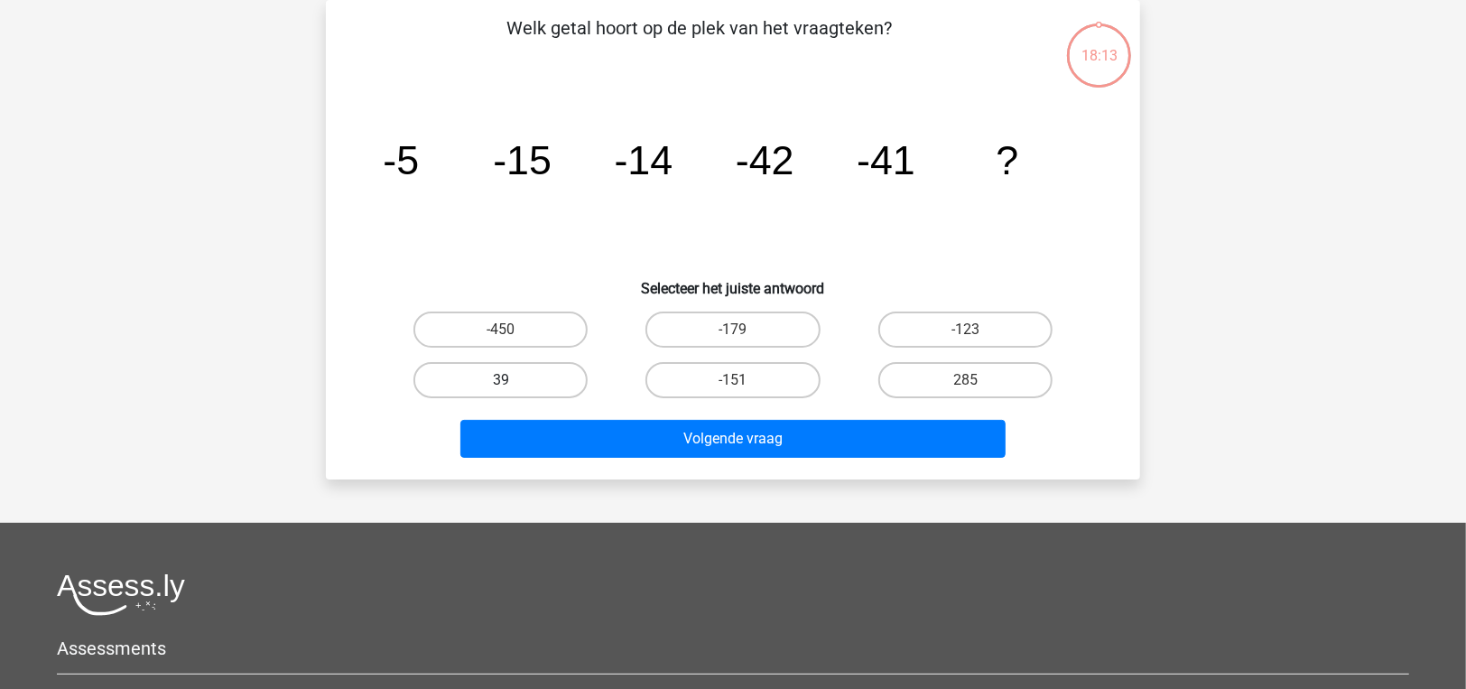
scroll to position [83, 0]
drag, startPoint x: 945, startPoint y: 331, endPoint x: 933, endPoint y: 346, distance: 18.6
click at [945, 331] on label "-123" at bounding box center [965, 329] width 174 height 36
click at [965, 331] on input "-123" at bounding box center [971, 335] width 12 height 12
radio input "true"
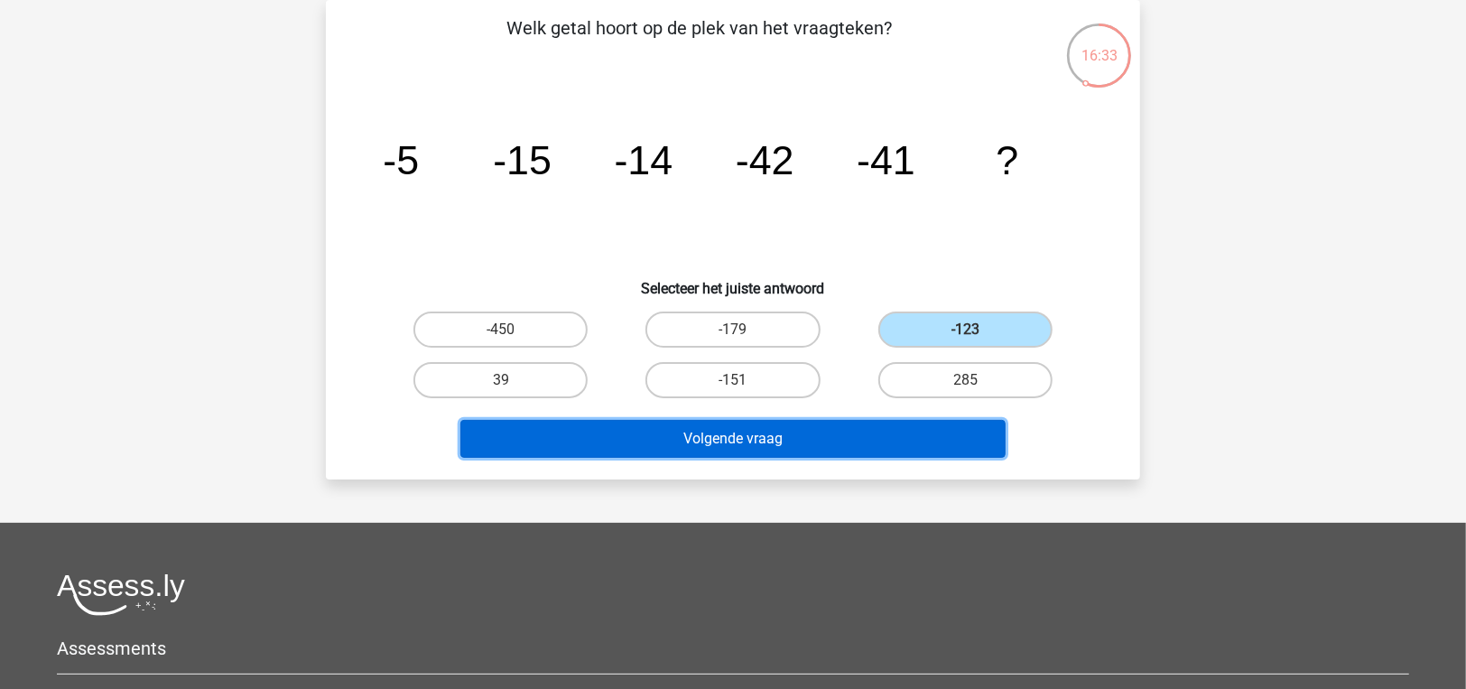
click at [882, 438] on button "Volgende vraag" at bounding box center [733, 439] width 546 height 38
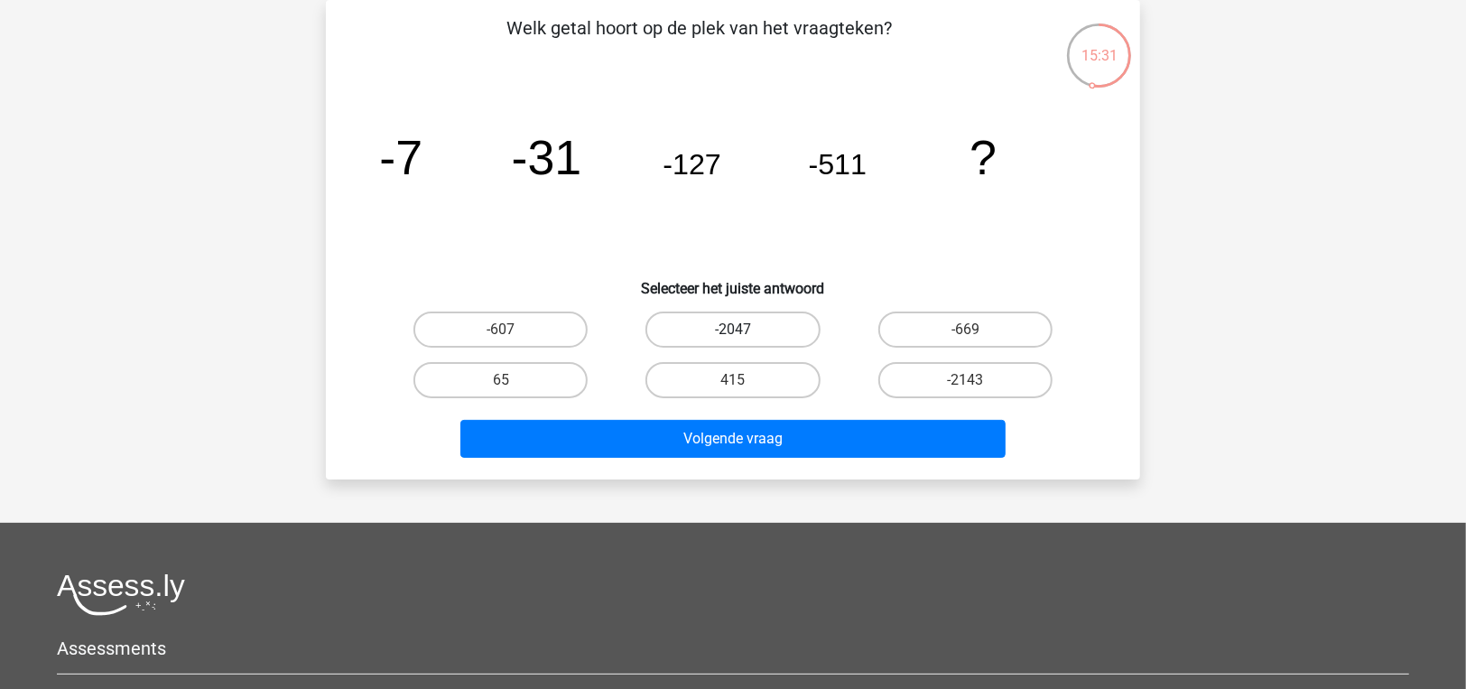
click at [681, 322] on label "-2047" at bounding box center [732, 329] width 174 height 36
click at [733, 329] on input "-2047" at bounding box center [739, 335] width 12 height 12
radio input "true"
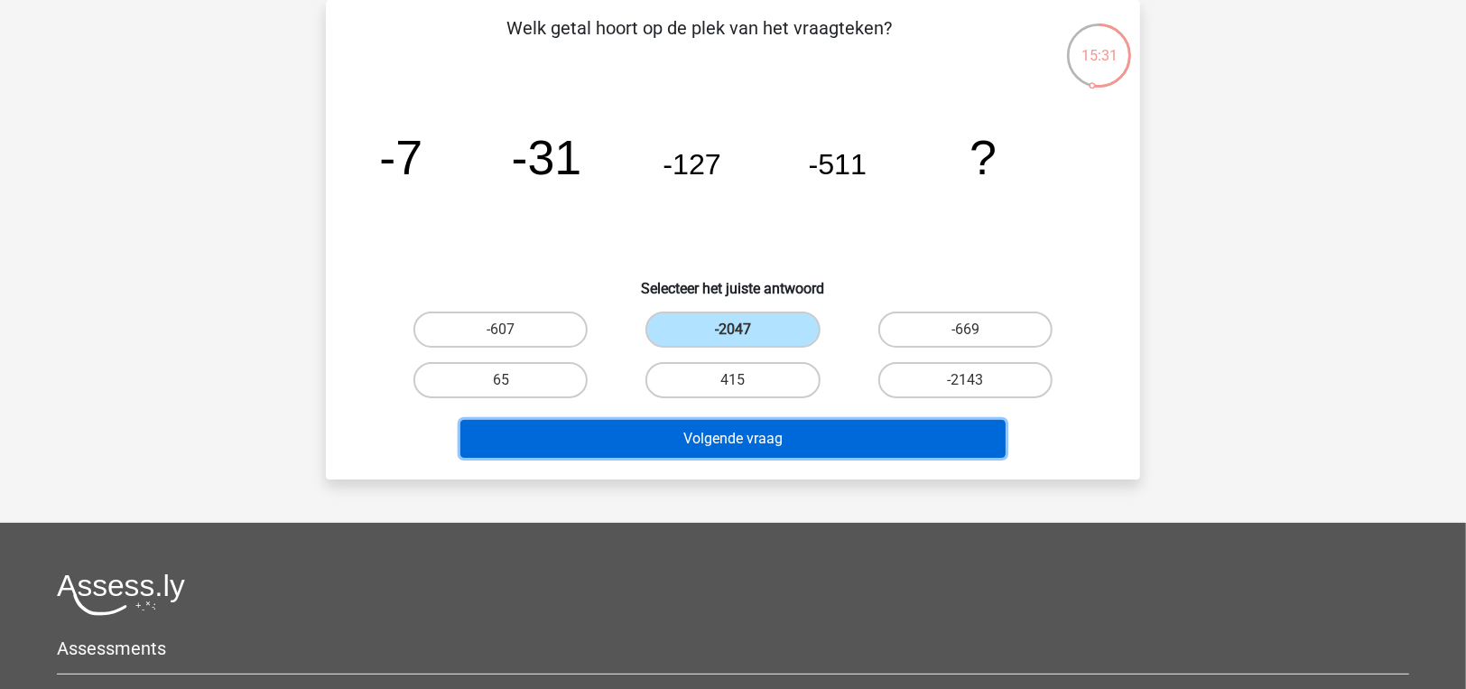
click at [691, 432] on button "Volgende vraag" at bounding box center [733, 439] width 546 height 38
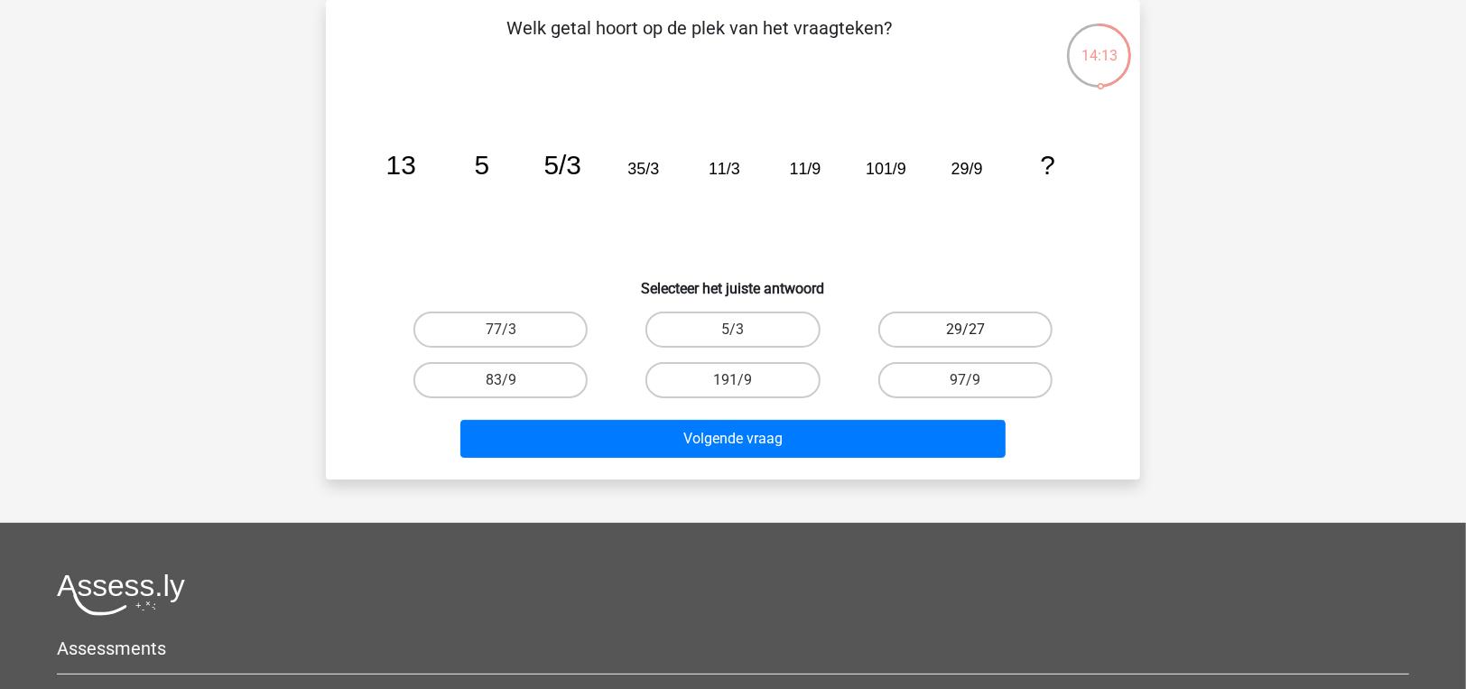
click at [1008, 330] on label "29/27" at bounding box center [965, 329] width 174 height 36
click at [977, 330] on input "29/27" at bounding box center [971, 335] width 12 height 12
radio input "true"
click at [819, 463] on div "Welk getal hoort op de plek van het vraagteken? image/svg+xml 13 5 5/3 35/3 11/…" at bounding box center [733, 239] width 814 height 479
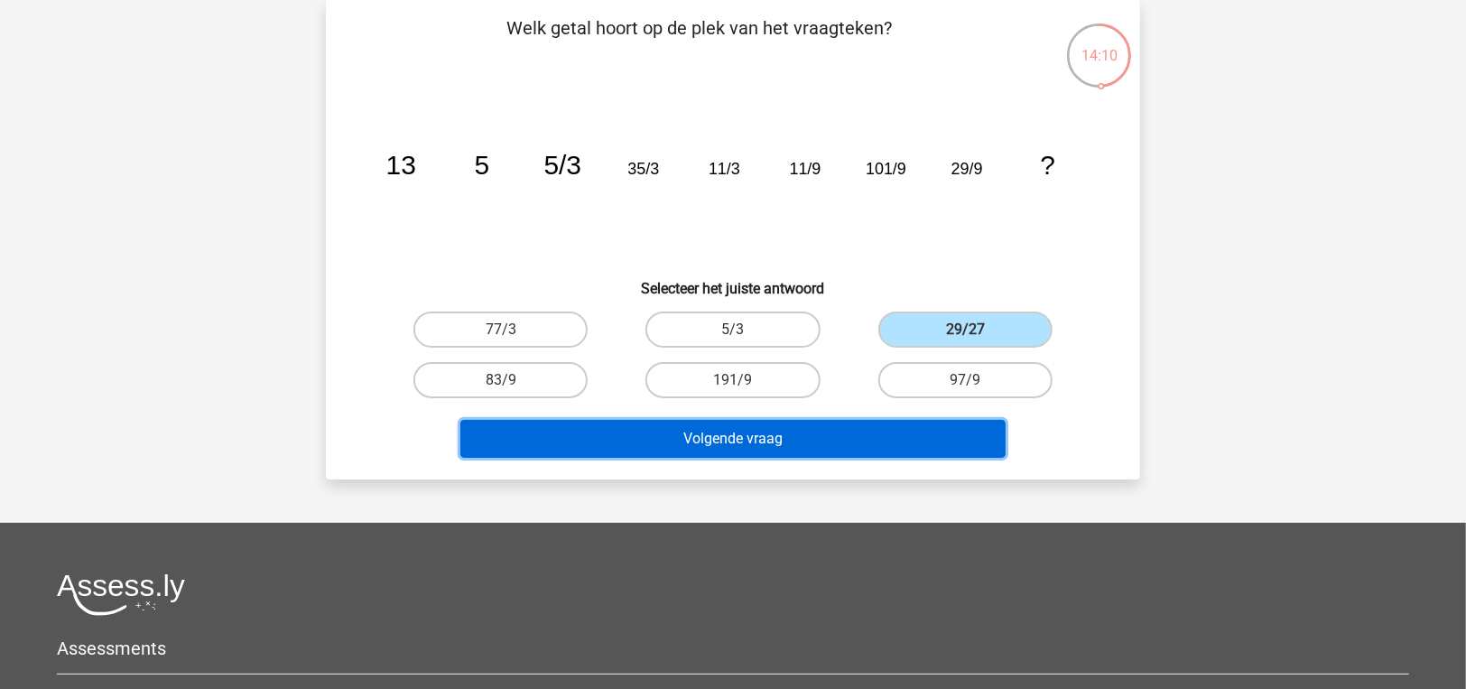
click at [803, 454] on button "Volgende vraag" at bounding box center [733, 439] width 546 height 38
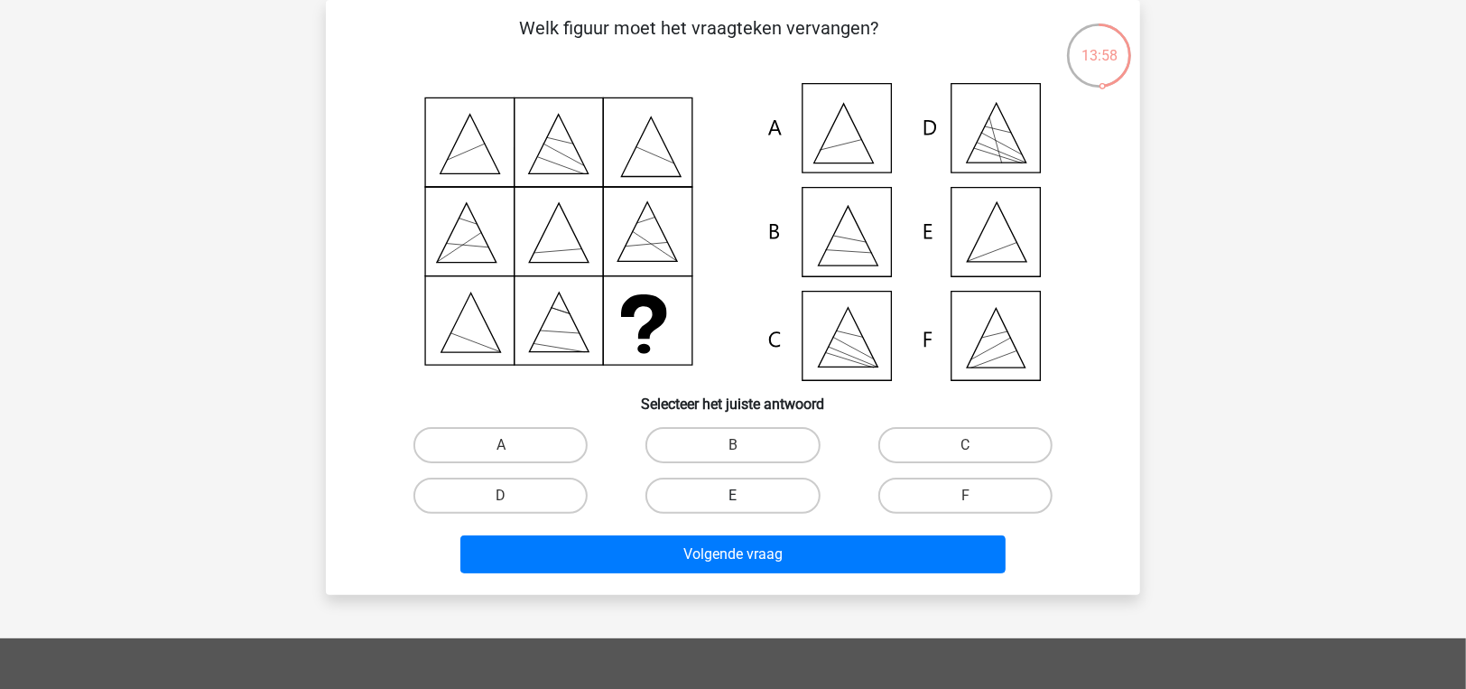
click at [801, 487] on label "E" at bounding box center [732, 495] width 174 height 36
click at [745, 495] on input "E" at bounding box center [739, 501] width 12 height 12
radio input "true"
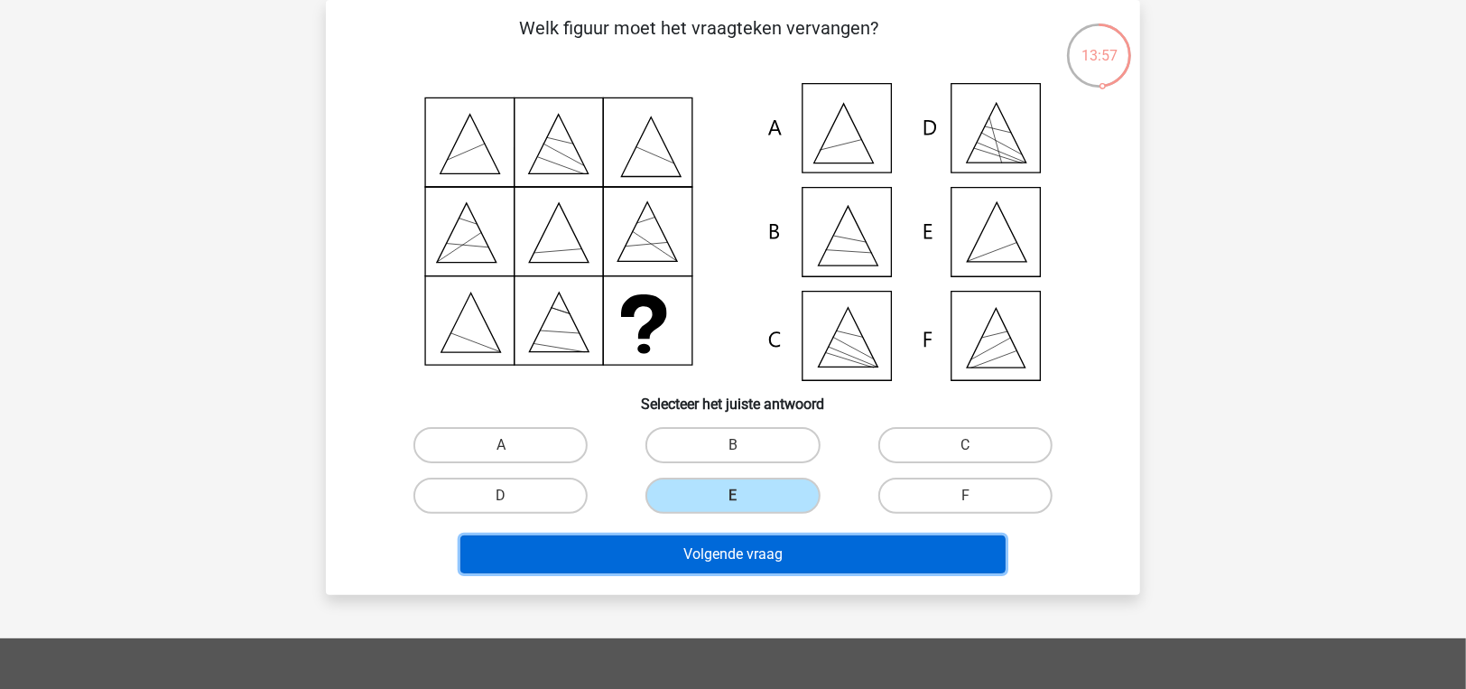
click at [776, 555] on button "Volgende vraag" at bounding box center [733, 554] width 546 height 38
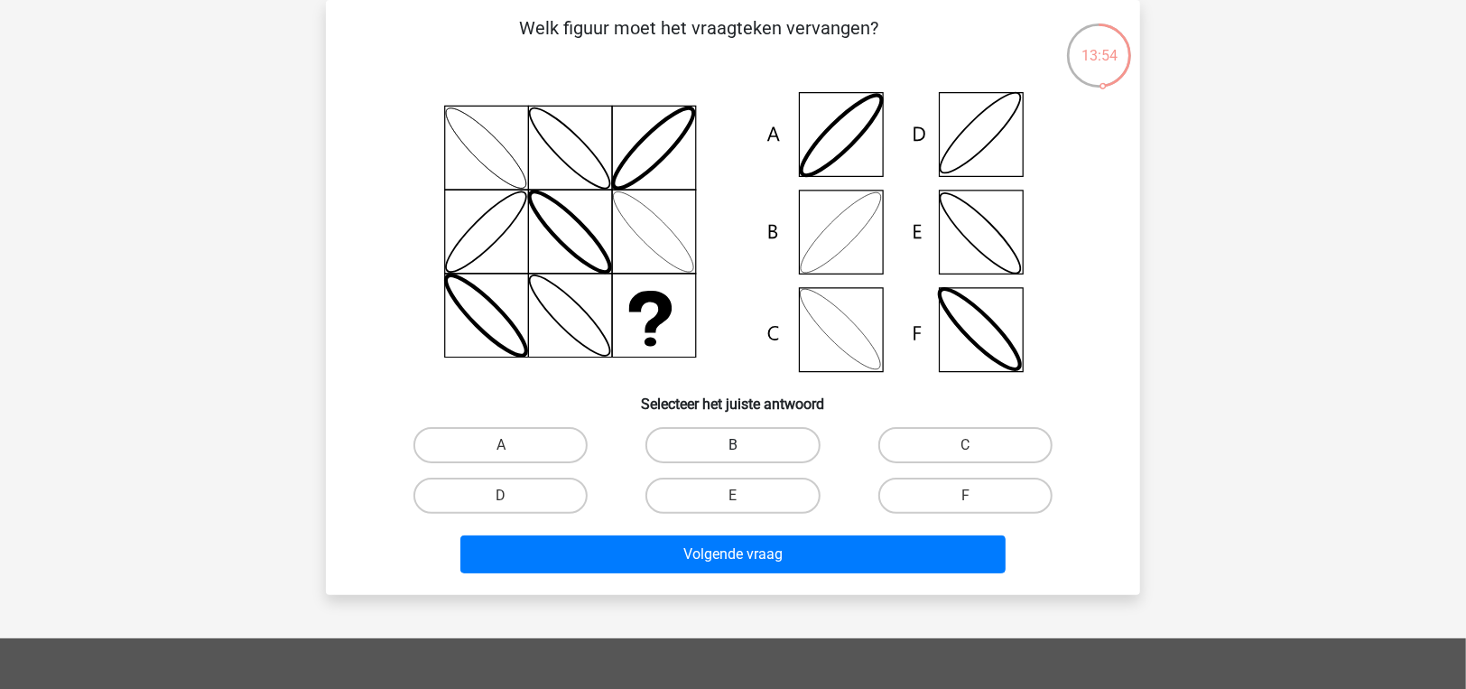
click at [770, 455] on label "B" at bounding box center [732, 445] width 174 height 36
click at [745, 455] on input "B" at bounding box center [739, 451] width 12 height 12
radio input "true"
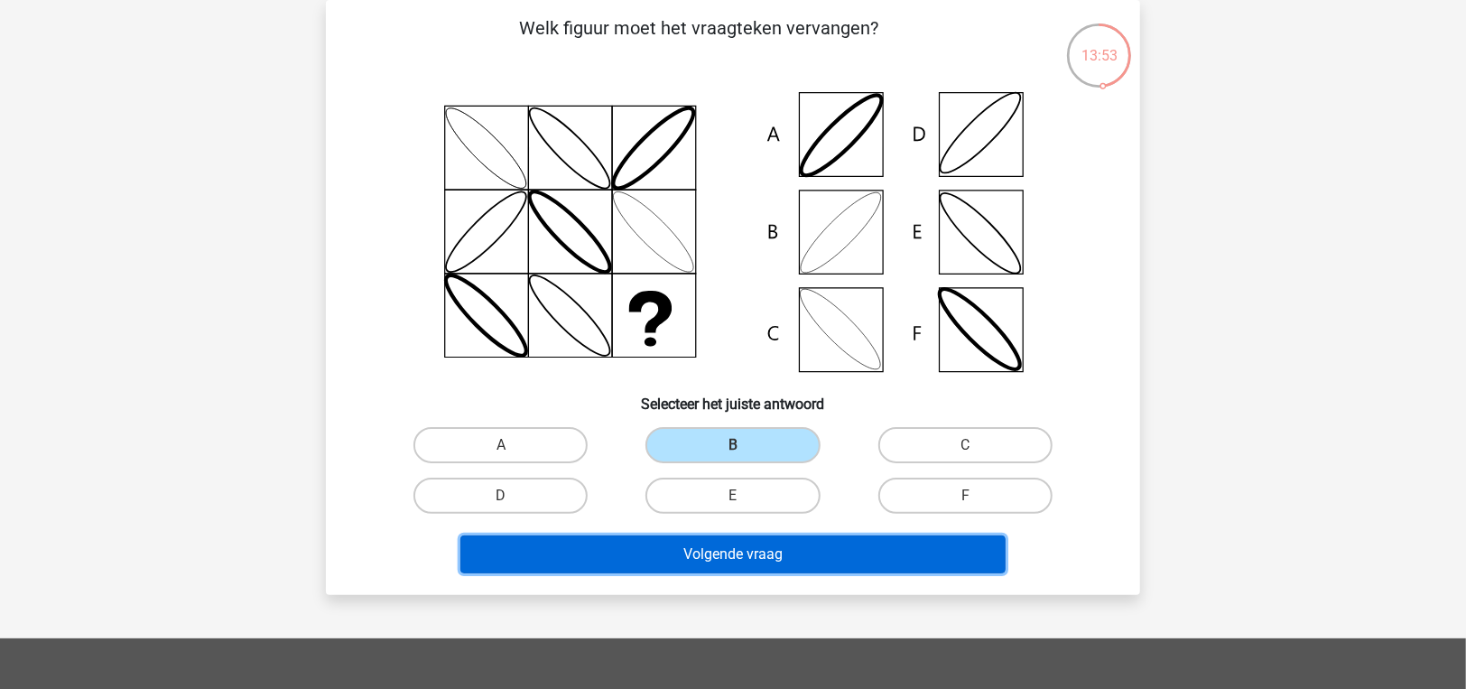
click at [787, 542] on button "Volgende vraag" at bounding box center [733, 554] width 546 height 38
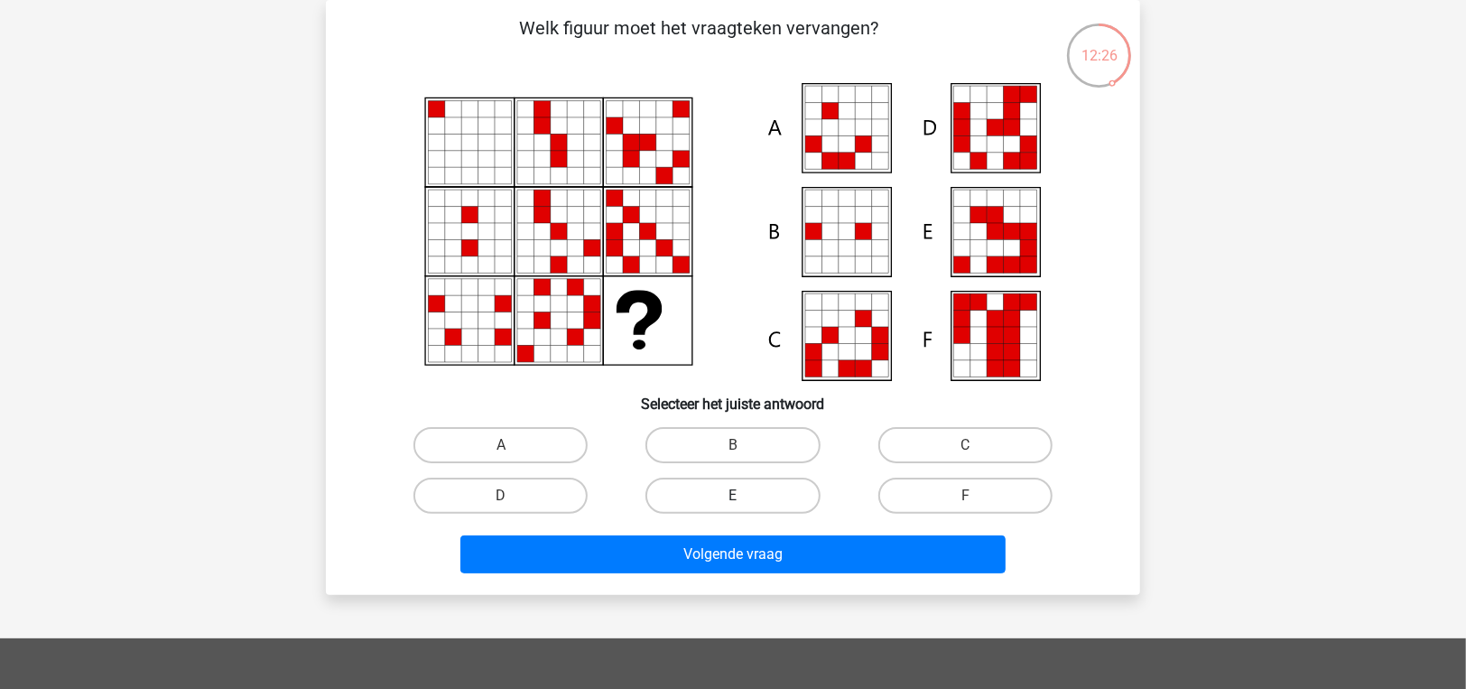
click at [720, 490] on label "E" at bounding box center [732, 495] width 174 height 36
click at [733, 495] on input "E" at bounding box center [739, 501] width 12 height 12
radio input "true"
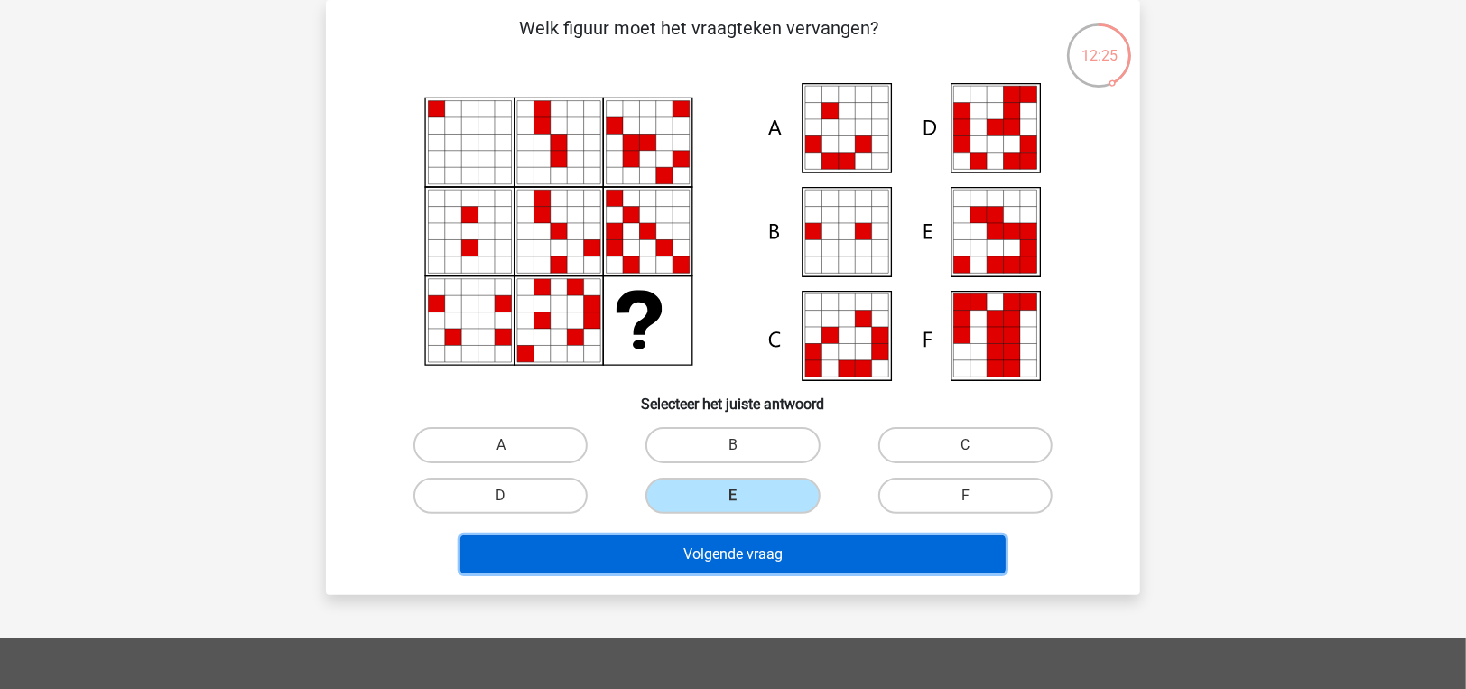
click at [743, 550] on button "Volgende vraag" at bounding box center [733, 554] width 546 height 38
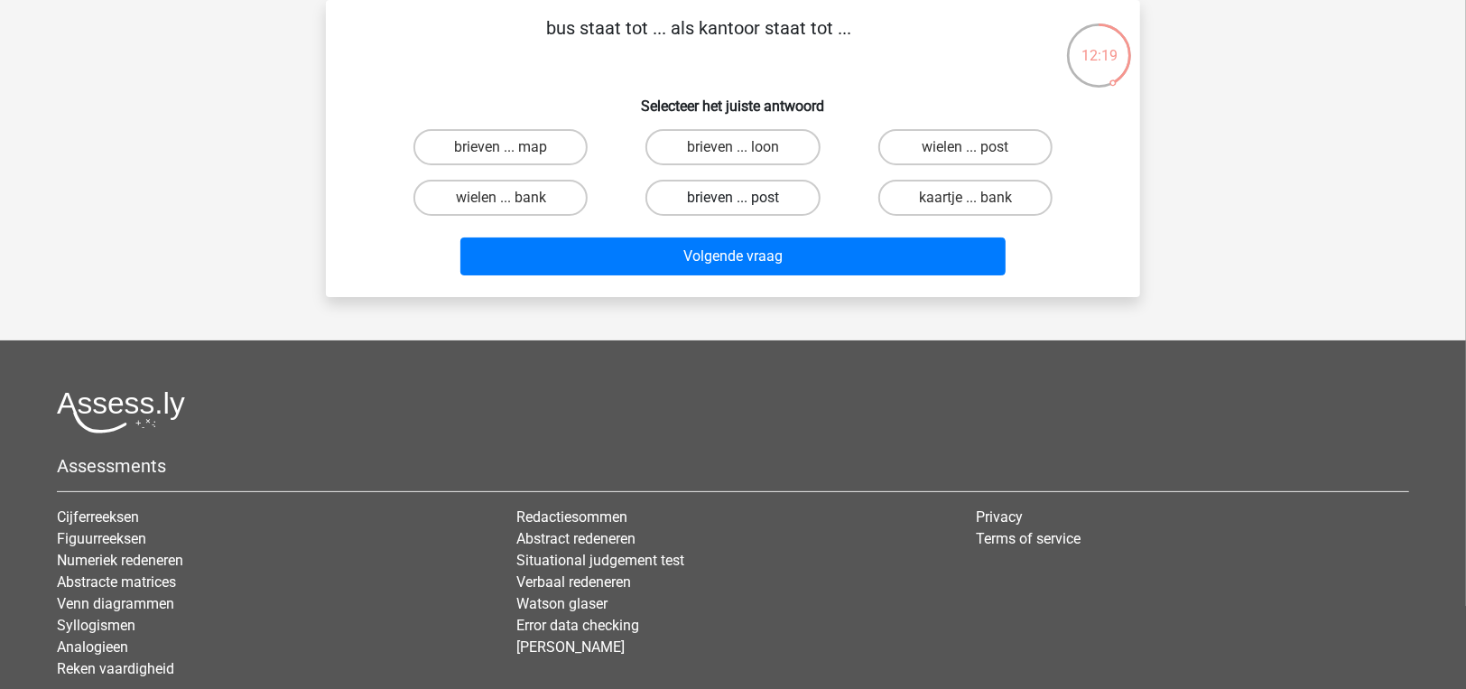
click at [747, 196] on label "brieven ... post" at bounding box center [732, 198] width 174 height 36
click at [745, 198] on input "brieven ... post" at bounding box center [739, 204] width 12 height 12
radio input "true"
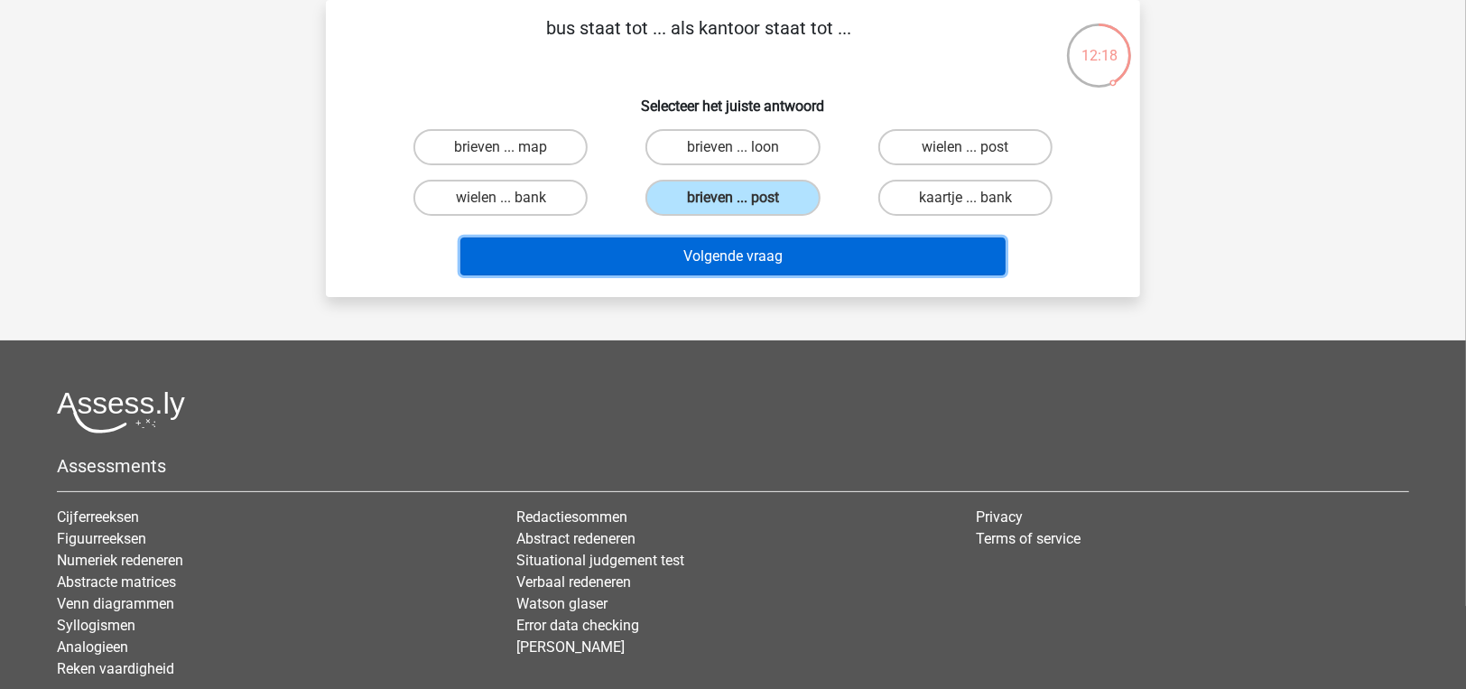
click at [766, 245] on button "Volgende vraag" at bounding box center [733, 256] width 546 height 38
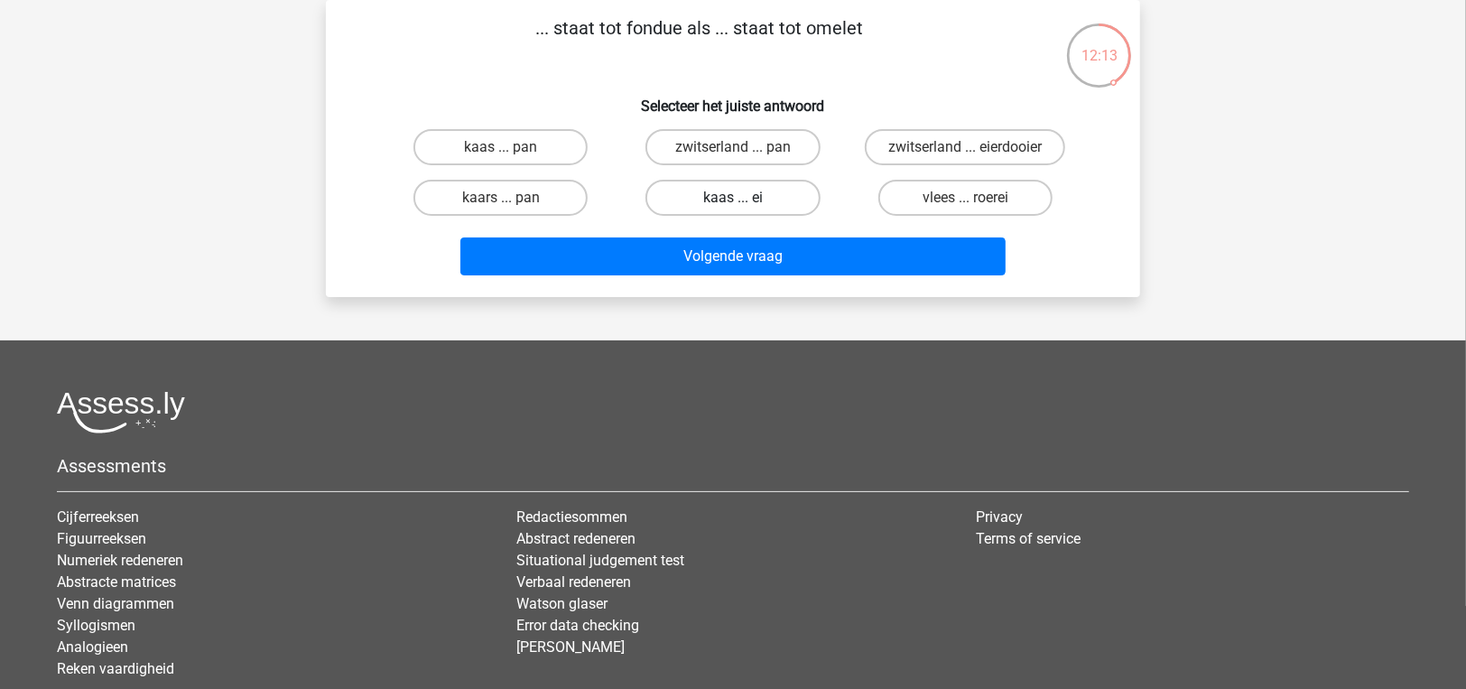
click at [678, 183] on label "kaas ... ei" at bounding box center [732, 198] width 174 height 36
click at [733, 198] on input "kaas ... ei" at bounding box center [739, 204] width 12 height 12
radio input "true"
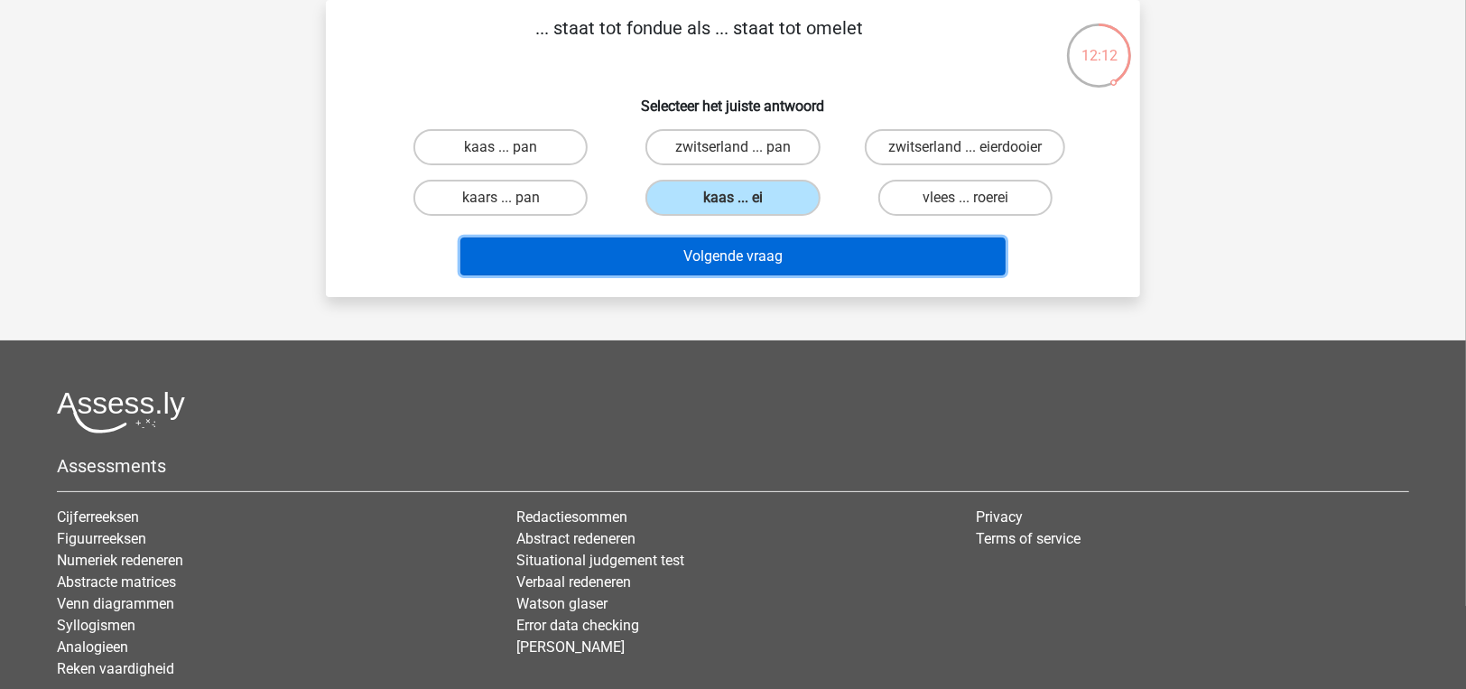
click at [707, 254] on button "Volgende vraag" at bounding box center [733, 256] width 546 height 38
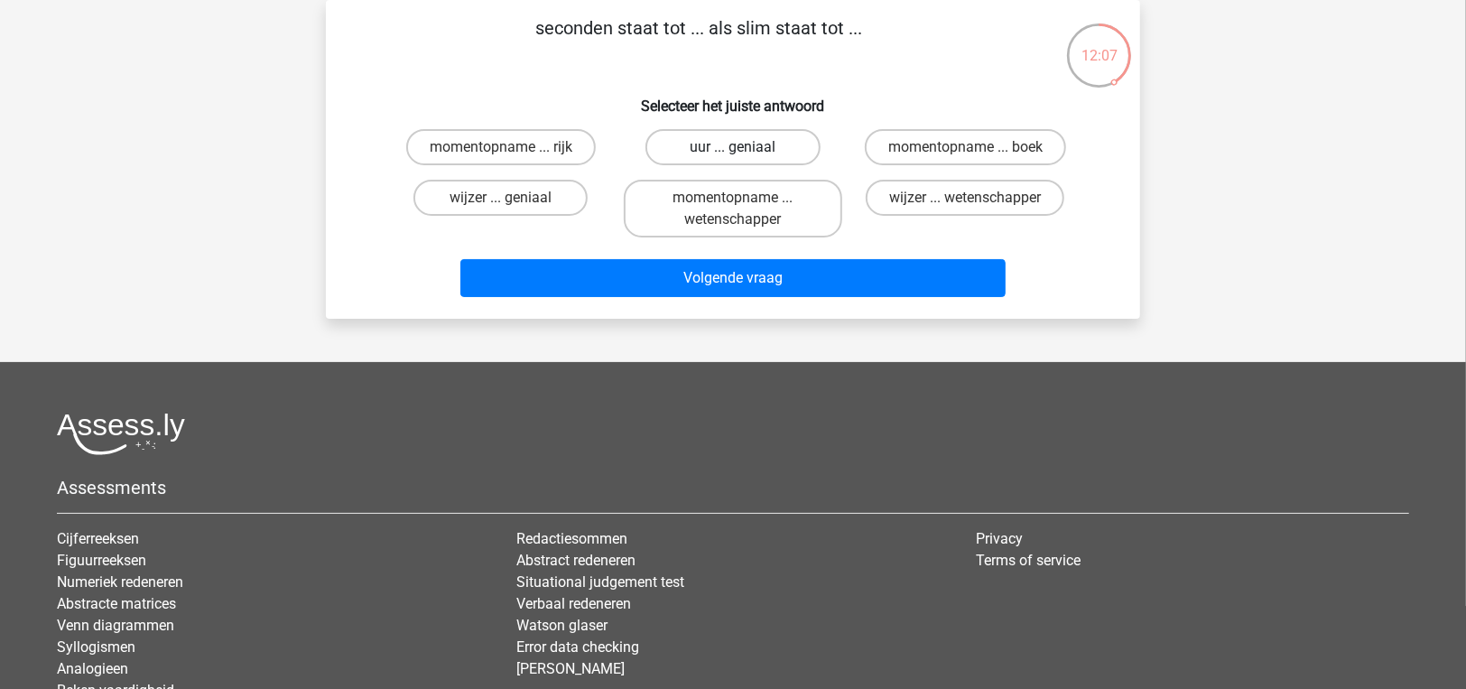
click at [705, 151] on label "uur ... geniaal" at bounding box center [732, 147] width 174 height 36
click at [733, 151] on input "uur ... geniaal" at bounding box center [739, 153] width 12 height 12
radio input "true"
drag, startPoint x: 705, startPoint y: 151, endPoint x: 736, endPoint y: 106, distance: 55.1
click at [736, 106] on h6 "Selecteer het juiste antwoord" at bounding box center [733, 99] width 756 height 32
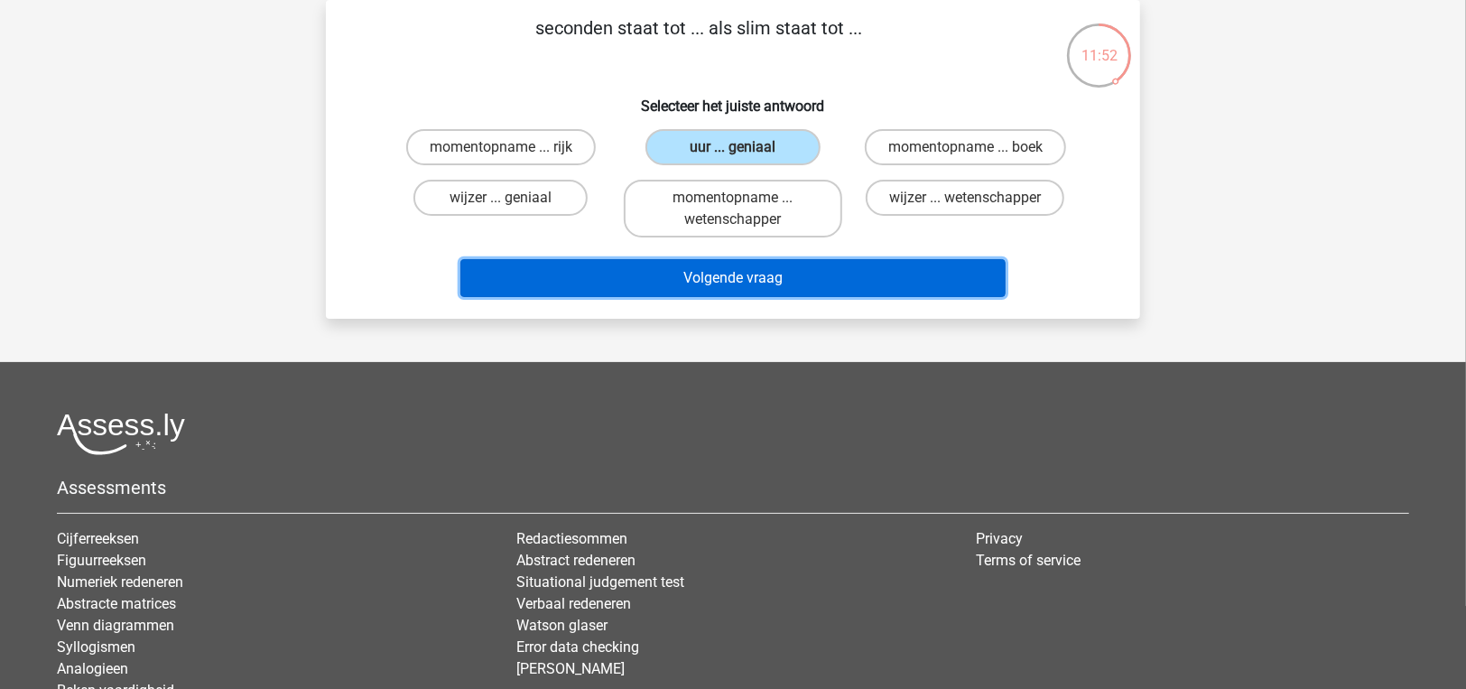
click at [795, 262] on button "Volgende vraag" at bounding box center [733, 278] width 546 height 38
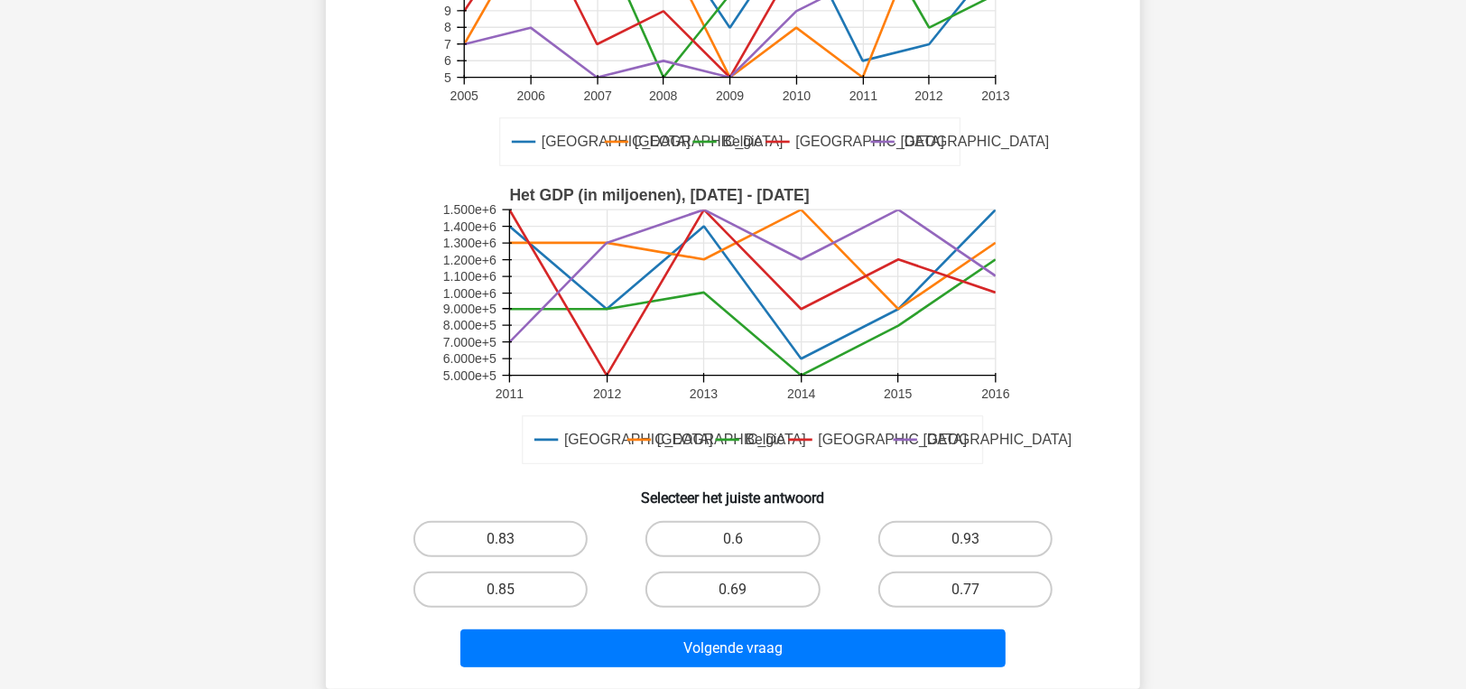
scroll to position [361, 0]
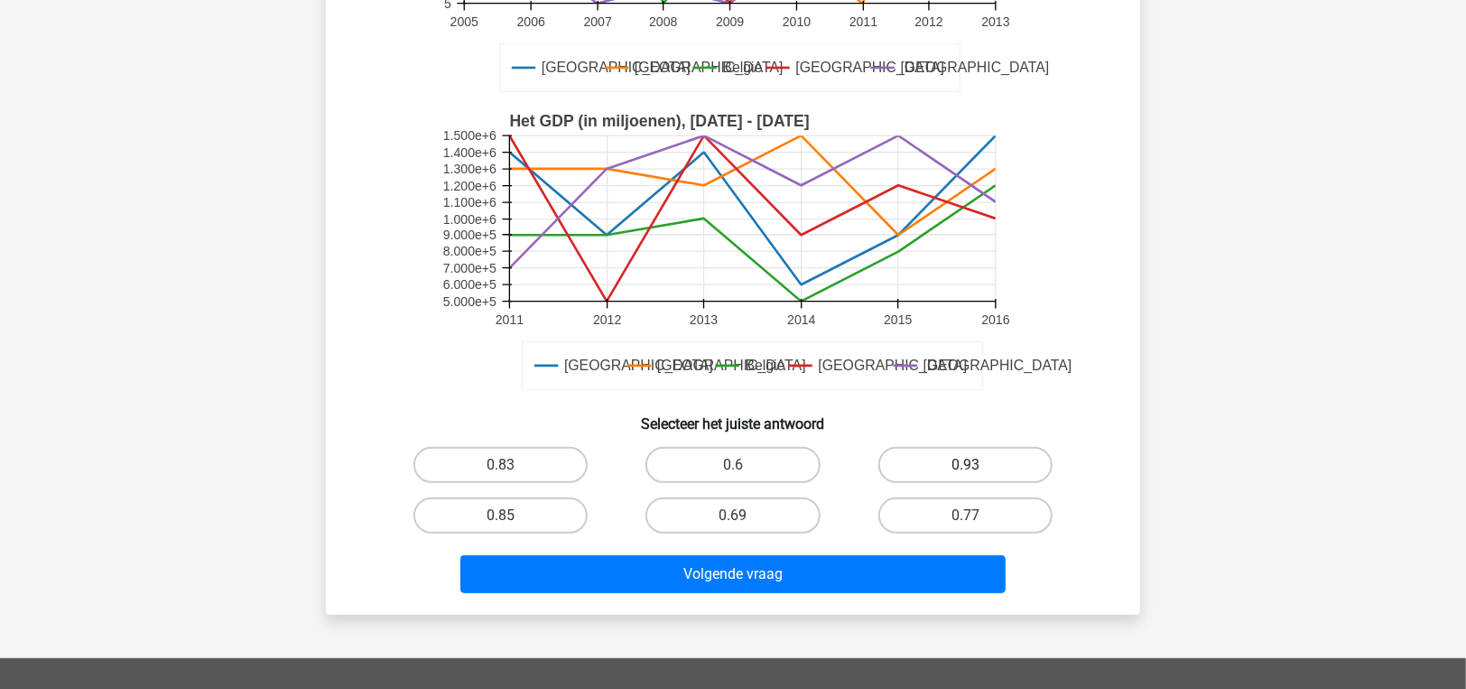
click at [978, 447] on label "0.93" at bounding box center [965, 465] width 174 height 36
click at [977, 465] on input "0.93" at bounding box center [971, 471] width 12 height 12
radio input "true"
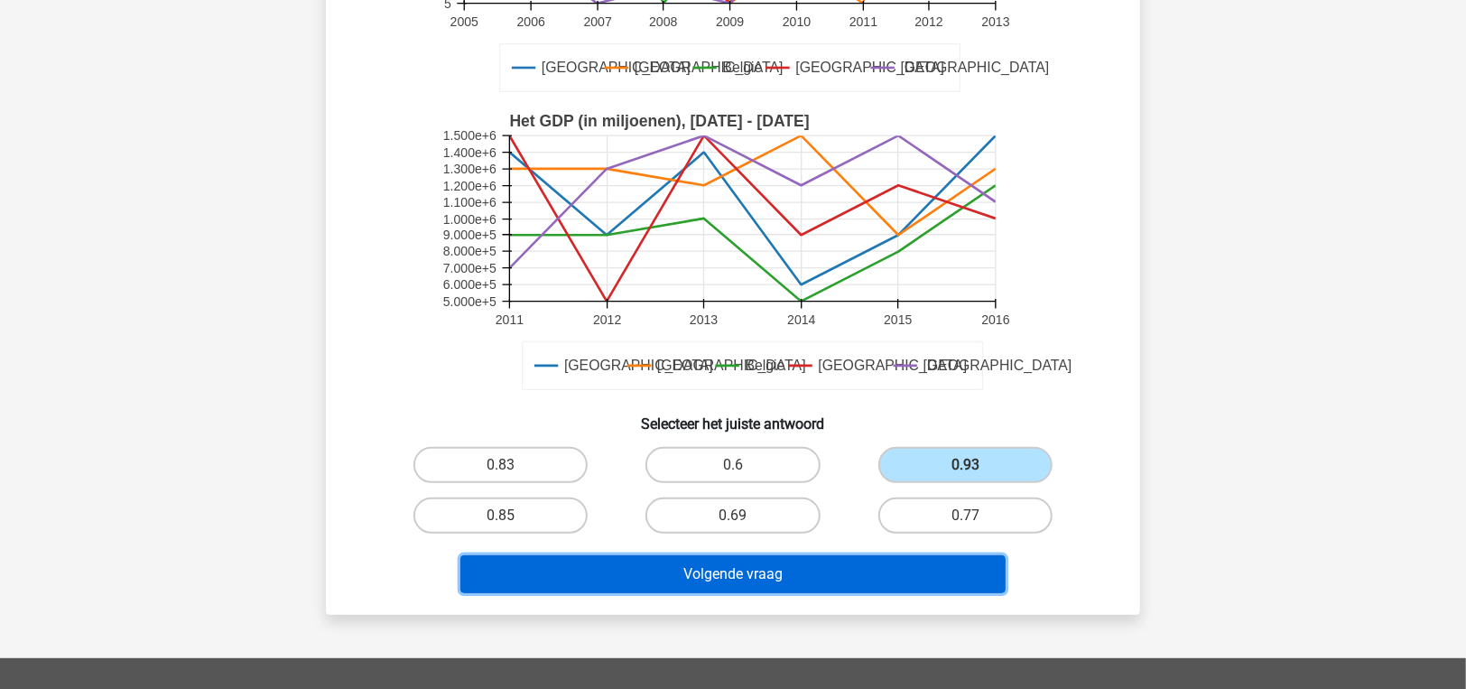
click at [942, 560] on button "Volgende vraag" at bounding box center [733, 574] width 546 height 38
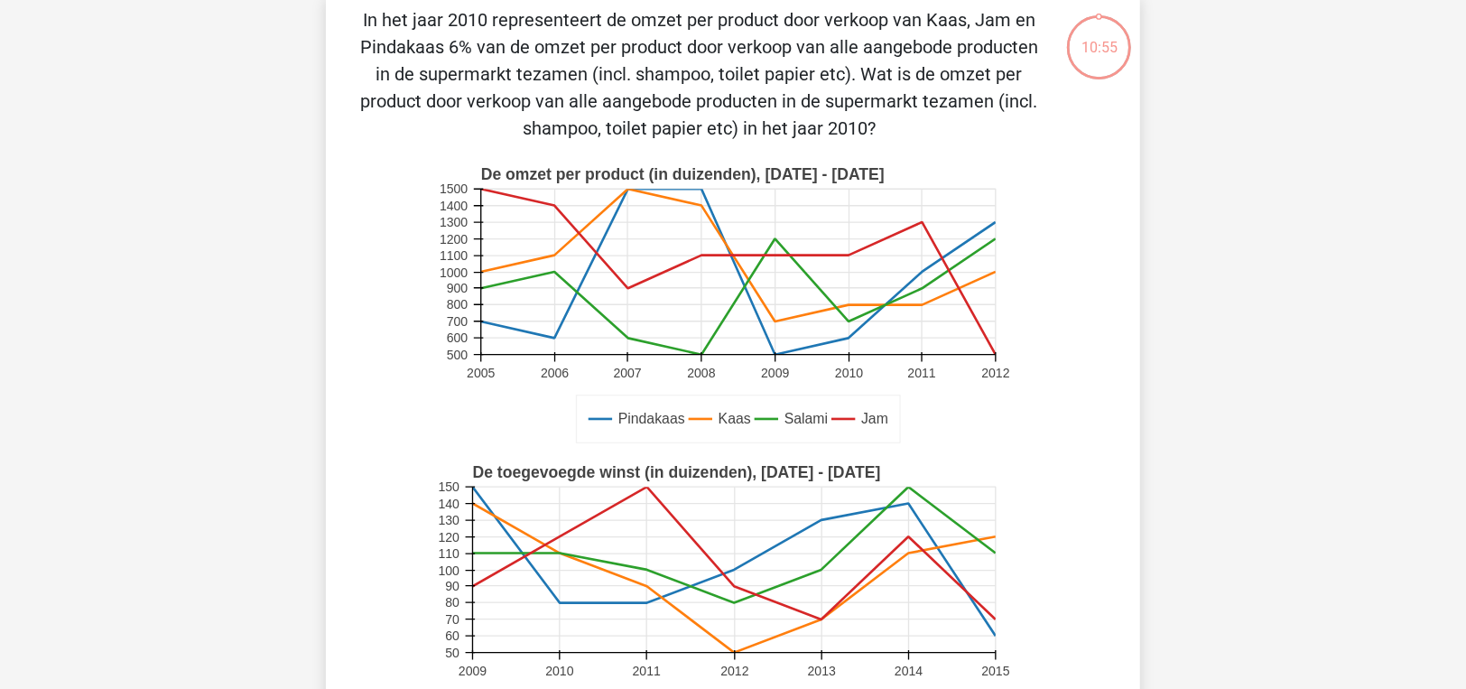
scroll to position [83, 0]
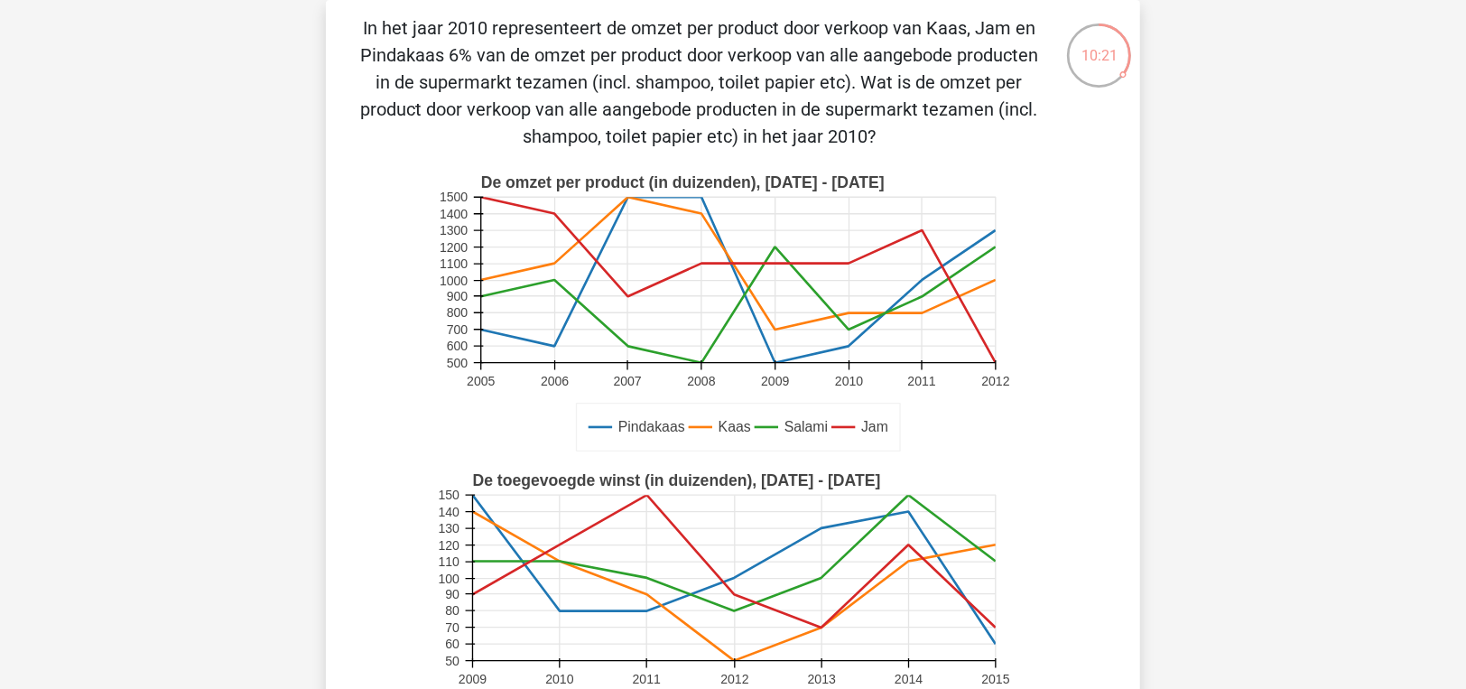
drag, startPoint x: 539, startPoint y: 60, endPoint x: 860, endPoint y: 130, distance: 328.7
click at [860, 130] on p "In het jaar 2010 representeert de omzet per product door verkoop van Kaas, Jam …" at bounding box center [699, 81] width 689 height 135
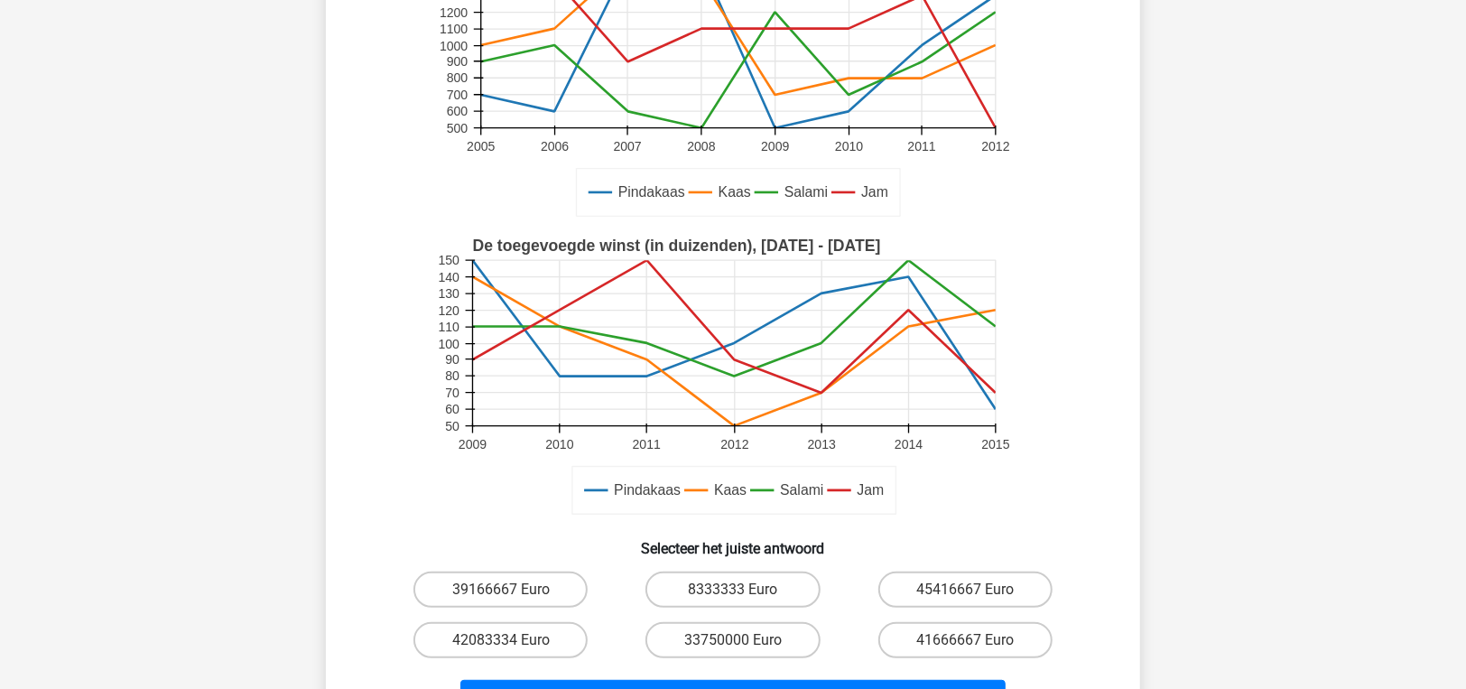
scroll to position [534, 0]
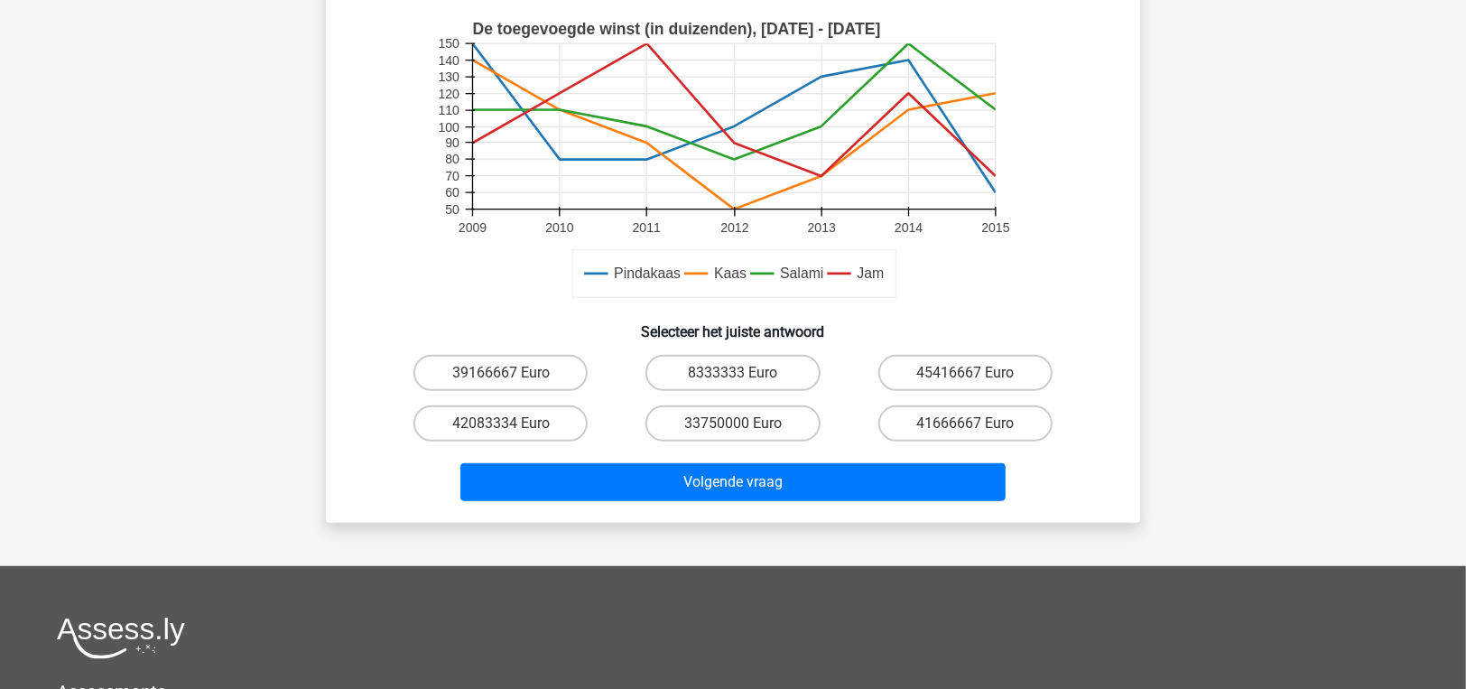
drag, startPoint x: 903, startPoint y: 415, endPoint x: 878, endPoint y: 440, distance: 35.1
click at [903, 415] on label "41666667 Euro" at bounding box center [965, 423] width 174 height 36
click at [965, 423] on input "41666667 Euro" at bounding box center [971, 429] width 12 height 12
radio input "true"
click at [849, 461] on div "Volgende vraag" at bounding box center [733, 479] width 756 height 60
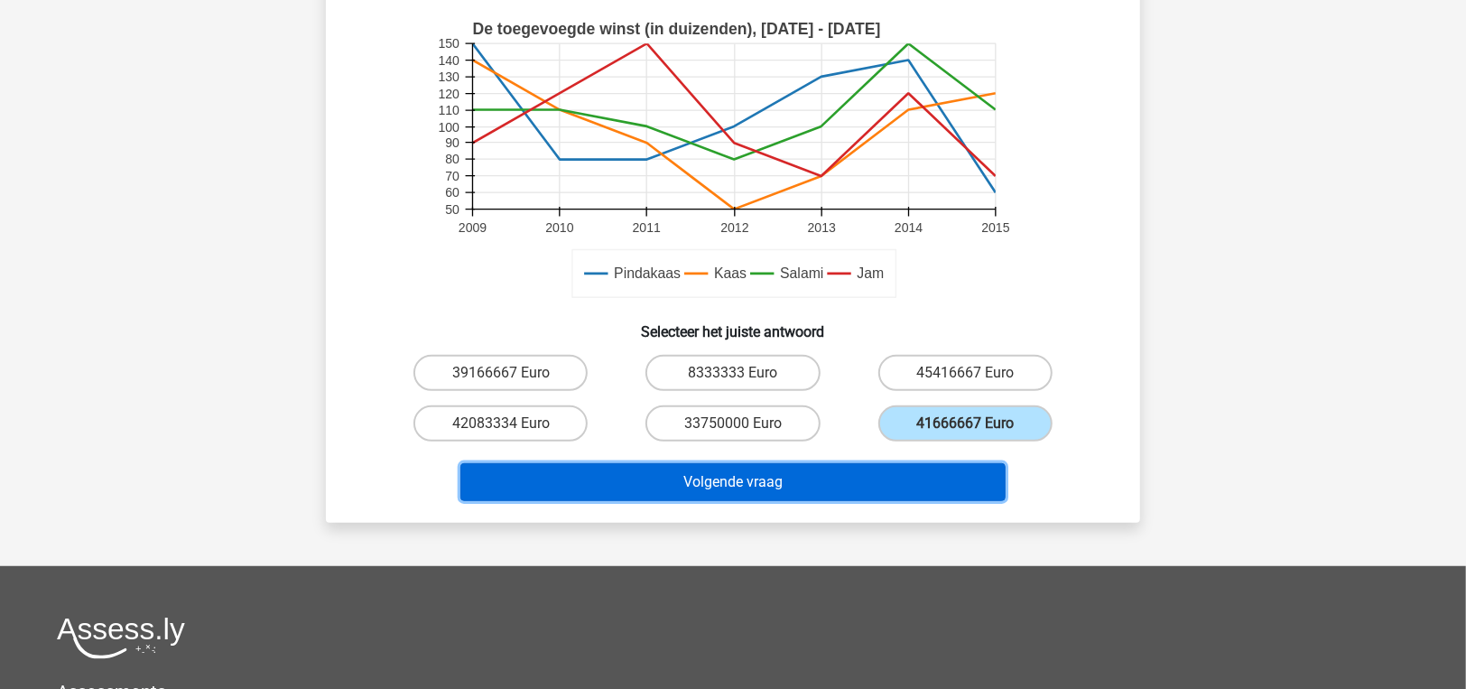
click at [849, 490] on button "Volgende vraag" at bounding box center [733, 482] width 546 height 38
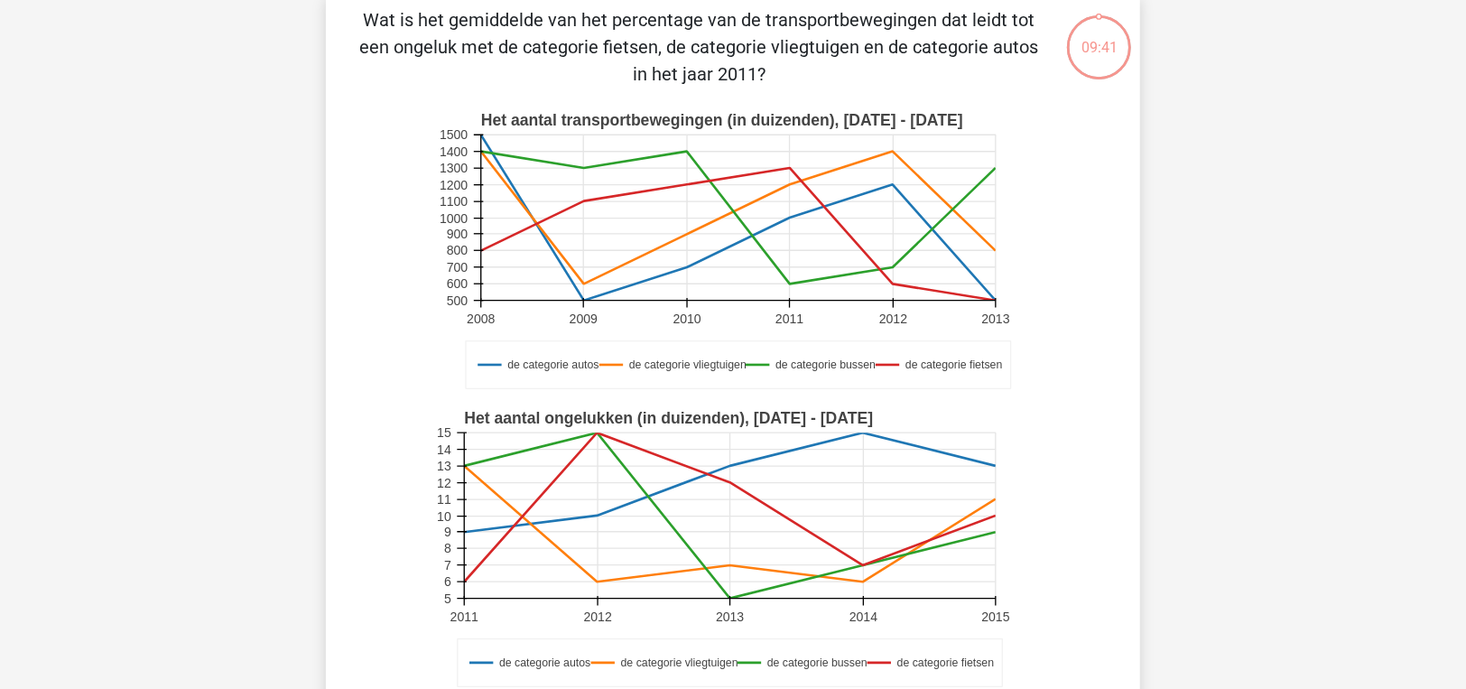
scroll to position [83, 0]
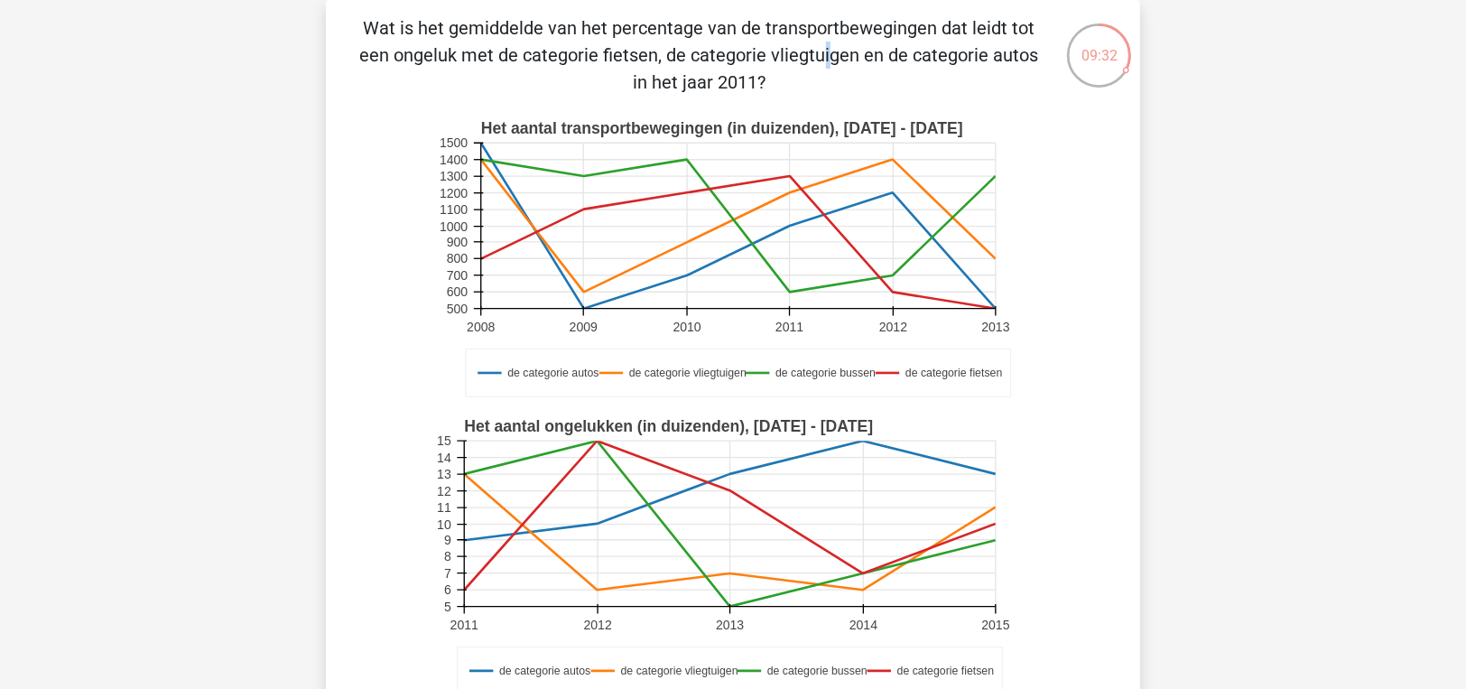
drag, startPoint x: 586, startPoint y: 64, endPoint x: 473, endPoint y: 60, distance: 112.9
click at [473, 60] on p "Wat is het gemiddelde van het percentage van de transportbewegingen dat leidt t…" at bounding box center [699, 54] width 689 height 81
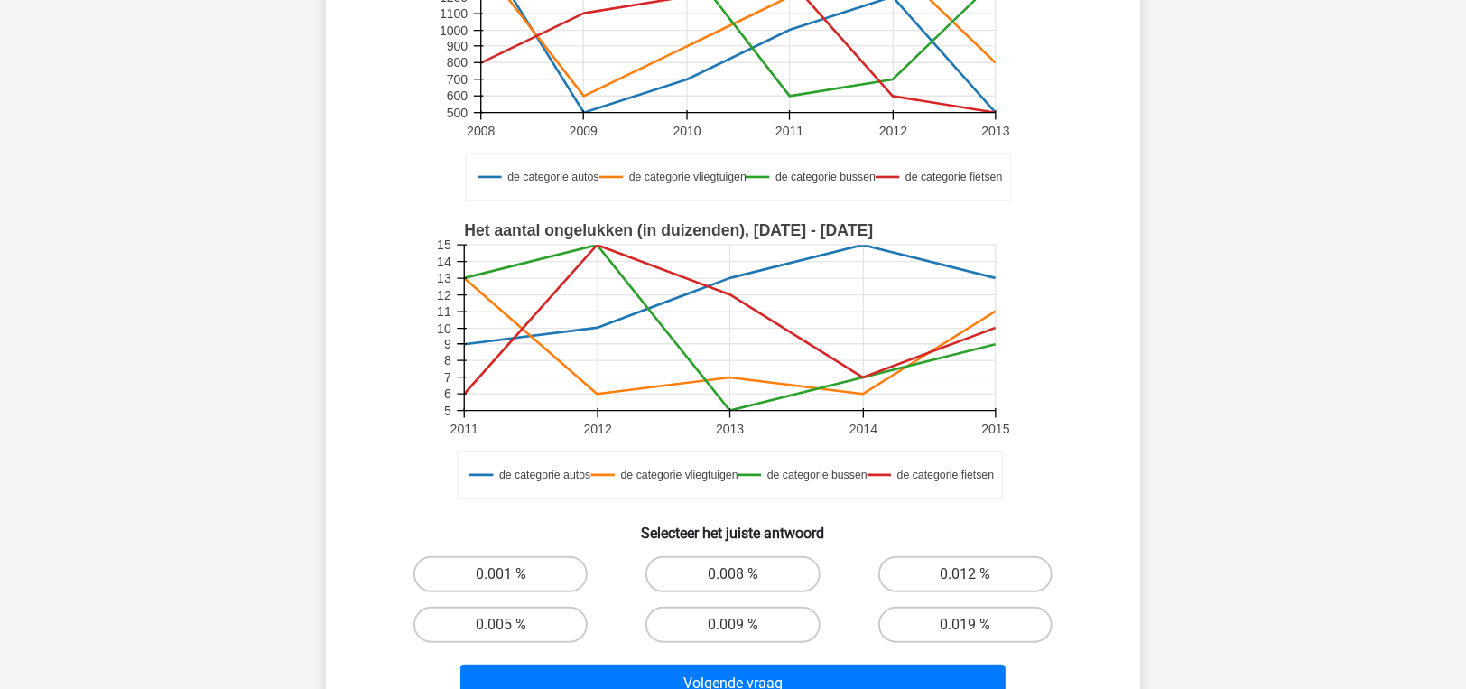
scroll to position [361, 0]
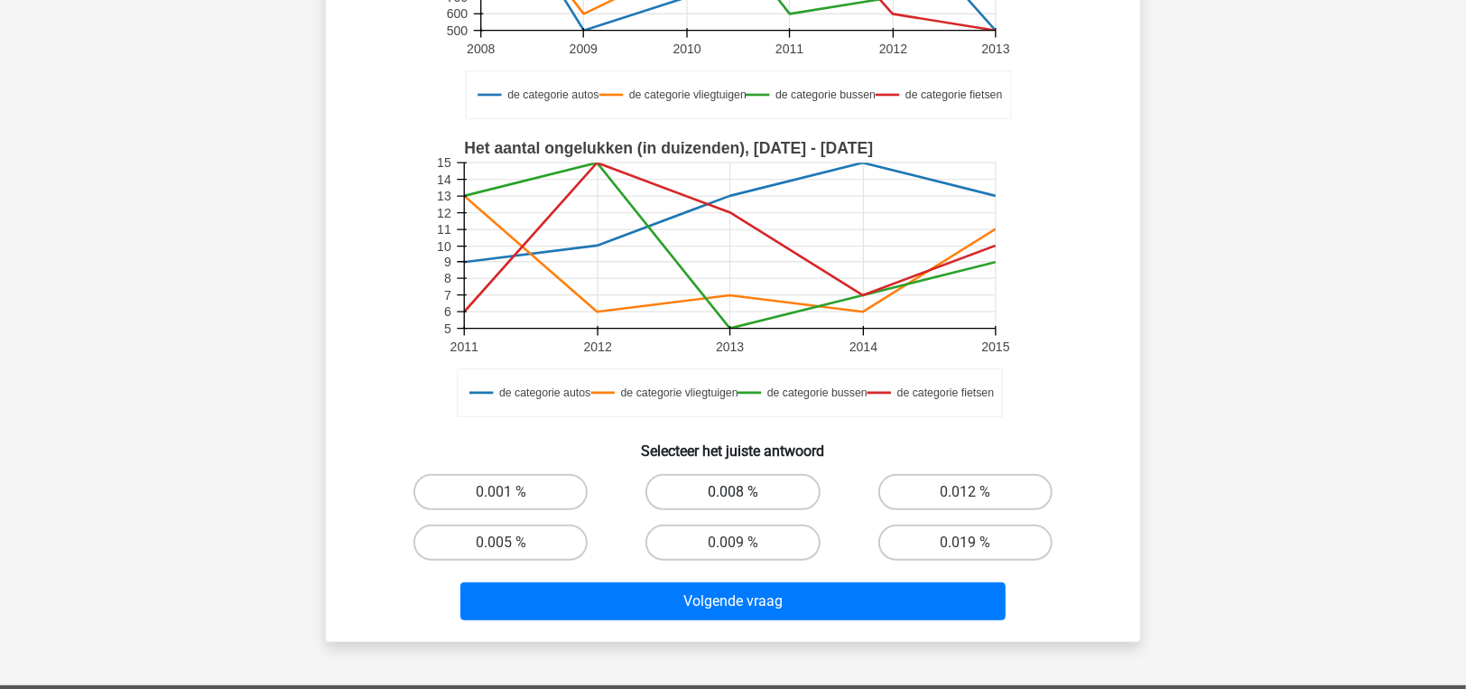
click at [710, 478] on label "0.008 %" at bounding box center [732, 492] width 174 height 36
click at [733, 492] on input "0.008 %" at bounding box center [739, 498] width 12 height 12
radio input "true"
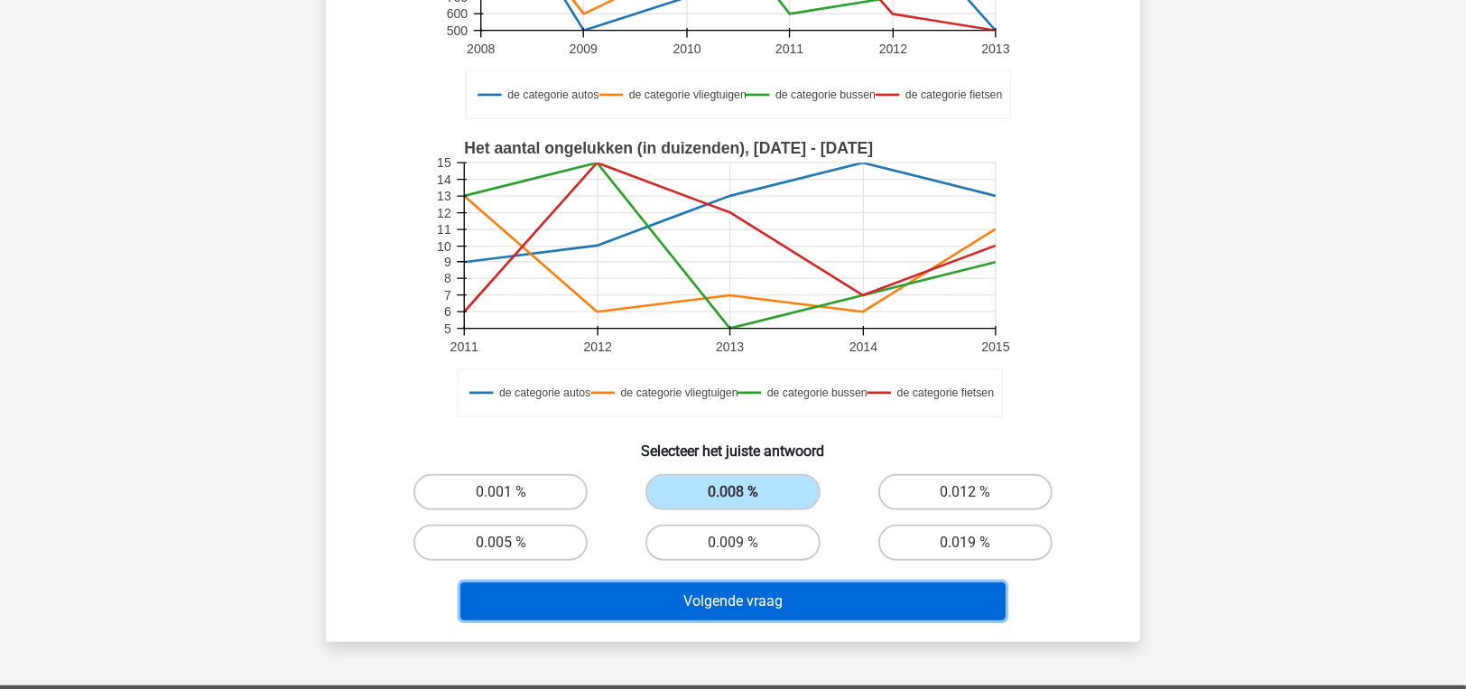
click at [736, 601] on button "Volgende vraag" at bounding box center [733, 601] width 546 height 38
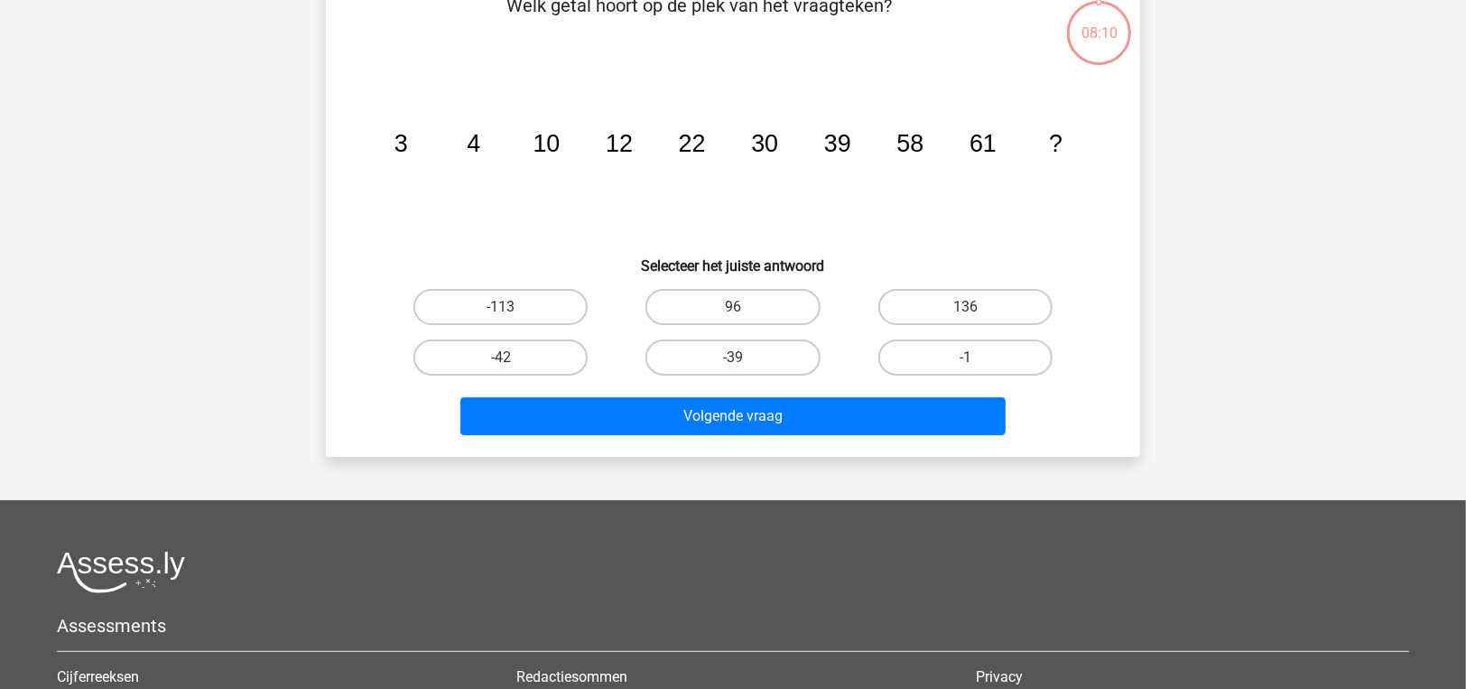
scroll to position [83, 0]
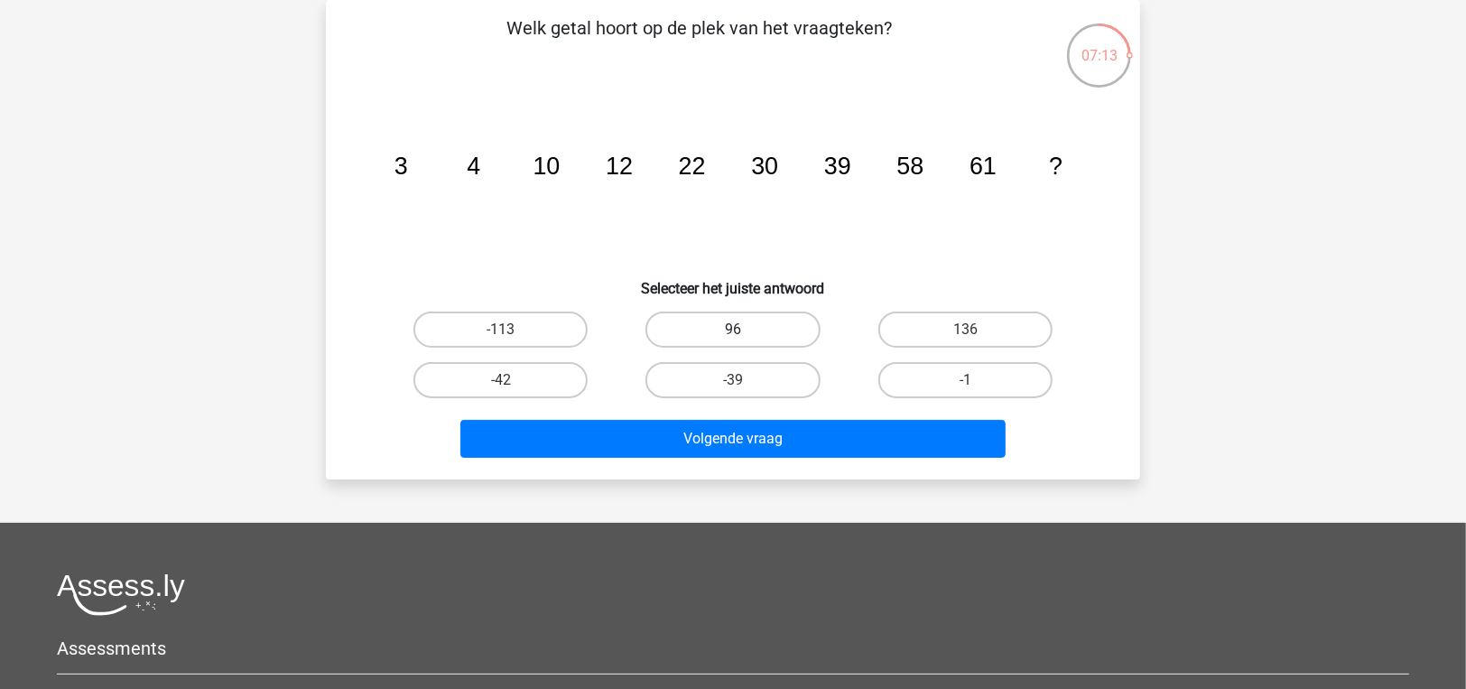
drag, startPoint x: 701, startPoint y: 319, endPoint x: 696, endPoint y: 343, distance: 25.0
click at [701, 319] on label "96" at bounding box center [732, 329] width 174 height 36
click at [733, 329] on input "96" at bounding box center [739, 335] width 12 height 12
radio input "true"
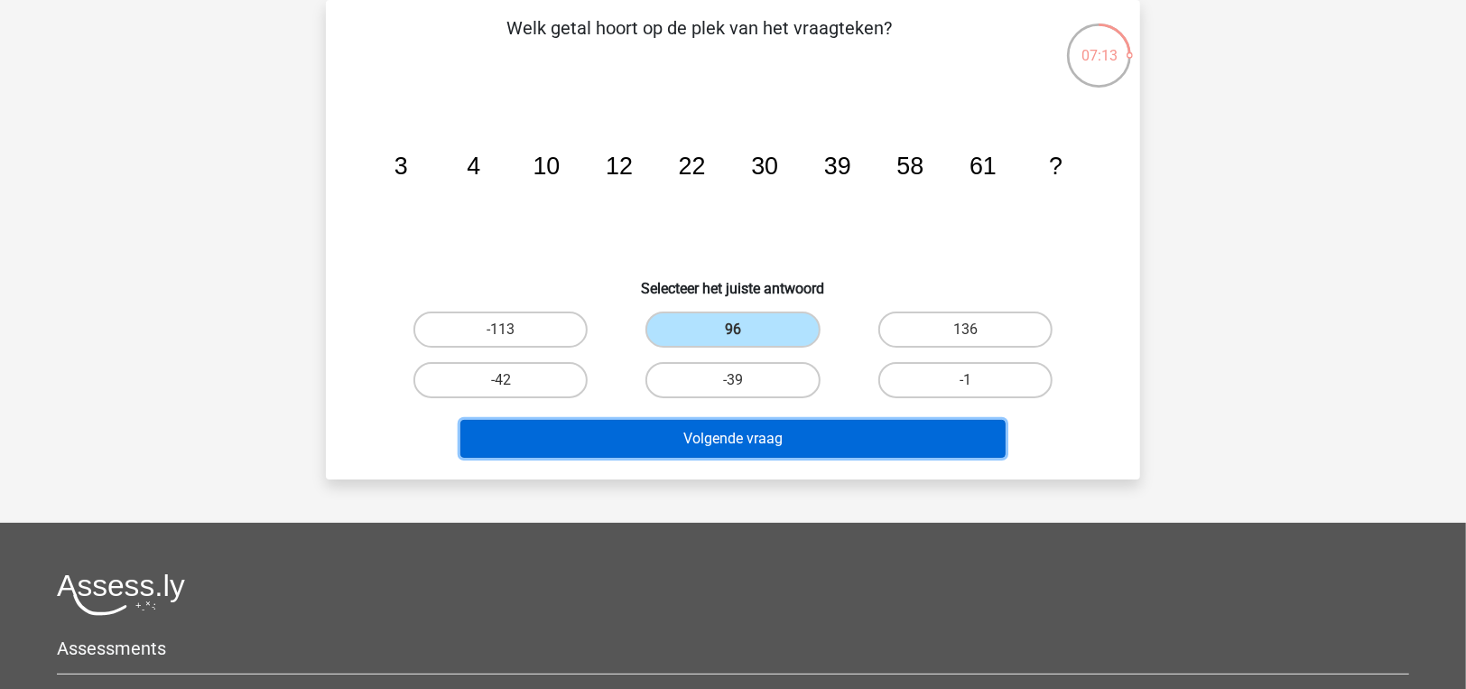
click at [669, 453] on button "Volgende vraag" at bounding box center [733, 439] width 546 height 38
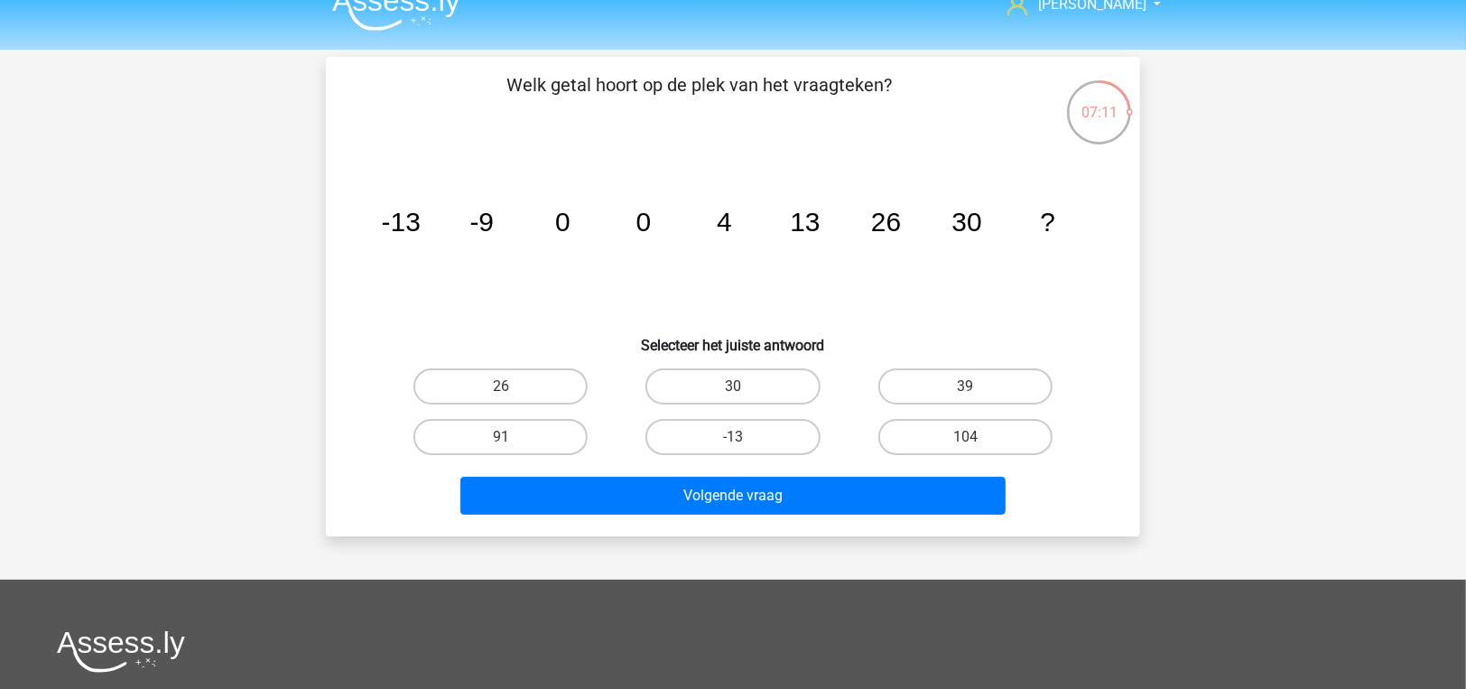
scroll to position [0, 0]
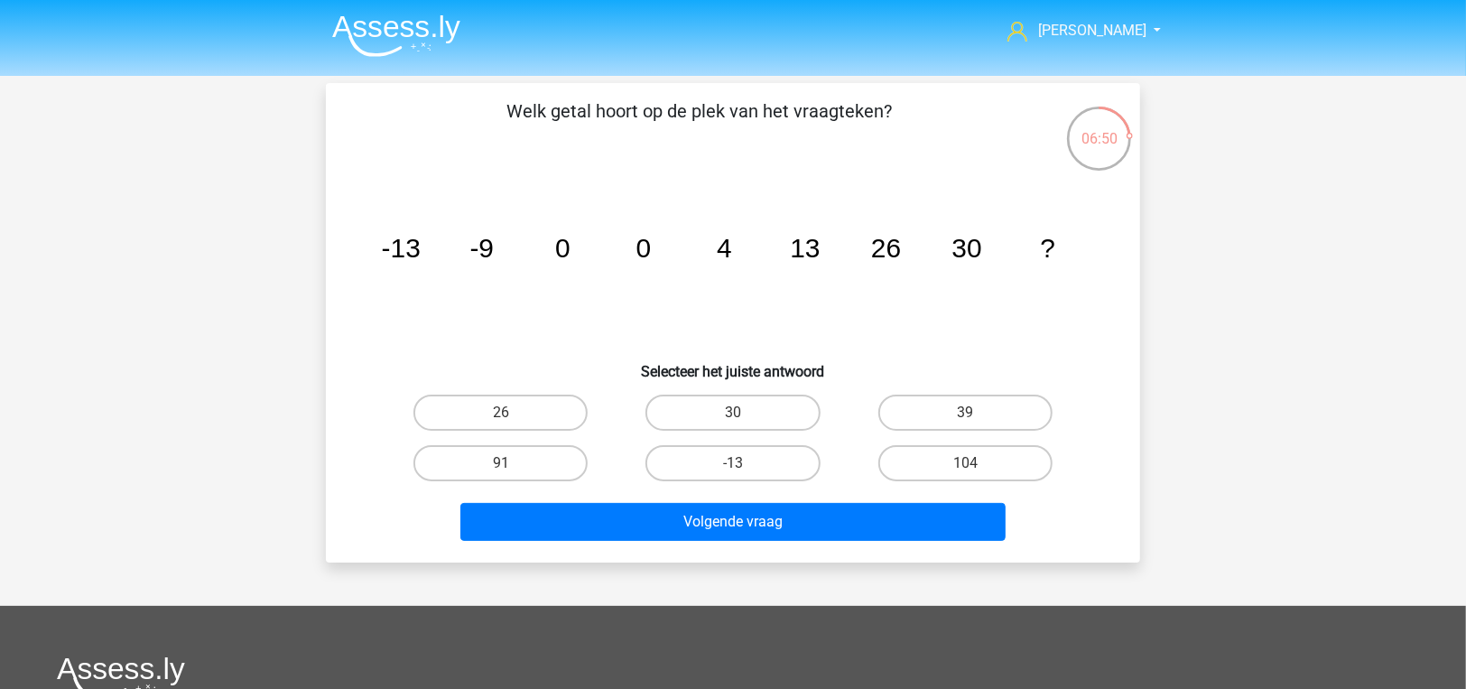
drag, startPoint x: 863, startPoint y: 256, endPoint x: 730, endPoint y: 234, distance: 134.6
click at [730, 234] on tspan "4" at bounding box center [724, 248] width 15 height 30
click at [964, 412] on label "39" at bounding box center [965, 412] width 174 height 36
click at [965, 412] on input "39" at bounding box center [971, 418] width 12 height 12
radio input "true"
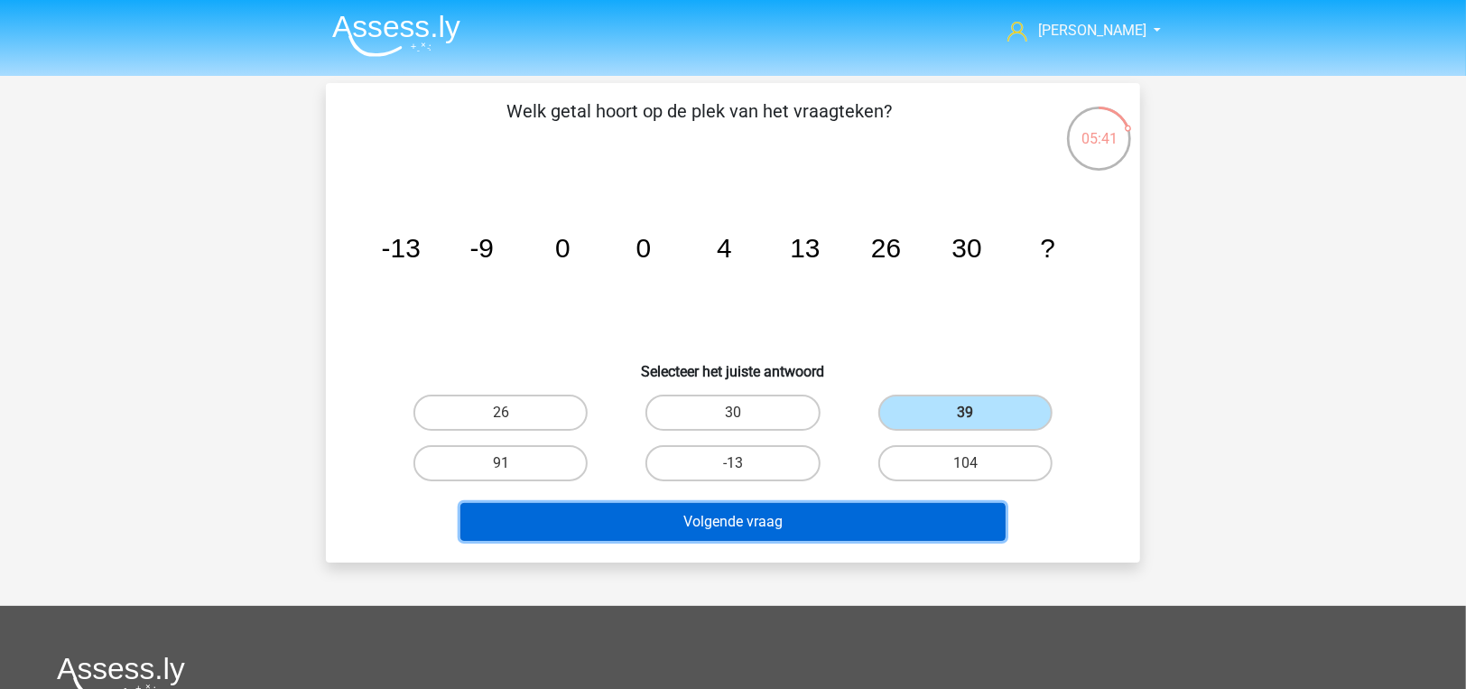
click at [917, 516] on button "Volgende vraag" at bounding box center [733, 522] width 546 height 38
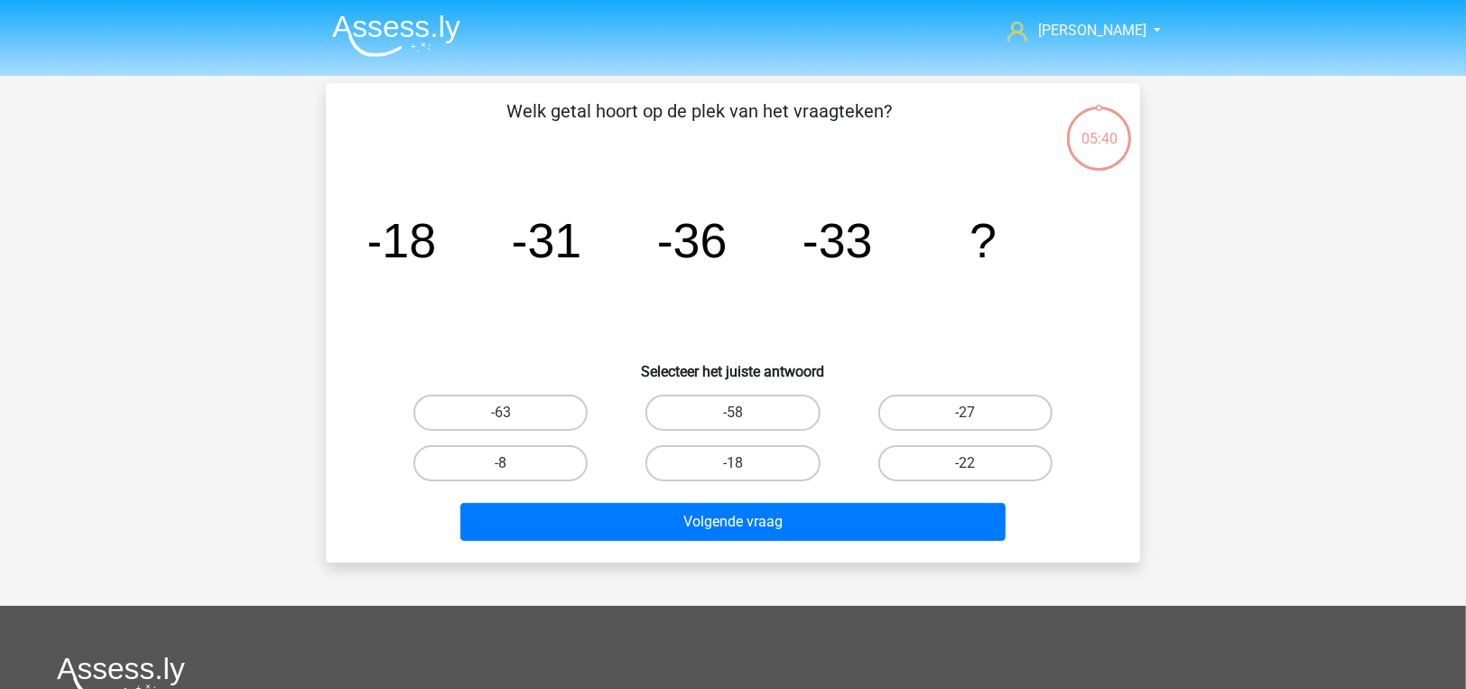
scroll to position [83, 0]
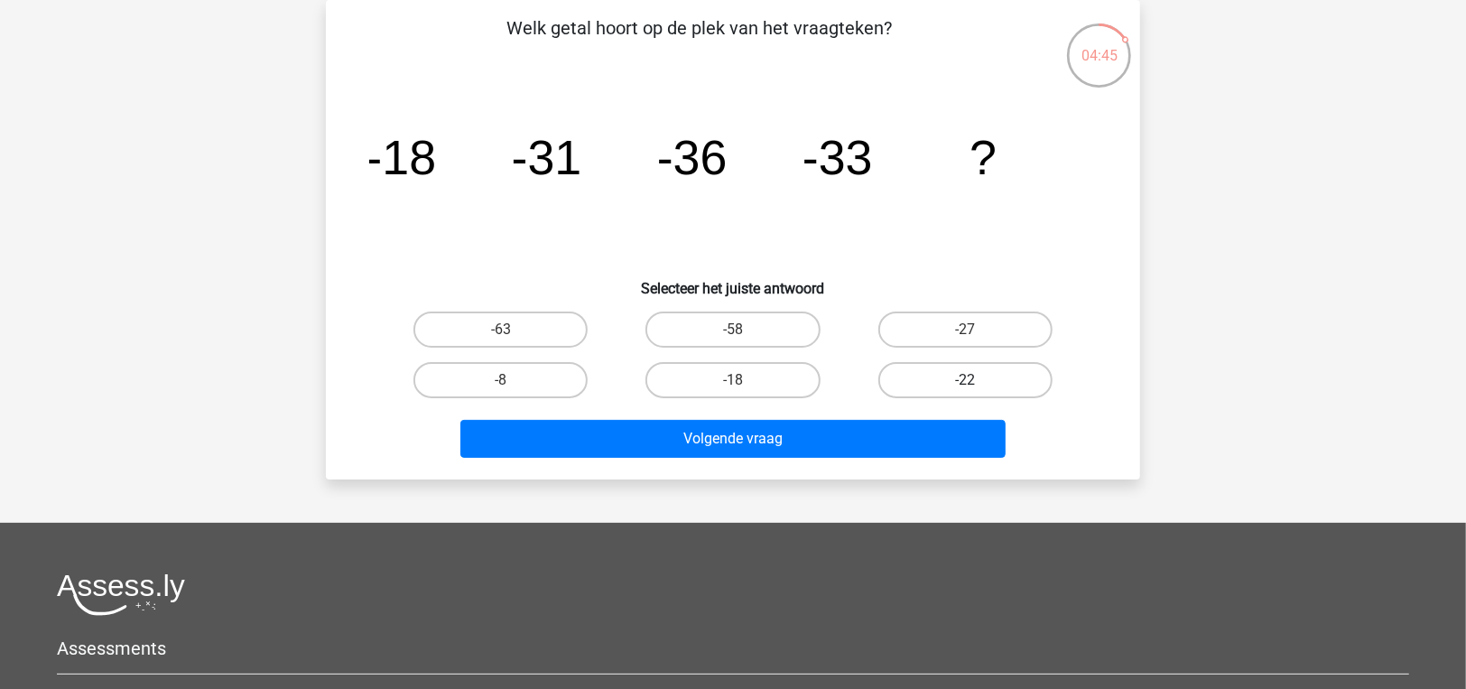
click at [912, 371] on label "-22" at bounding box center [965, 380] width 174 height 36
click at [965, 380] on input "-22" at bounding box center [971, 386] width 12 height 12
radio input "true"
click at [902, 467] on div "Welk getal hoort op de plek van het vraagteken? image/svg+xml -18 -31 -36 -33 ?…" at bounding box center [733, 239] width 814 height 479
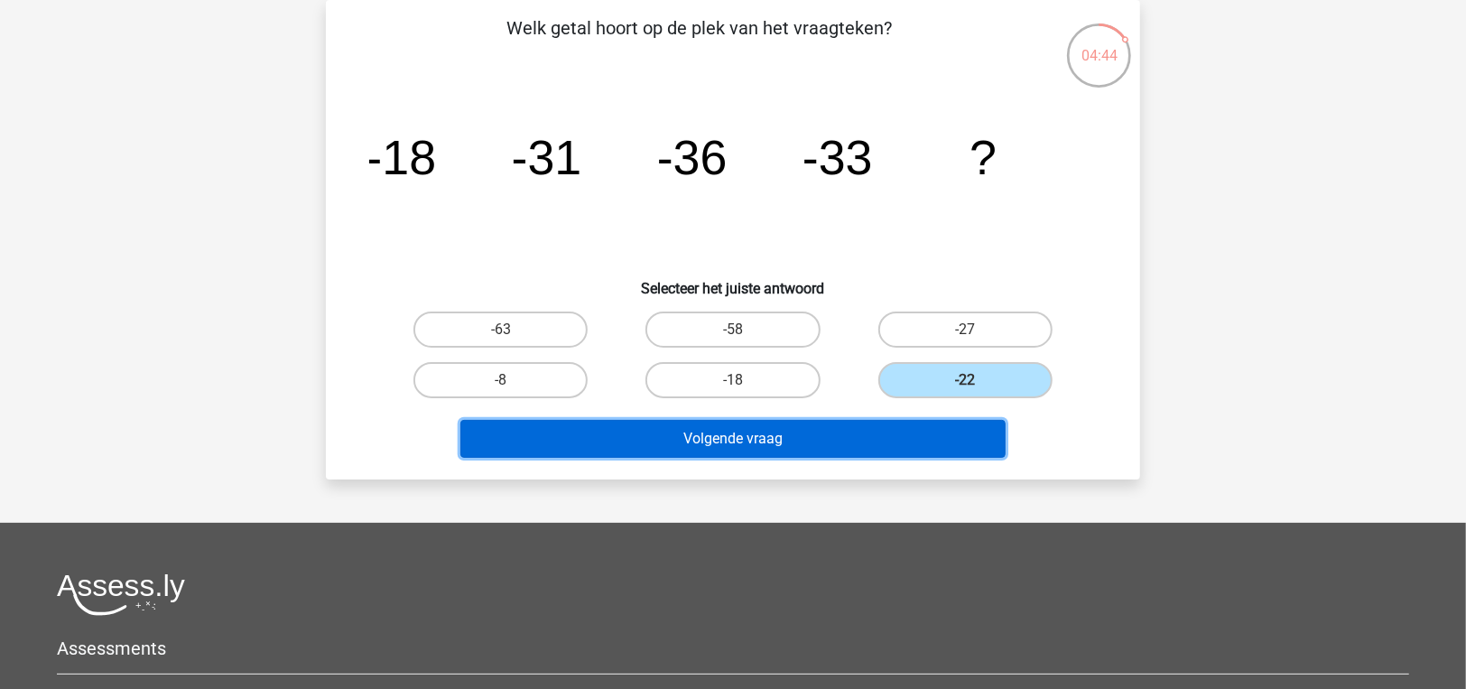
click at [901, 431] on button "Volgende vraag" at bounding box center [733, 439] width 546 height 38
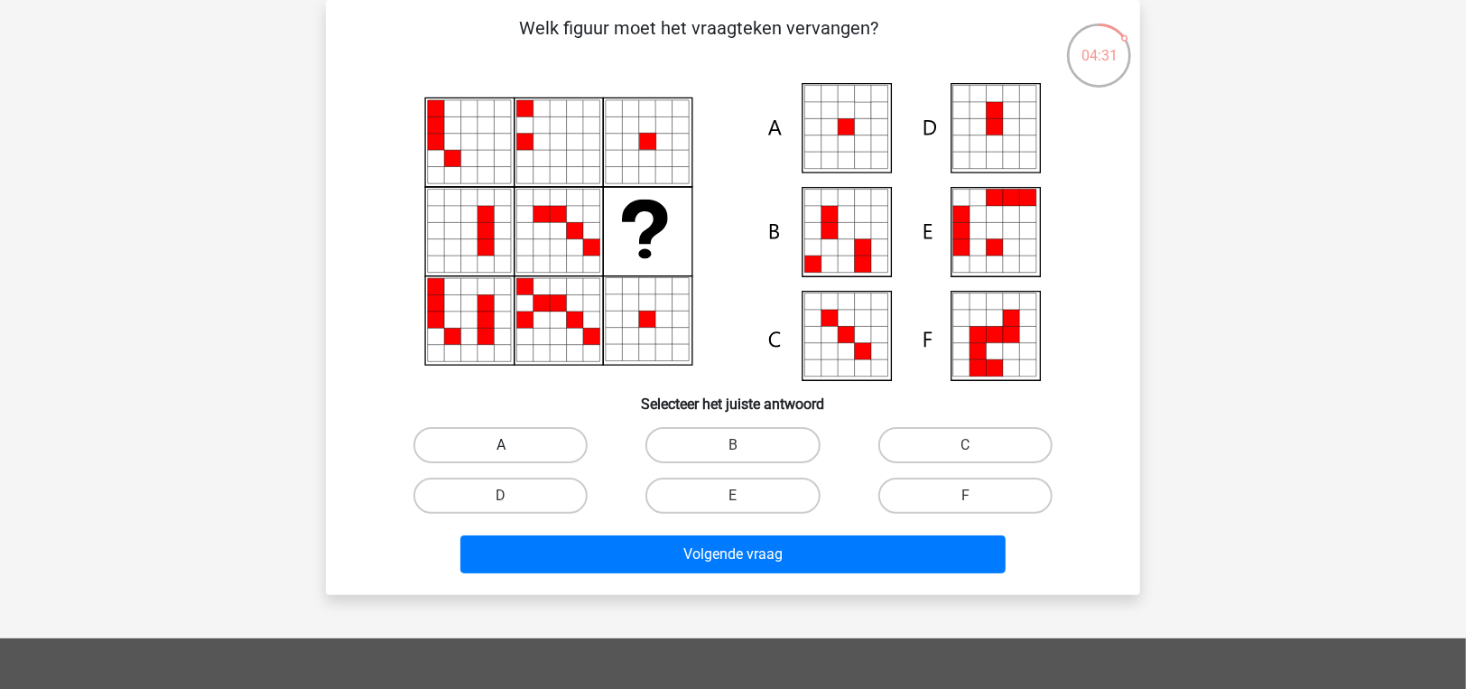
click at [483, 430] on label "A" at bounding box center [500, 445] width 174 height 36
click at [501, 445] on input "A" at bounding box center [507, 451] width 12 height 12
radio input "true"
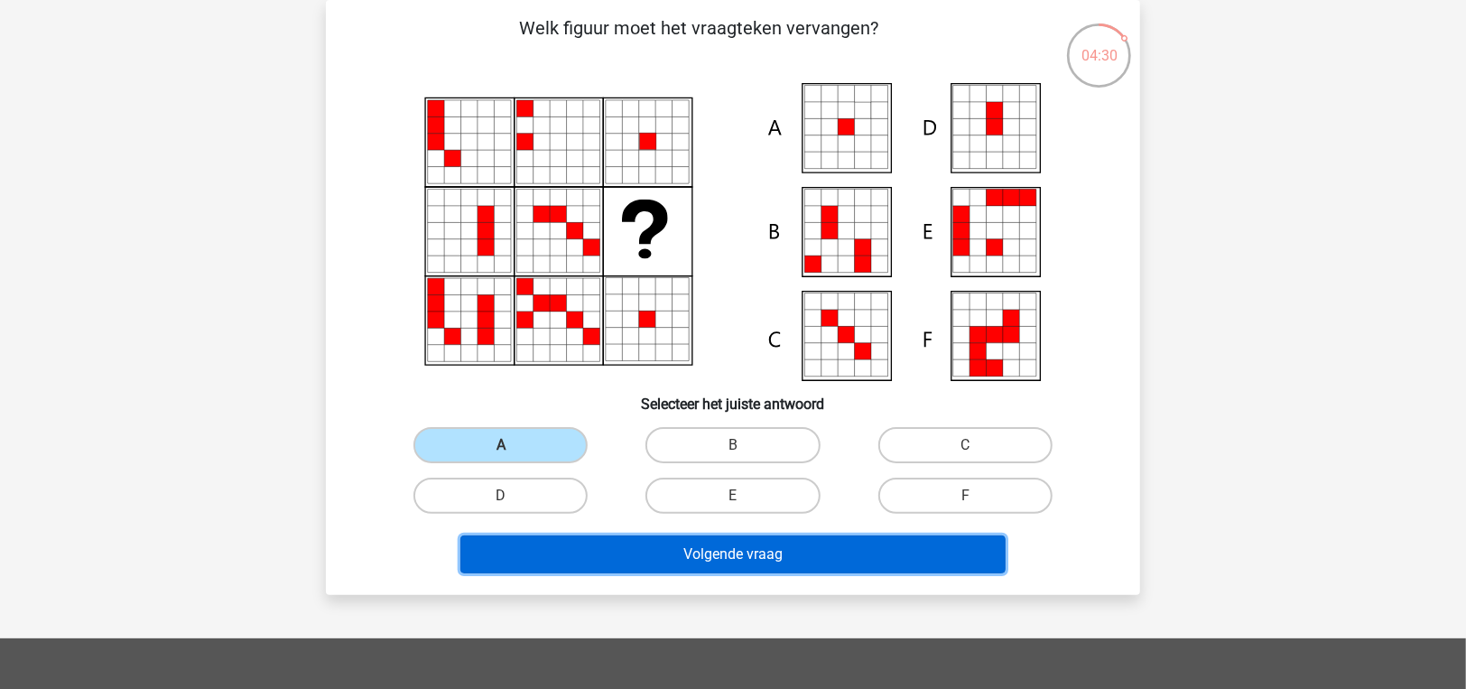
click at [523, 535] on button "Volgende vraag" at bounding box center [733, 554] width 546 height 38
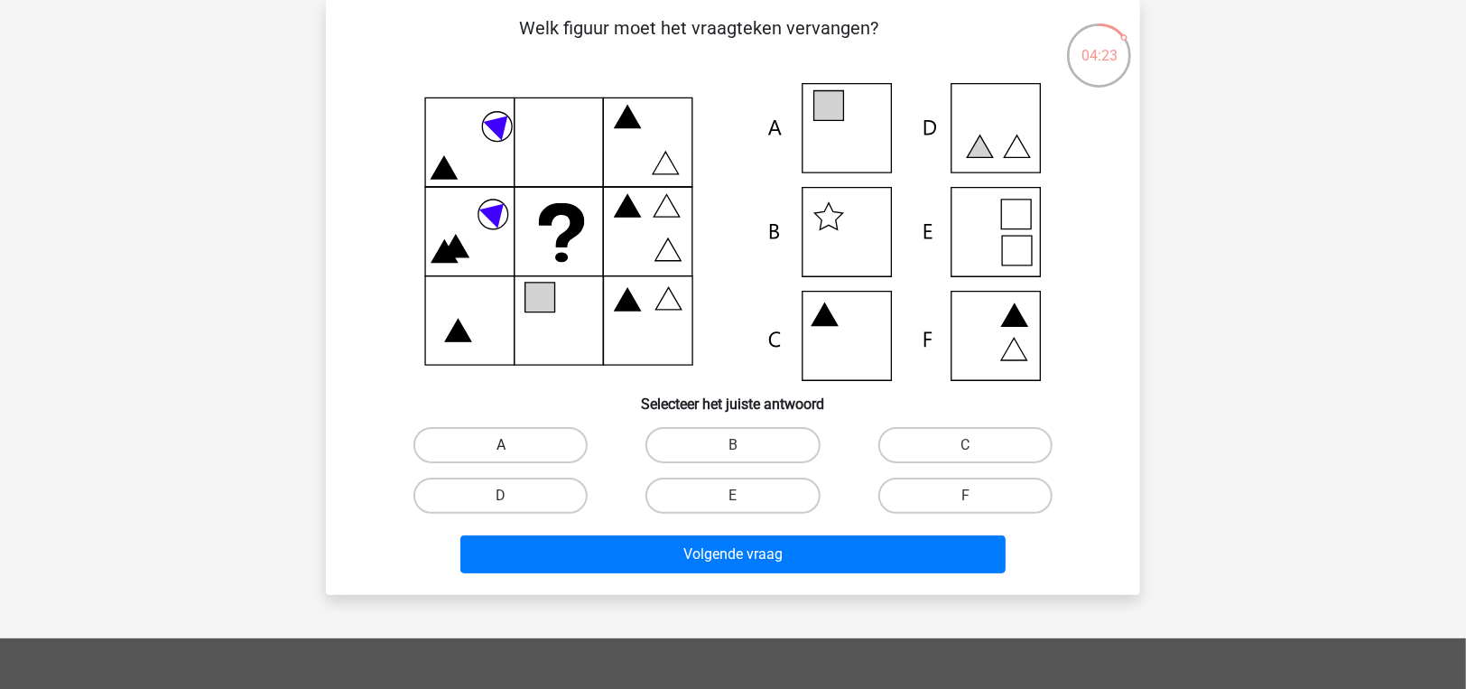
click at [516, 444] on label "A" at bounding box center [500, 445] width 174 height 36
click at [513, 445] on input "A" at bounding box center [507, 451] width 12 height 12
radio input "true"
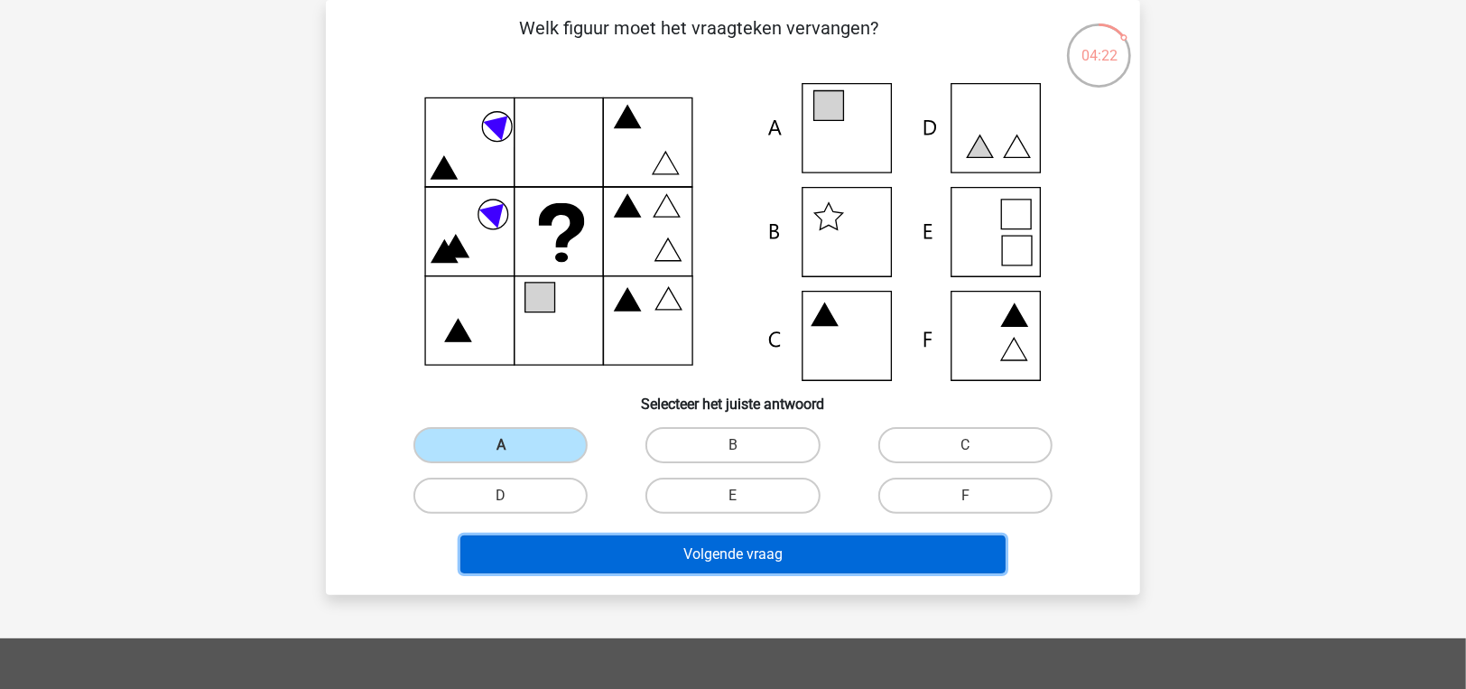
click at [574, 543] on button "Volgende vraag" at bounding box center [733, 554] width 546 height 38
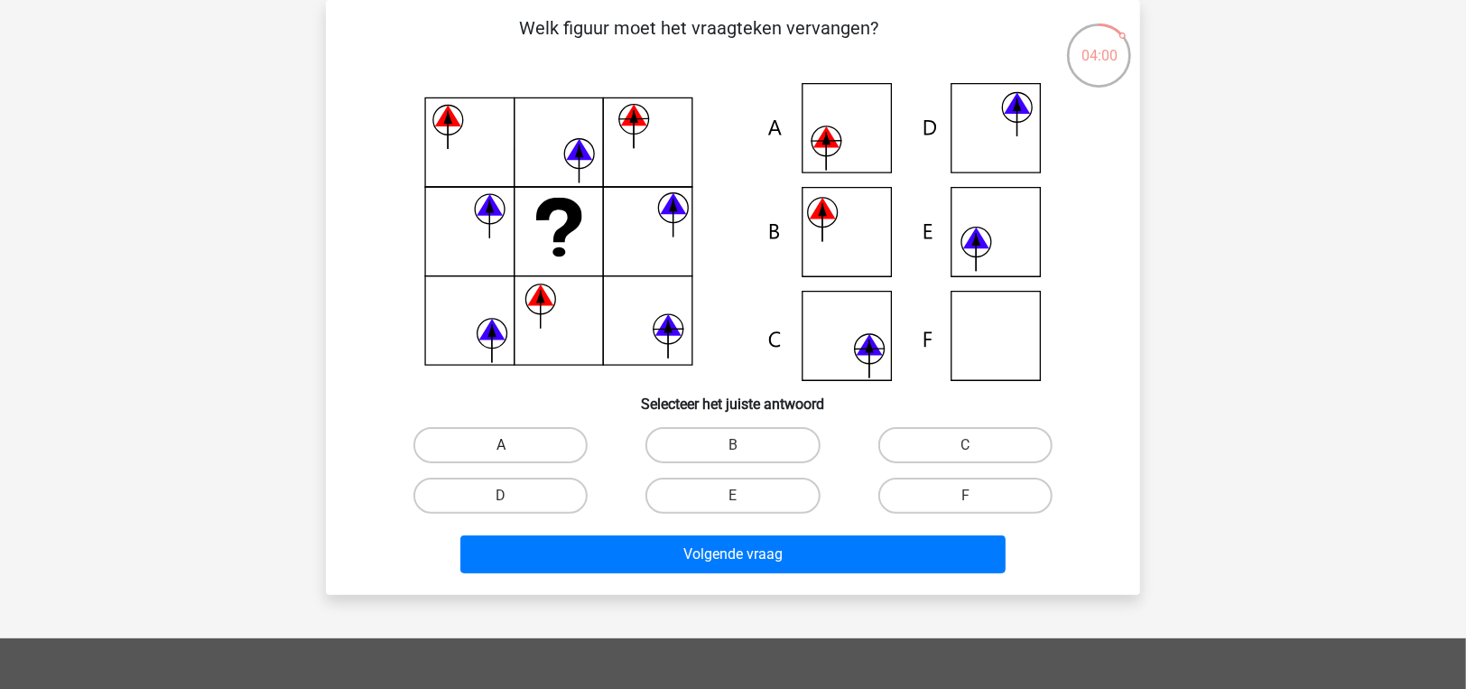
click at [514, 458] on label "A" at bounding box center [500, 445] width 174 height 36
click at [513, 457] on input "A" at bounding box center [507, 451] width 12 height 12
radio input "true"
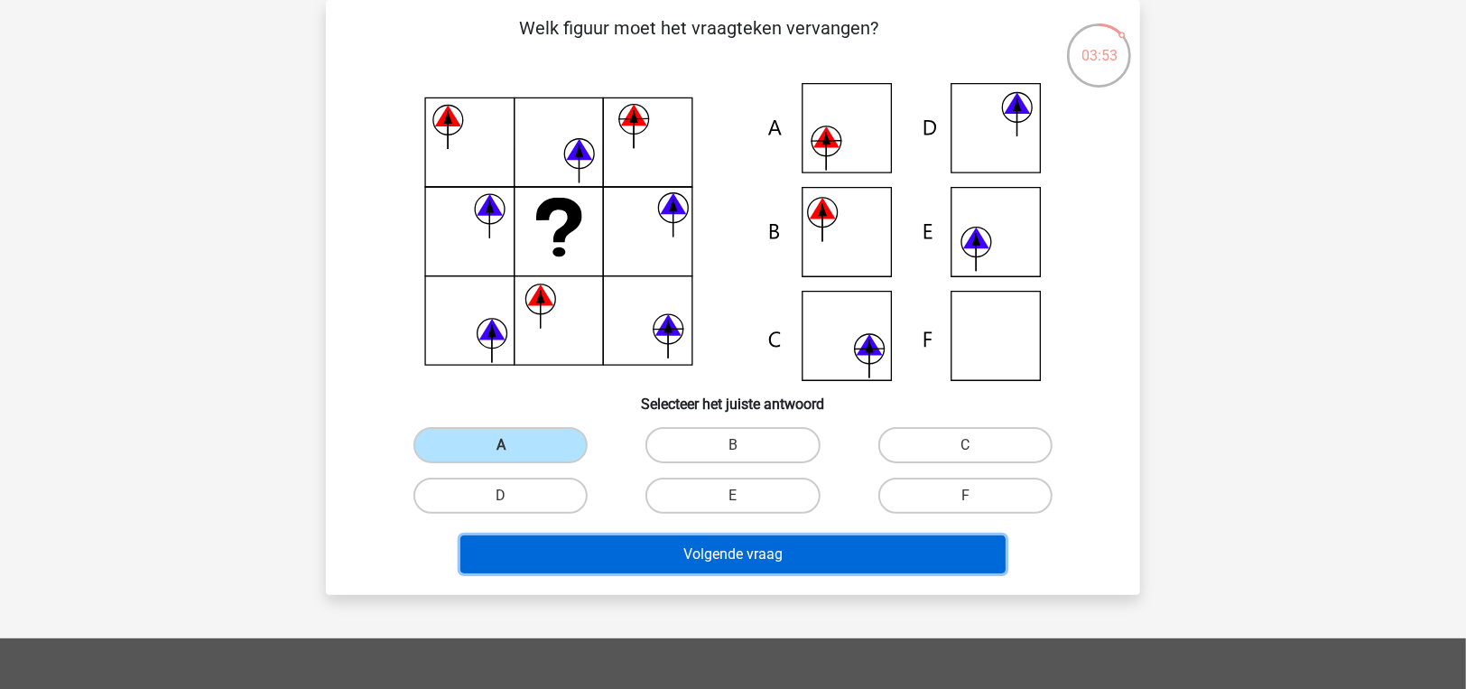
click at [547, 542] on button "Volgende vraag" at bounding box center [733, 554] width 546 height 38
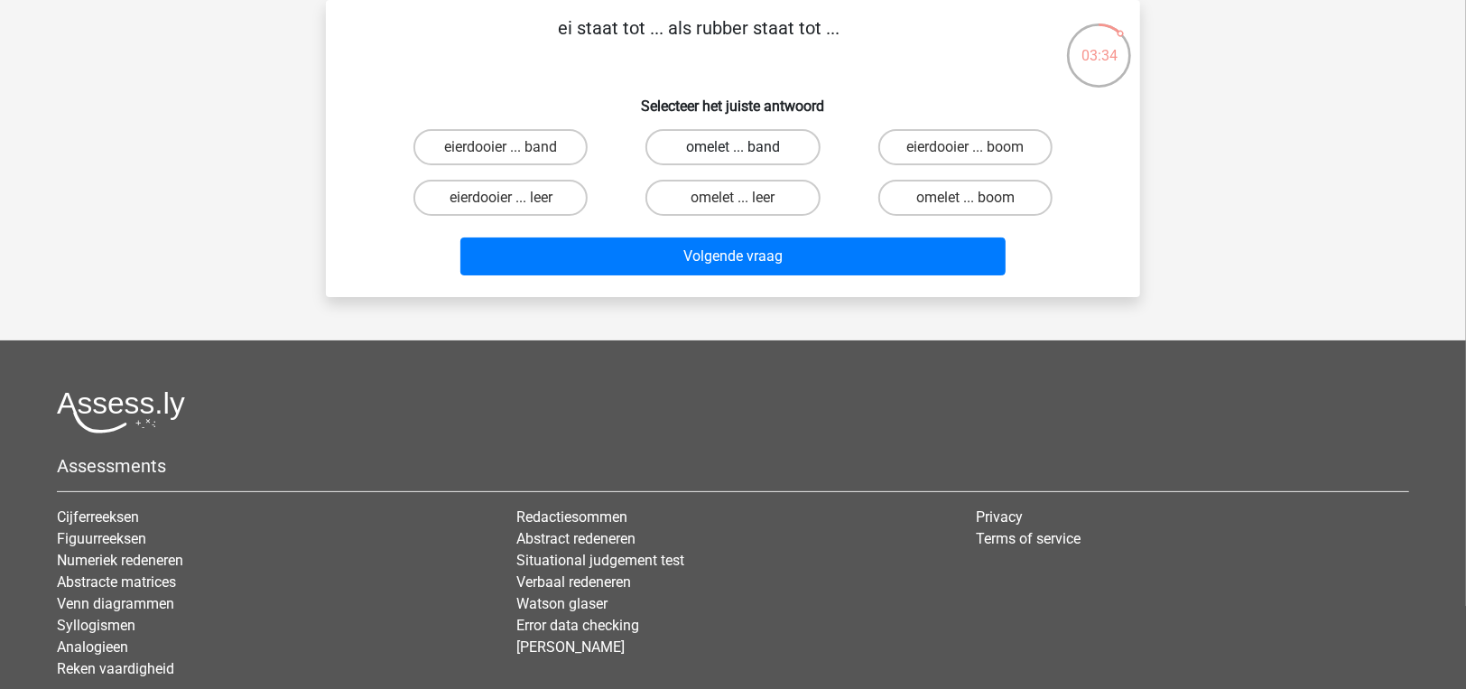
click at [757, 148] on label "omelet ... band" at bounding box center [732, 147] width 174 height 36
click at [745, 148] on input "omelet ... band" at bounding box center [739, 153] width 12 height 12
radio input "true"
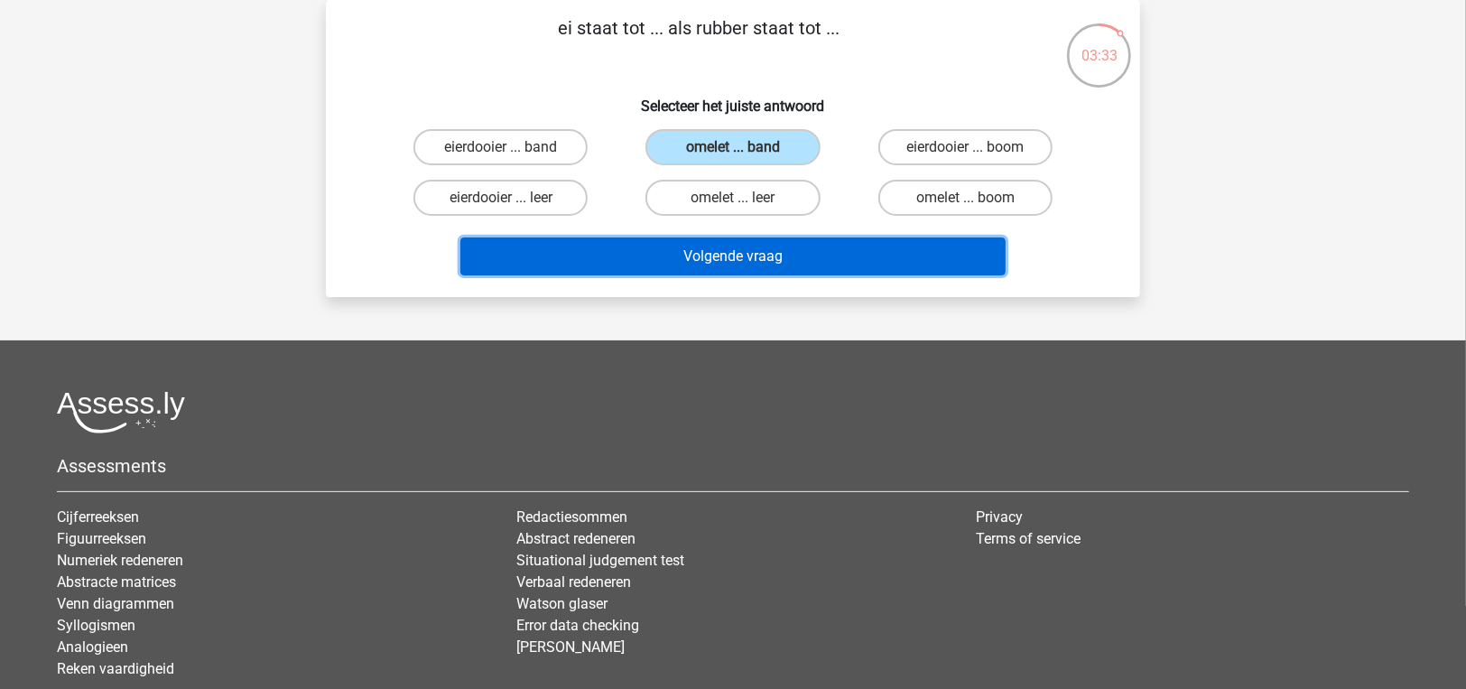
click at [757, 244] on button "Volgende vraag" at bounding box center [733, 256] width 546 height 38
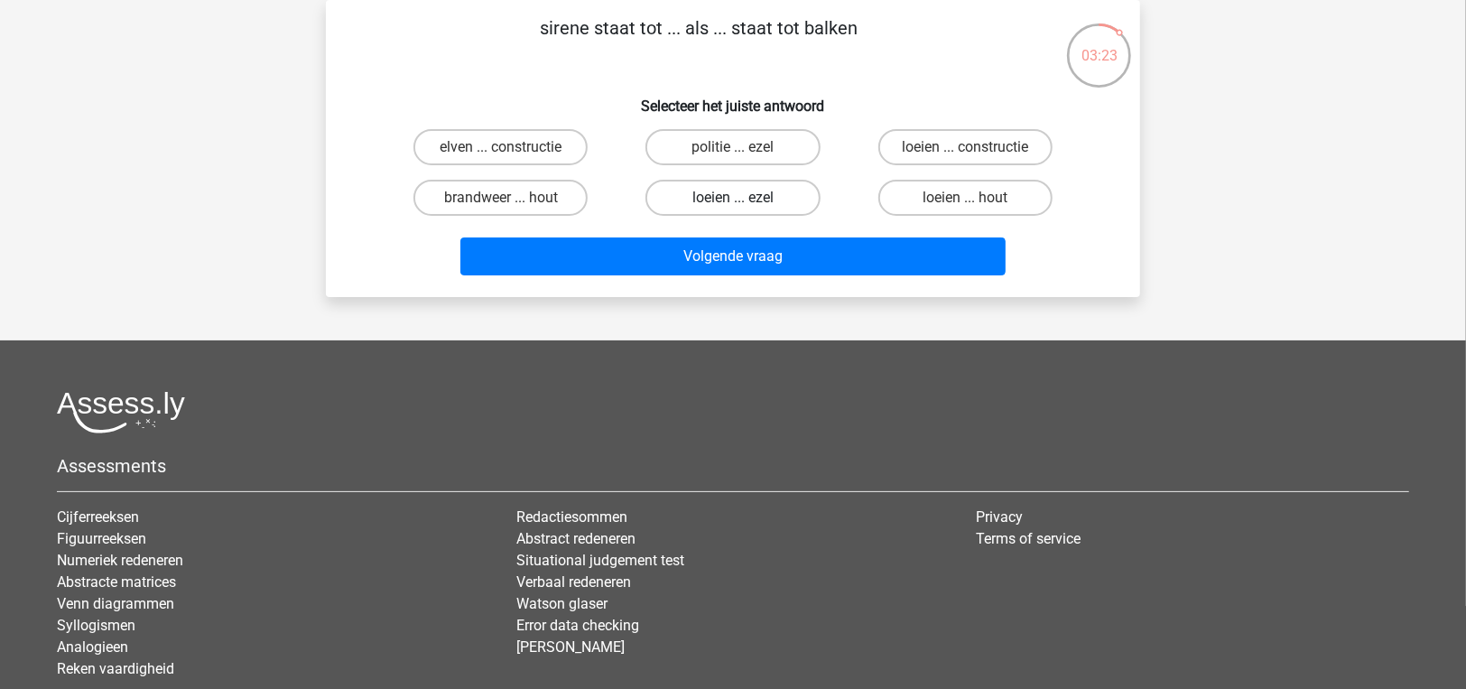
click at [776, 192] on label "loeien ... ezel" at bounding box center [732, 198] width 174 height 36
click at [745, 198] on input "loeien ... ezel" at bounding box center [739, 204] width 12 height 12
radio input "true"
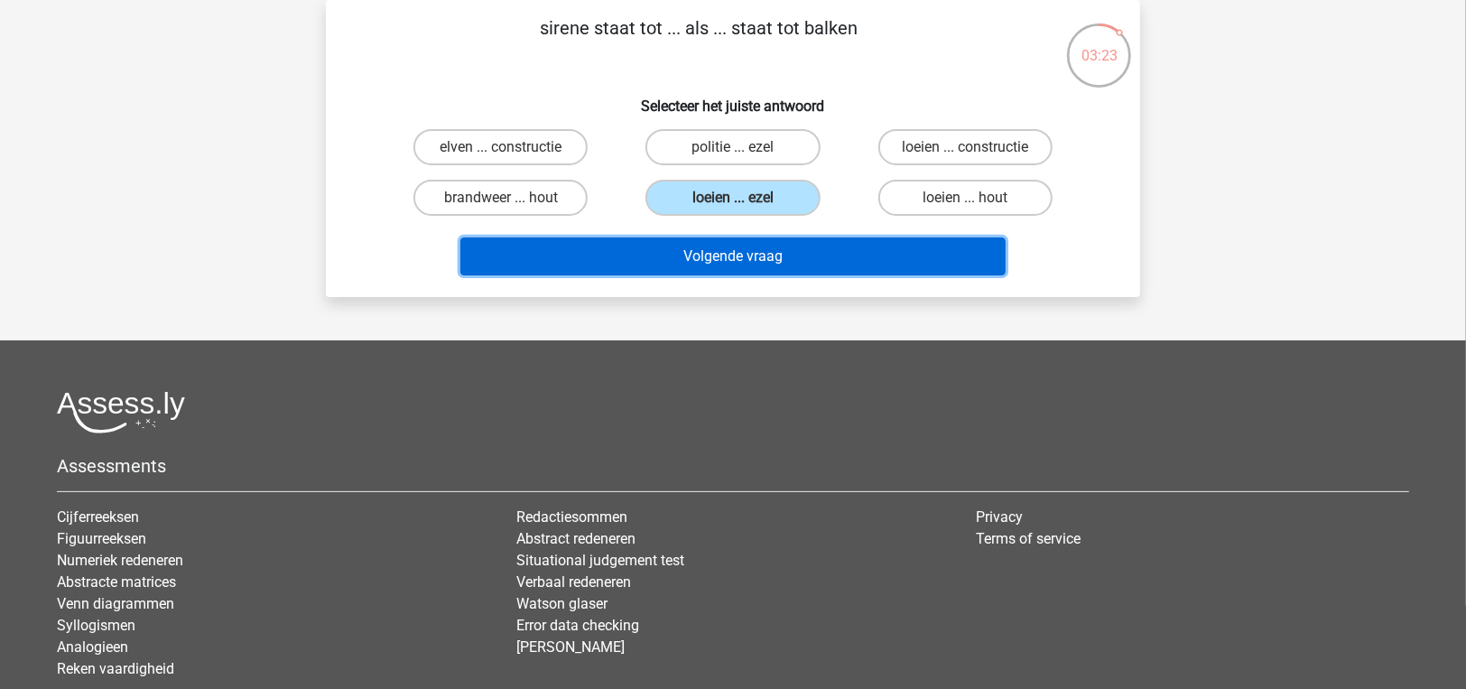
click at [786, 242] on button "Volgende vraag" at bounding box center [733, 256] width 546 height 38
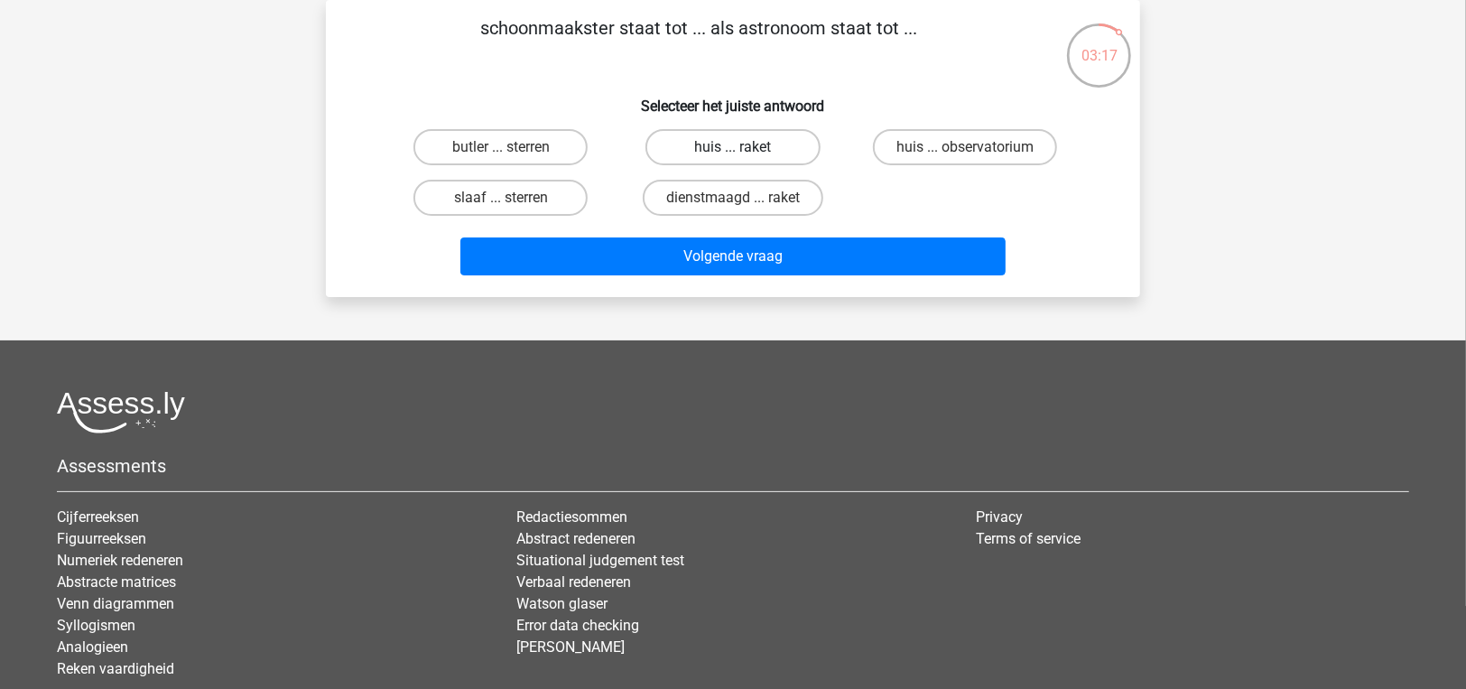
click at [729, 143] on label "huis ... raket" at bounding box center [732, 147] width 174 height 36
click at [733, 147] on input "huis ... raket" at bounding box center [739, 153] width 12 height 12
radio input "true"
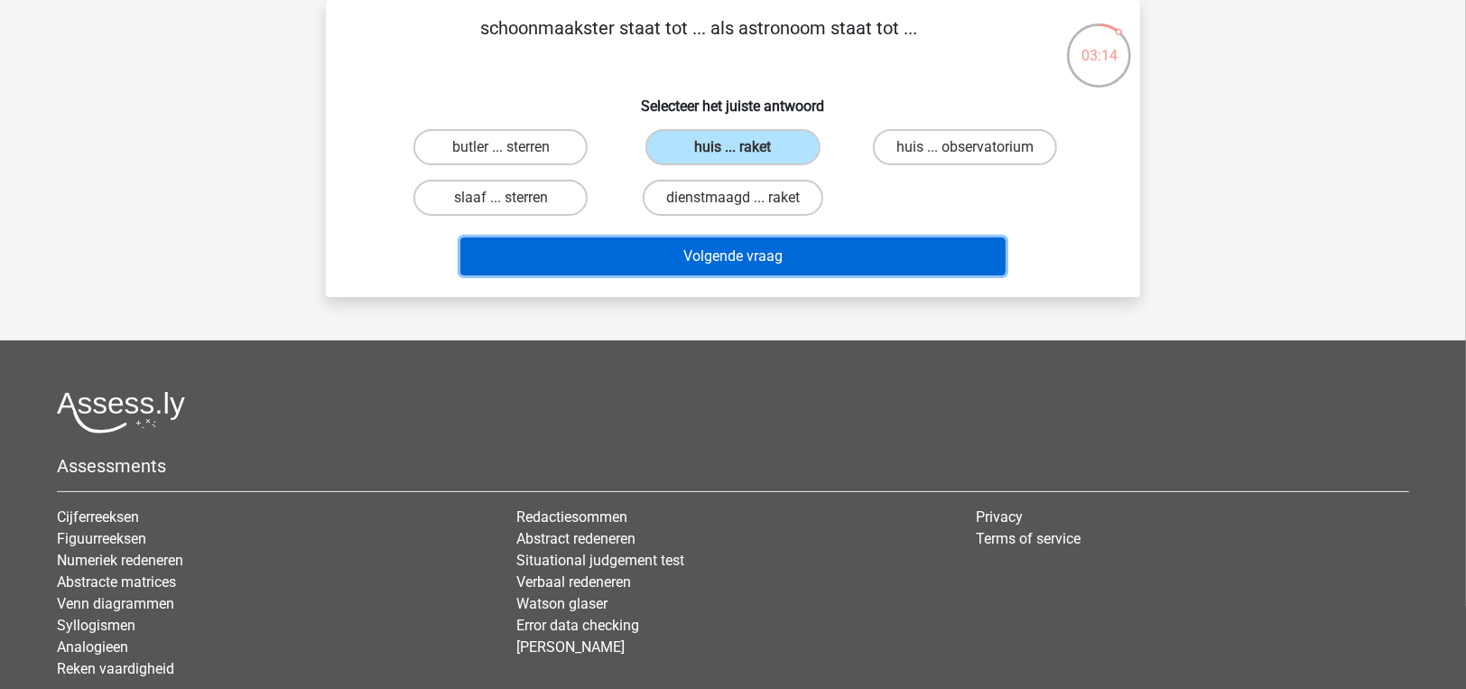
click at [729, 258] on button "Volgende vraag" at bounding box center [733, 256] width 546 height 38
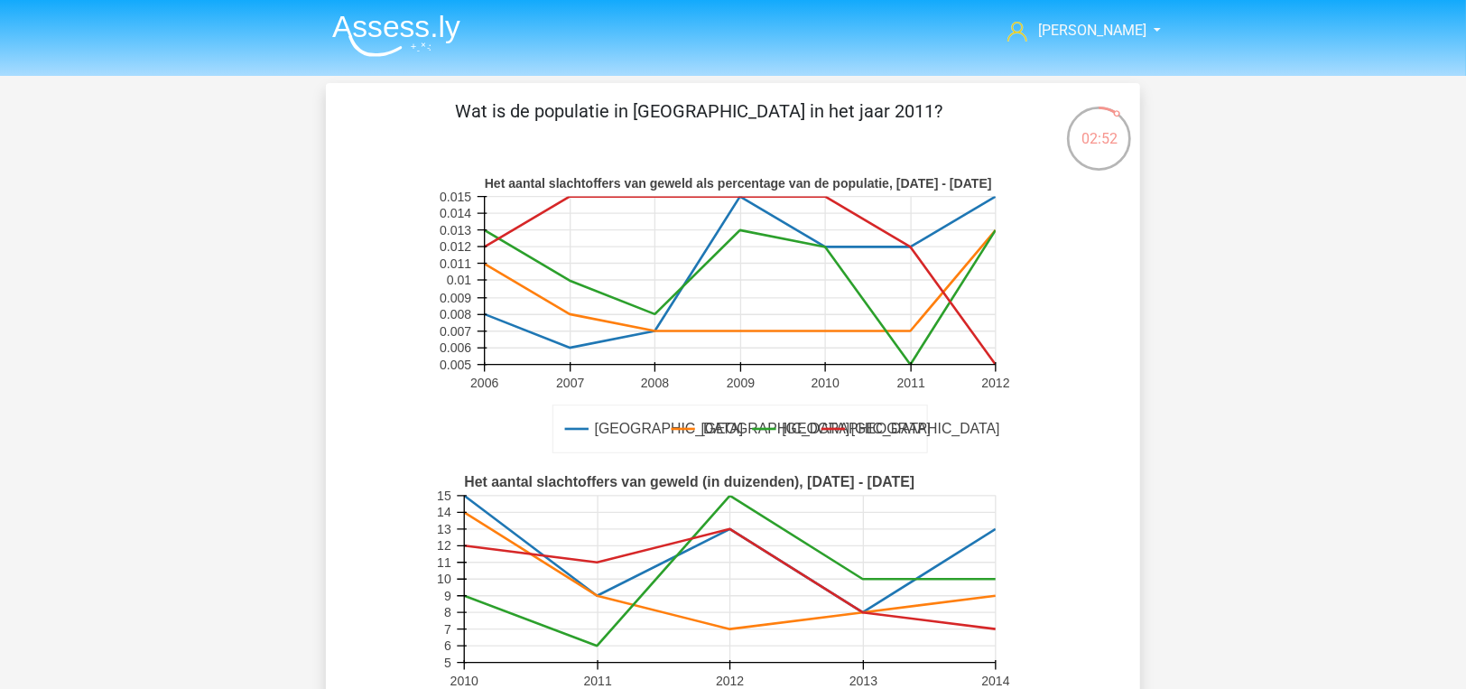
scroll to position [271, 0]
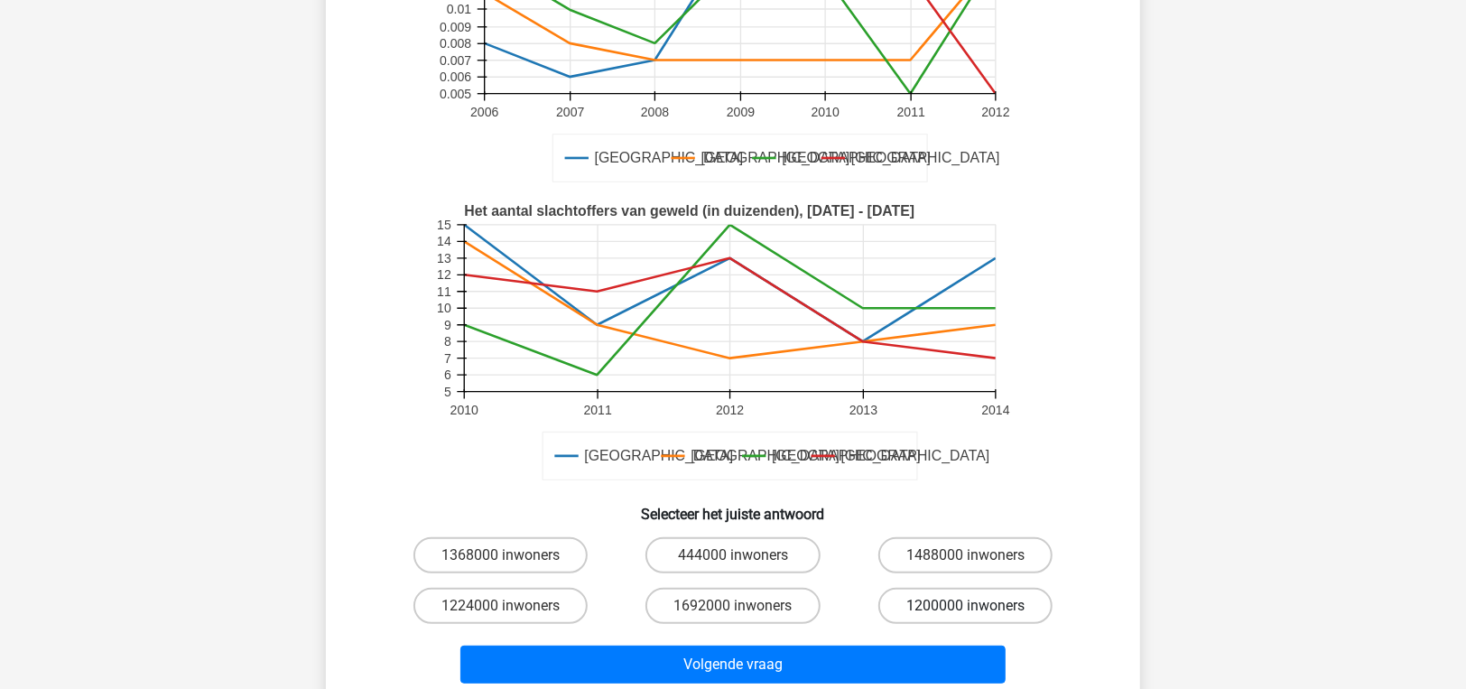
click at [944, 607] on label "1200000 inwoners" at bounding box center [965, 606] width 174 height 36
click at [965, 607] on input "1200000 inwoners" at bounding box center [971, 612] width 12 height 12
radio input "true"
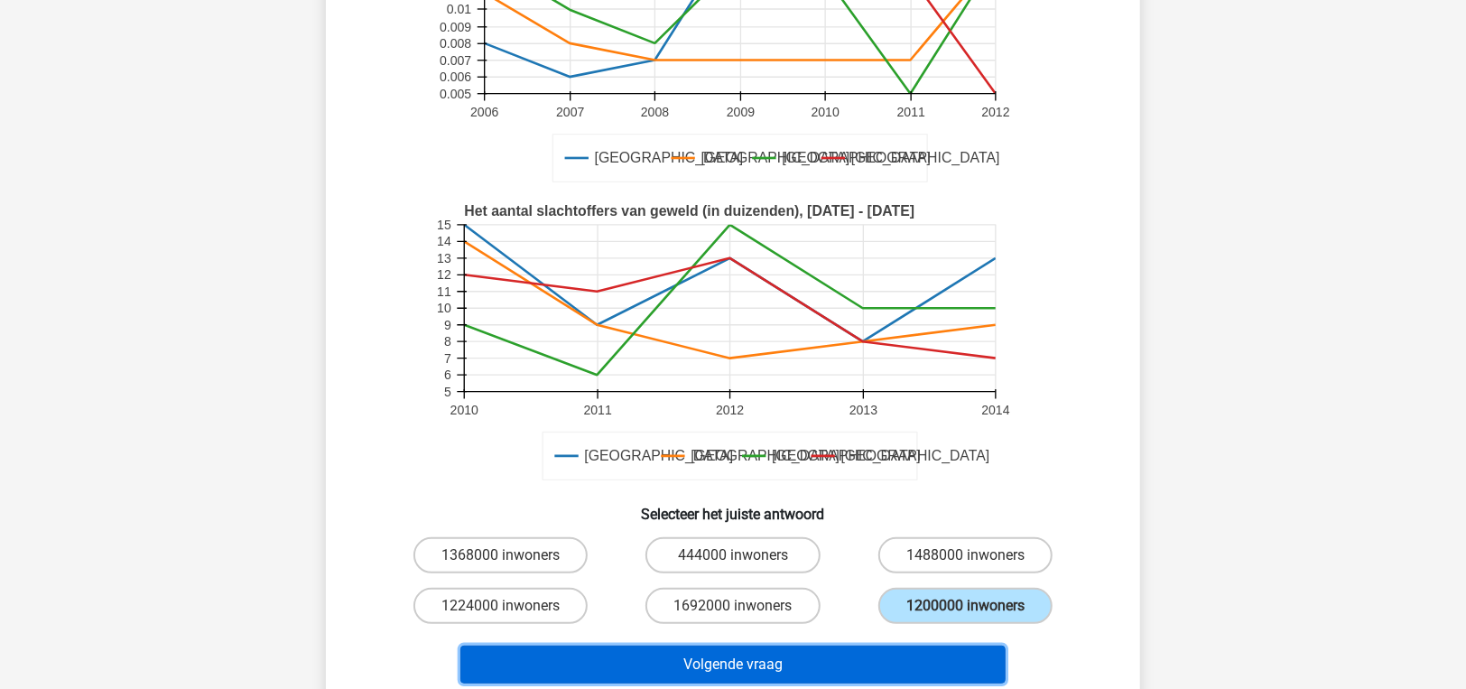
click at [919, 667] on button "Volgende vraag" at bounding box center [733, 664] width 546 height 38
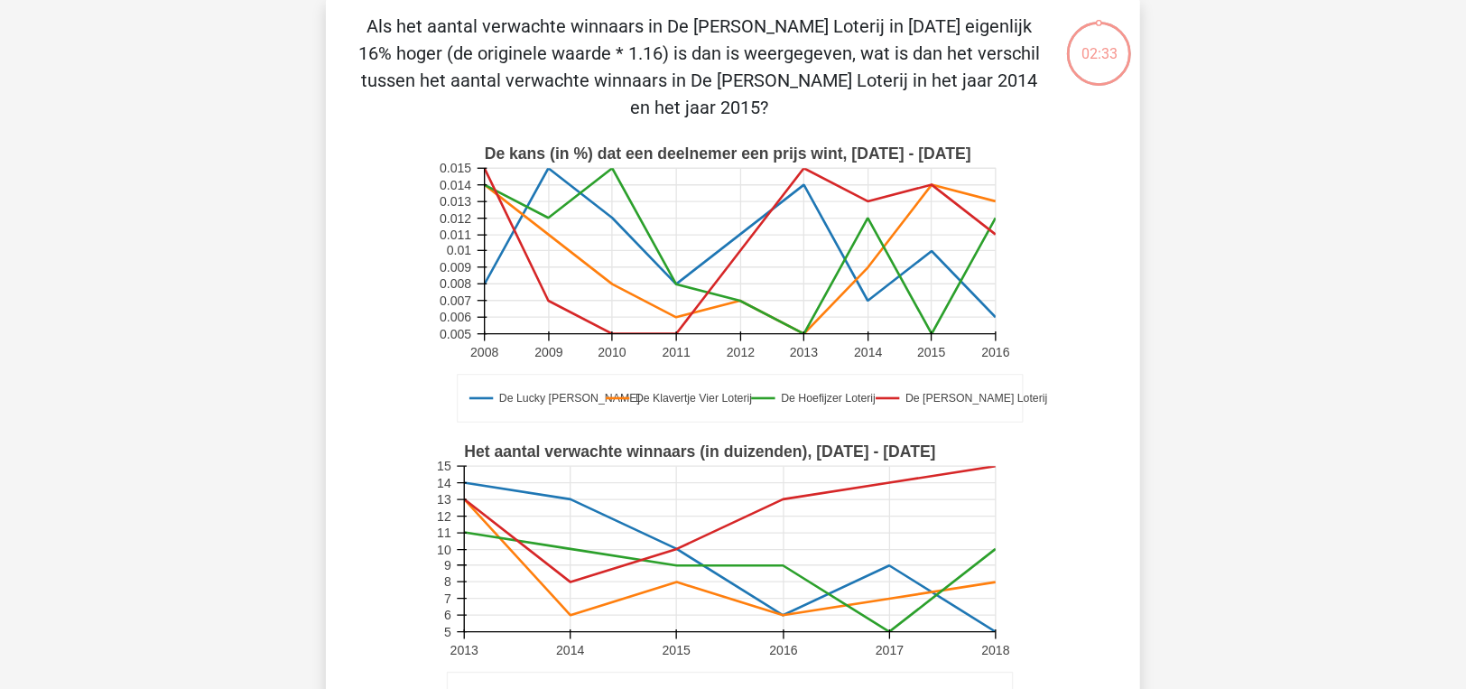
scroll to position [83, 0]
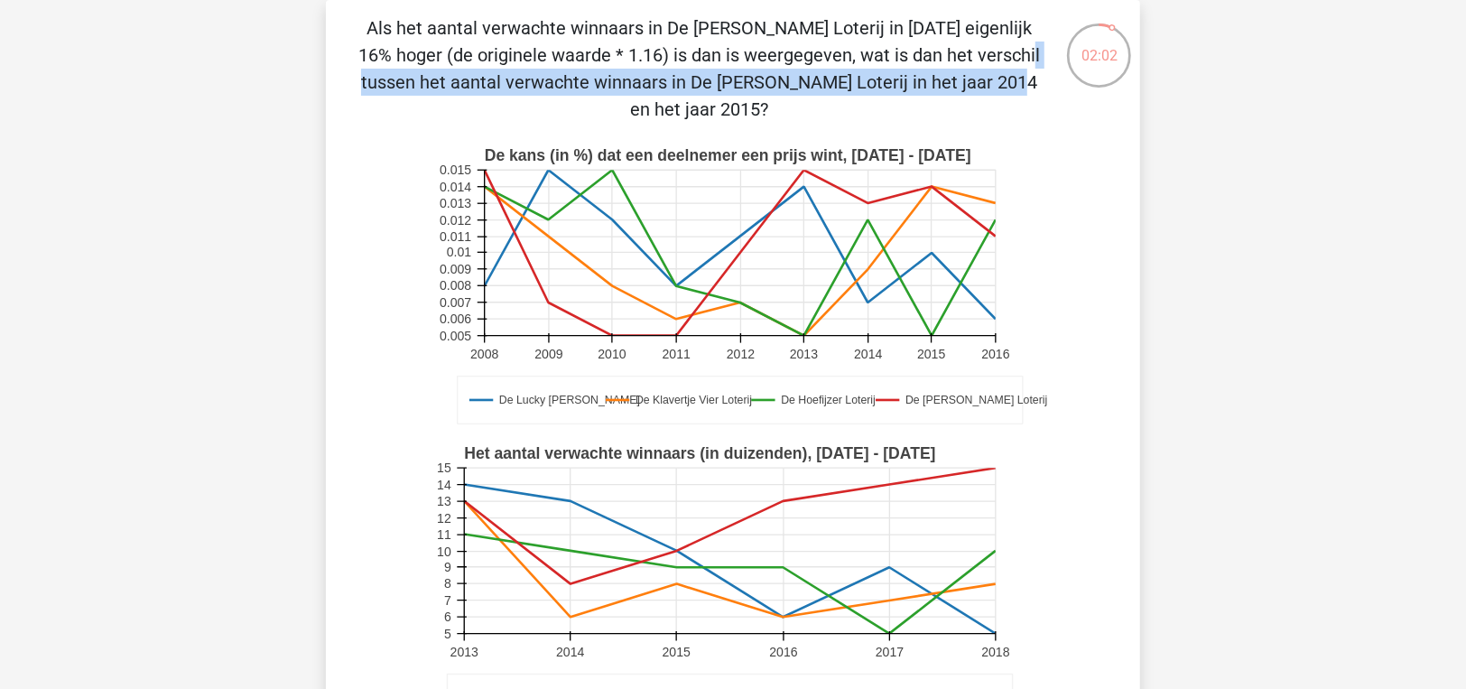
drag, startPoint x: 685, startPoint y: 54, endPoint x: 681, endPoint y: 73, distance: 19.3
click at [681, 73] on p "Als het aantal verwachte winnaars in De [PERSON_NAME] Loterij in [DATE] eigenli…" at bounding box center [699, 68] width 689 height 108
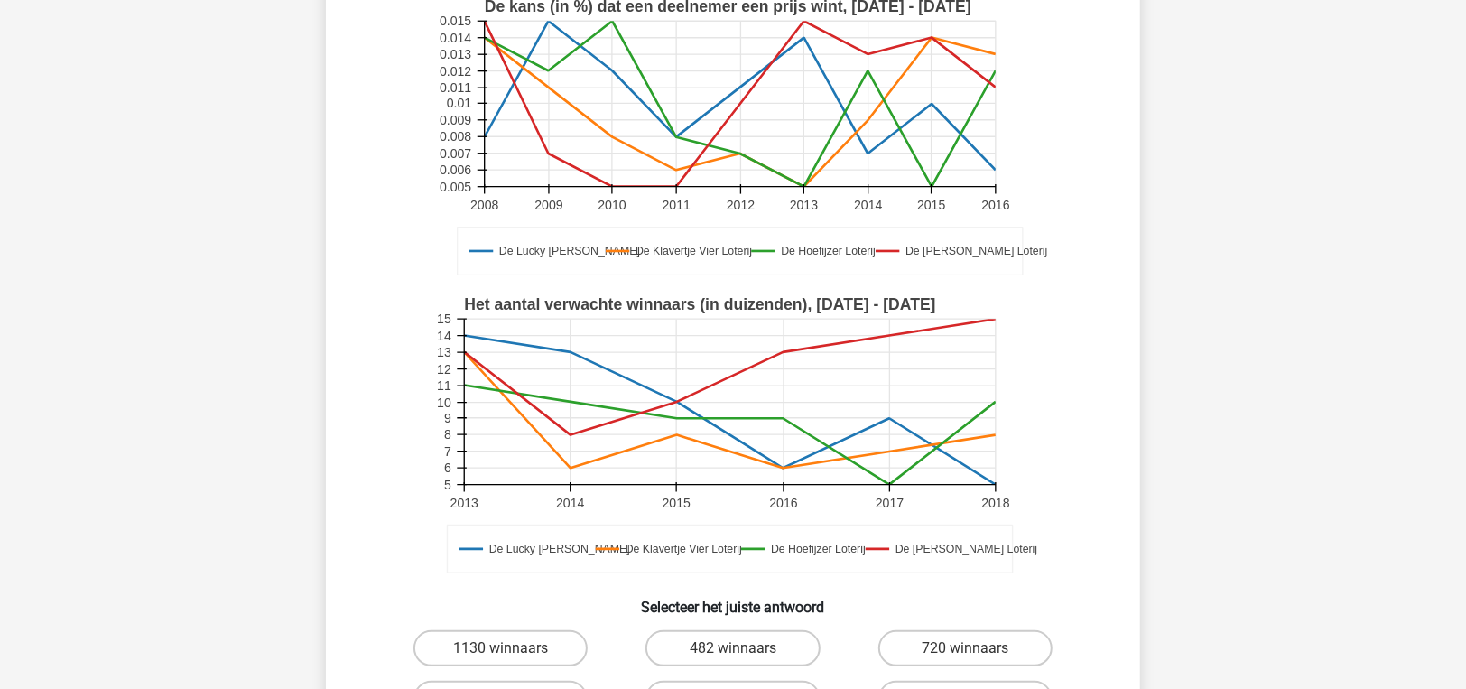
scroll to position [444, 0]
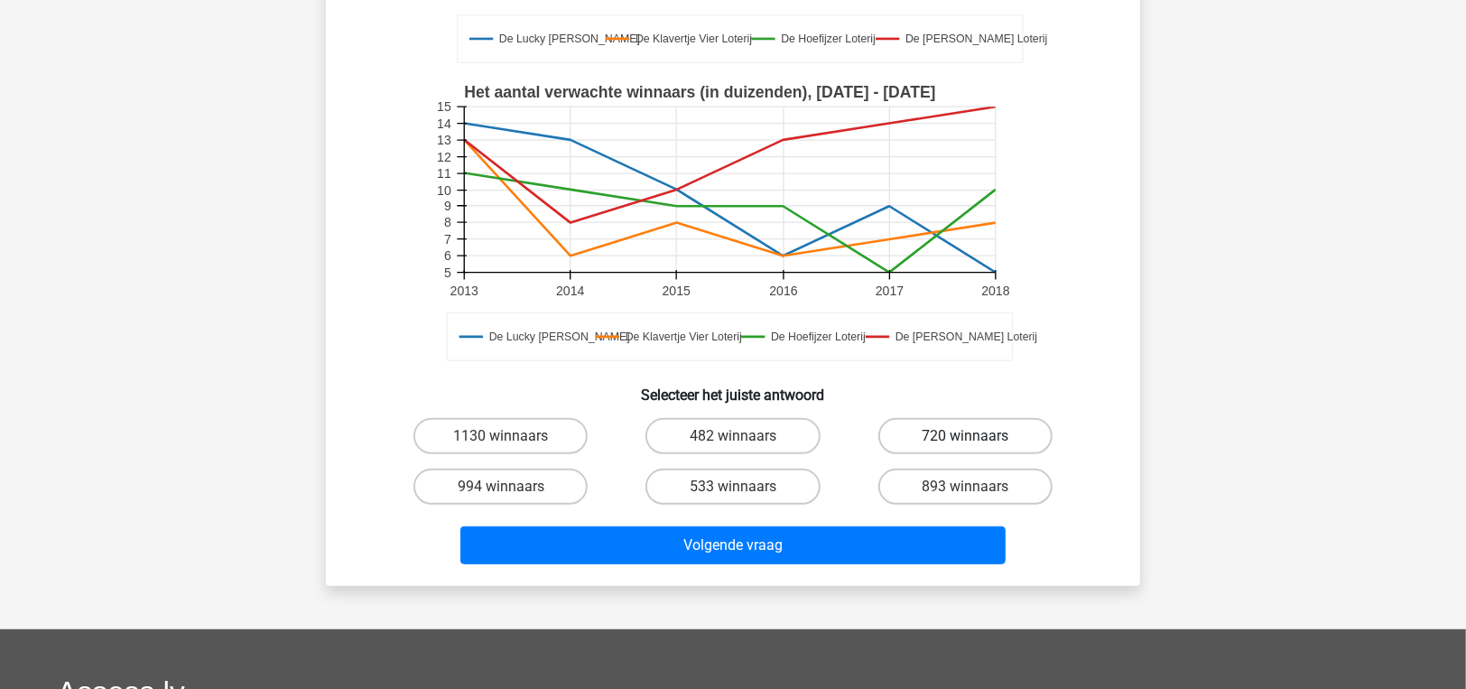
click at [947, 434] on label "720 winnaars" at bounding box center [965, 436] width 174 height 36
click at [965, 436] on input "720 winnaars" at bounding box center [971, 442] width 12 height 12
radio input "true"
click at [869, 523] on div "Volgende vraag" at bounding box center [733, 542] width 756 height 60
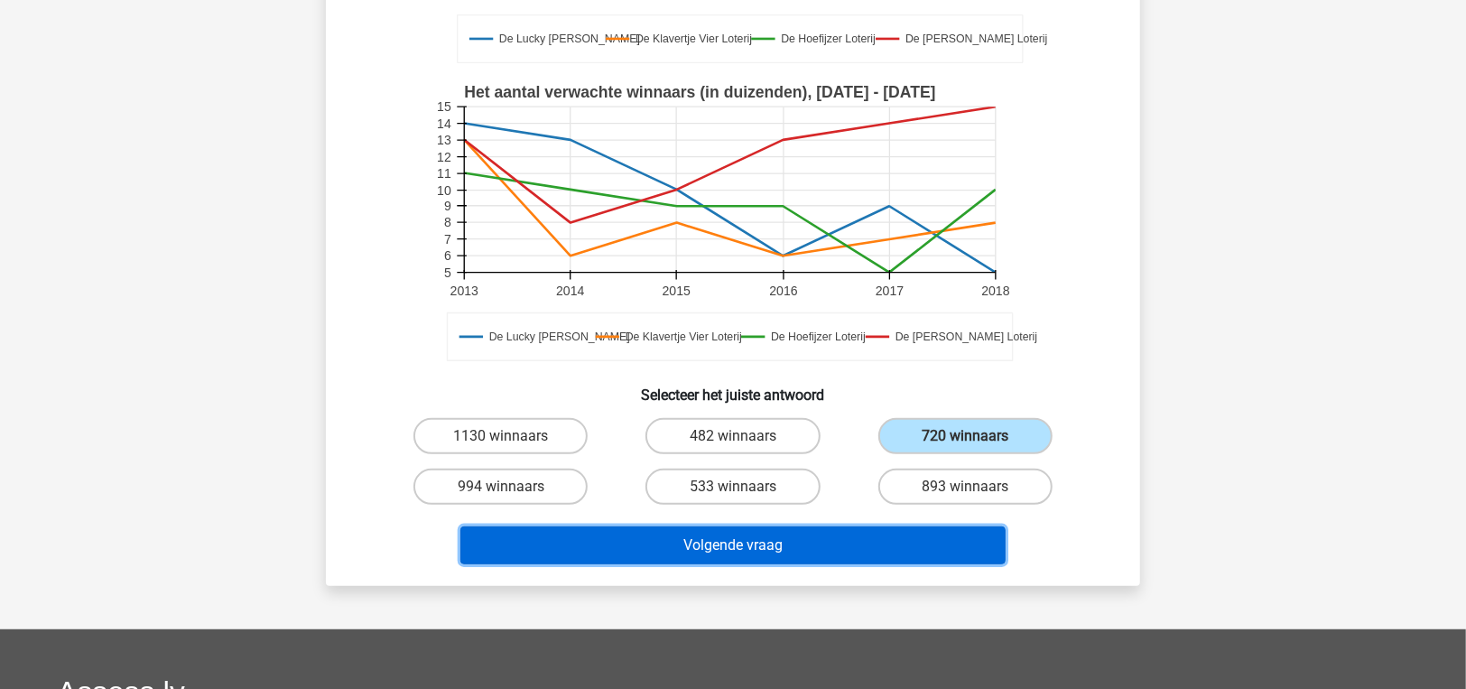
click at [861, 548] on button "Volgende vraag" at bounding box center [733, 545] width 546 height 38
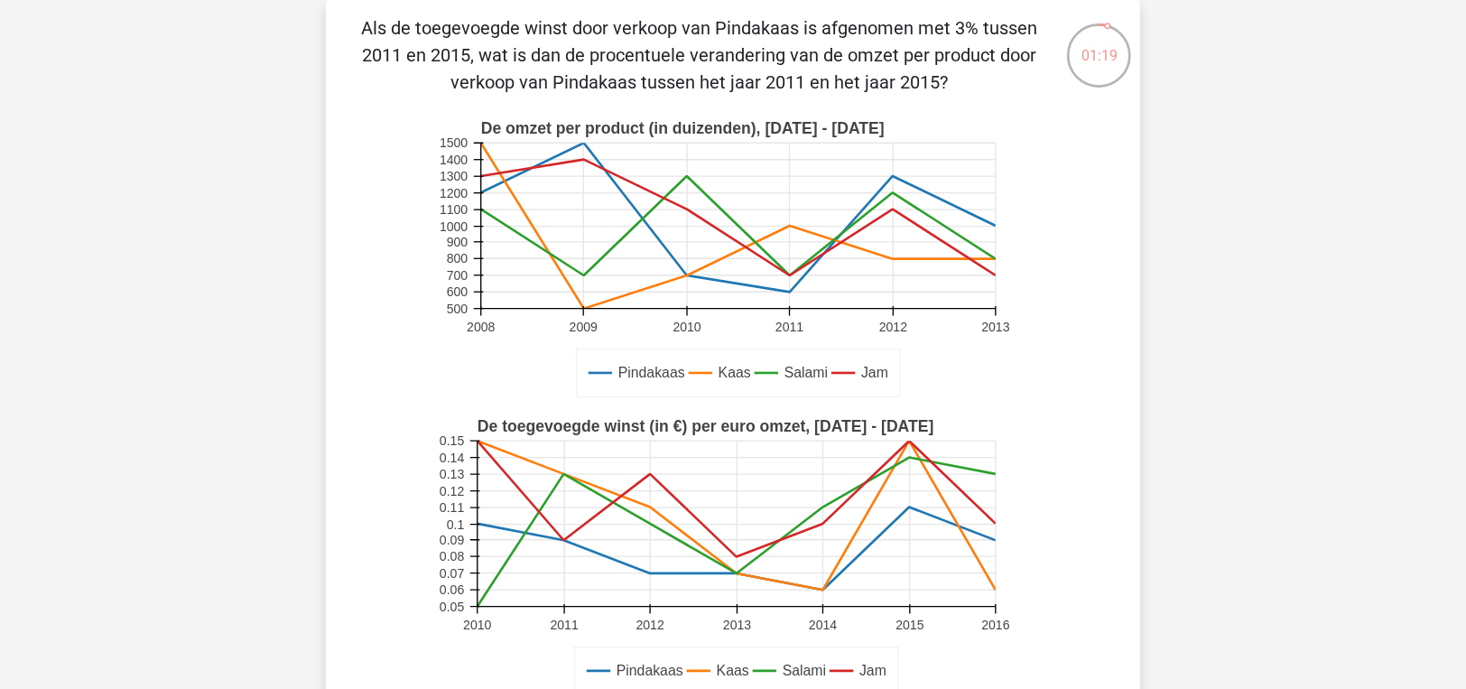
scroll to position [0, 0]
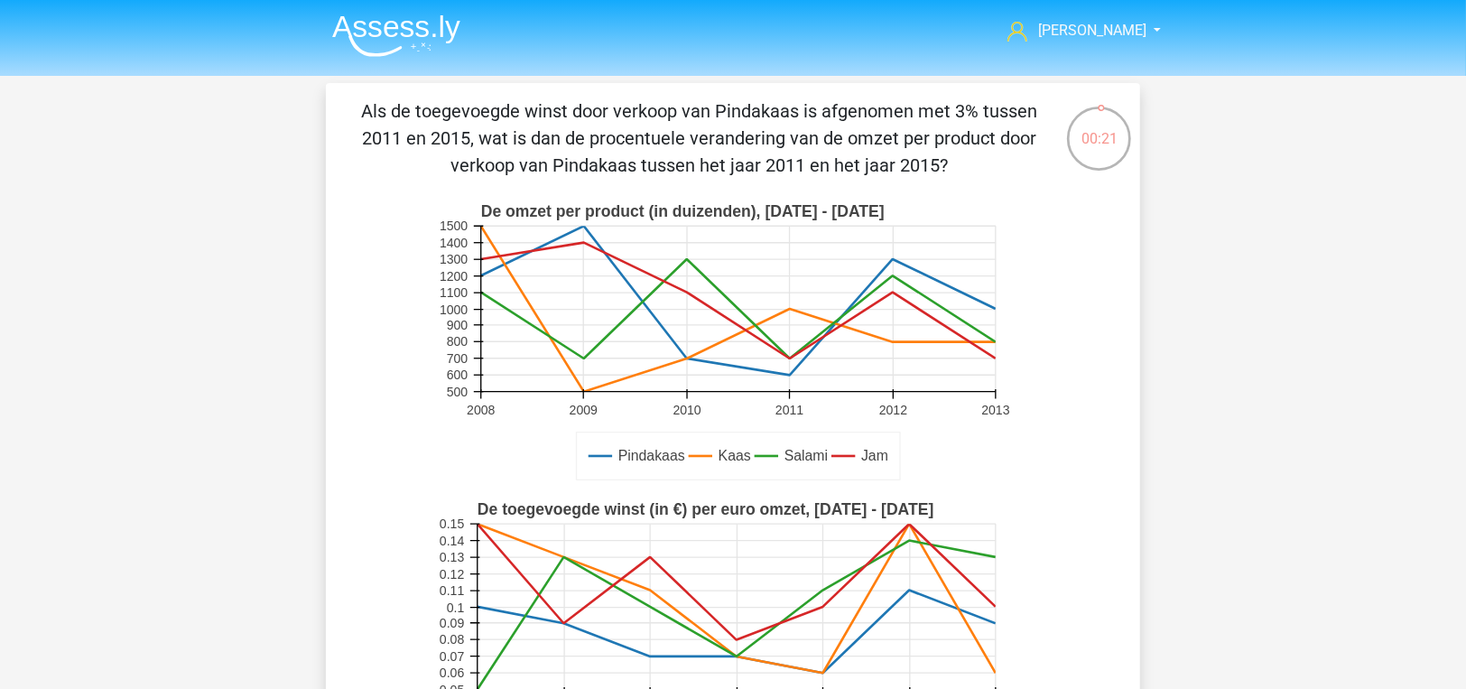
drag, startPoint x: 607, startPoint y: 111, endPoint x: 894, endPoint y: 171, distance: 294.2
click at [894, 171] on p "Als de toegevoegde winst door verkoop van Pindakaas is afgenomen met 3% tussen …" at bounding box center [699, 137] width 689 height 81
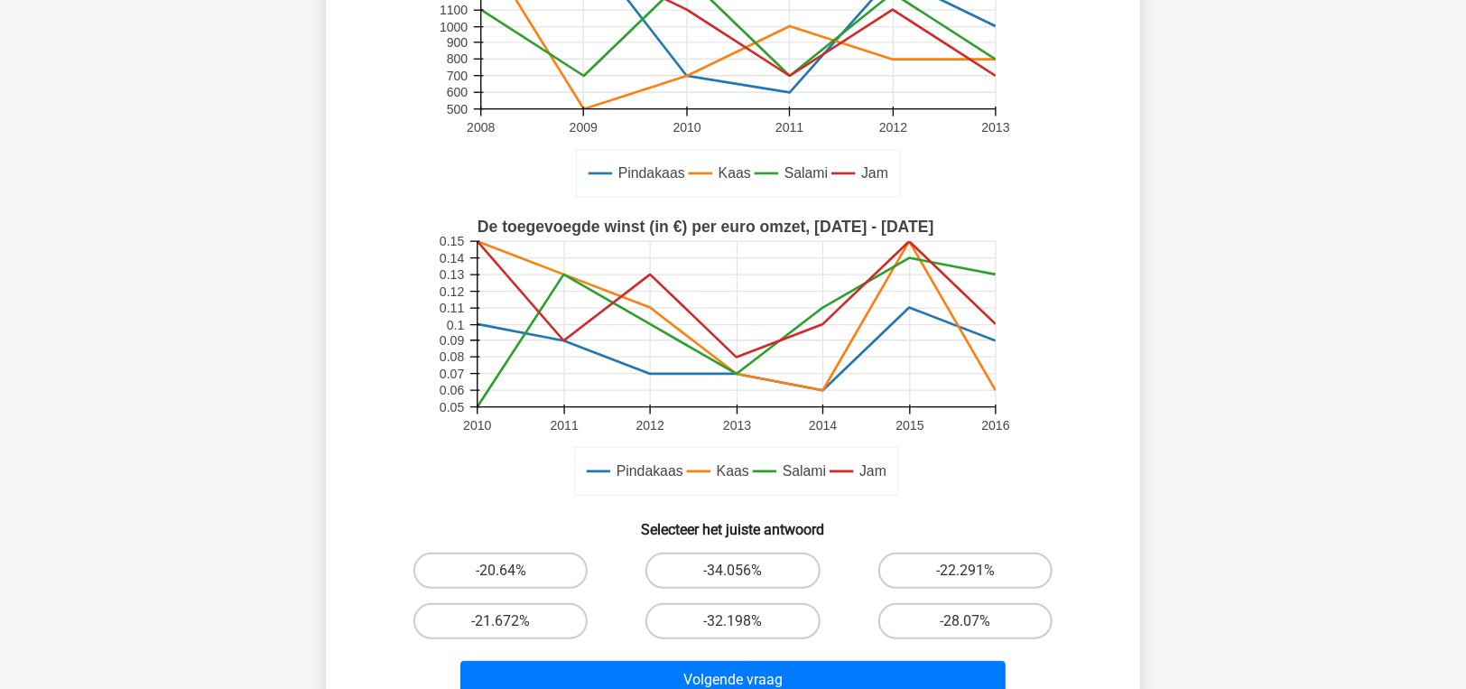
scroll to position [450, 0]
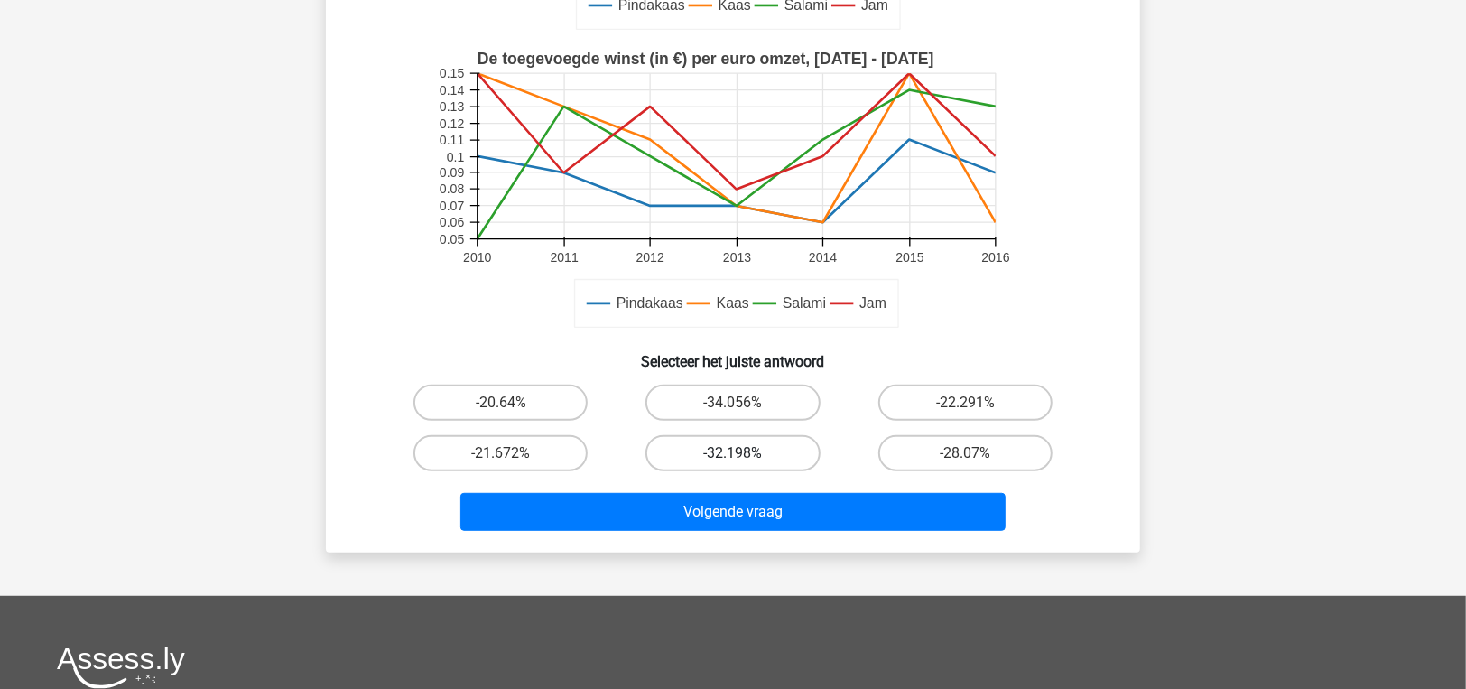
click at [669, 449] on label "-32.198%" at bounding box center [732, 453] width 174 height 36
click at [733, 453] on input "-32.198%" at bounding box center [739, 459] width 12 height 12
radio input "true"
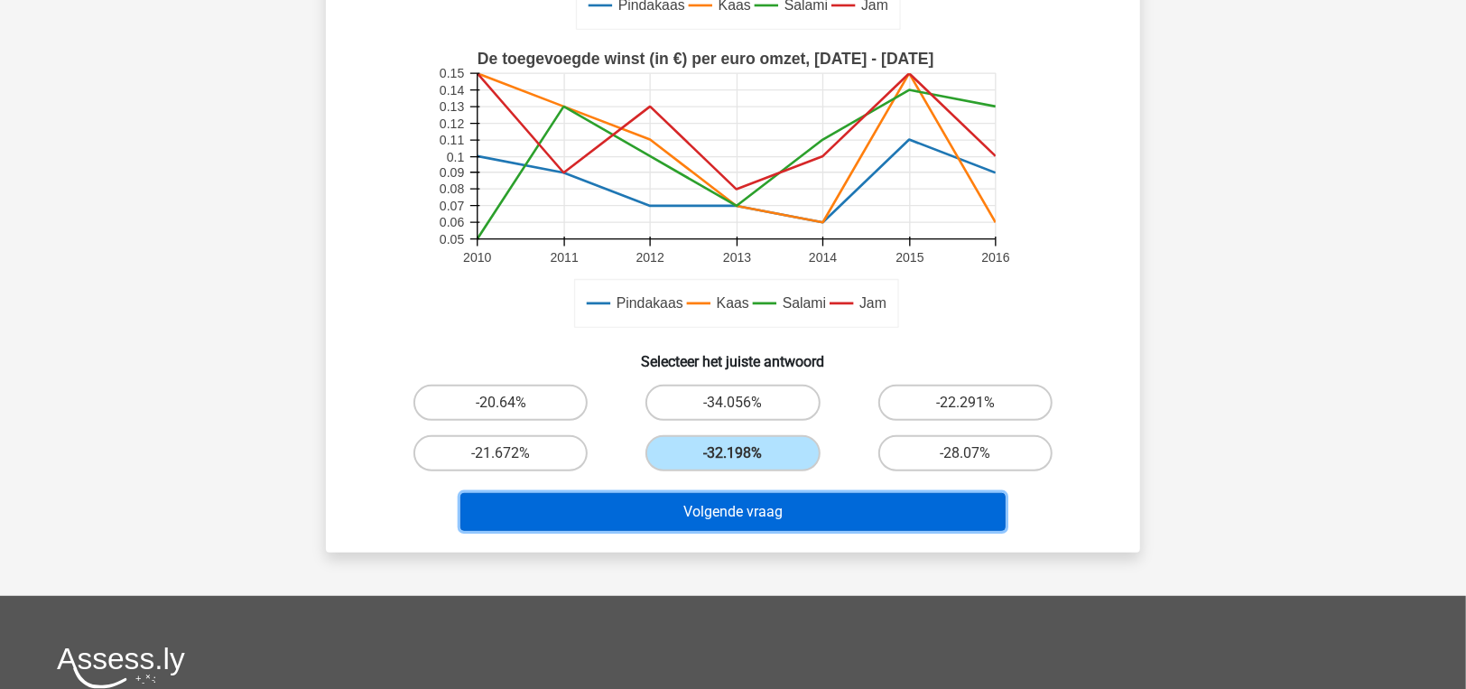
click at [659, 521] on button "Volgende vraag" at bounding box center [733, 512] width 546 height 38
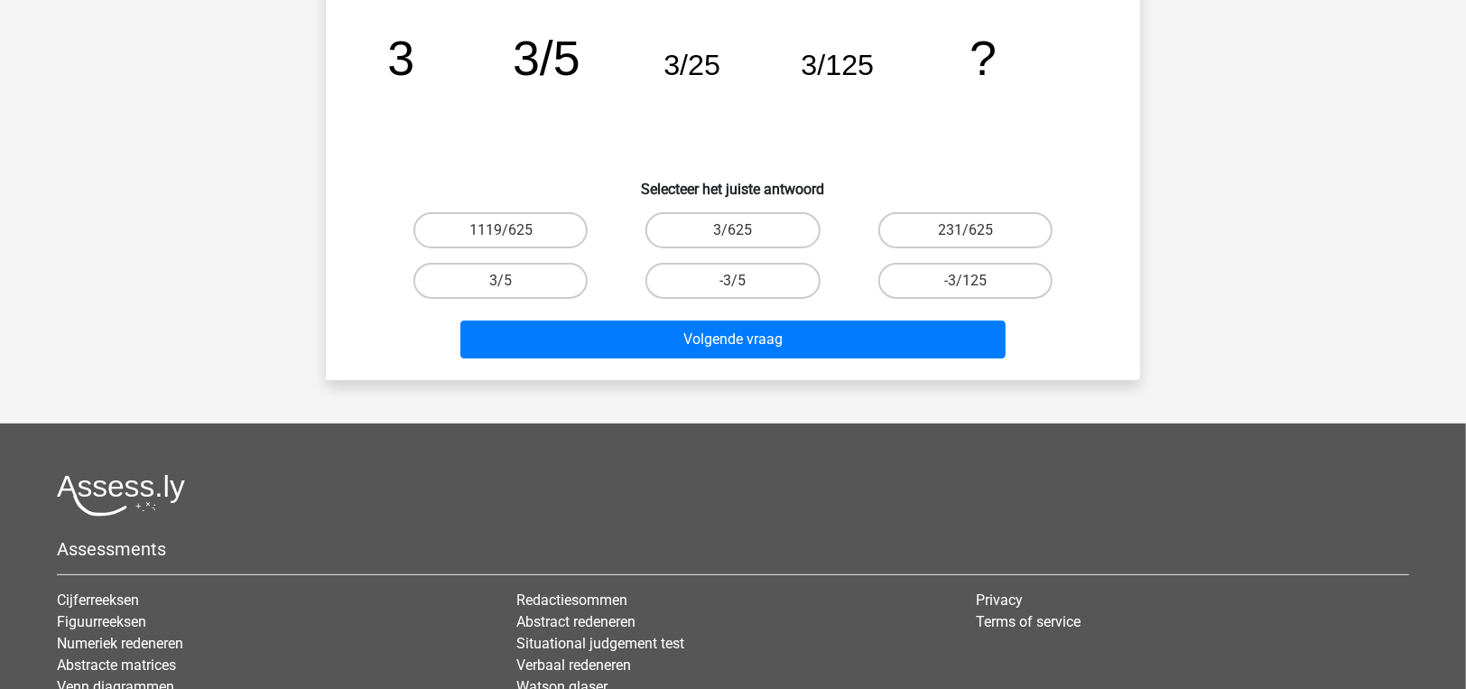
scroll to position [83, 0]
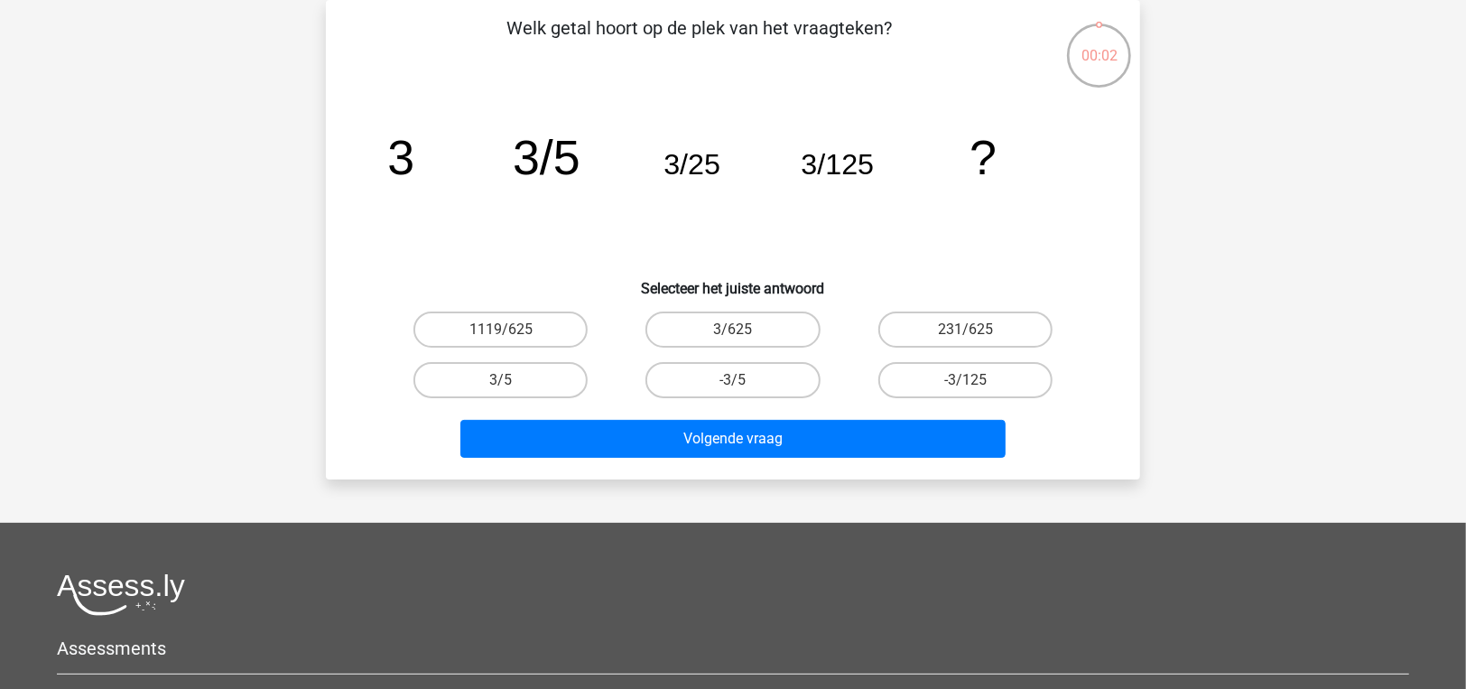
click at [733, 329] on input "3/625" at bounding box center [739, 335] width 12 height 12
radio input "true"
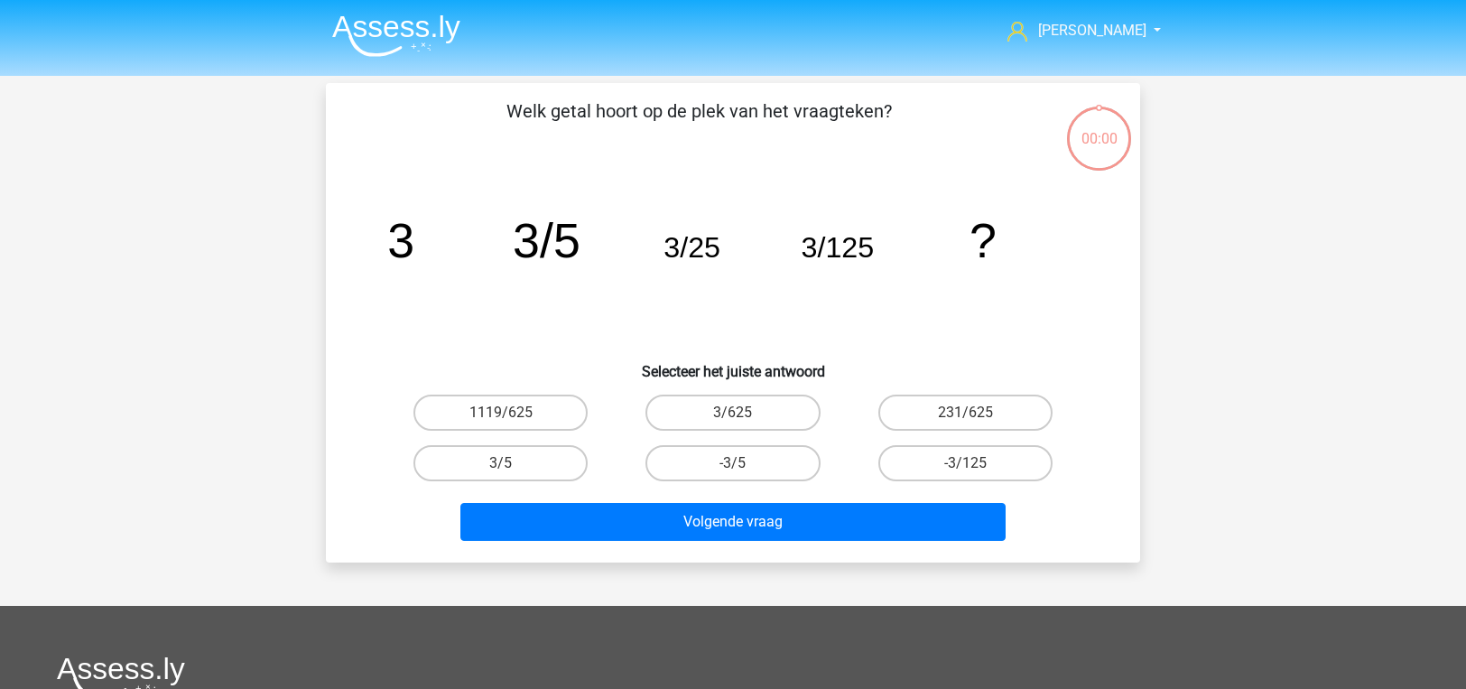
scroll to position [83, 0]
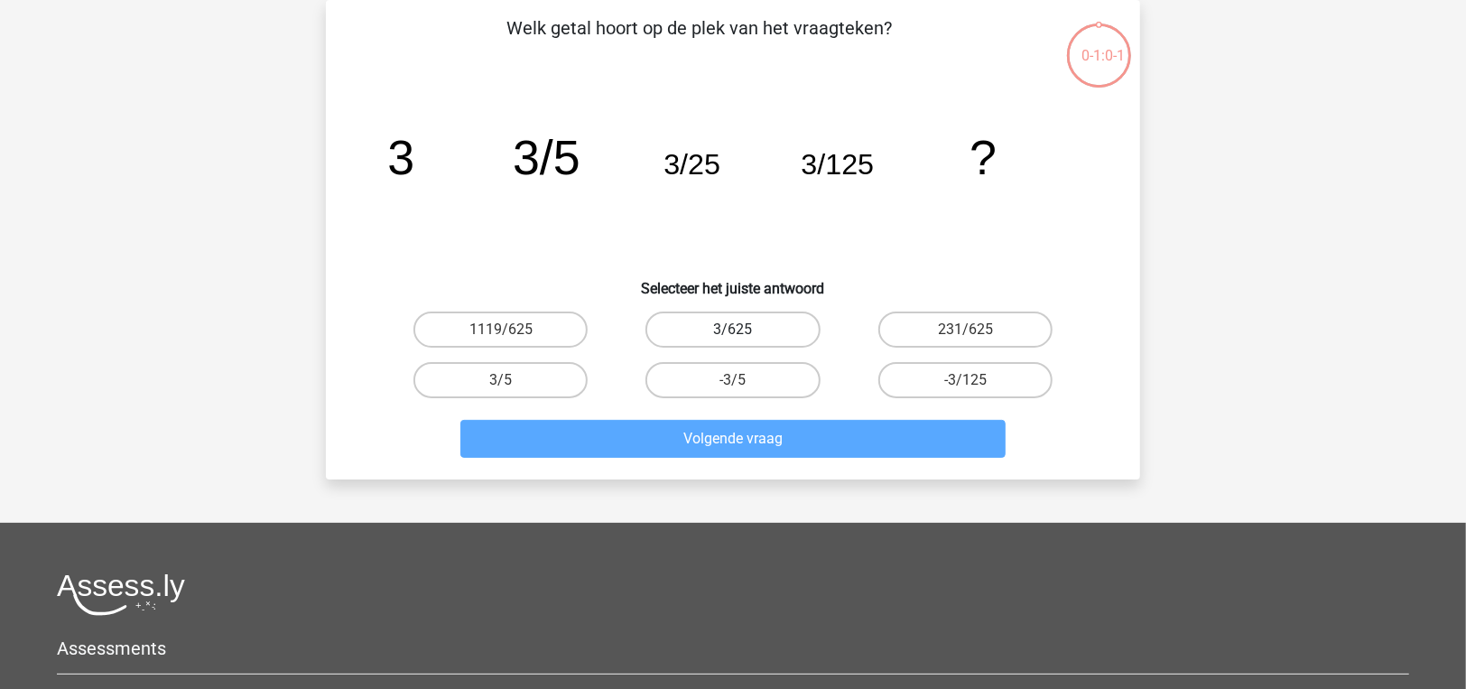
click at [718, 316] on label "3/625" at bounding box center [732, 329] width 174 height 36
click at [733, 329] on input "3/625" at bounding box center [739, 335] width 12 height 12
radio input "true"
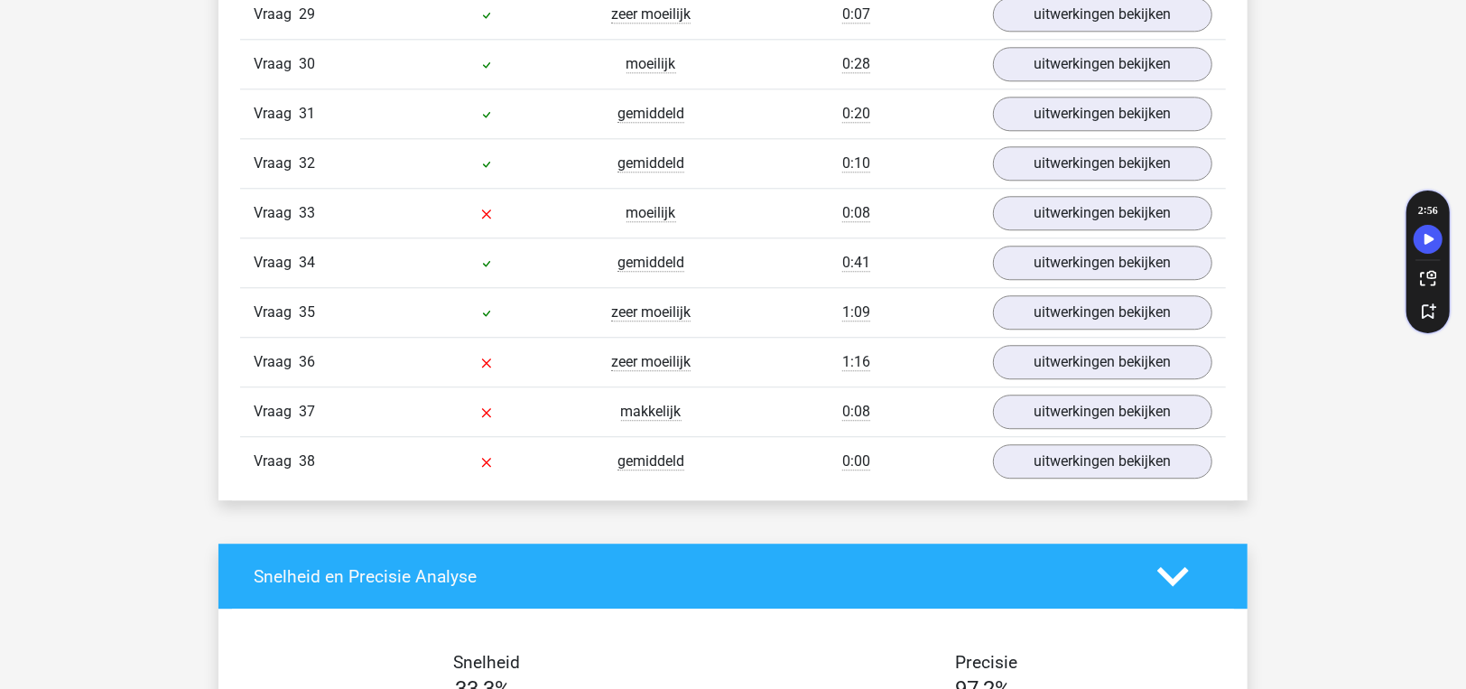
scroll to position [2977, 0]
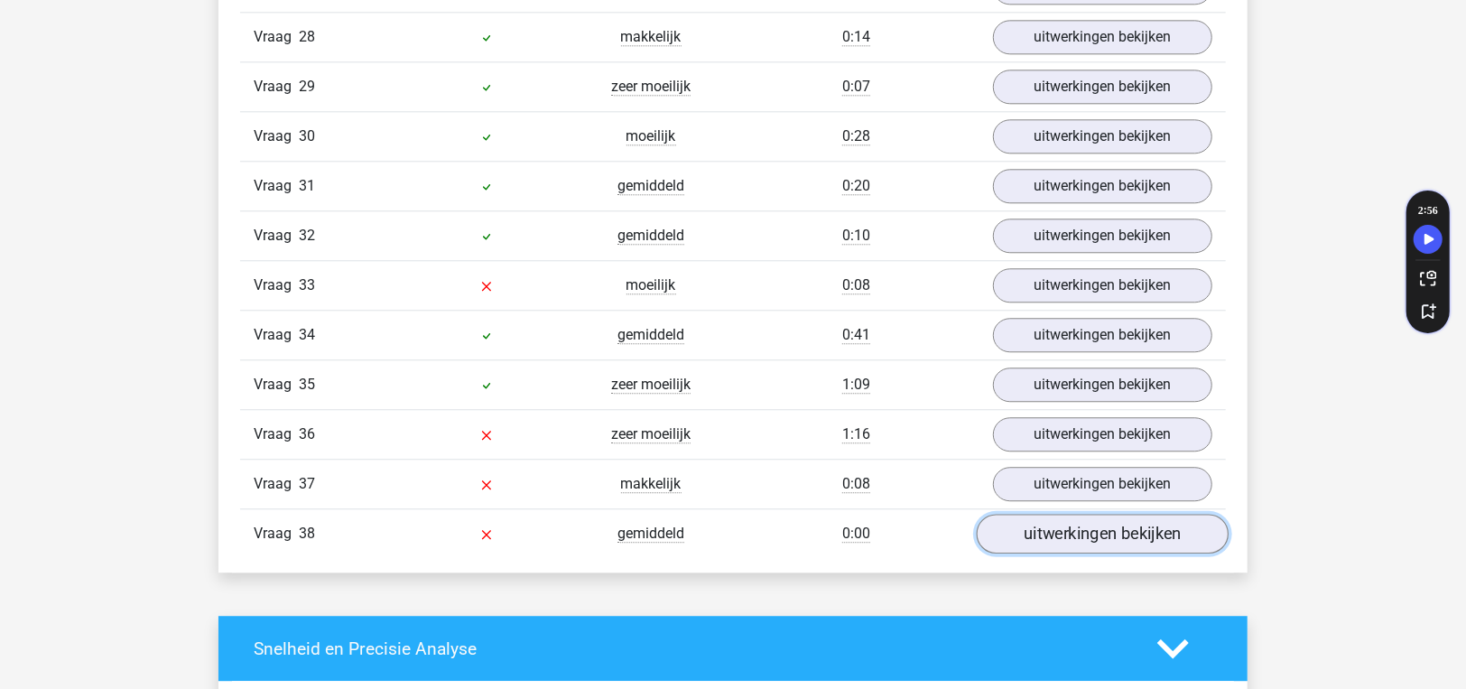
click at [1040, 514] on link "uitwerkingen bekijken" at bounding box center [1103, 534] width 252 height 40
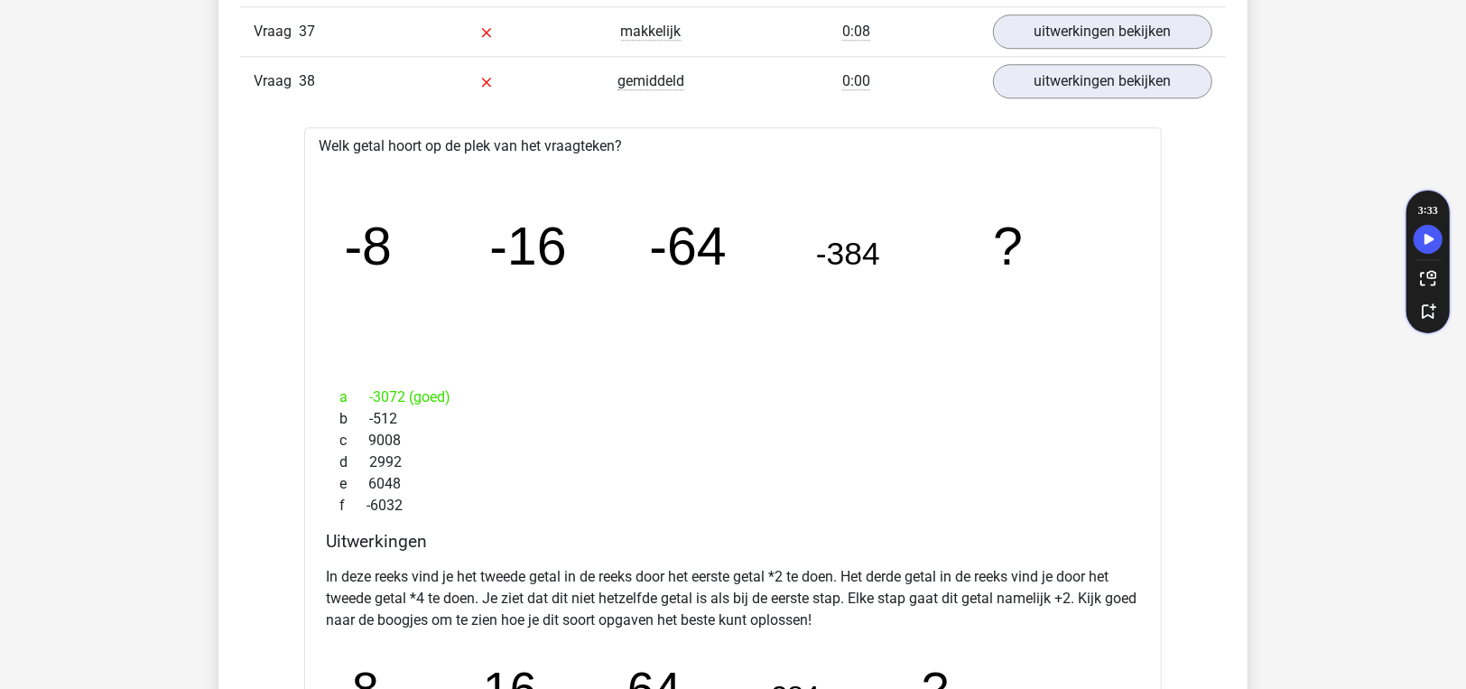
scroll to position [3069, 0]
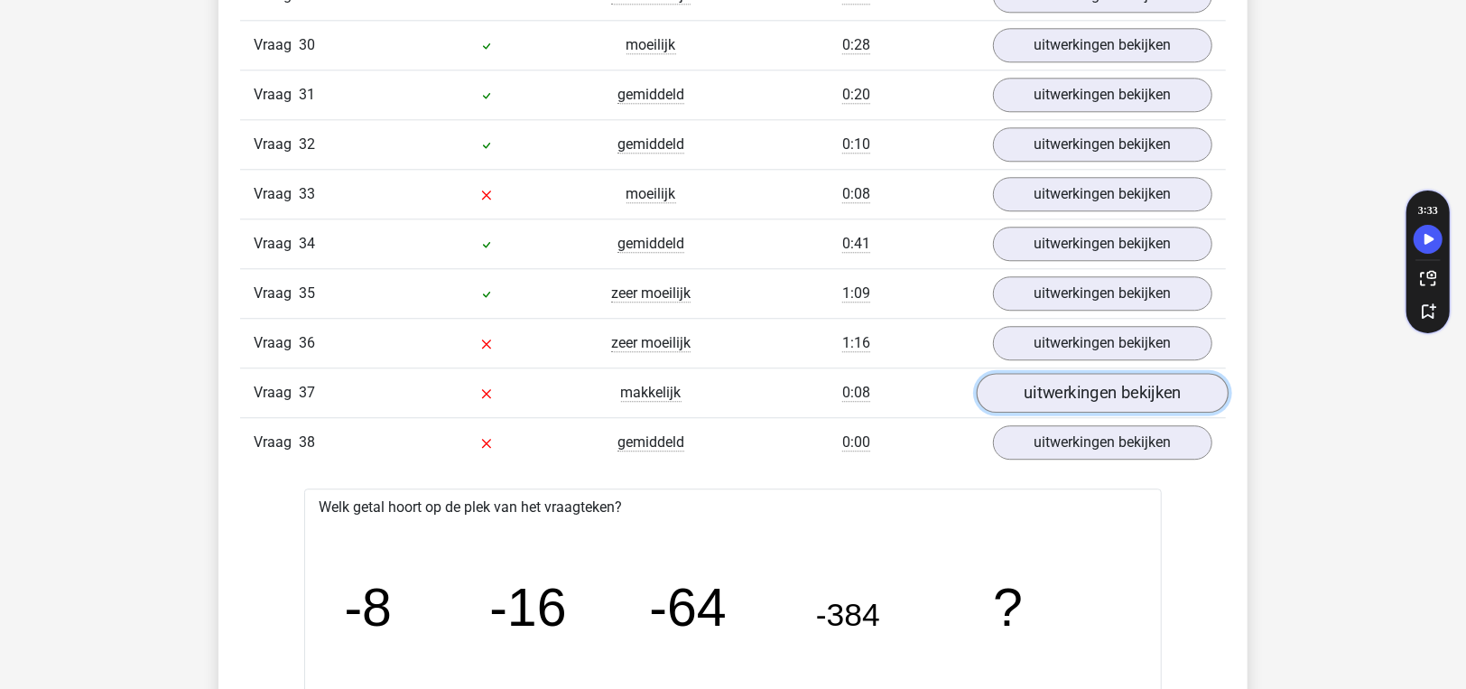
click at [1072, 374] on link "uitwerkingen bekijken" at bounding box center [1103, 394] width 252 height 40
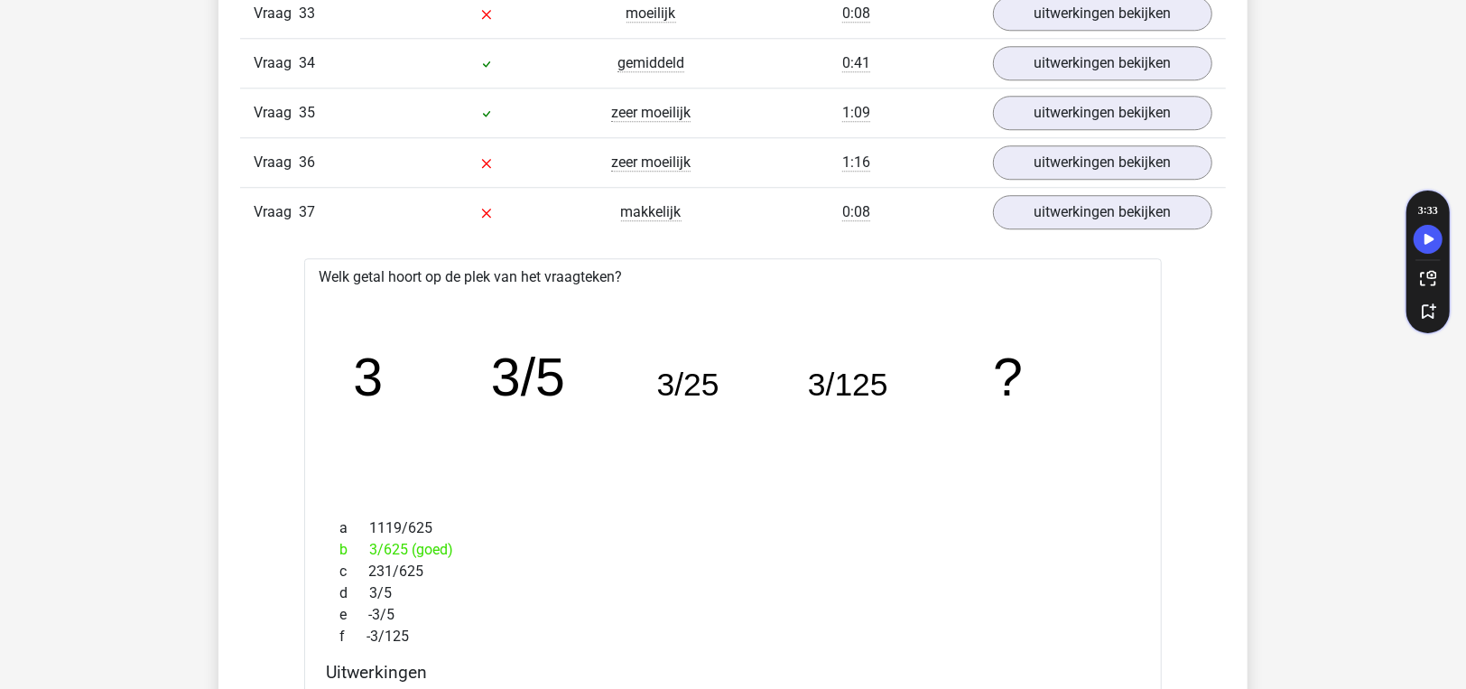
scroll to position [3159, 0]
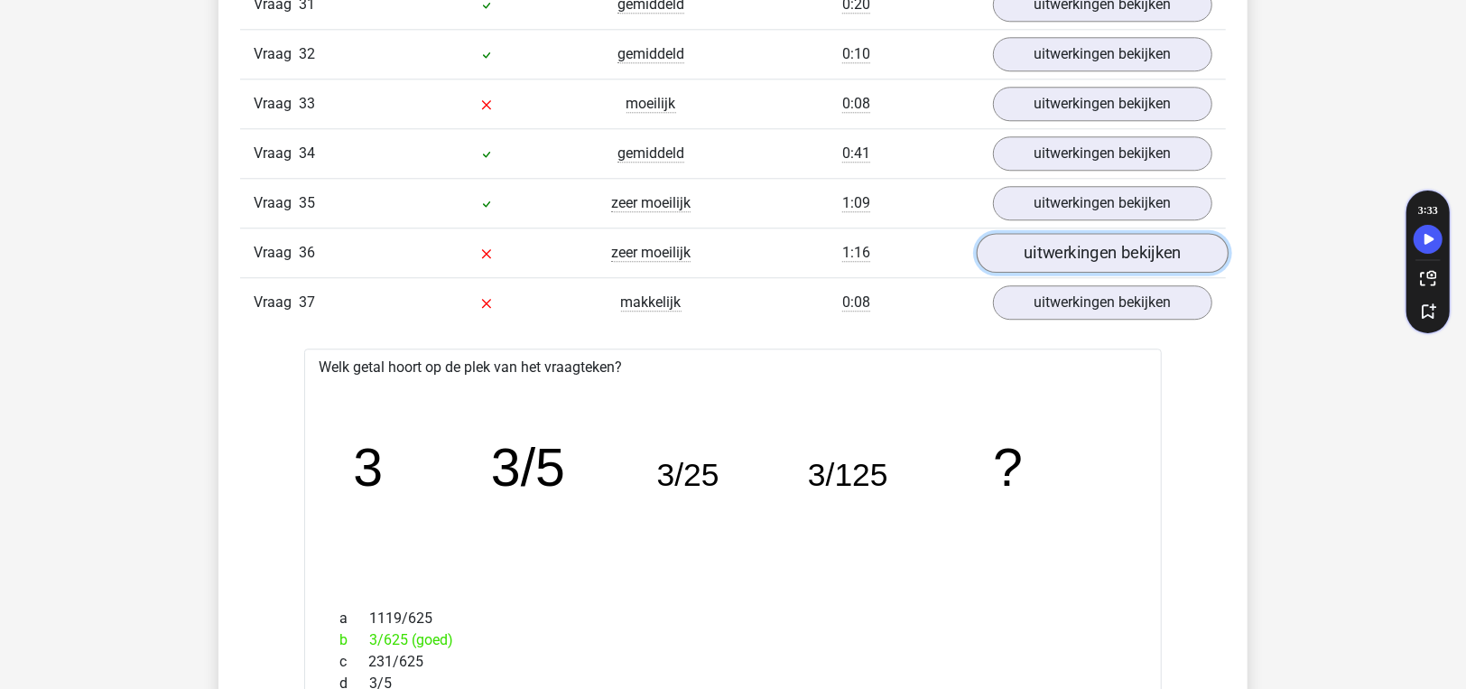
click at [1057, 234] on link "uitwerkingen bekijken" at bounding box center [1103, 254] width 252 height 40
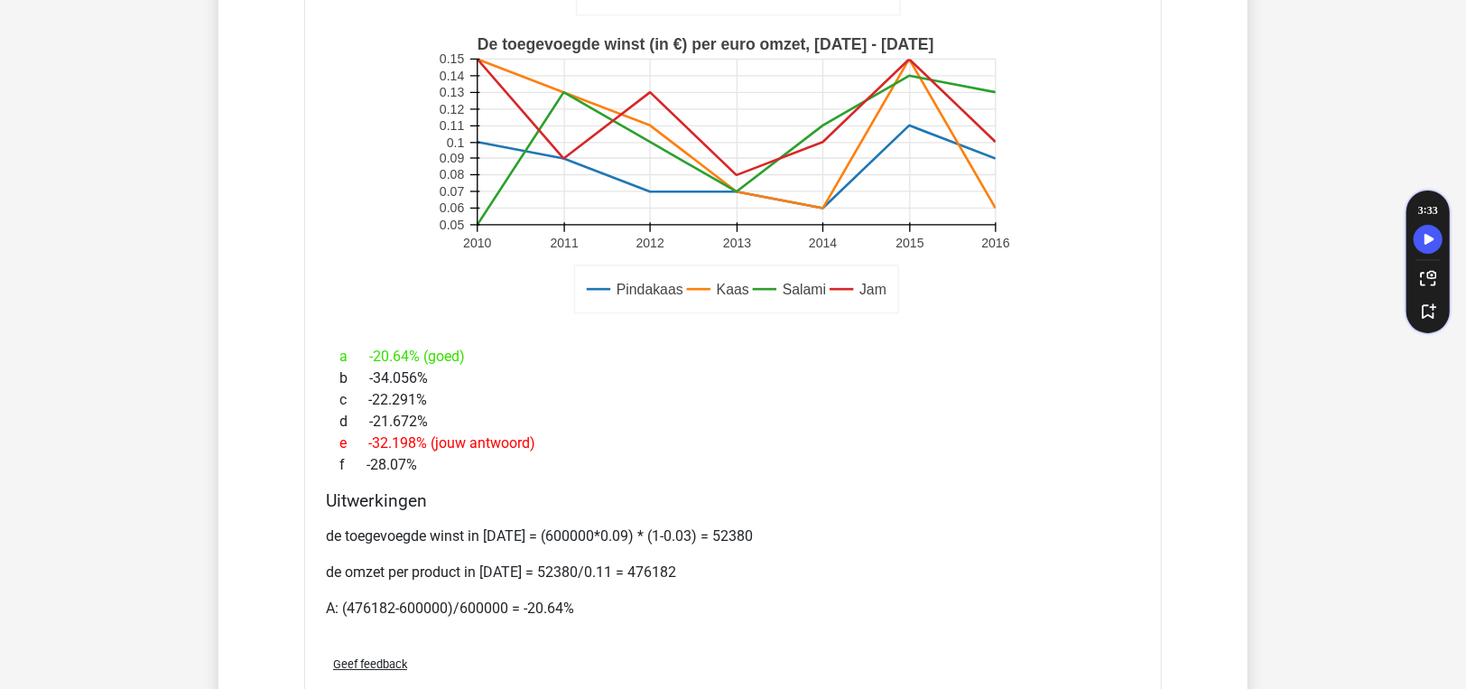
scroll to position [3791, 0]
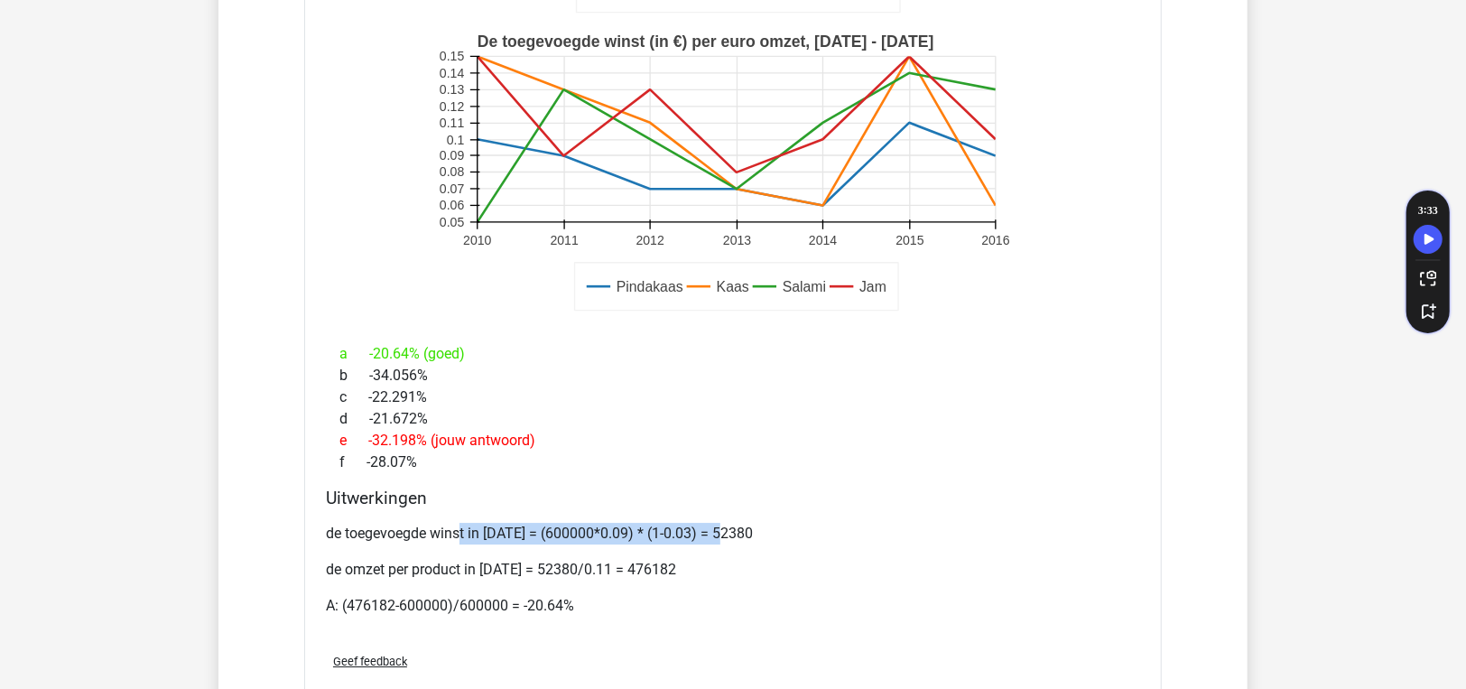
drag, startPoint x: 458, startPoint y: 494, endPoint x: 727, endPoint y: 486, distance: 269.1
click at [727, 523] on p "de toegevoegde winst in [DATE] = (600000*0.09) * (1-0.03) = 52380" at bounding box center [733, 534] width 814 height 22
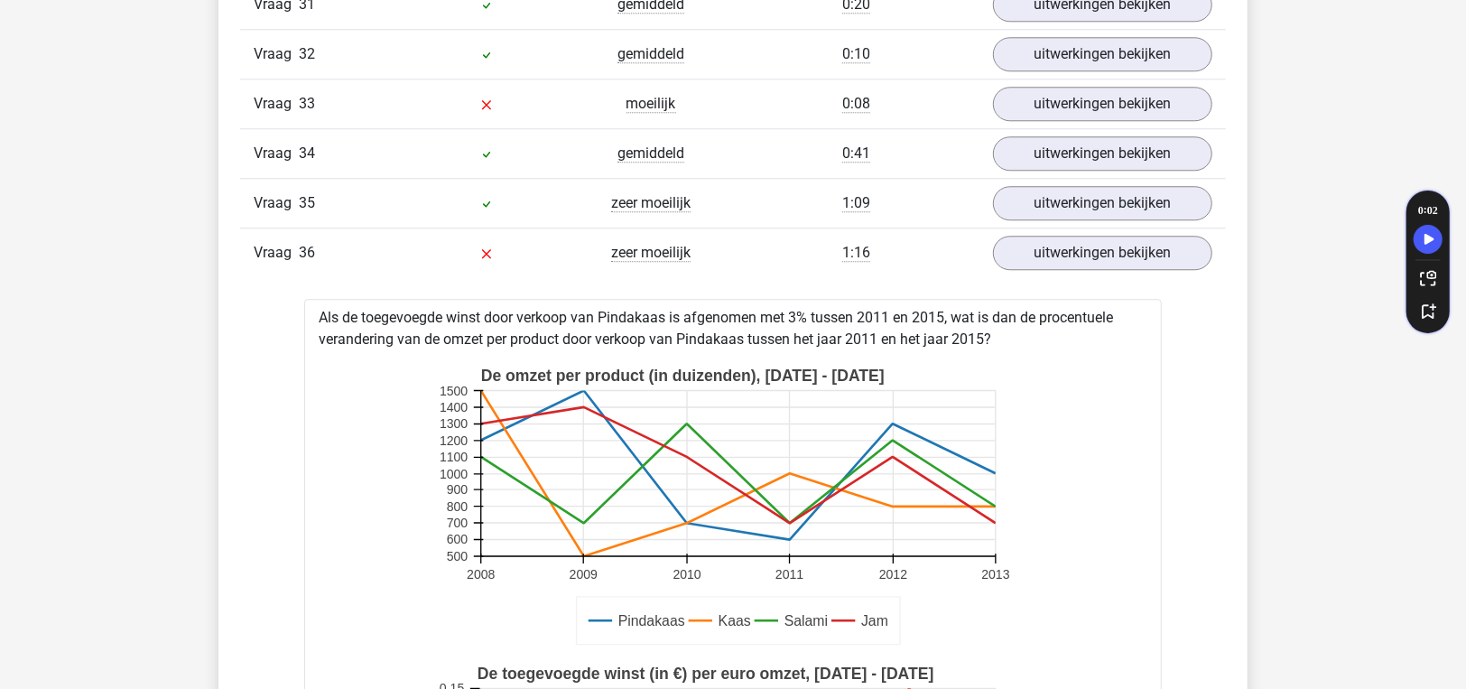
scroll to position [3069, 0]
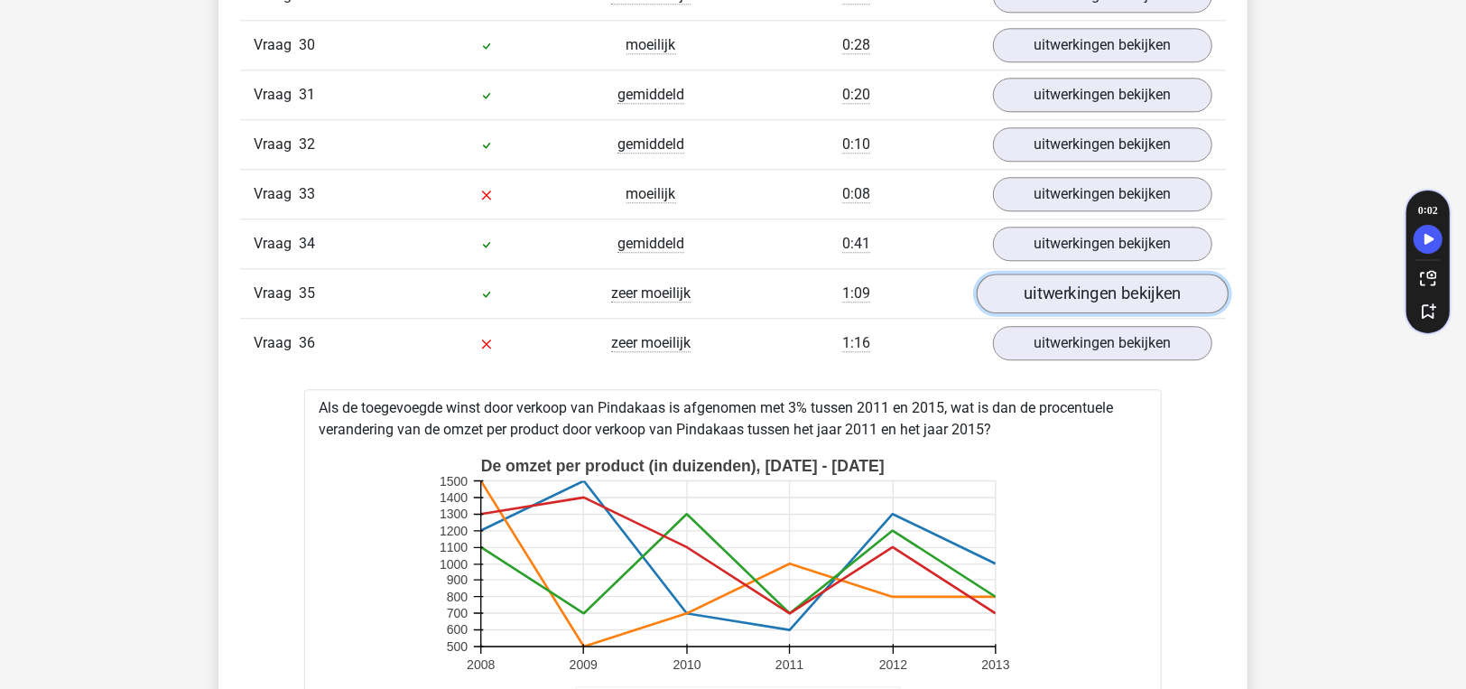
click at [1034, 274] on link "uitwerkingen bekijken" at bounding box center [1103, 294] width 252 height 40
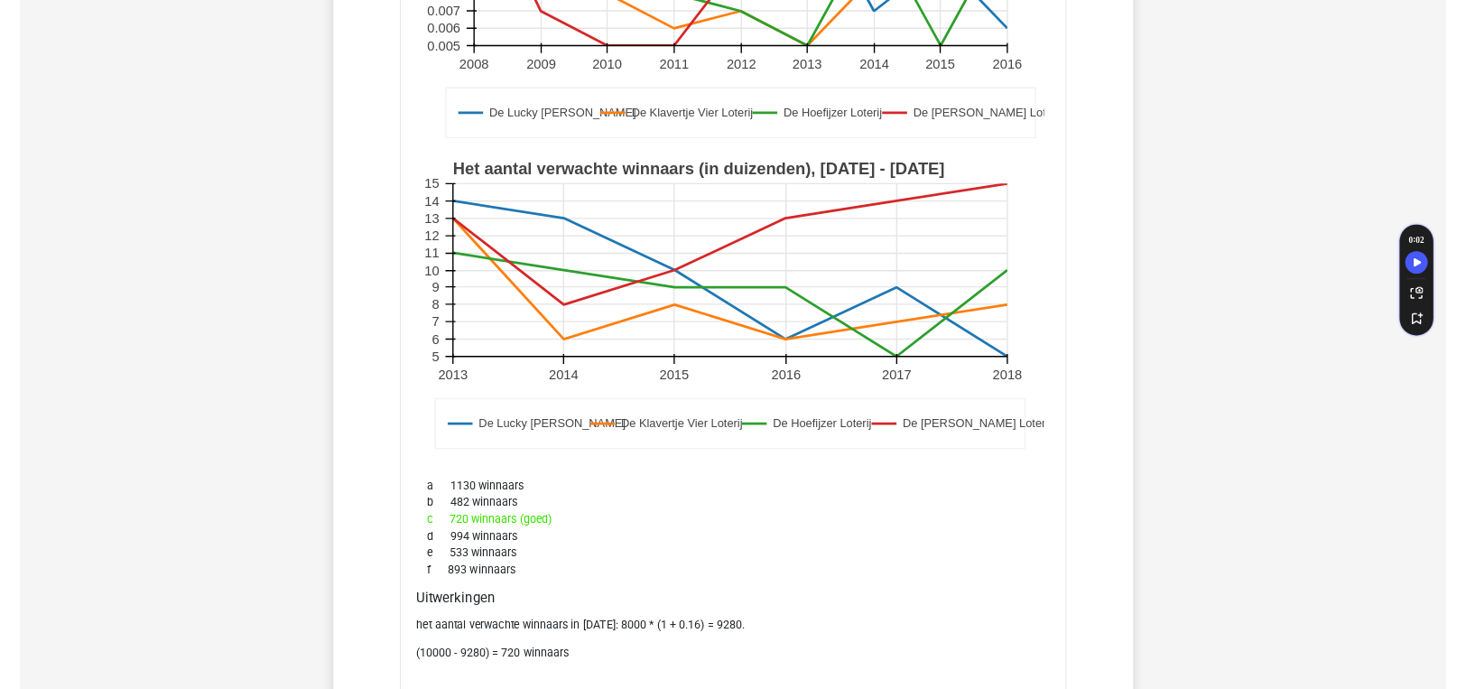
scroll to position [3700, 0]
